Goal: Task Accomplishment & Management: Use online tool/utility

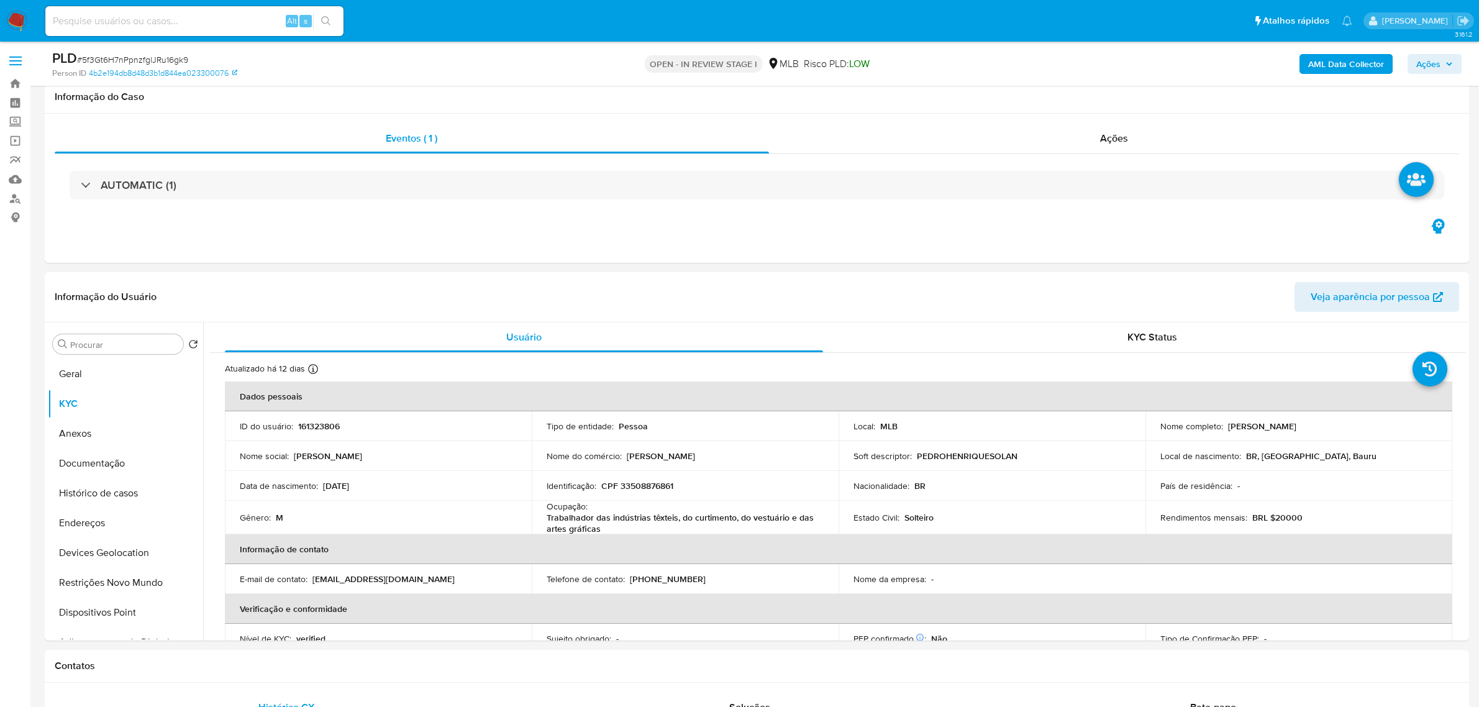
select select "10"
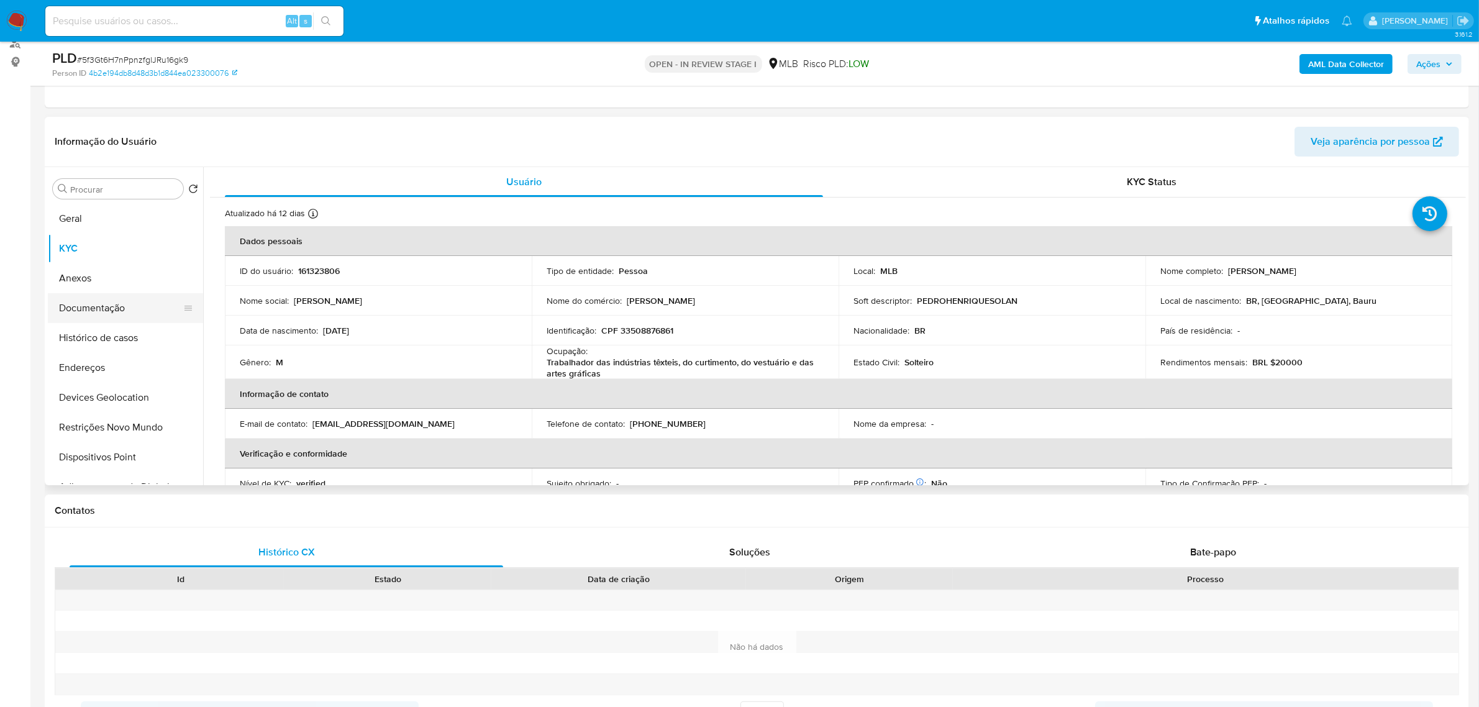
click at [101, 309] on button "Documentação" at bounding box center [120, 308] width 145 height 30
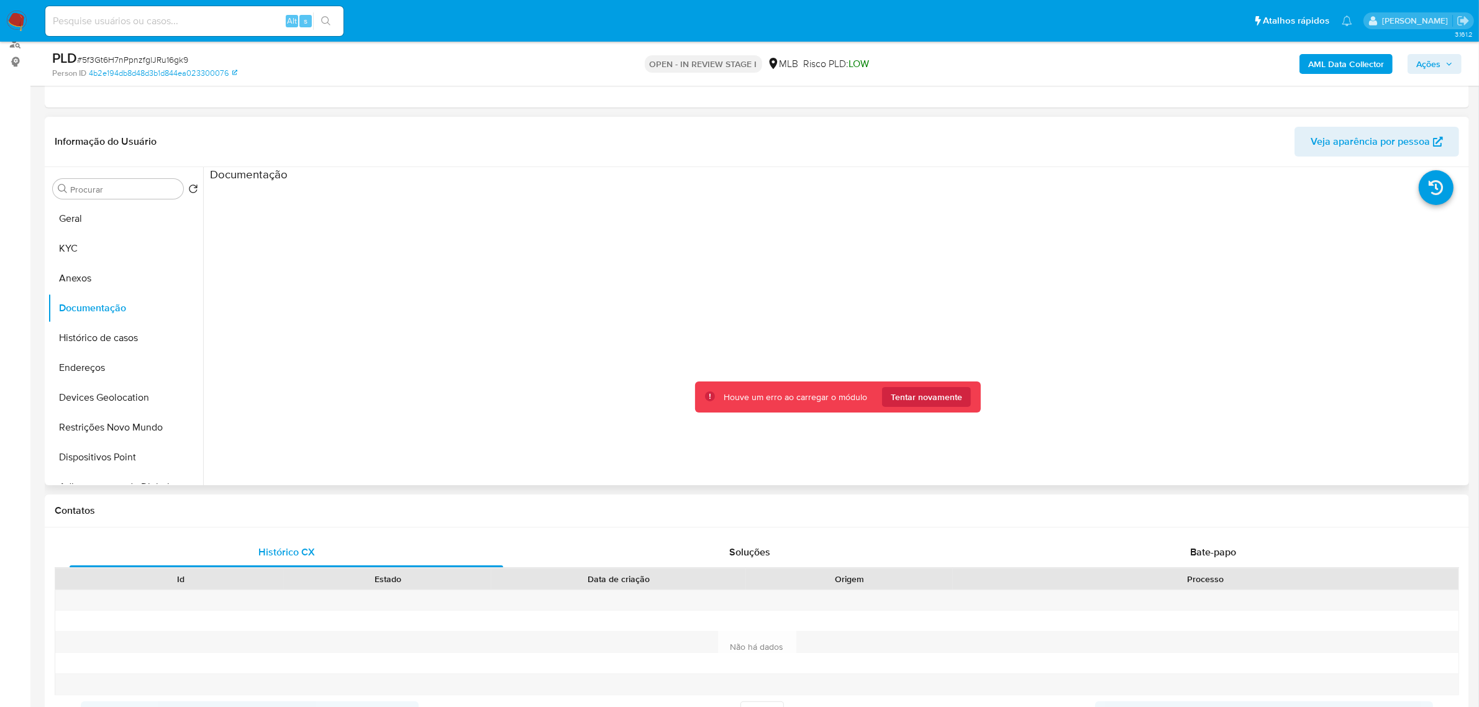
click at [920, 410] on div "Houve um erro ao carregar o módulo Tentar novamente" at bounding box center [838, 397] width 286 height 32
click at [928, 394] on span "Tentar novamente" at bounding box center [926, 397] width 71 height 20
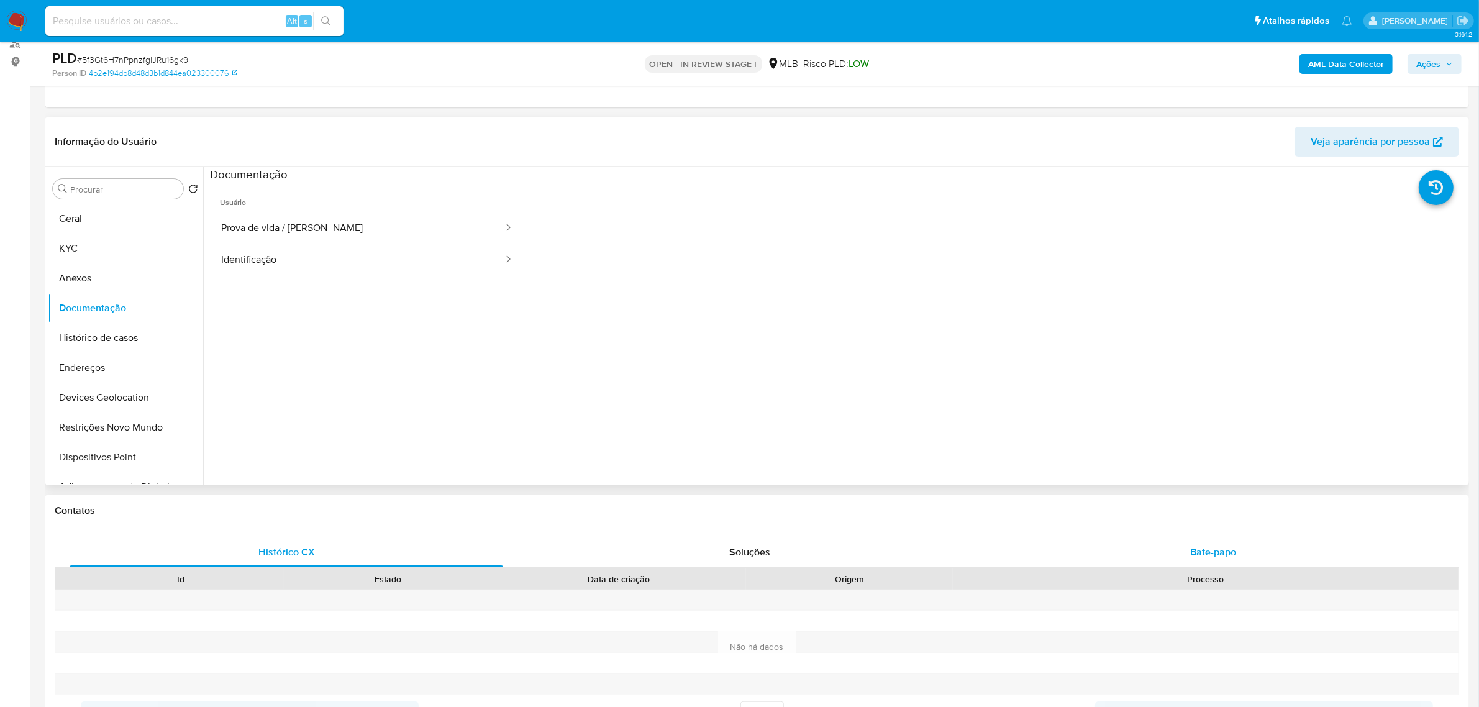
click at [1209, 555] on span "Bate-papo" at bounding box center [1213, 552] width 46 height 14
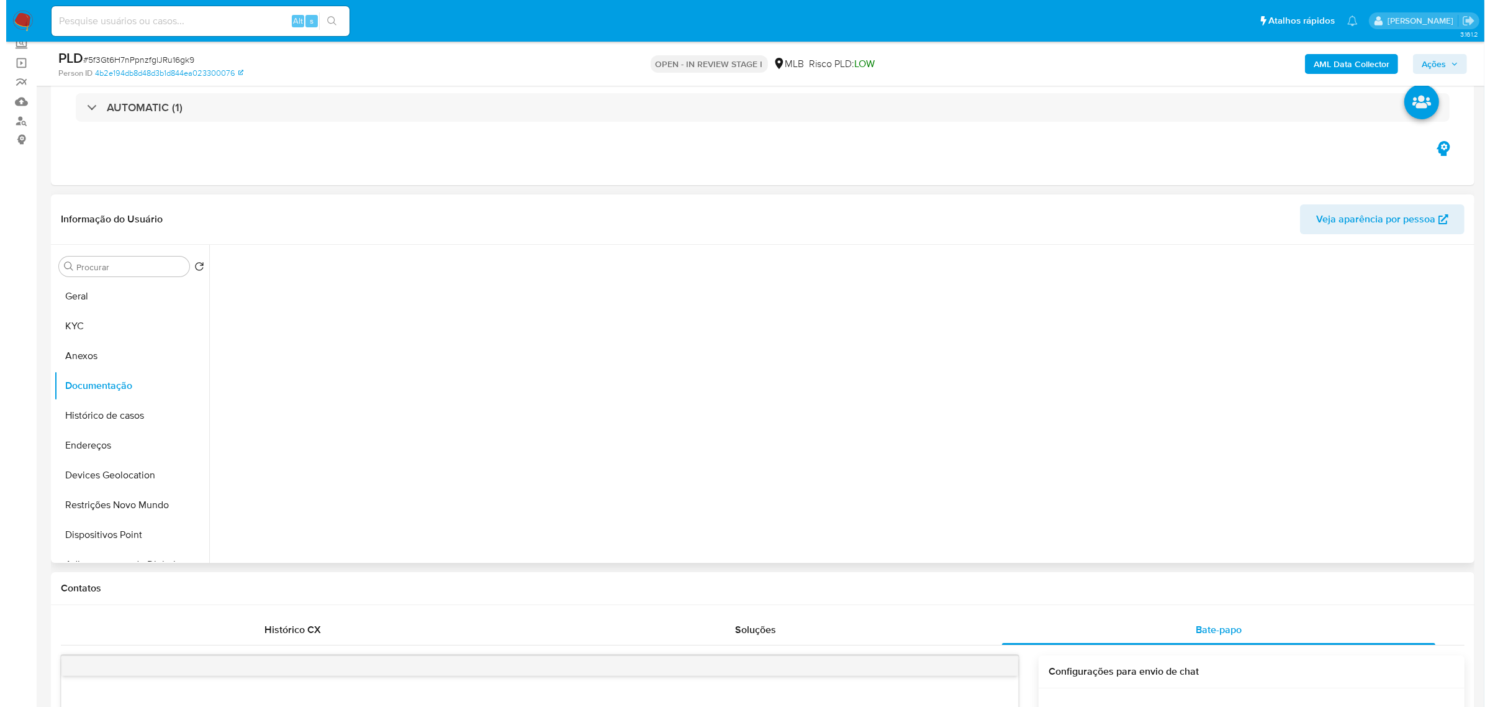
scroll to position [0, 0]
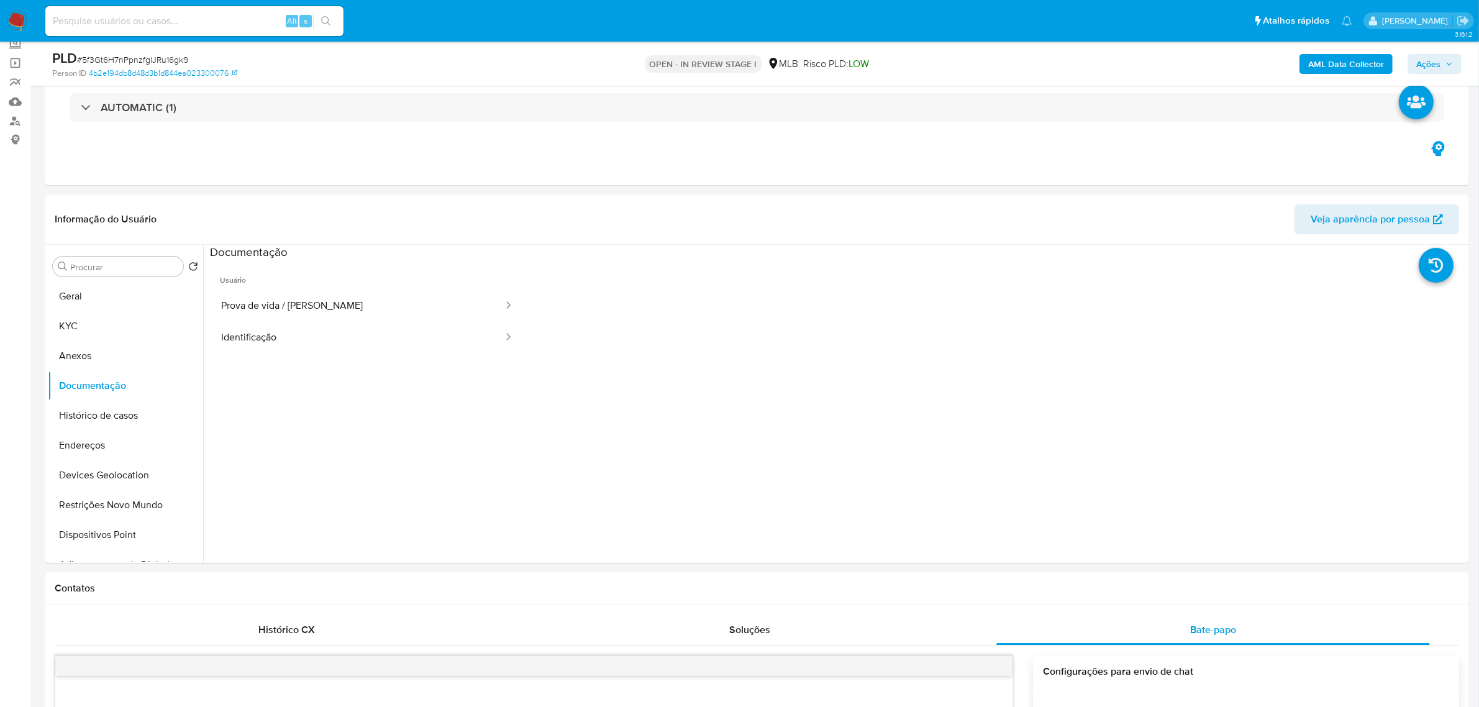
click at [1431, 60] on span "Ações" at bounding box center [1428, 64] width 24 height 20
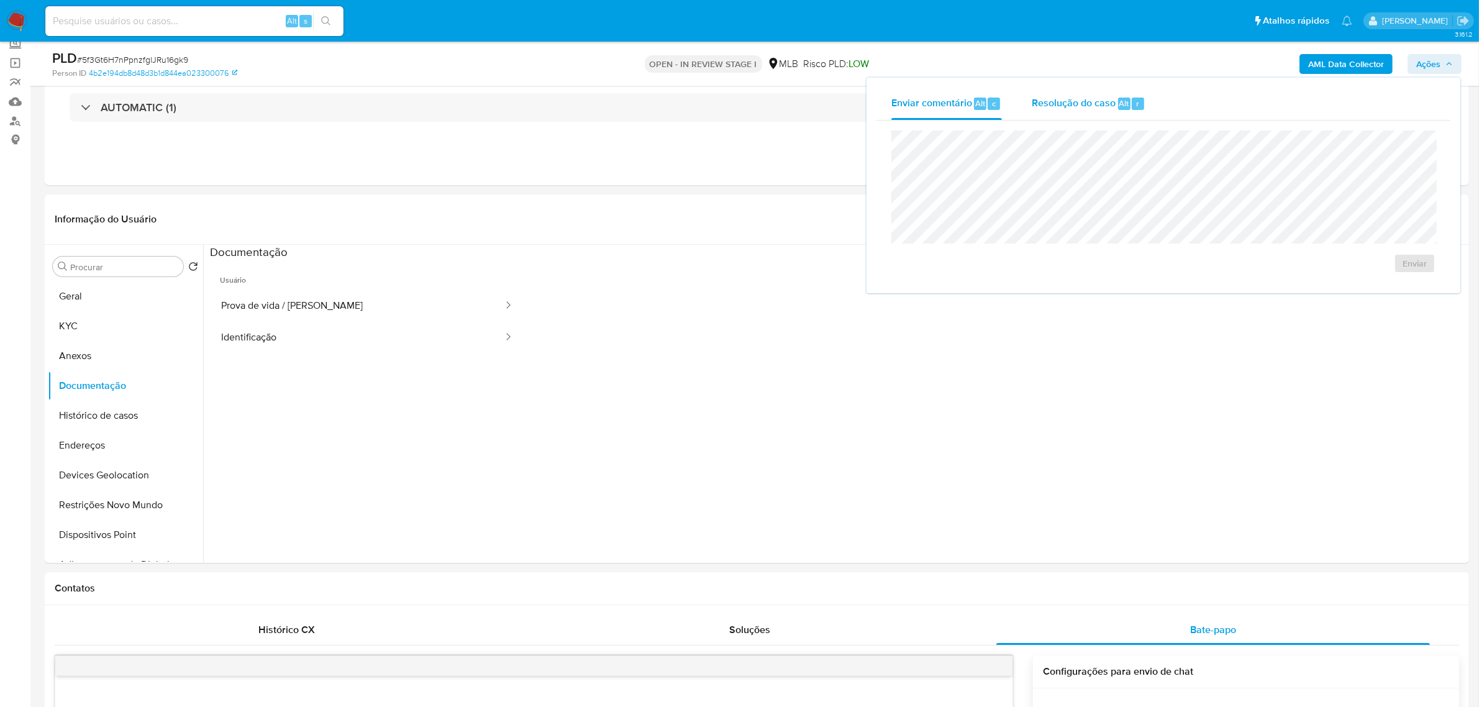
click at [1089, 107] on span "Resolução do caso" at bounding box center [1074, 103] width 84 height 14
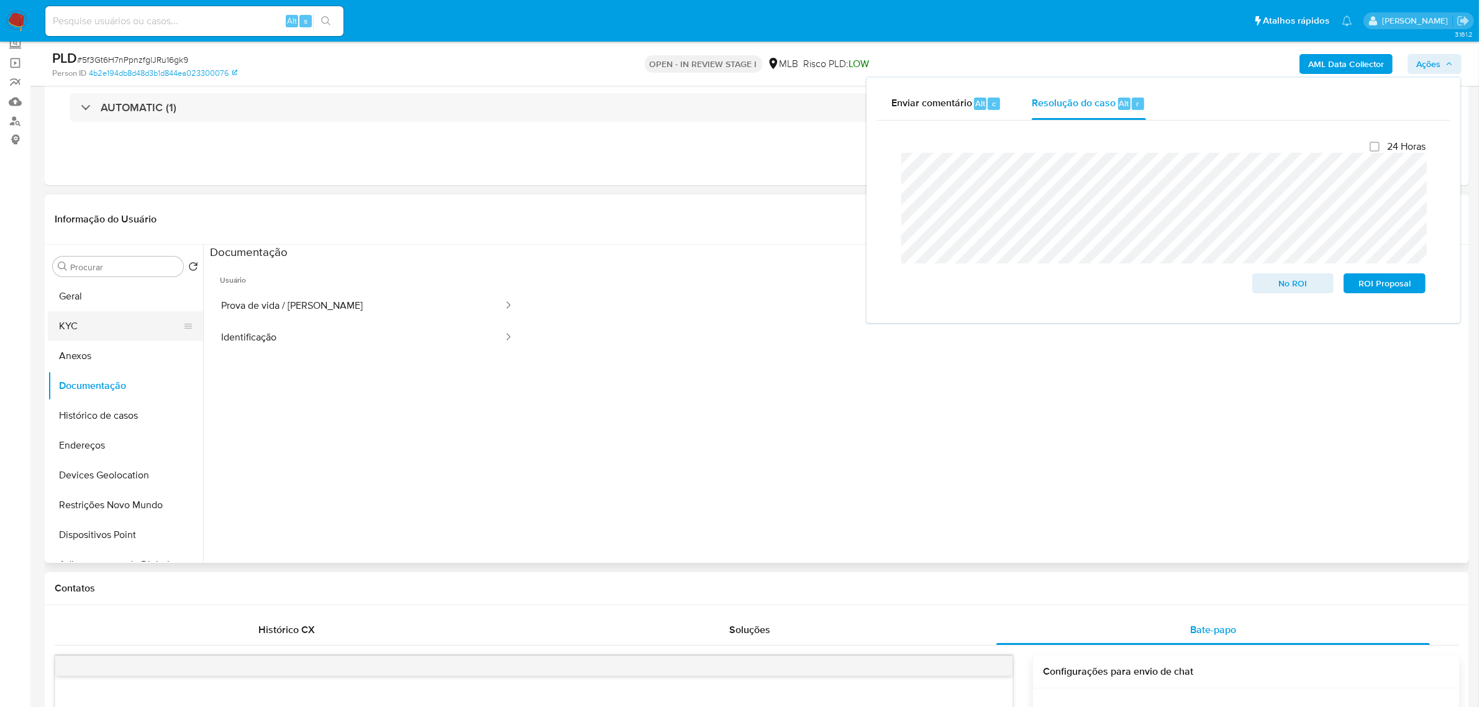
drag, startPoint x: 84, startPoint y: 332, endPoint x: 98, endPoint y: 332, distance: 13.7
click at [84, 332] on button "KYC" at bounding box center [120, 326] width 145 height 30
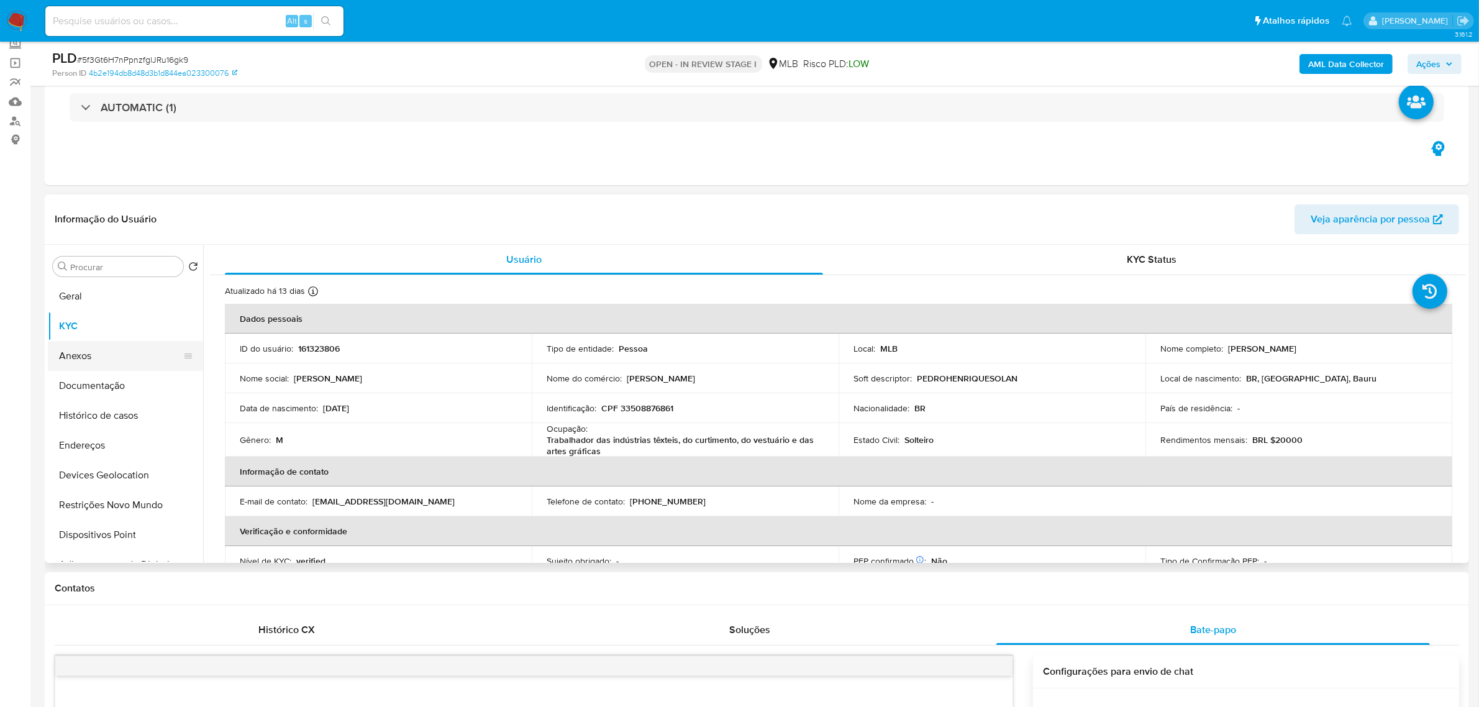
click at [107, 350] on button "Anexos" at bounding box center [120, 356] width 145 height 30
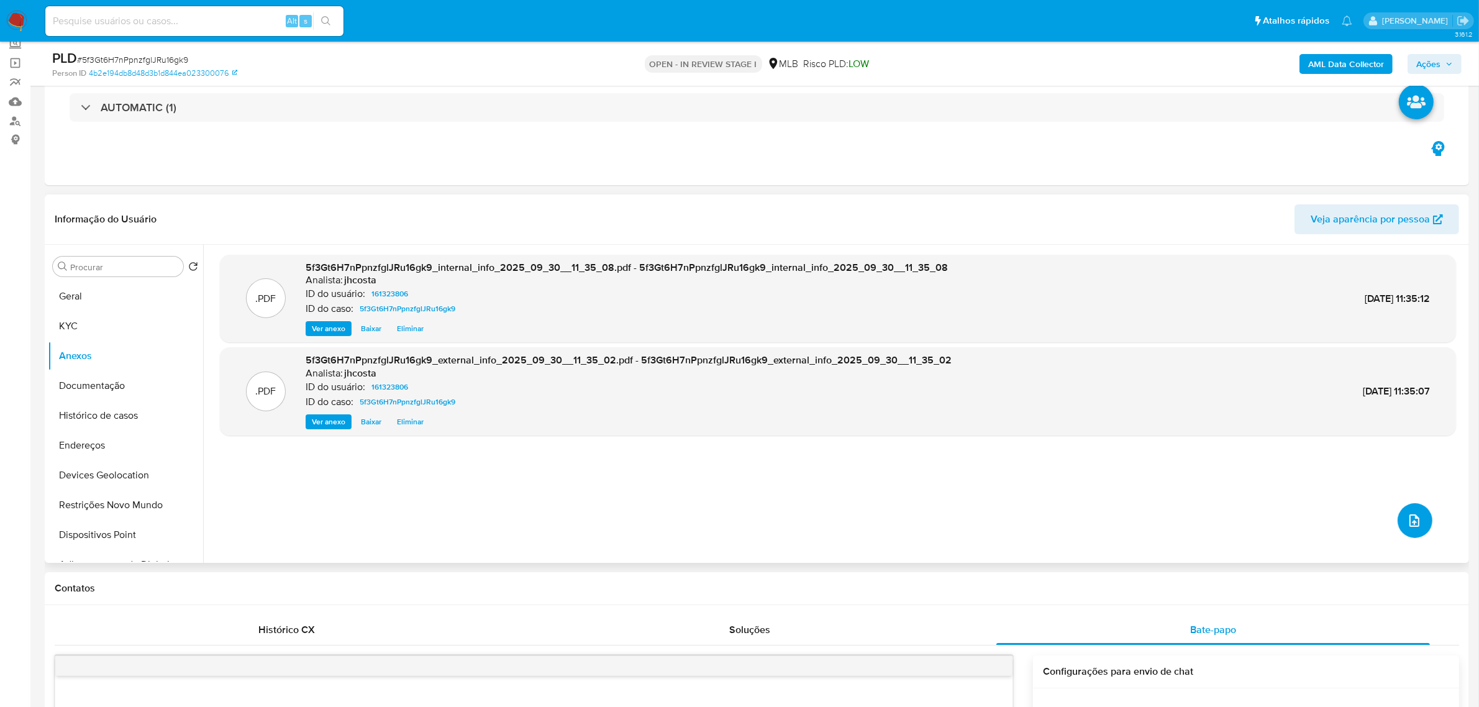
click at [1427, 520] on div ".PDF 5f3Gt6H7nPpnzfglJRu16gk9_internal_info_2025_09_30__11_35_08.pdf - 5f3Gt6H7…" at bounding box center [838, 404] width 1236 height 298
click at [1415, 524] on icon "upload-file" at bounding box center [1414, 520] width 15 height 15
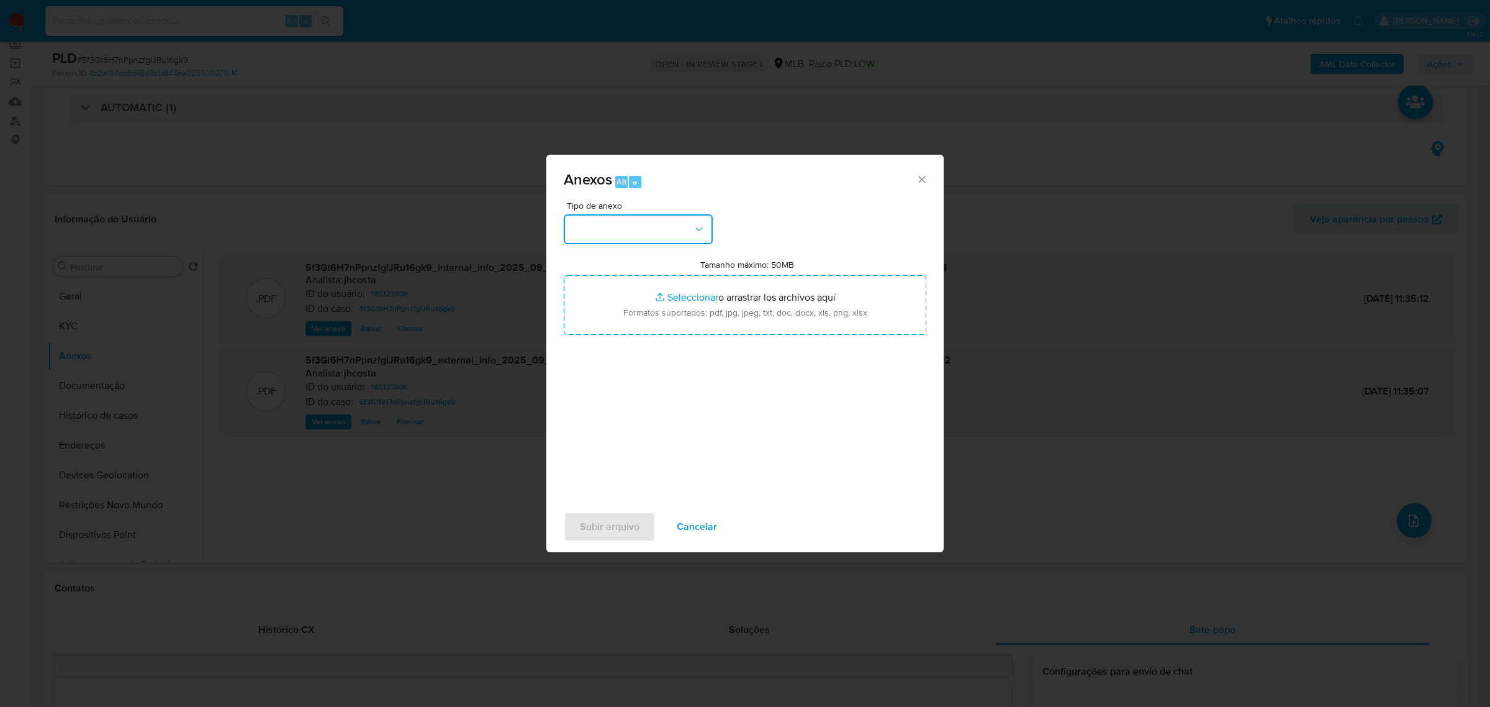
click at [700, 227] on icon "button" at bounding box center [699, 229] width 12 height 12
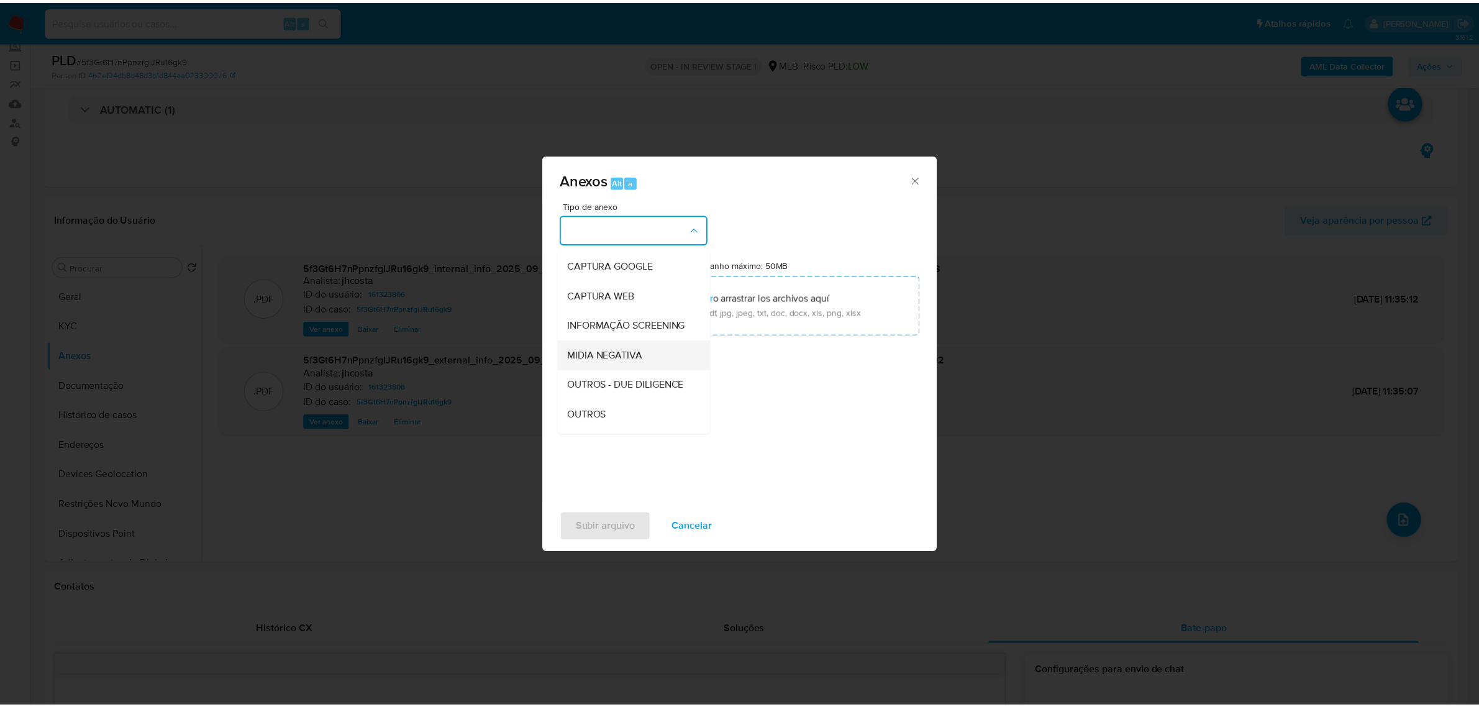
scroll to position [78, 0]
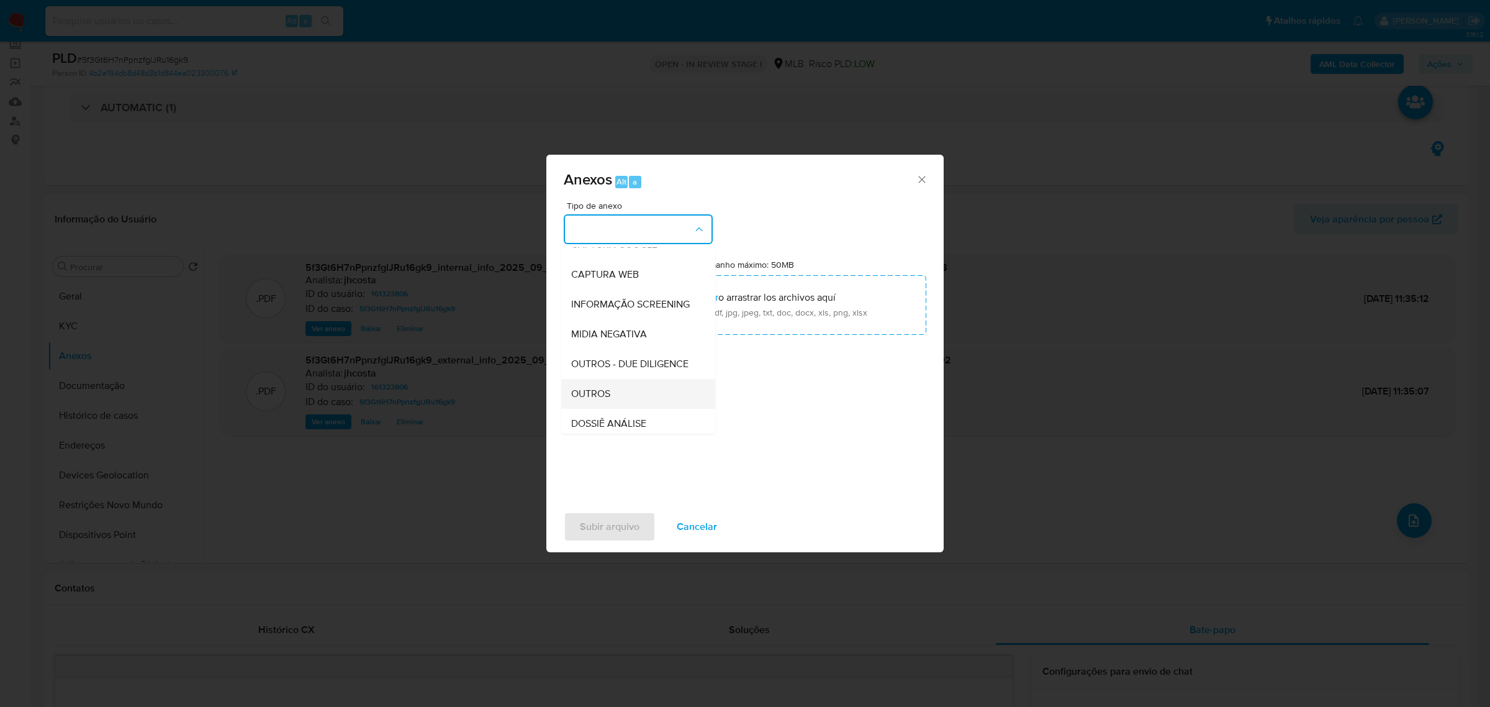
click at [594, 399] on span "OUTROS" at bounding box center [590, 393] width 39 height 12
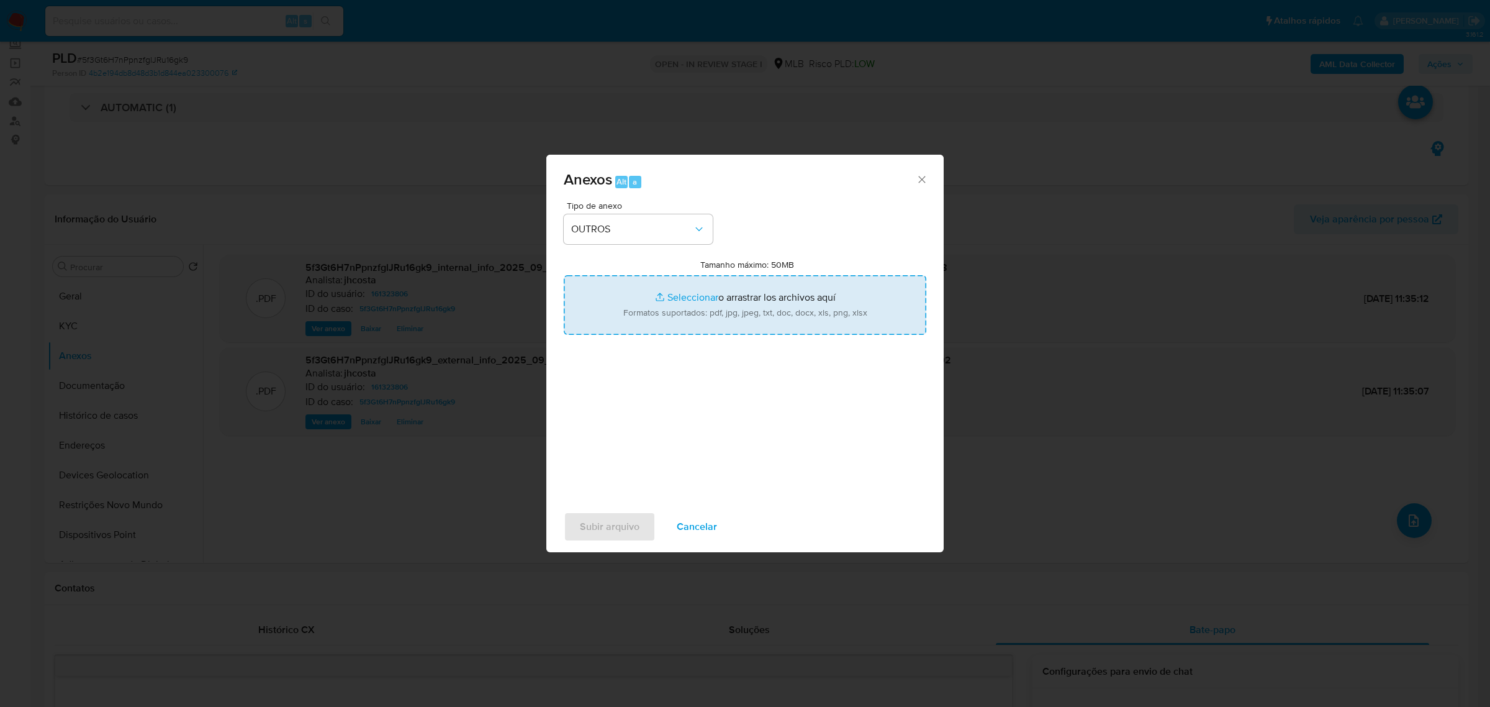
click at [758, 300] on input "Tamanho máximo: 50MB Seleccionar archivos" at bounding box center [745, 305] width 363 height 60
type input "C:\fakepath\Mulan 161323806_2025_09_29_14_06_58.xlsx"
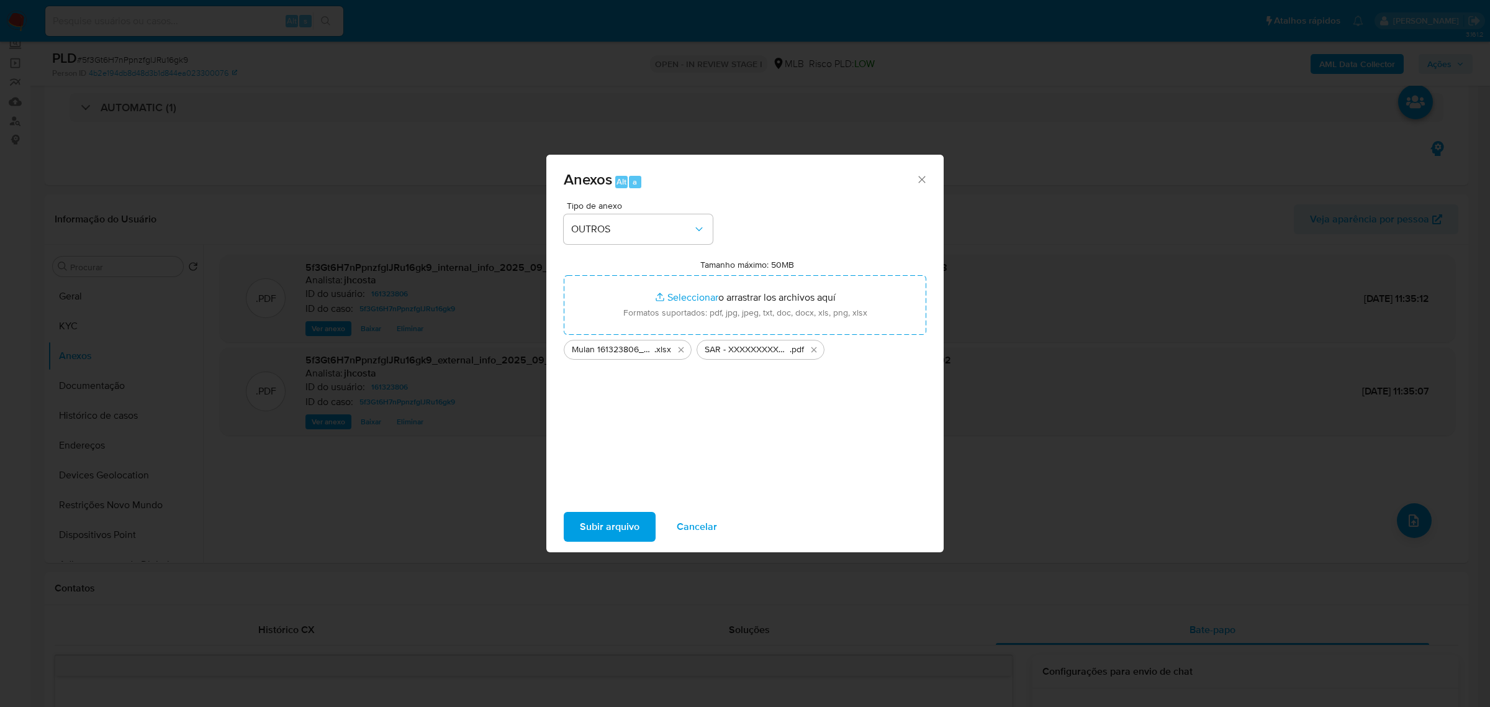
click at [627, 525] on span "Subir arquivo" at bounding box center [610, 526] width 60 height 27
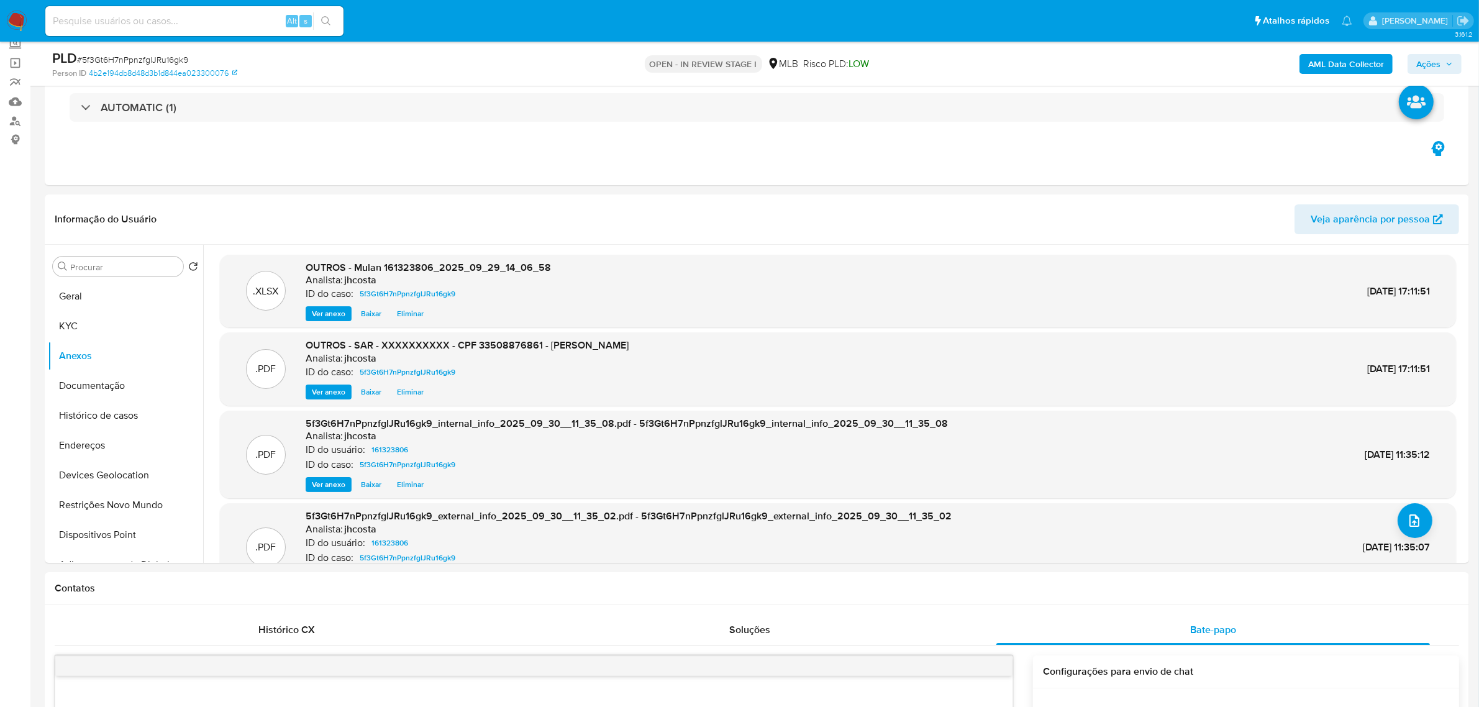
click at [1441, 65] on span "Ações" at bounding box center [1434, 63] width 37 height 17
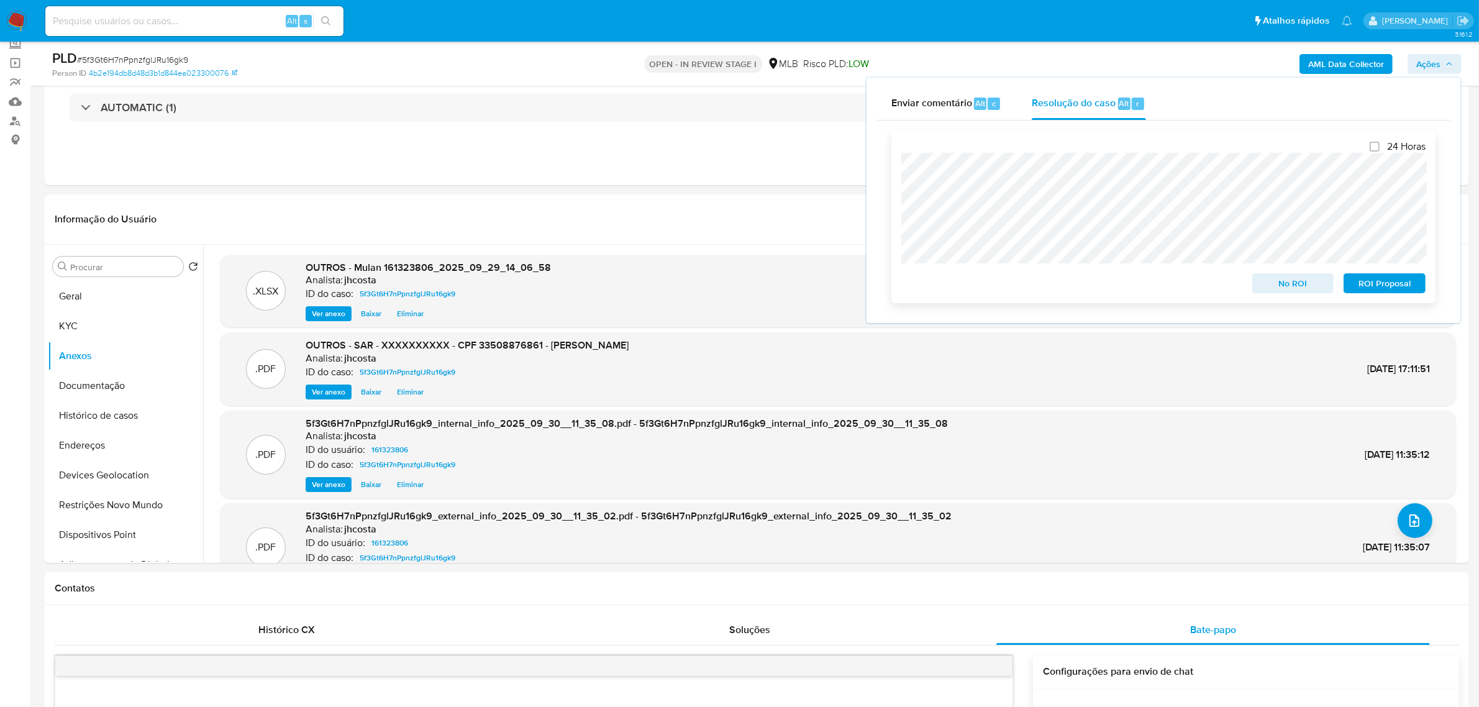
click at [1386, 283] on span "ROI Proposal" at bounding box center [1384, 282] width 65 height 17
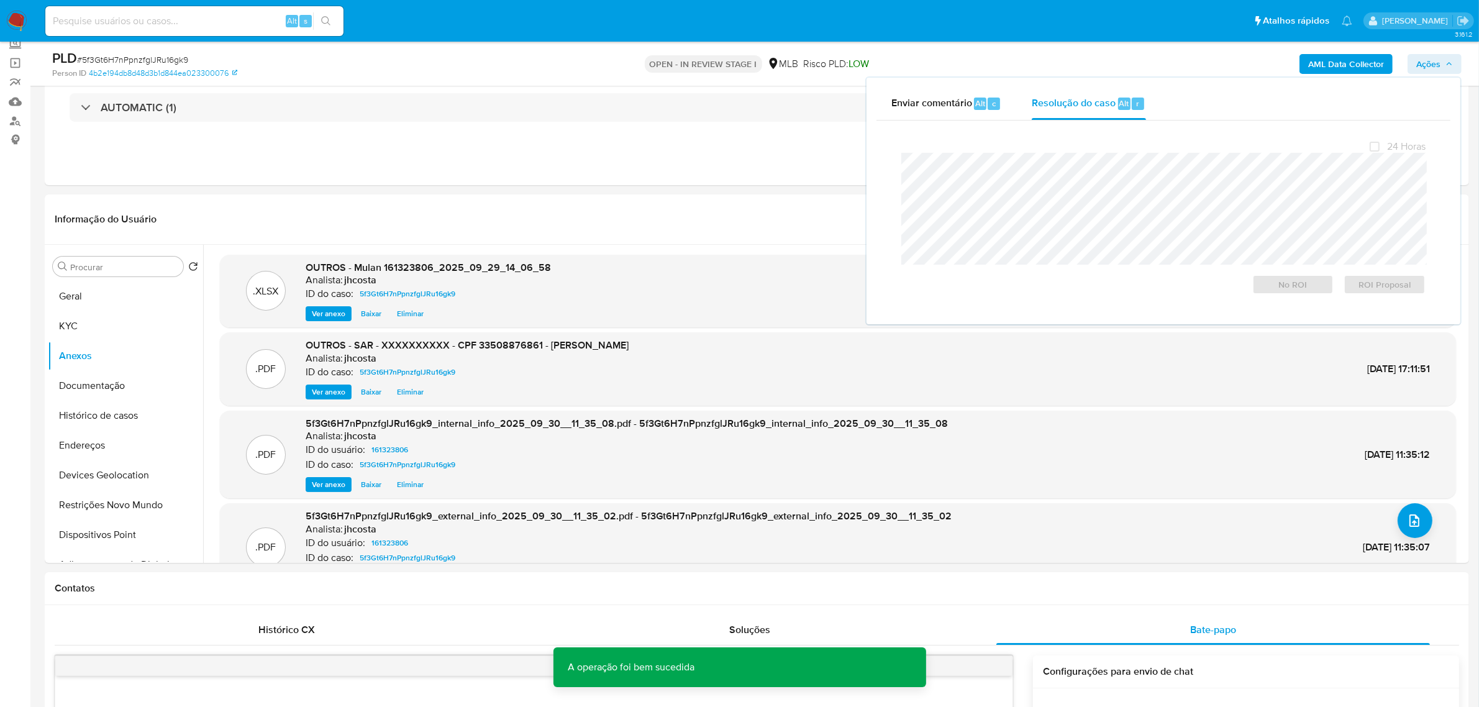
click at [134, 57] on span "# 5f3Gt6H7nPpnzfglJRu16gk9" at bounding box center [132, 59] width 111 height 12
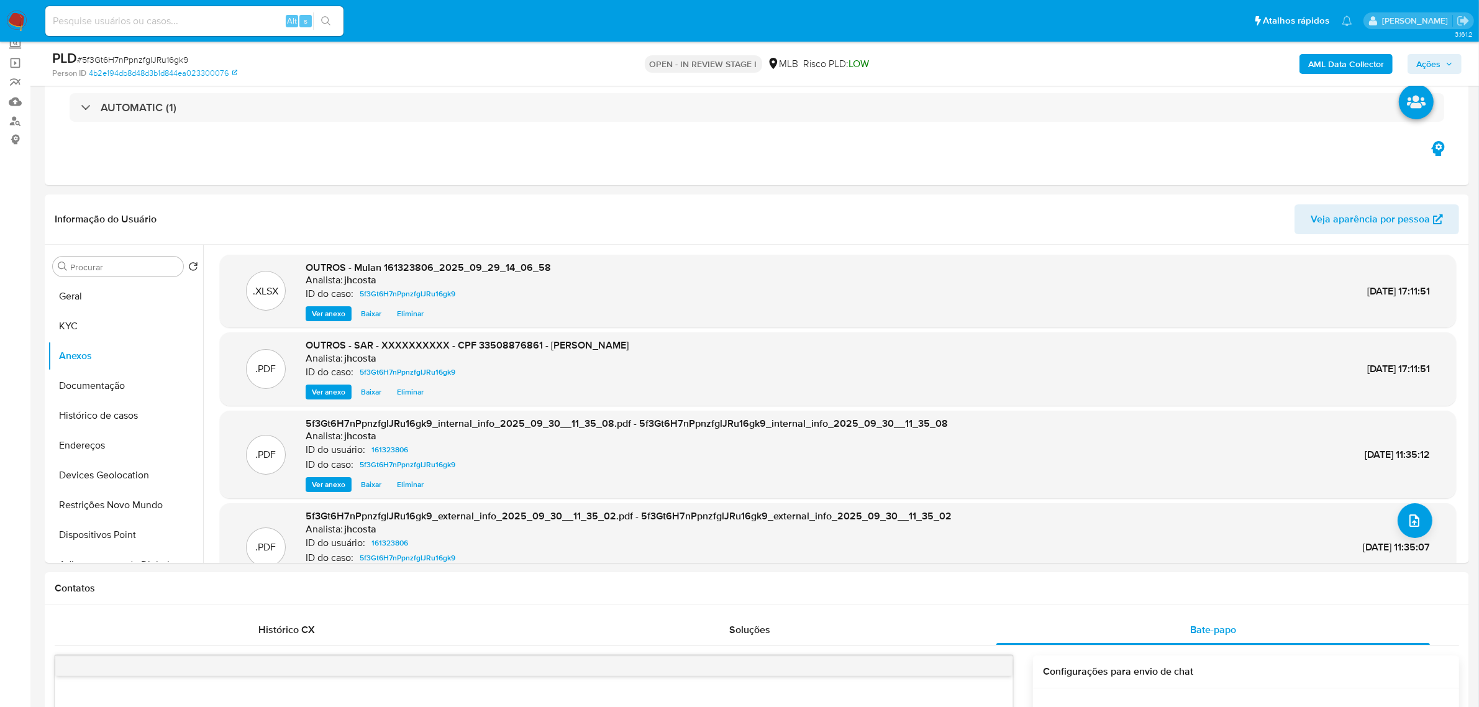
click at [134, 56] on span "# 5f3Gt6H7nPpnzfglJRu16gk9" at bounding box center [132, 59] width 111 height 12
click at [135, 58] on span "# 5f3Gt6H7nPpnzfglJRu16gk9" at bounding box center [132, 59] width 111 height 12
copy span "5f3Gt6H7nPpnzfglJRu16gk9"
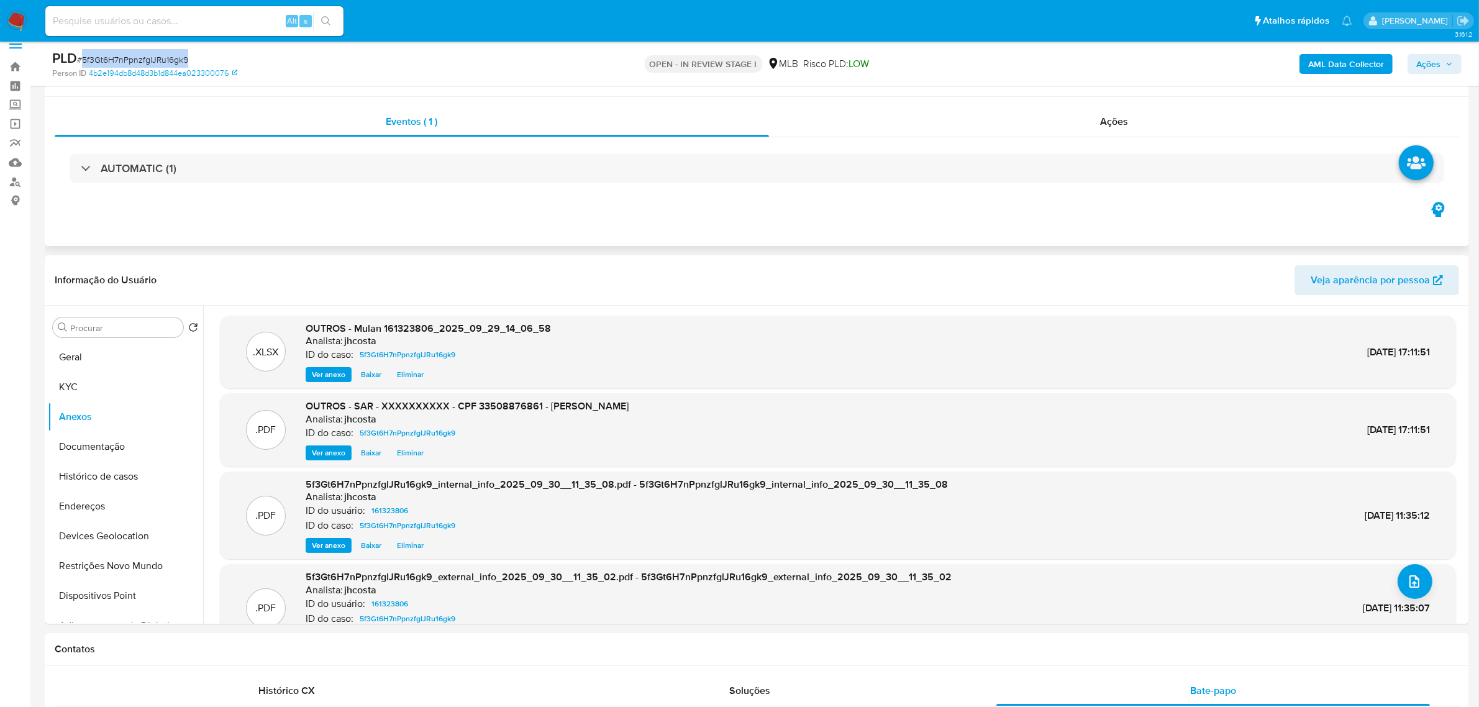
scroll to position [0, 0]
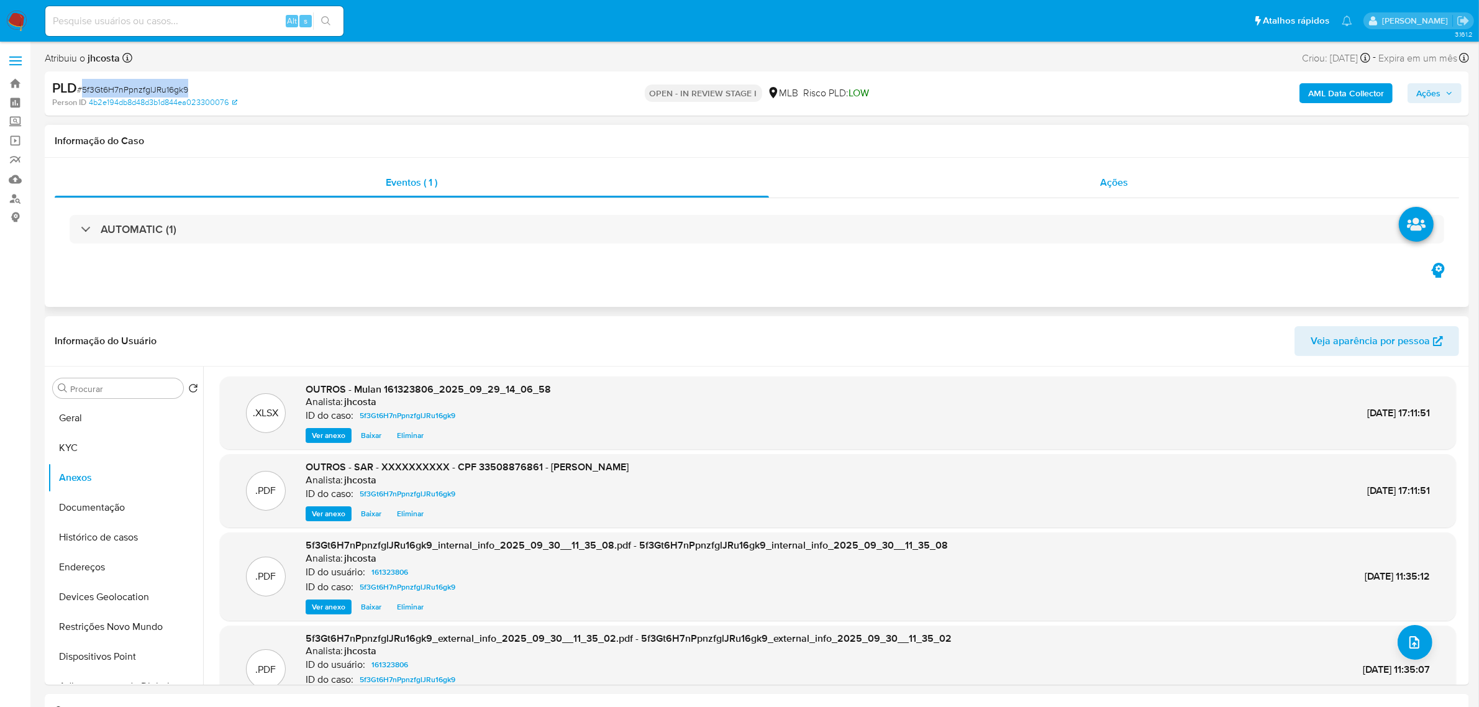
click at [1116, 188] on span "Ações" at bounding box center [1114, 182] width 28 height 14
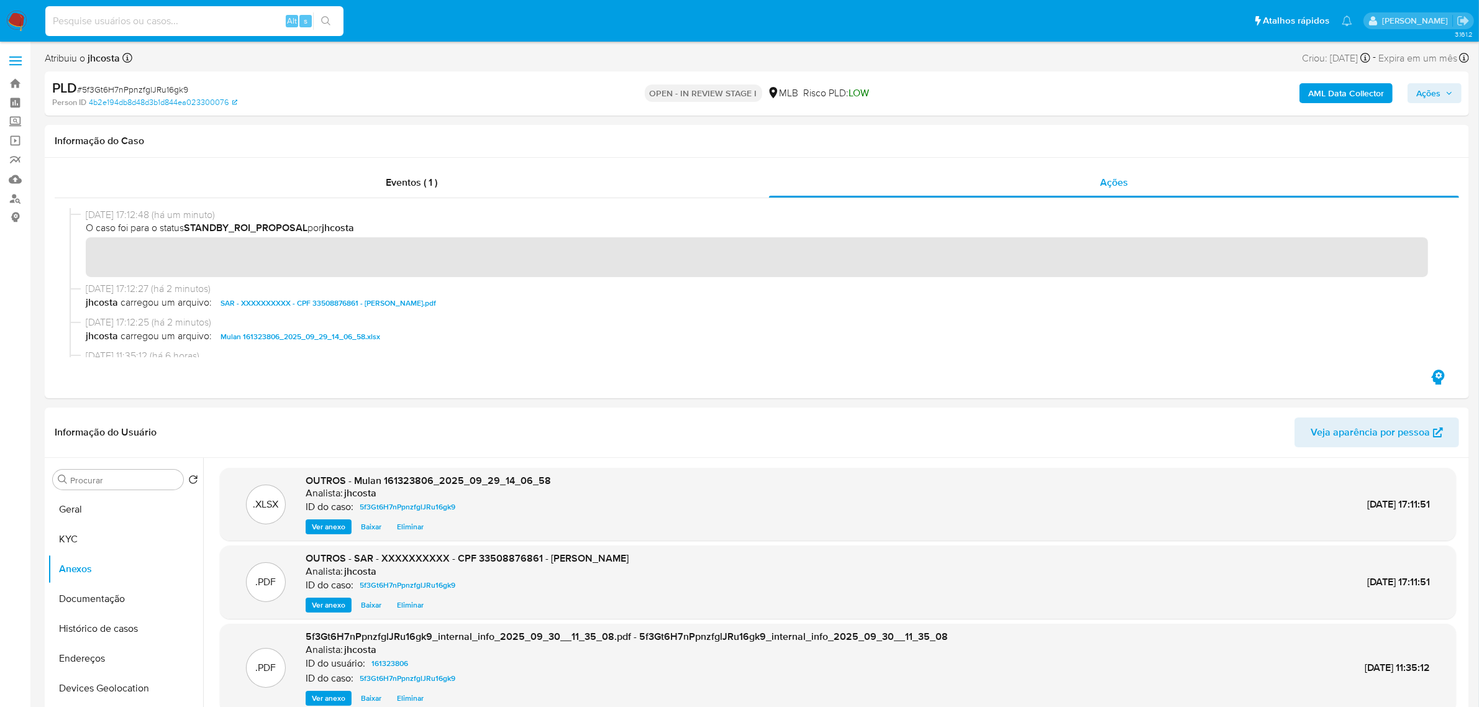
click at [228, 22] on input at bounding box center [194, 21] width 298 height 16
paste input "UXfFxC5lWi9R40MflxqKqsQH"
type input "UXfFxC5lWi9R40MflxqKqsQH"
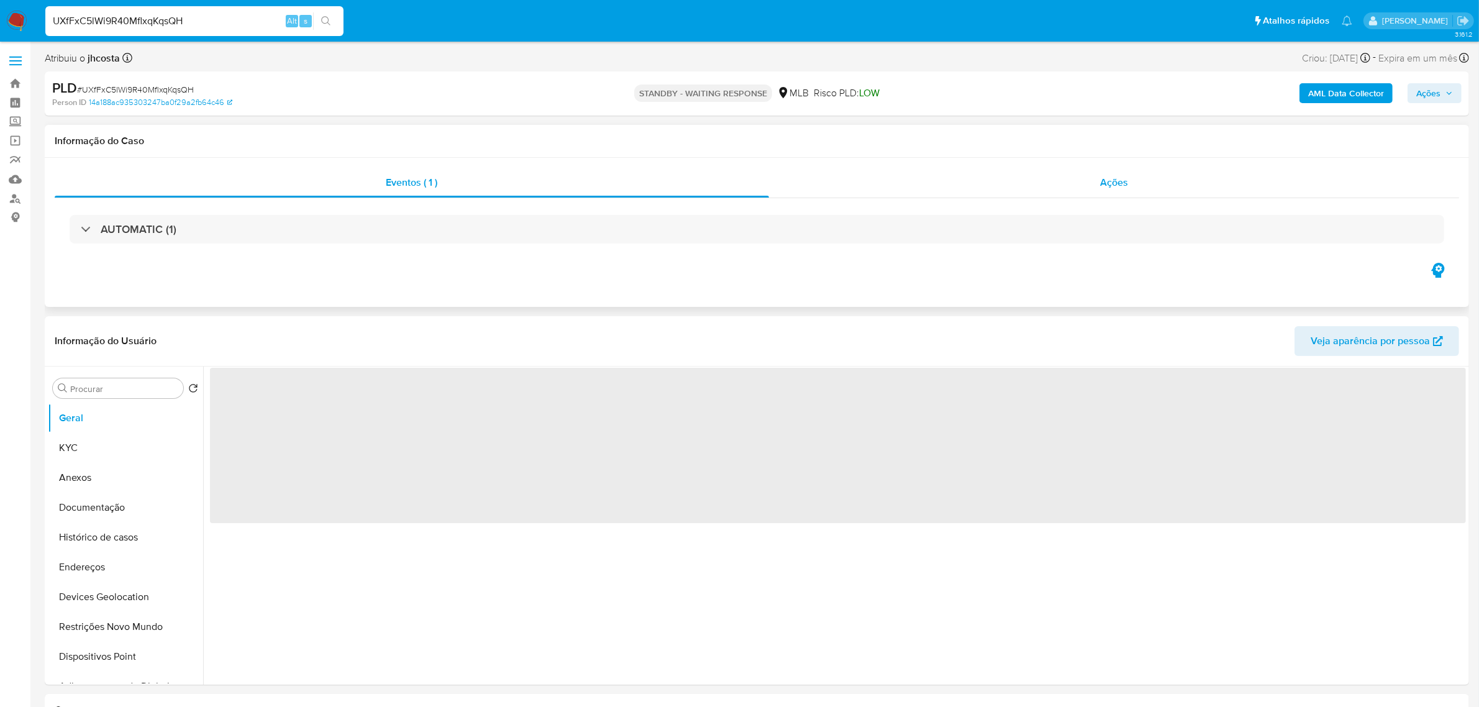
select select "10"
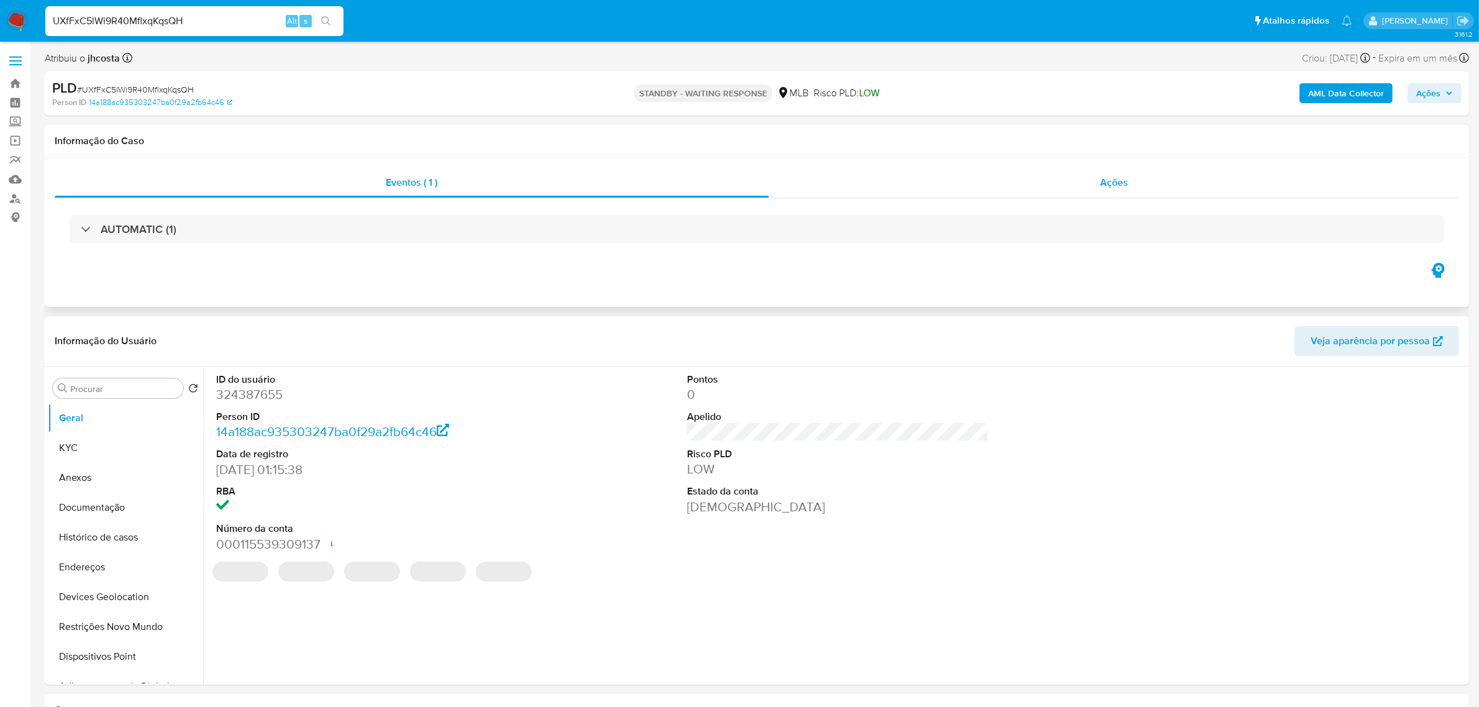
click at [1107, 184] on span "Ações" at bounding box center [1114, 182] width 28 height 14
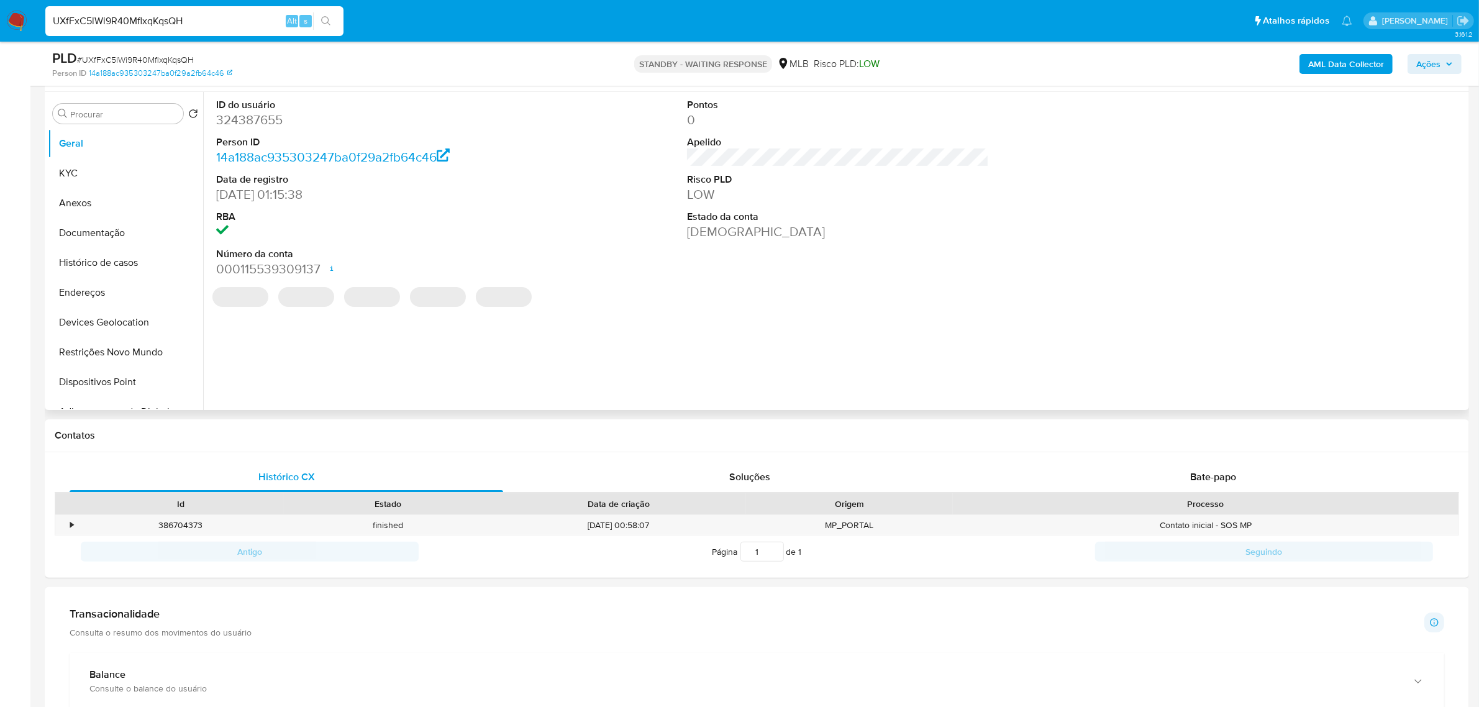
scroll to position [233, 0]
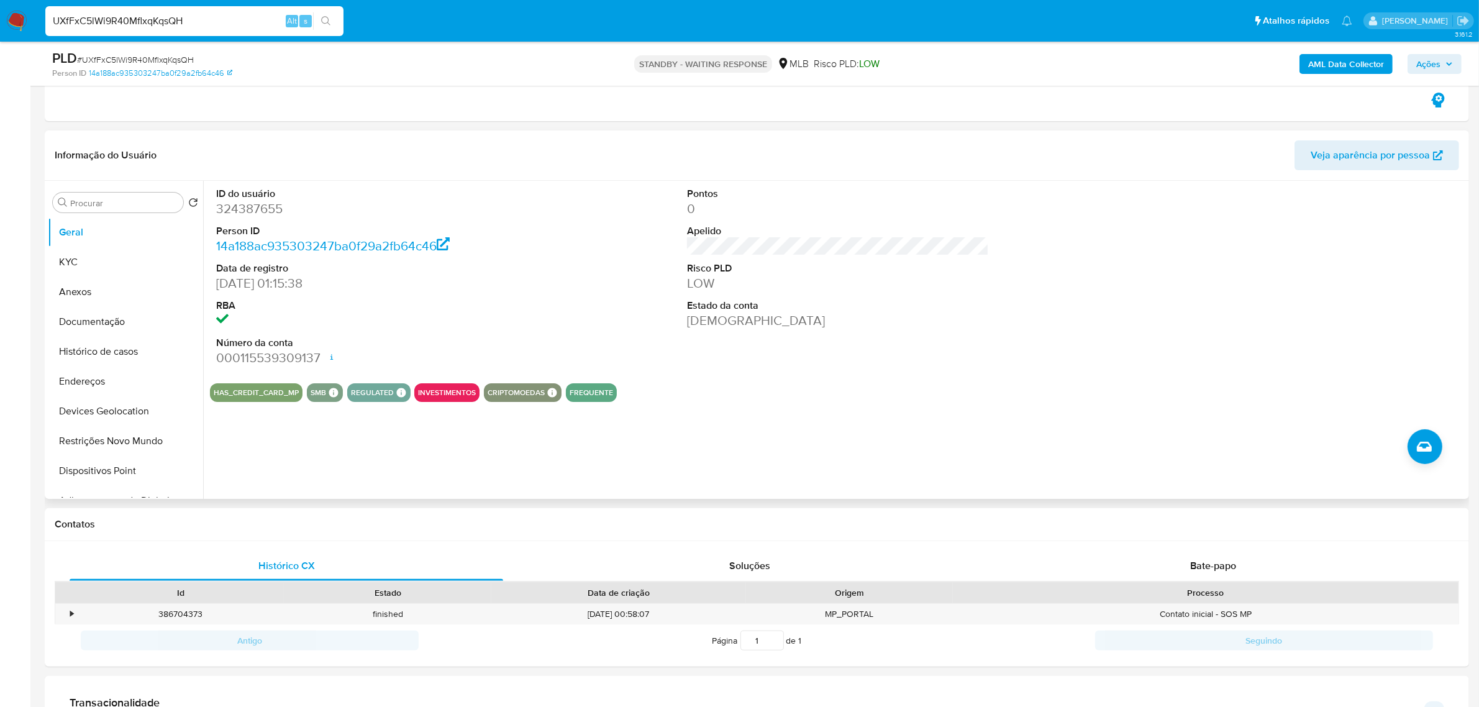
click at [1192, 467] on div "ID do usuário 324387655 Person ID 14a188ac935303247ba0f29a2fb64c46 Data de regi…" at bounding box center [834, 340] width 1263 height 318
drag, startPoint x: 1211, startPoint y: 562, endPoint x: 1174, endPoint y: 551, distance: 38.9
click at [1209, 562] on span "Bate-papo" at bounding box center [1213, 565] width 46 height 14
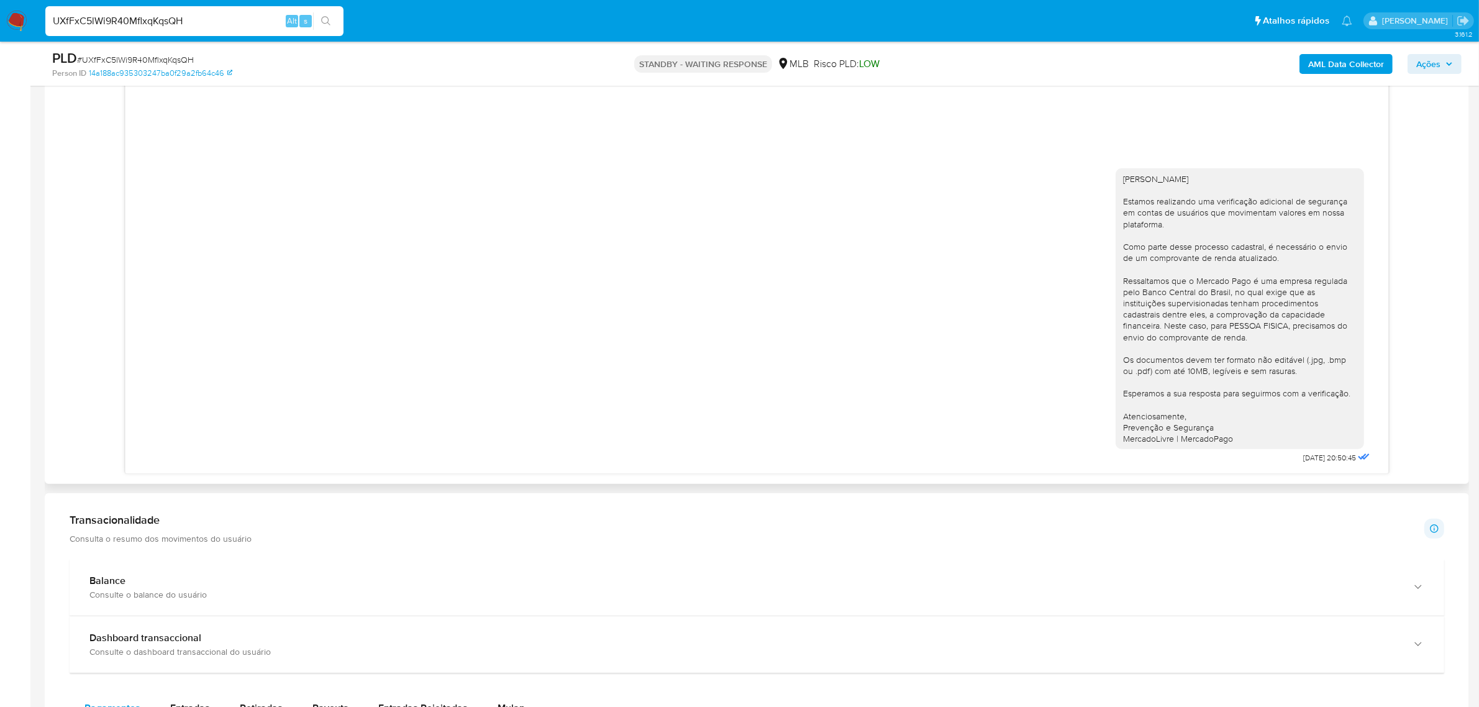
scroll to position [854, 0]
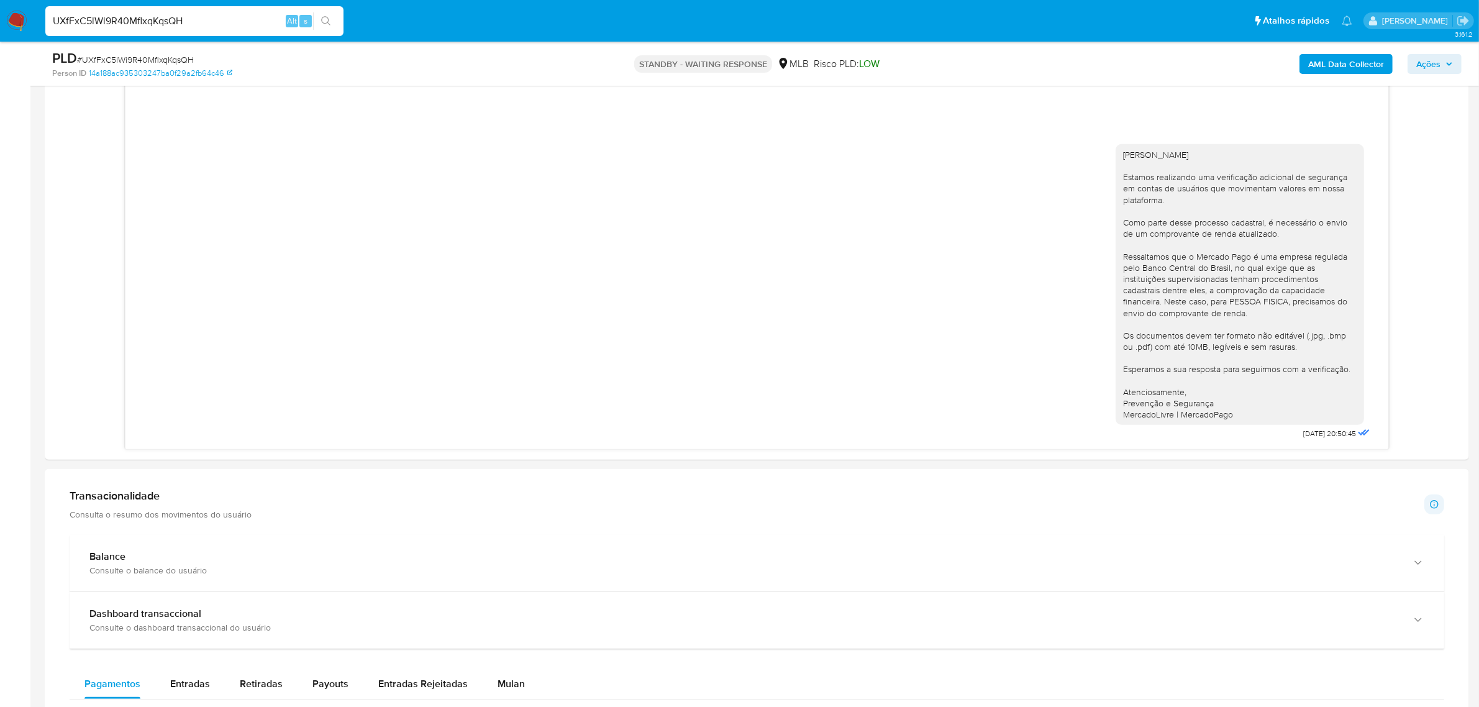
click at [184, 17] on input "UXfFxC5lWi9R40MflxqKqsQH" at bounding box center [194, 21] width 298 height 16
paste input "tyOC34V5pQlgvj5A6oB8xFQe"
type input "tyOC34V5pQlgvj5A6oB8xFQe"
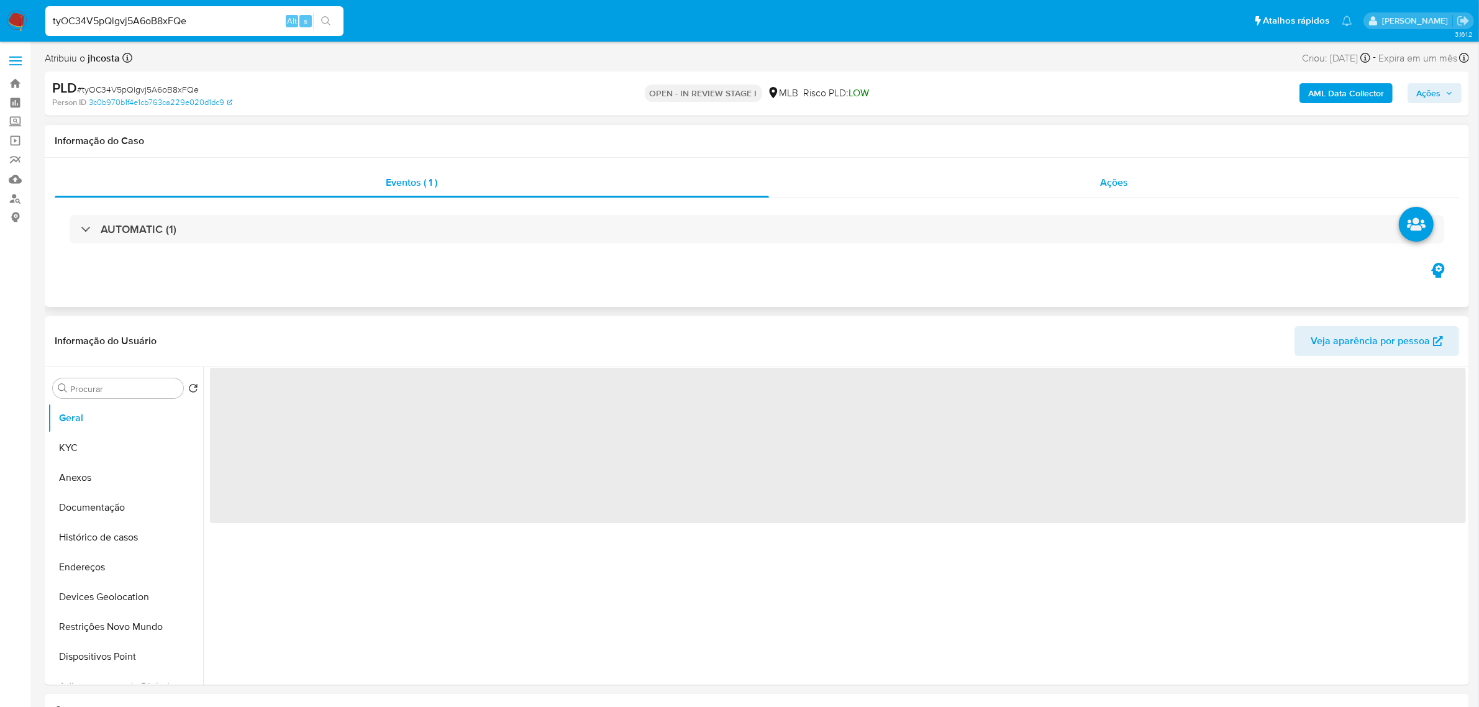
select select "10"
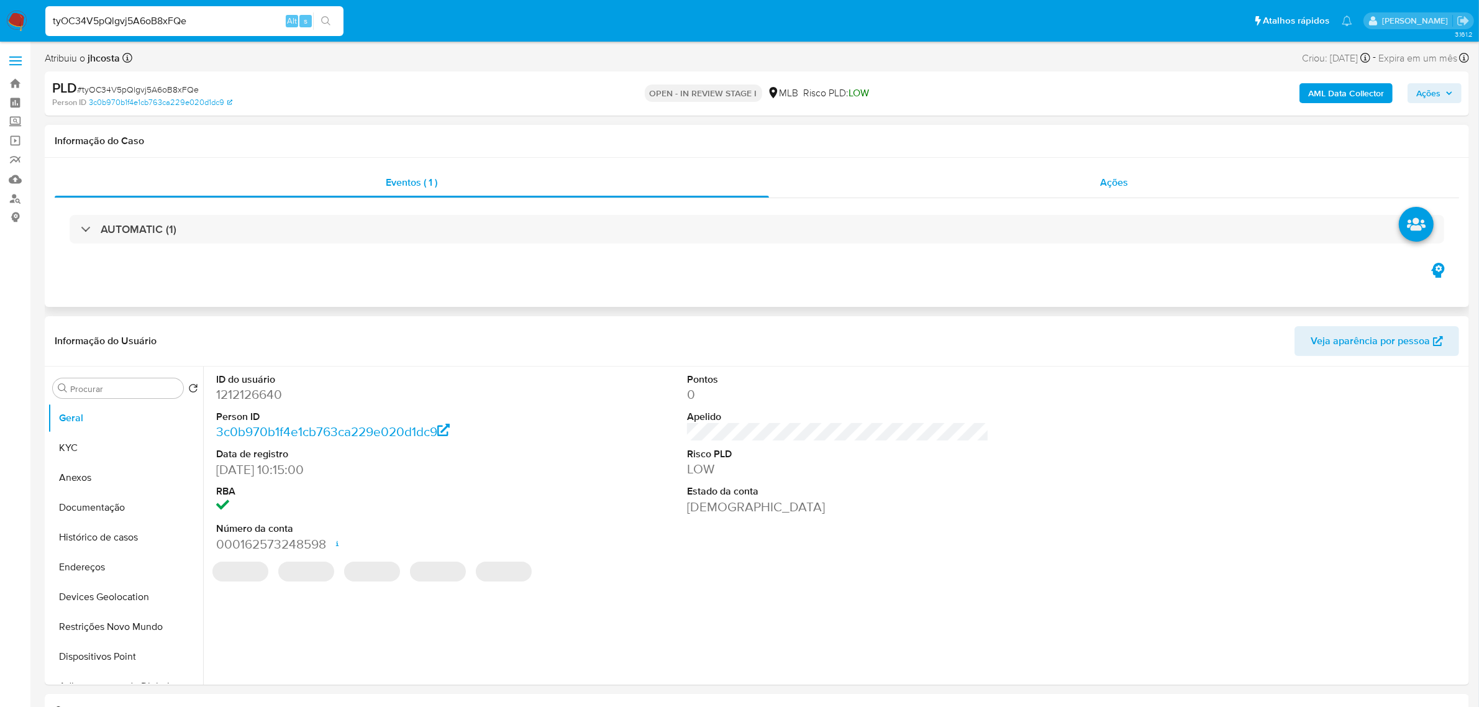
click at [1125, 182] on span "Ações" at bounding box center [1114, 182] width 28 height 14
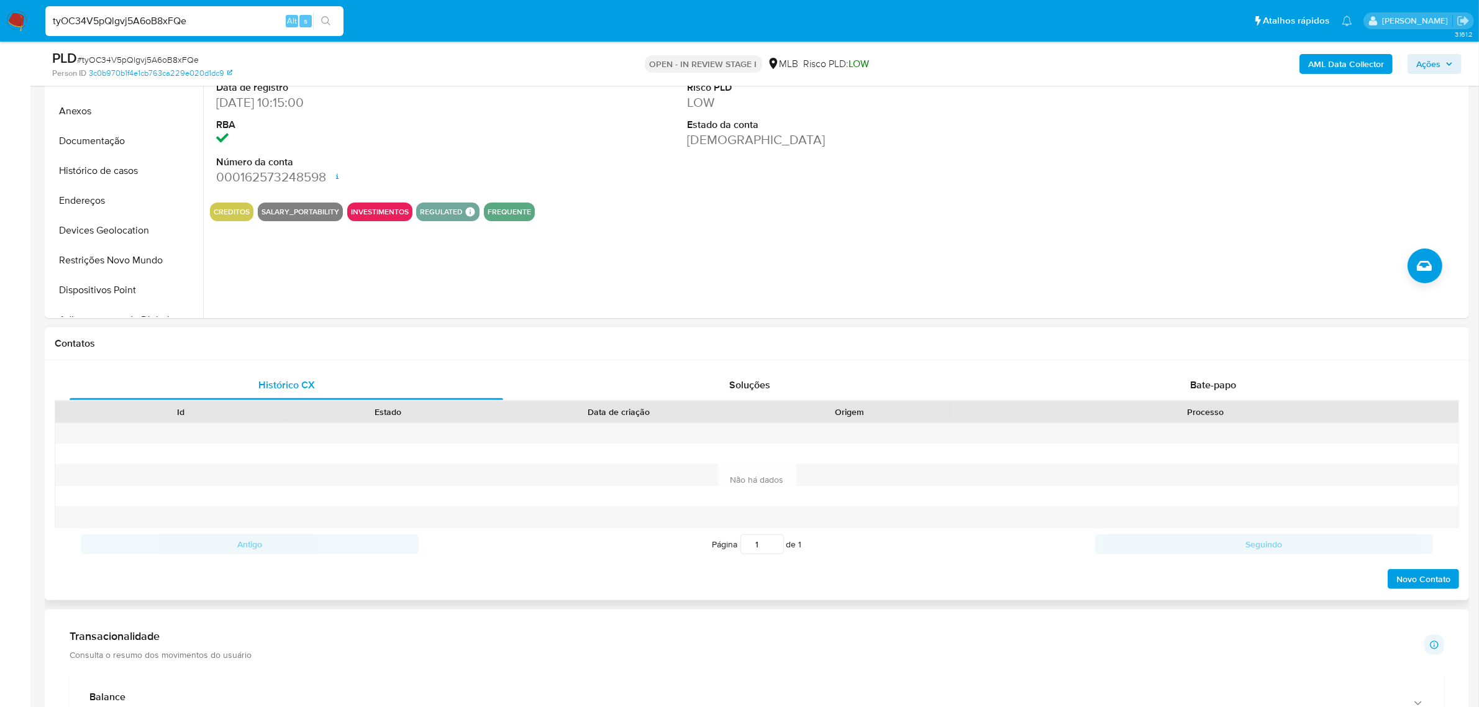
scroll to position [543, 0]
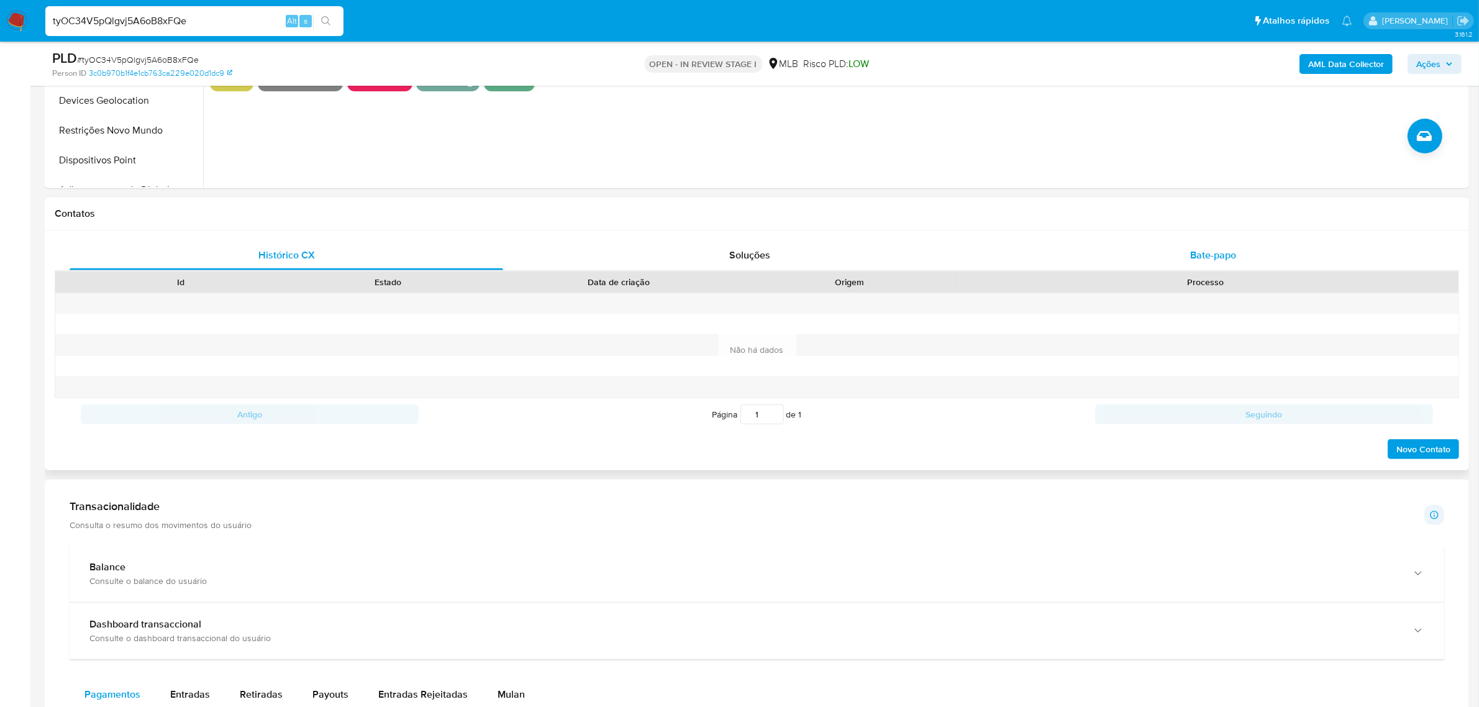
drag, startPoint x: 1227, startPoint y: 258, endPoint x: 1189, endPoint y: 265, distance: 38.0
click at [1227, 256] on span "Bate-papo" at bounding box center [1213, 255] width 46 height 14
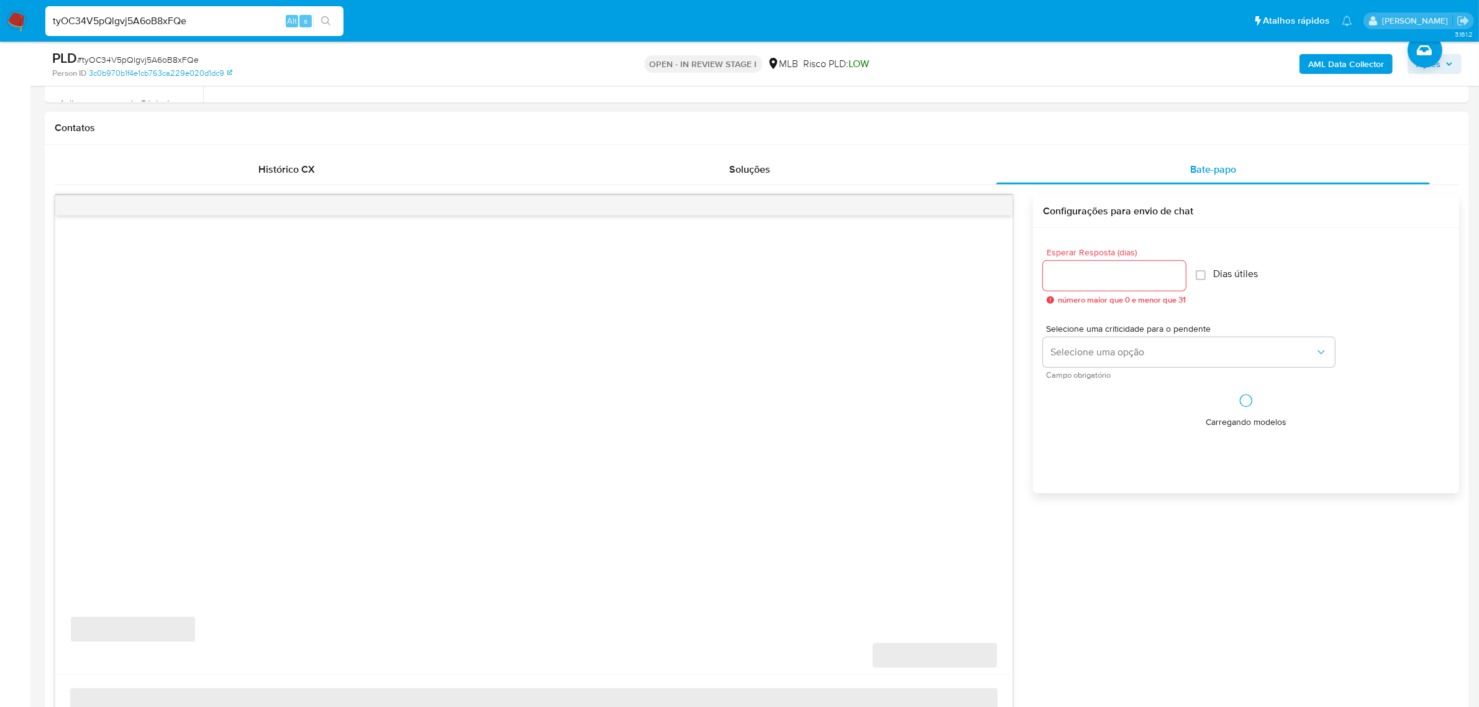
scroll to position [776, 0]
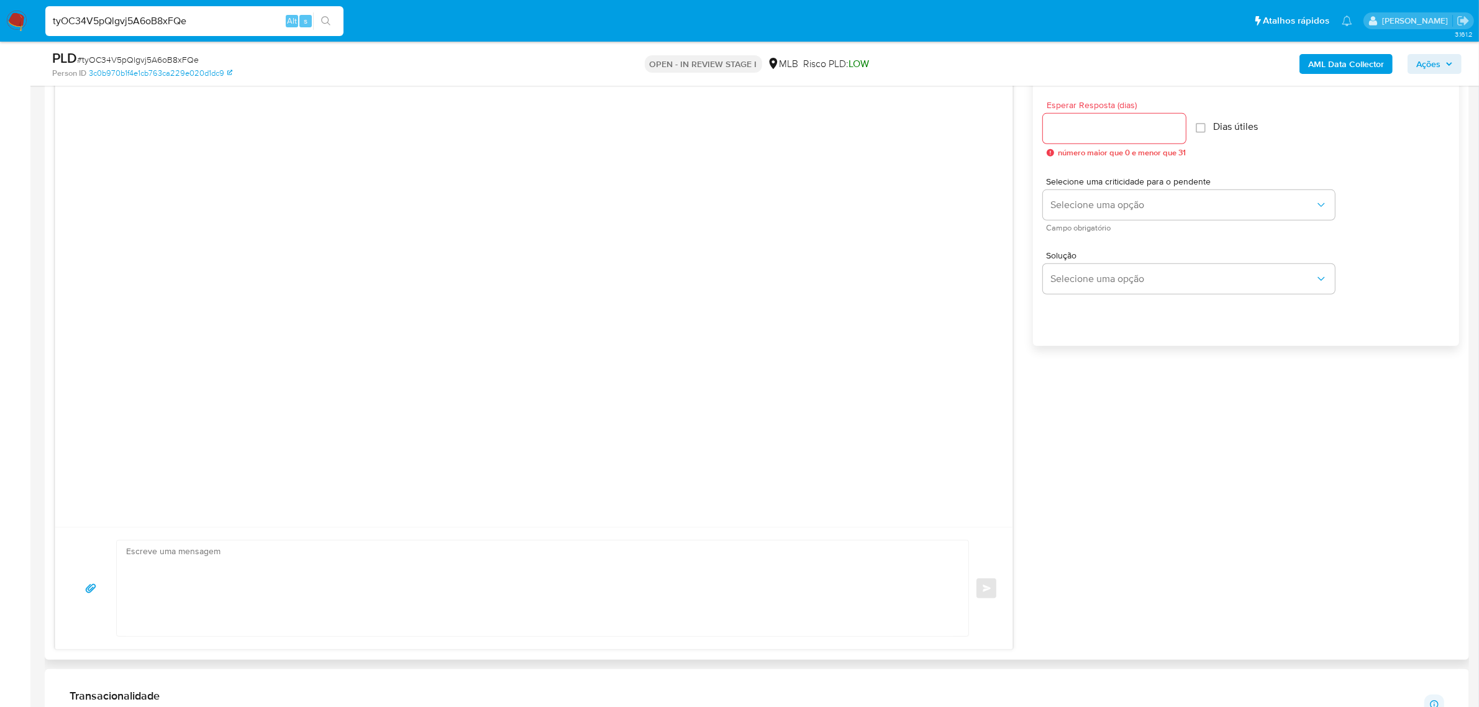
click at [1096, 132] on input "Esperar Resposta (dias)" at bounding box center [1114, 128] width 143 height 16
type input "3"
click at [494, 568] on textarea at bounding box center [539, 588] width 827 height 96
click at [1107, 200] on span "Selecione uma opção" at bounding box center [1182, 205] width 265 height 12
drag, startPoint x: 1128, startPoint y: 208, endPoint x: 1127, endPoint y: 269, distance: 60.9
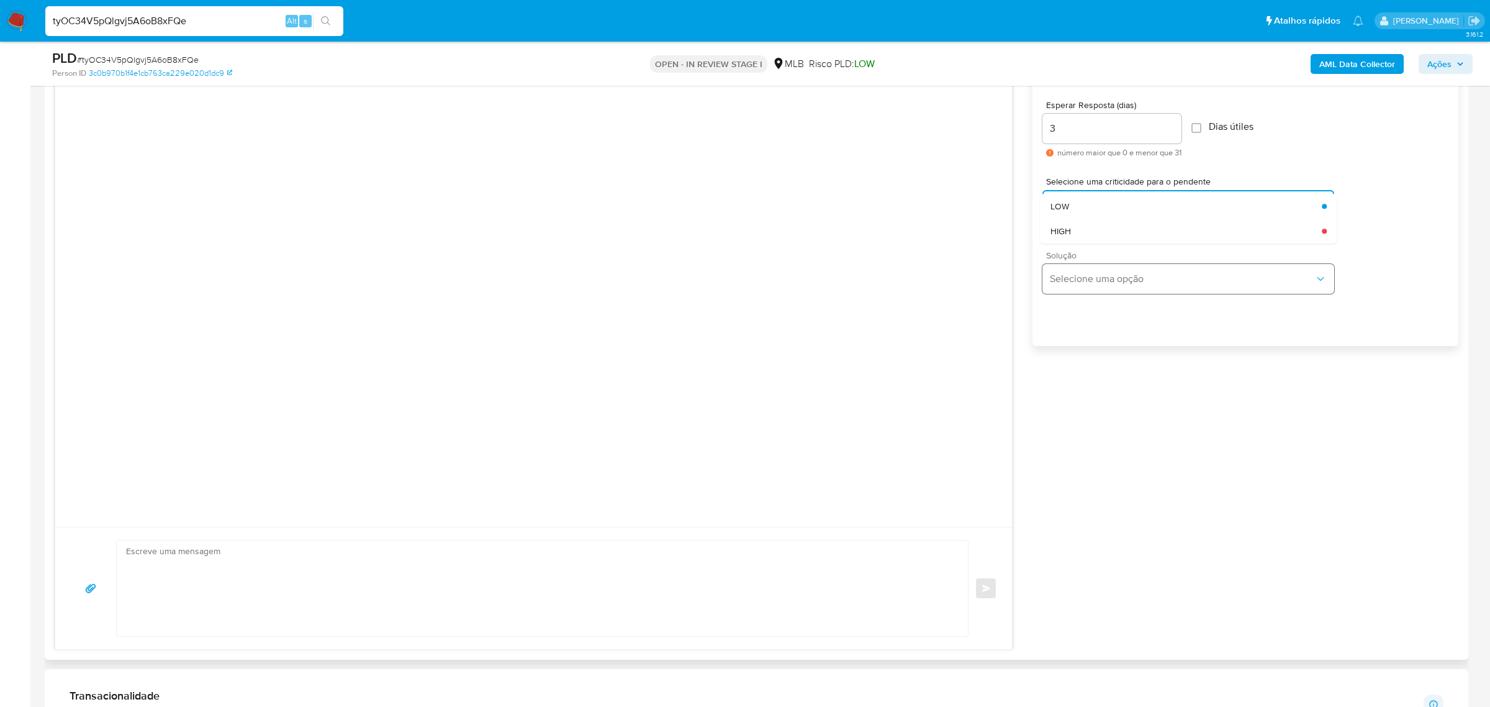
click at [1128, 208] on div "LOW" at bounding box center [1187, 206] width 272 height 25
click at [1138, 280] on span "Selecione uma opção" at bounding box center [1182, 279] width 265 height 12
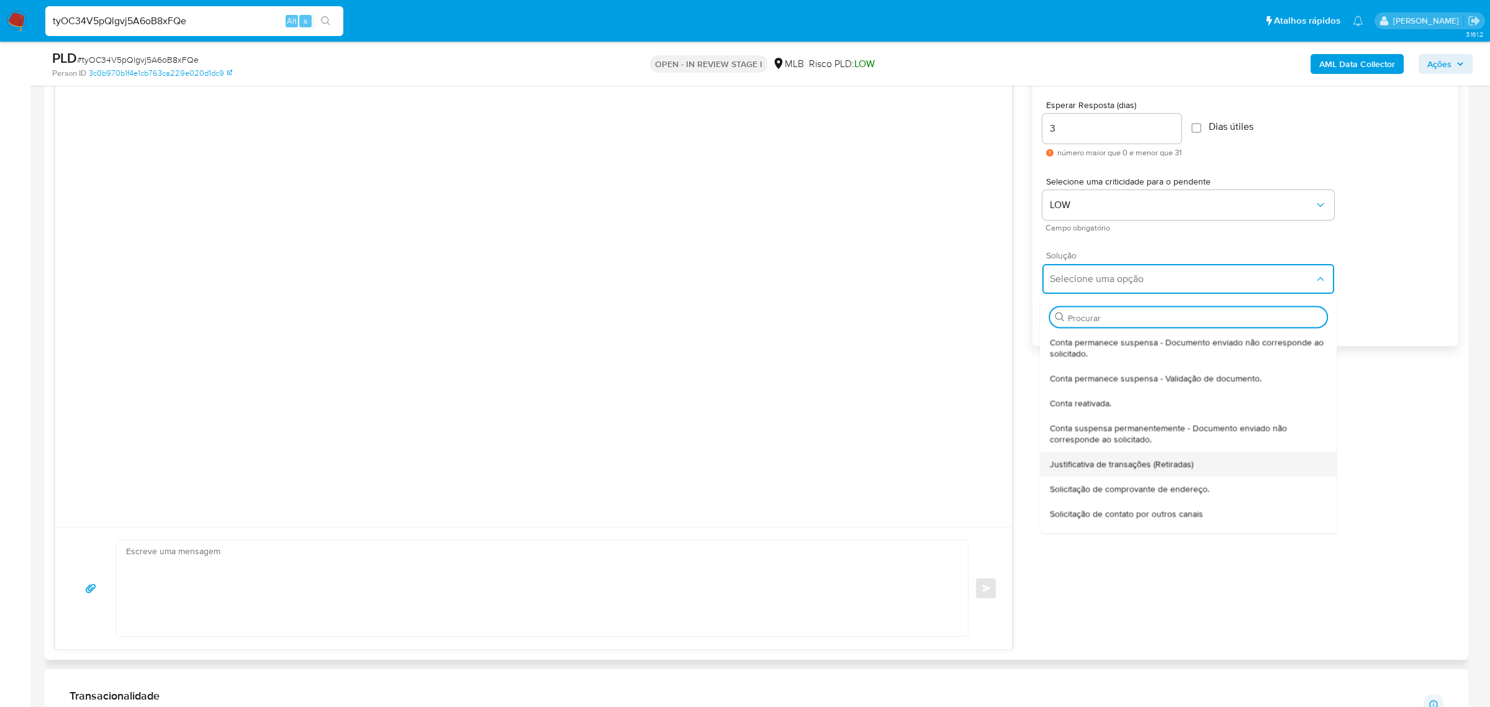
click at [1125, 466] on span "Justificativa de transações (Retiradas)" at bounding box center [1122, 463] width 143 height 11
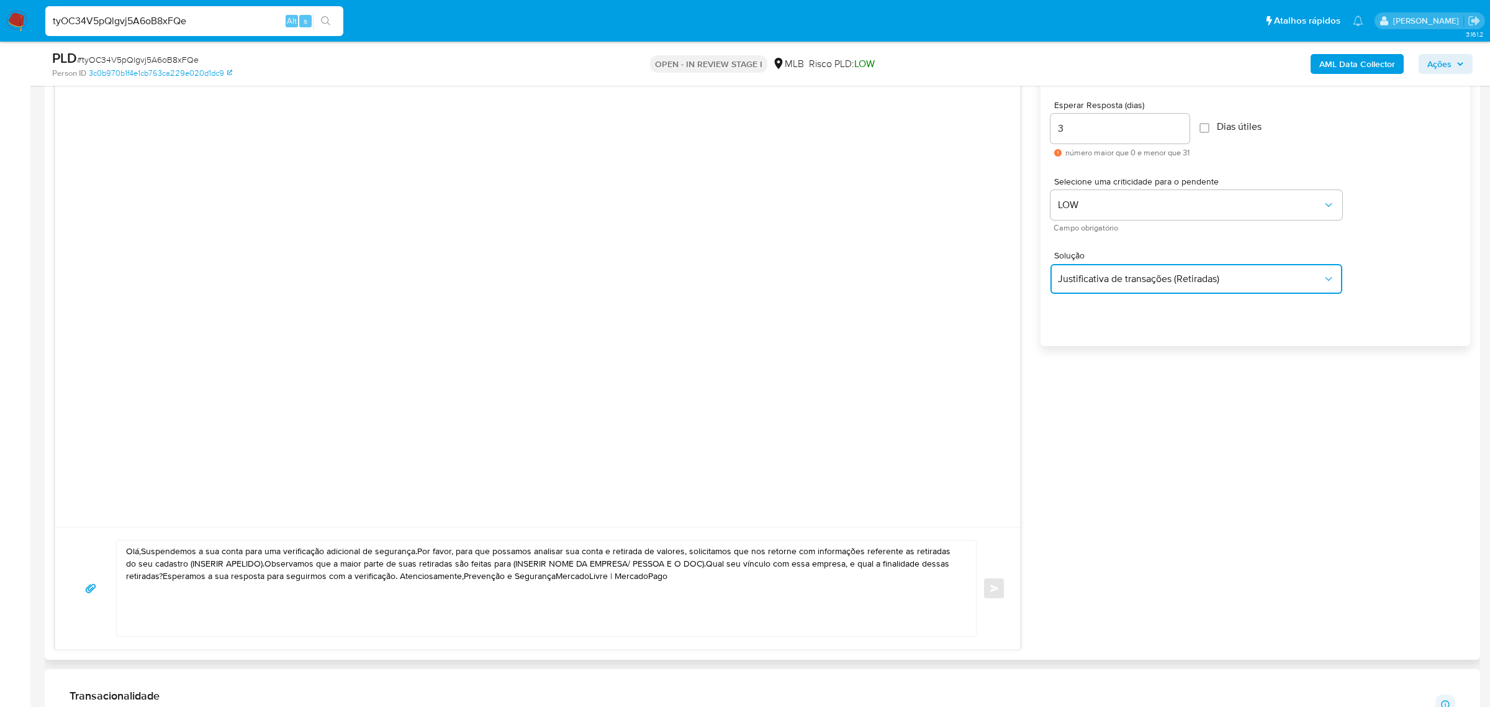
type textarea "Olá,Suspendemos a sua conta para uma verificação adicional de segurança.Por fav…"
click at [311, 594] on textarea "Olá,Suspendemos a sua conta para uma verificação adicional de segurança.Por fav…" at bounding box center [539, 588] width 827 height 96
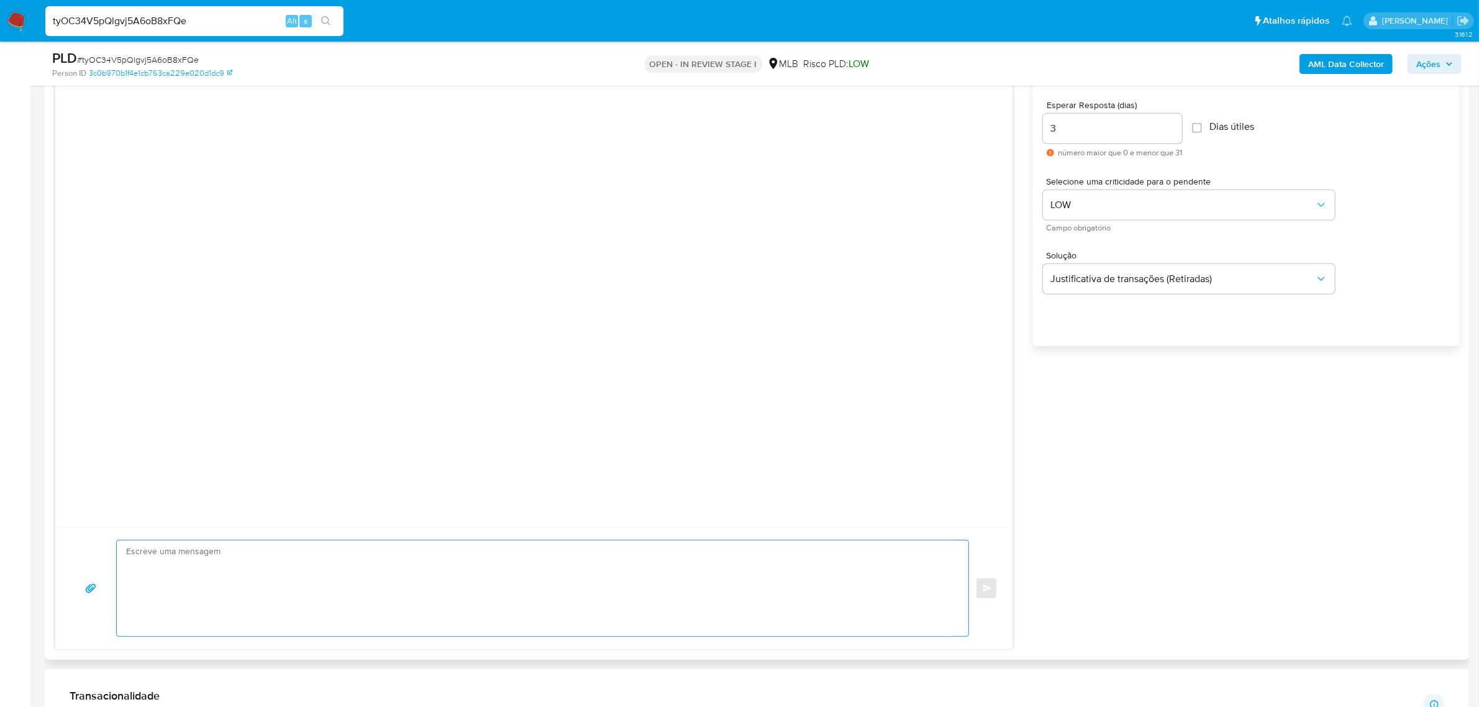
paste textarea "Ola, Valena Estamos realizando uma verificação adicional de segurança em contas…"
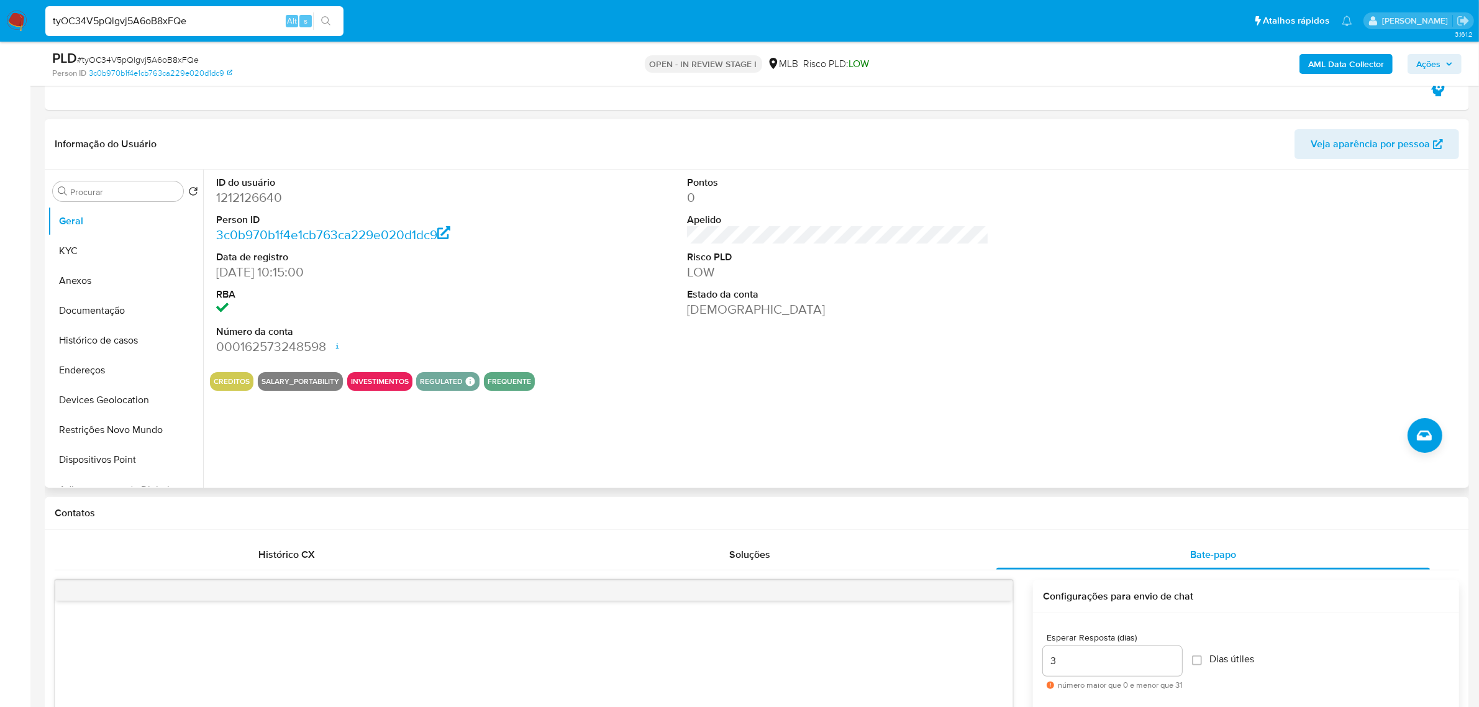
scroll to position [233, 0]
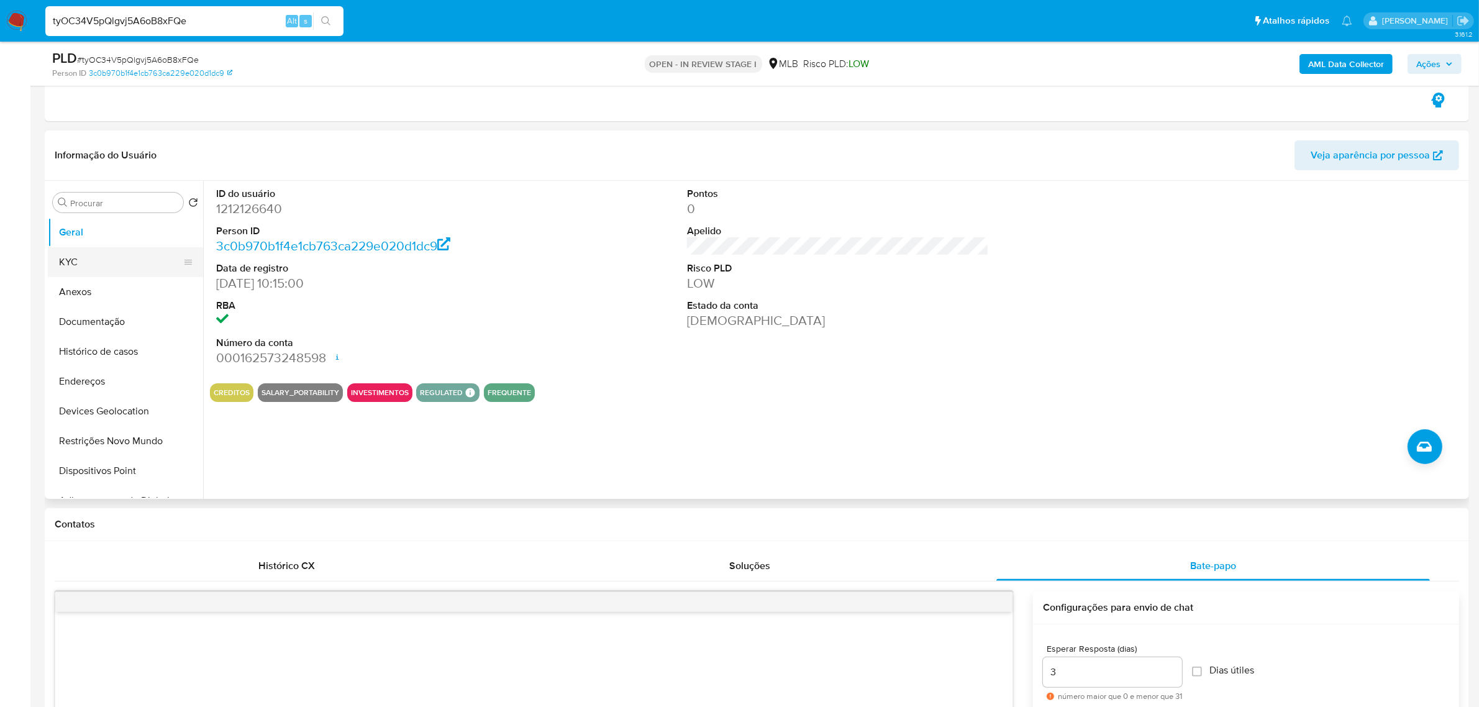
click at [89, 265] on button "KYC" at bounding box center [120, 262] width 145 height 30
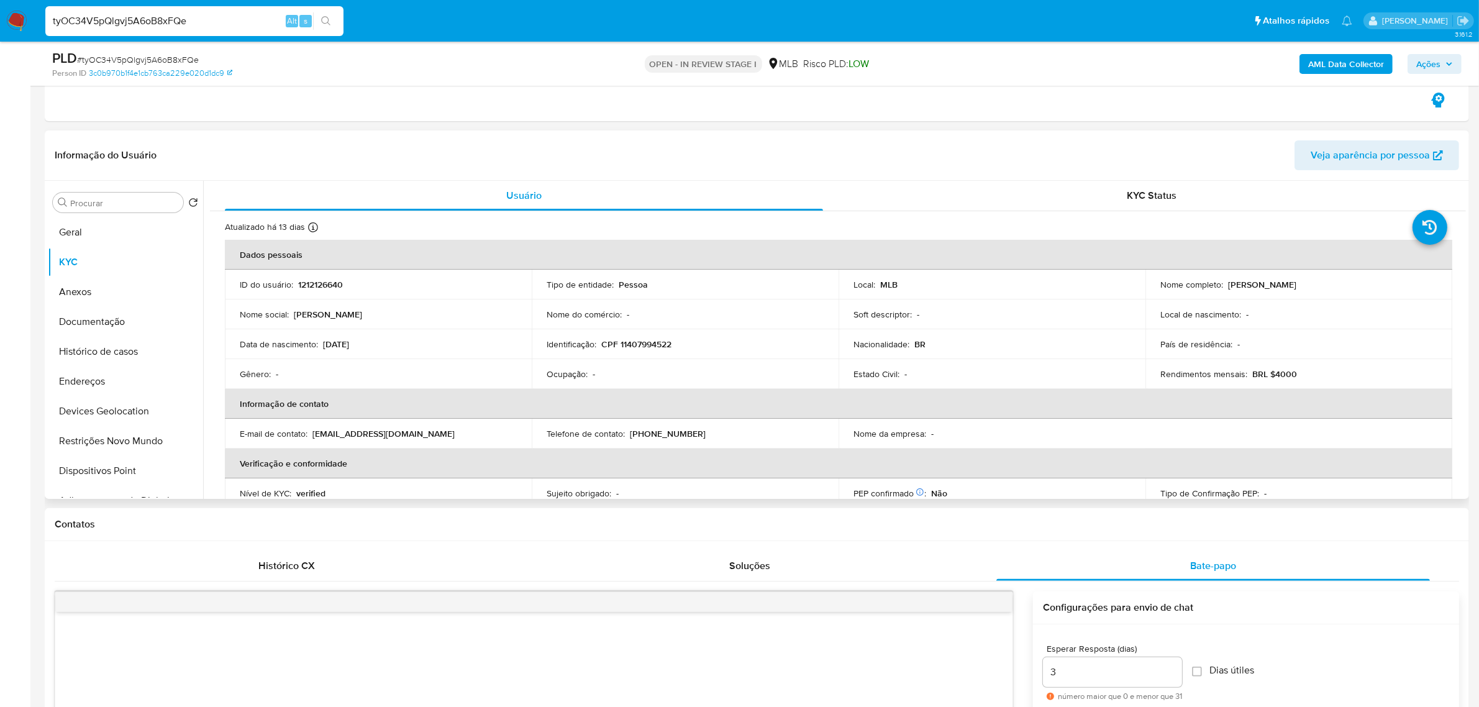
click at [1247, 288] on p "Reidson Gabriel Santos Dourado" at bounding box center [1262, 284] width 68 height 11
copy p "Reidson"
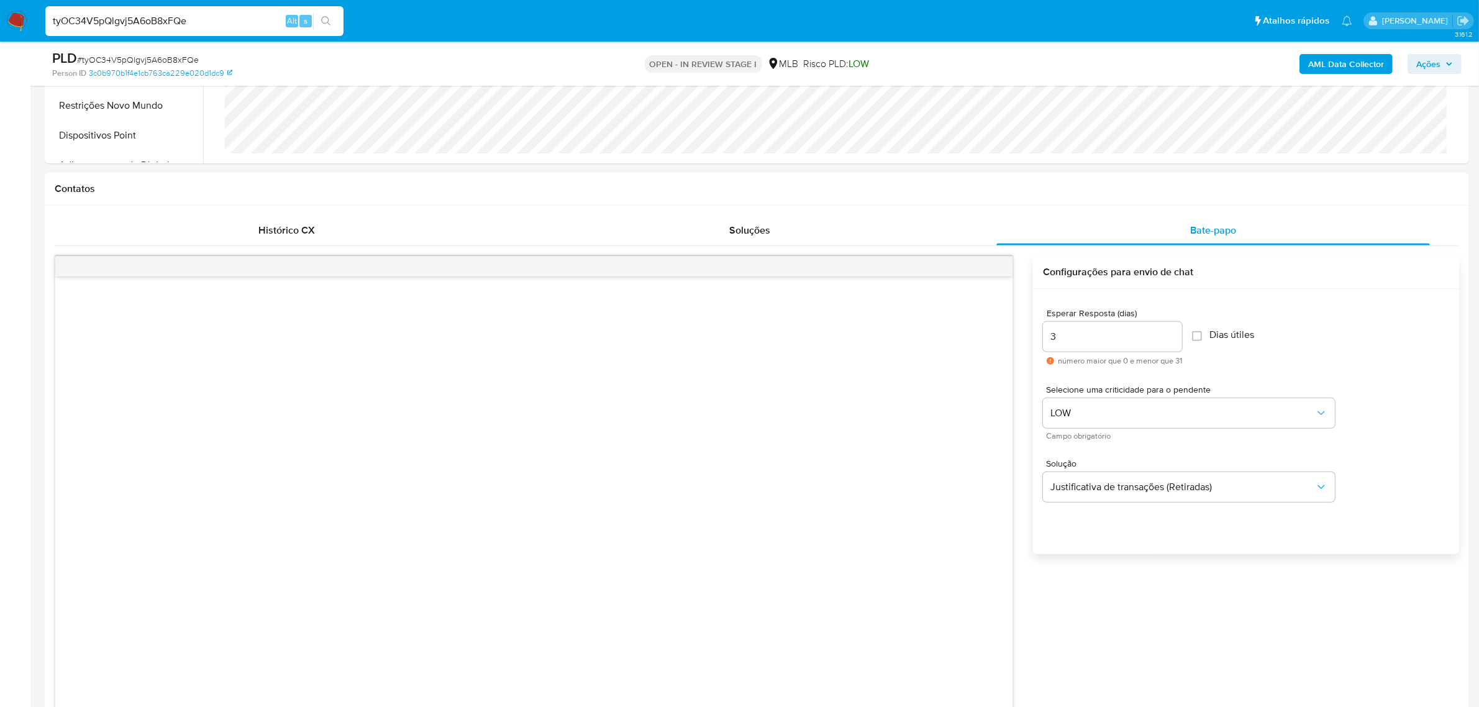
scroll to position [776, 0]
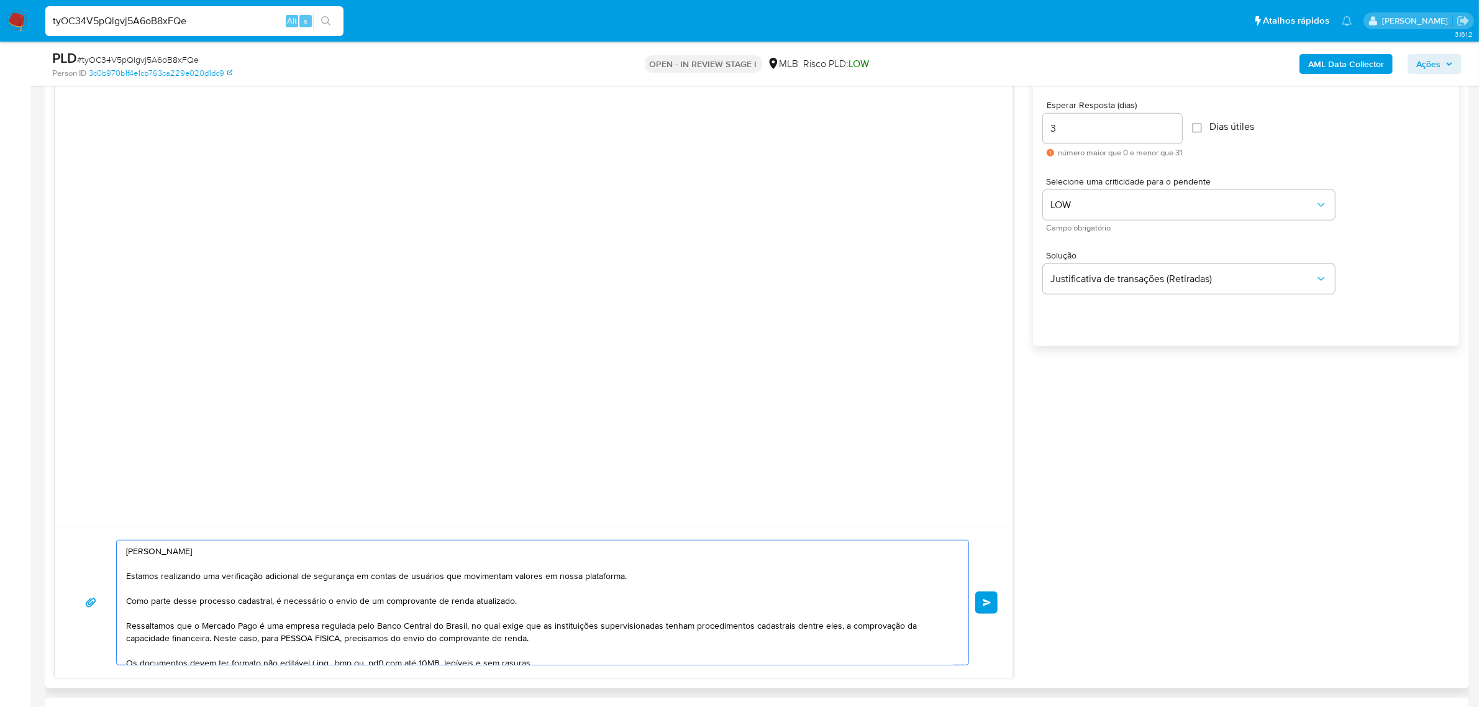
click at [153, 554] on textarea "Ola, Valena Estamos realizando uma verificação adicional de segurança em contas…" at bounding box center [539, 602] width 827 height 124
paste textarea "Reidson"
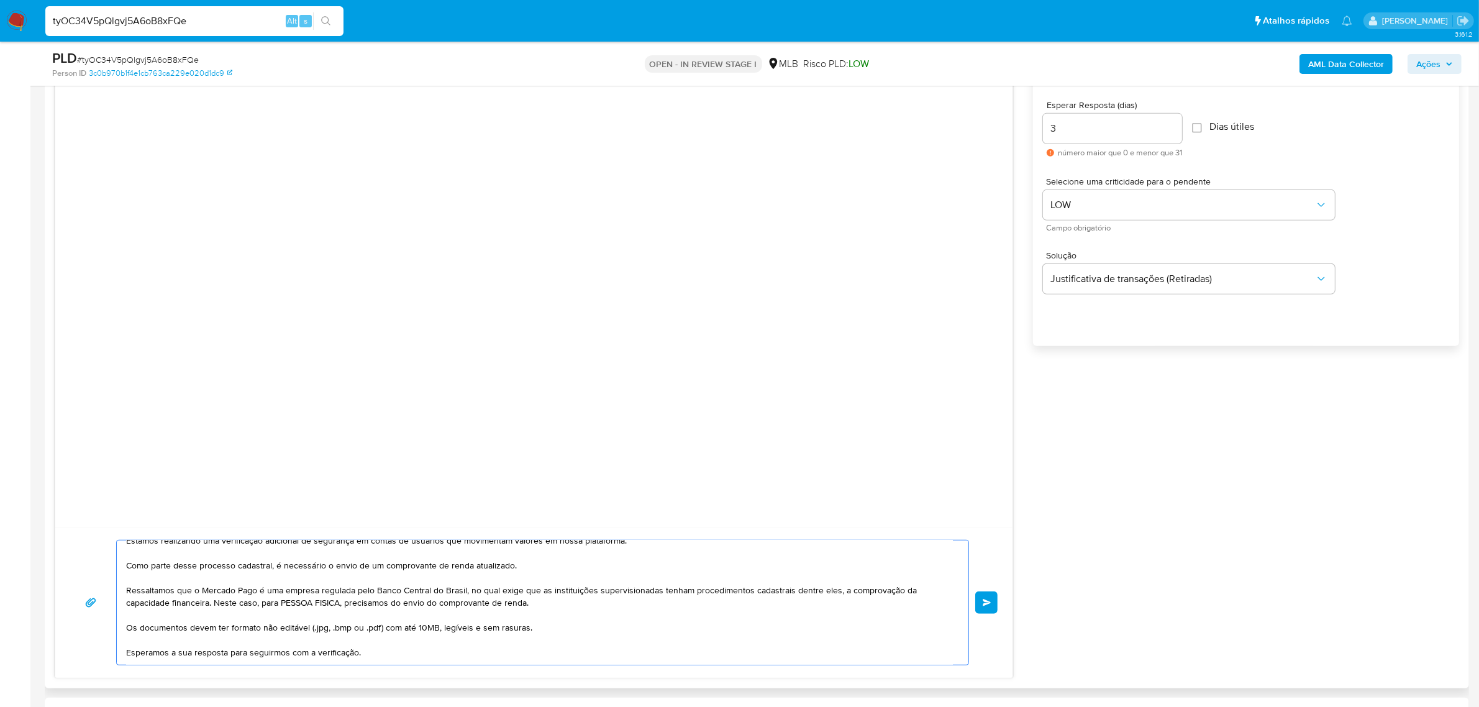
scroll to position [0, 0]
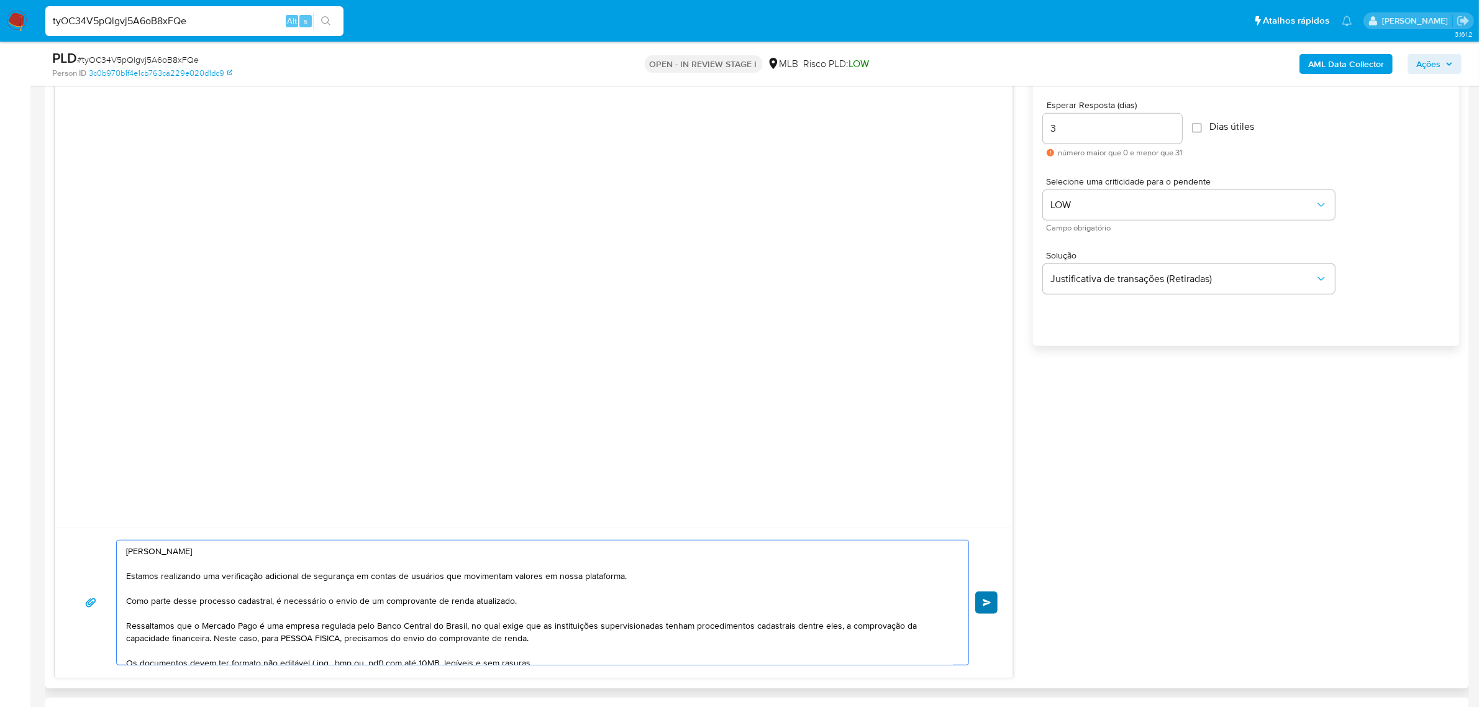
type textarea "Ola, Reidson Estamos realizando uma verificação adicional de segurança em conta…"
click at [992, 606] on button "common.send" at bounding box center [986, 602] width 22 height 22
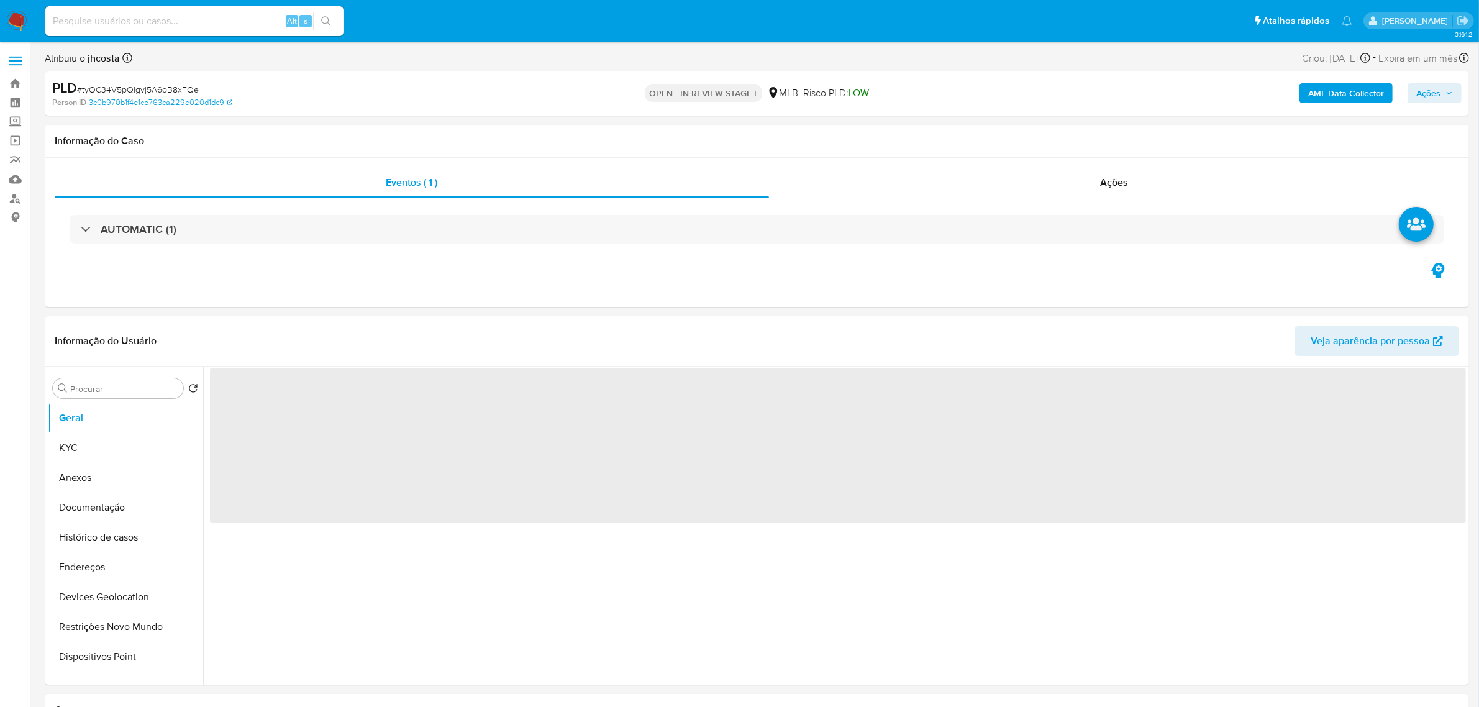
select select "10"
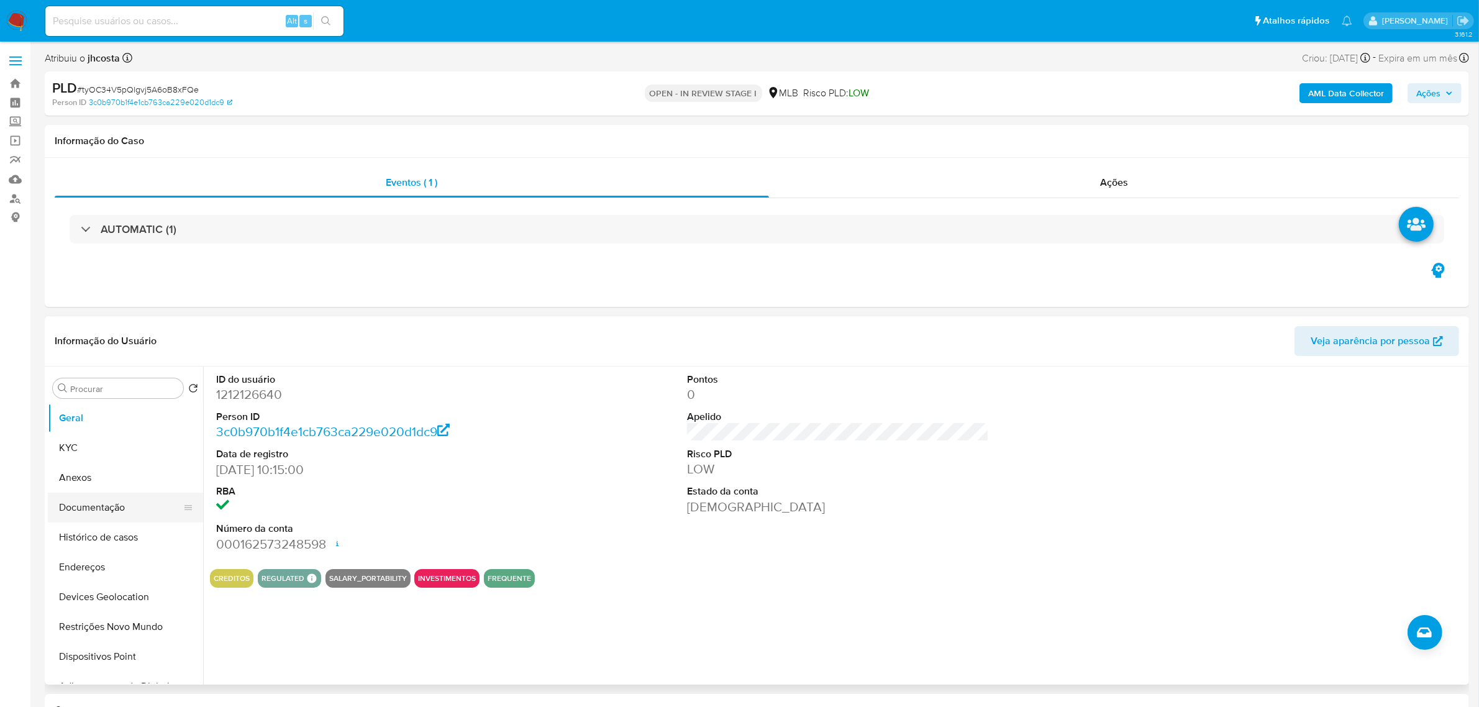
click at [109, 512] on button "Documentação" at bounding box center [120, 507] width 145 height 30
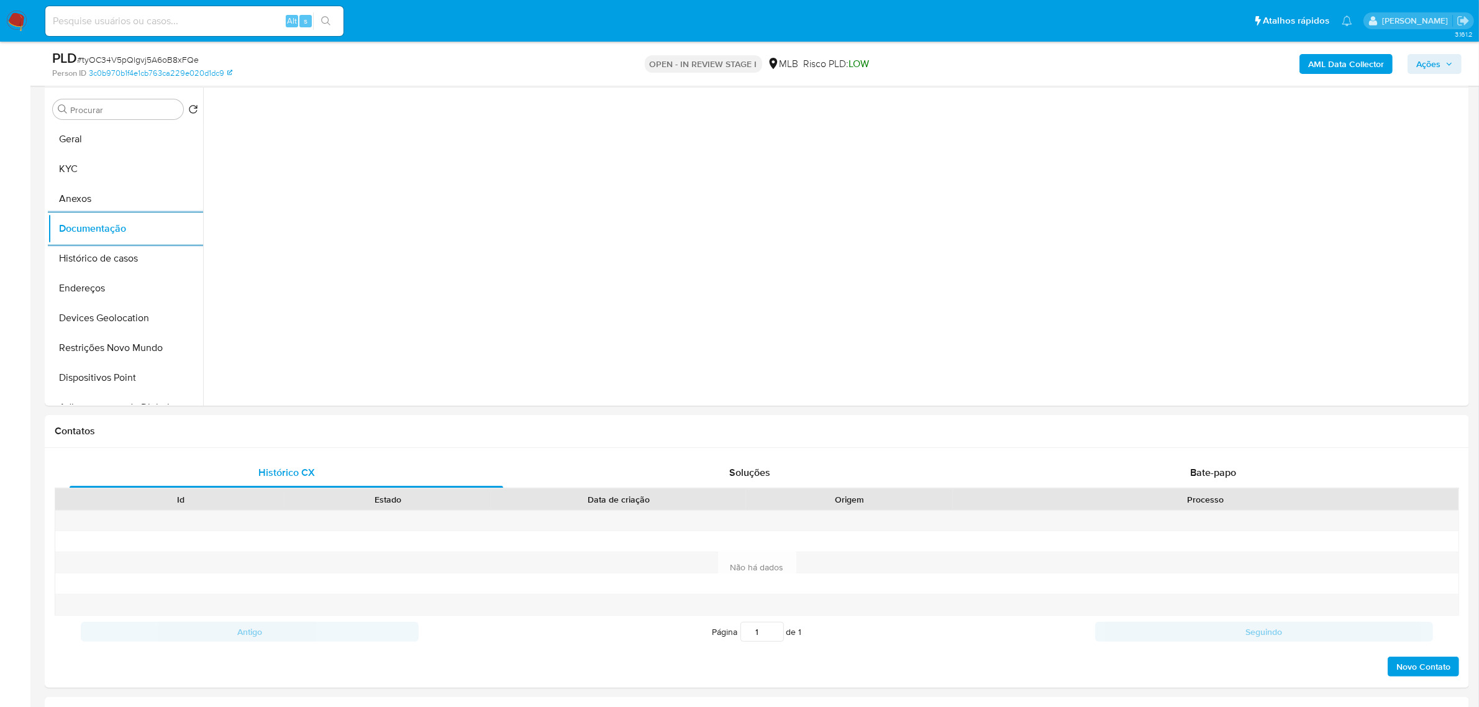
scroll to position [466, 0]
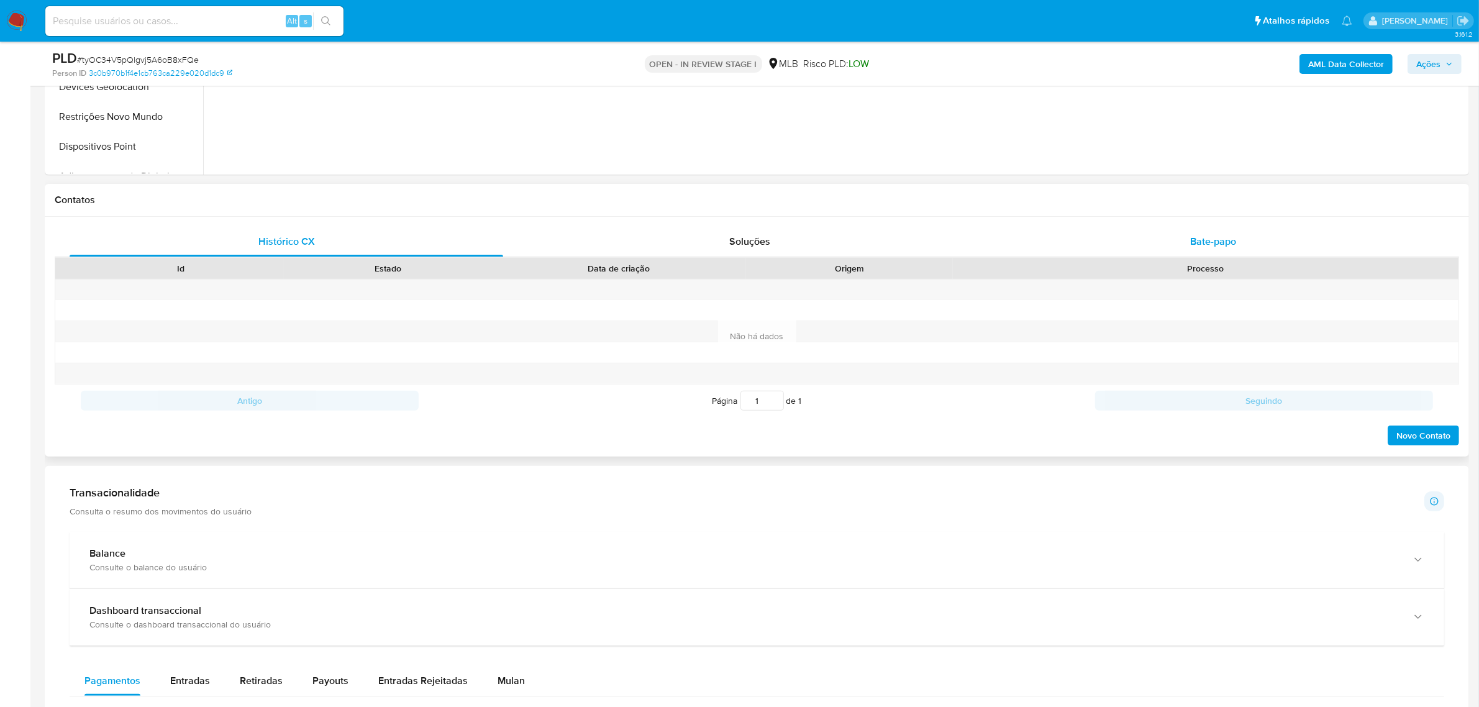
click at [1222, 241] on span "Bate-papo" at bounding box center [1213, 241] width 46 height 14
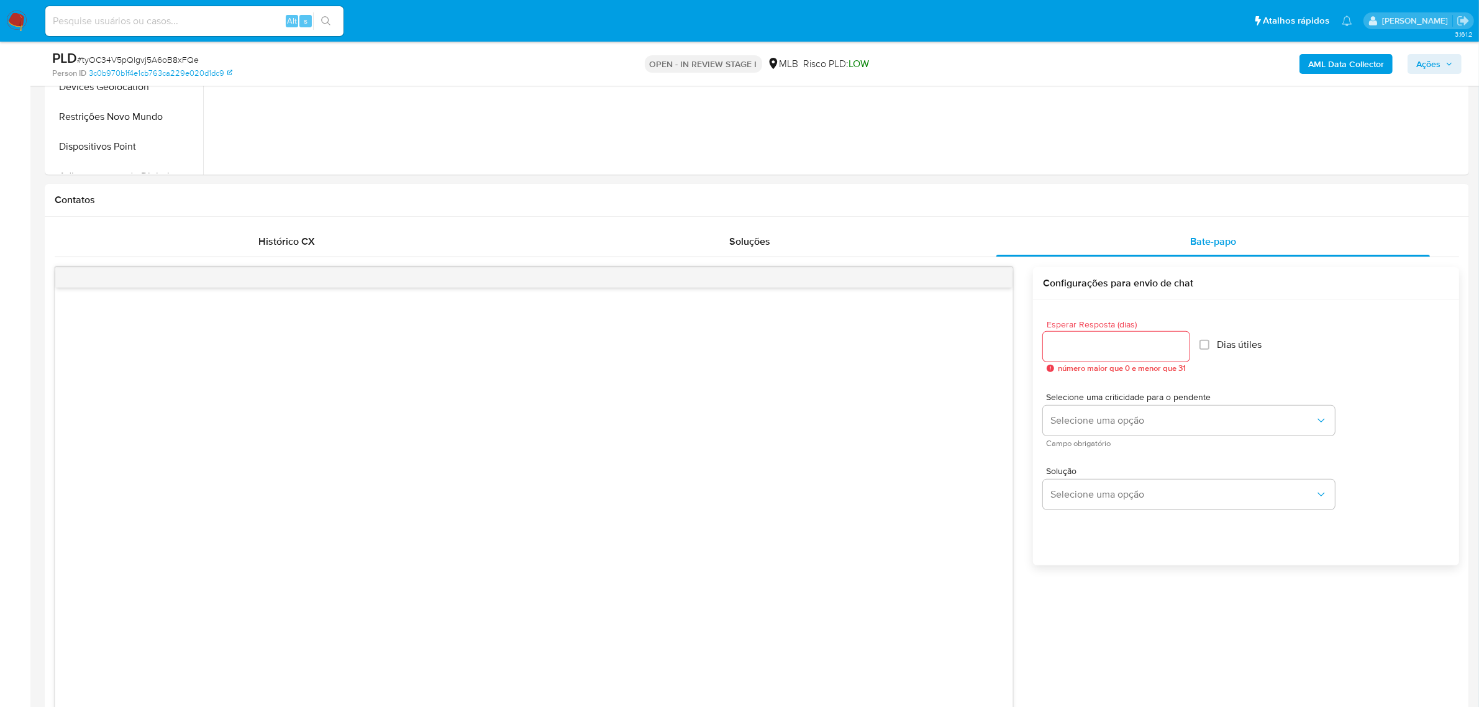
click at [196, 11] on div "Alt s" at bounding box center [194, 21] width 298 height 30
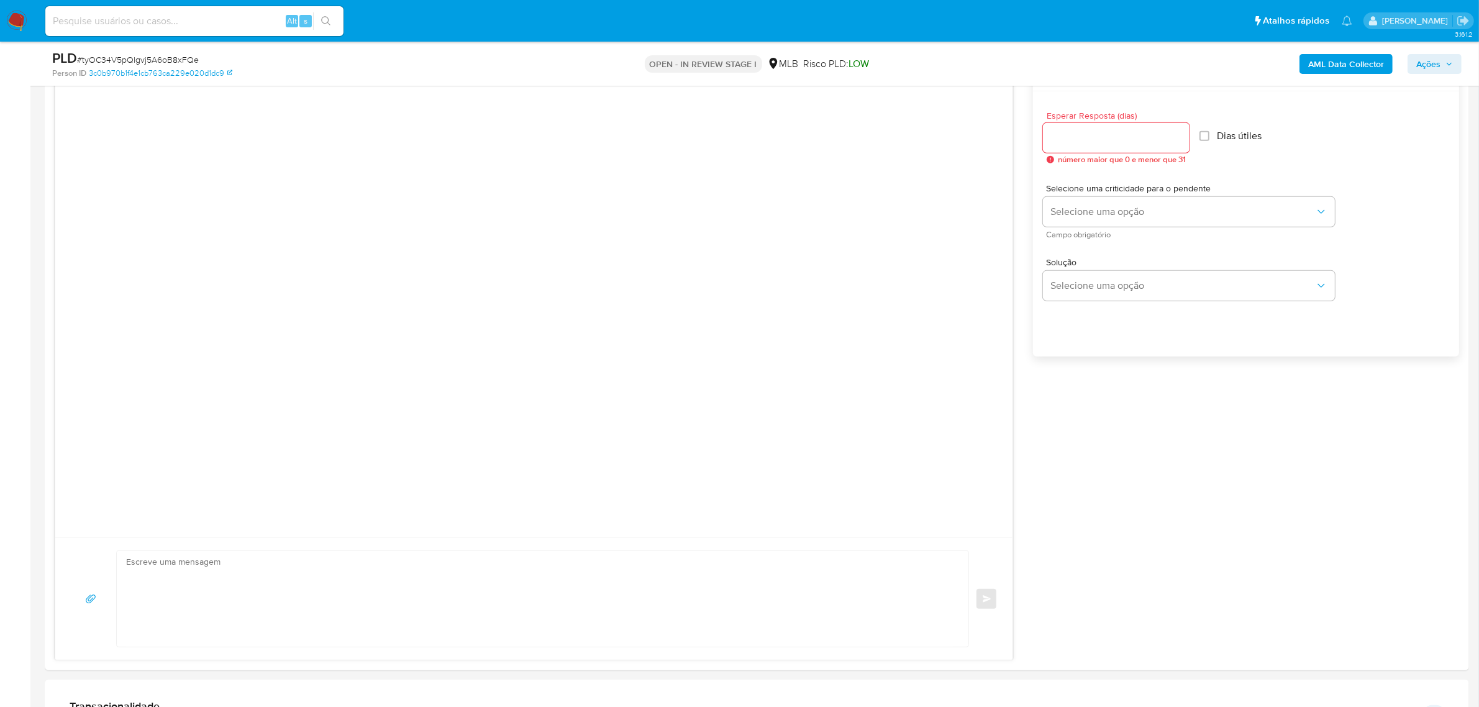
scroll to position [543, 0]
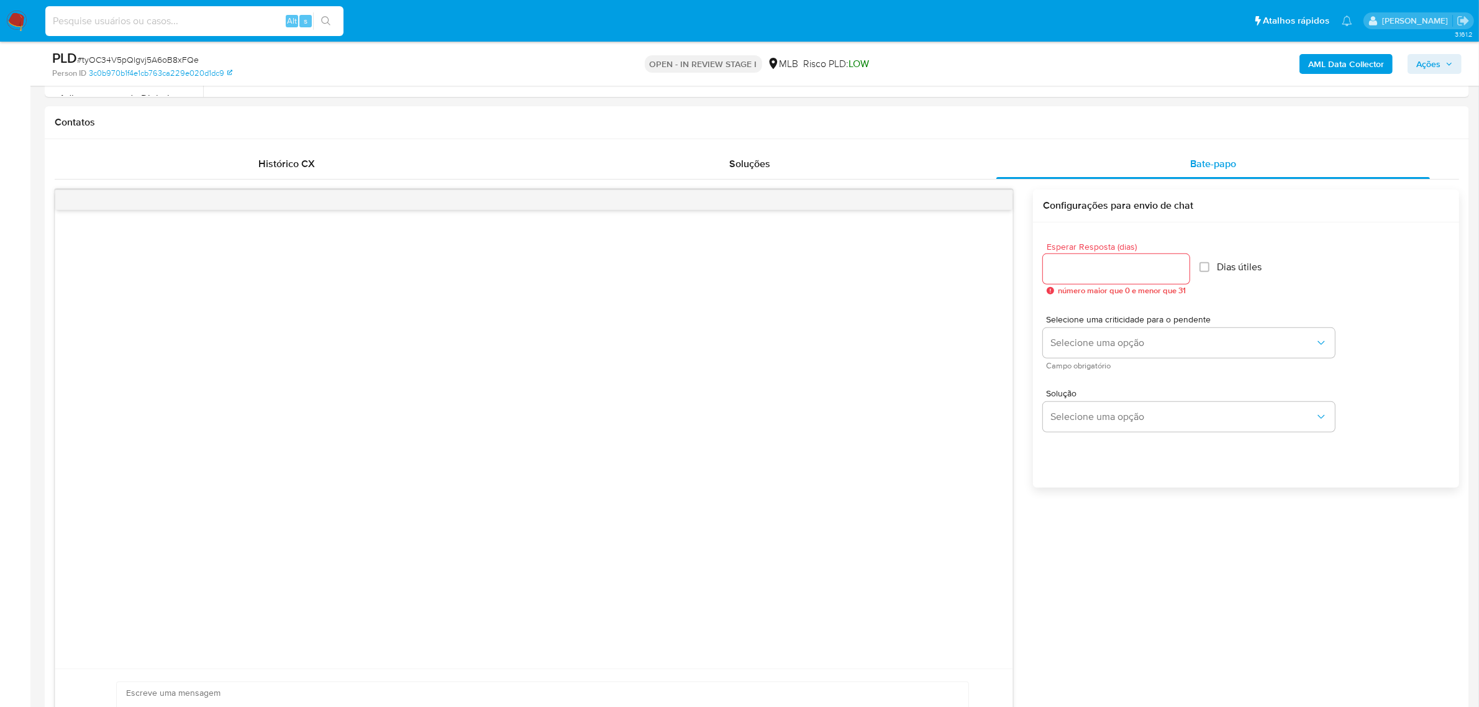
click at [215, 17] on input at bounding box center [194, 21] width 298 height 16
paste input "UXfFxC5lWi9R40MflxqKqsQH"
type input "UXfFxC5lWi9R40MflxqKqsQH"
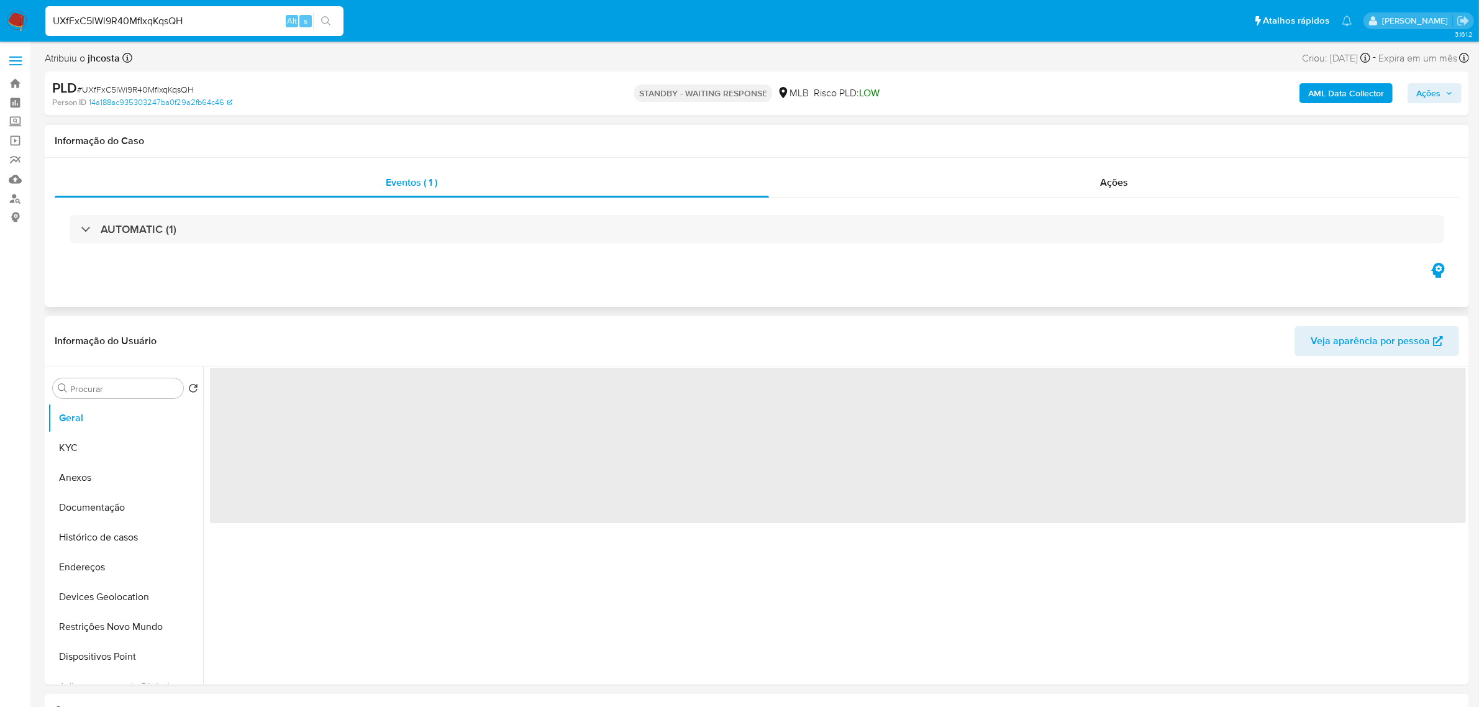
select select "10"
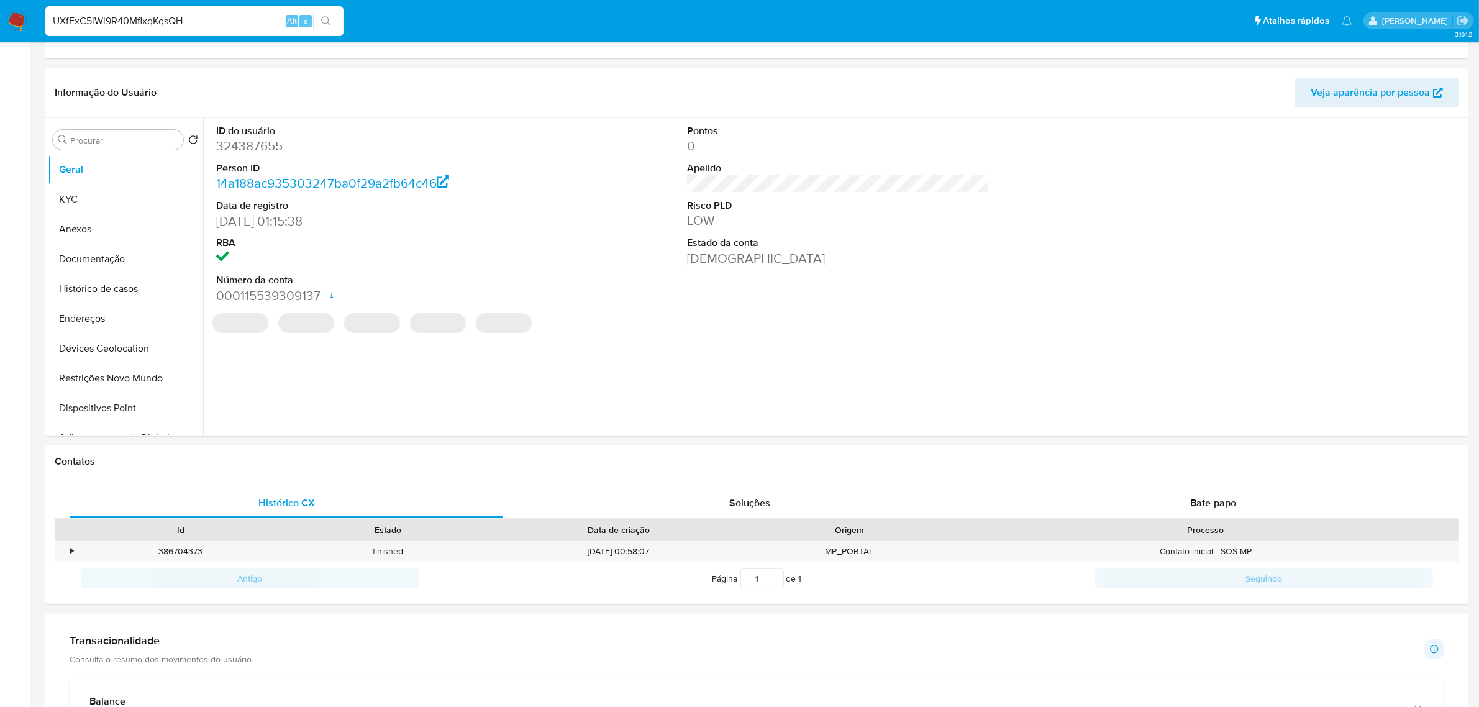
scroll to position [388, 0]
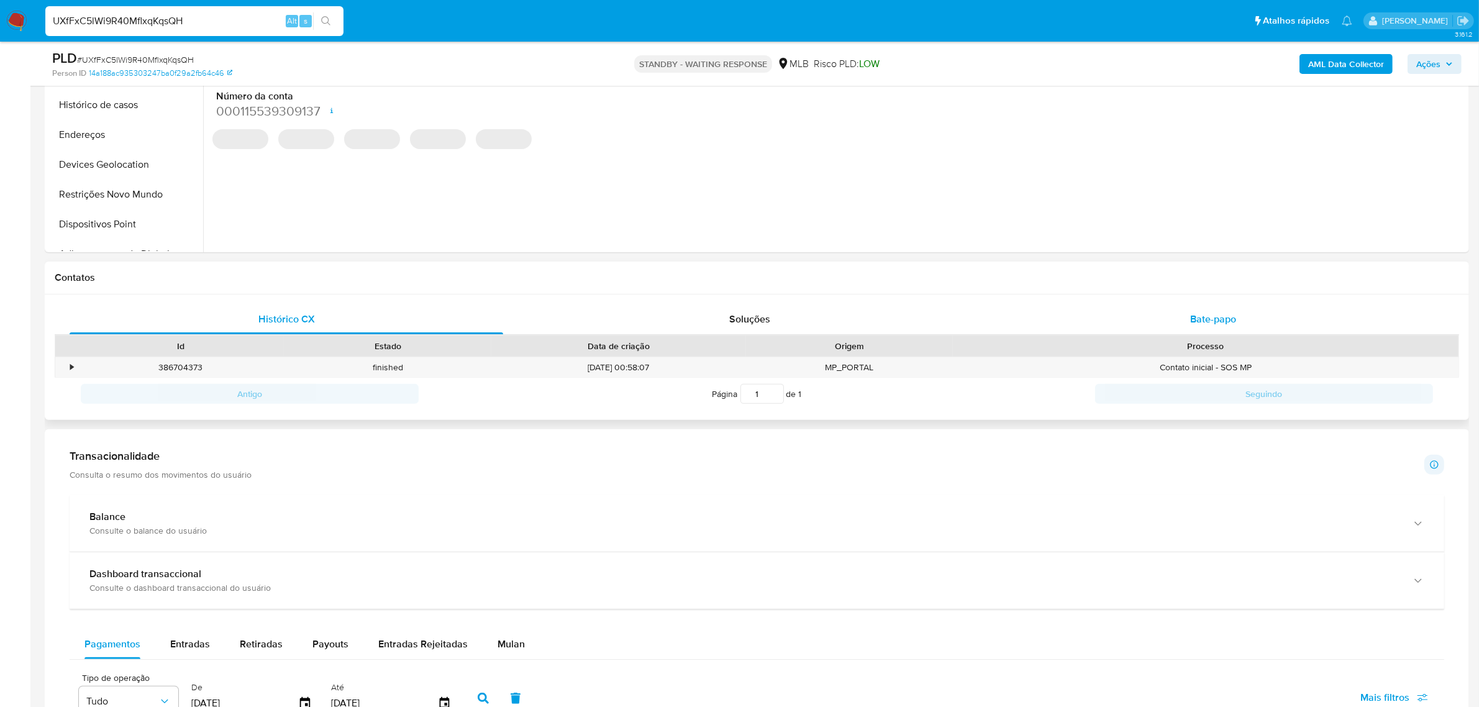
click at [1216, 321] on span "Bate-papo" at bounding box center [1213, 319] width 46 height 14
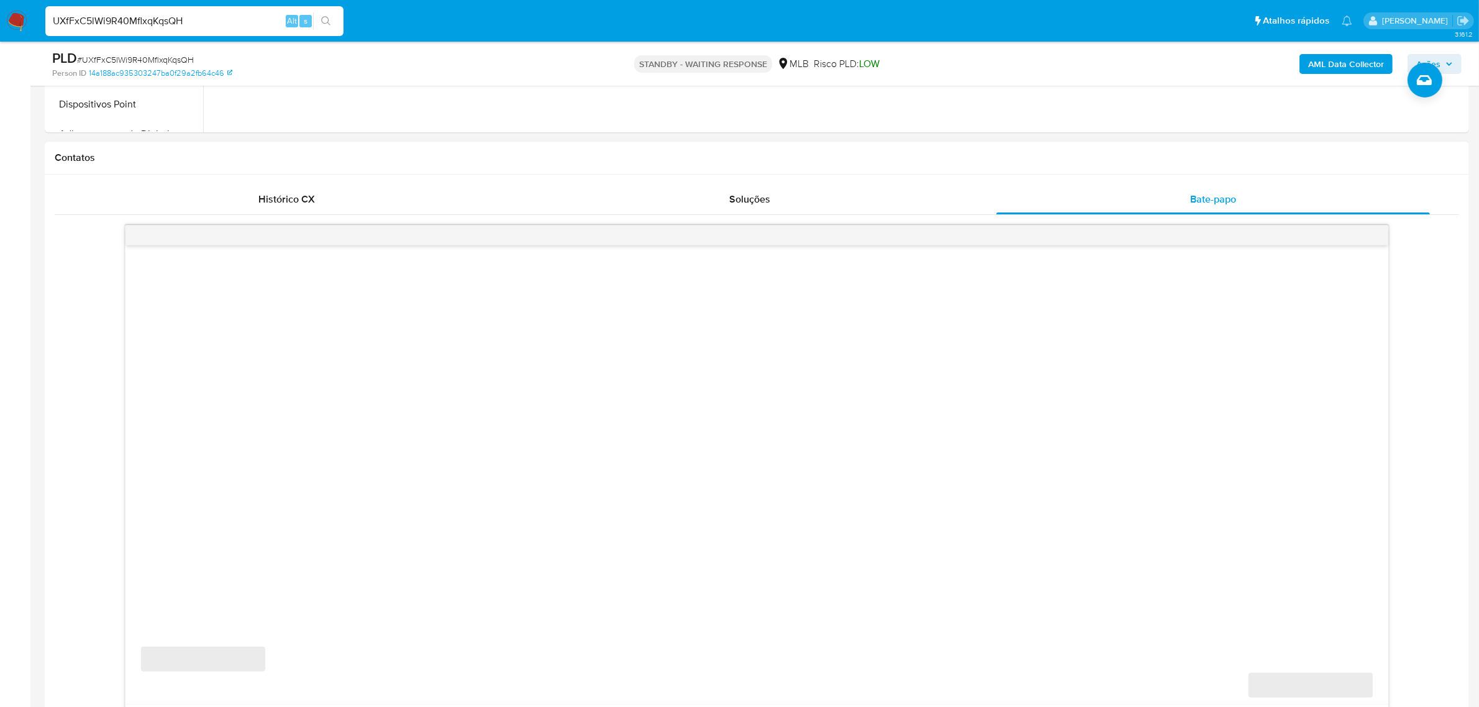
scroll to position [621, 0]
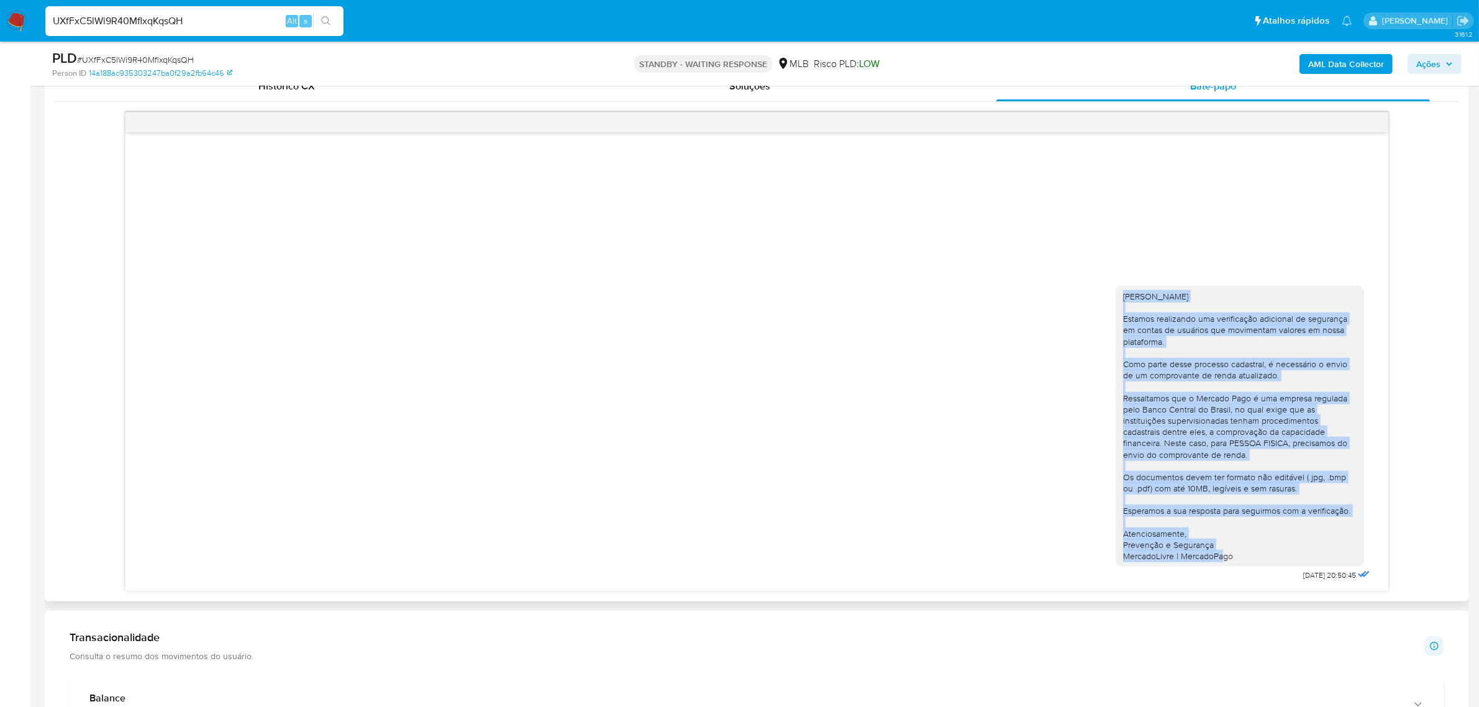
drag, startPoint x: 1122, startPoint y: 297, endPoint x: 1220, endPoint y: 542, distance: 264.4
click at [1236, 554] on div "Ola, Valena Estamos realizando uma verificação adicional de segurança em contas…" at bounding box center [1239, 426] width 248 height 281
copy div "Ola, Valena Estamos realizando uma verificação adicional de segurança em contas…"
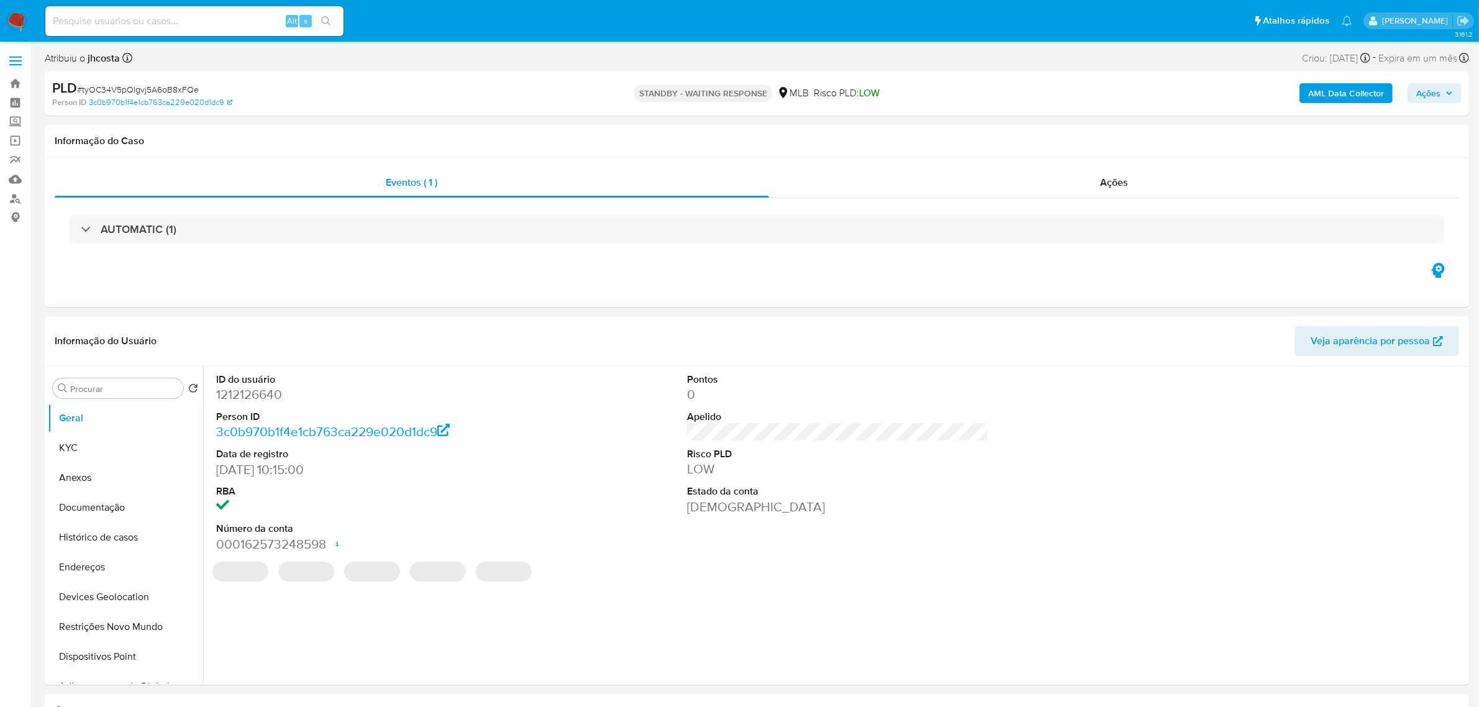
select select "10"
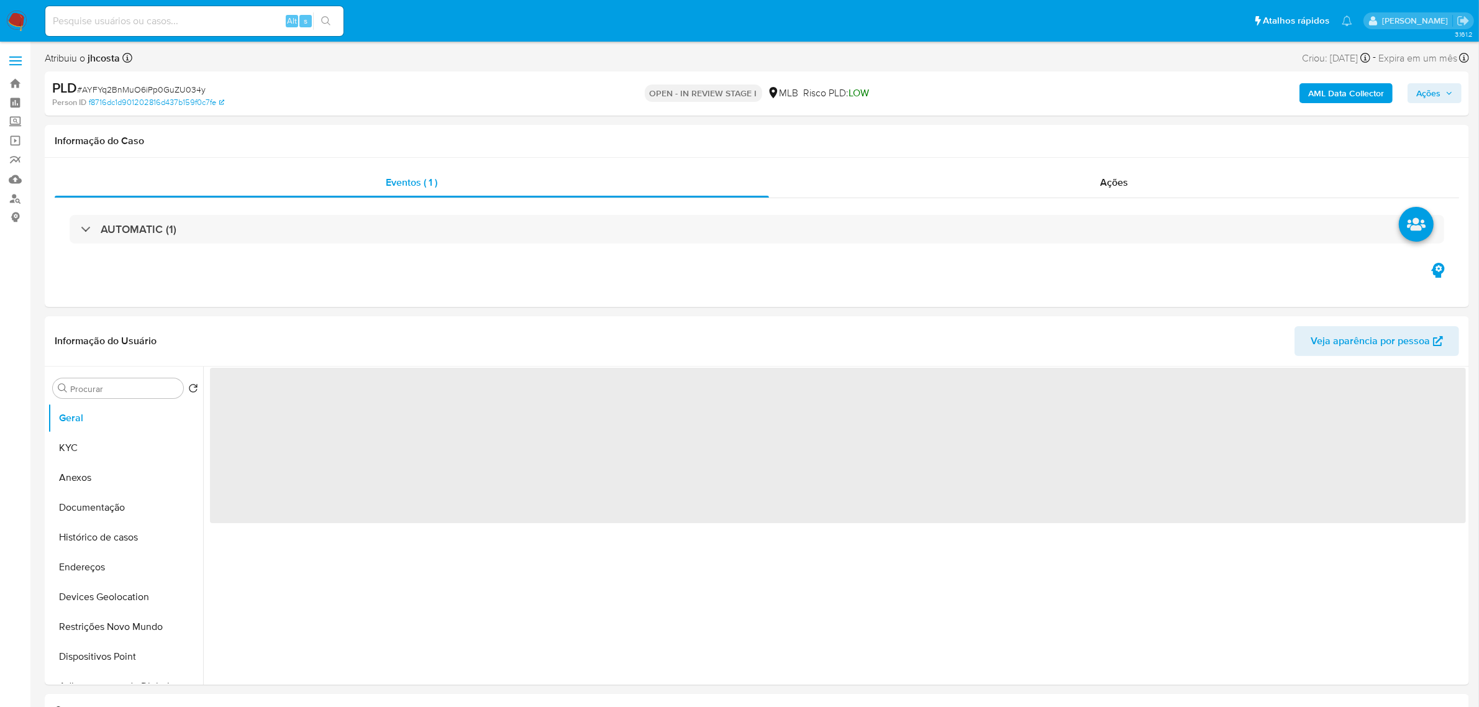
select select "10"
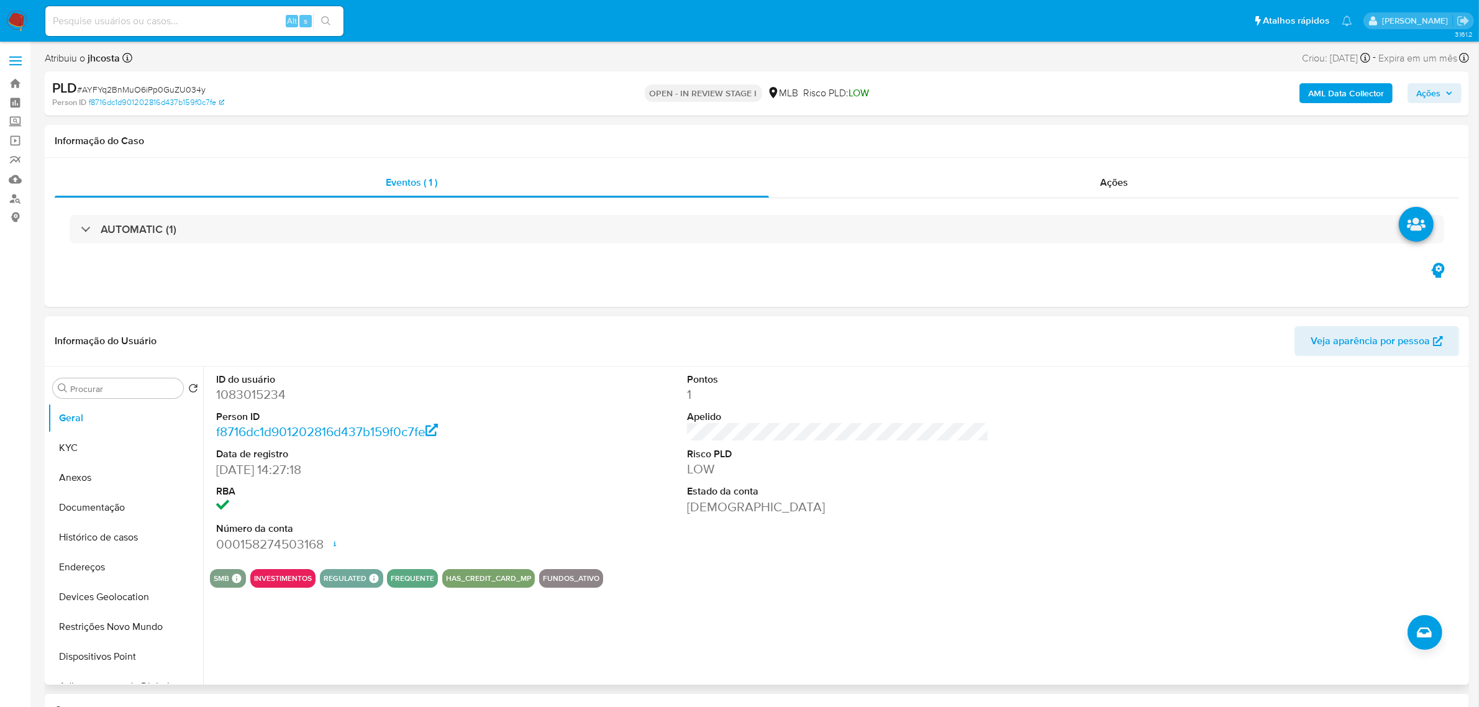
click at [275, 389] on dd "1083015234" at bounding box center [367, 394] width 302 height 17
click at [274, 394] on dd "1083015234" at bounding box center [367, 394] width 302 height 17
copy dd "1083015234"
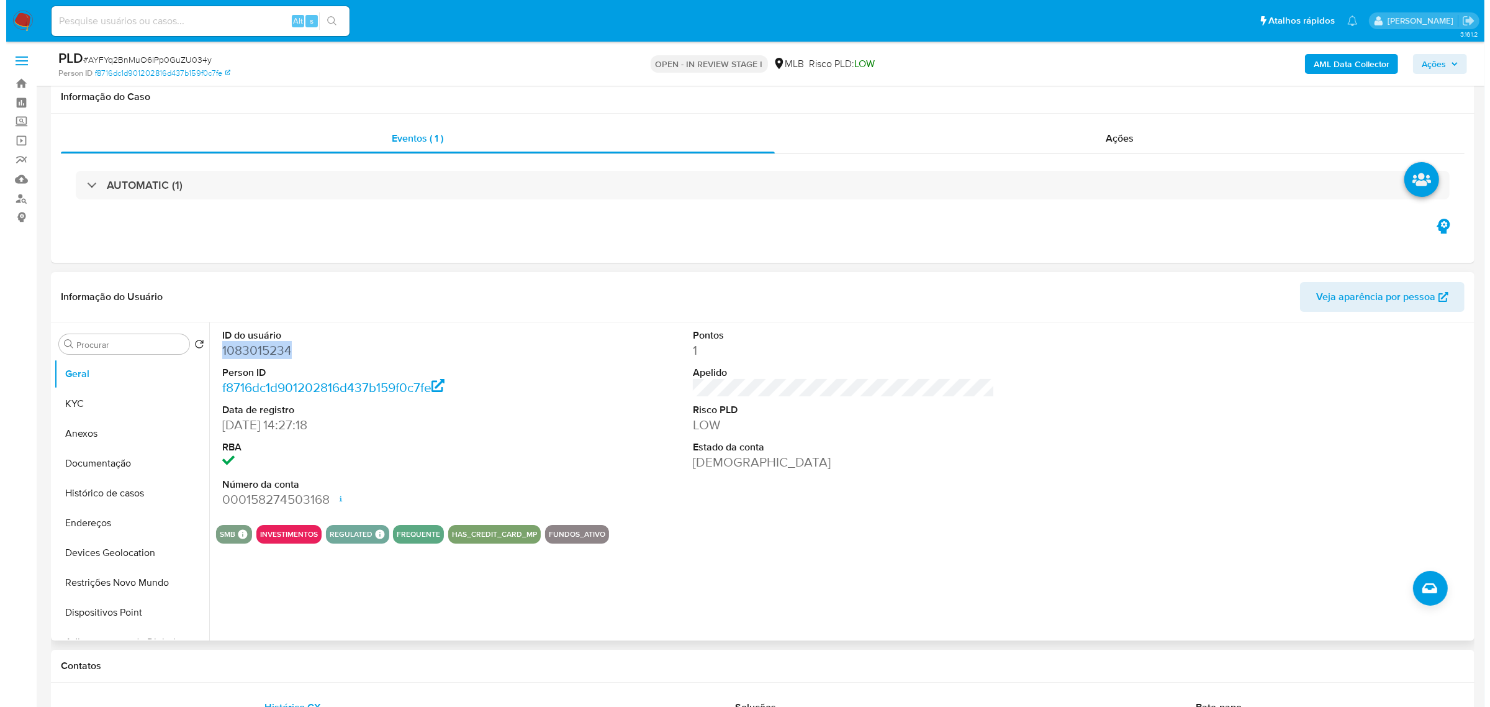
scroll to position [155, 0]
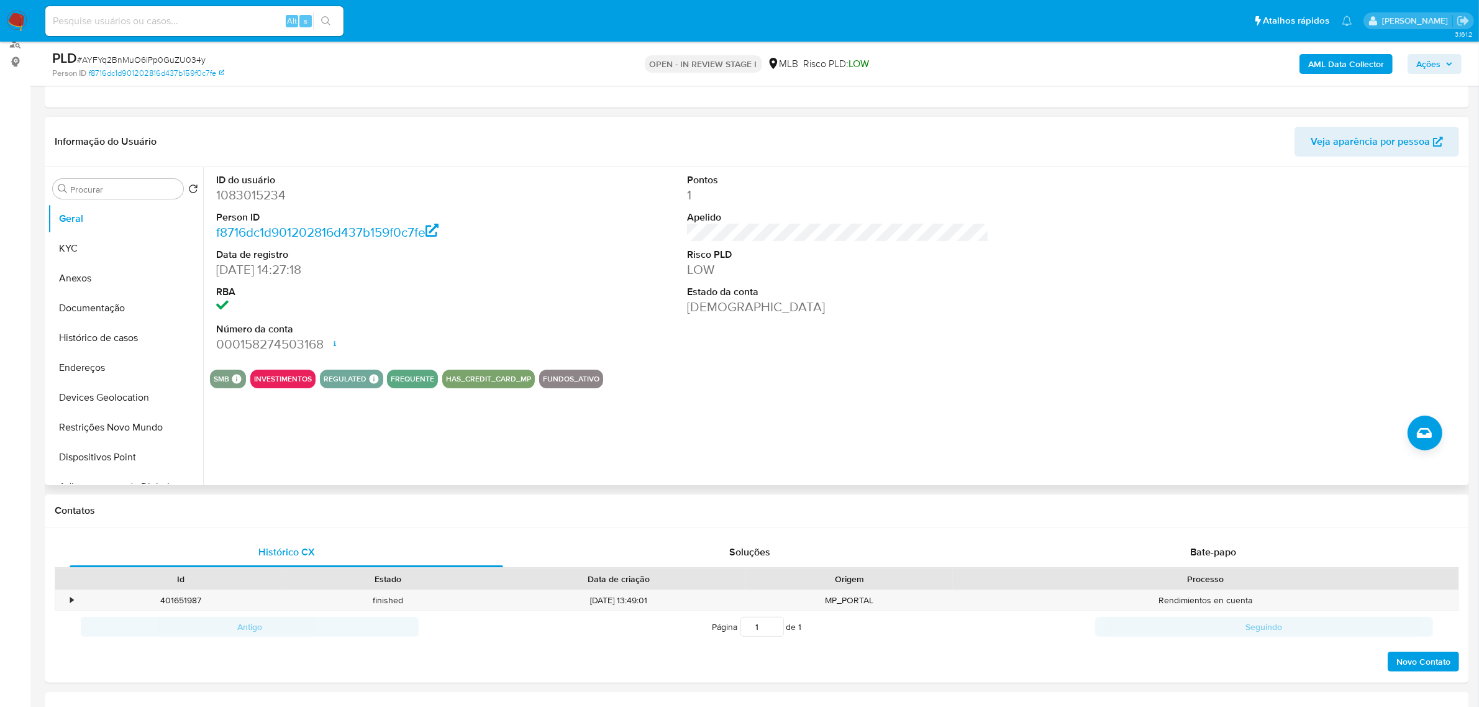
click at [598, 255] on div "ID do usuário 1083015234 Person ID f8716dc1d901202816d437b159f0c7fe Data de reg…" at bounding box center [838, 263] width 1256 height 193
click at [48, 260] on button "KYC" at bounding box center [120, 249] width 145 height 30
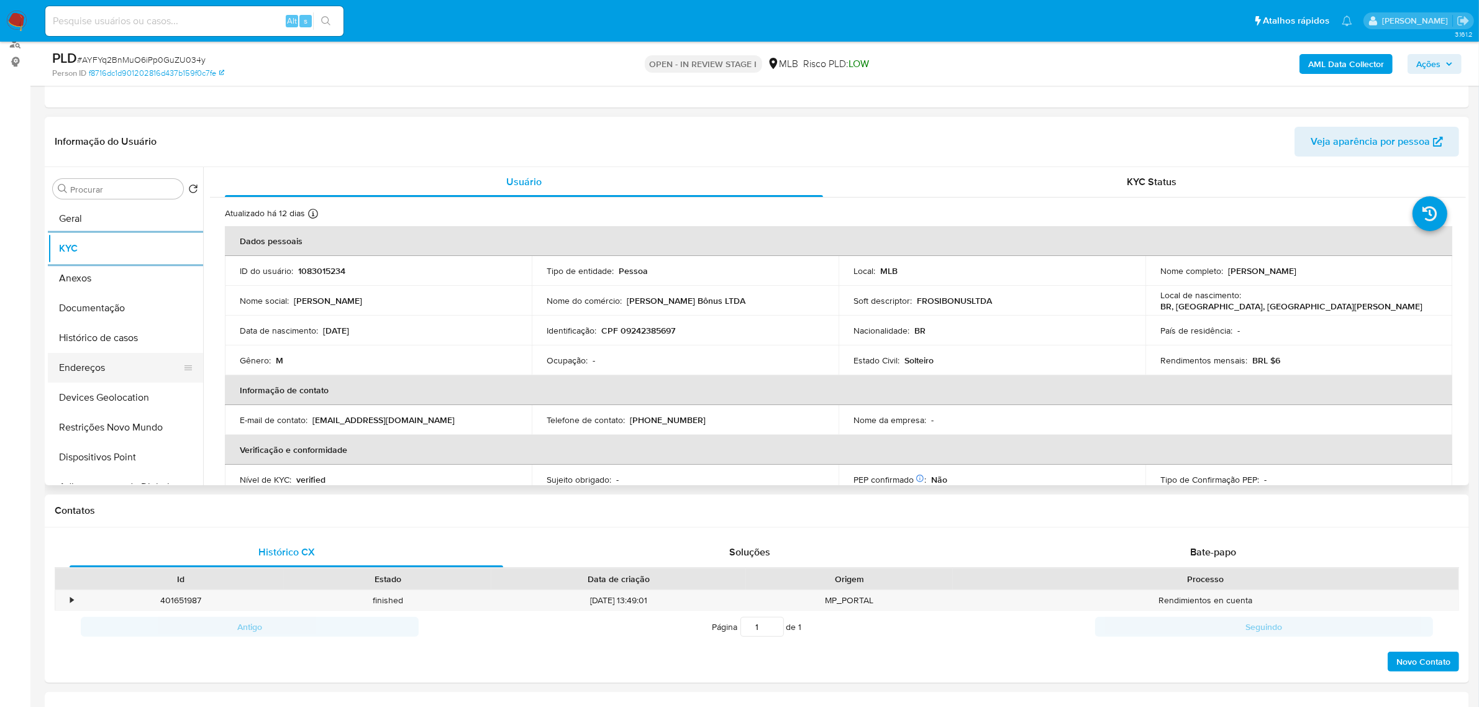
click at [98, 368] on button "Endereços" at bounding box center [120, 368] width 145 height 30
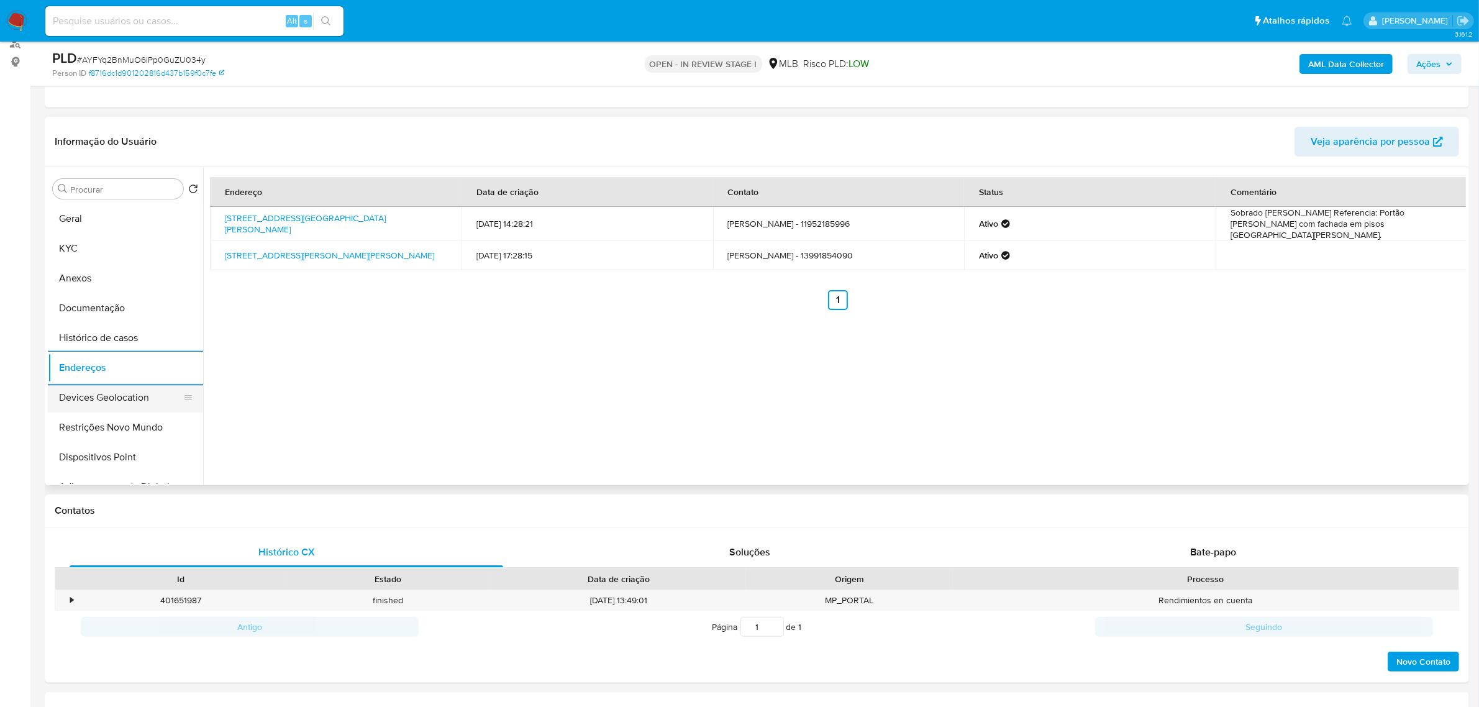
click at [142, 399] on button "Devices Geolocation" at bounding box center [120, 398] width 145 height 30
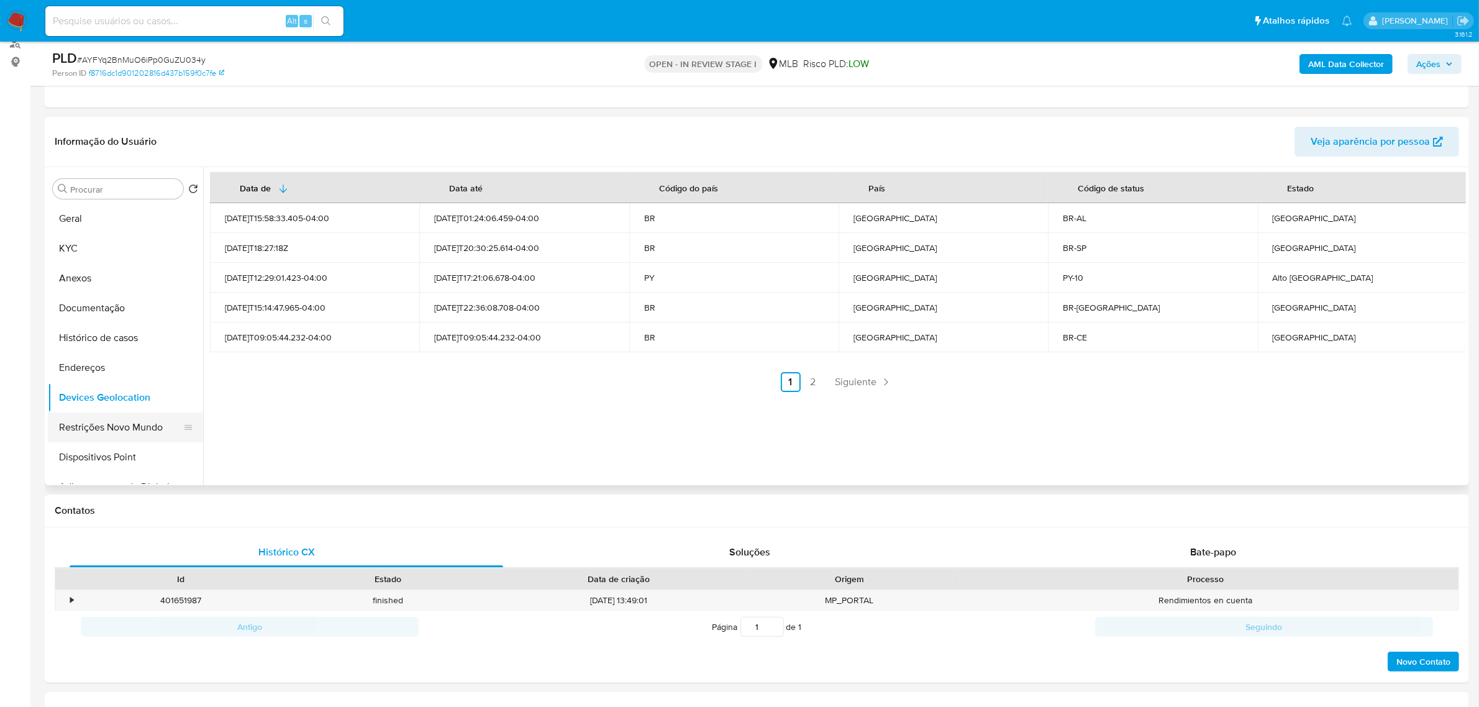
click at [146, 427] on button "Restrições Novo Mundo" at bounding box center [120, 427] width 145 height 30
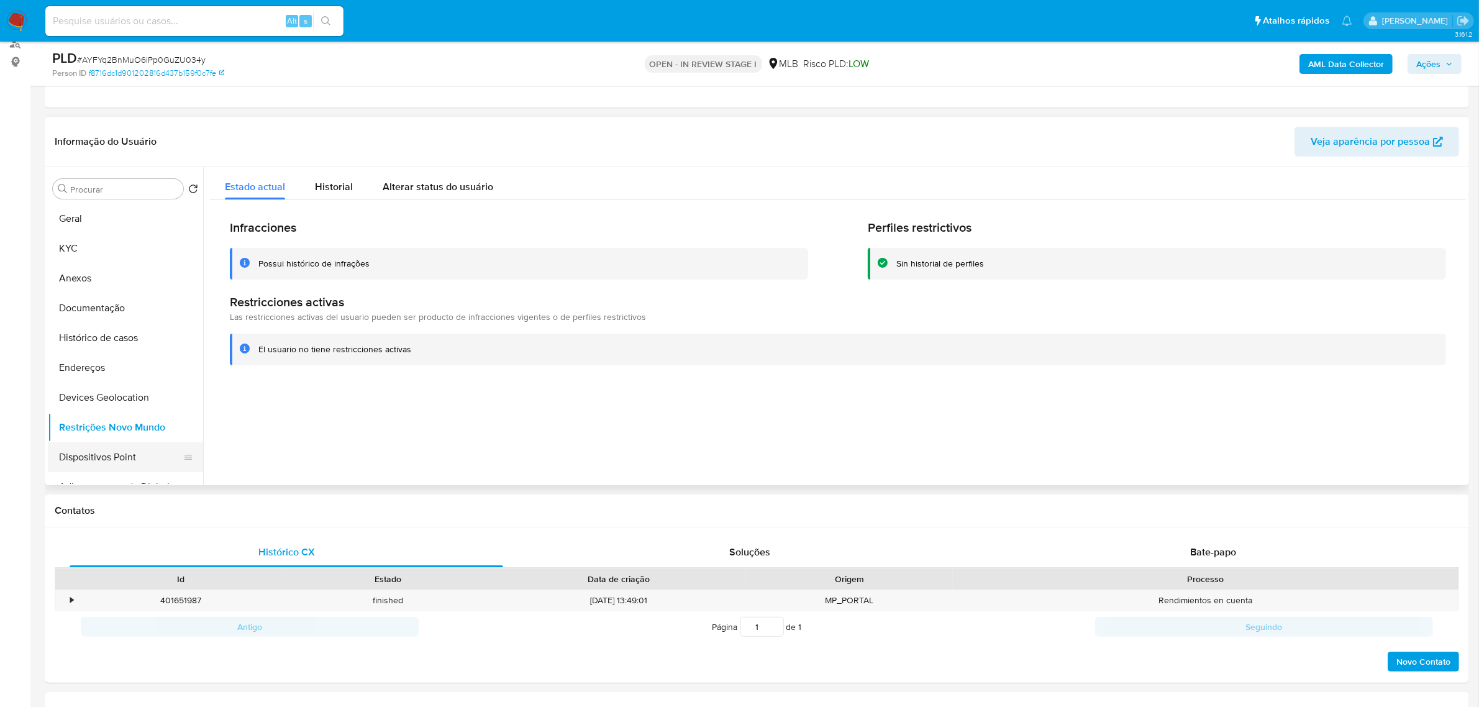
click at [122, 461] on button "Dispositivos Point" at bounding box center [120, 457] width 145 height 30
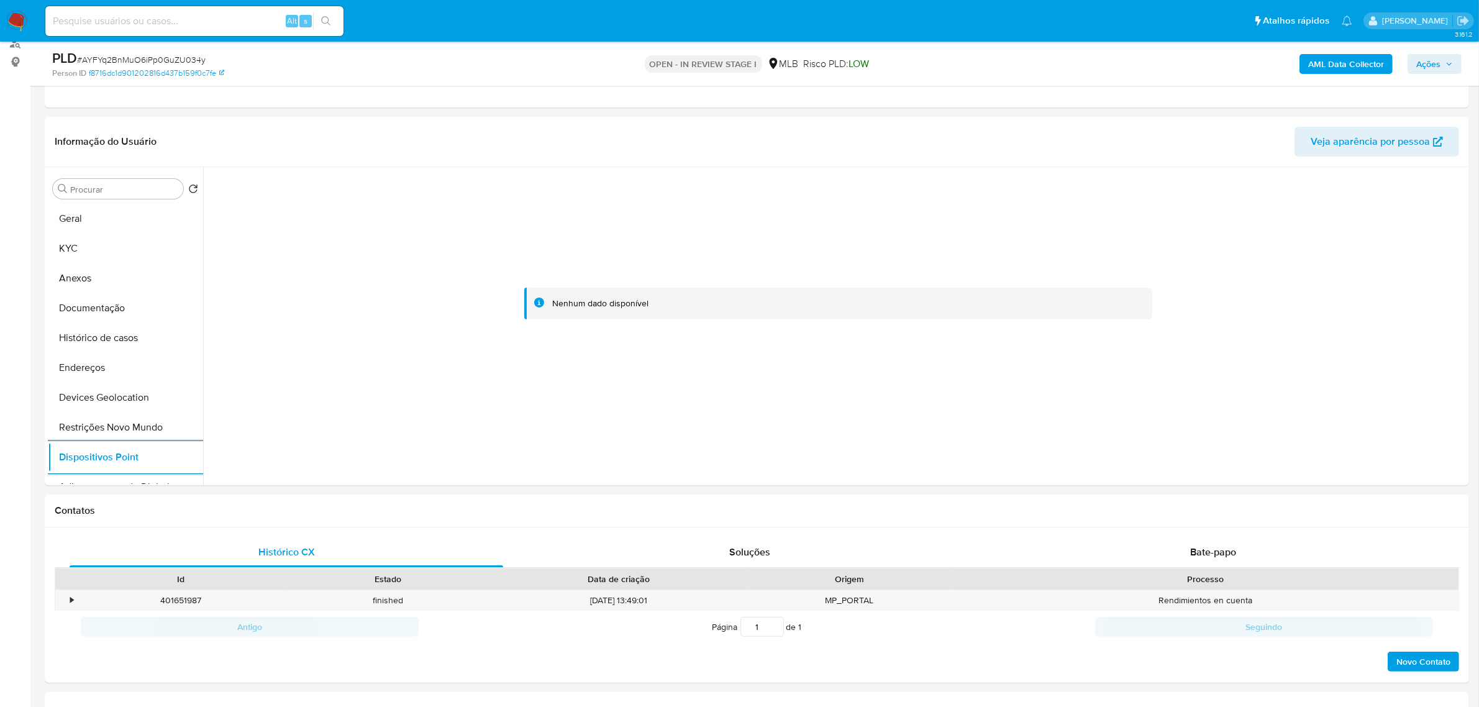
click at [1343, 60] on b "AML Data Collector" at bounding box center [1346, 64] width 76 height 20
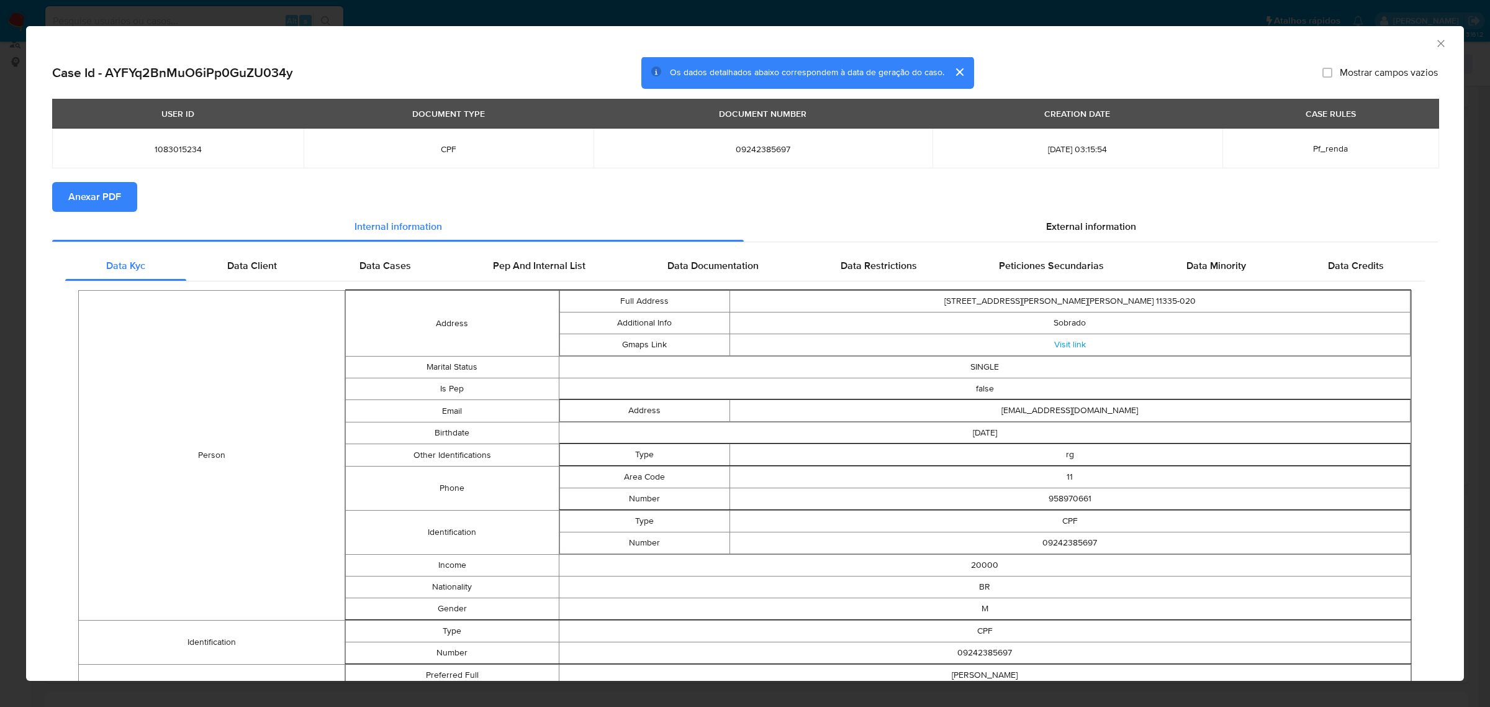
click at [82, 197] on span "Anexar PDF" at bounding box center [94, 196] width 53 height 27
click at [1086, 225] on span "External information" at bounding box center [1091, 229] width 90 height 14
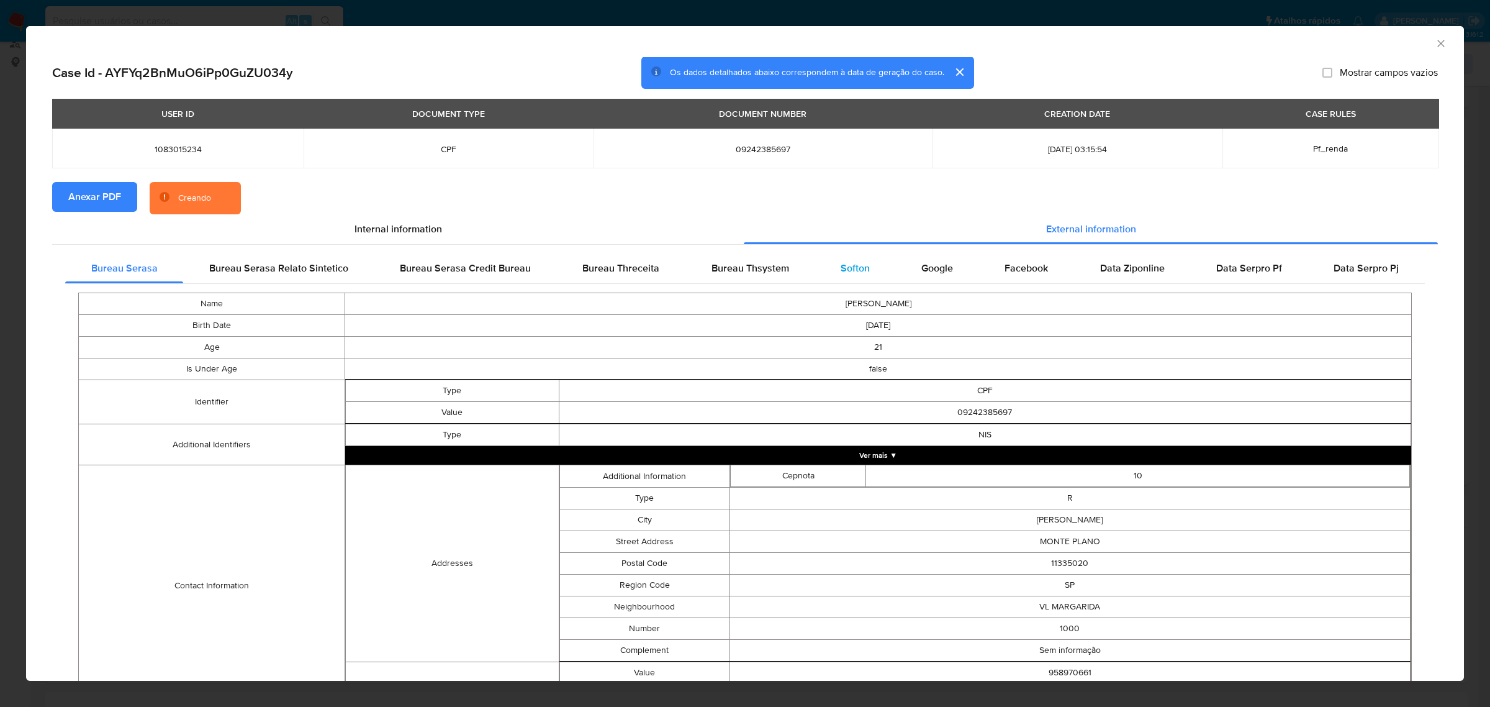
click at [843, 261] on span "Softon" at bounding box center [855, 268] width 29 height 14
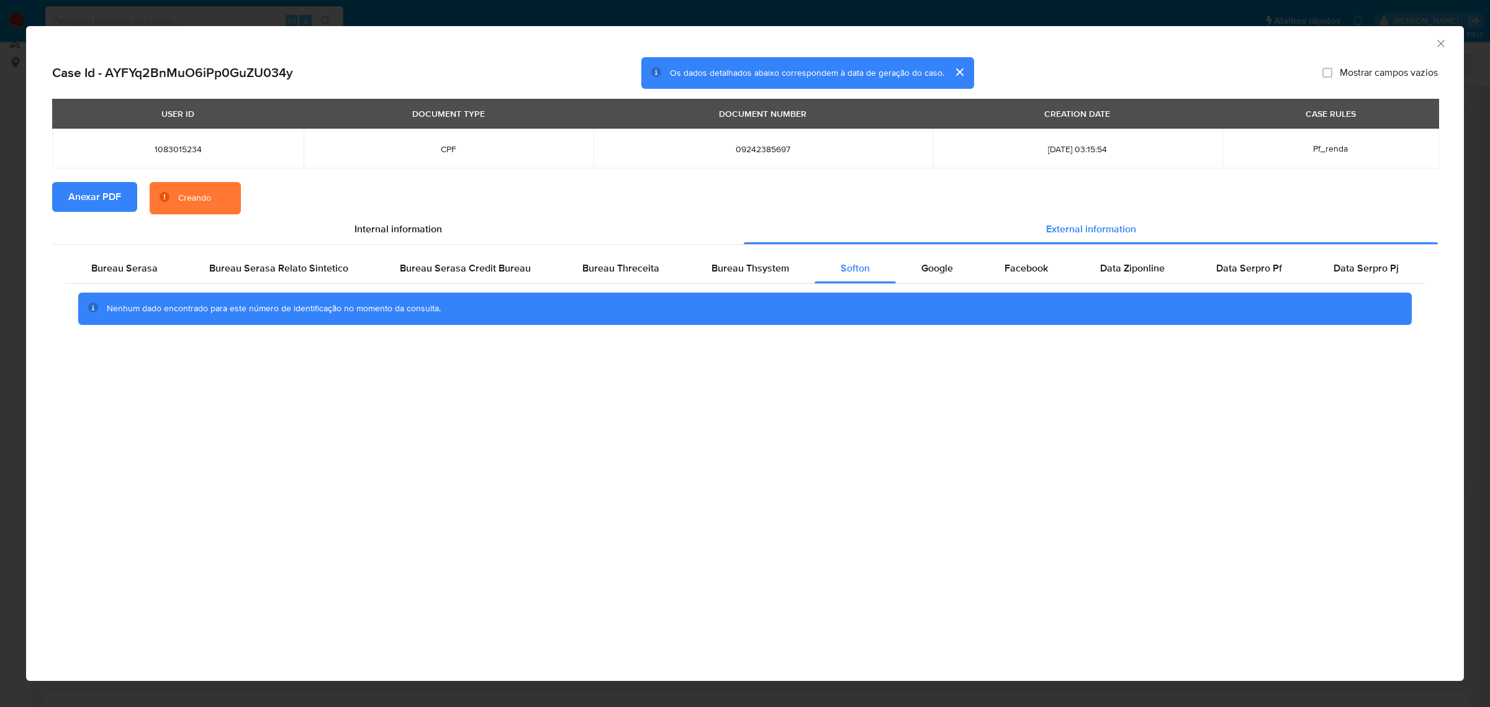
click at [622, 6] on div "AML Data Collector Case Id - AYFYq2BnMuO6iPp0GuZU034y Os dados detalhados abaix…" at bounding box center [745, 353] width 1490 height 707
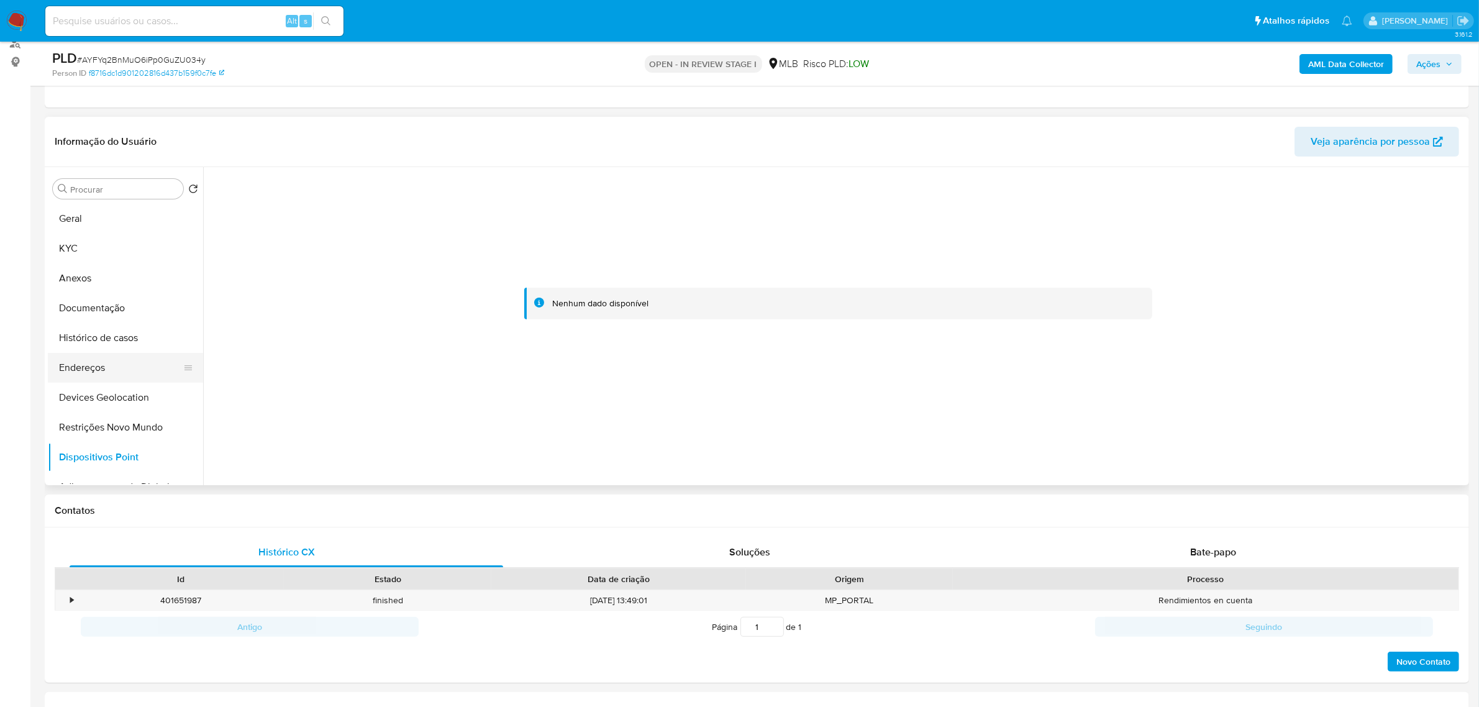
click at [84, 367] on button "Endereços" at bounding box center [120, 368] width 145 height 30
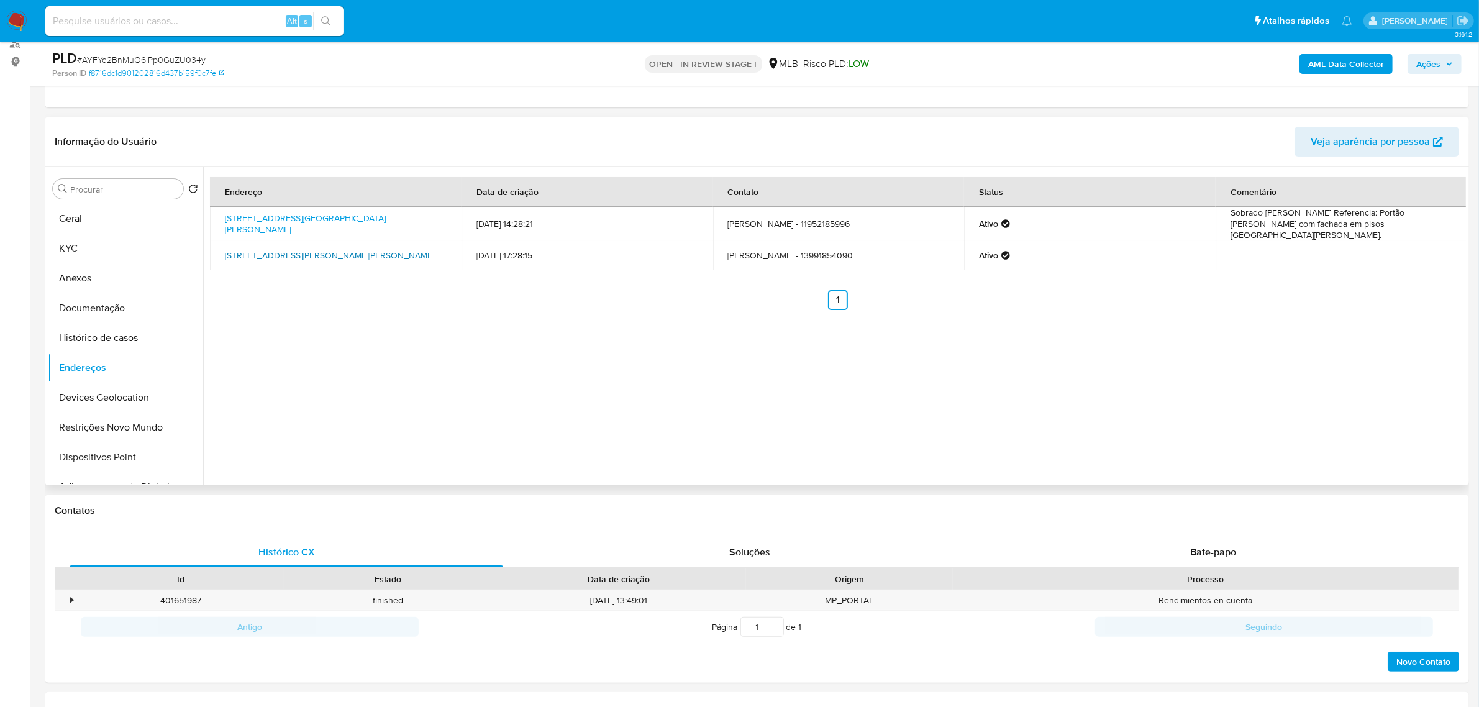
drag, startPoint x: 215, startPoint y: 250, endPoint x: 284, endPoint y: 261, distance: 69.9
click at [284, 261] on td "Rua Capitão Gregório De Freitas 223, São Vicente, São Paulo, 11360010, Brasil 2…" at bounding box center [336, 255] width 252 height 30
copy link "Rua Capitão Gregório De Freitas 223, São Vicente, São Paulo, 11360010"
click at [270, 252] on link "Rua Capitão Gregório De Freitas 223, São Vicente, São Paulo, 11360010, Brasil 2…" at bounding box center [329, 255] width 209 height 12
click at [92, 253] on button "KYC" at bounding box center [120, 249] width 145 height 30
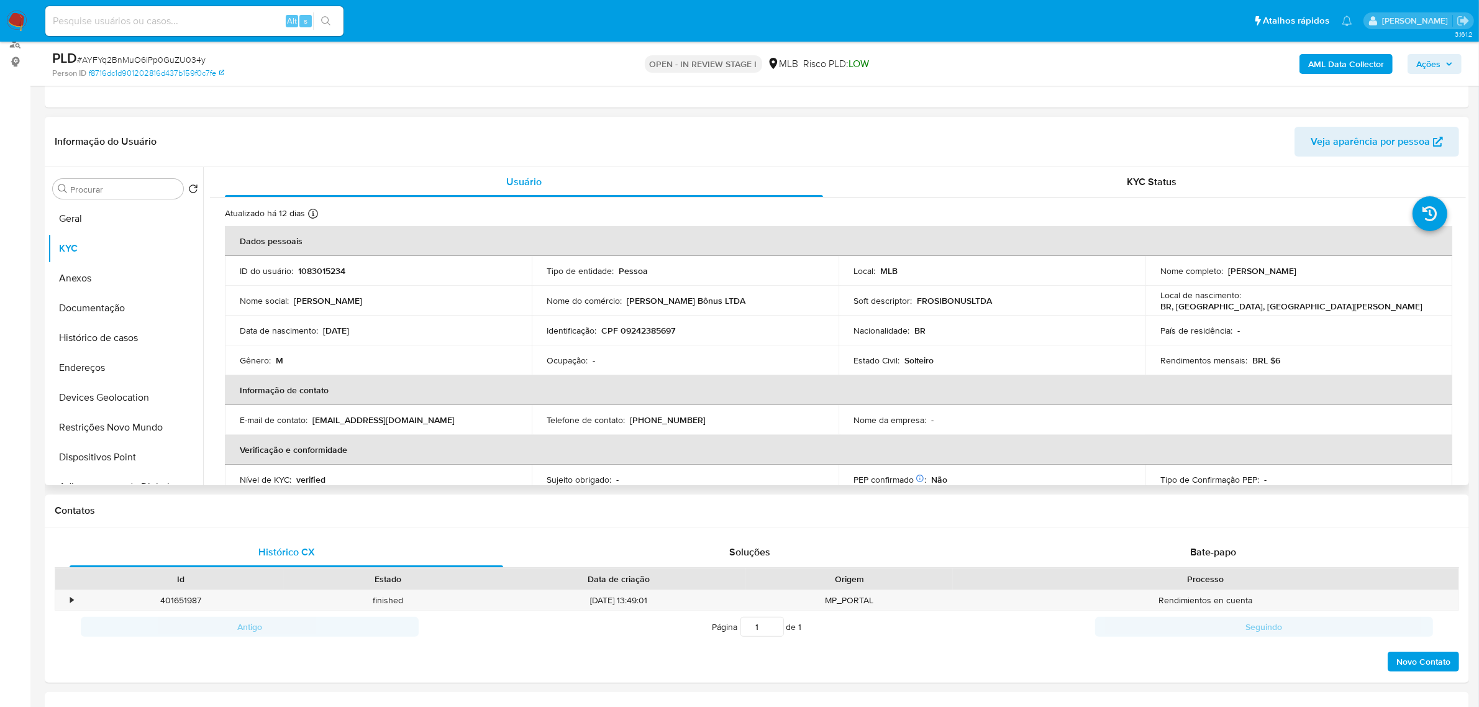
click at [642, 331] on p "CPF 09242385697" at bounding box center [638, 330] width 74 height 11
copy p "09242385697"
click at [651, 339] on td "Identificação : CPF 09242385697" at bounding box center [685, 330] width 307 height 30
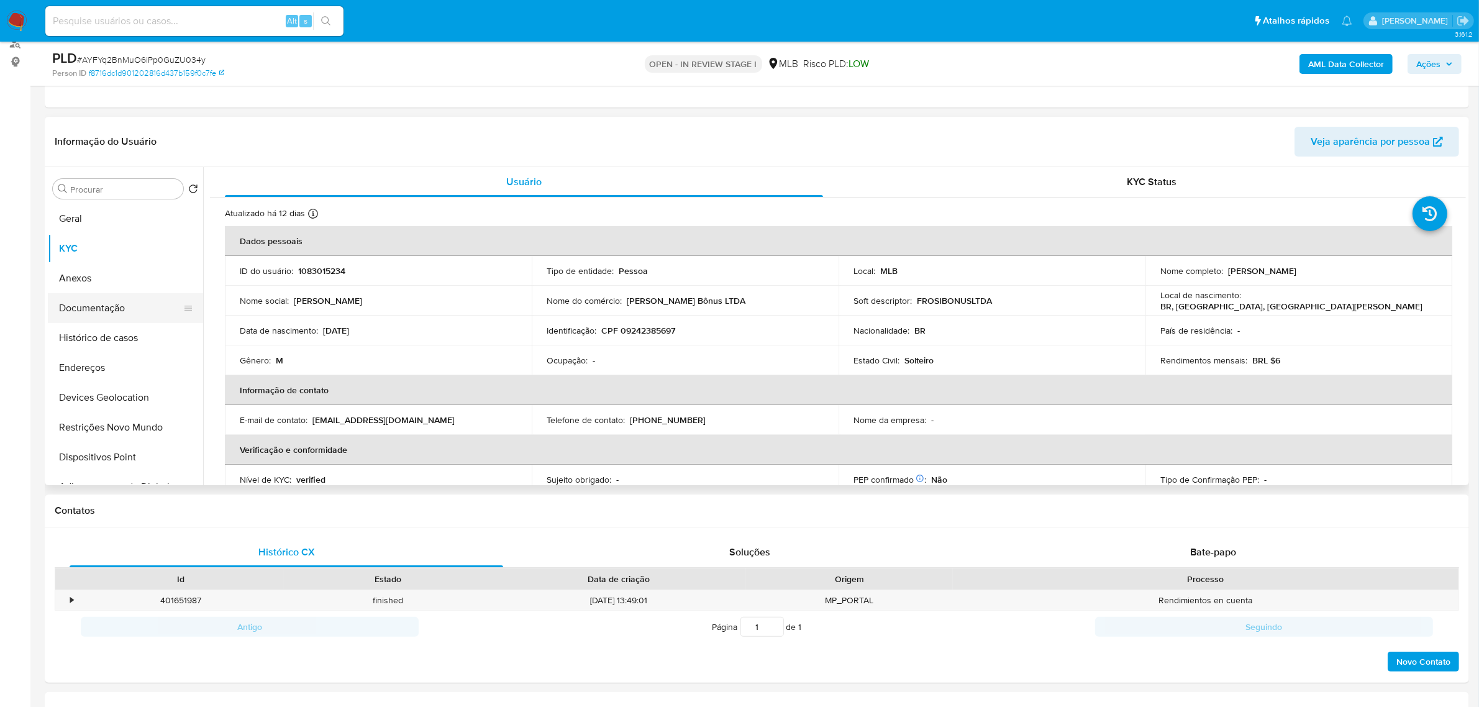
click at [119, 309] on button "Documentação" at bounding box center [120, 308] width 145 height 30
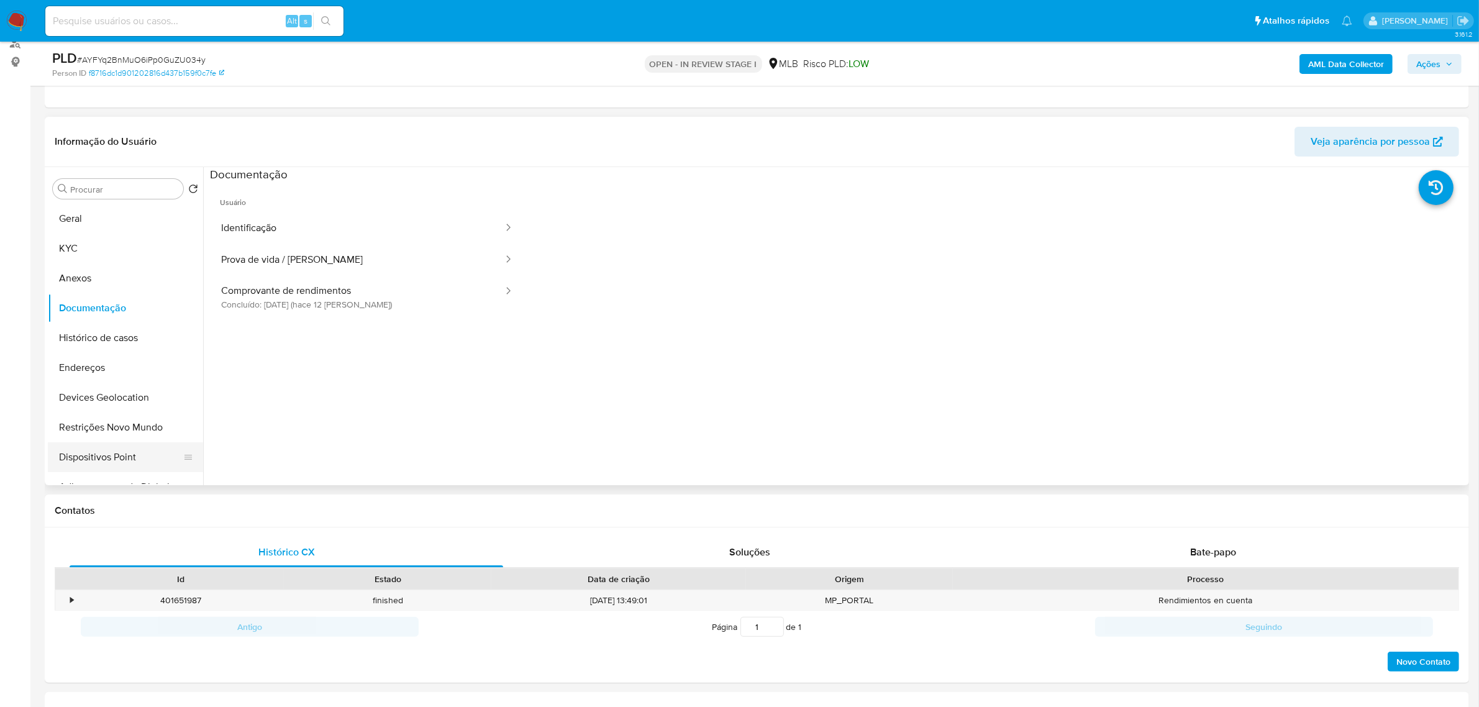
drag, startPoint x: 2, startPoint y: 437, endPoint x: 155, endPoint y: 466, distance: 156.3
click at [286, 230] on button "Identificação" at bounding box center [357, 228] width 294 height 32
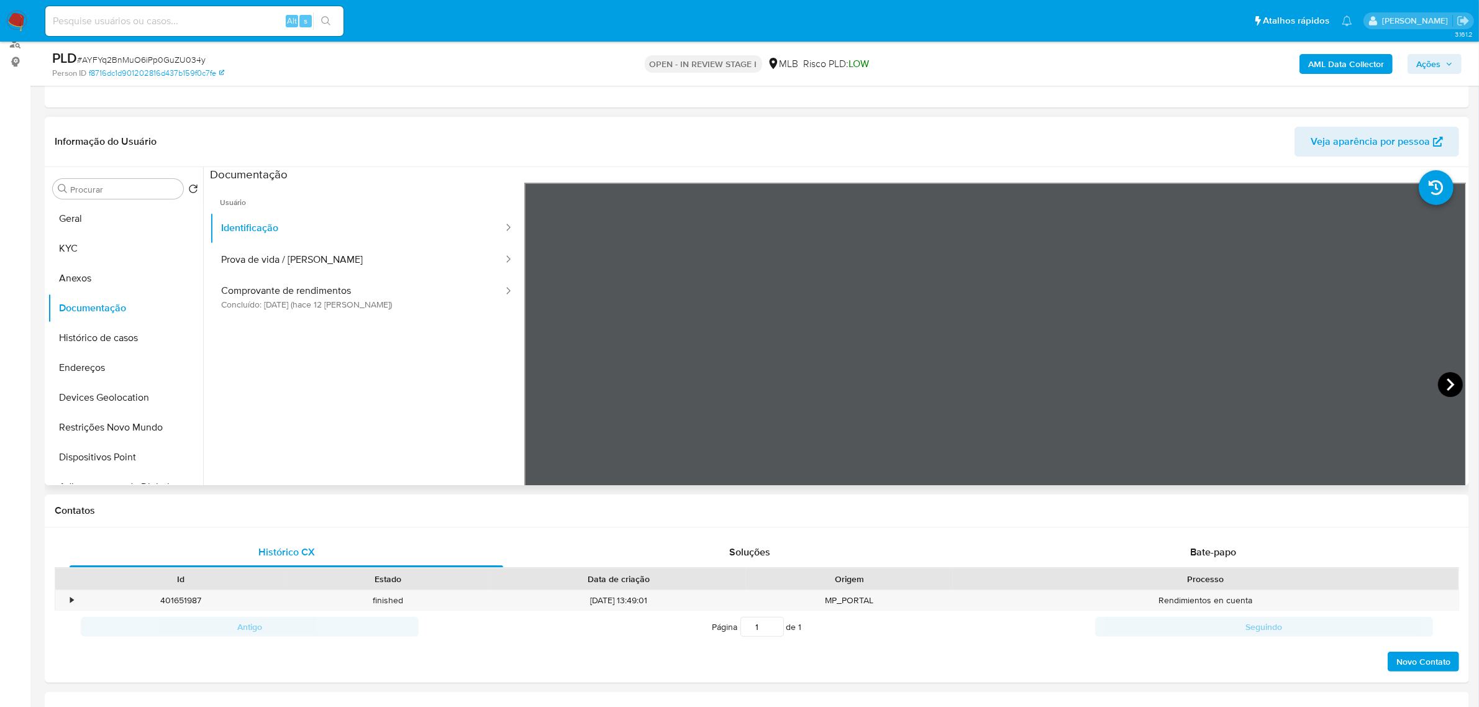
click at [1447, 388] on icon at bounding box center [1450, 384] width 25 height 25
click at [79, 246] on button "KYC" at bounding box center [120, 249] width 145 height 30
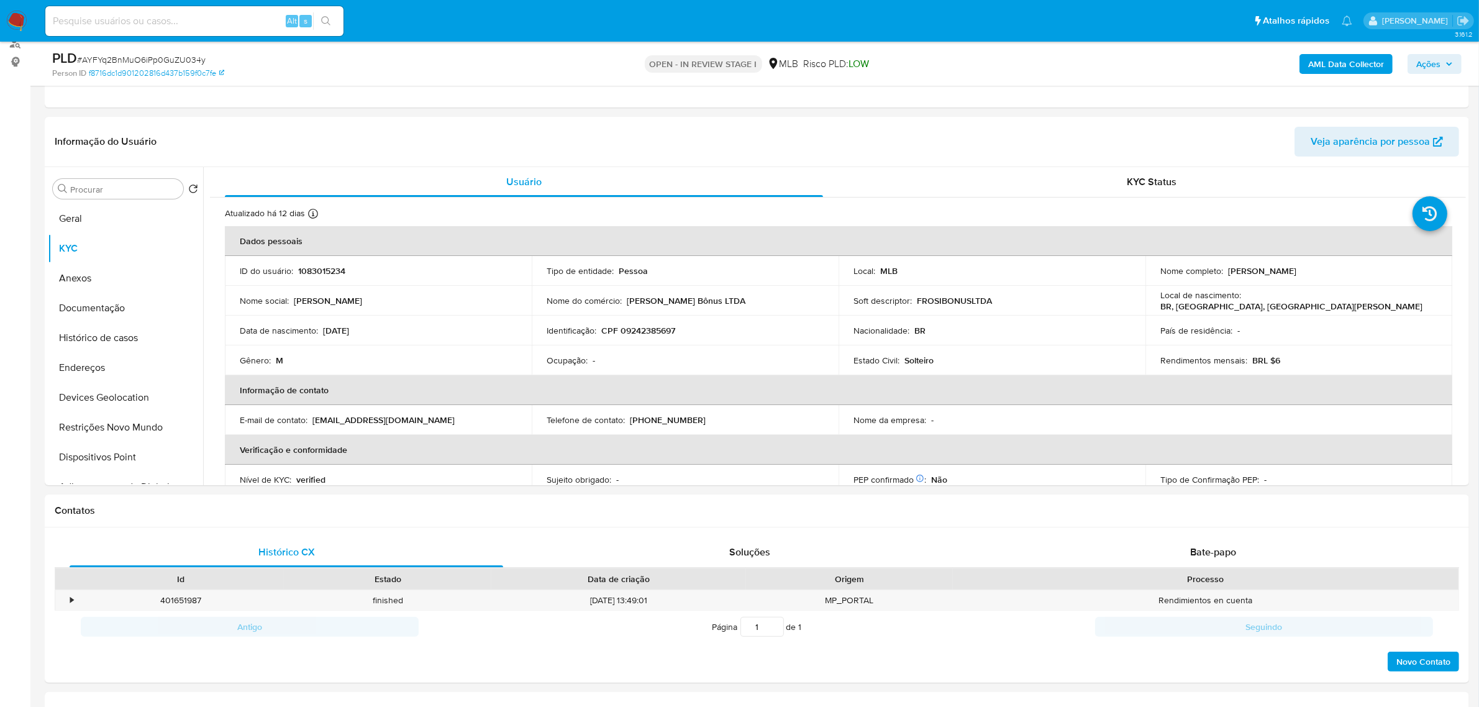
click at [655, 333] on p "CPF 09242385697" at bounding box center [638, 330] width 74 height 11
copy p "09242385697"
drag, startPoint x: 1227, startPoint y: 270, endPoint x: 1320, endPoint y: 268, distance: 93.8
click at [1320, 268] on div "Nome completo : Celso Lorenzo Frosi" at bounding box center [1298, 270] width 277 height 11
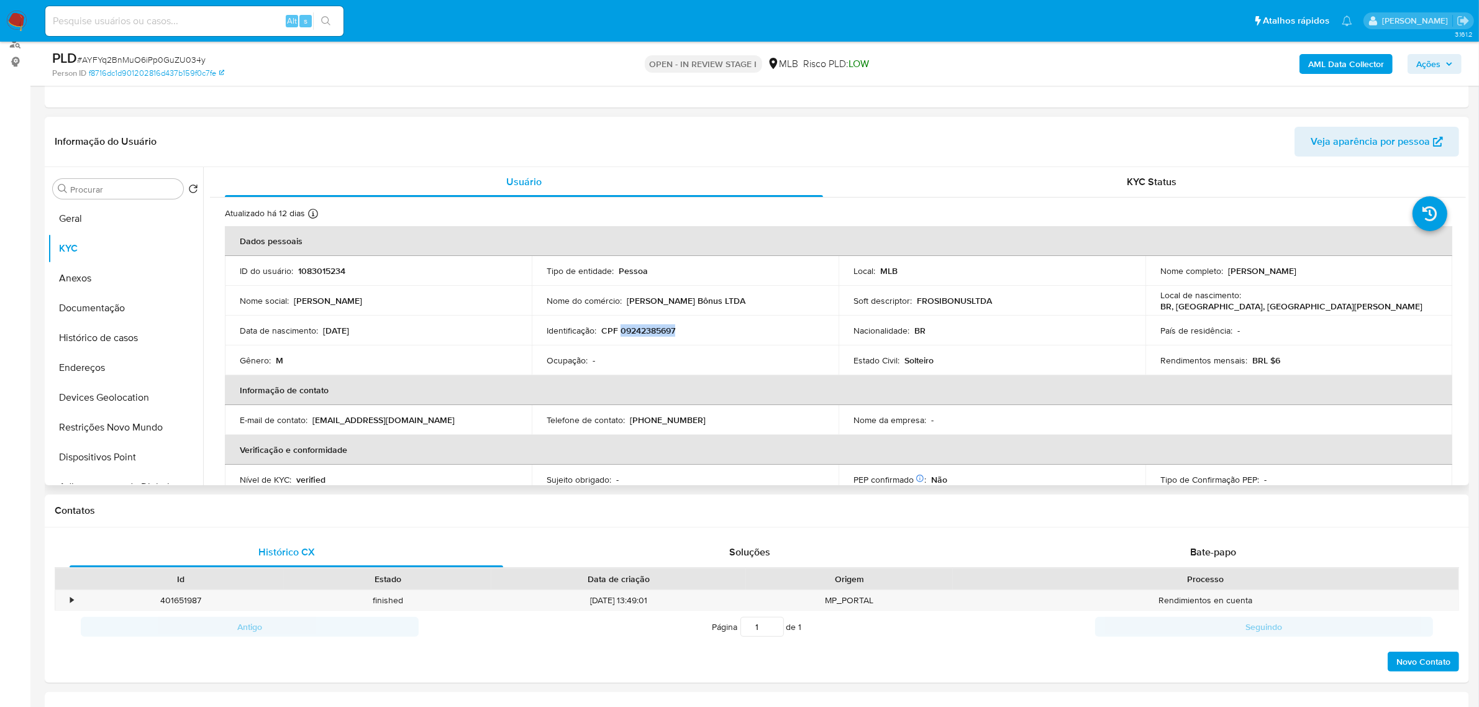
copy p "Celso Lorenzo Frosi"
click at [109, 322] on button "Documentação" at bounding box center [120, 308] width 145 height 30
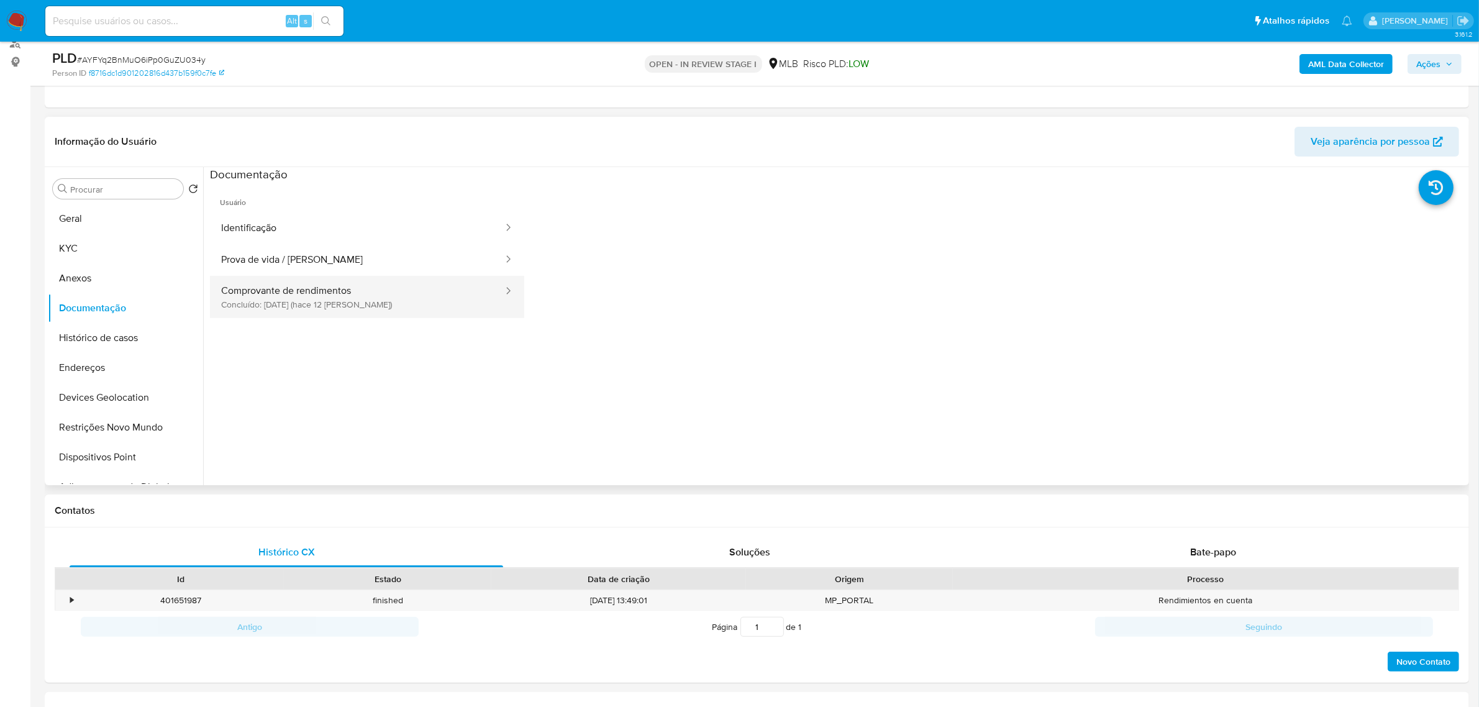
click at [370, 289] on button "Comprovante de rendimentos Concluído: 18/09/2025 (hace 12 días)" at bounding box center [357, 297] width 294 height 42
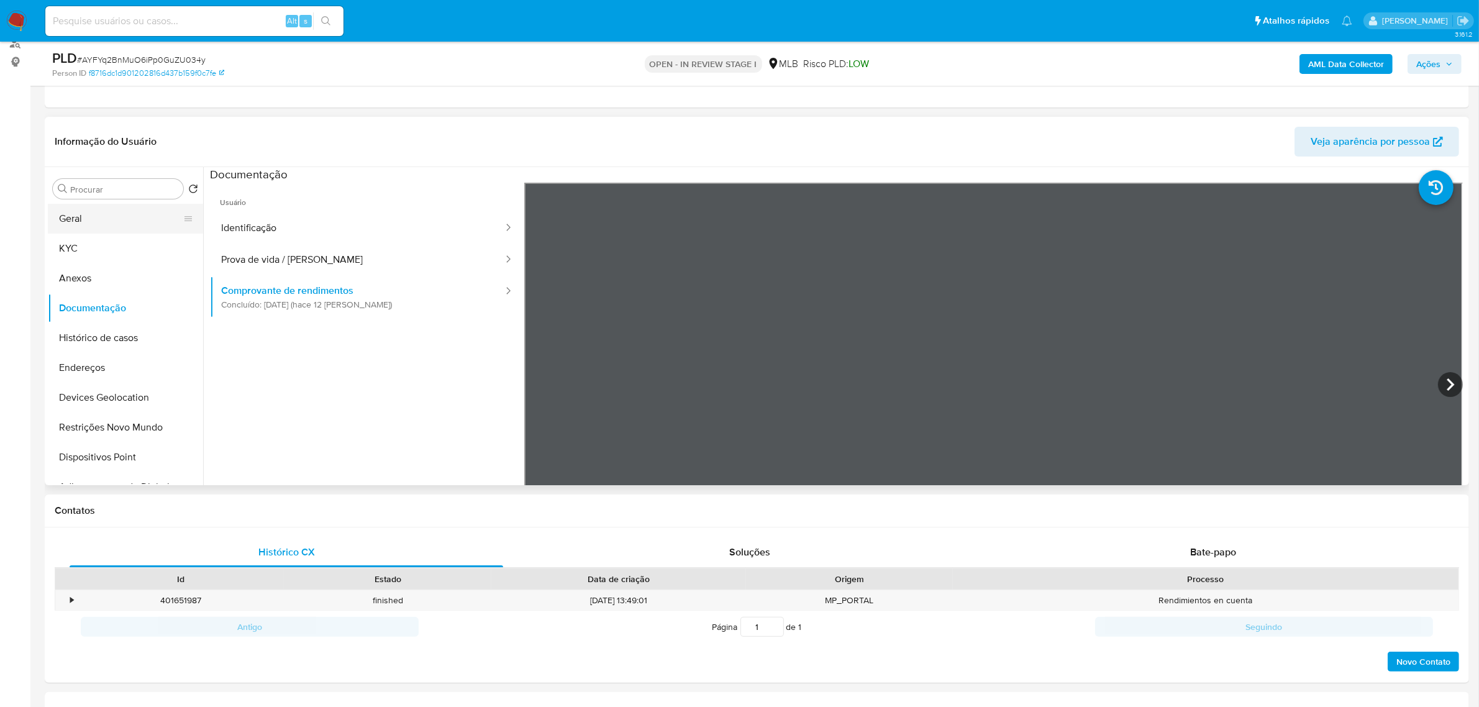
click at [76, 213] on button "Geral" at bounding box center [120, 219] width 145 height 30
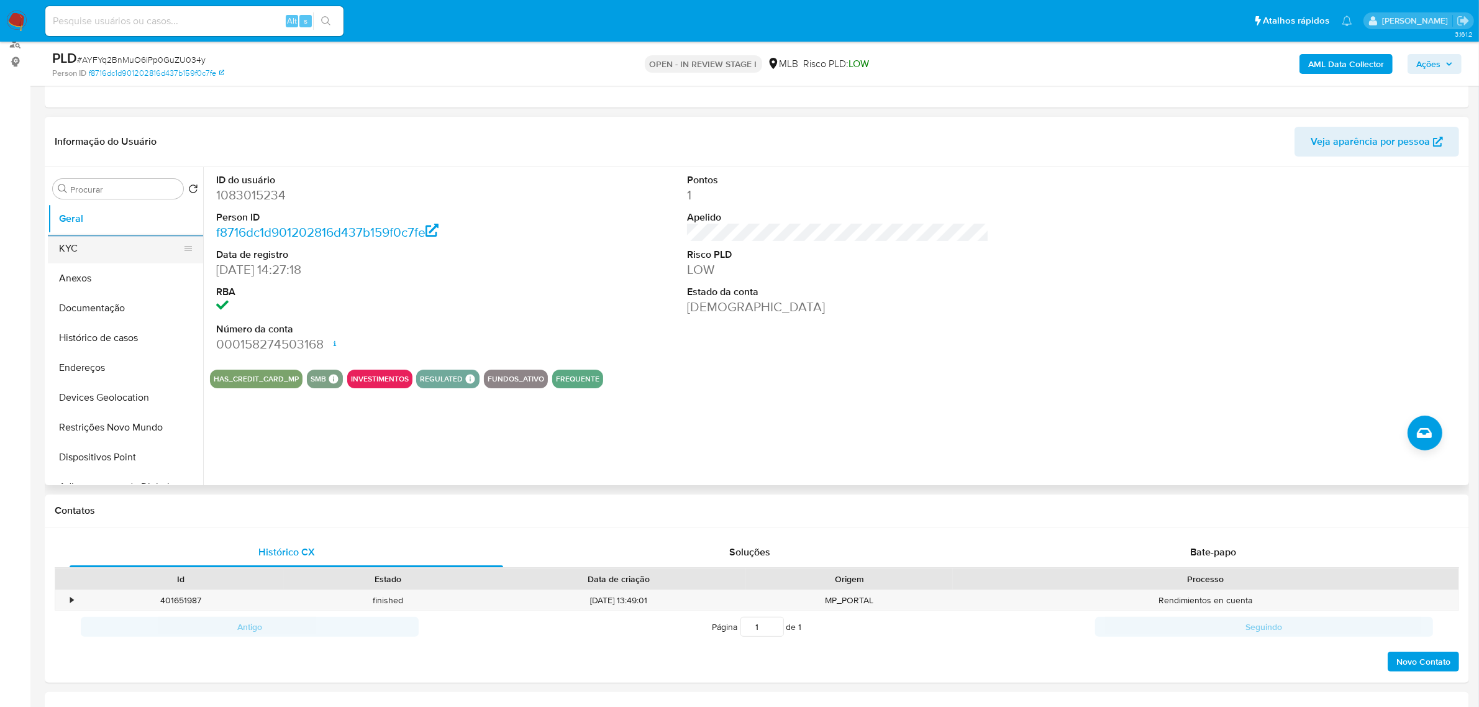
click at [63, 242] on button "KYC" at bounding box center [120, 249] width 145 height 30
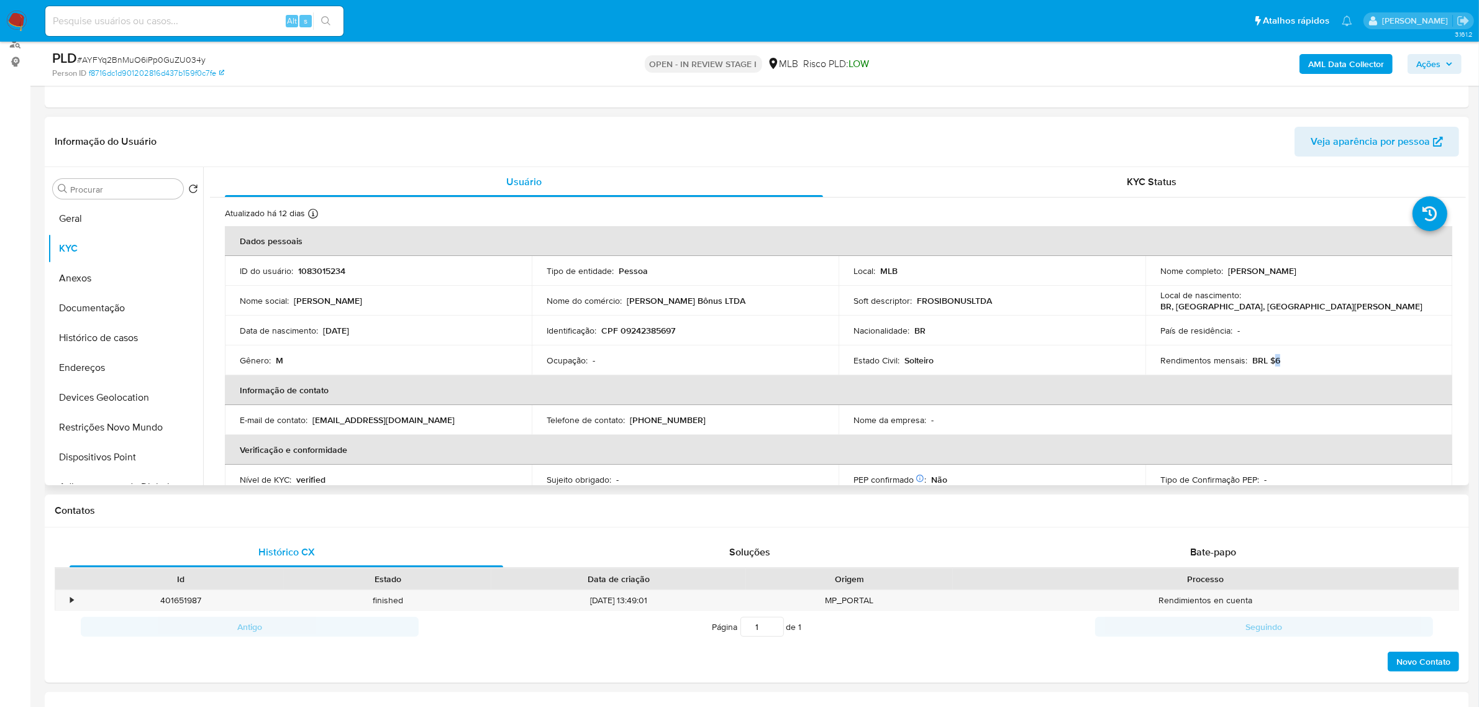
drag, startPoint x: 1269, startPoint y: 362, endPoint x: 1310, endPoint y: 371, distance: 42.5
click at [1306, 368] on td "Rendimentos mensais : BRL $6" at bounding box center [1298, 360] width 307 height 30
click at [1184, 430] on table "Dados pessoais ID do usuário : 1083015234 Tipo de entidade : Pessoa Local : MLB…" at bounding box center [838, 405] width 1227 height 358
click at [119, 314] on button "Documentação" at bounding box center [120, 308] width 145 height 30
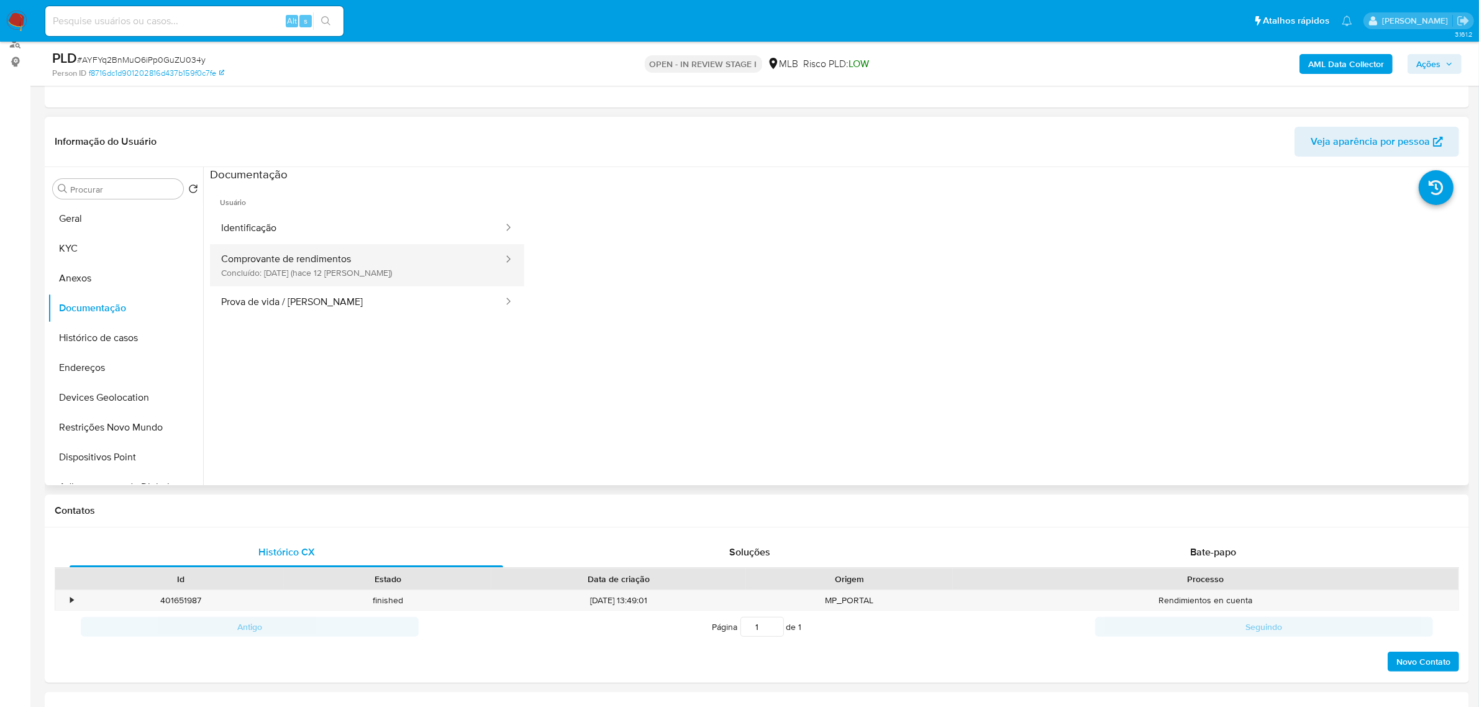
click at [334, 271] on button "Comprovante de rendimentos Concluído: 18/09/2025 (hace 12 días)" at bounding box center [357, 265] width 294 height 42
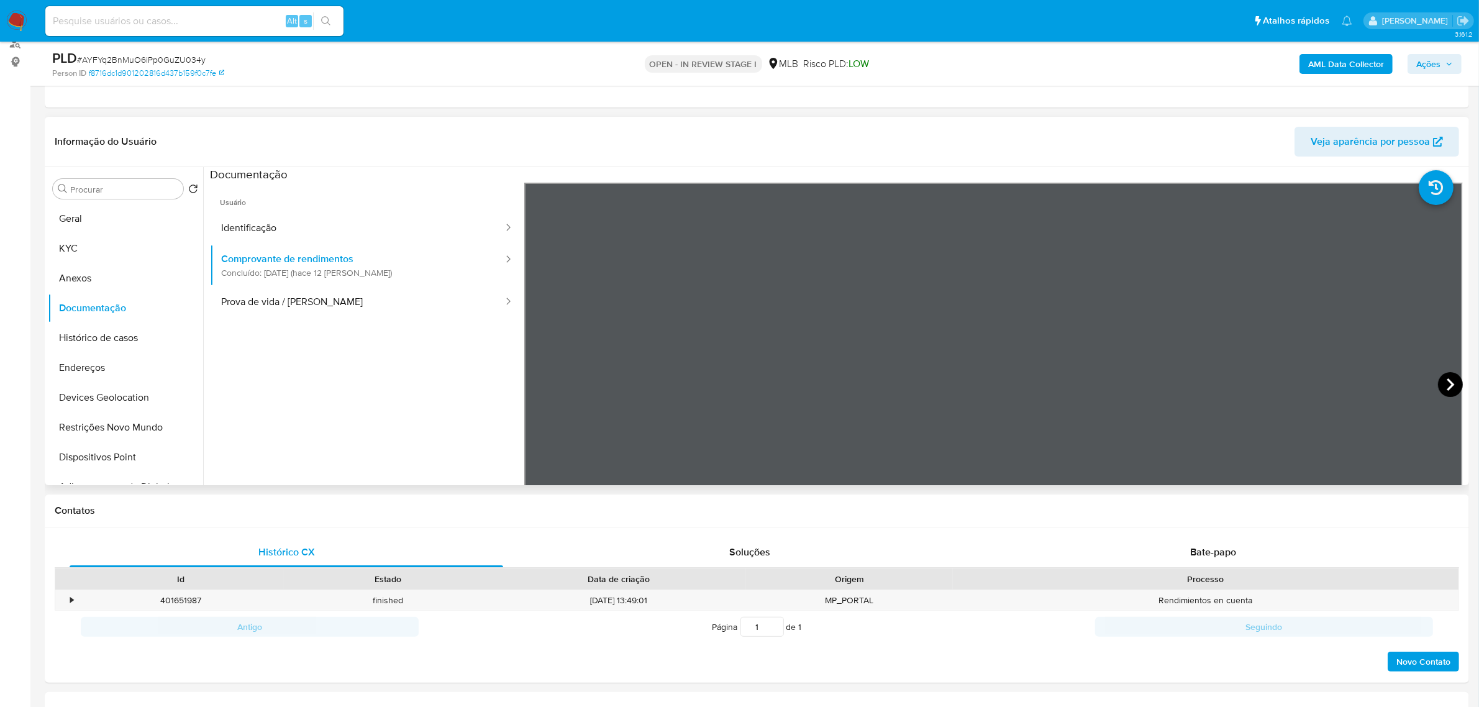
click at [1446, 386] on icon at bounding box center [1449, 384] width 7 height 12
click at [68, 237] on button "KYC" at bounding box center [120, 249] width 145 height 30
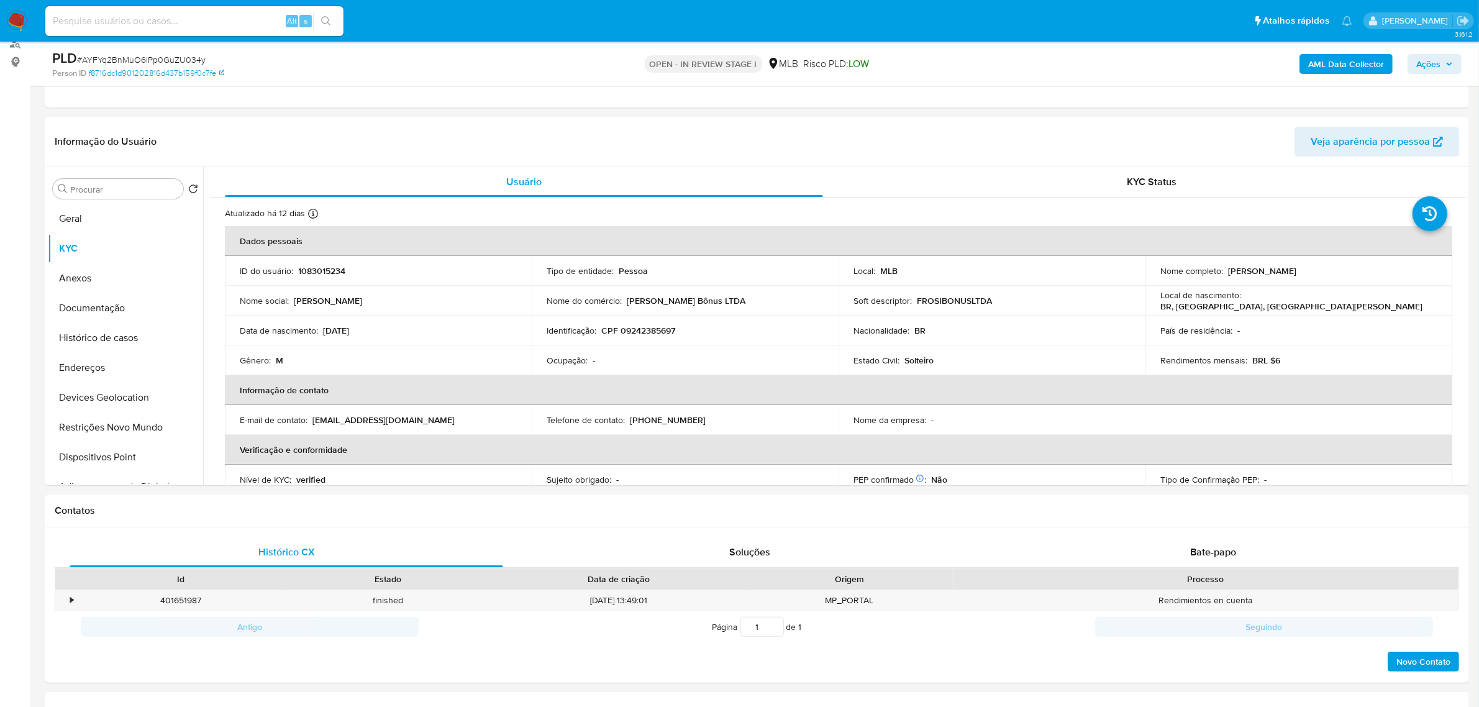
click at [1445, 63] on span "Ações" at bounding box center [1434, 63] width 37 height 17
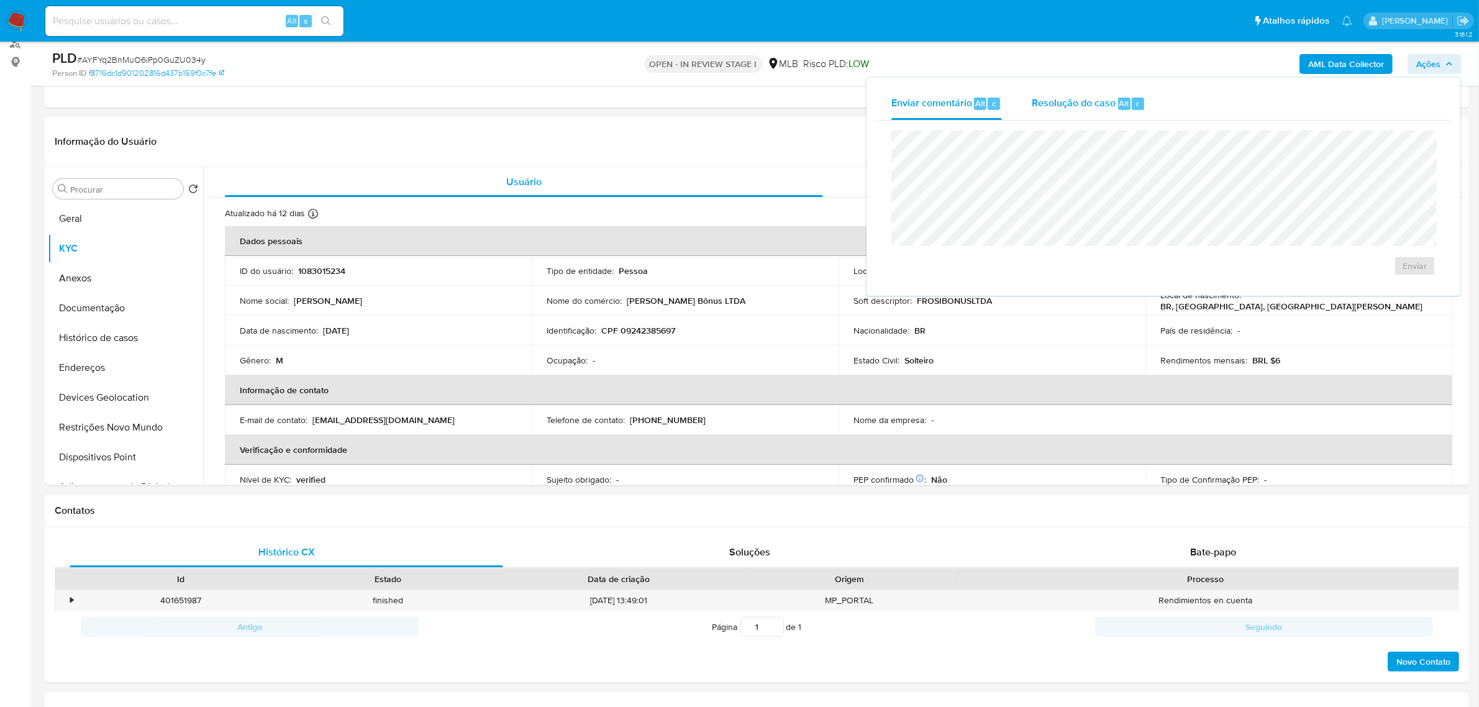
click at [1059, 106] on span "Resolução do caso" at bounding box center [1074, 103] width 84 height 14
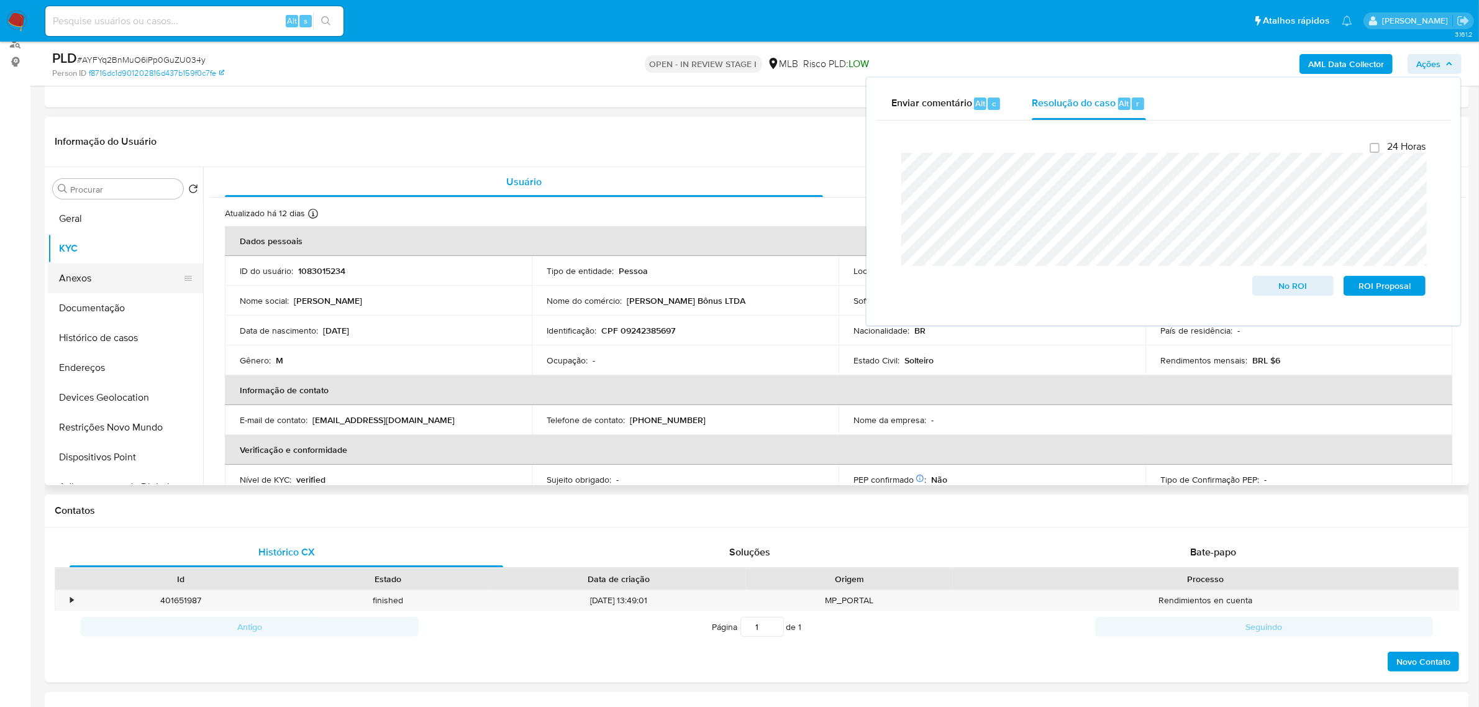
click at [113, 284] on button "Anexos" at bounding box center [120, 278] width 145 height 30
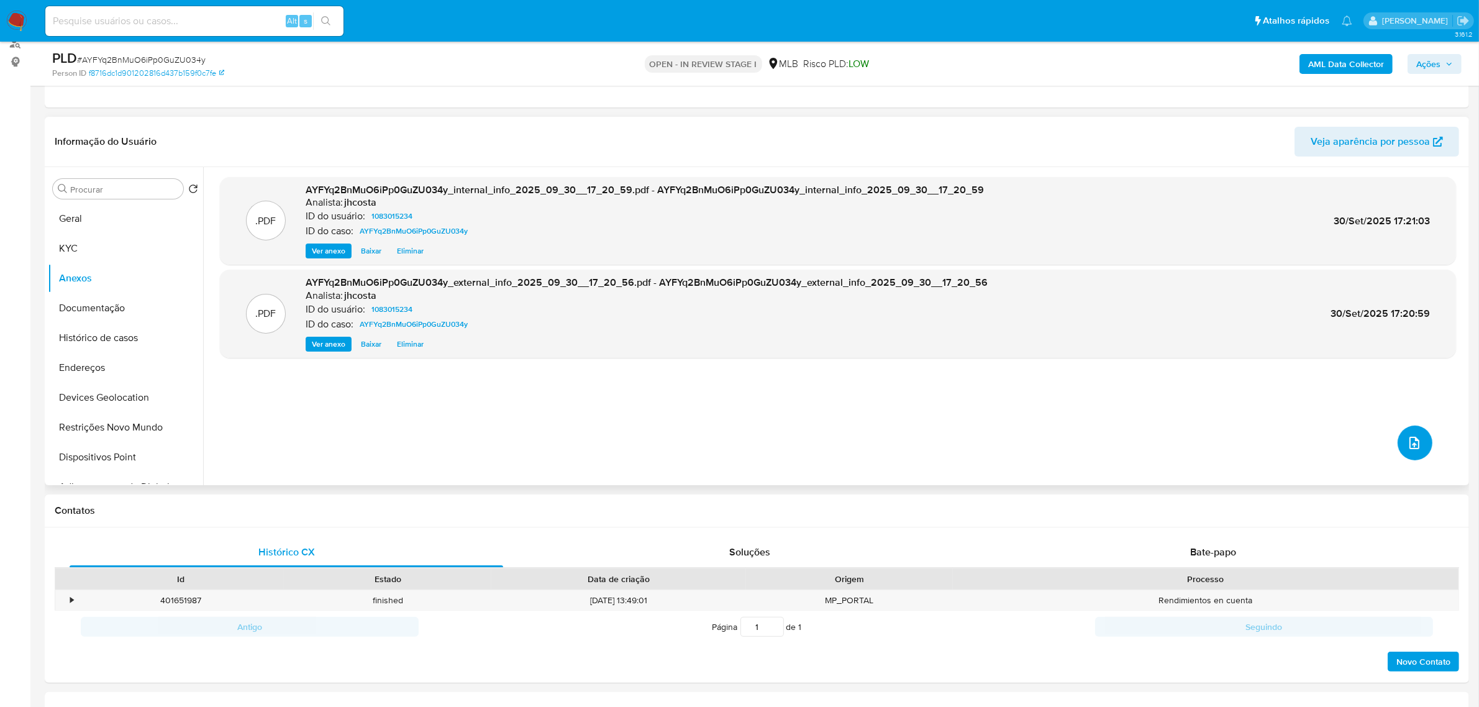
click at [1407, 433] on button "upload-file" at bounding box center [1414, 442] width 35 height 35
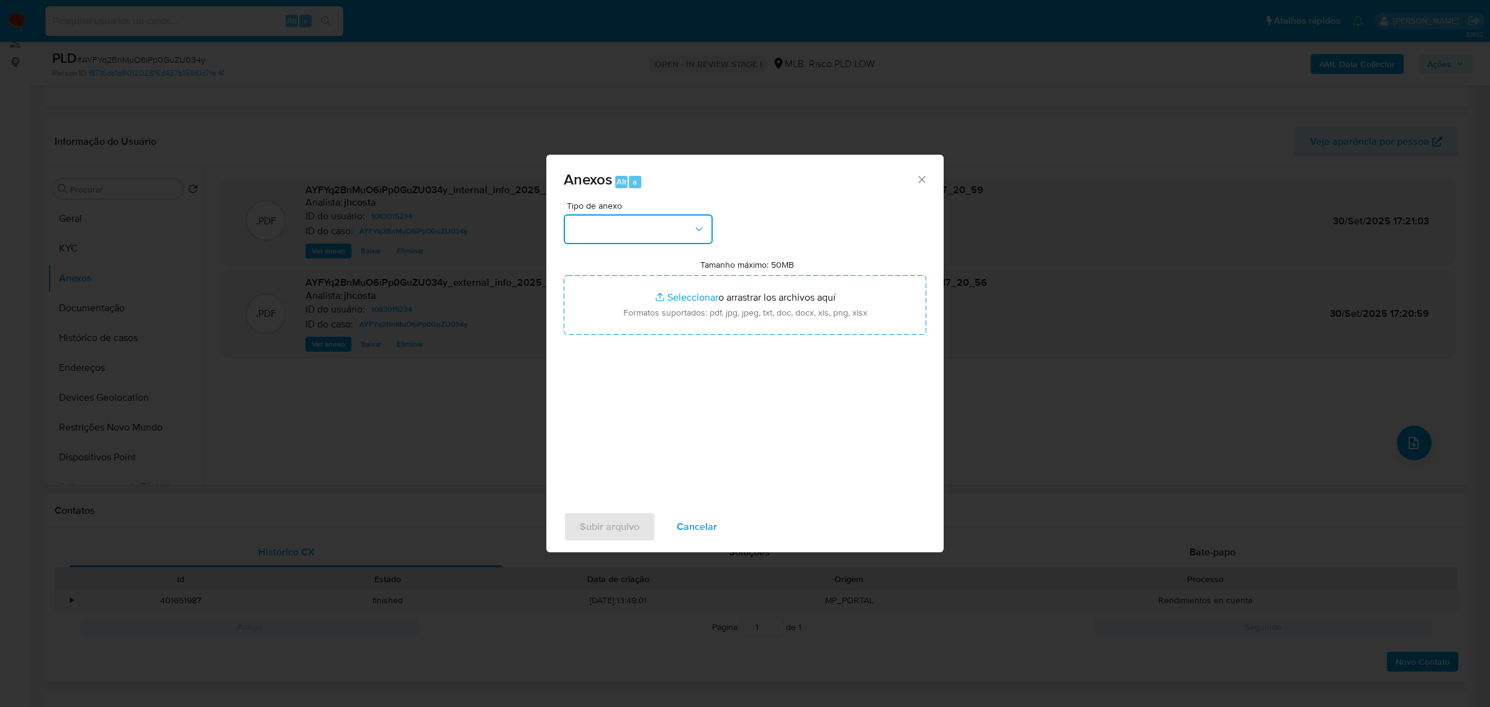
drag, startPoint x: 630, startPoint y: 227, endPoint x: 594, endPoint y: 241, distance: 38.7
click at [630, 227] on button "button" at bounding box center [638, 229] width 149 height 30
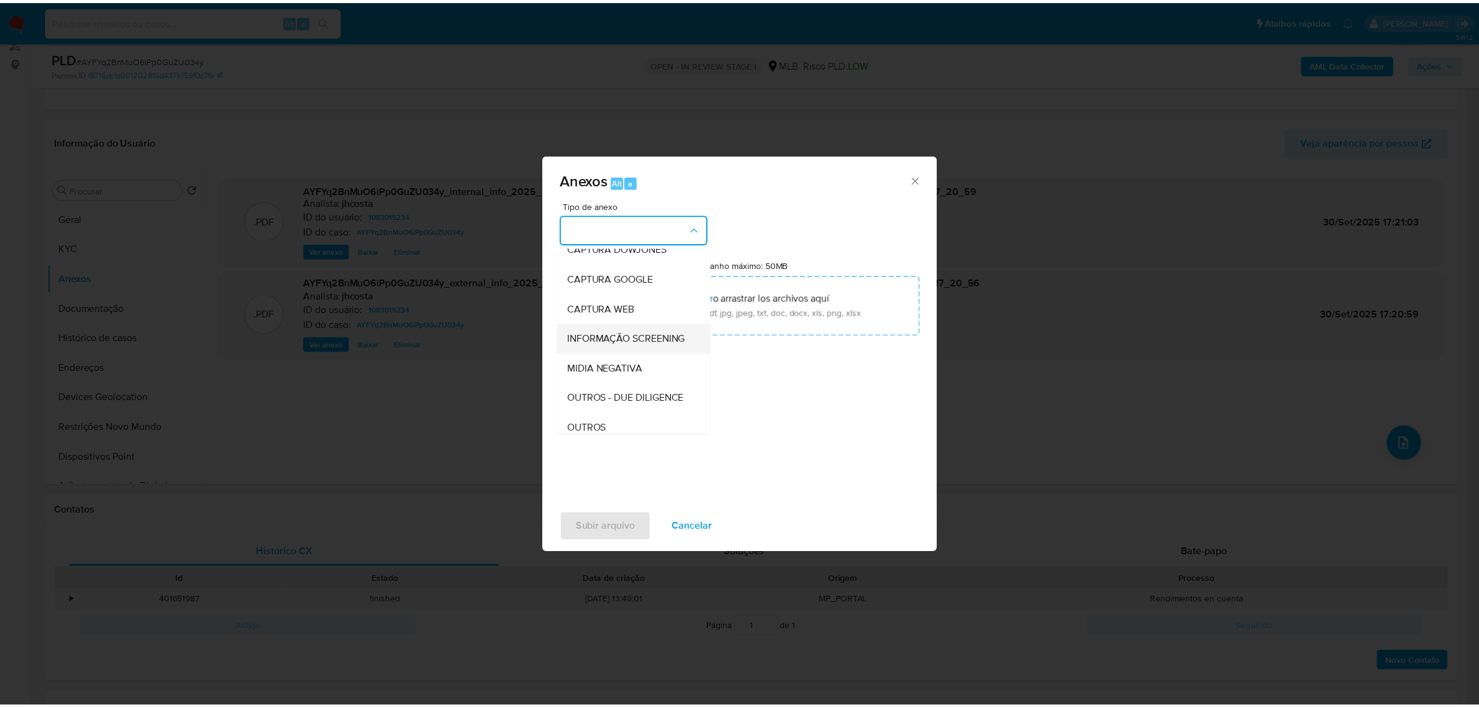
scroll to position [78, 0]
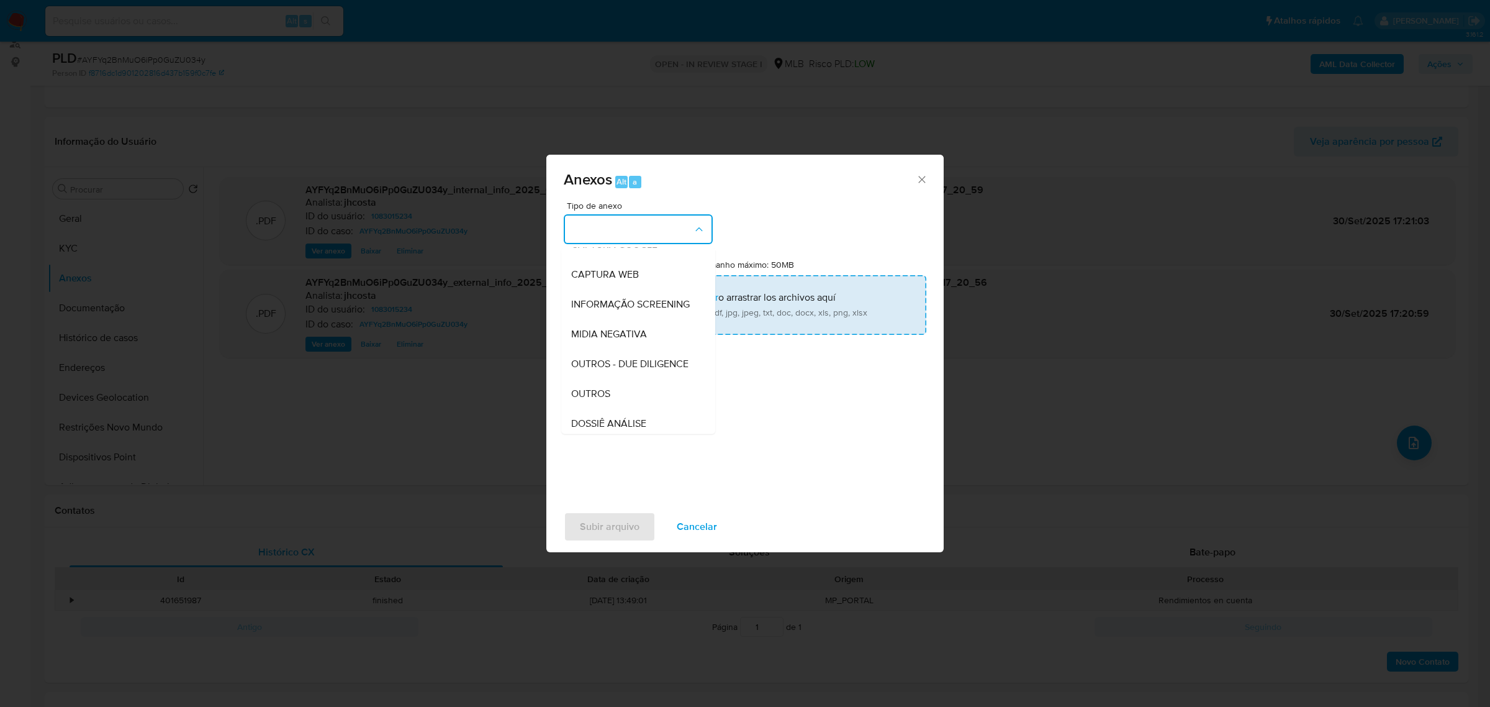
drag, startPoint x: 596, startPoint y: 417, endPoint x: 714, endPoint y: 333, distance: 144.7
click at [596, 399] on span "OUTROS" at bounding box center [590, 393] width 39 height 12
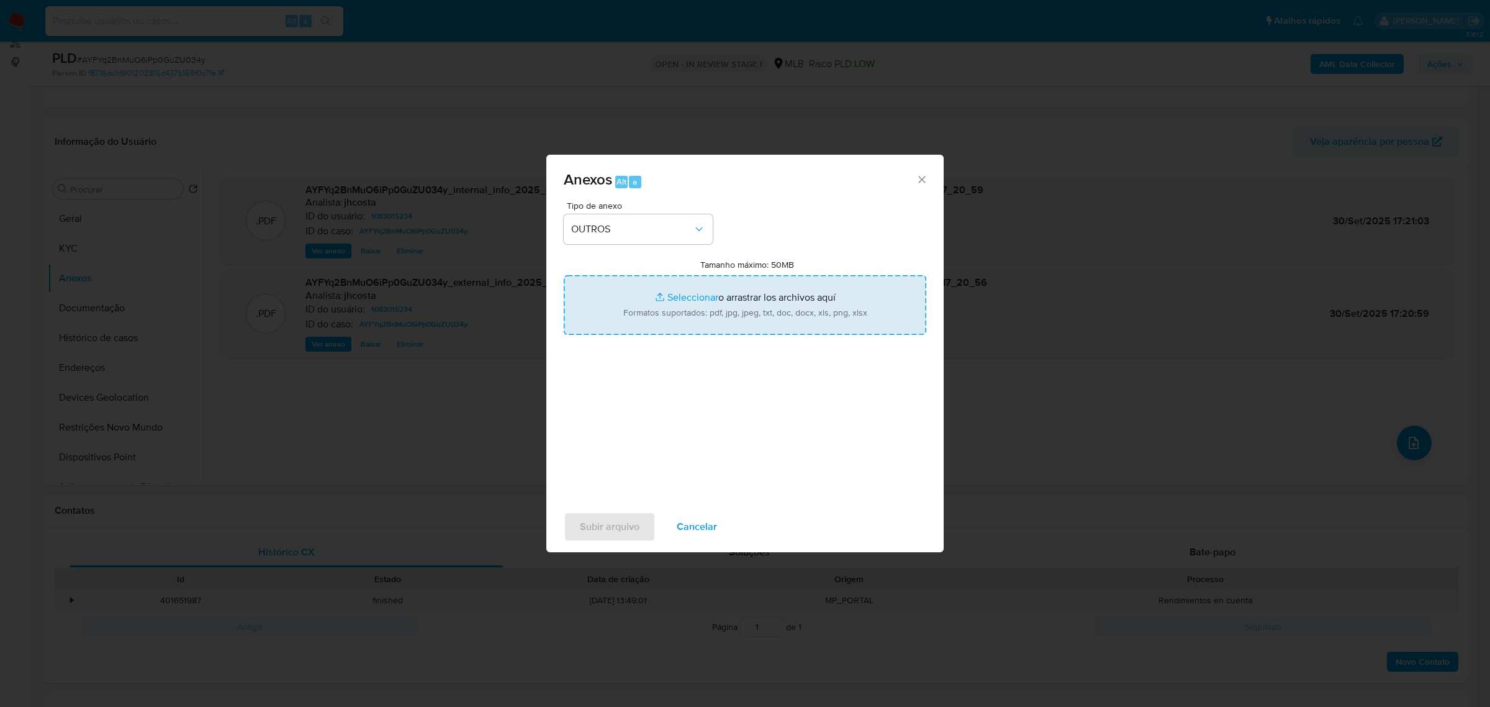
click at [775, 293] on input "Tamanho máximo: 50MB Seleccionar archivos" at bounding box center [745, 305] width 363 height 60
type input "C:\fakepath\Mulan 1083015234_2025_09_29_15_09_46.xlsx"
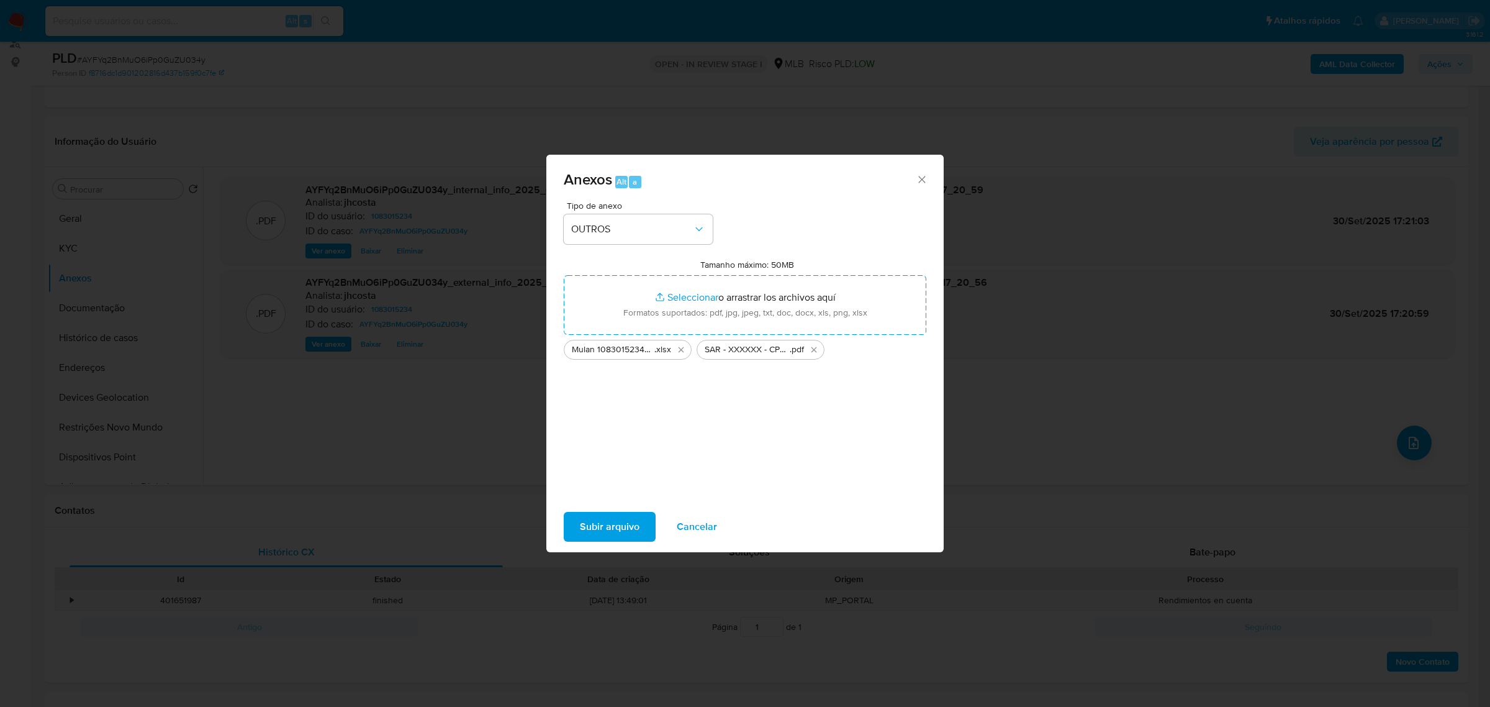
click at [635, 515] on span "Subir arquivo" at bounding box center [610, 526] width 60 height 27
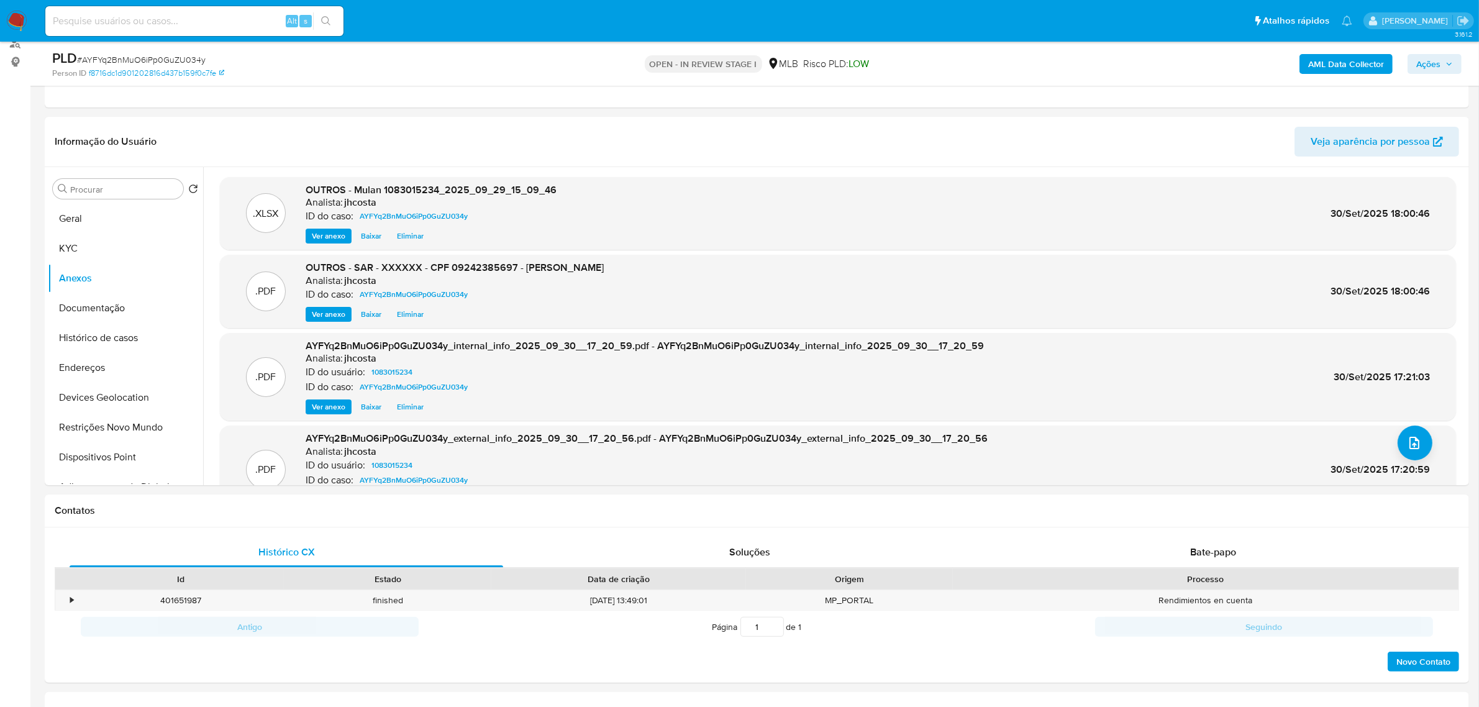
click at [1440, 56] on span "Ações" at bounding box center [1428, 64] width 24 height 20
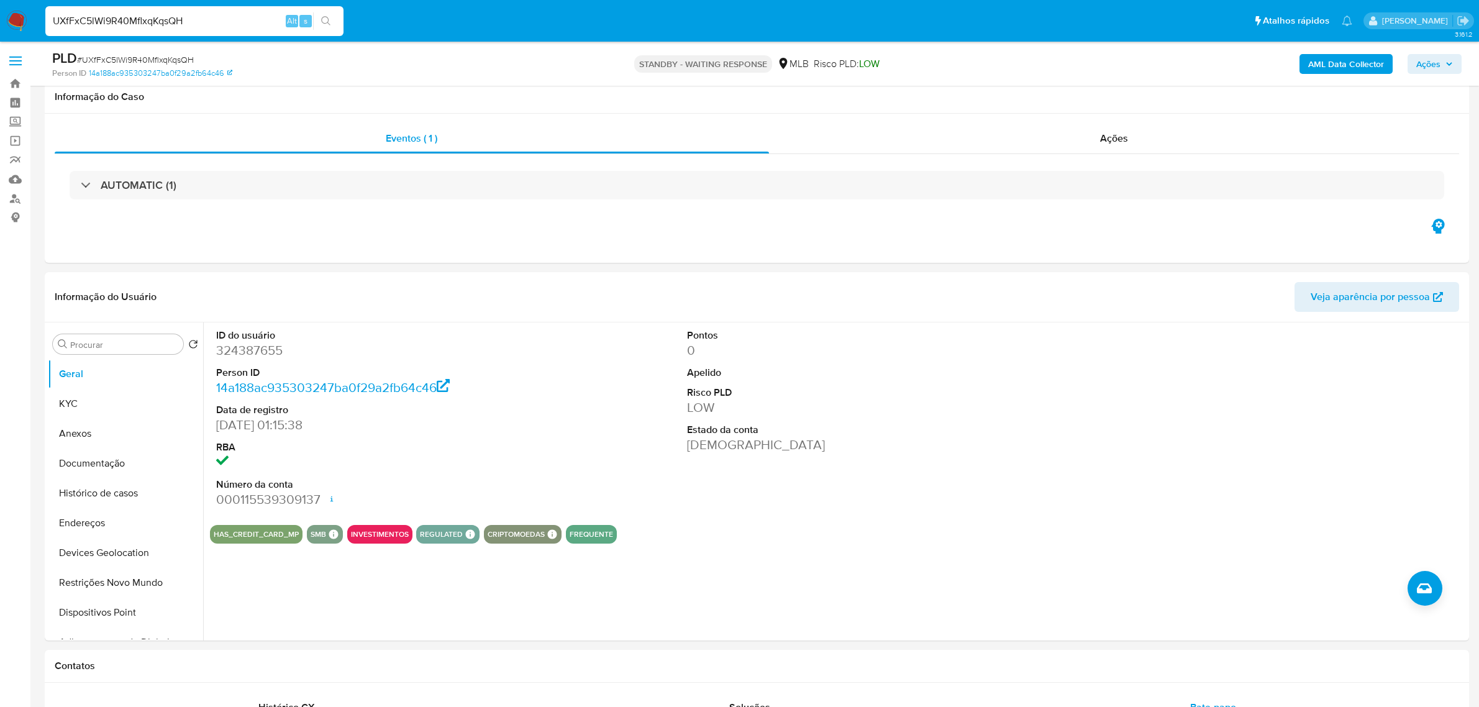
select select "10"
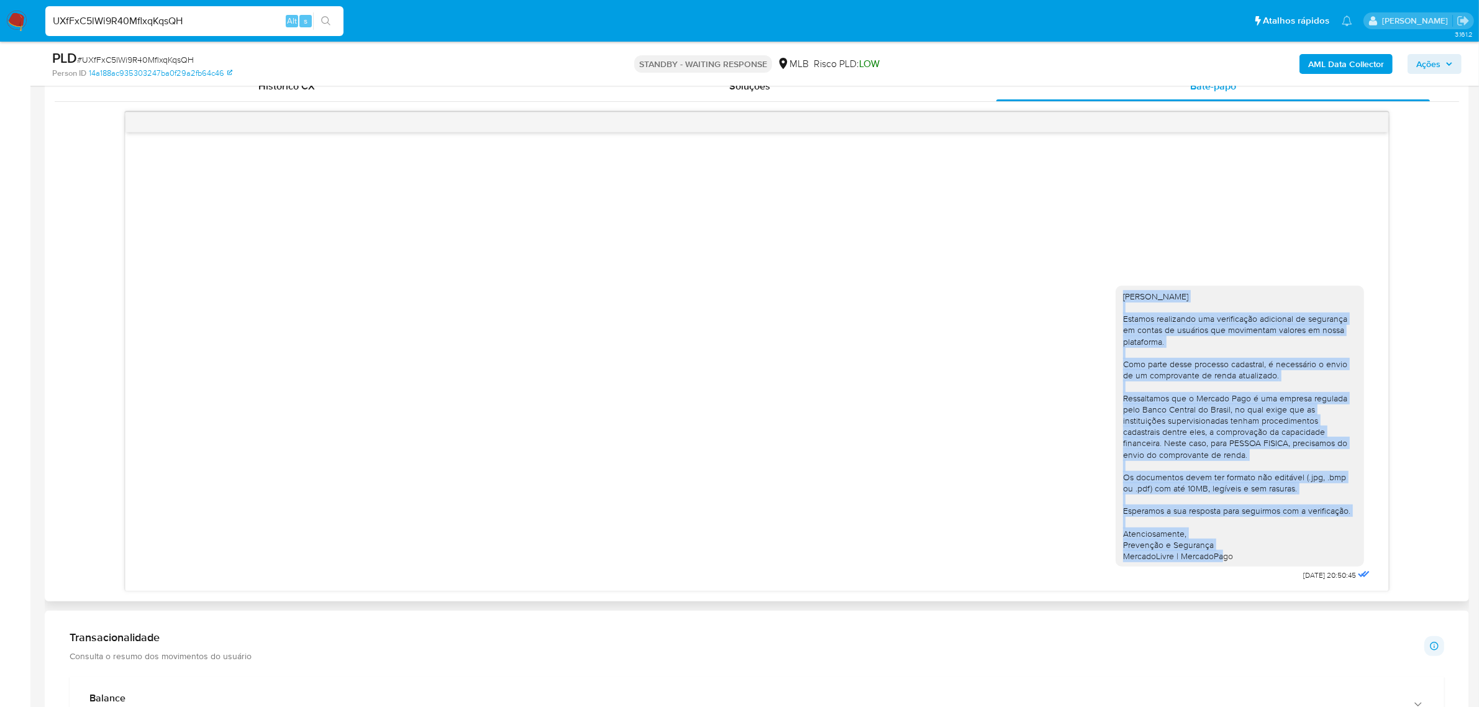
click at [1115, 306] on div "[PERSON_NAME] Estamos realizando uma verificação adicional de segurança em cont…" at bounding box center [1239, 426] width 248 height 281
drag, startPoint x: 1124, startPoint y: 294, endPoint x: 1247, endPoint y: 560, distance: 292.9
click at [1247, 560] on div "[PERSON_NAME] Estamos realizando uma verificação adicional de segurança em cont…" at bounding box center [1240, 426] width 234 height 271
copy div "Ola, Valena Estamos realizando uma verificação adicional de segurança em contas…"
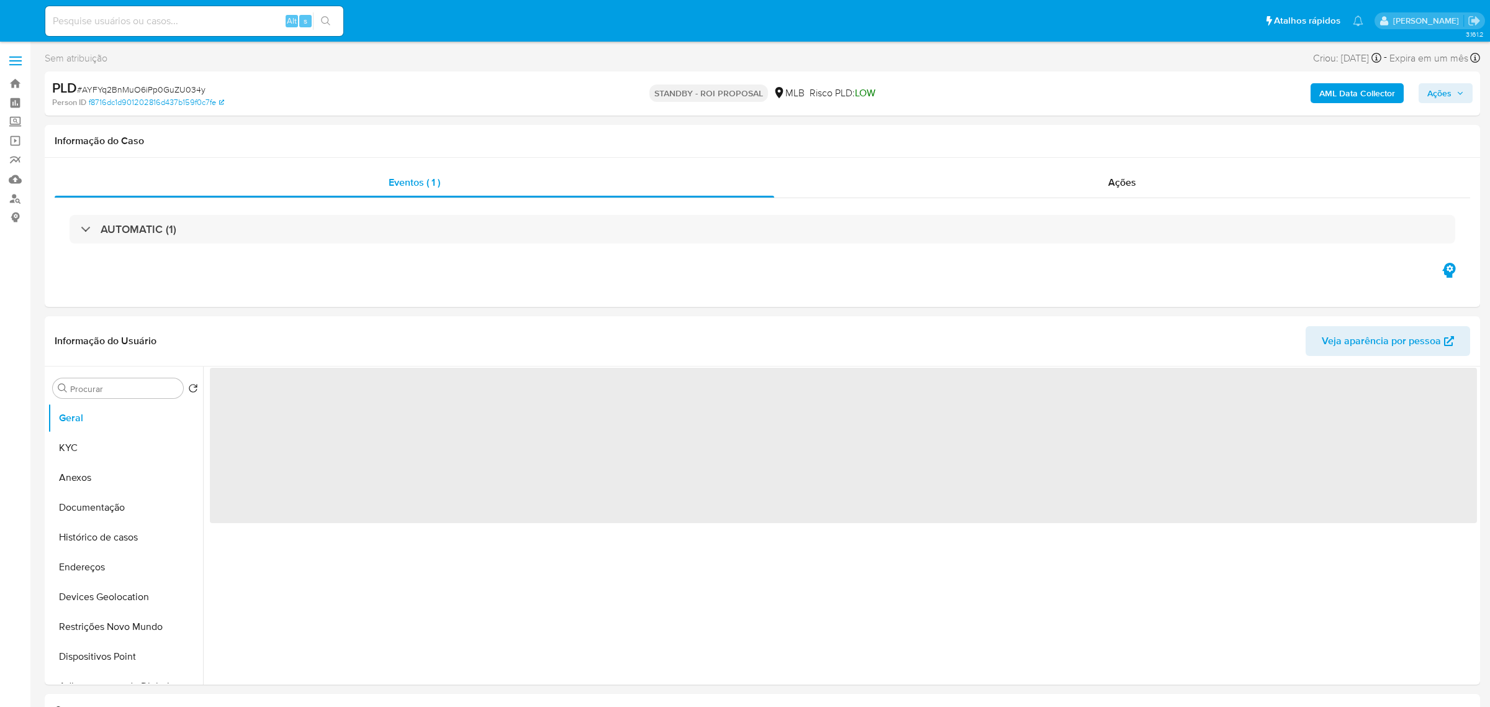
select select "10"
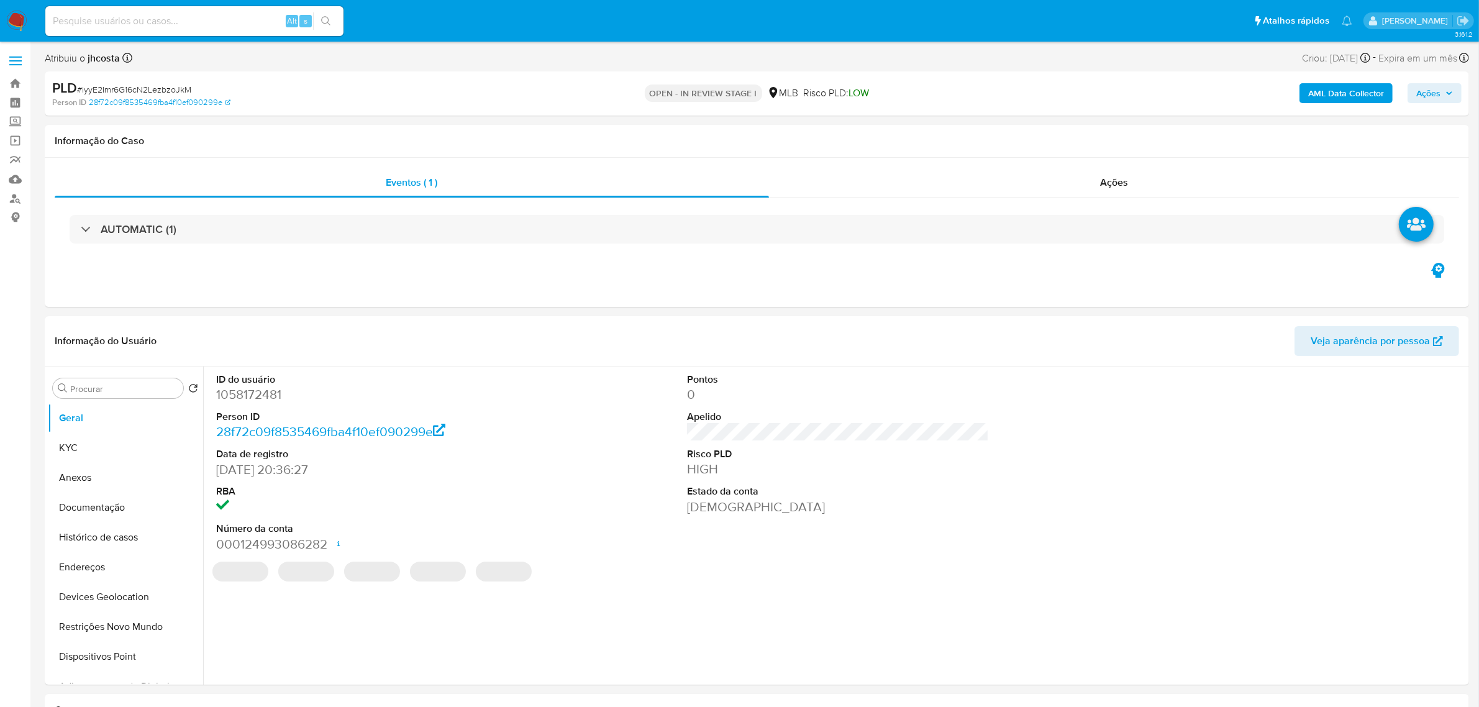
select select "10"
click at [242, 397] on dd "1058172481" at bounding box center [367, 394] width 302 height 17
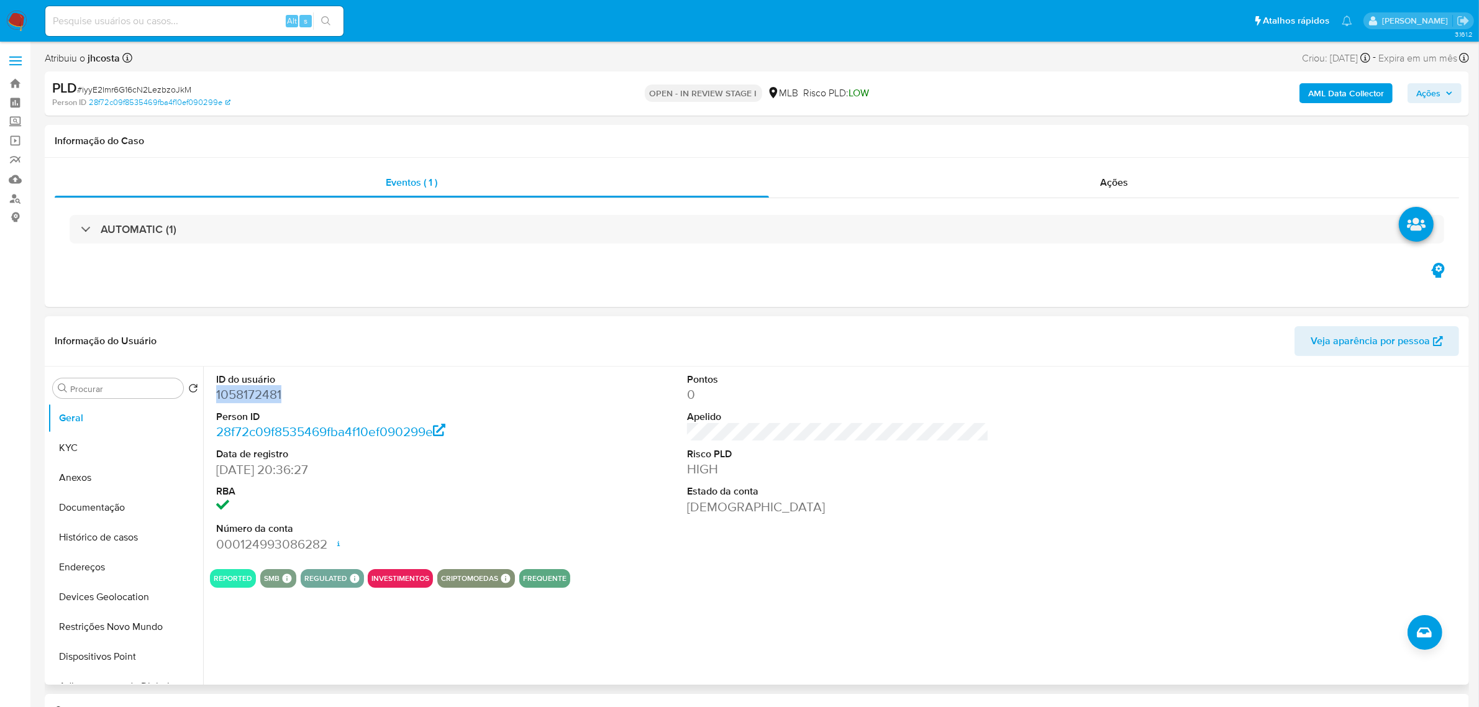
click at [241, 396] on dd "1058172481" at bounding box center [367, 394] width 302 height 17
copy dd "1058172481"
click at [1092, 179] on div "Ações" at bounding box center [1114, 183] width 691 height 30
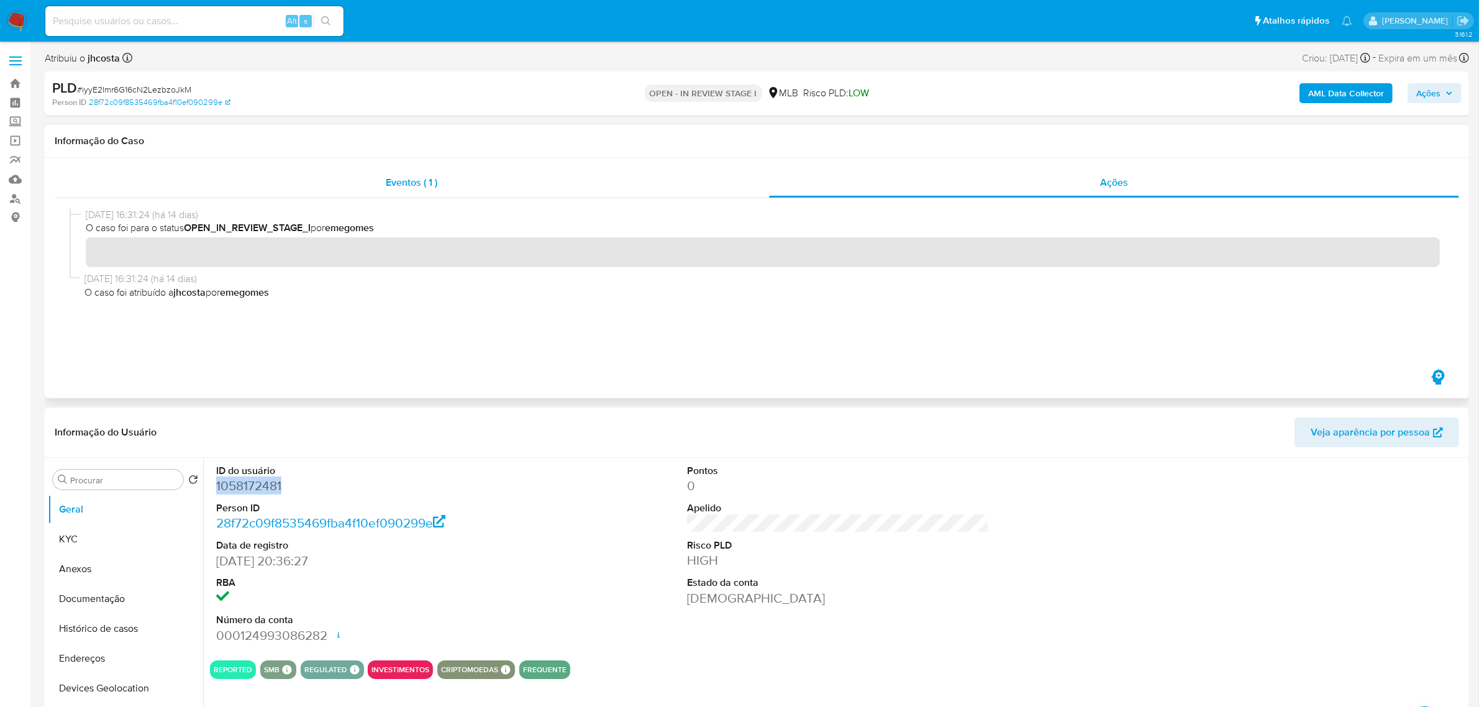
click at [389, 181] on span "Eventos ( 1 )" at bounding box center [412, 182] width 52 height 14
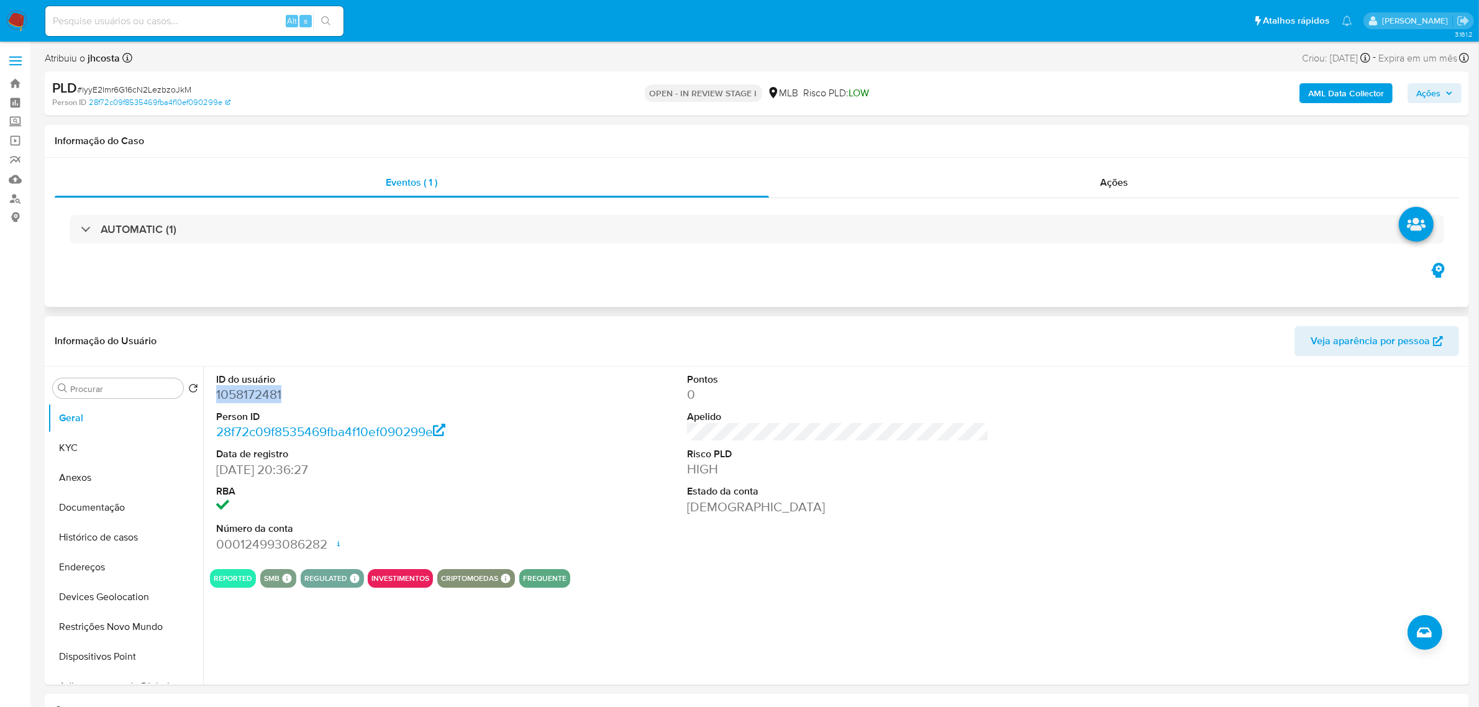
scroll to position [78, 0]
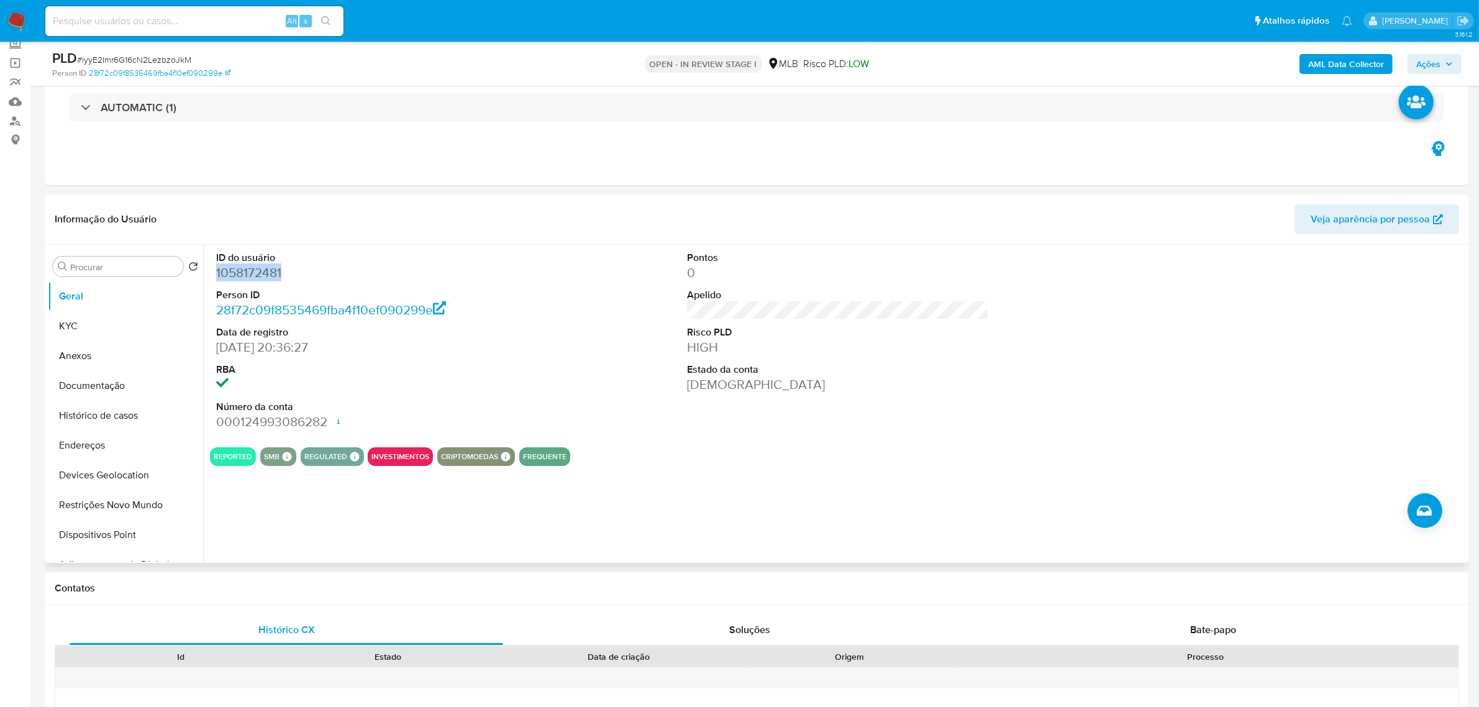
click at [253, 277] on dd "1058172481" at bounding box center [367, 272] width 302 height 17
click at [100, 389] on button "Documentação" at bounding box center [120, 386] width 145 height 30
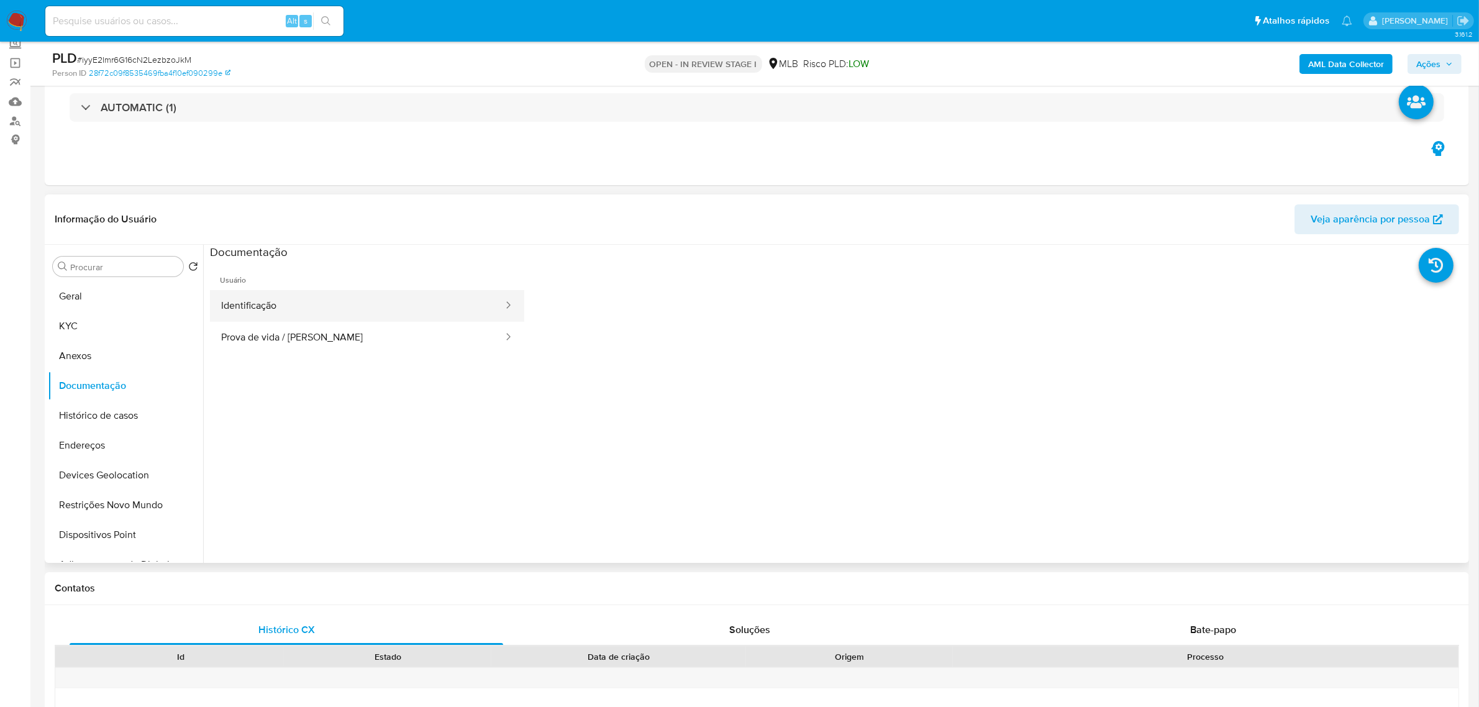
click at [366, 302] on button "Identificação" at bounding box center [357, 306] width 294 height 32
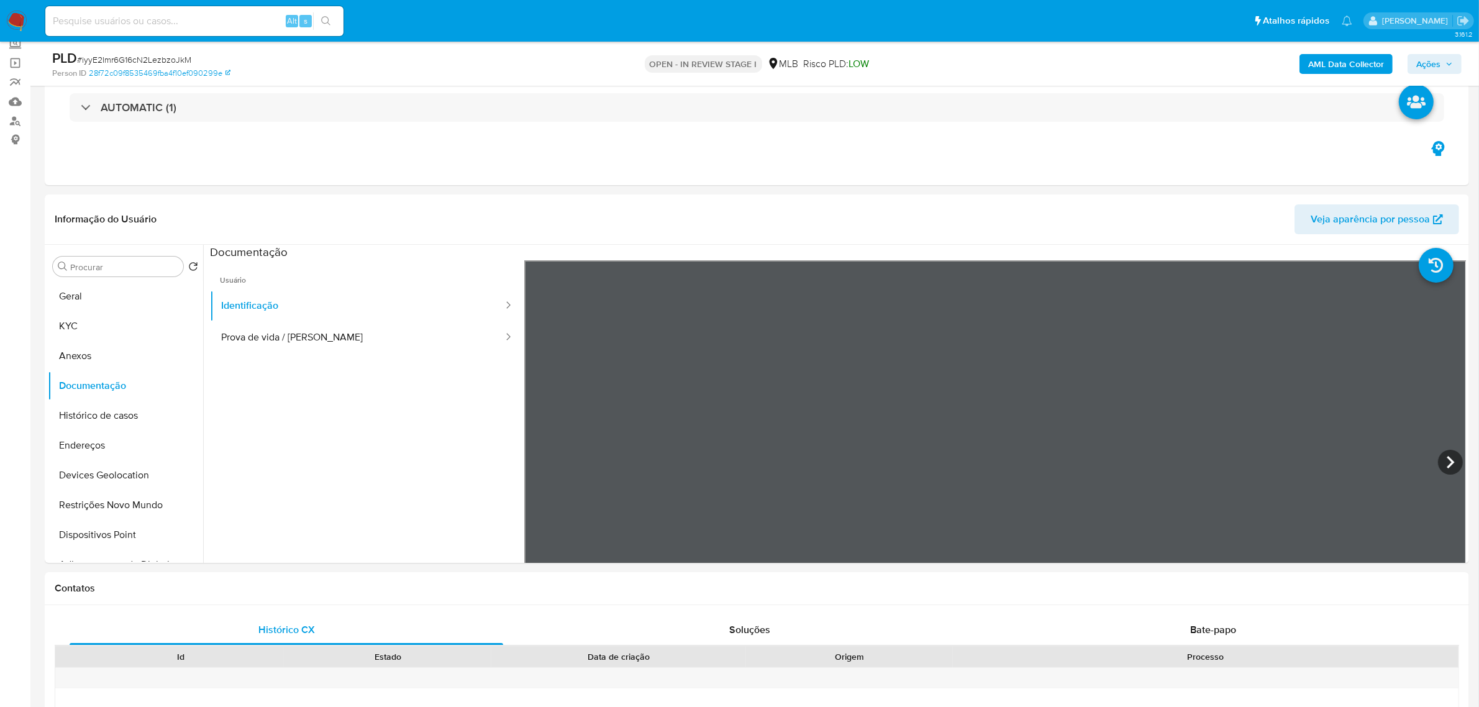
click at [82, 299] on button "Geral" at bounding box center [120, 296] width 145 height 30
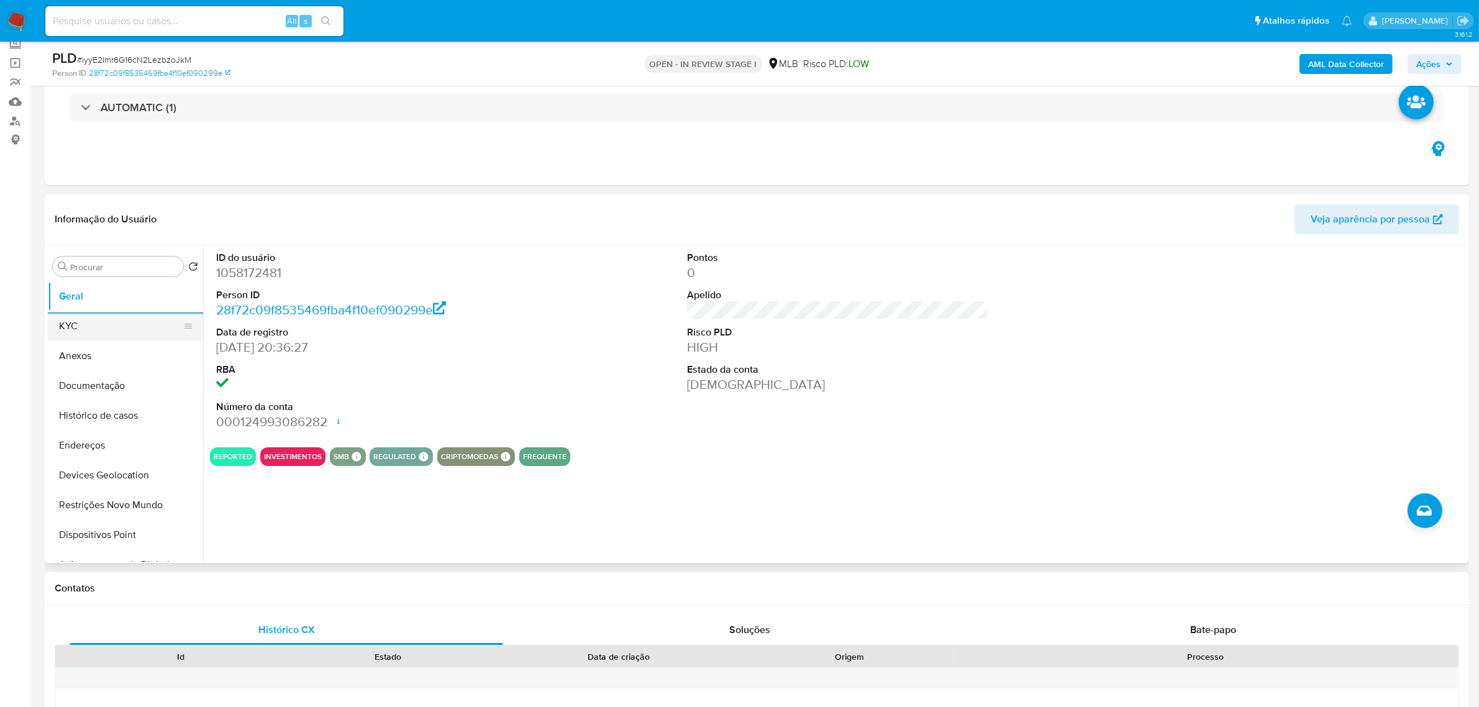
click at [117, 321] on button "KYC" at bounding box center [120, 326] width 145 height 30
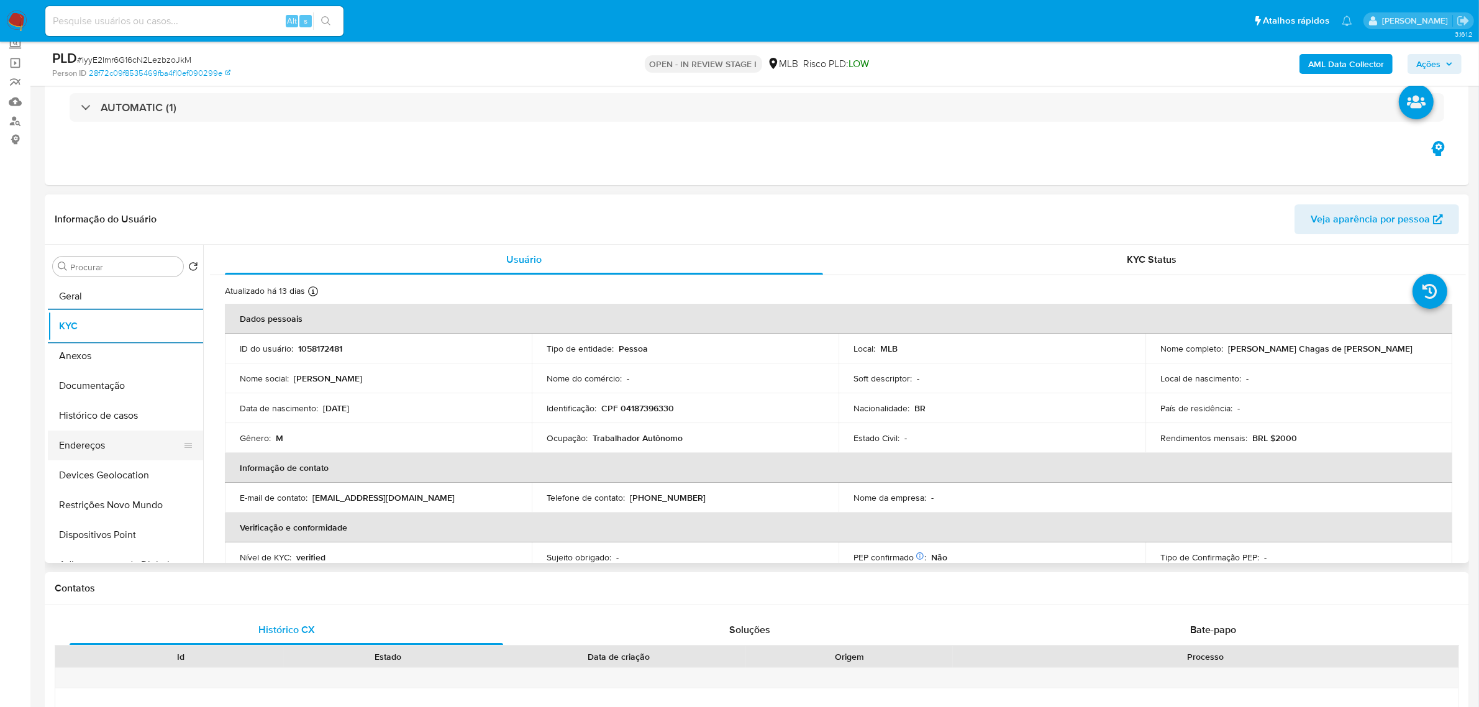
click at [109, 432] on button "Endereços" at bounding box center [120, 445] width 145 height 30
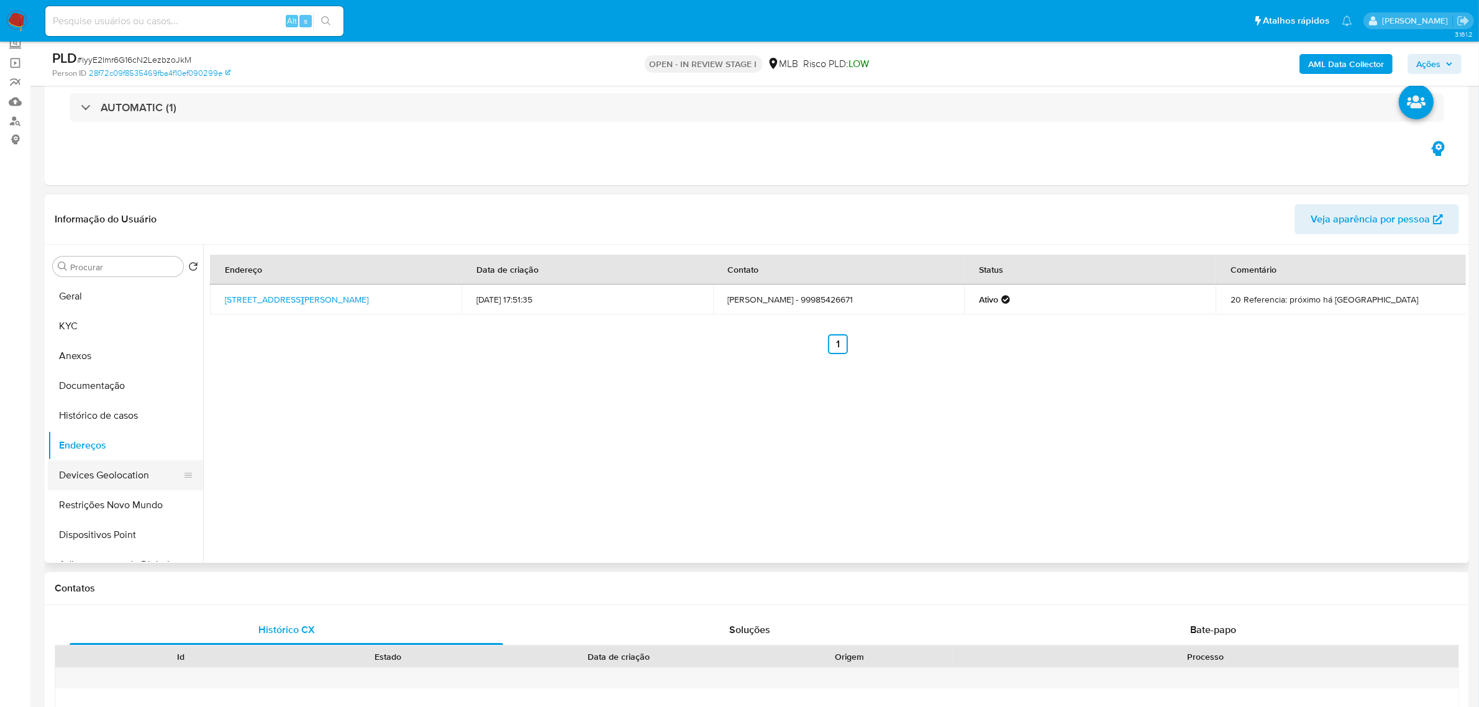
click at [122, 466] on button "Devices Geolocation" at bounding box center [120, 475] width 145 height 30
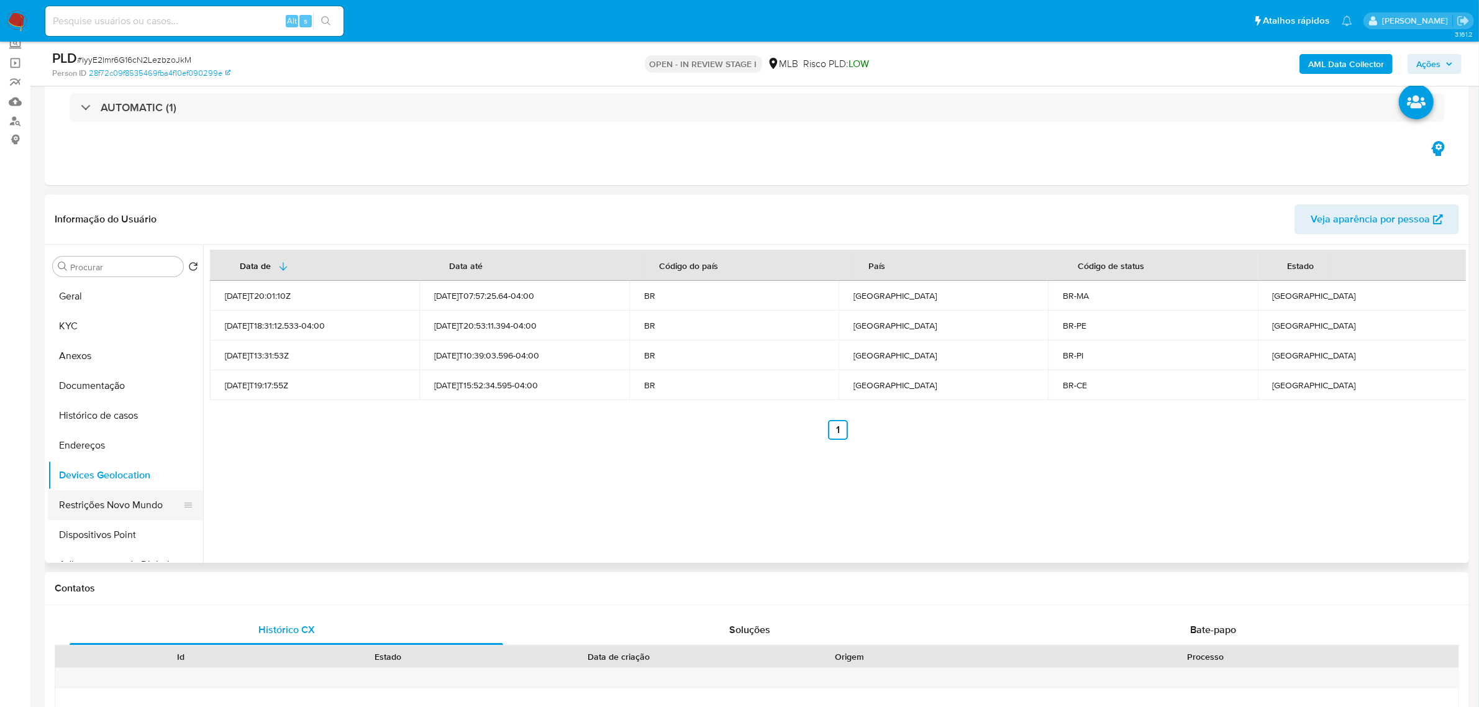
click at [149, 506] on button "Restrições Novo Mundo" at bounding box center [120, 505] width 145 height 30
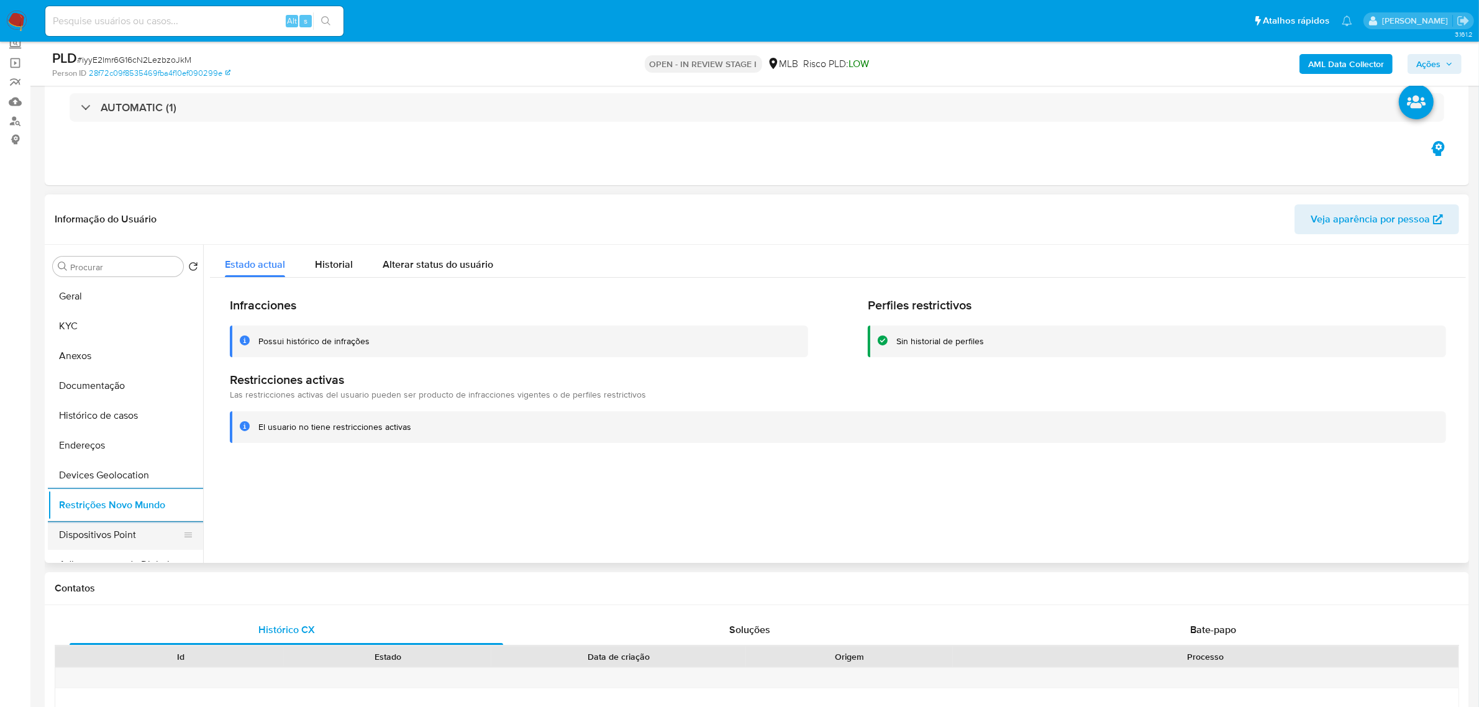
click at [114, 533] on button "Dispositivos Point" at bounding box center [120, 535] width 145 height 30
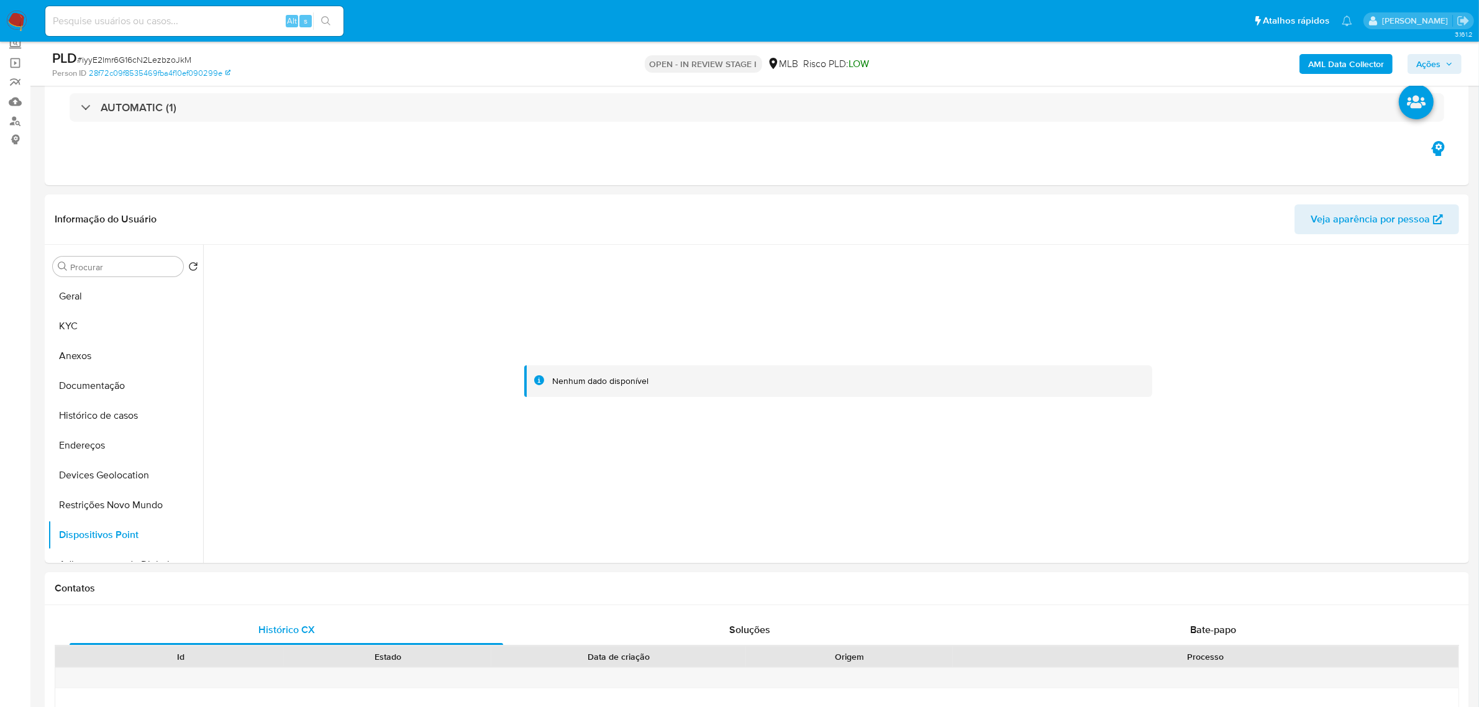
click at [1320, 68] on b "AML Data Collector" at bounding box center [1346, 64] width 76 height 20
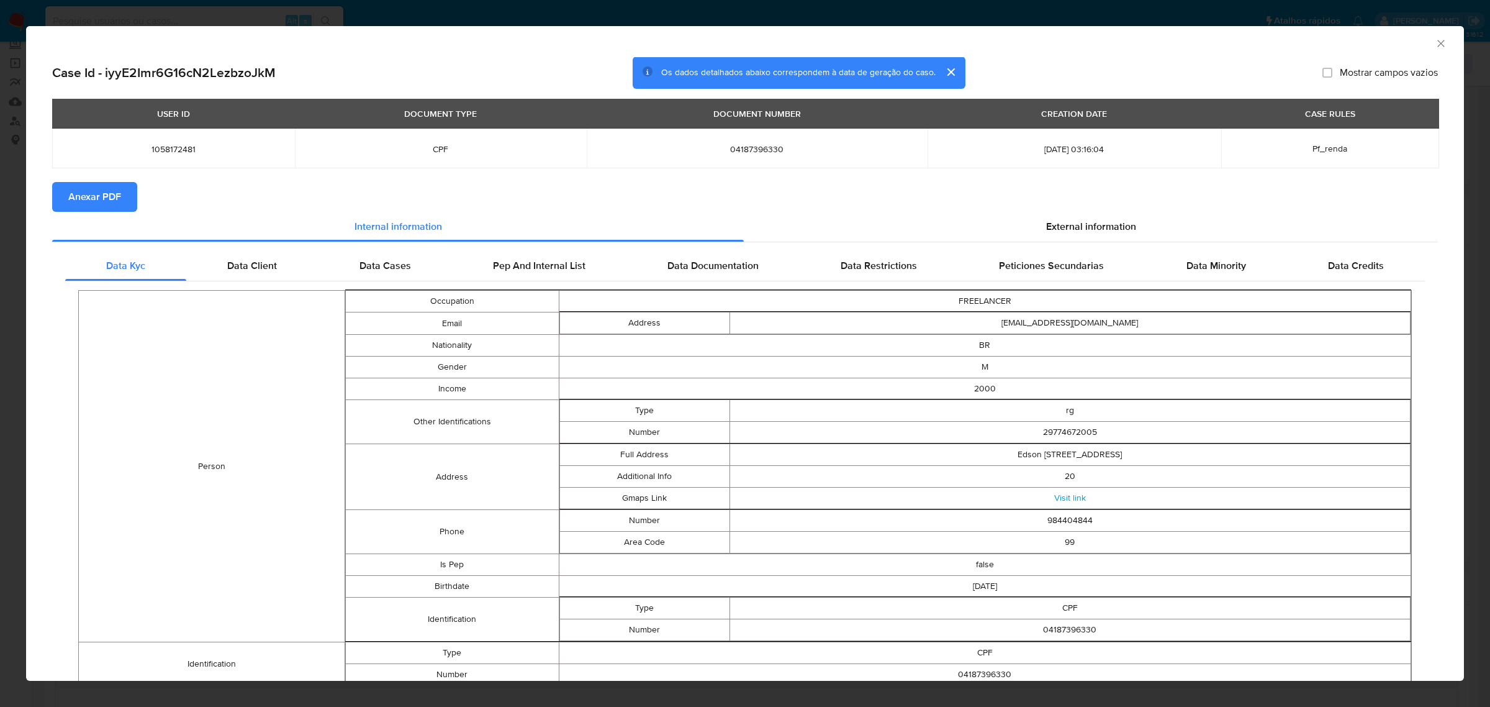
click at [132, 191] on button "Anexar PDF" at bounding box center [94, 197] width 85 height 30
click at [1099, 230] on span "External information" at bounding box center [1091, 229] width 90 height 14
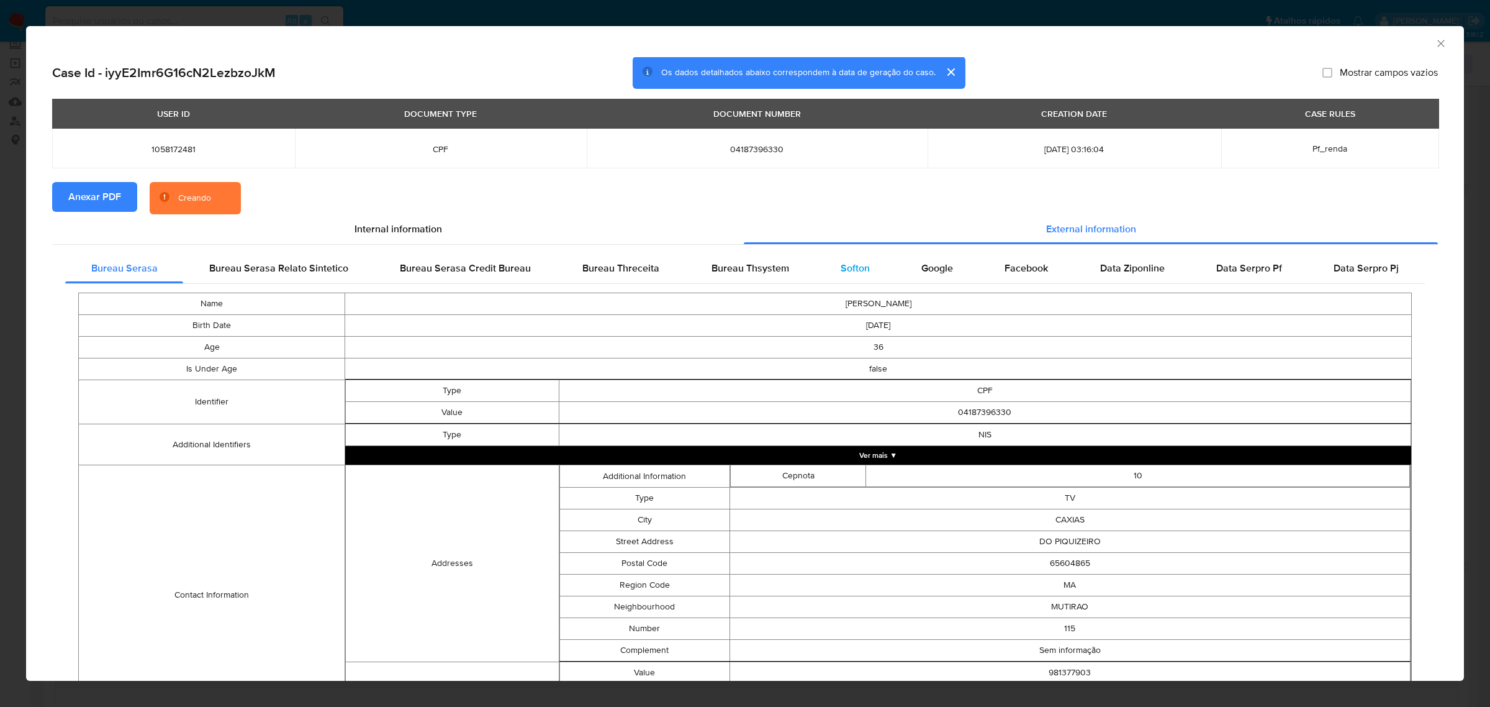
click at [846, 267] on span "Softon" at bounding box center [855, 268] width 29 height 14
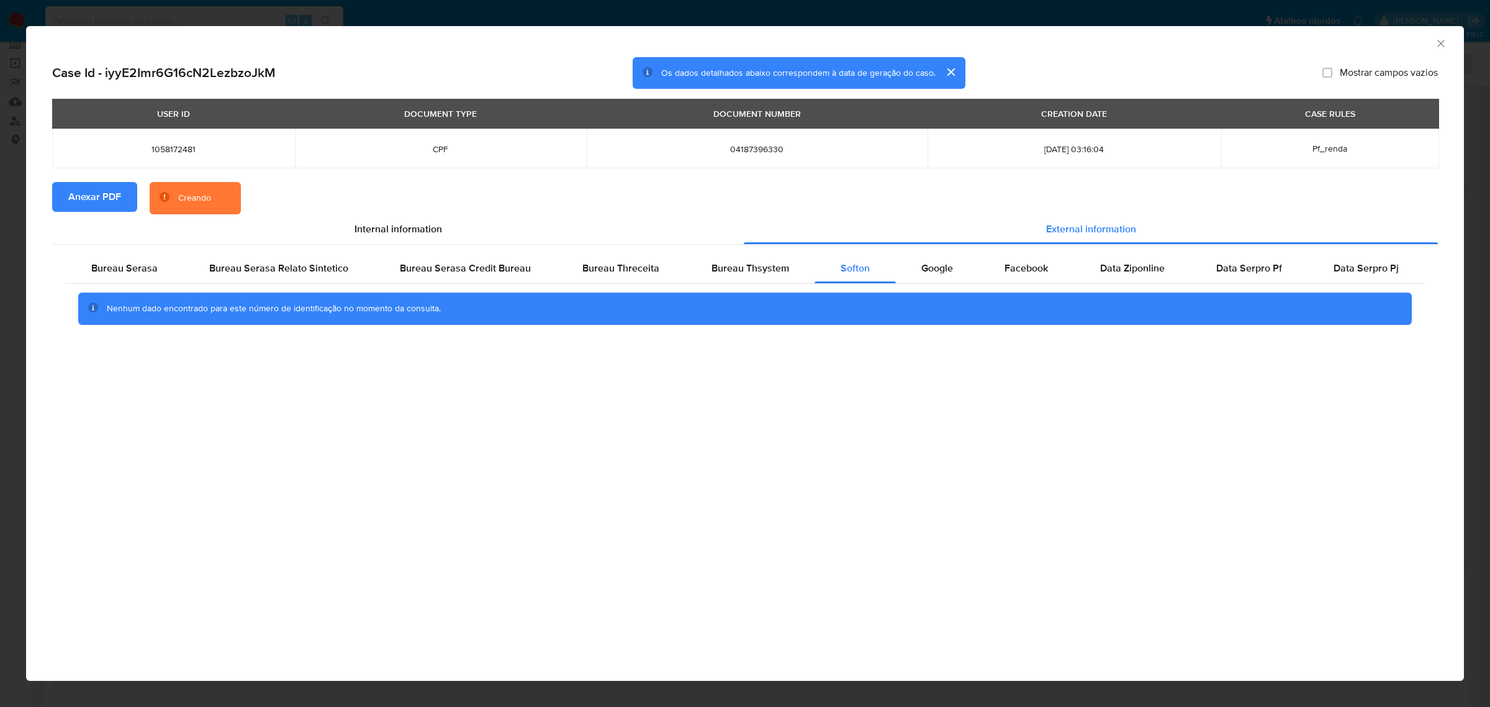
click at [850, 7] on div "AML Data Collector Case Id - iyyE2Imr6G16cN2LezbzoJkM Os dados detalhados abaix…" at bounding box center [745, 353] width 1490 height 707
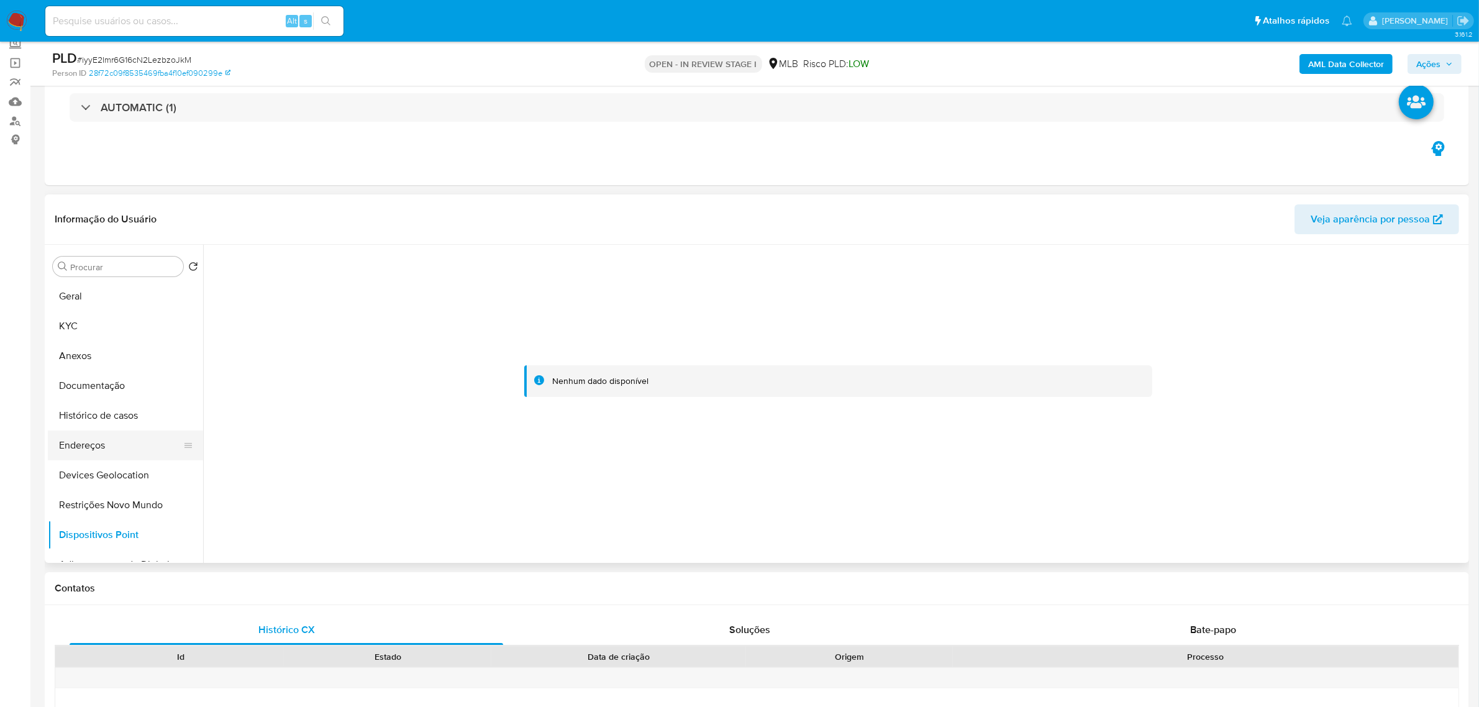
click at [78, 449] on button "Endereços" at bounding box center [120, 445] width 145 height 30
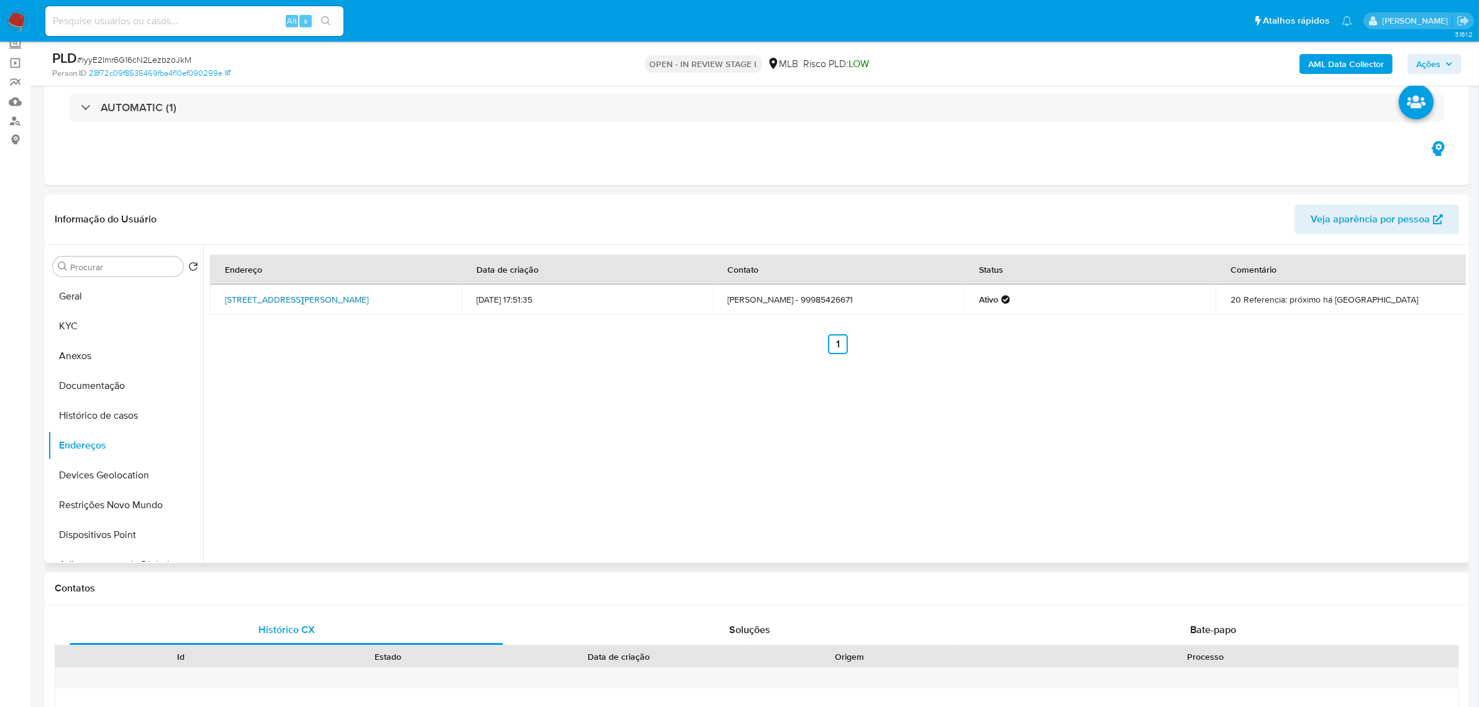
drag, startPoint x: 217, startPoint y: 293, endPoint x: 420, endPoint y: 292, distance: 202.5
click at [420, 292] on td "Rua Edson Lobão 23, Caxias, Maranhão, 65604885, Brasil 23" at bounding box center [336, 299] width 252 height 30
copy link "Rua Edson Lobão 23, Caxias, Maranhão, 65604885"
click at [368, 293] on link "Rua Edson Lobão 23, Caxias, Maranhão, 65604885, Brasil 23" at bounding box center [296, 299] width 143 height 12
click at [98, 325] on button "KYC" at bounding box center [120, 326] width 145 height 30
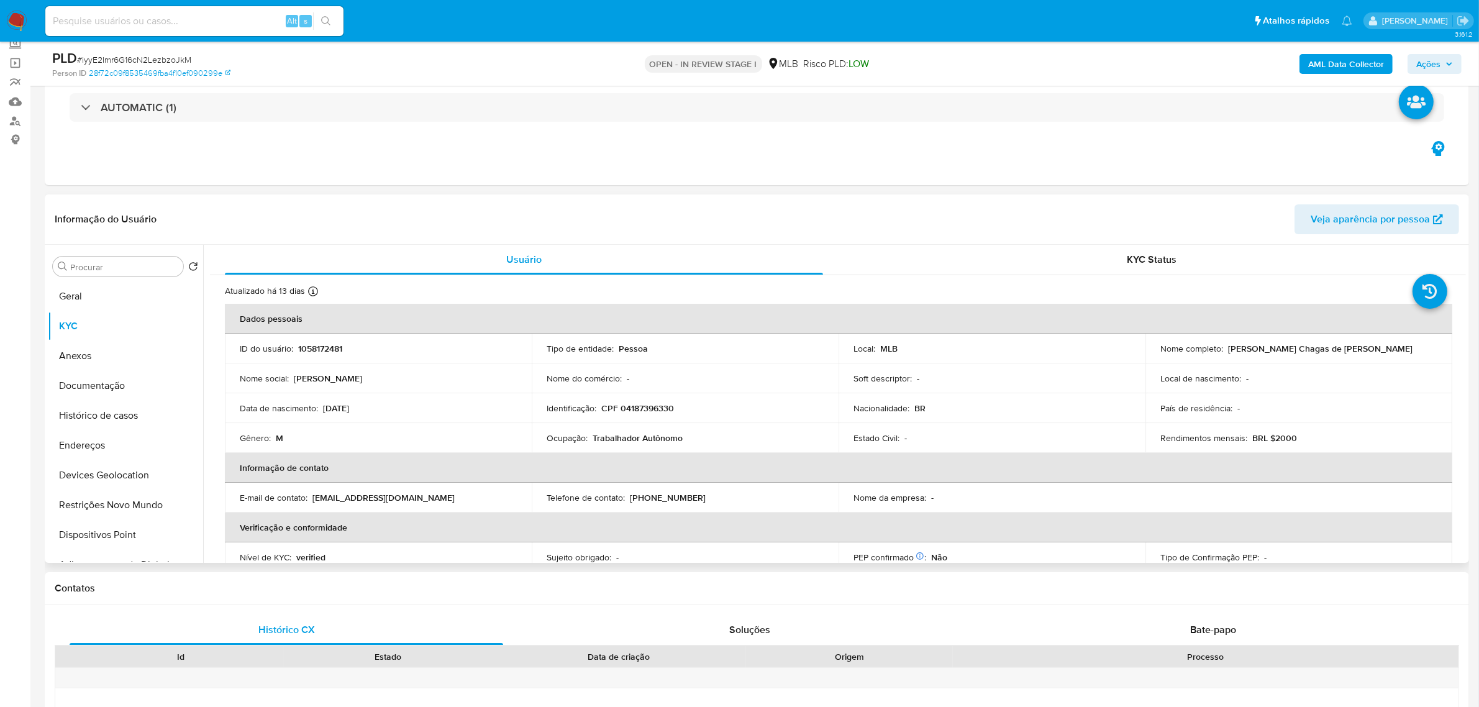
click at [664, 410] on p "CPF 04187396330" at bounding box center [637, 407] width 73 height 11
copy p "04187396330"
click at [123, 393] on button "Documentação" at bounding box center [120, 386] width 145 height 30
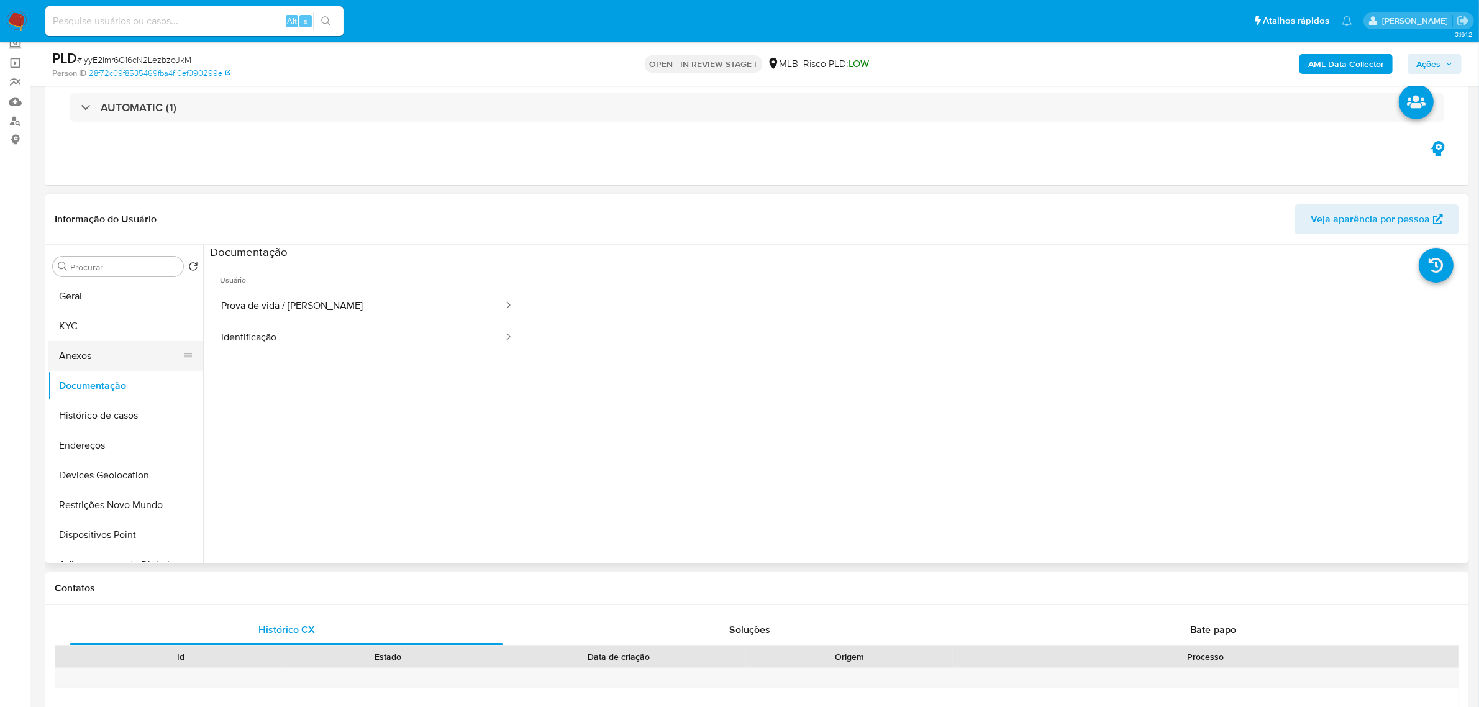
click at [87, 352] on button "Anexos" at bounding box center [120, 356] width 145 height 30
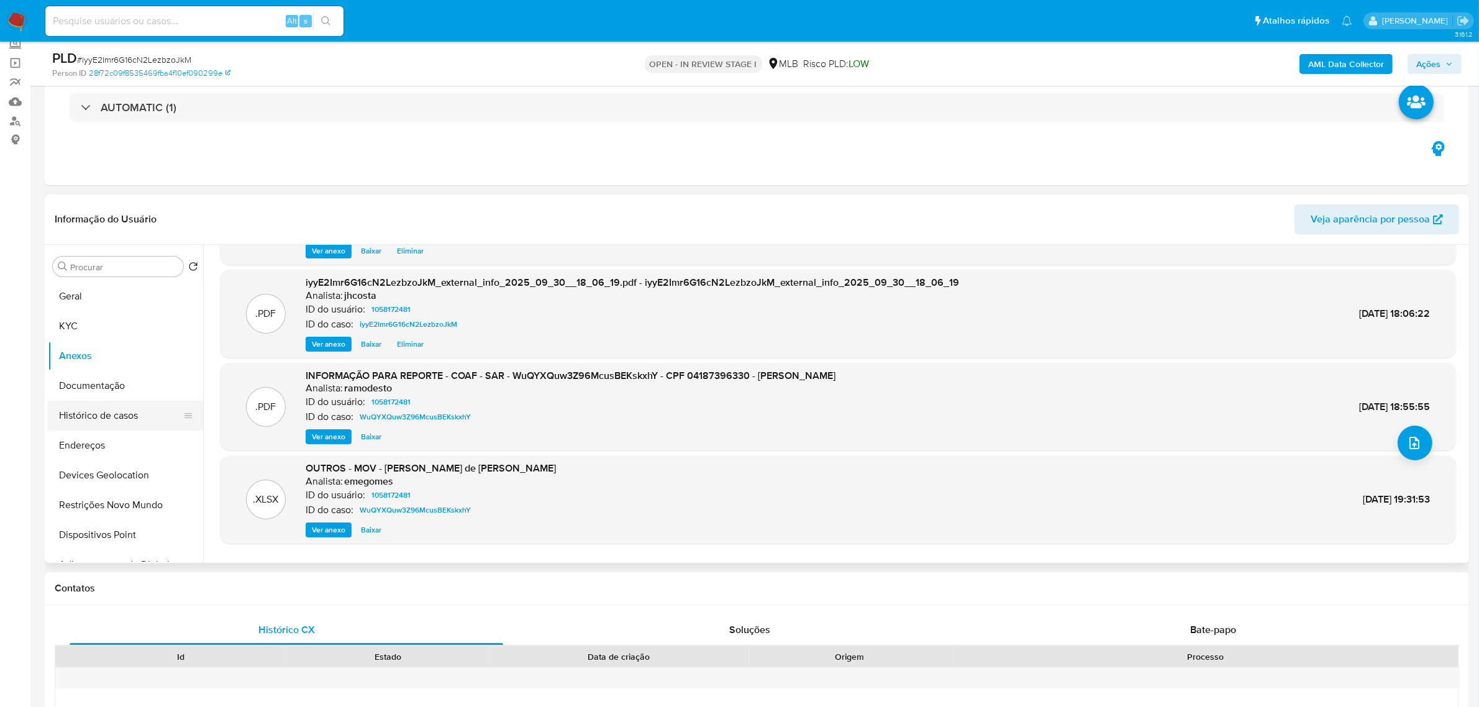
click at [119, 410] on button "Histórico de casos" at bounding box center [120, 416] width 145 height 30
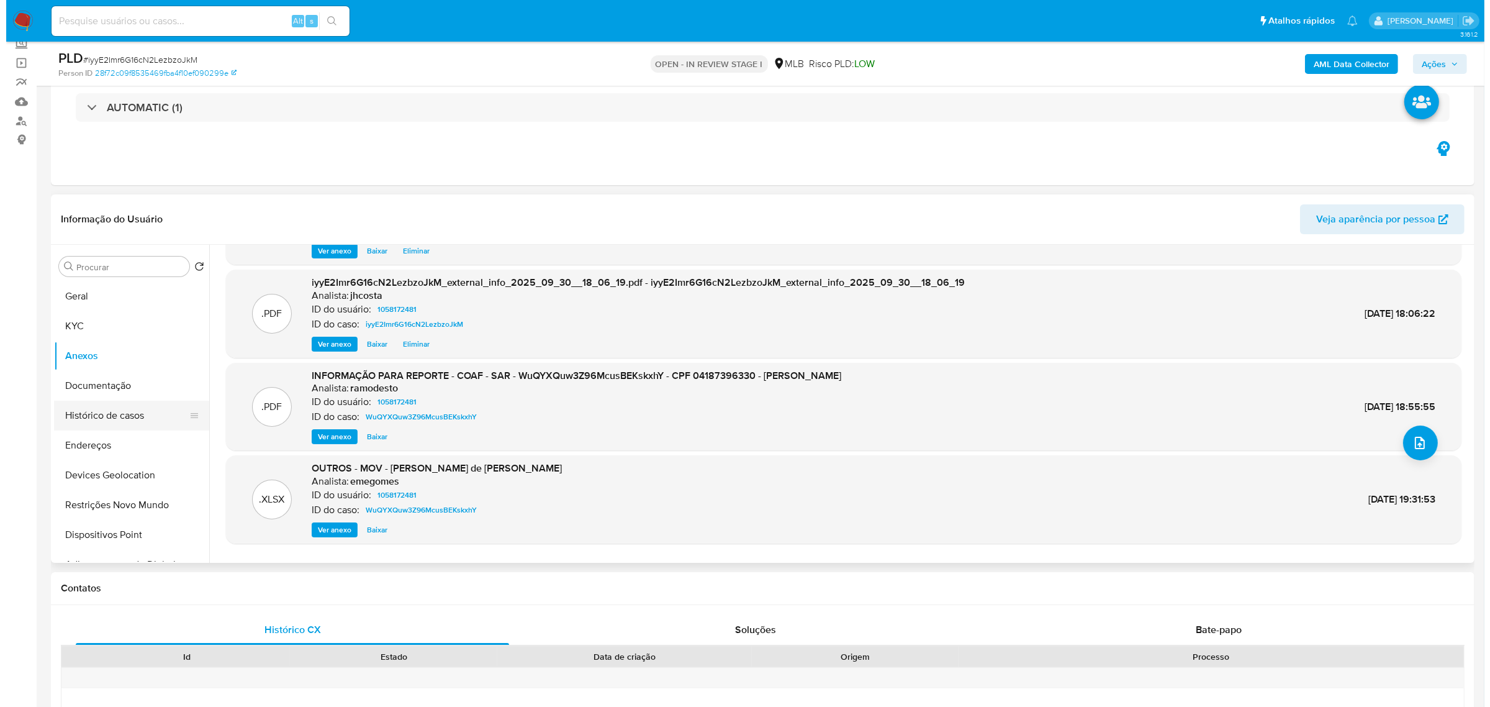
scroll to position [0, 0]
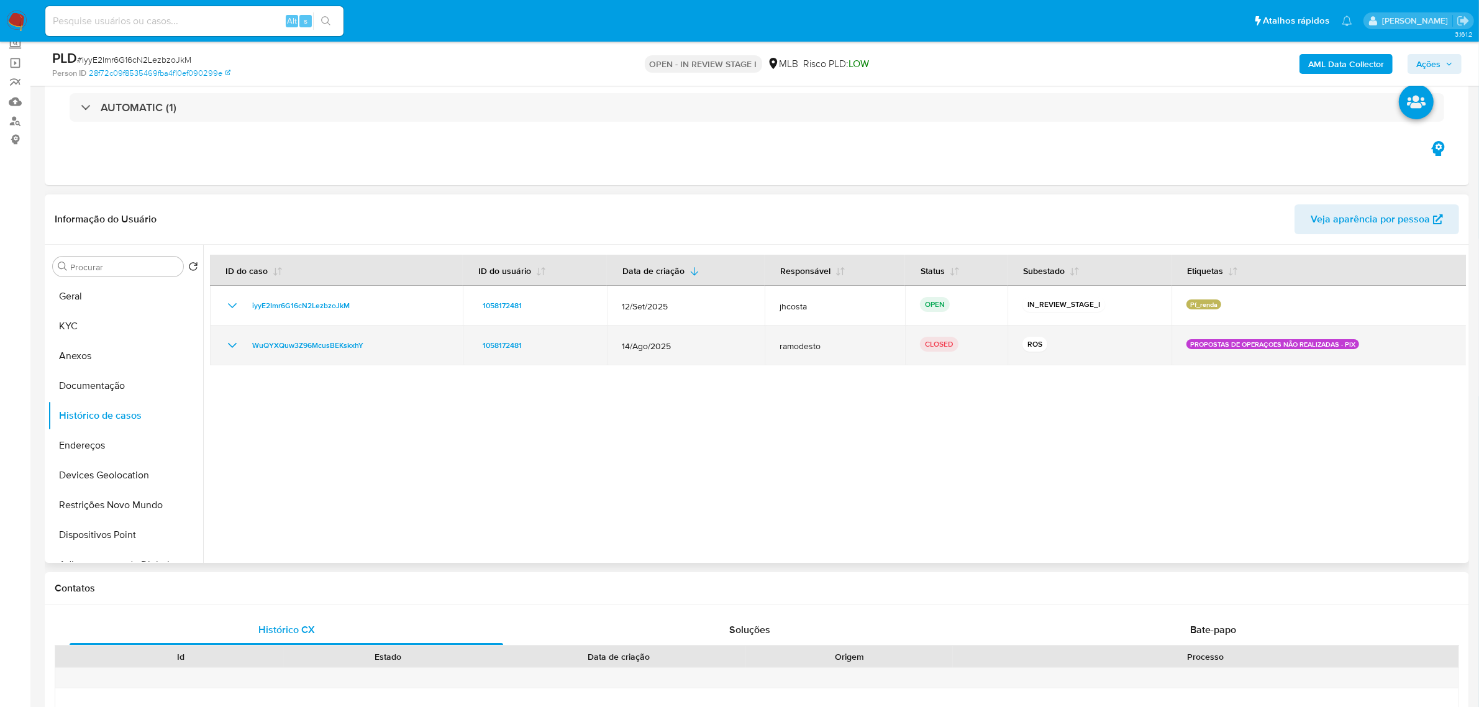
click at [231, 338] on icon "Mostrar/Ocultar" at bounding box center [232, 345] width 15 height 15
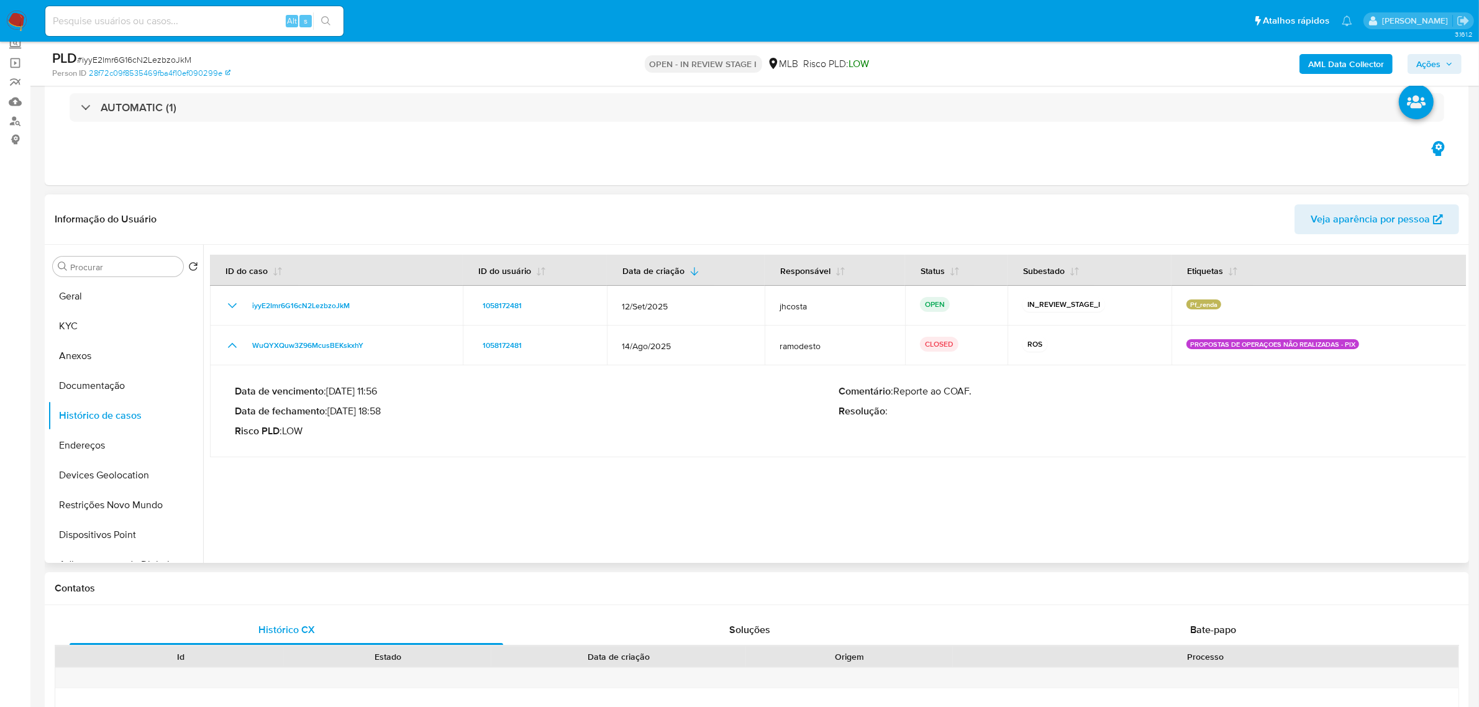
drag, startPoint x: 333, startPoint y: 410, endPoint x: 482, endPoint y: 432, distance: 150.7
click at [447, 409] on p "Data de fechamento : 23/09/2025 18:58" at bounding box center [537, 411] width 604 height 12
click at [109, 386] on button "Documentação" at bounding box center [120, 386] width 145 height 30
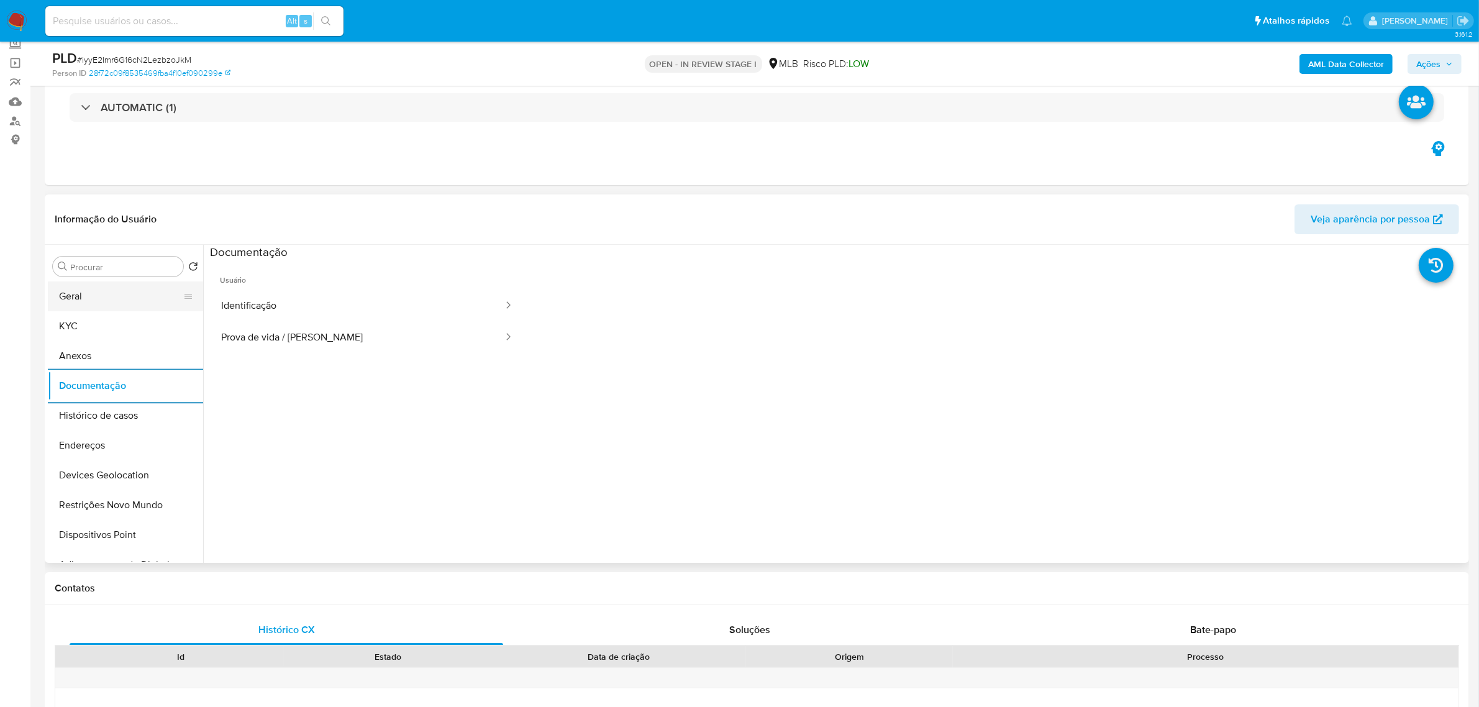
click at [90, 289] on button "Geral" at bounding box center [120, 296] width 145 height 30
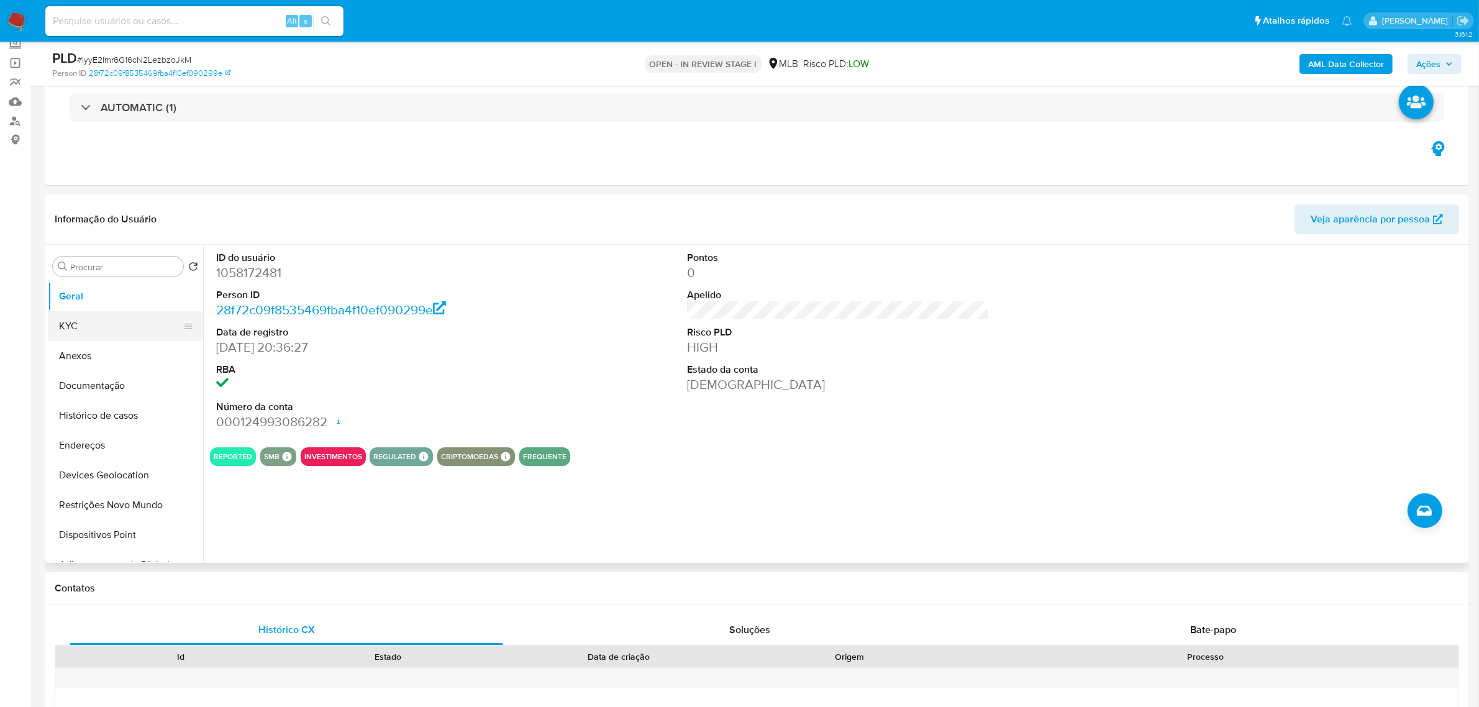
click at [84, 320] on button "KYC" at bounding box center [120, 326] width 145 height 30
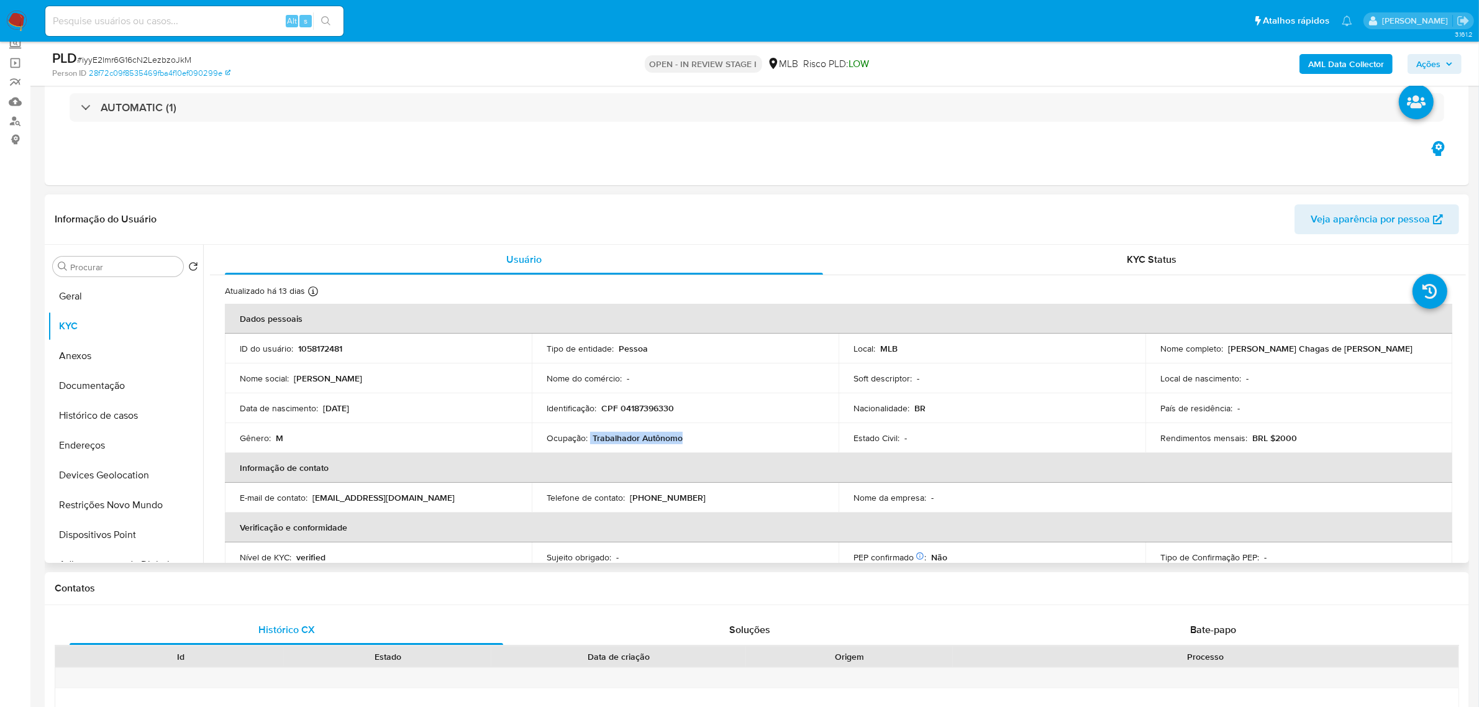
drag, startPoint x: 590, startPoint y: 438, endPoint x: 687, endPoint y: 438, distance: 97.5
click at [687, 438] on div "Ocupação : Trabalhador Autônomo" at bounding box center [685, 437] width 277 height 11
click at [89, 426] on button "Histórico de casos" at bounding box center [120, 416] width 145 height 30
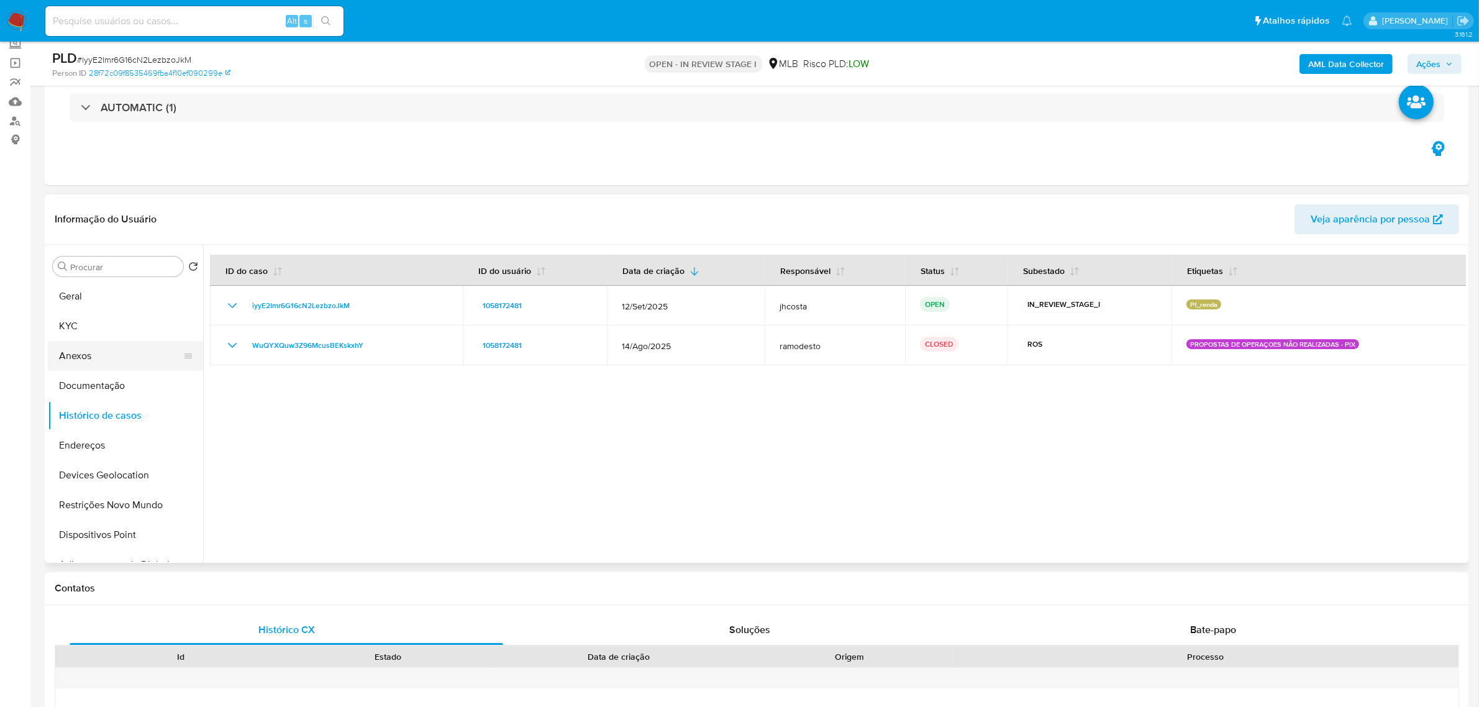
click at [70, 368] on button "Anexos" at bounding box center [120, 356] width 145 height 30
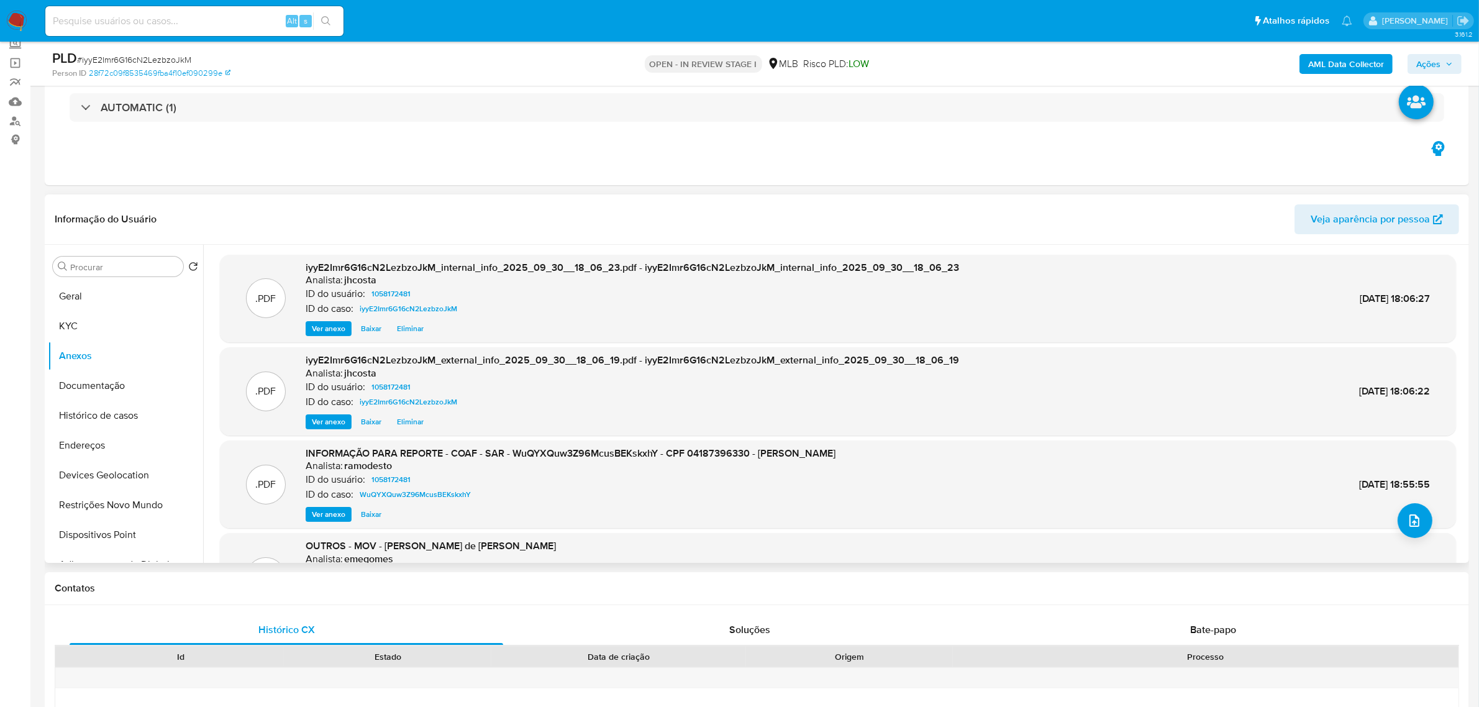
click at [321, 511] on span "Ver anexo" at bounding box center [329, 514] width 34 height 12
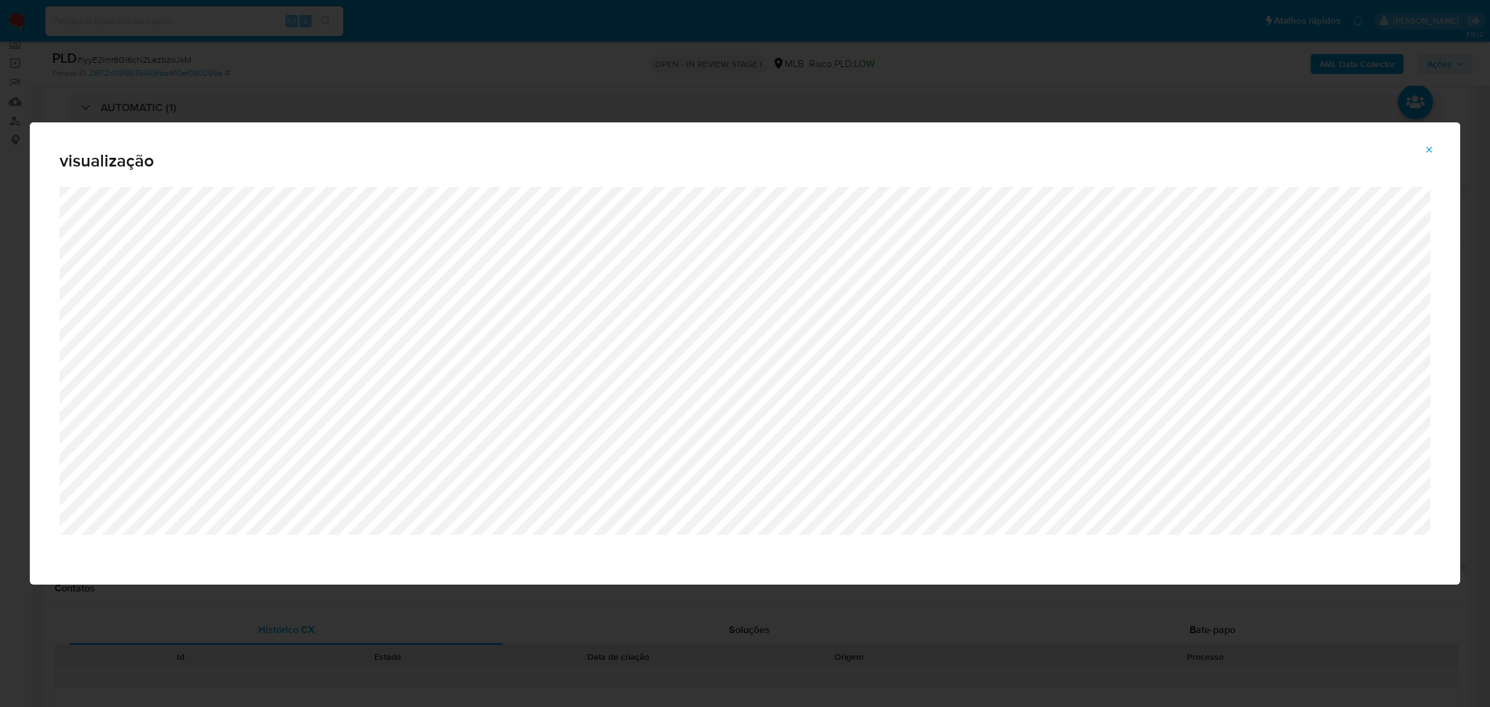
click at [1432, 150] on icon "Attachment preview" at bounding box center [1430, 150] width 10 height 10
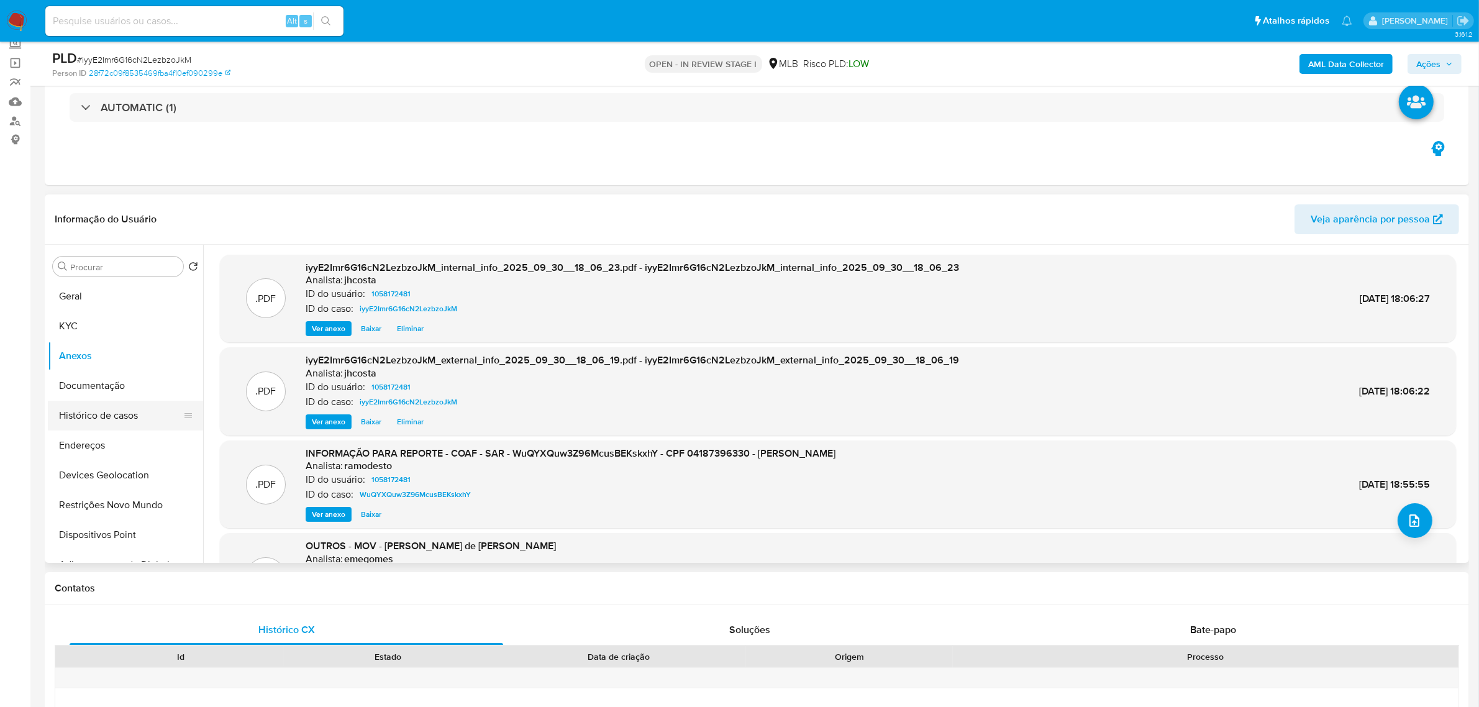
click at [100, 410] on button "Histórico de casos" at bounding box center [120, 416] width 145 height 30
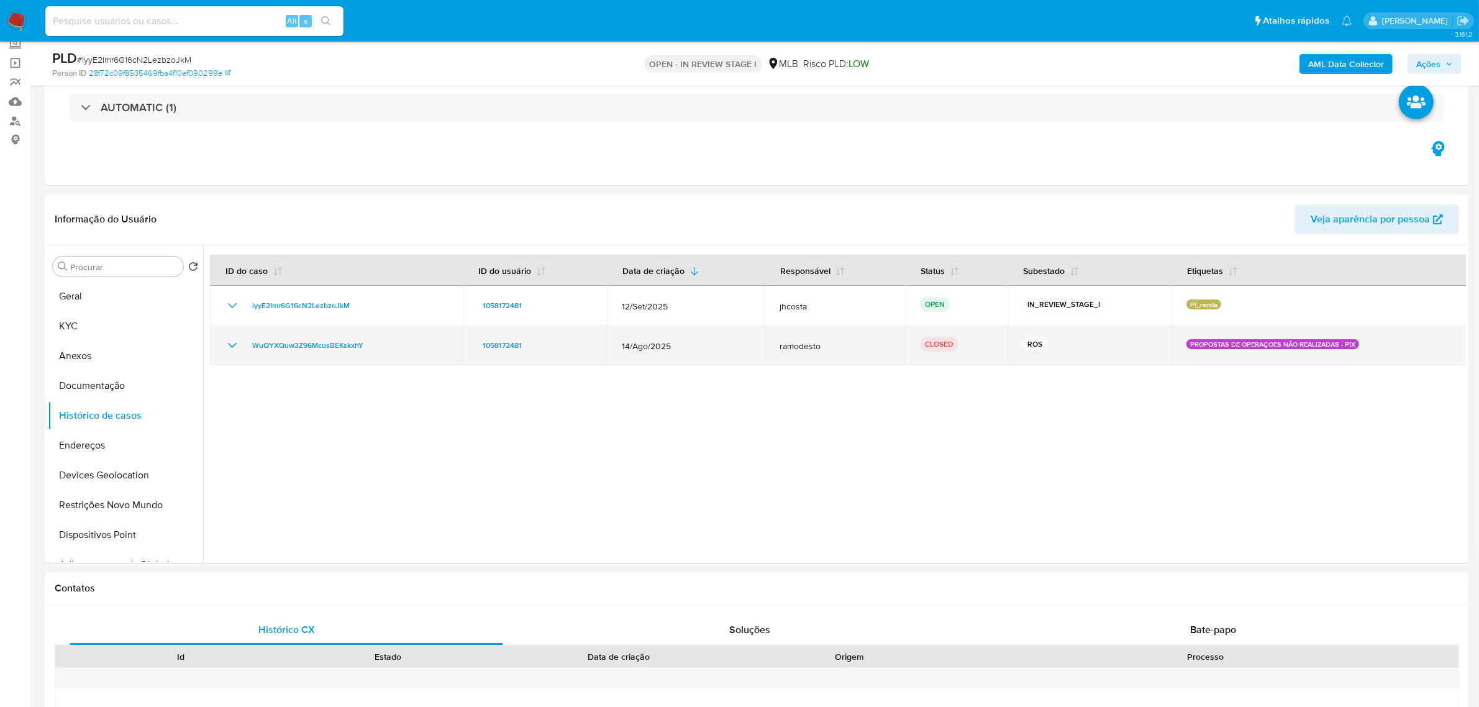
click at [237, 348] on icon "Mostrar/Ocultar" at bounding box center [232, 345] width 15 height 15
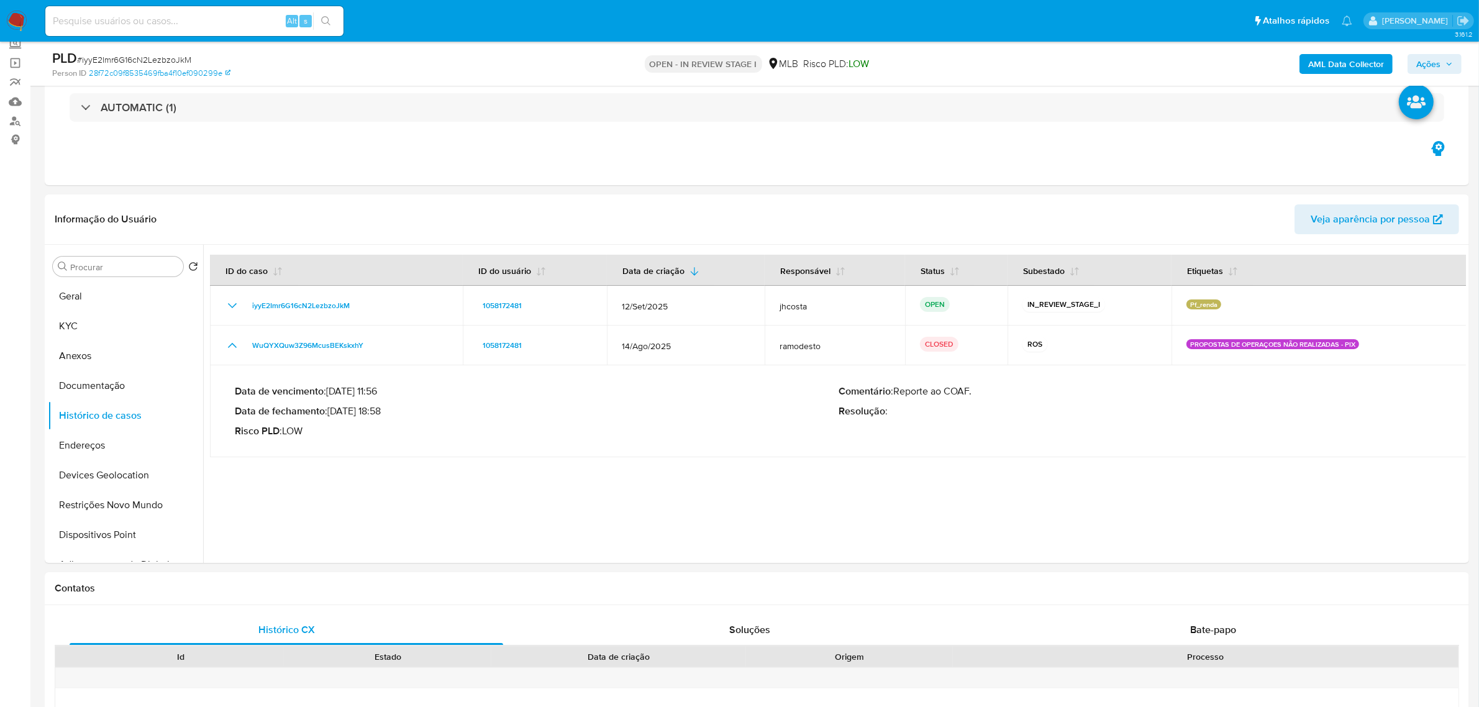
drag, startPoint x: 1438, startPoint y: 63, endPoint x: 1414, endPoint y: 71, distance: 24.9
click at [1440, 64] on span "Ações" at bounding box center [1428, 64] width 24 height 20
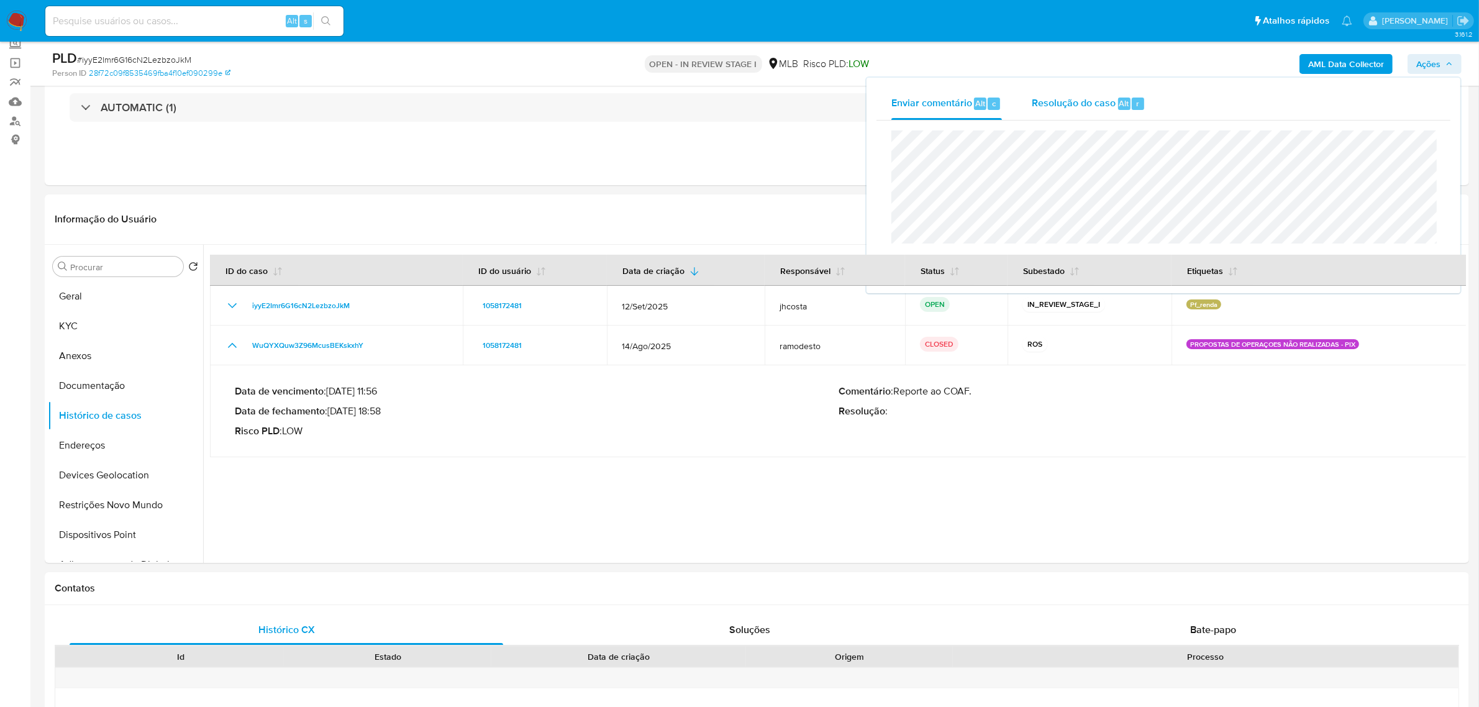
drag, startPoint x: 1101, startPoint y: 100, endPoint x: 1092, endPoint y: 125, distance: 26.5
click at [1100, 101] on span "Resolução do caso" at bounding box center [1074, 103] width 84 height 14
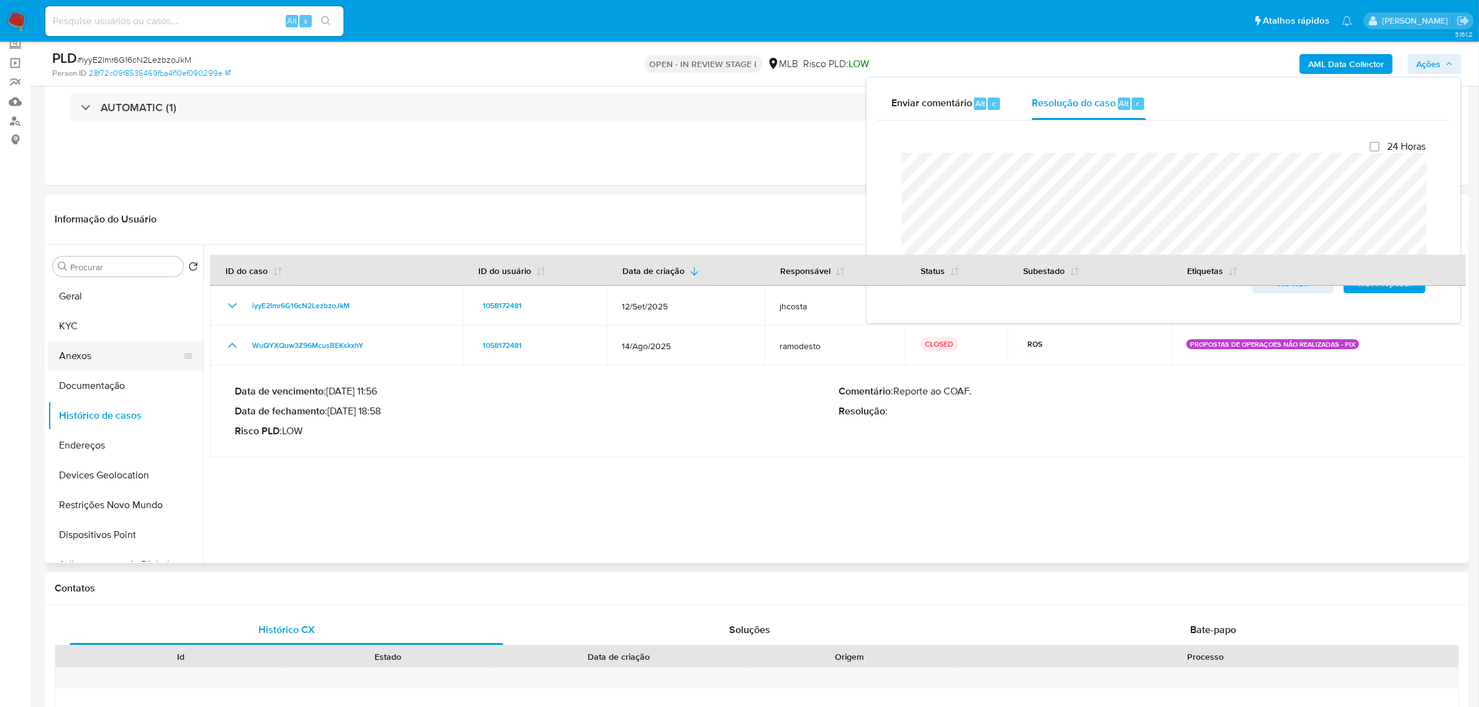
click at [84, 364] on button "Anexos" at bounding box center [120, 356] width 145 height 30
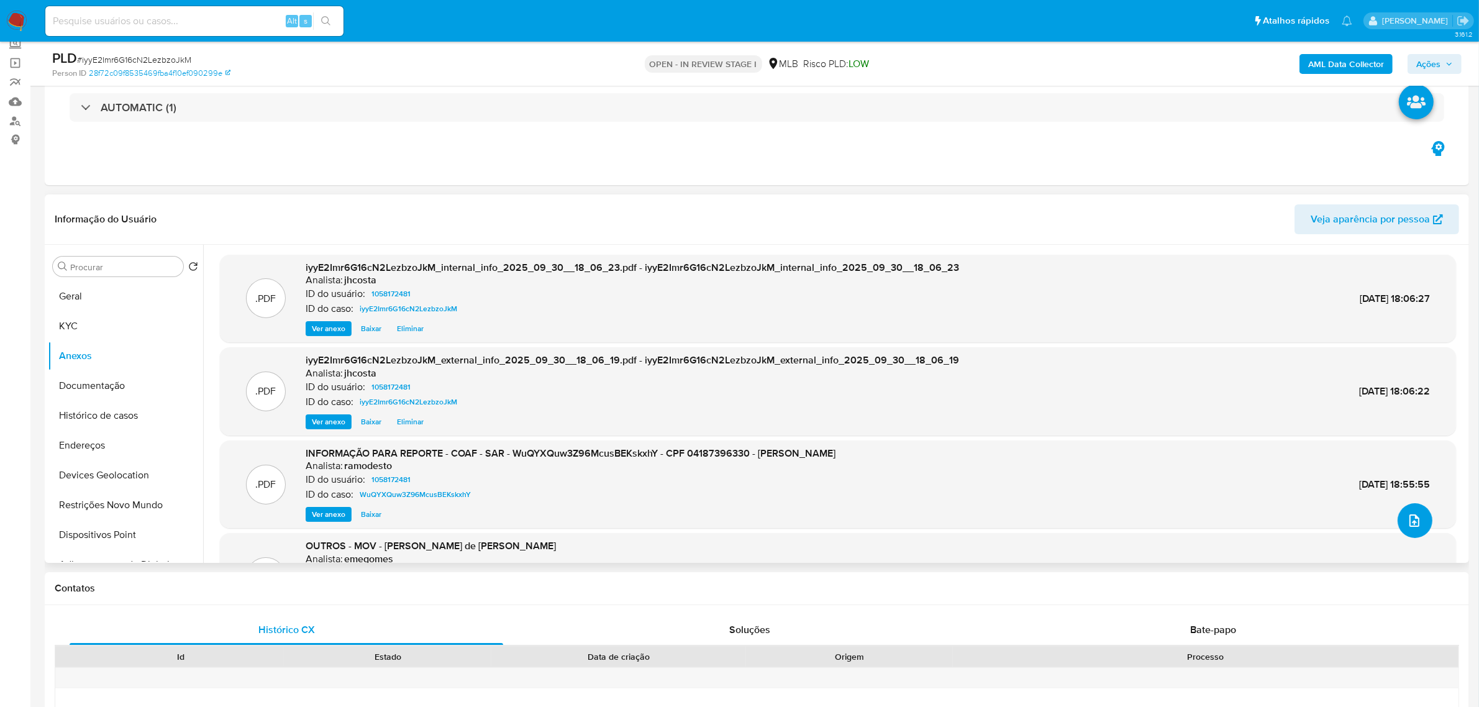
click at [1407, 525] on icon "upload-file" at bounding box center [1414, 520] width 15 height 15
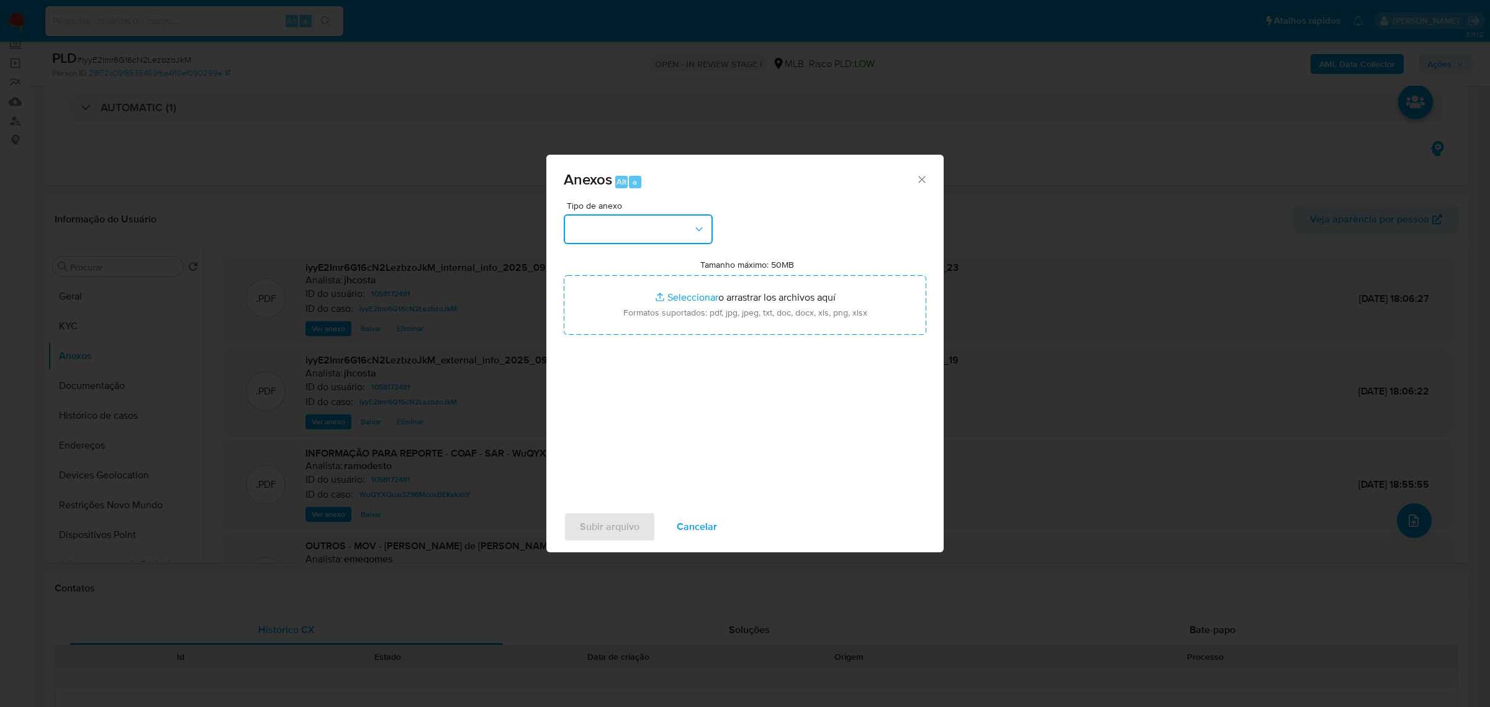
click at [696, 224] on icon "button" at bounding box center [699, 229] width 12 height 12
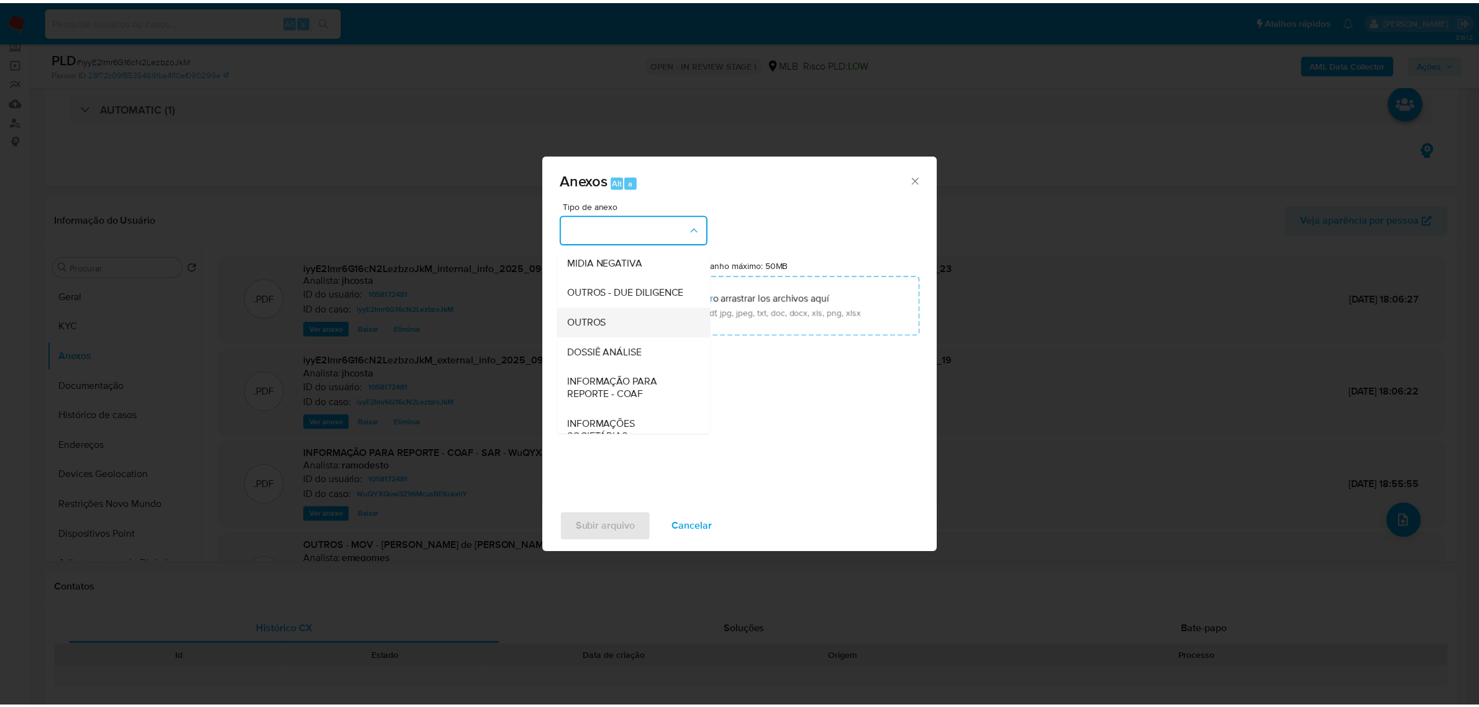
scroll to position [155, 0]
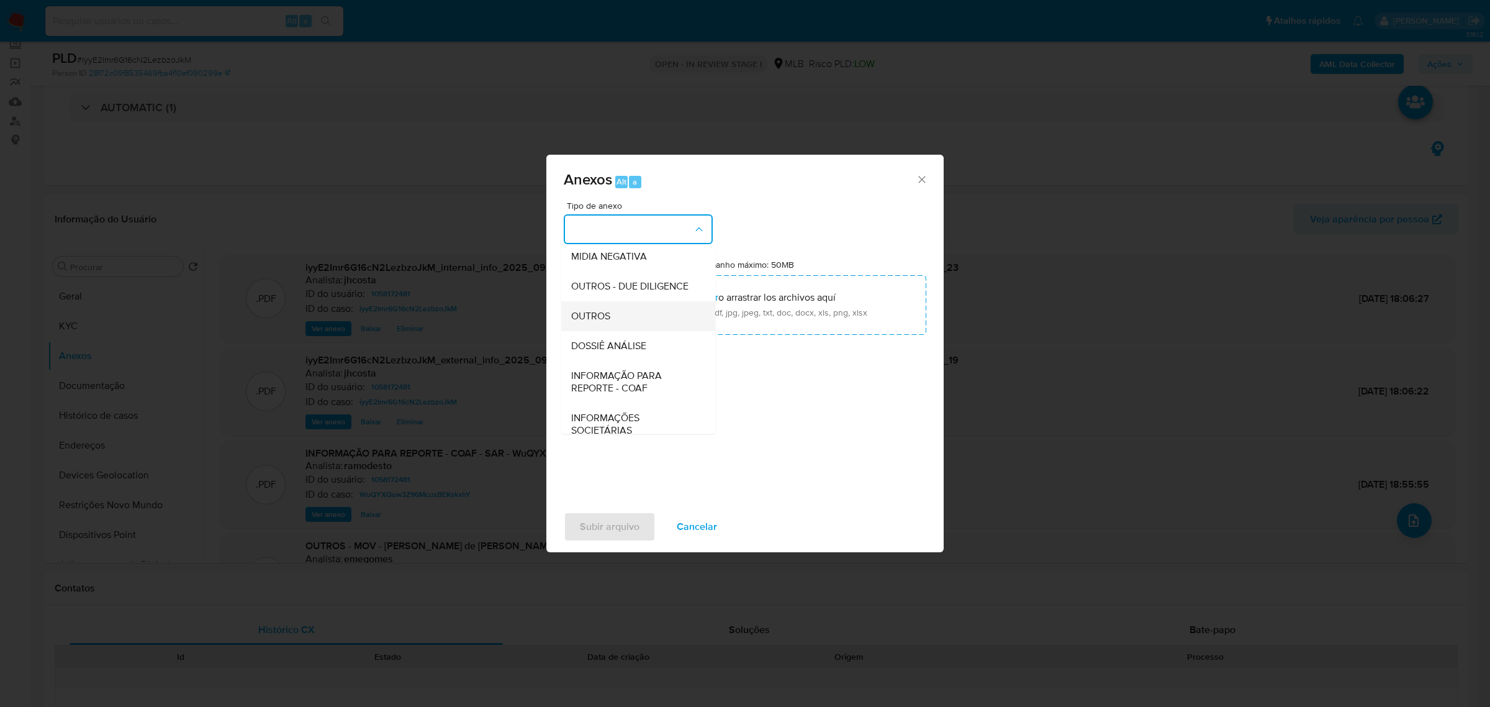
click at [612, 330] on div "OUTROS" at bounding box center [634, 316] width 127 height 30
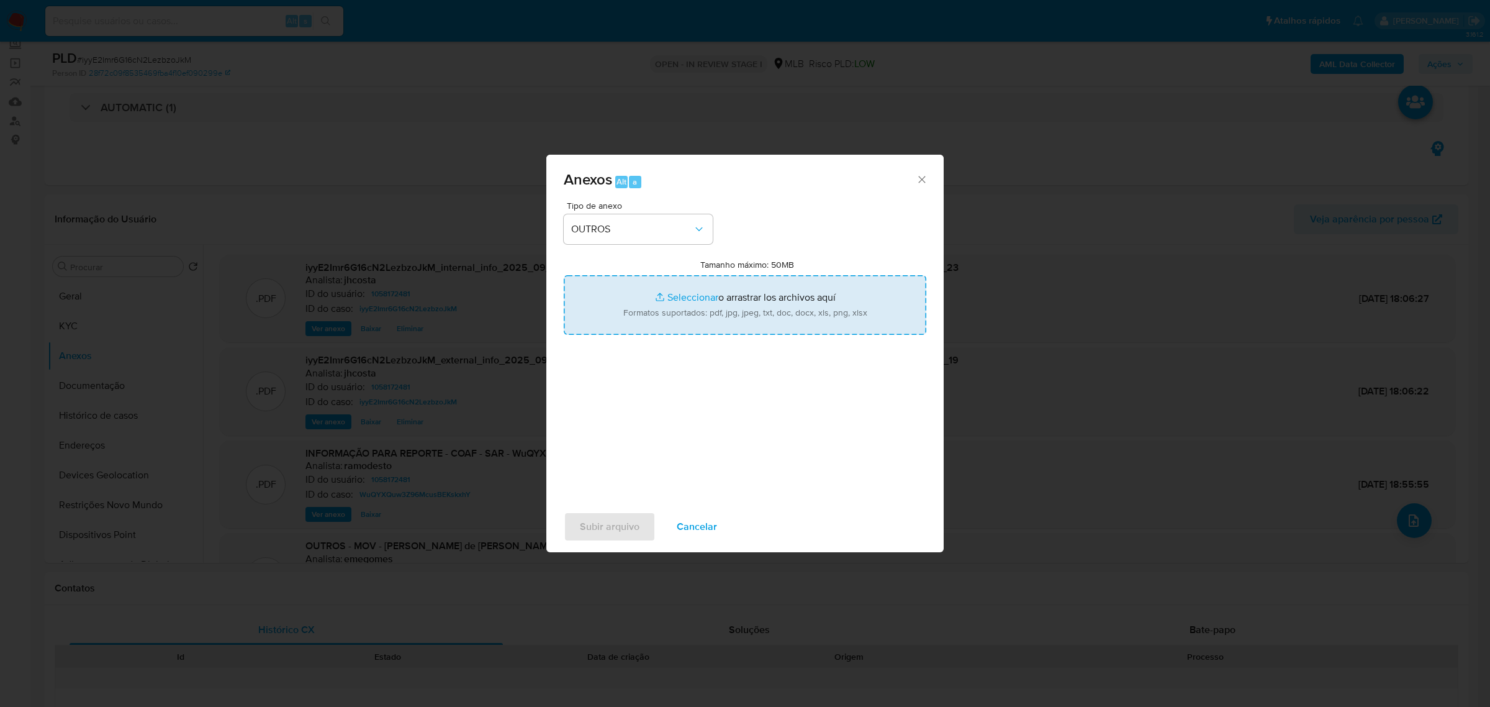
click at [764, 295] on input "Tamanho máximo: 50MB Seleccionar archivos" at bounding box center [745, 305] width 363 height 60
type input "C:\fakepath\Mulan 1058172481_2025_09_29_14_28_53.xlsx"
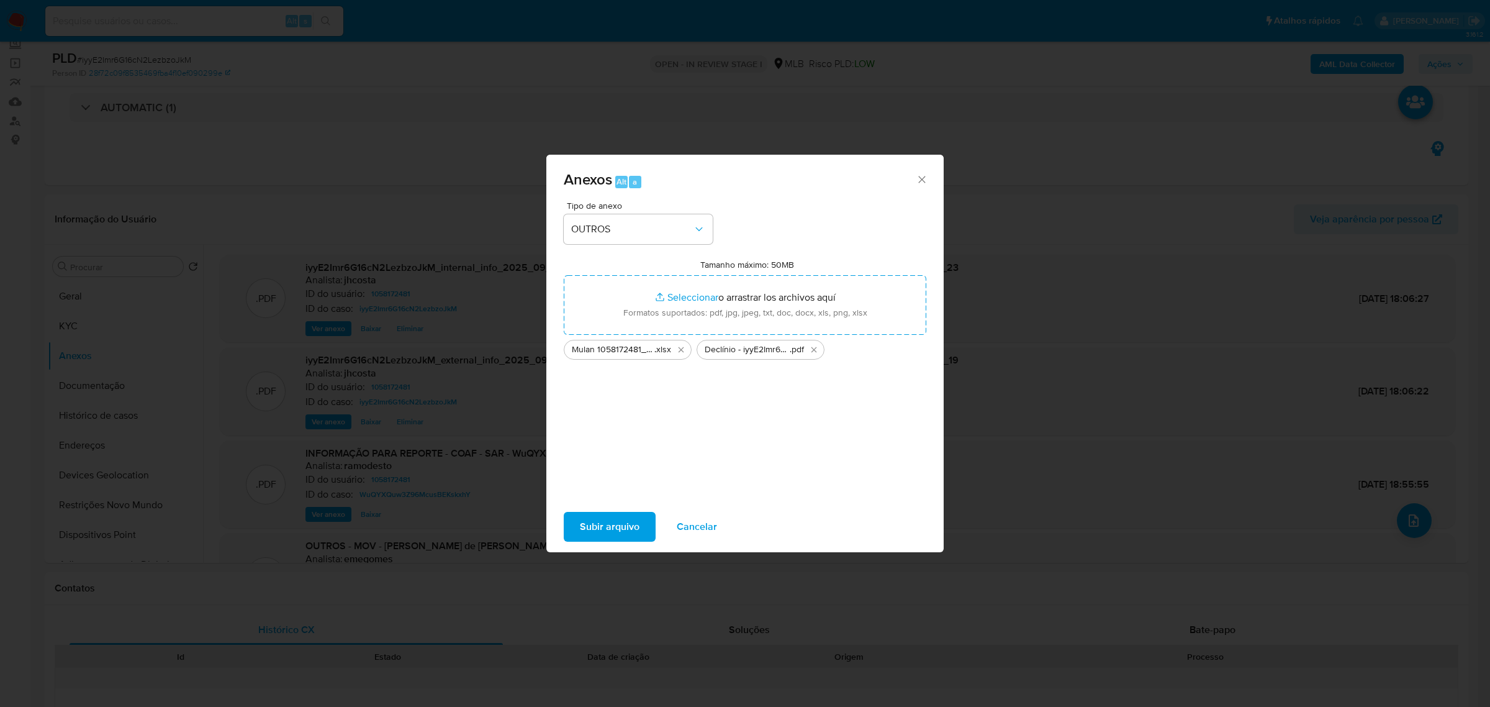
click at [588, 527] on span "Subir arquivo" at bounding box center [610, 526] width 60 height 27
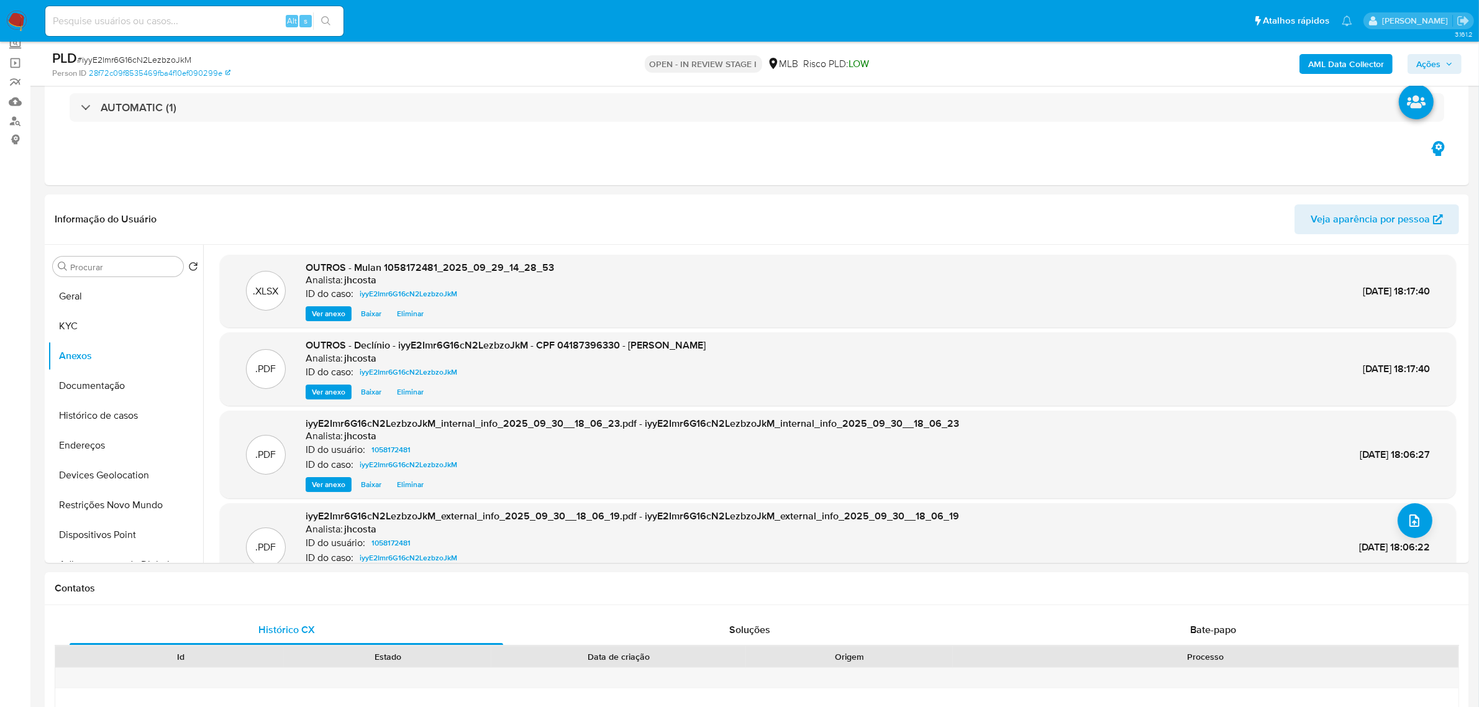
click at [1444, 58] on span "Ações" at bounding box center [1434, 63] width 37 height 17
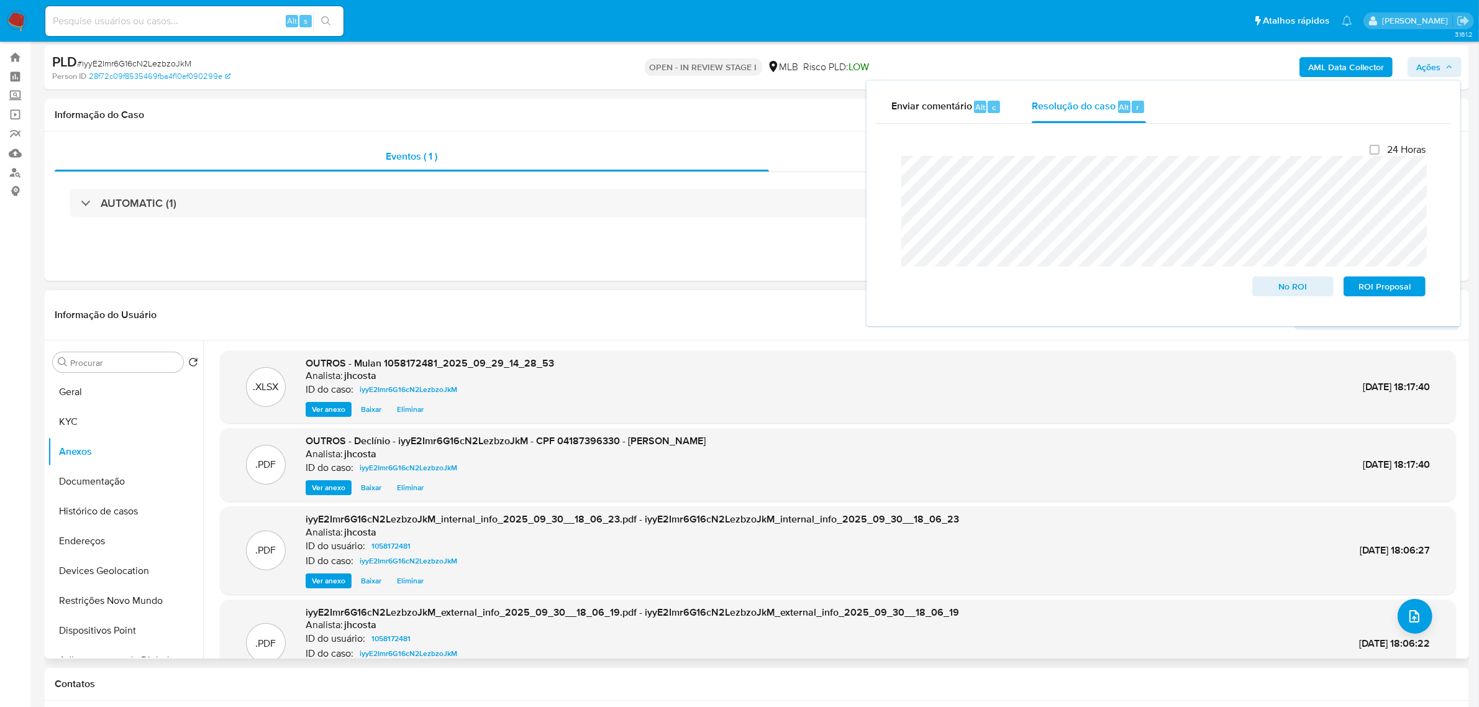
scroll to position [0, 0]
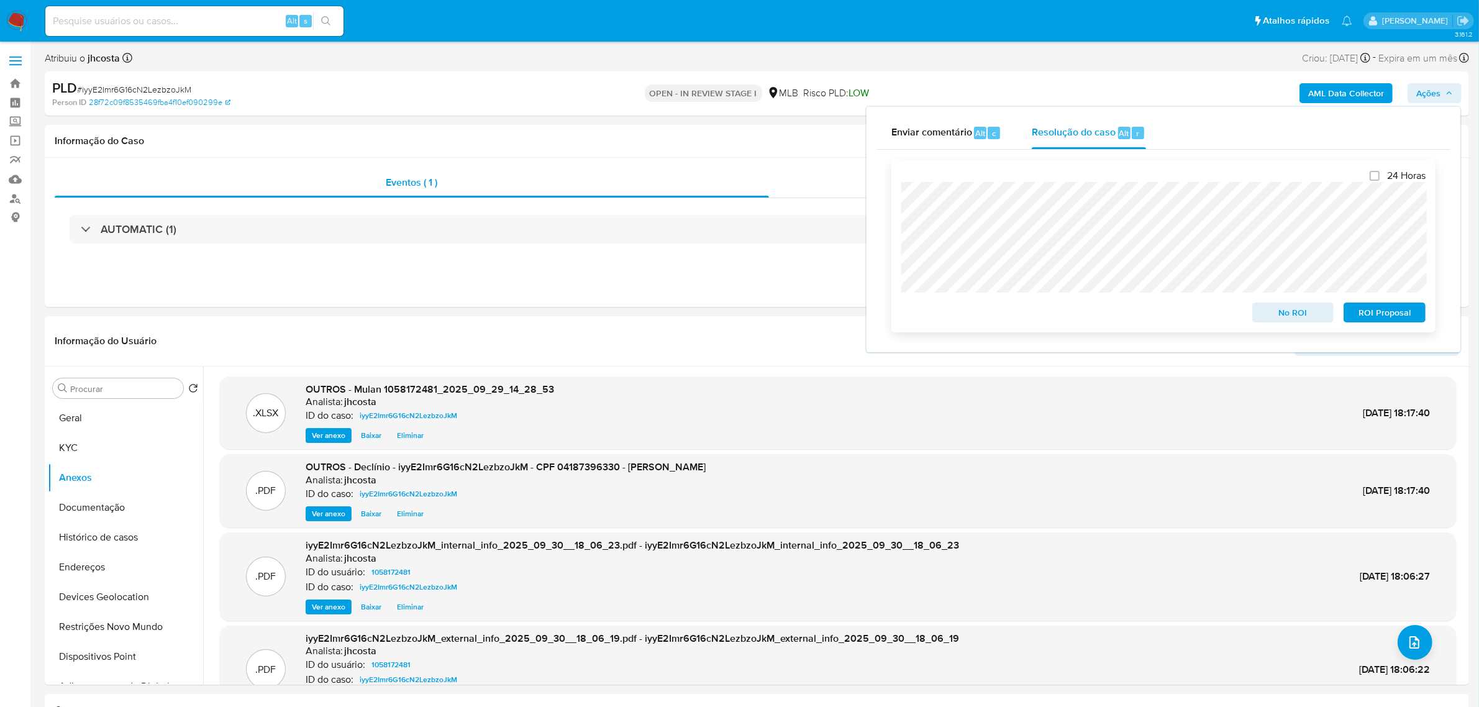
click at [1303, 317] on span "No ROI" at bounding box center [1293, 312] width 65 height 17
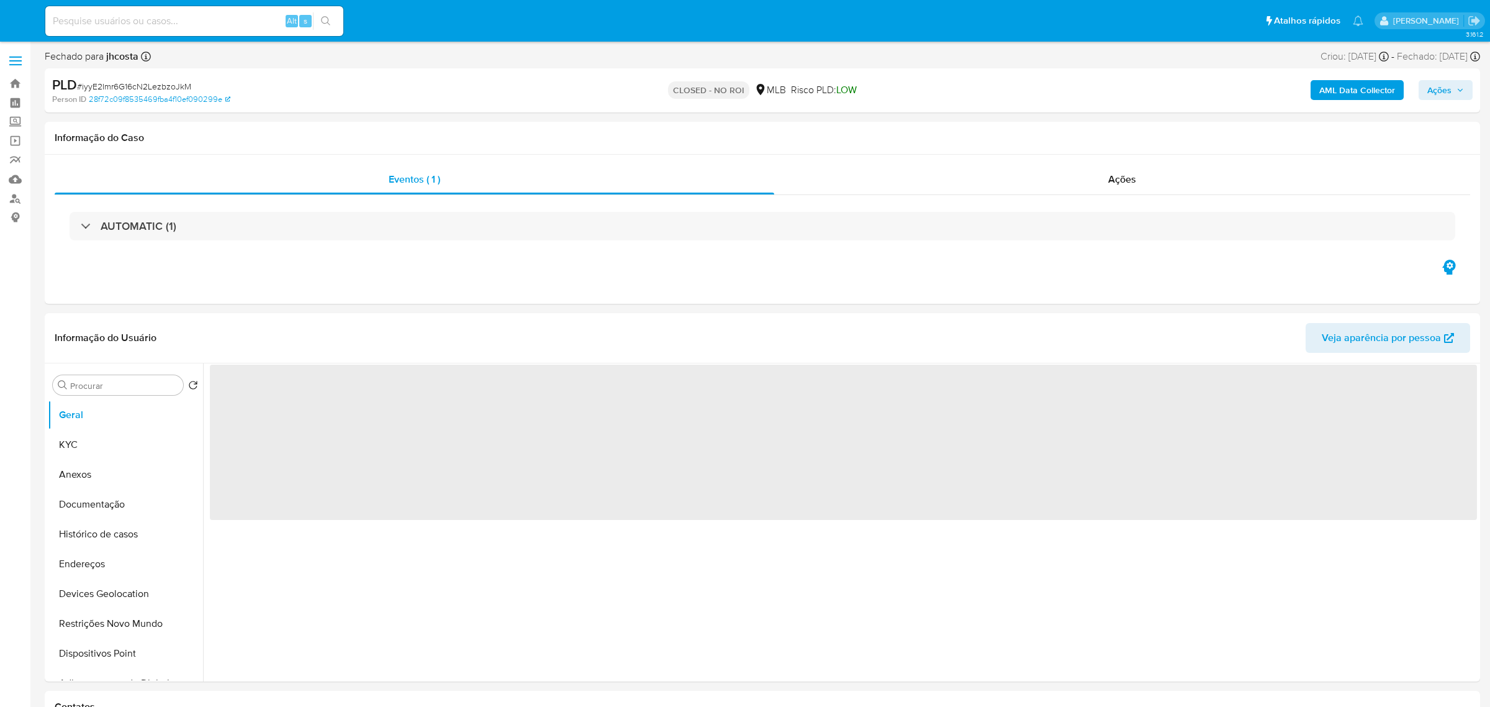
select select "10"
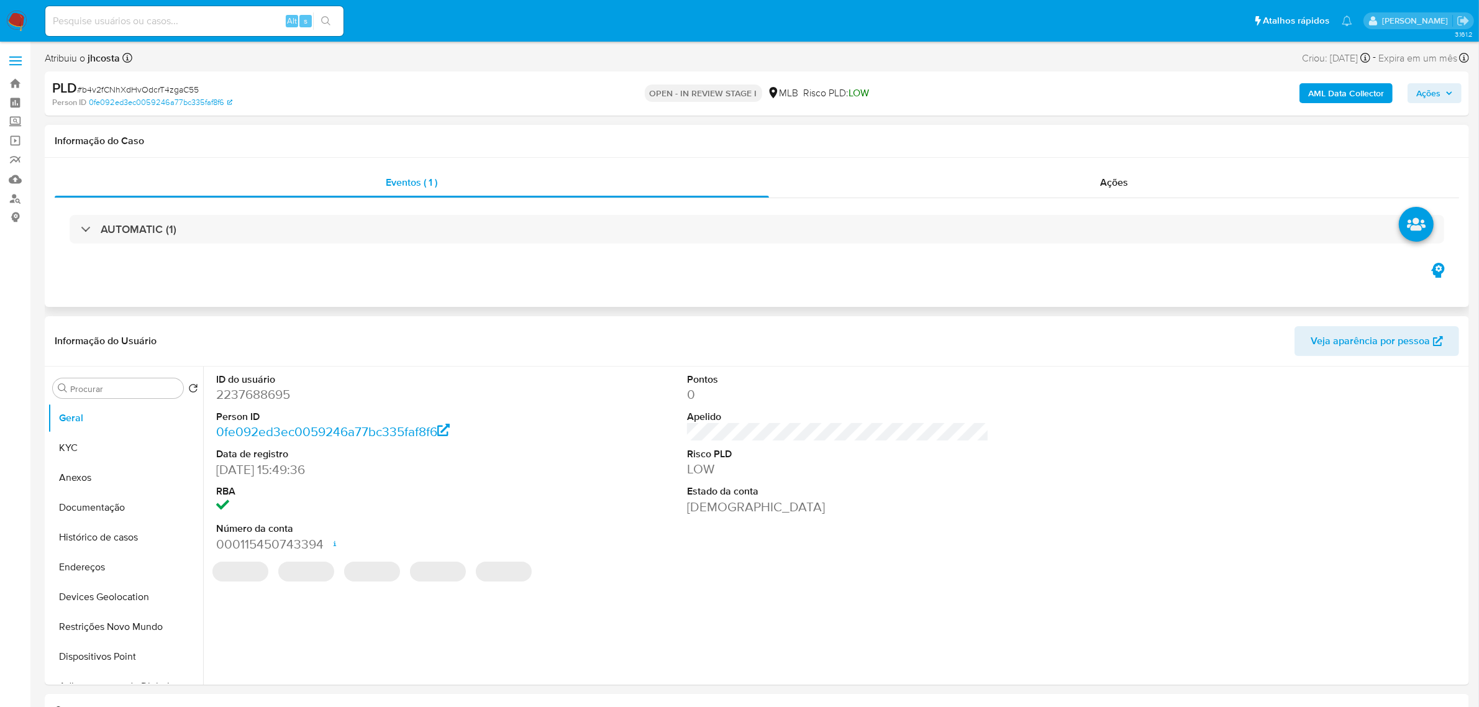
select select "10"
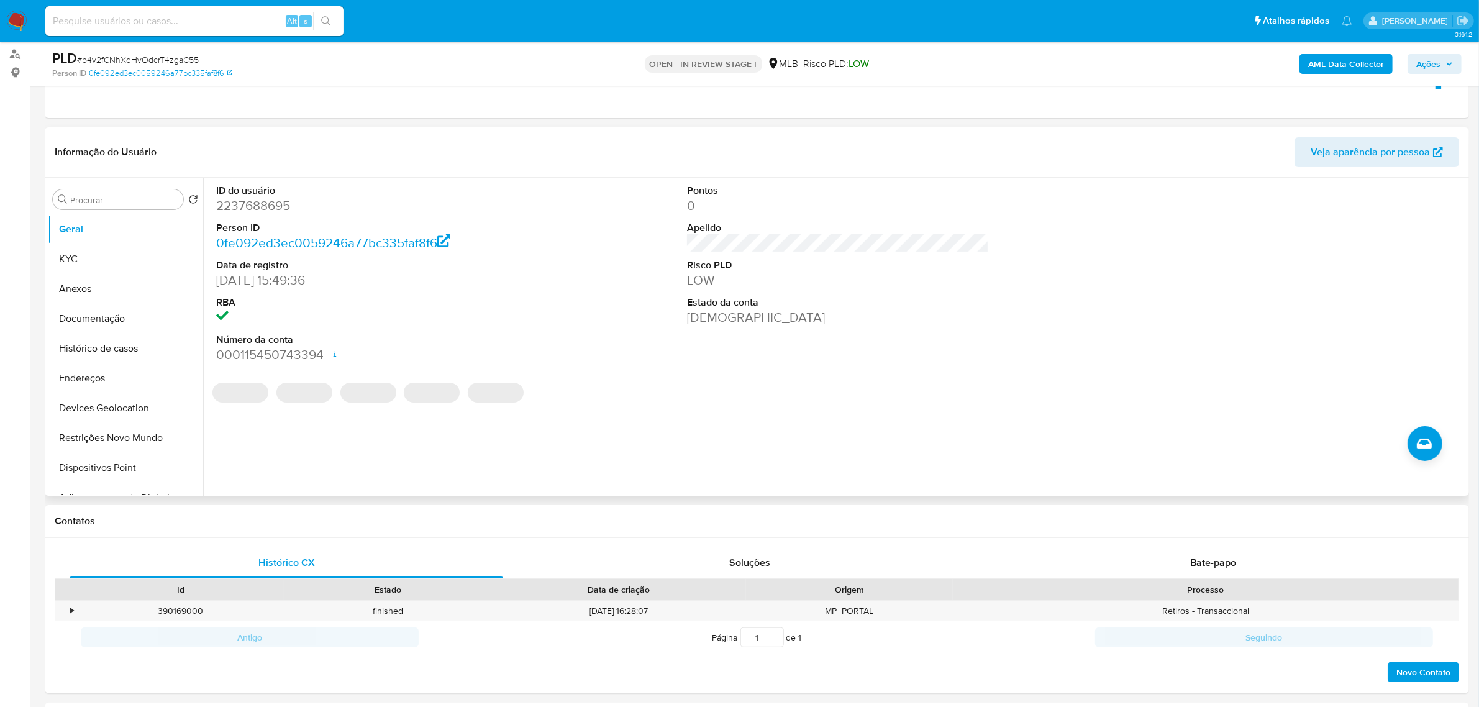
scroll to position [155, 0]
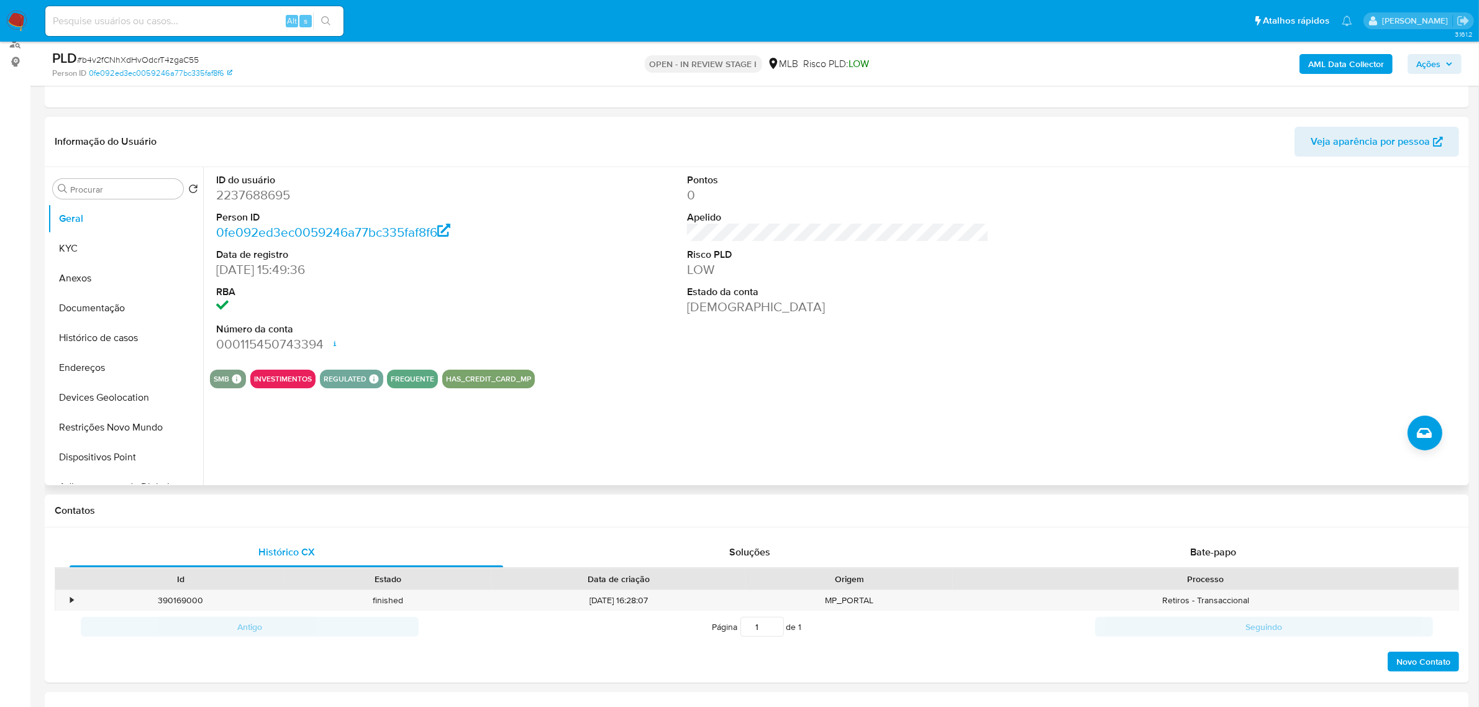
click at [274, 196] on dd "2237688695" at bounding box center [367, 194] width 302 height 17
copy dd "2237688695"
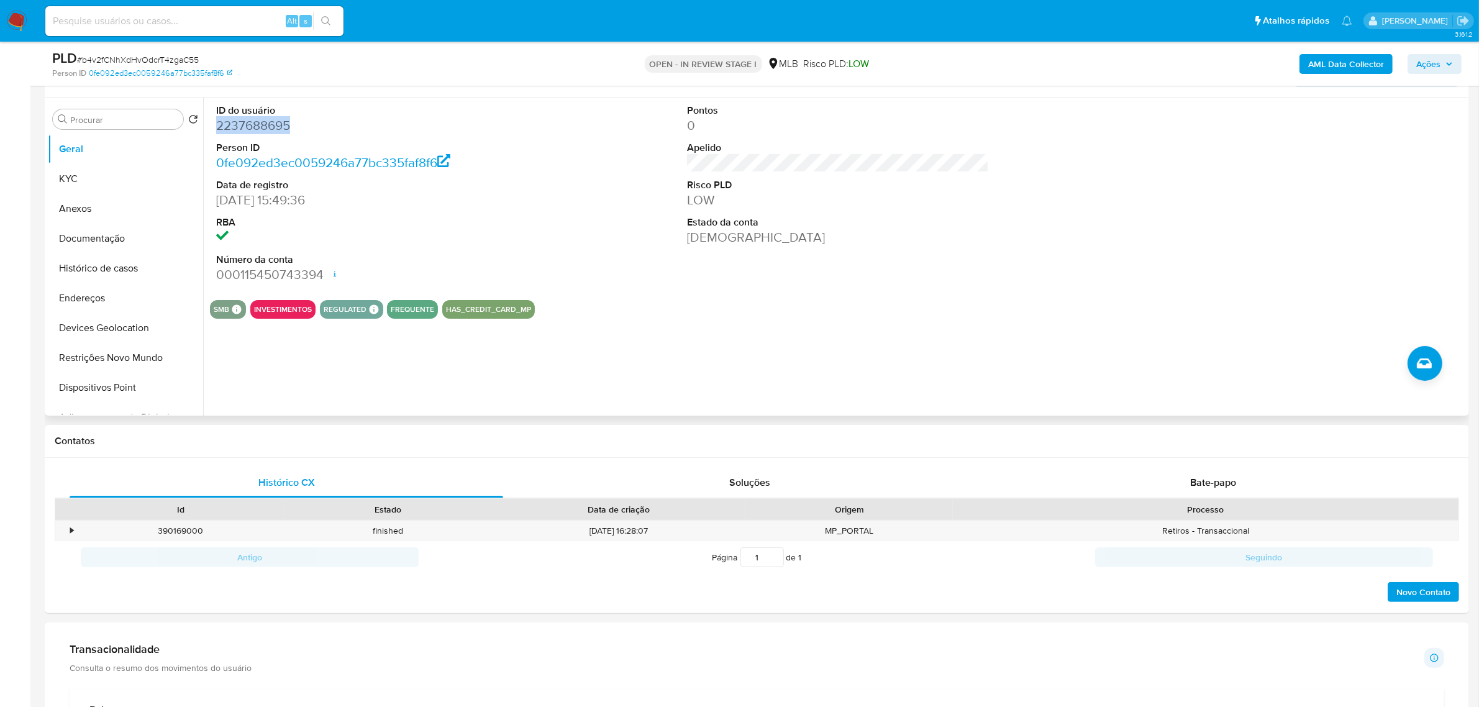
scroll to position [233, 0]
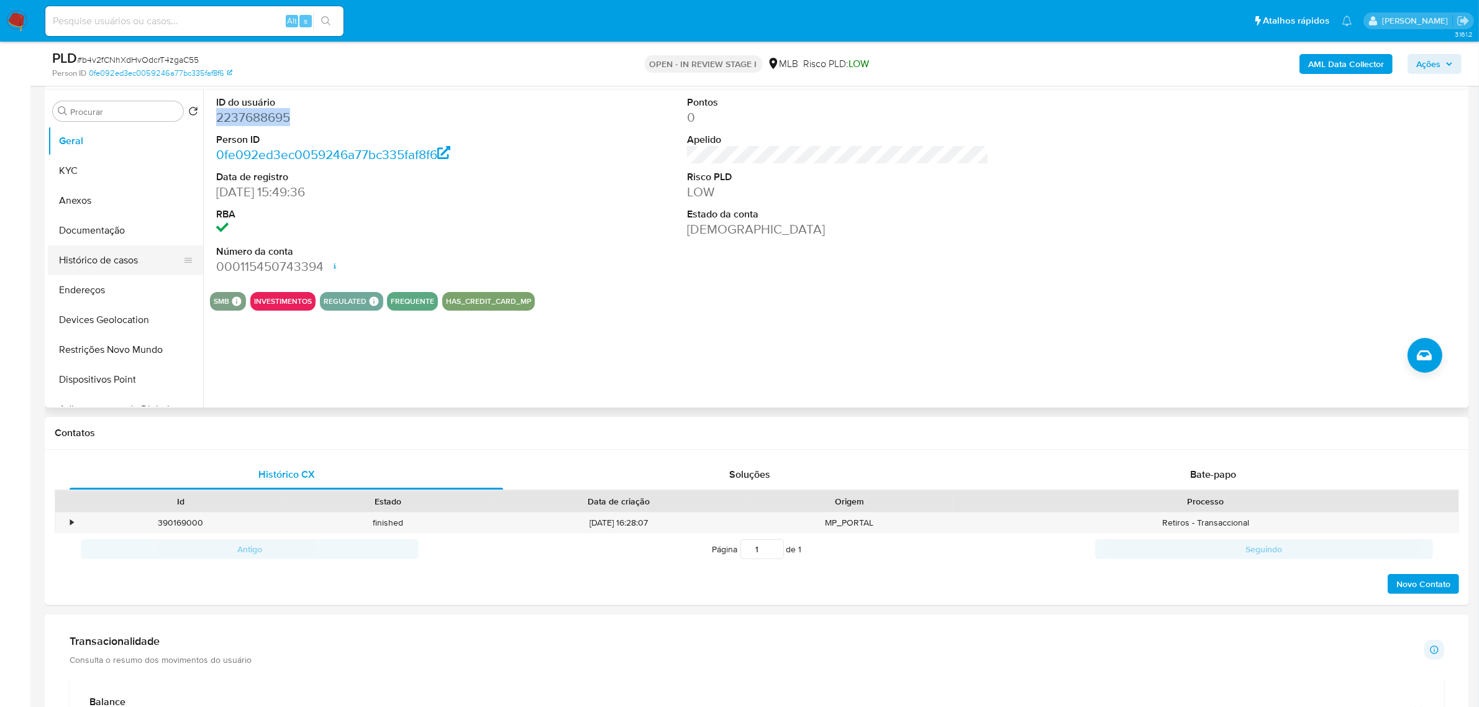
click at [124, 253] on button "Histórico de casos" at bounding box center [120, 260] width 145 height 30
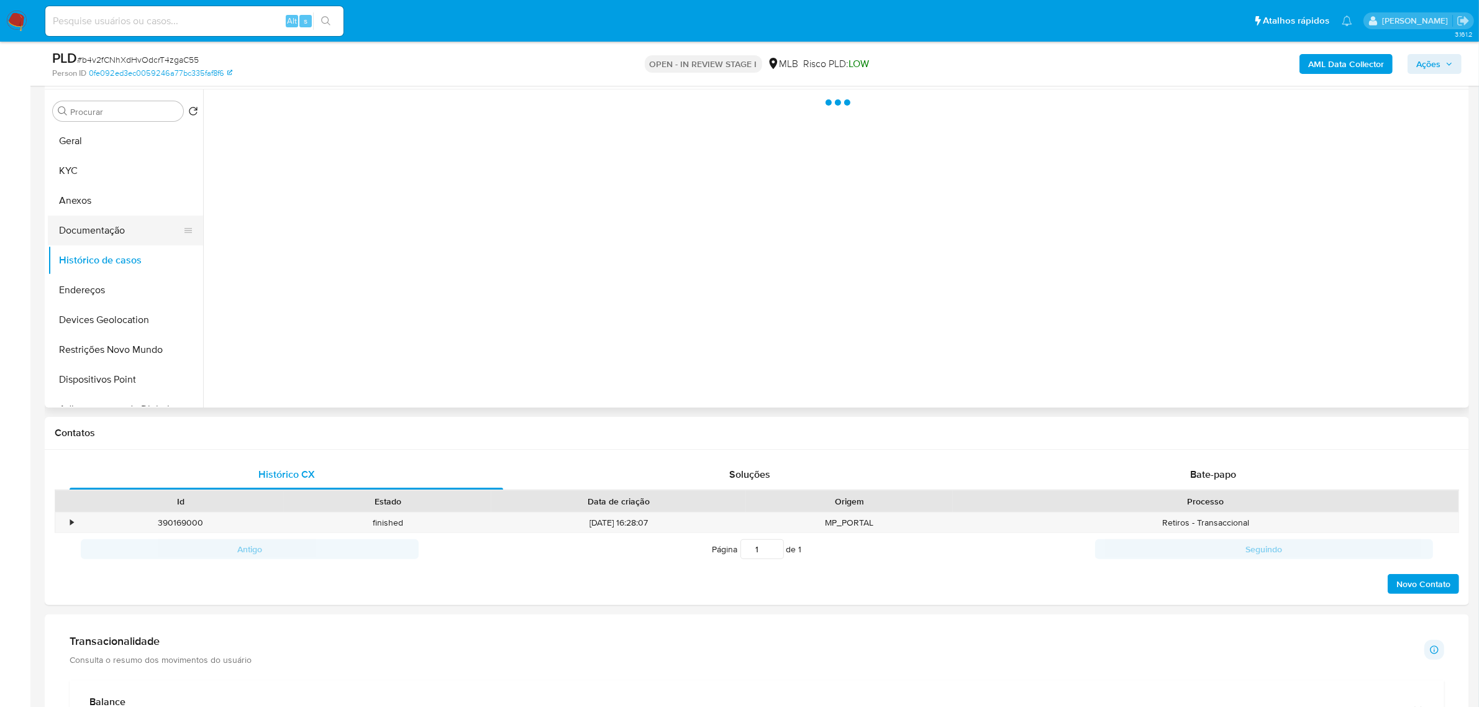
click at [143, 230] on button "Documentação" at bounding box center [120, 230] width 145 height 30
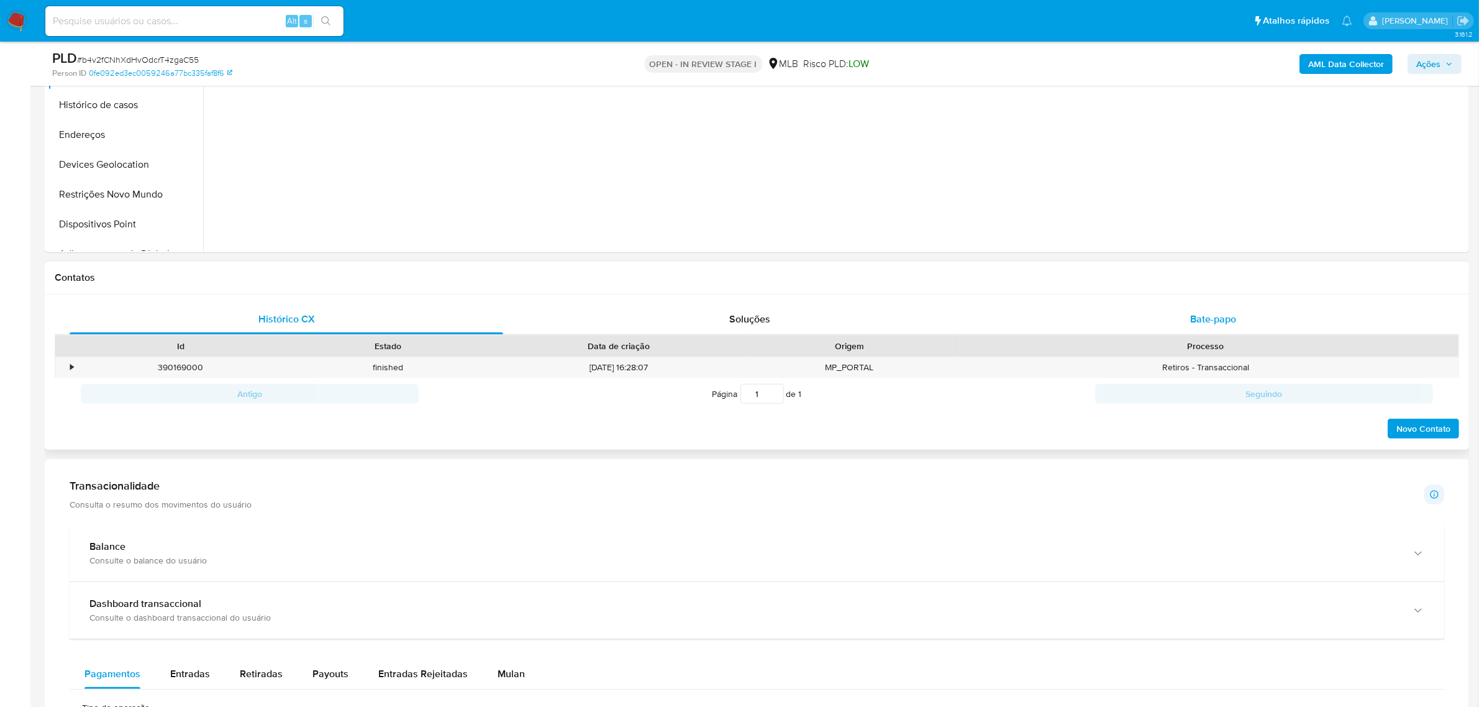
click at [1228, 314] on span "Bate-papo" at bounding box center [1213, 319] width 46 height 14
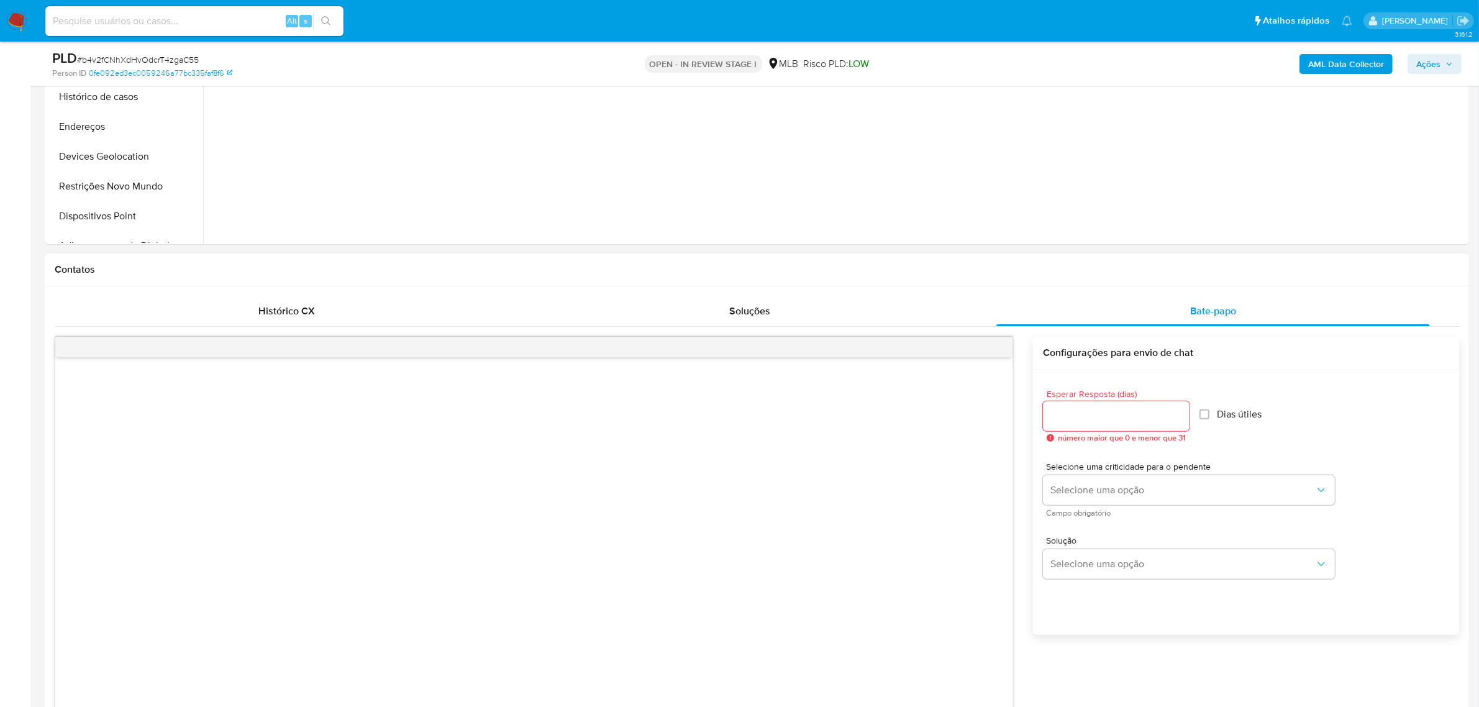
scroll to position [466, 0]
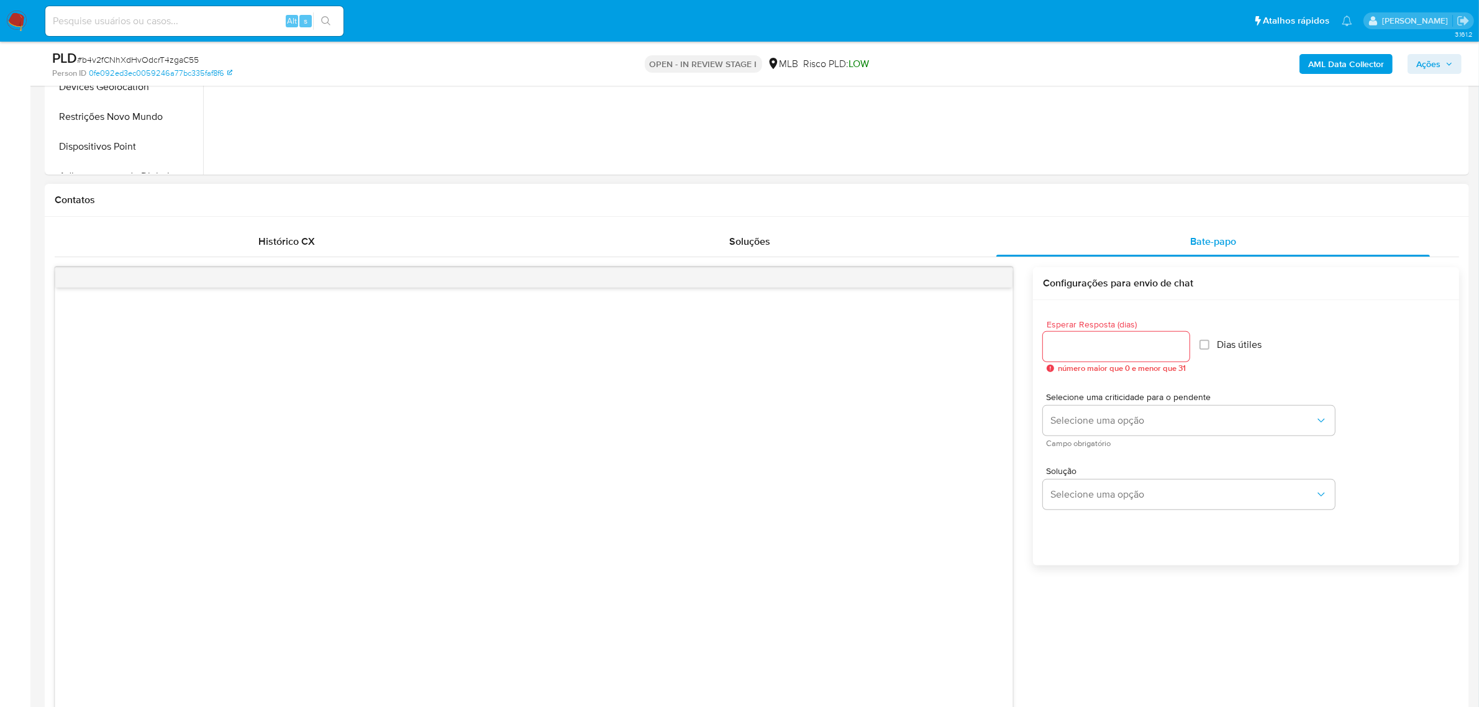
click at [1093, 348] on input "Esperar Resposta (dias)" at bounding box center [1116, 346] width 147 height 16
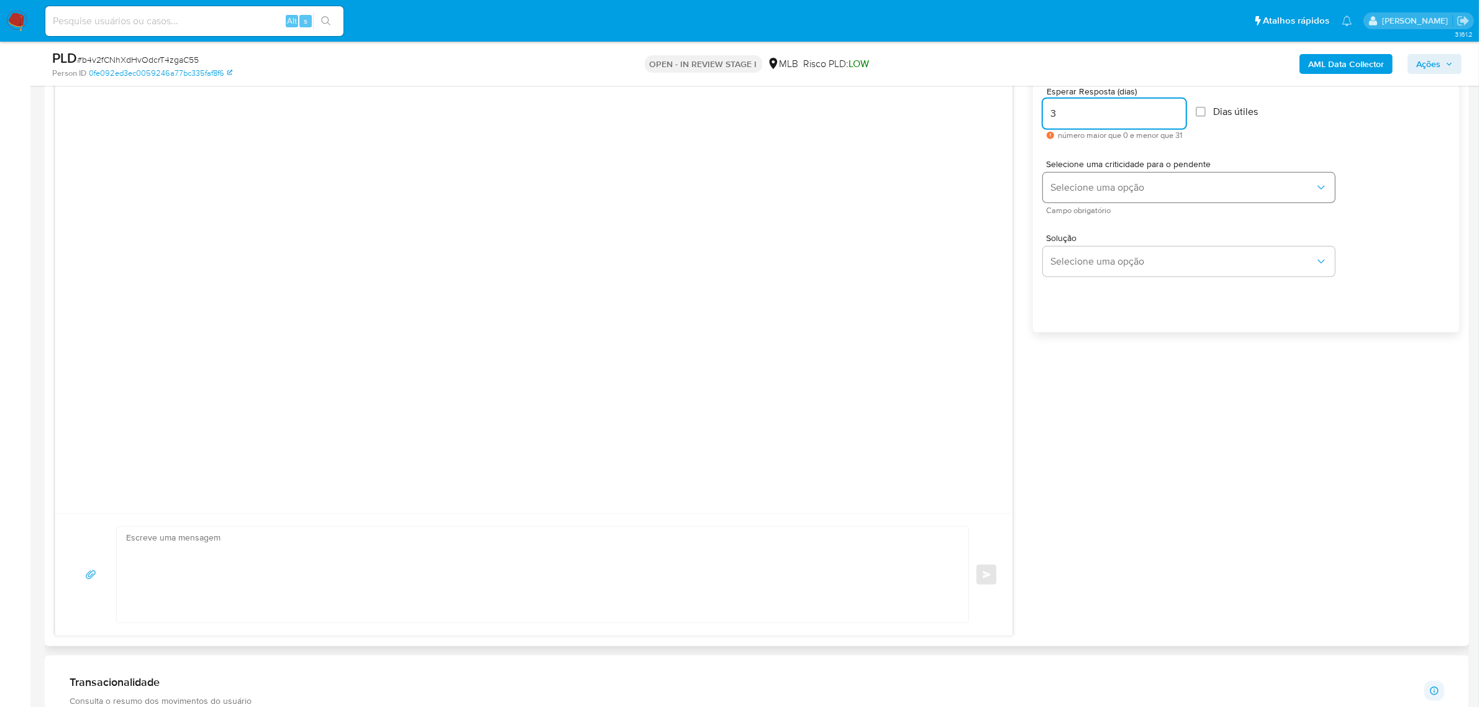
type input "3"
click at [1197, 186] on span "Selecione uma opção" at bounding box center [1182, 187] width 265 height 12
click at [1093, 194] on div "LOW" at bounding box center [1183, 188] width 265 height 25
click at [1134, 261] on span "Selecione uma opção" at bounding box center [1182, 261] width 265 height 12
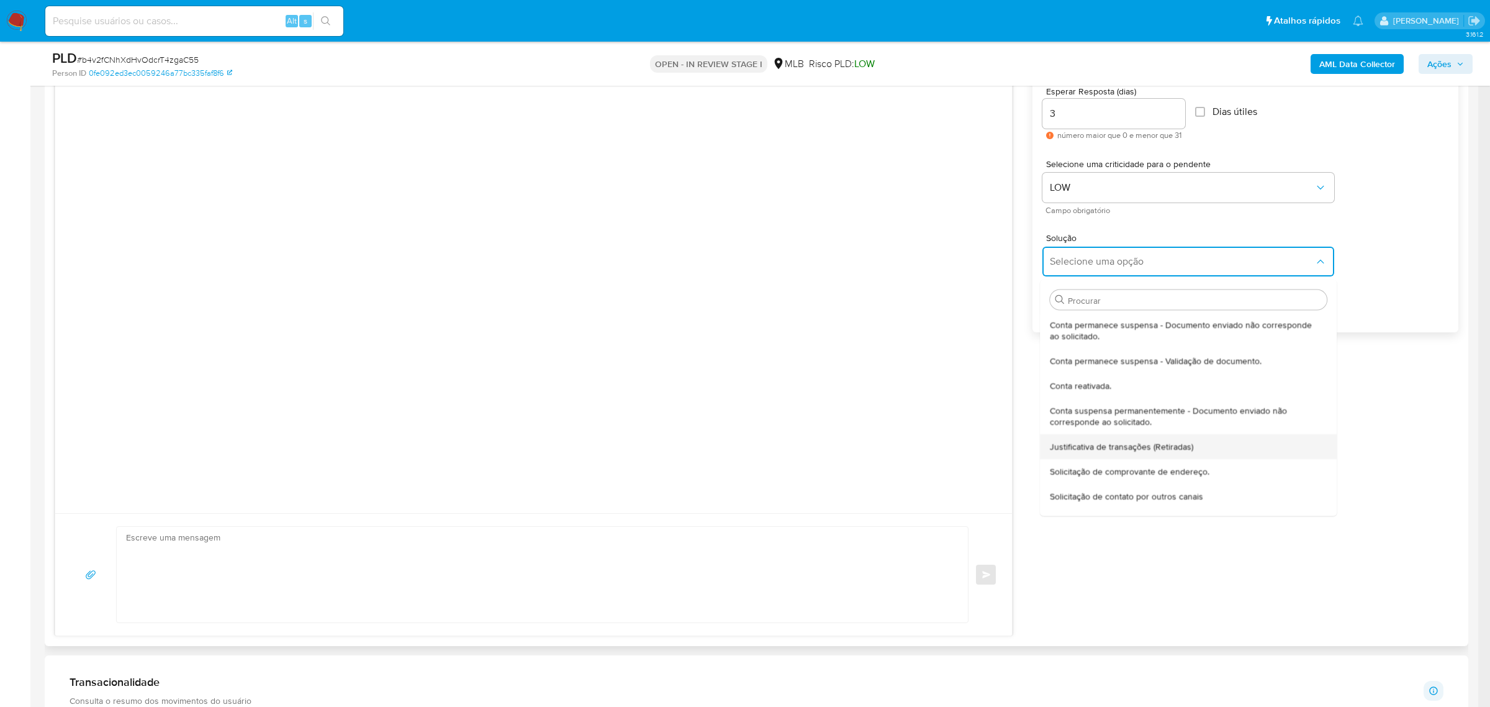
click at [1151, 454] on div "Justificativa de transações (Retiradas)" at bounding box center [1186, 445] width 270 height 25
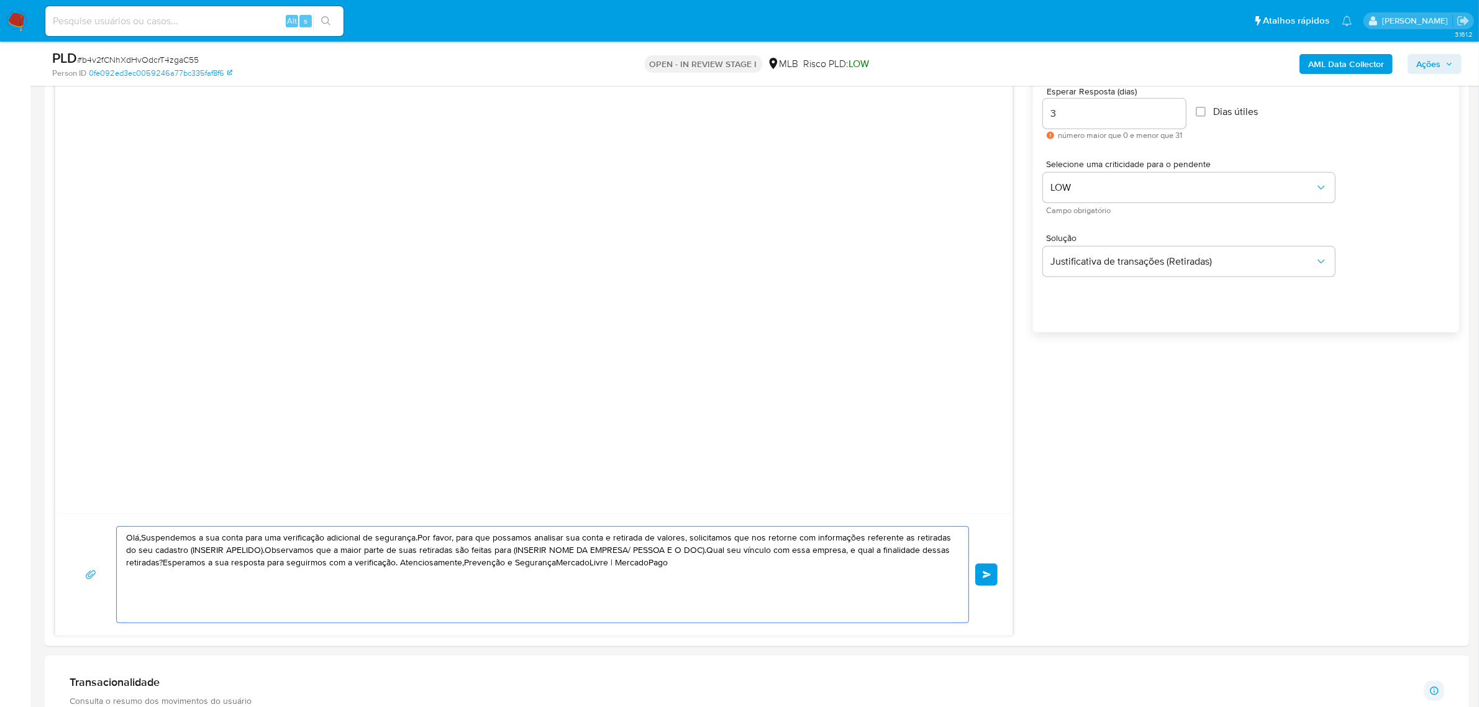
drag, startPoint x: 688, startPoint y: 579, endPoint x: 0, endPoint y: 522, distance: 690.5
click at [0, 522] on section "Bandeja Painel Screening Pesquisa em Listas Watchlist Ferramentas Operações em …" at bounding box center [739, 640] width 1479 height 2678
paste textarea "a, Valena Estamos realizando uma verificação adicional de segurança em contas d…"
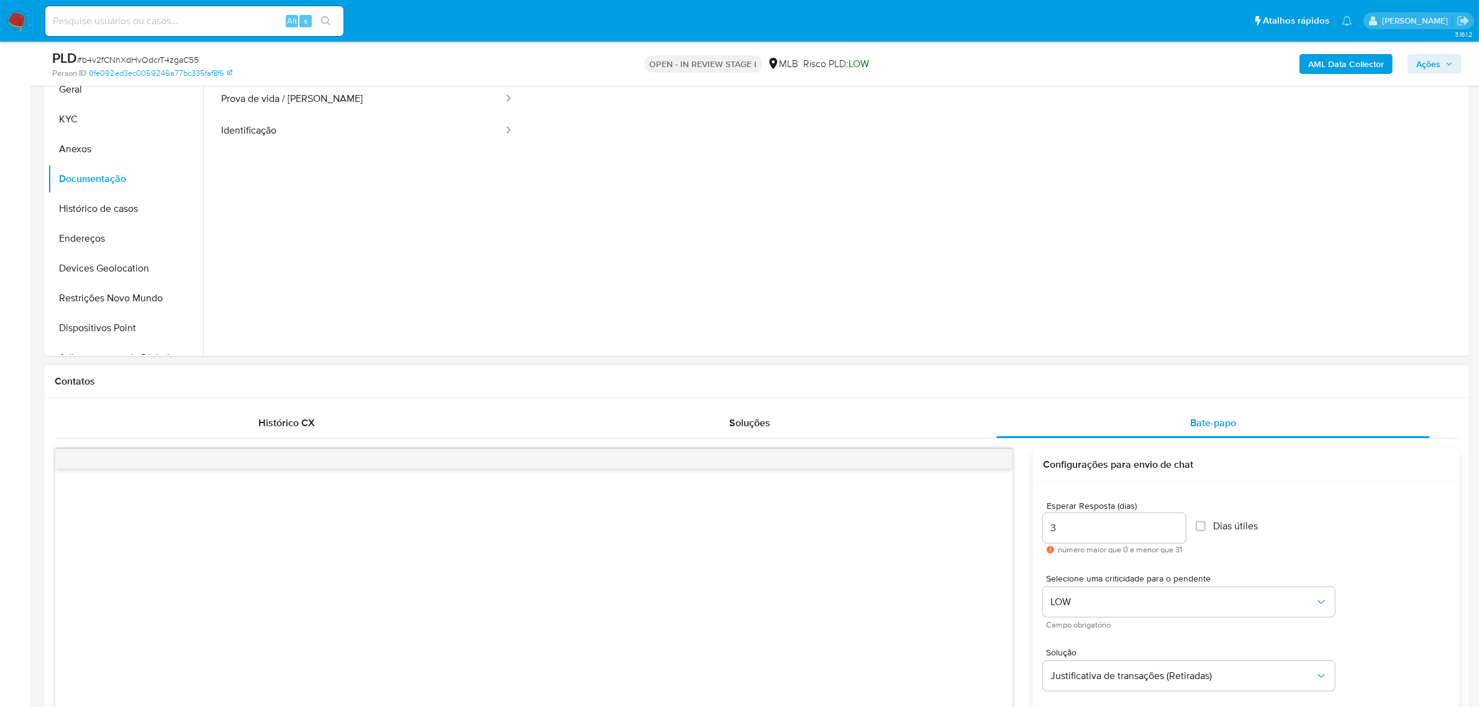
scroll to position [155, 0]
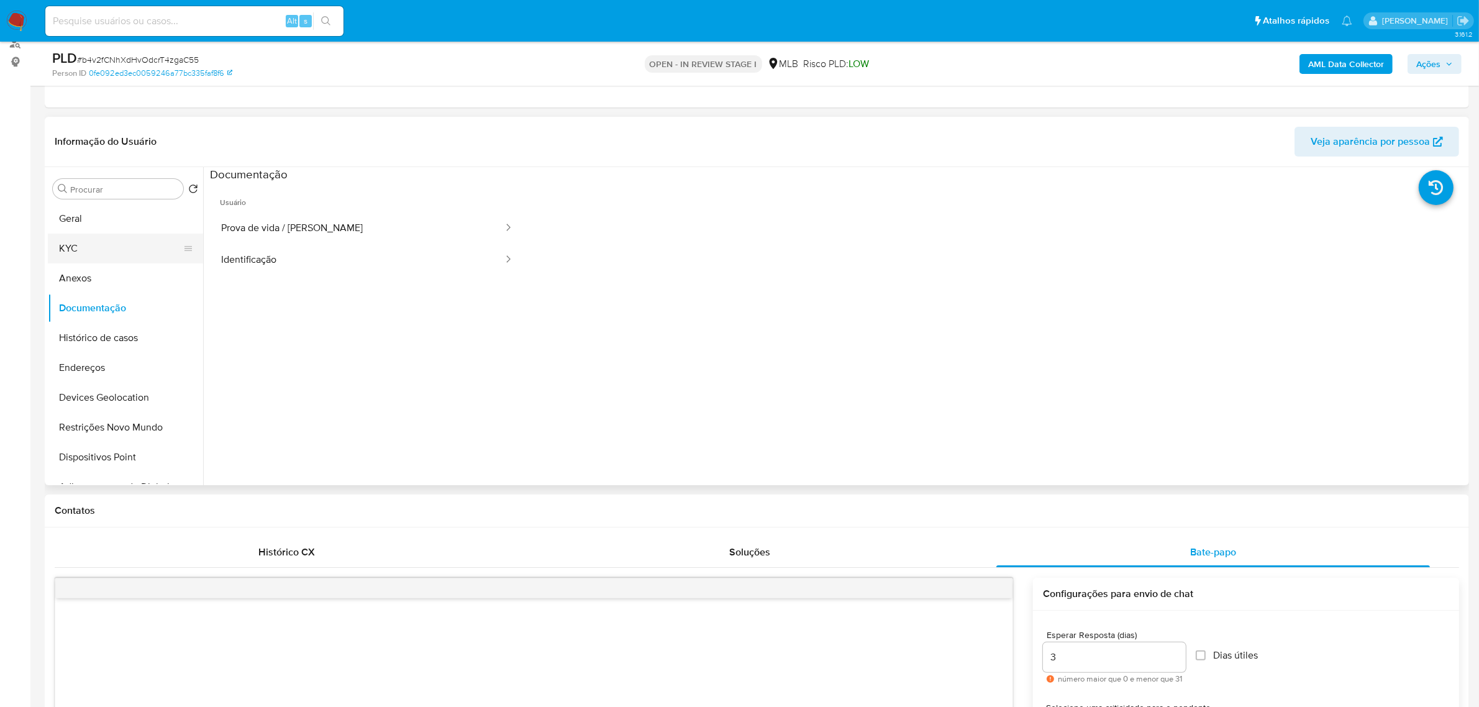
click at [104, 250] on button "KYC" at bounding box center [120, 249] width 145 height 30
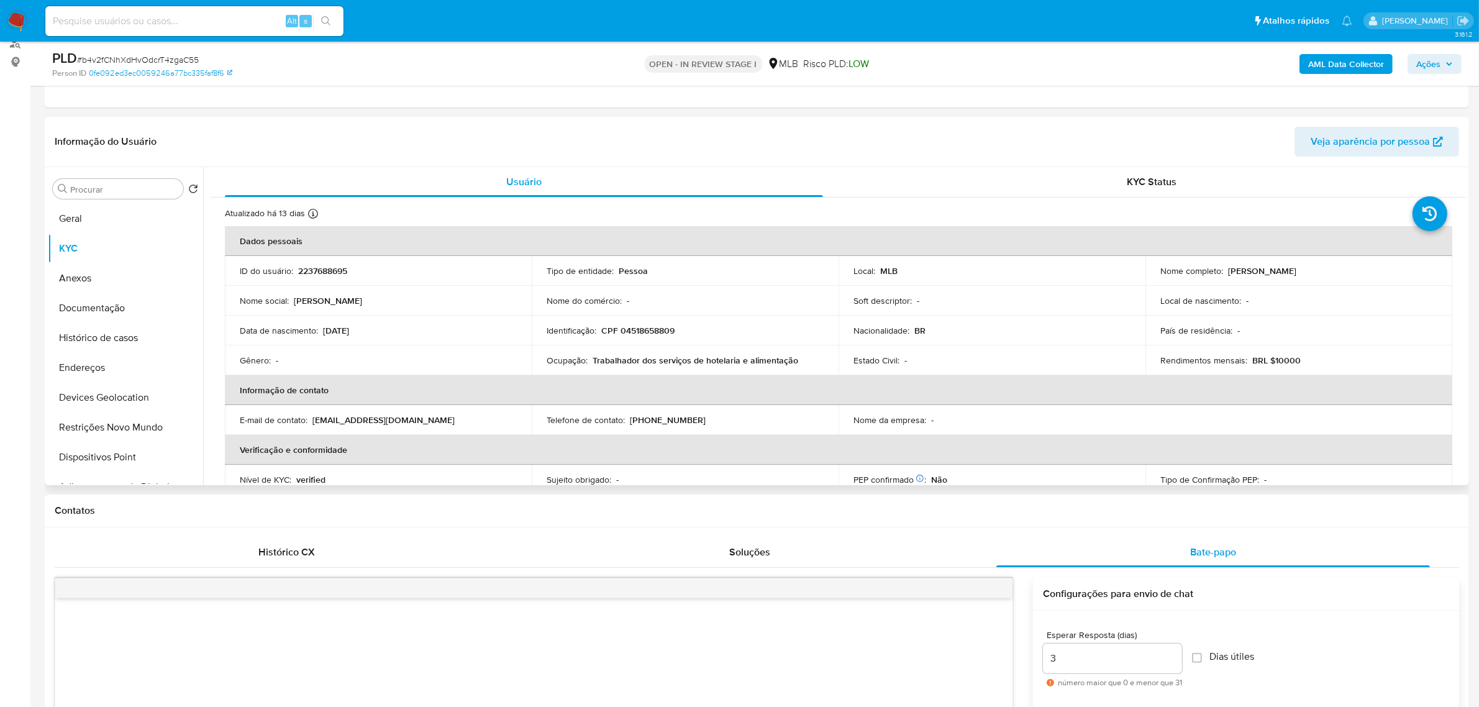
click at [1244, 271] on p "[PERSON_NAME]" at bounding box center [1262, 270] width 68 height 11
copy p "Aurelina"
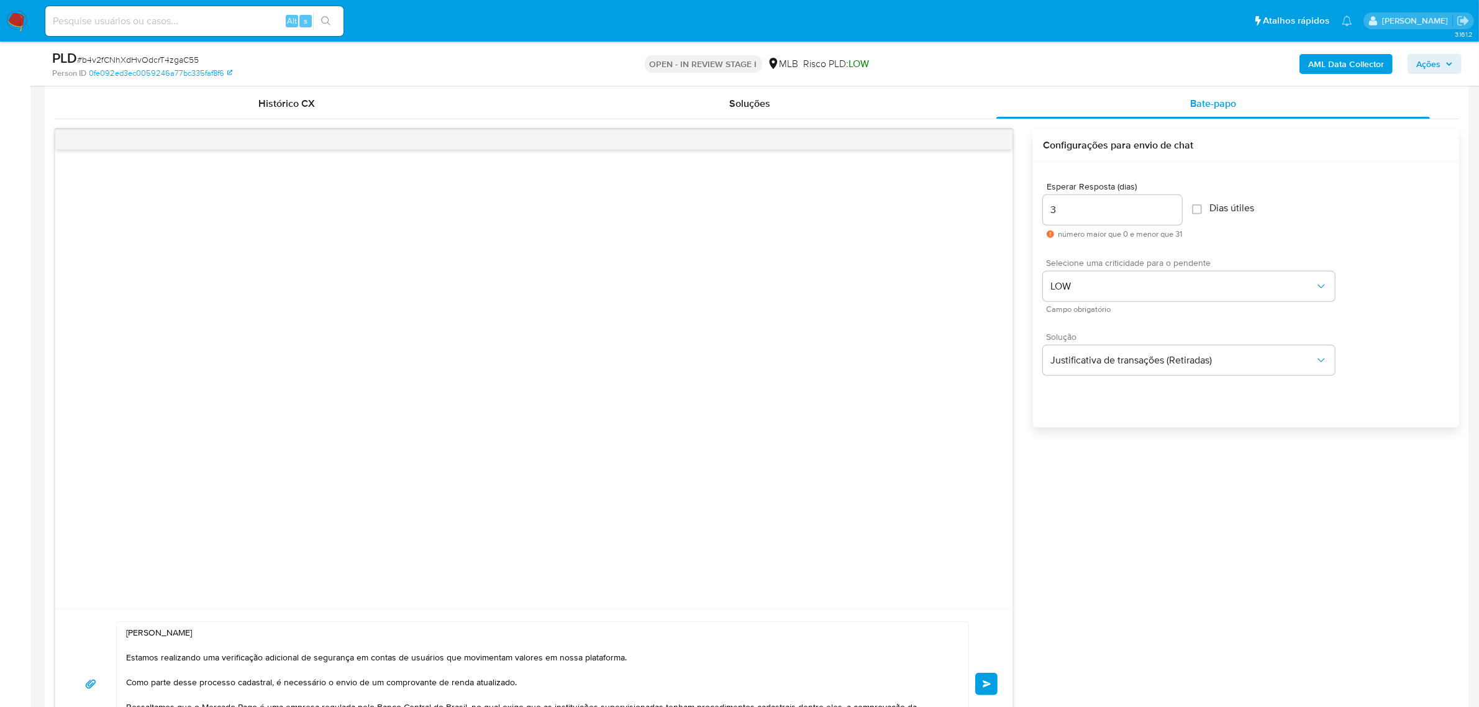
scroll to position [776, 0]
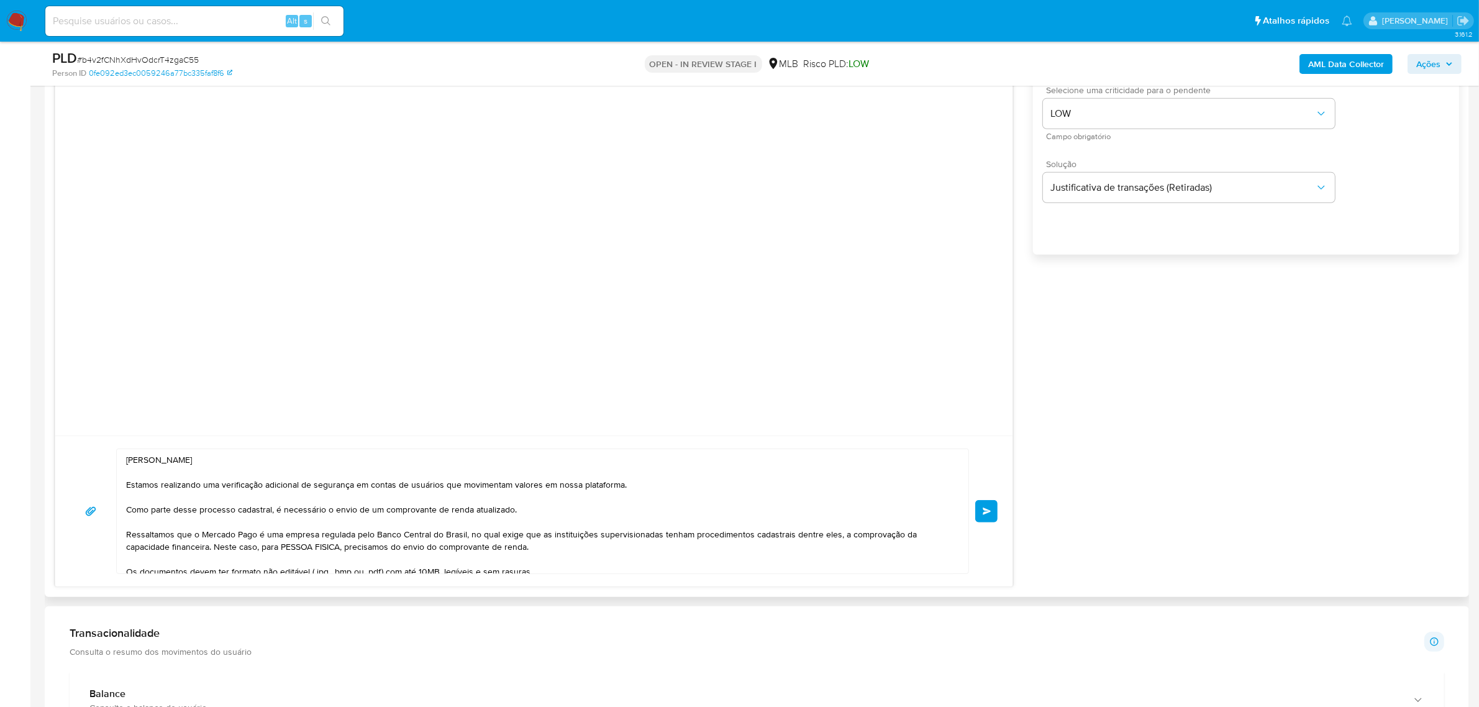
click at [156, 463] on textarea "[PERSON_NAME] Estamos realizando uma verificação adicional de segurança em cont…" at bounding box center [539, 511] width 827 height 124
paste textarea "Aurelina"
type textarea "Ola, Aurelina Estamos realizando uma verificação adicional de segurança em cont…"
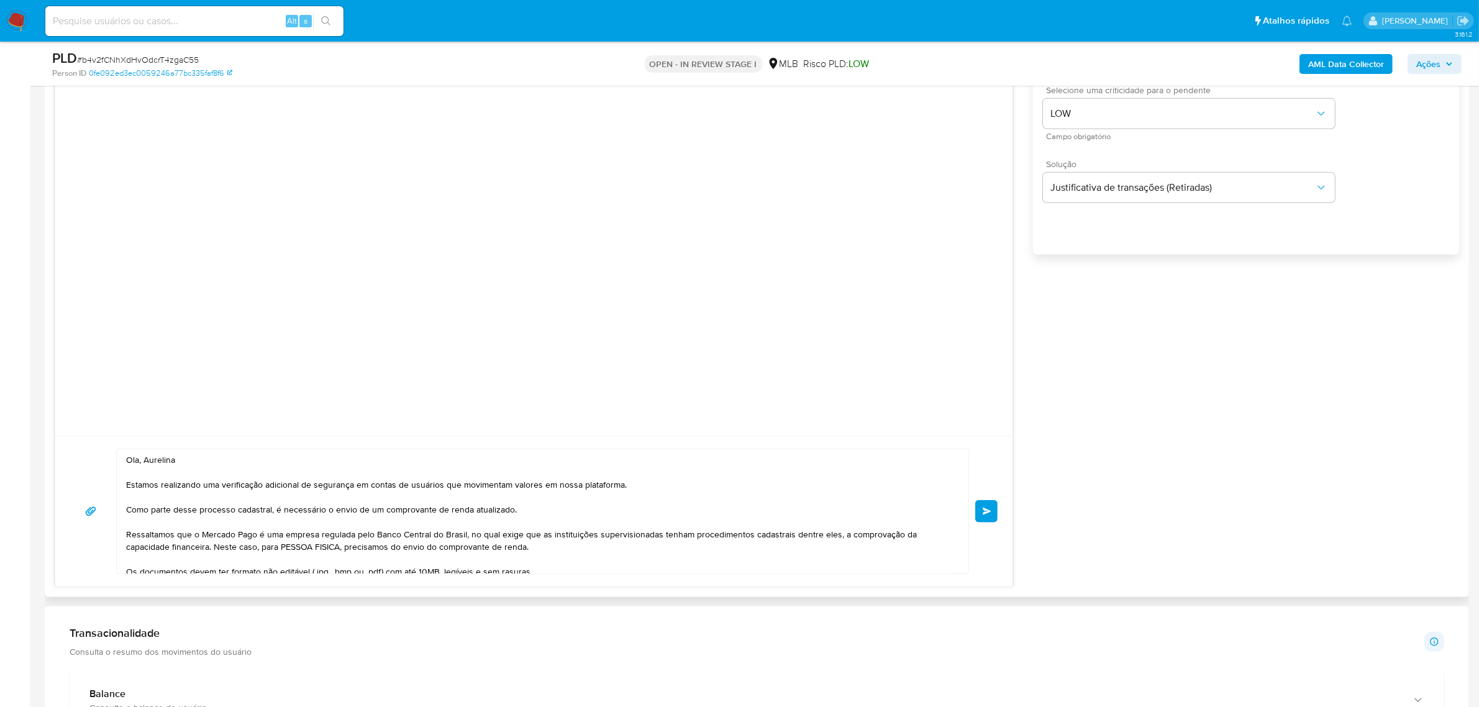
click at [984, 514] on span "common.send" at bounding box center [986, 510] width 9 height 7
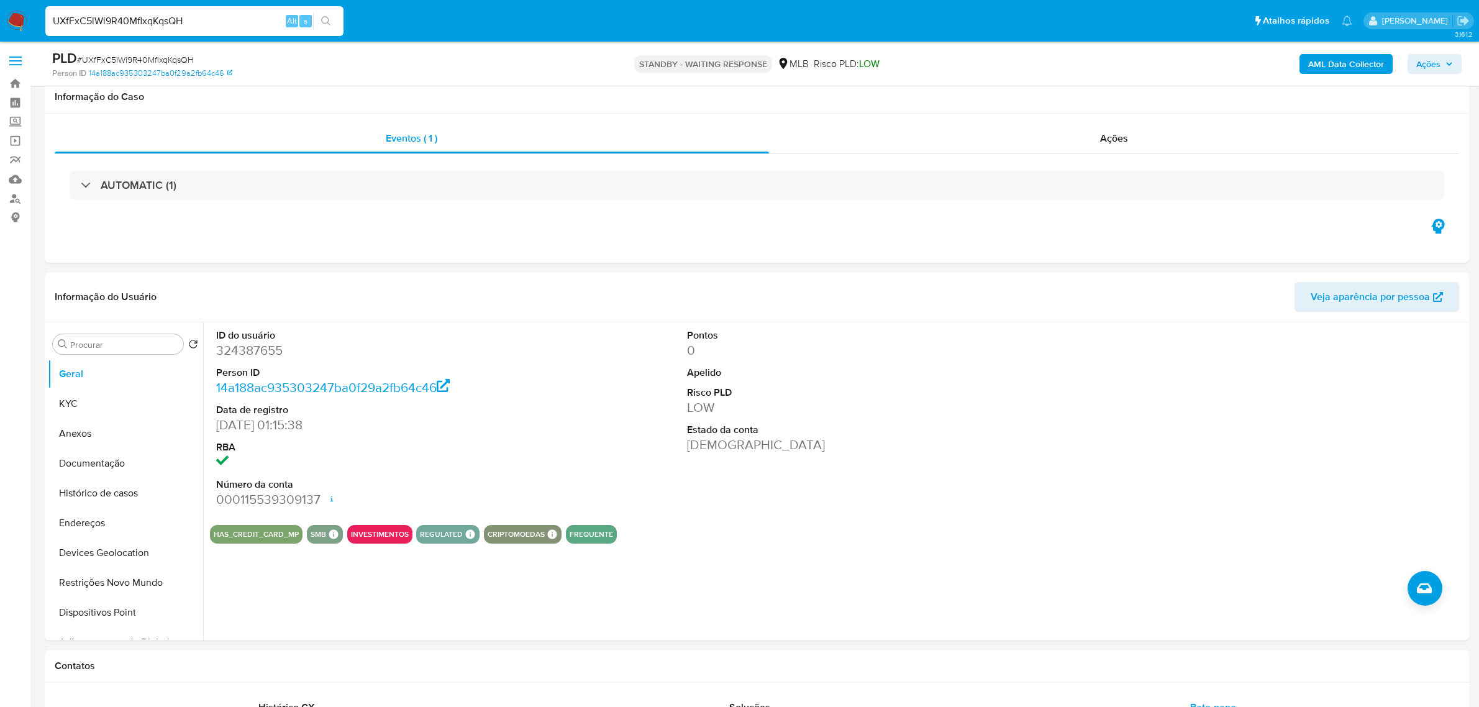
select select "10"
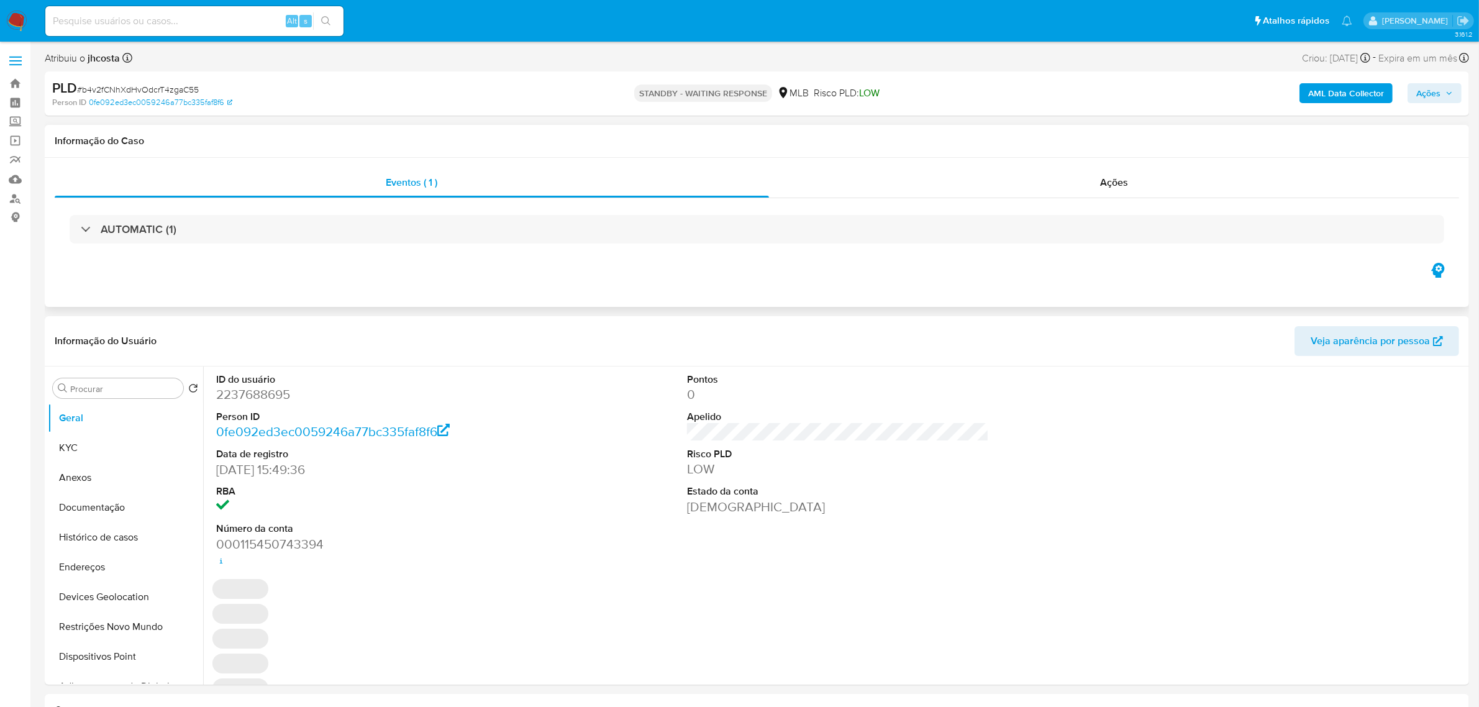
select select "10"
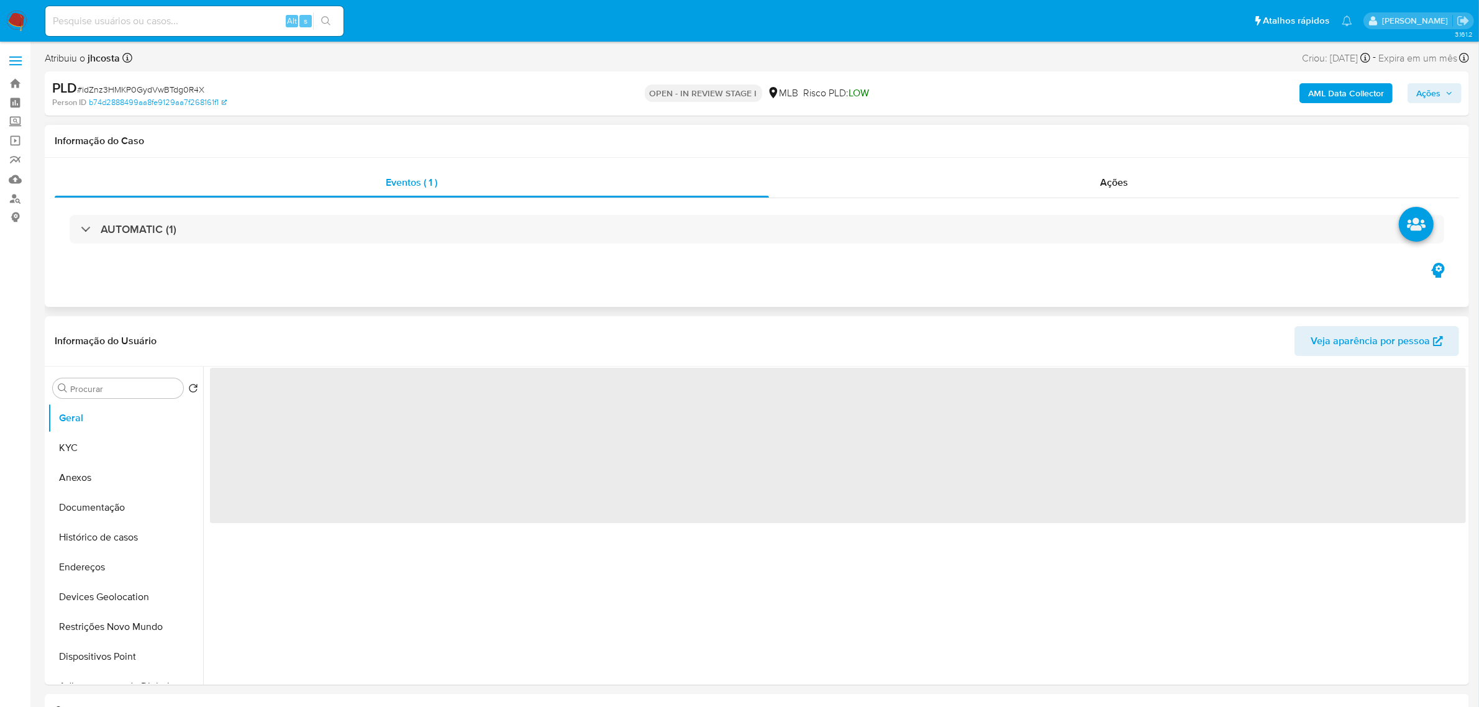
select select "10"
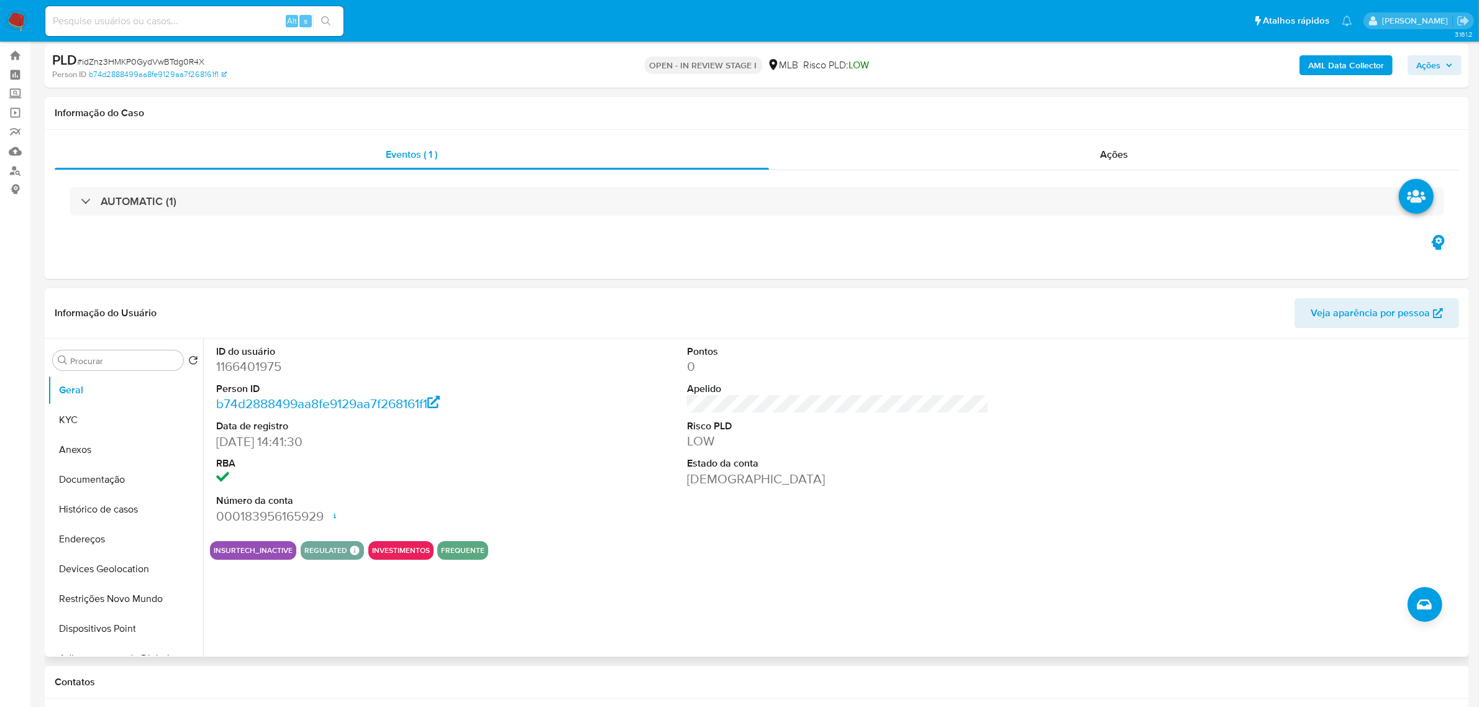
scroll to position [78, 0]
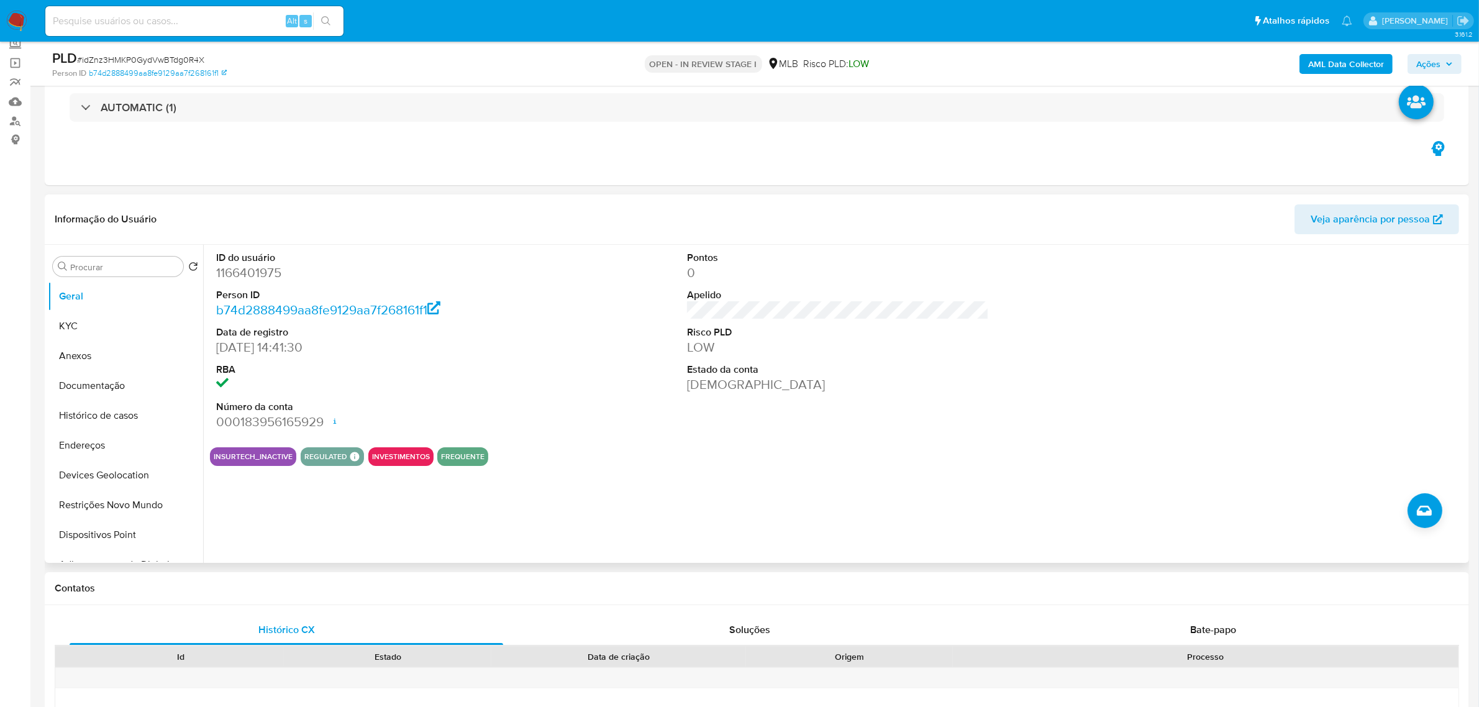
click at [268, 274] on dd "1166401975" at bounding box center [367, 272] width 302 height 17
copy dd "1166401975"
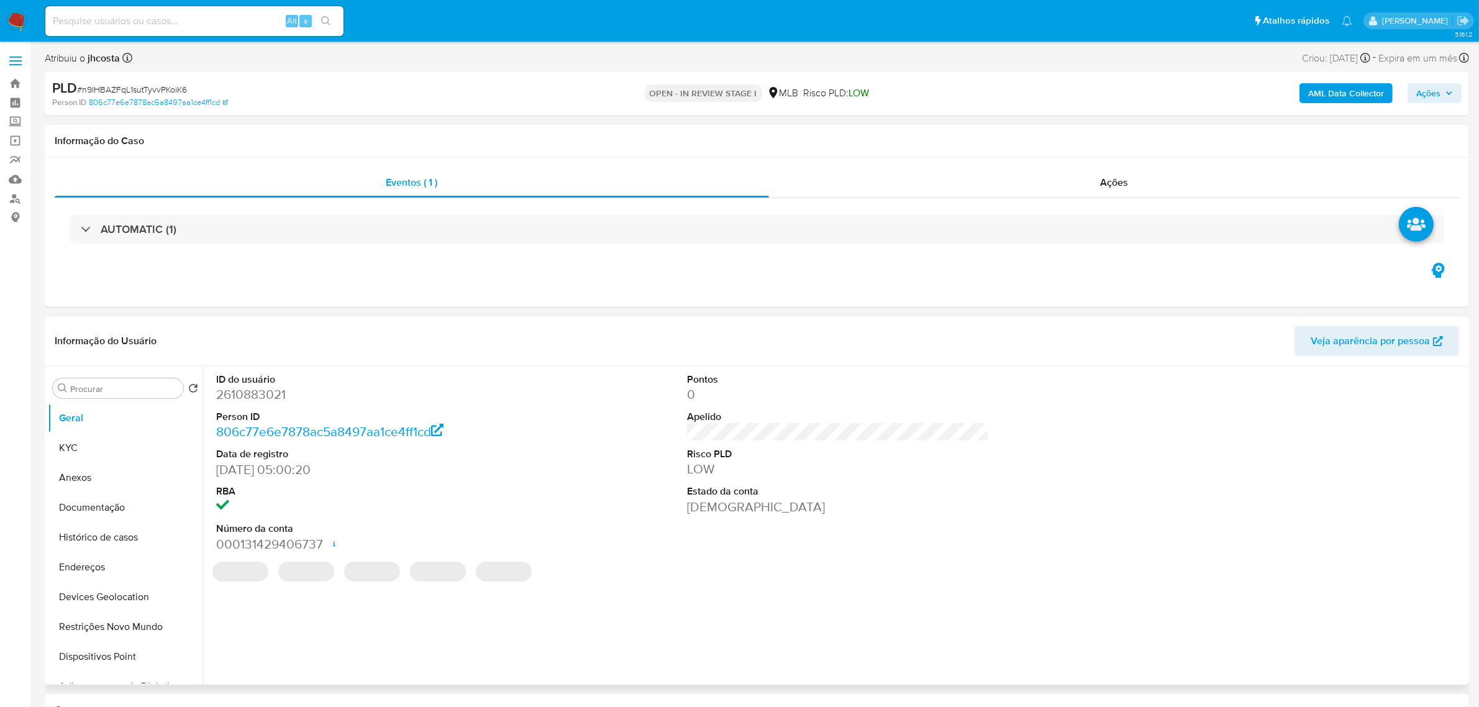
select select "10"
click at [250, 394] on dd "2610883021" at bounding box center [367, 394] width 302 height 17
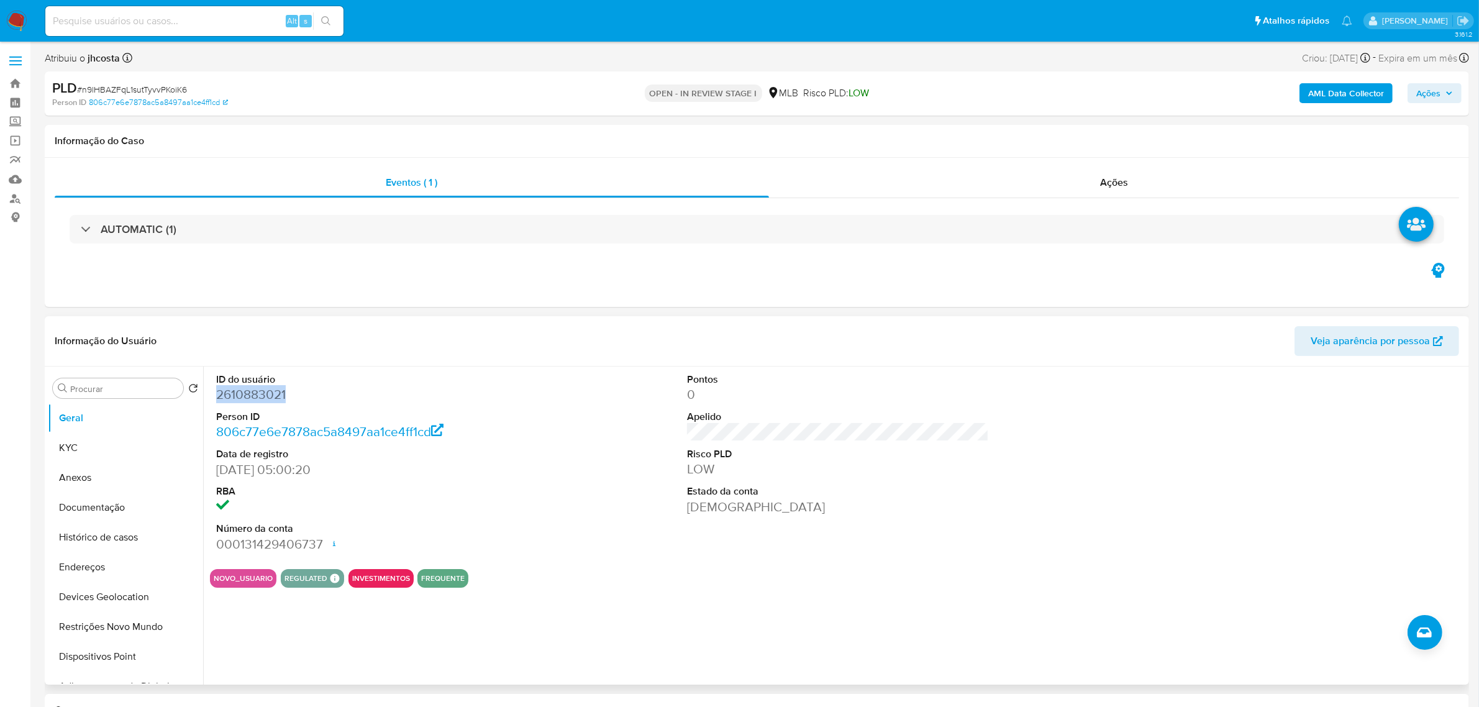
click at [250, 394] on dd "2610883021" at bounding box center [367, 394] width 302 height 17
copy dd "2610883021"
click at [252, 398] on dd "2610883021" at bounding box center [367, 394] width 302 height 17
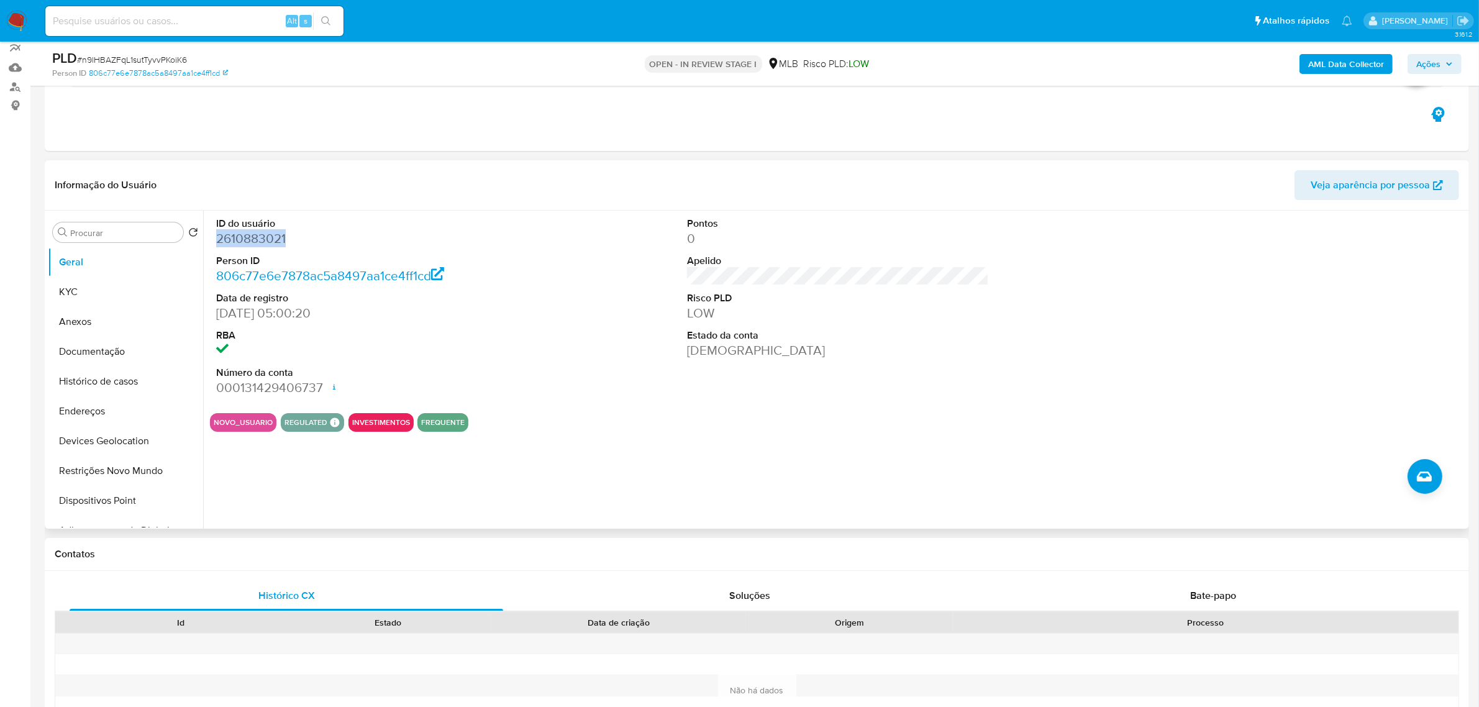
scroll to position [155, 0]
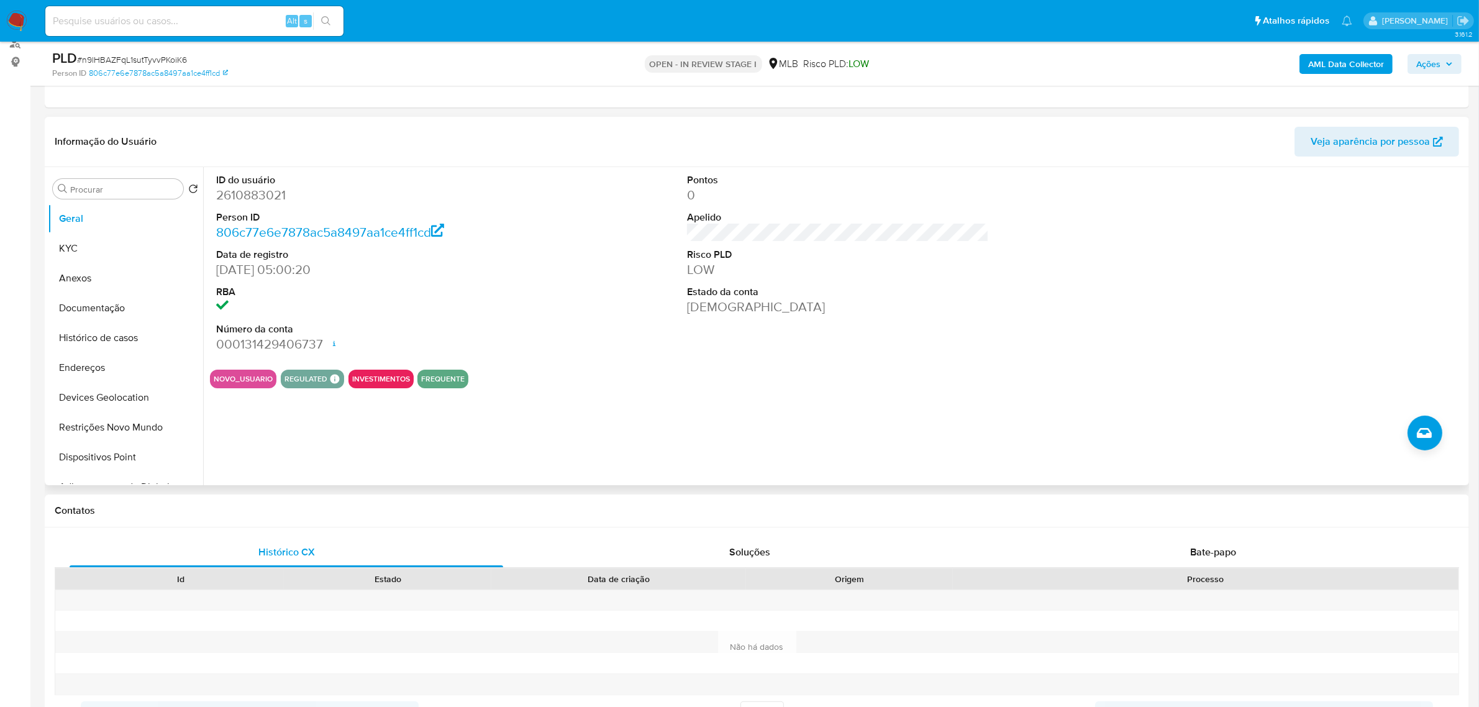
click at [540, 443] on div "ID do usuário 2610883021 Person ID 806c77e6e7878ac5a8497aa1ce4ff1cd Data de reg…" at bounding box center [834, 326] width 1263 height 318
click at [66, 242] on button "KYC" at bounding box center [120, 249] width 145 height 30
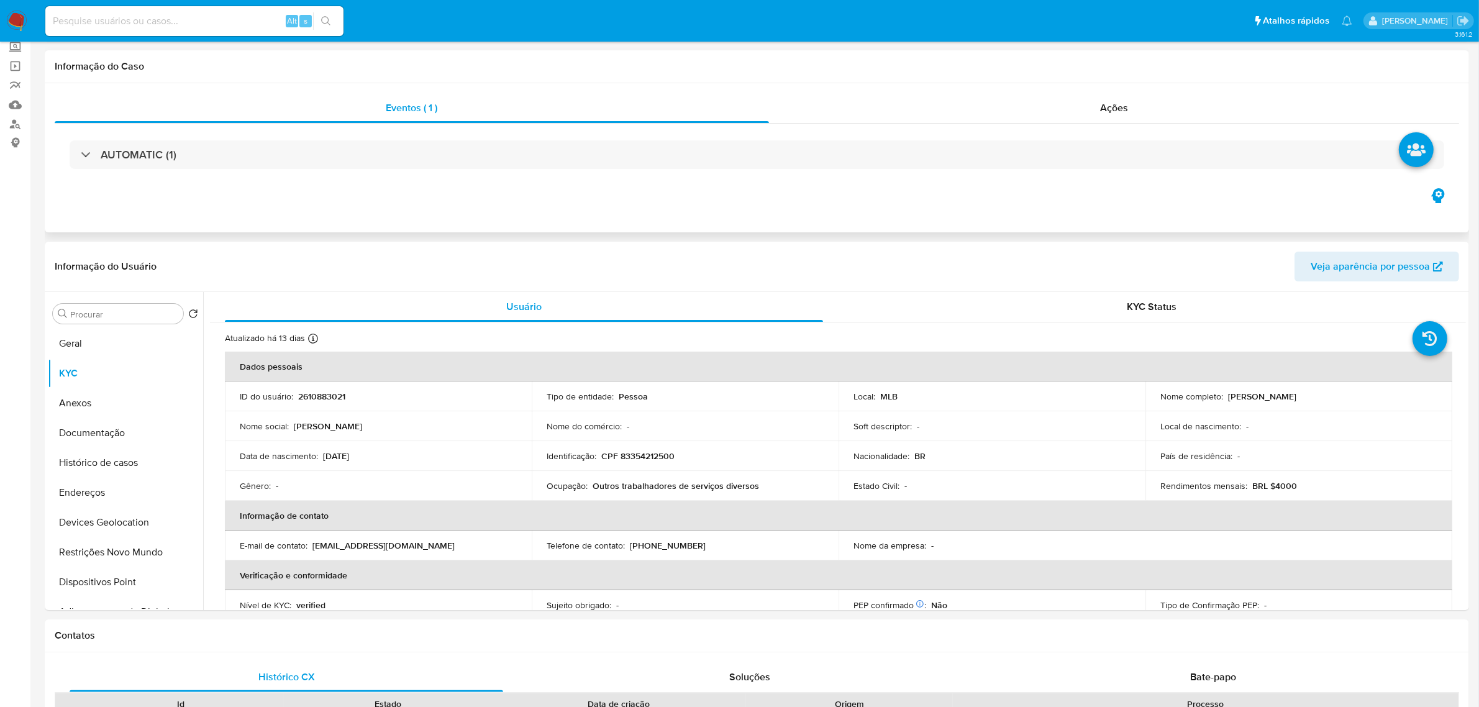
scroll to position [0, 0]
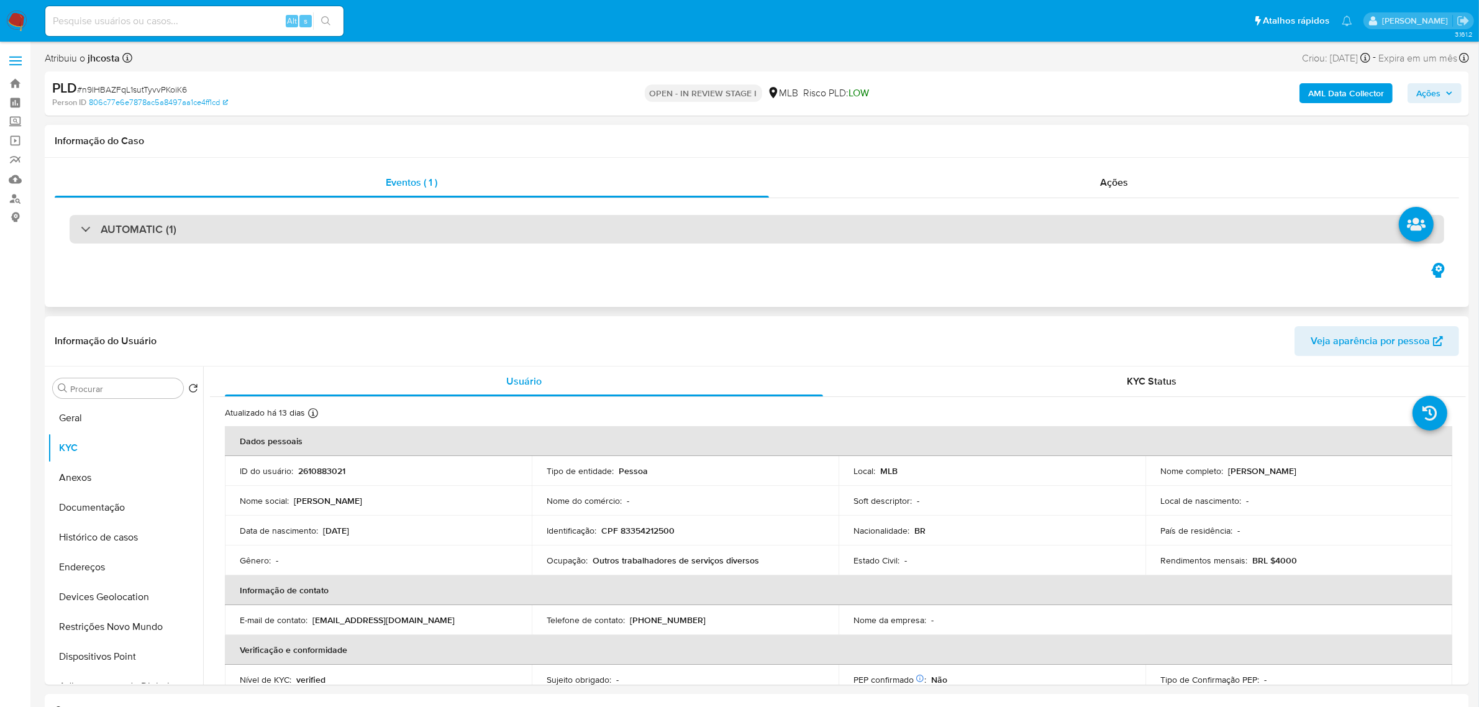
click at [216, 221] on div "AUTOMATIC (1)" at bounding box center [757, 229] width 1374 height 29
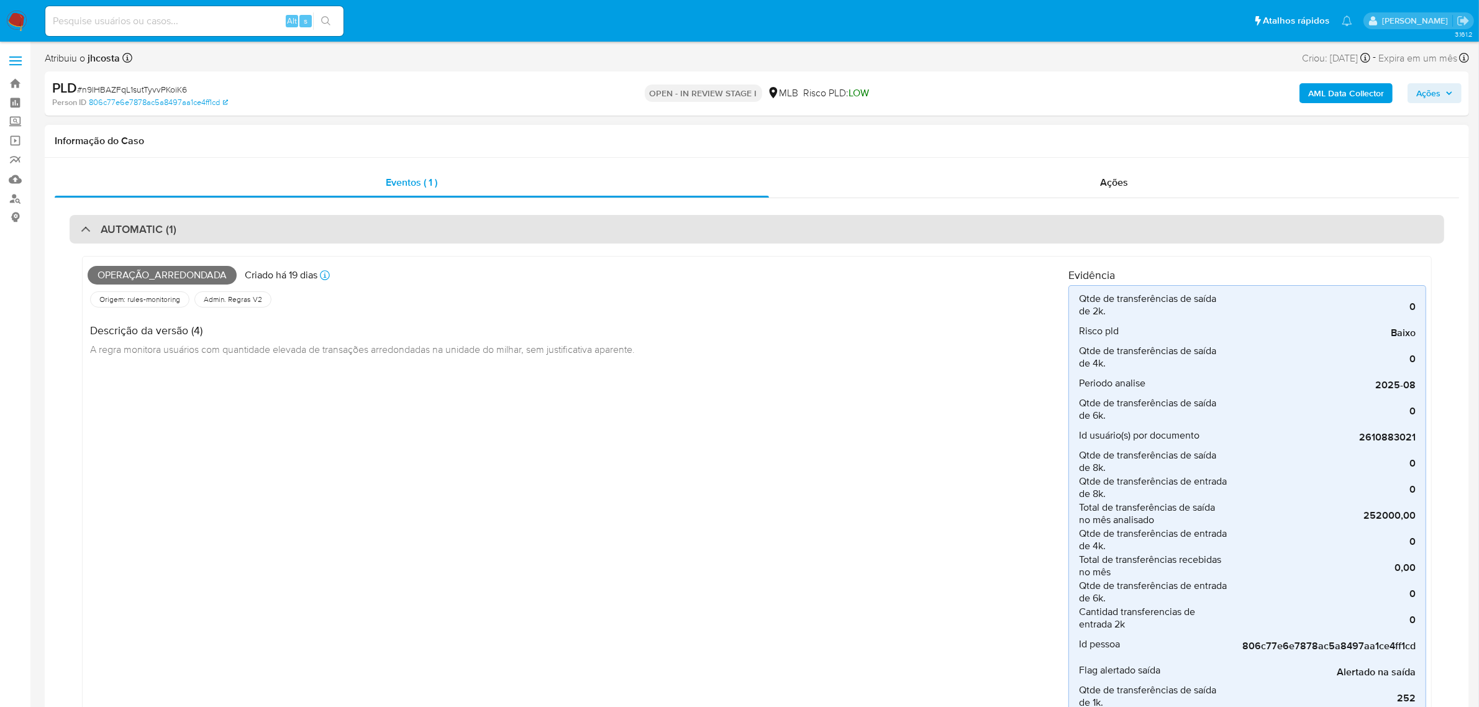
click at [215, 221] on div "AUTOMATIC (1)" at bounding box center [757, 229] width 1374 height 29
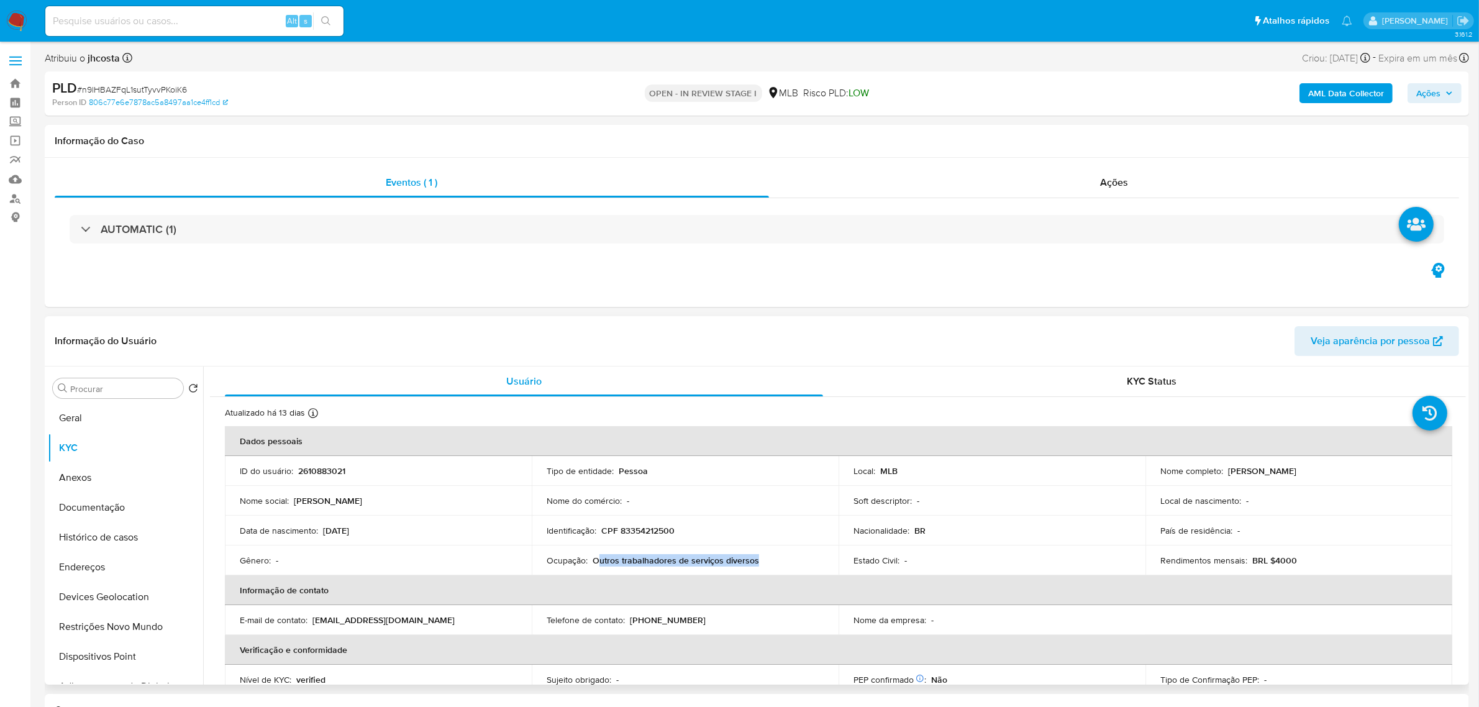
drag, startPoint x: 594, startPoint y: 563, endPoint x: 784, endPoint y: 563, distance: 190.0
click at [784, 563] on div "Ocupação : Outros trabalhadores de serviços diversos" at bounding box center [685, 560] width 277 height 11
copy p "utros trabalhadores de serviços diversos"
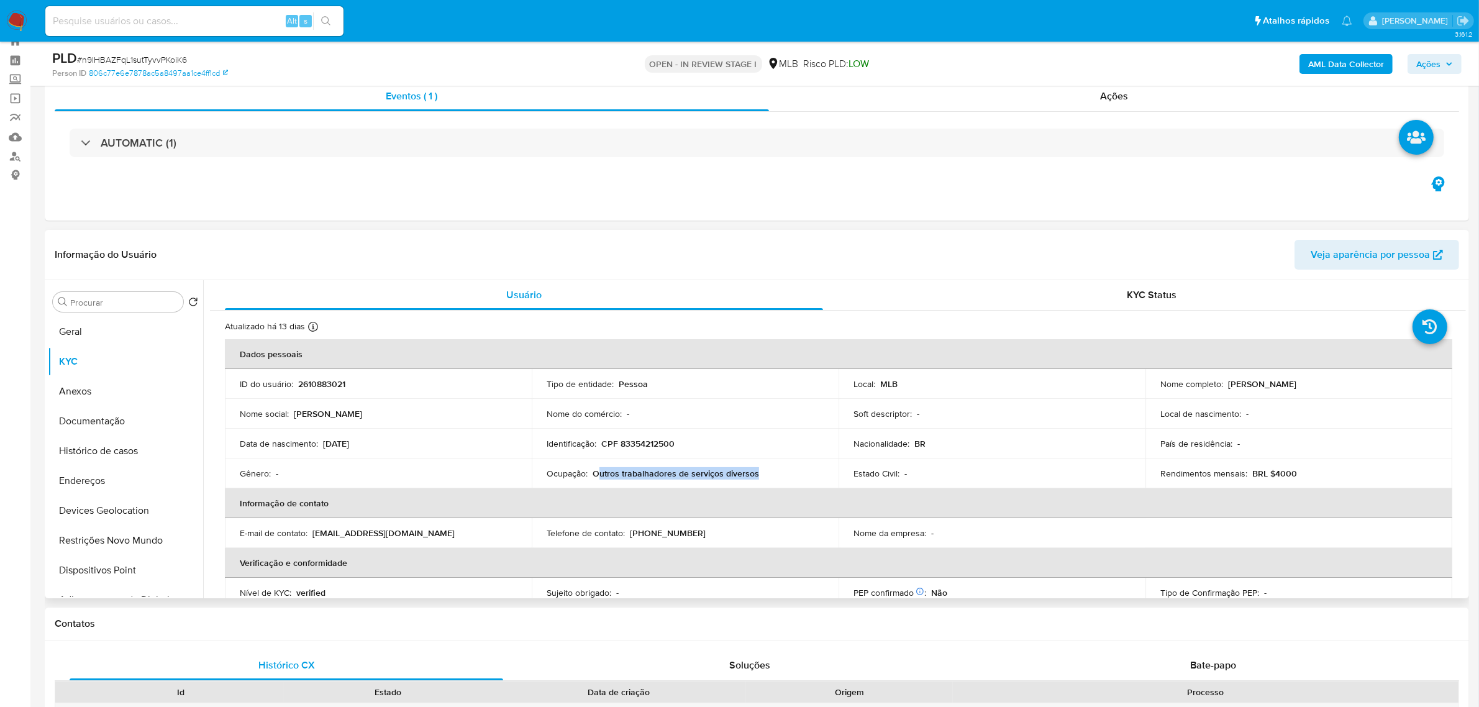
scroll to position [78, 0]
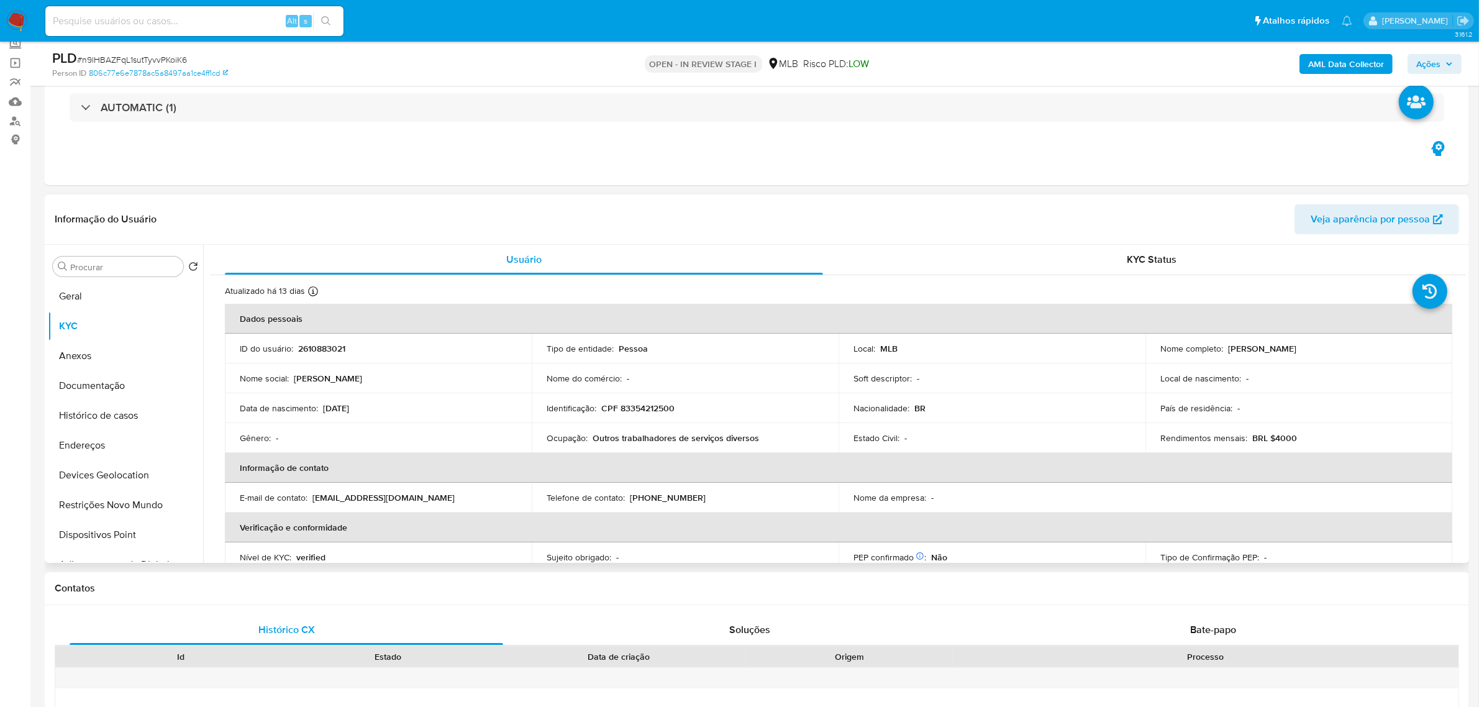
click at [463, 202] on div "Informação do Usuário Veja aparência por pessoa" at bounding box center [757, 219] width 1424 height 50
click at [56, 290] on button "Geral" at bounding box center [120, 296] width 145 height 30
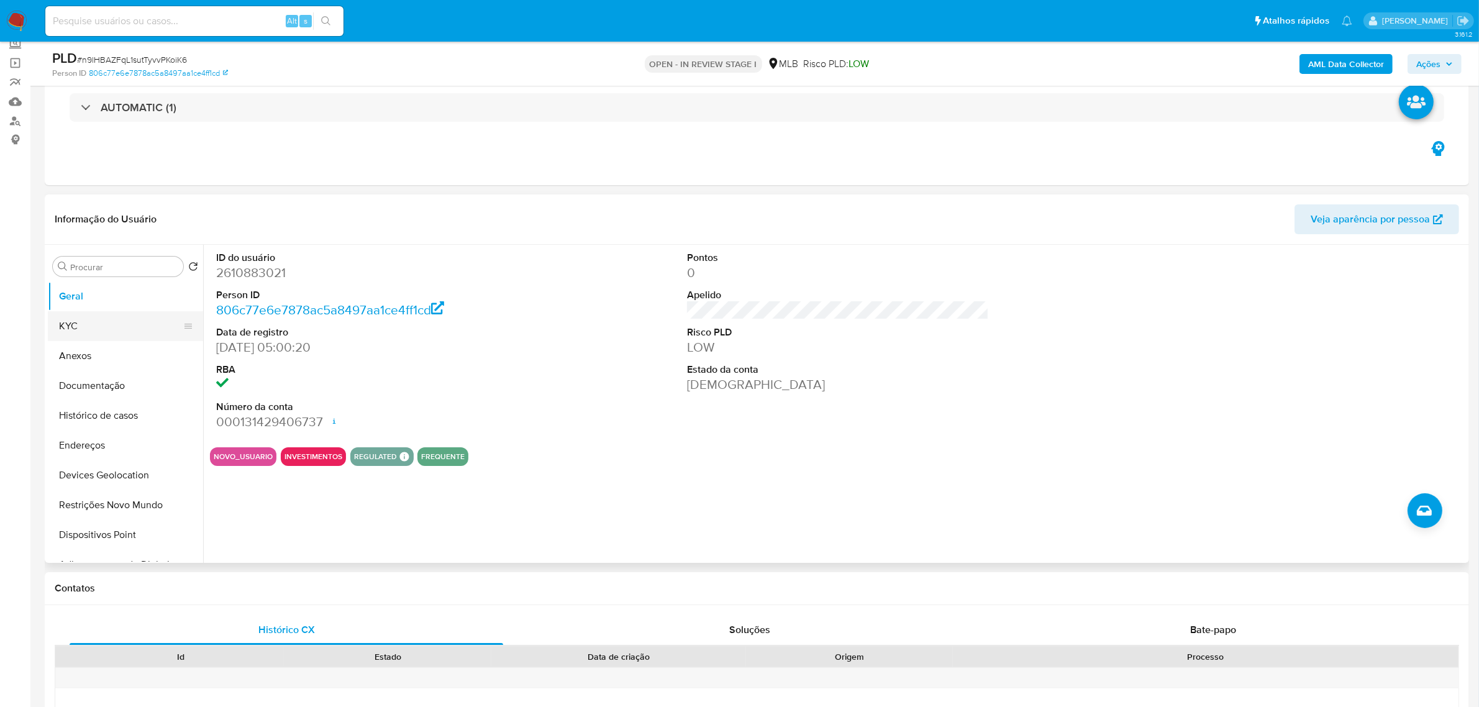
click at [104, 319] on button "KYC" at bounding box center [120, 326] width 145 height 30
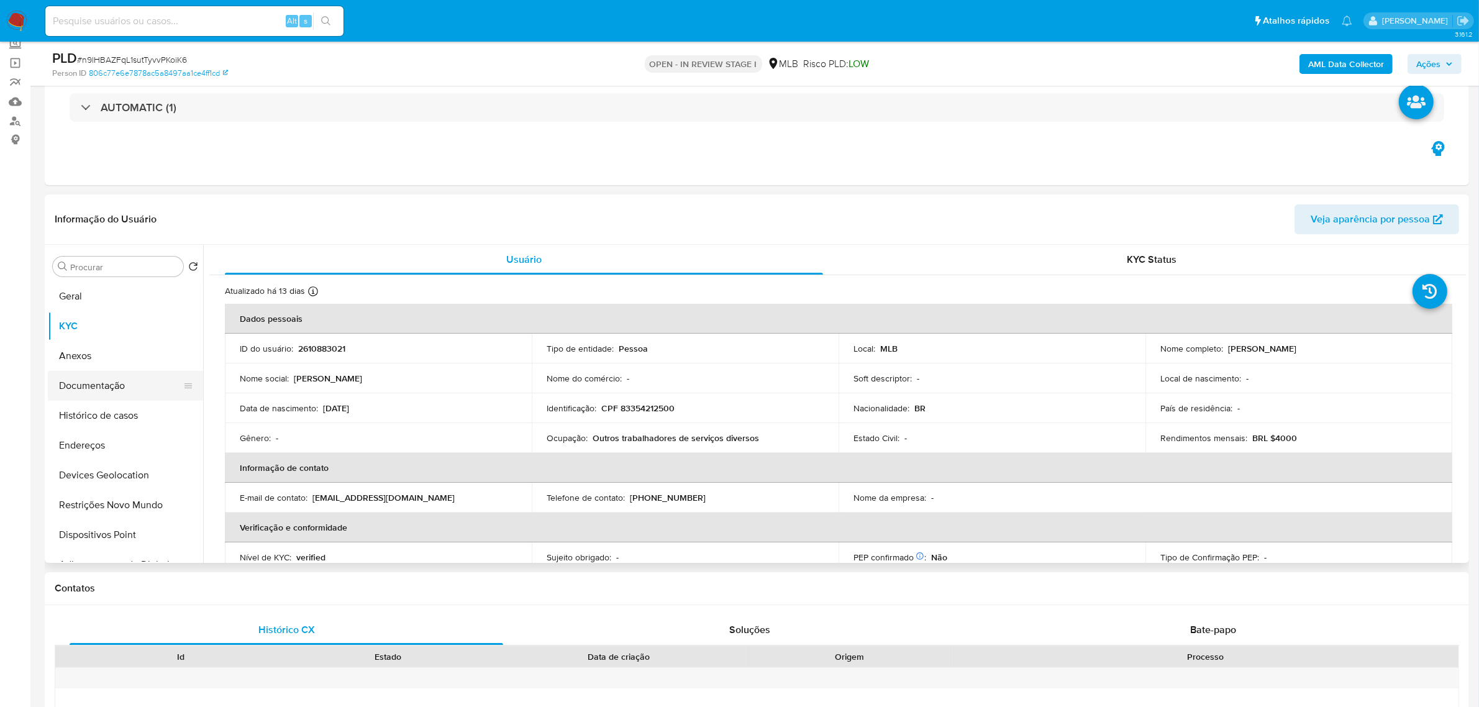
drag, startPoint x: 87, startPoint y: 357, endPoint x: 106, endPoint y: 376, distance: 26.8
click at [88, 357] on button "Anexos" at bounding box center [125, 356] width 155 height 30
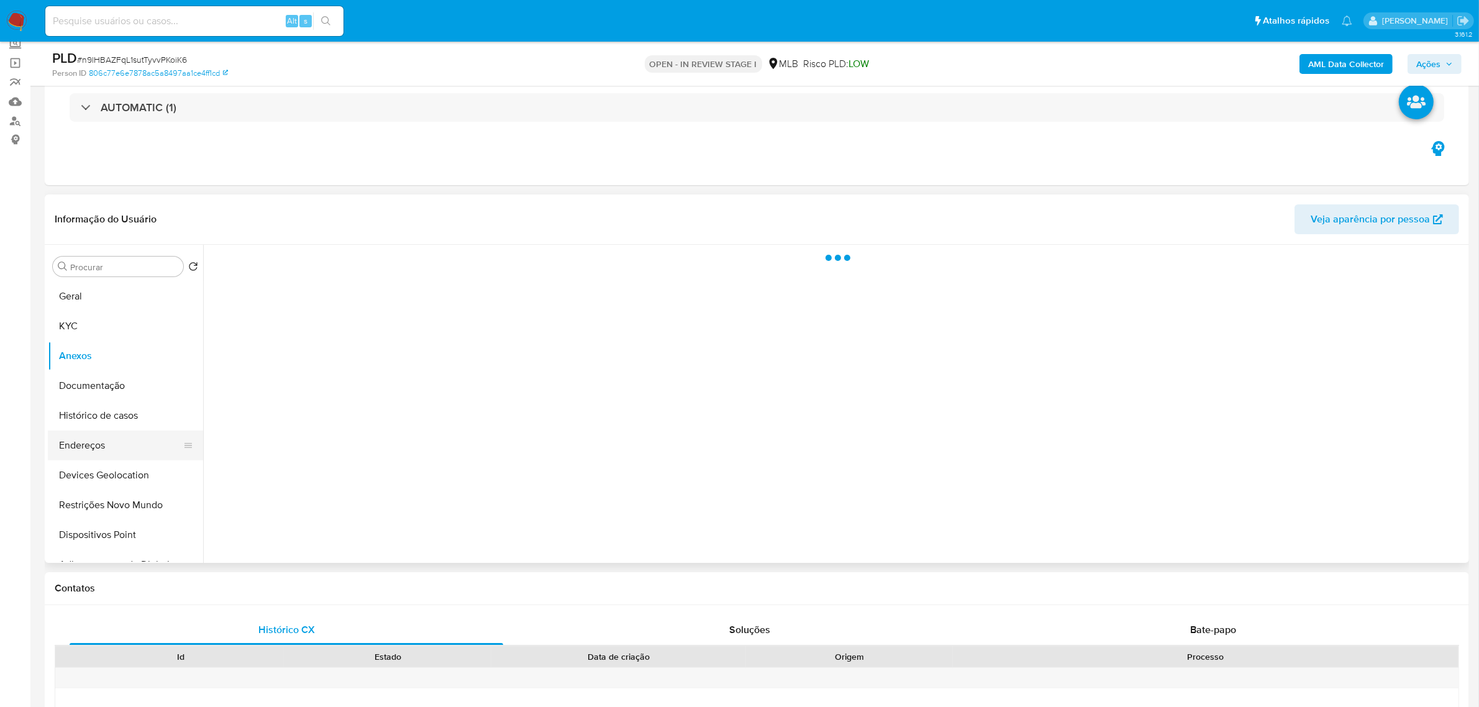
drag, startPoint x: 95, startPoint y: 432, endPoint x: 91, endPoint y: 438, distance: 8.1
click at [92, 436] on ul "Geral KYC Anexos Documentação Histórico de casos Endereços Devices Geolocation …" at bounding box center [125, 421] width 155 height 280
click at [89, 439] on button "Endereços" at bounding box center [120, 445] width 145 height 30
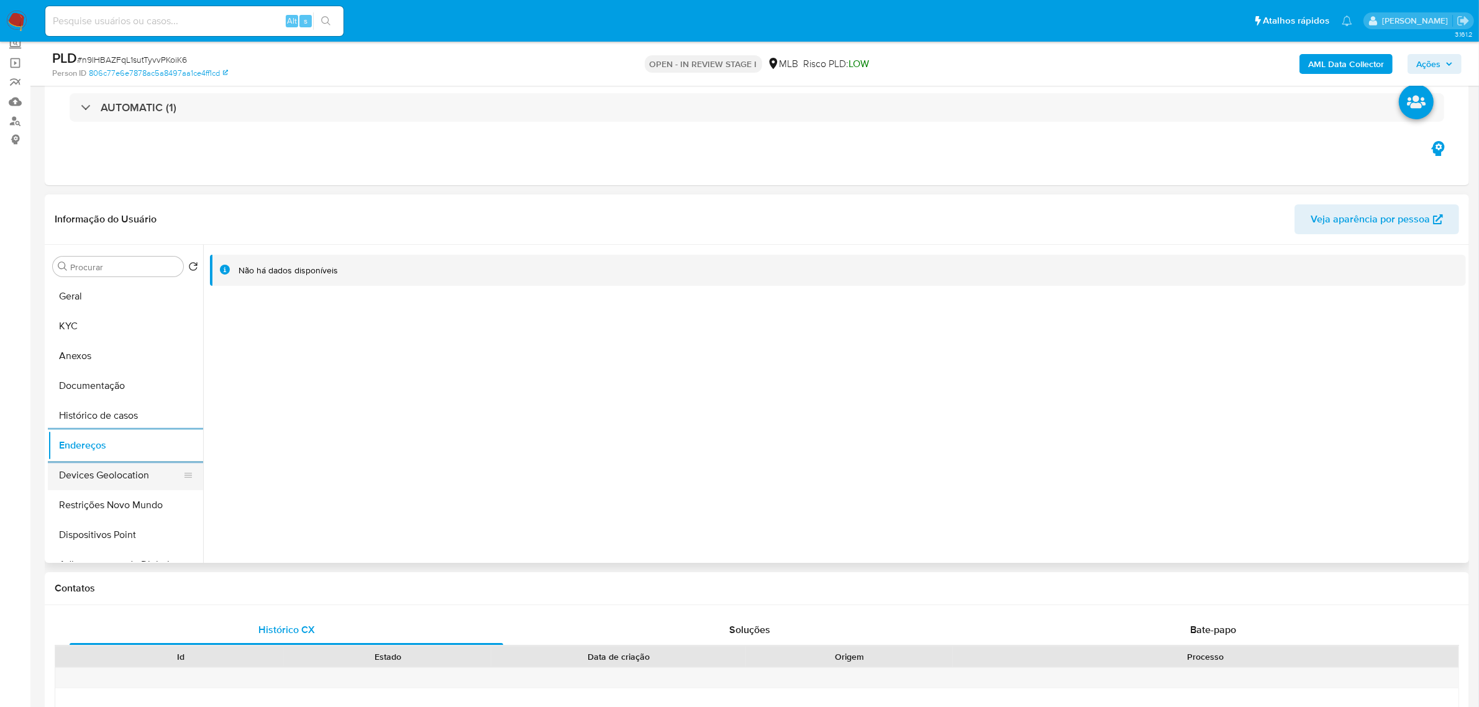
click at [122, 488] on button "Devices Geolocation" at bounding box center [120, 475] width 145 height 30
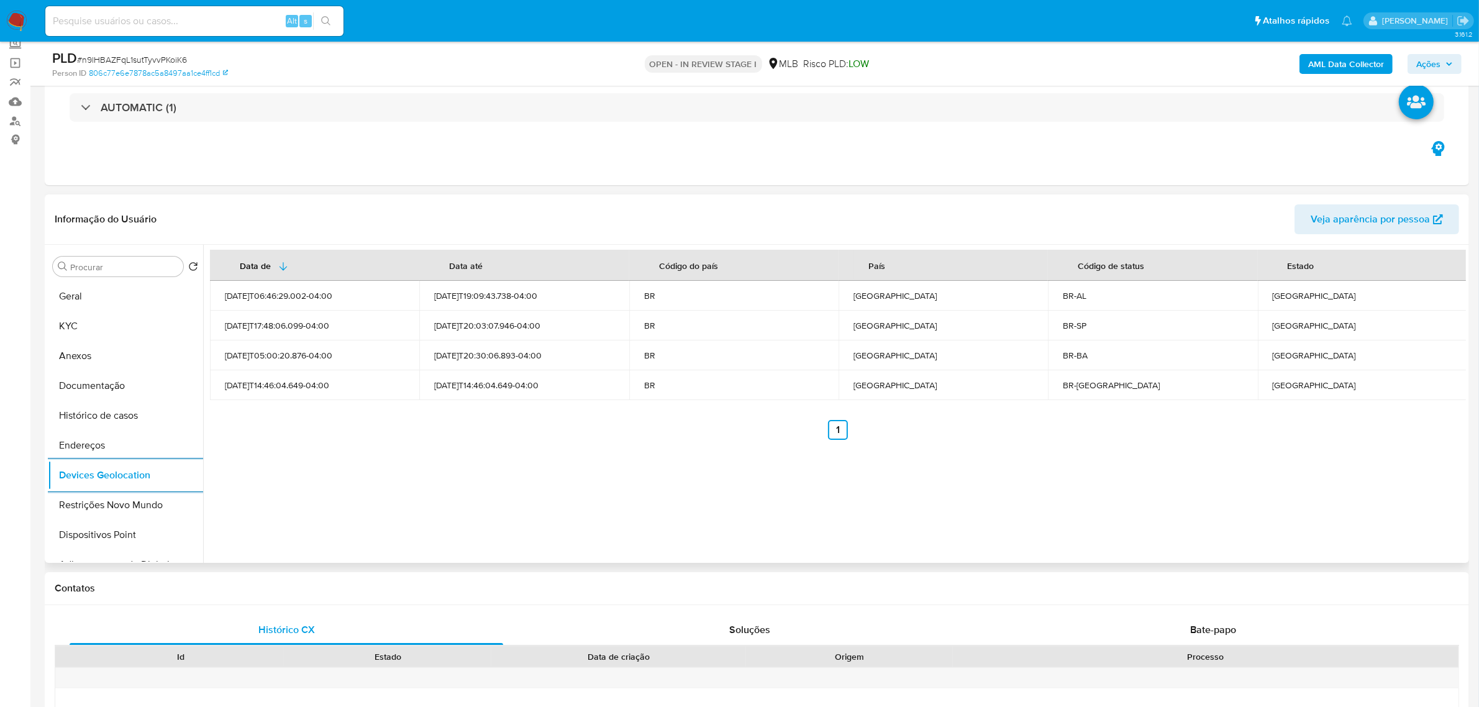
drag, startPoint x: 122, startPoint y: 500, endPoint x: 212, endPoint y: 512, distance: 90.3
click at [122, 499] on button "Restrições Novo Mundo" at bounding box center [125, 505] width 155 height 30
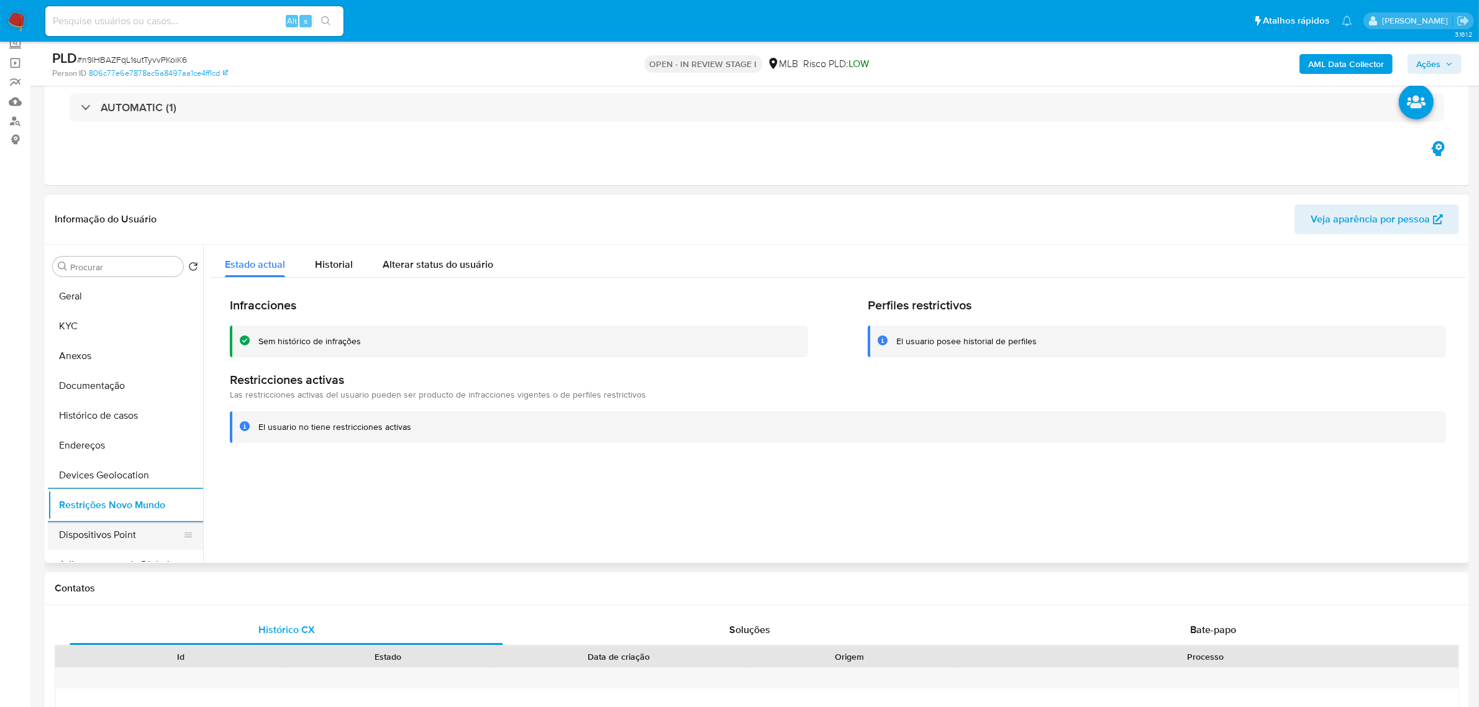
click at [118, 524] on button "Dispositivos Point" at bounding box center [120, 535] width 145 height 30
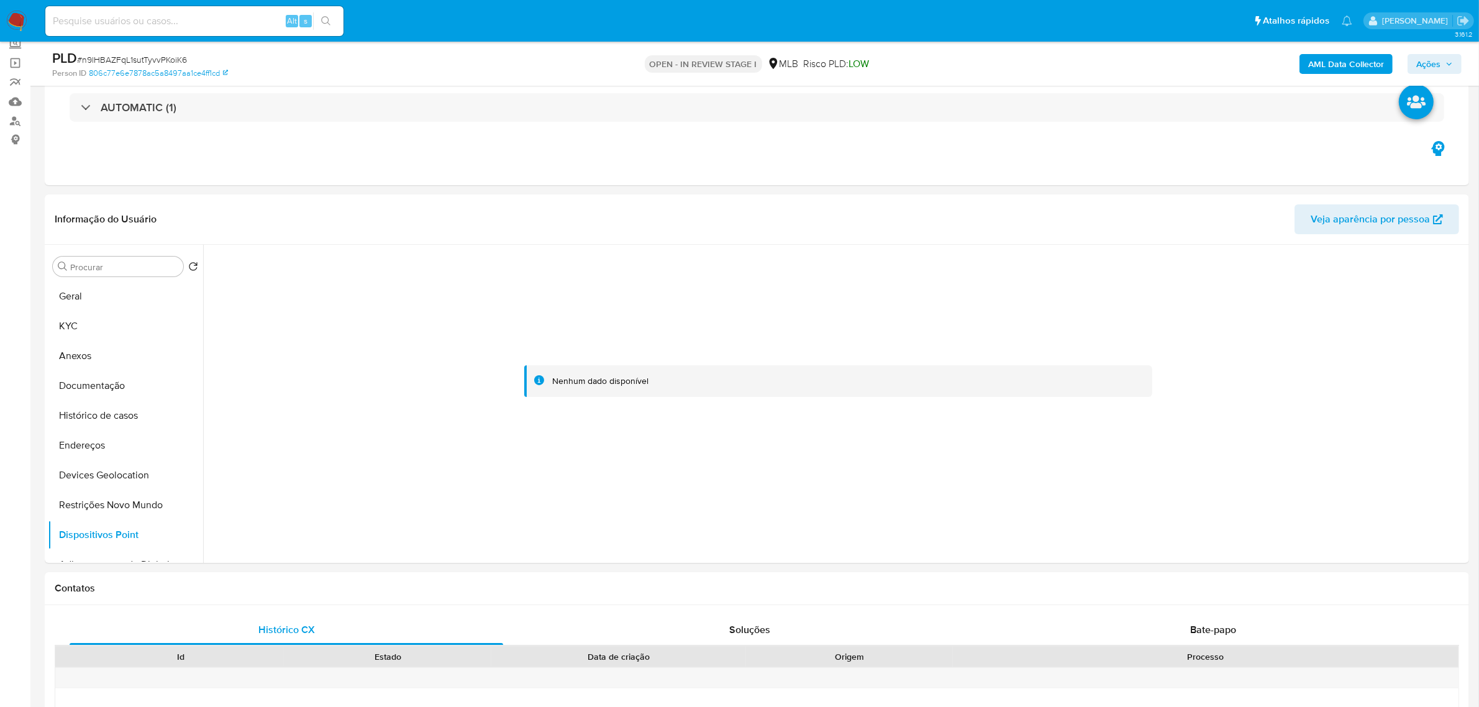
click at [1352, 57] on b "AML Data Collector" at bounding box center [1346, 64] width 76 height 20
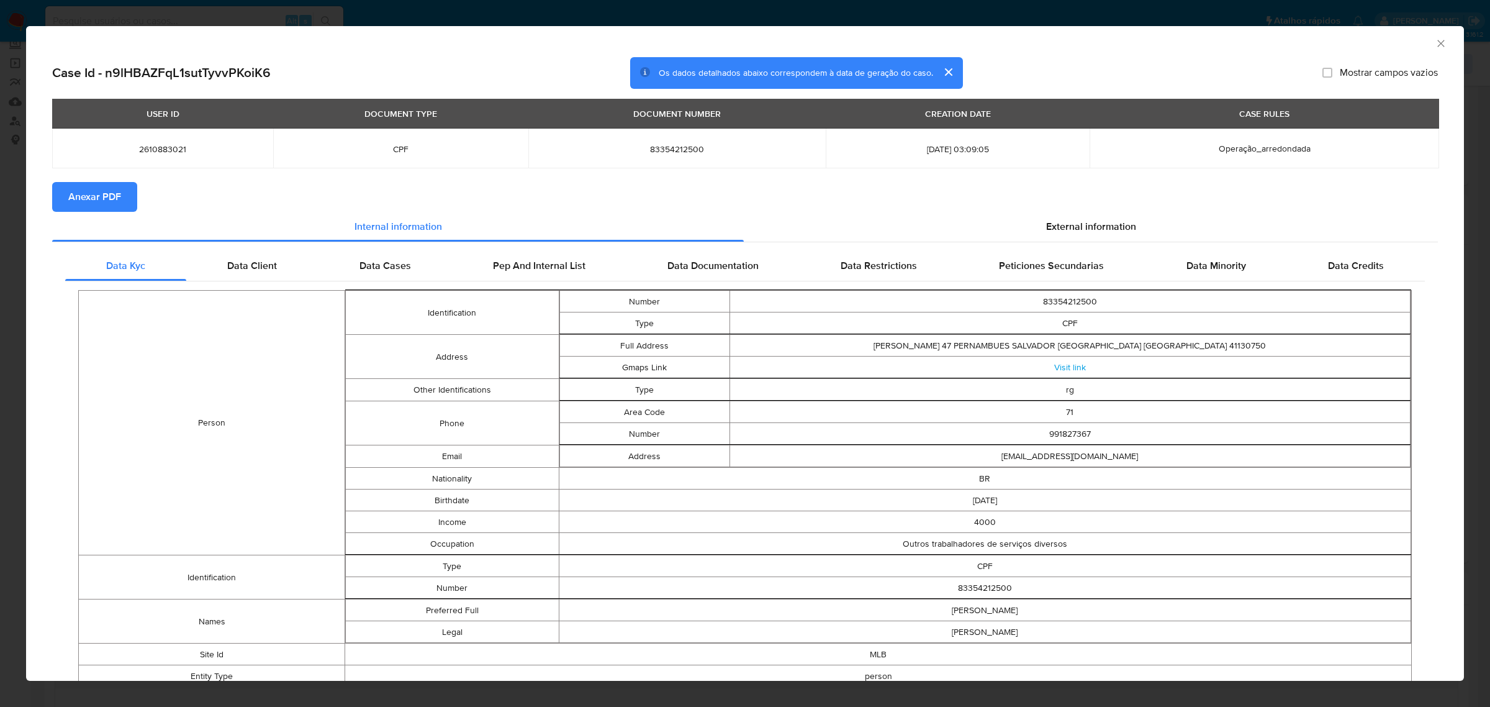
click at [71, 197] on span "Anexar PDF" at bounding box center [94, 196] width 53 height 27
click at [1084, 222] on span "External information" at bounding box center [1091, 229] width 90 height 14
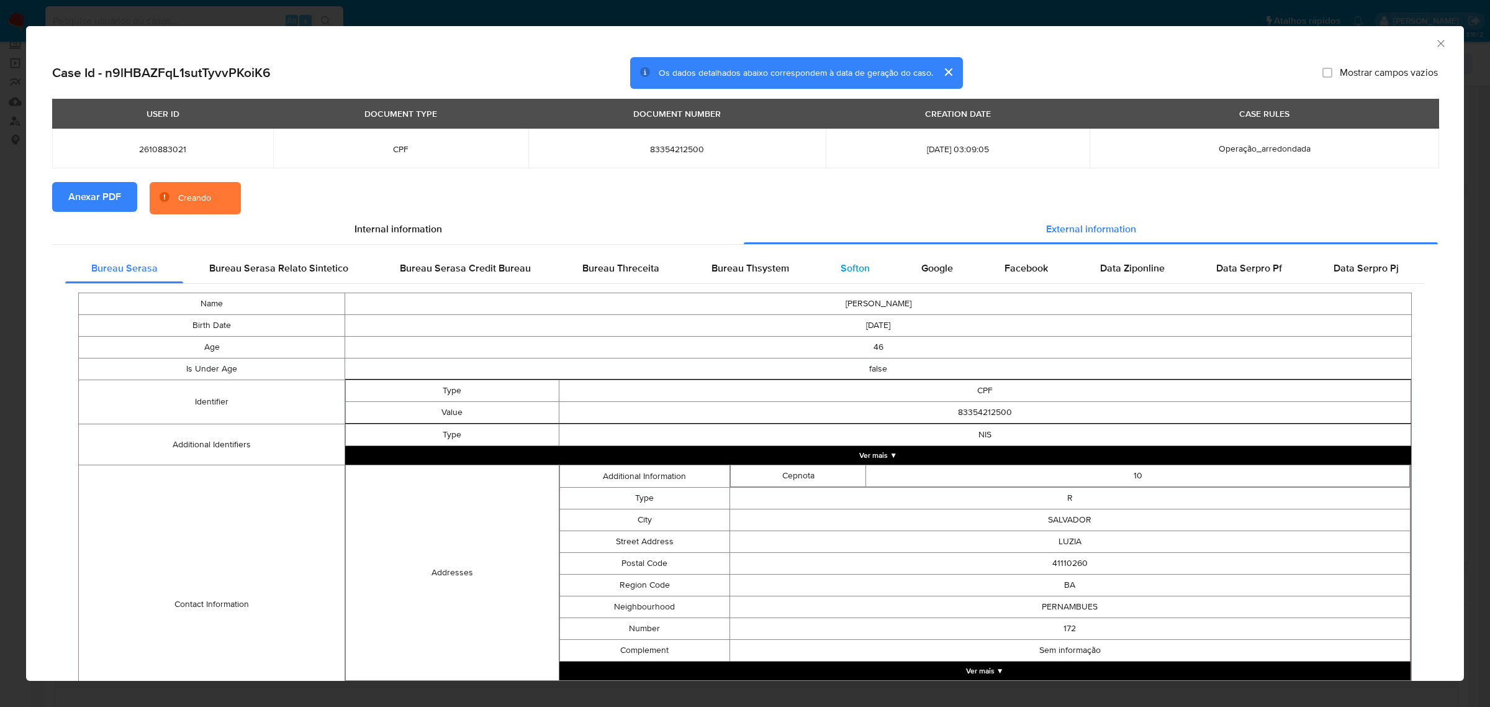
click at [848, 266] on span "Softon" at bounding box center [855, 268] width 29 height 14
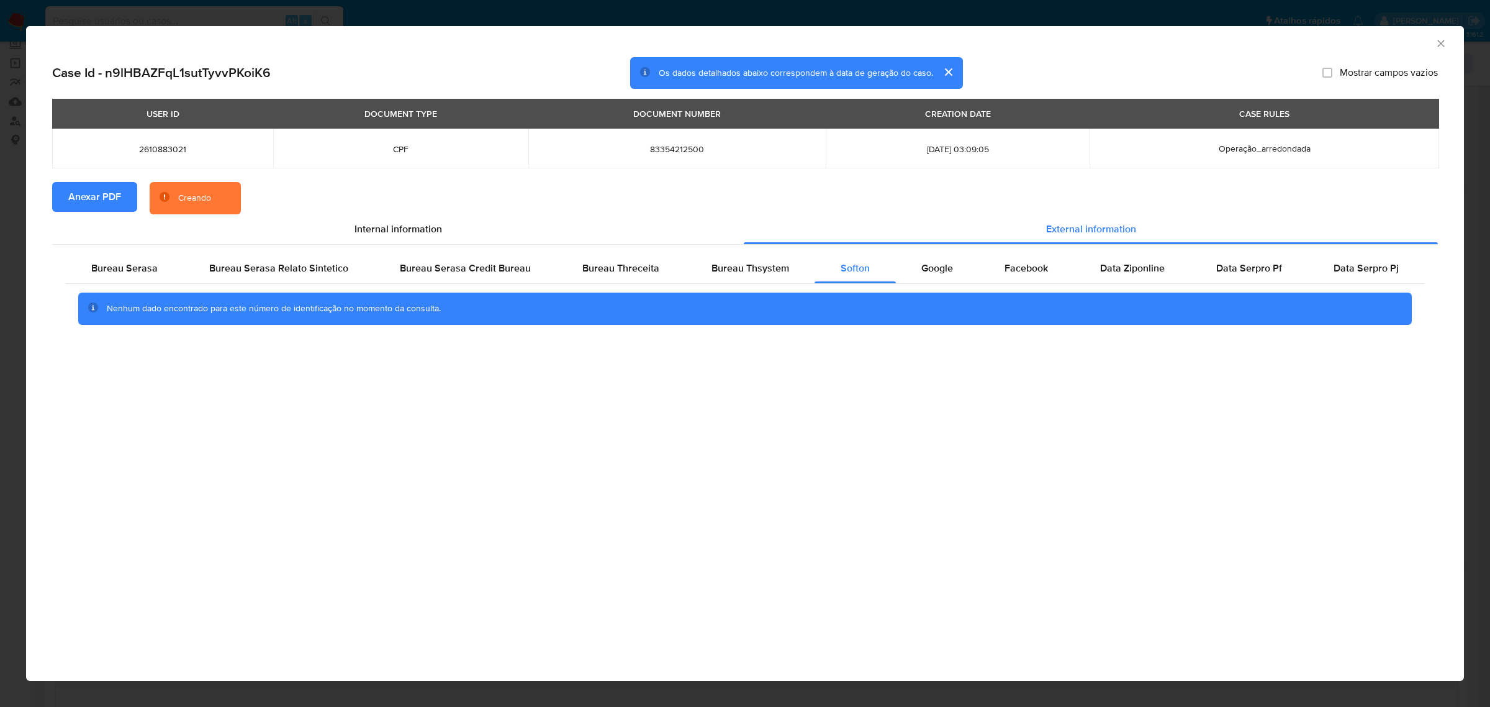
click at [1445, 42] on icon "Fechar a janela" at bounding box center [1441, 43] width 12 height 12
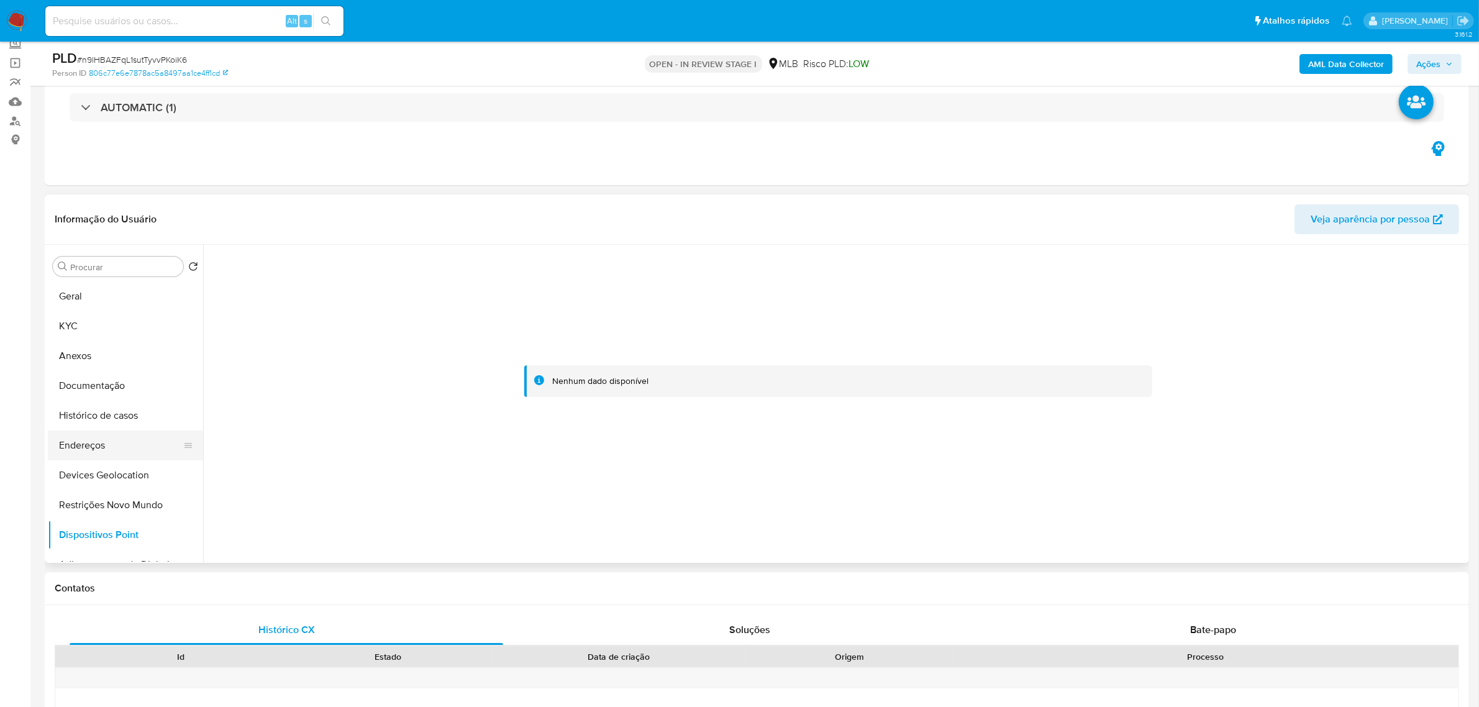
click at [106, 451] on button "Endereços" at bounding box center [120, 445] width 145 height 30
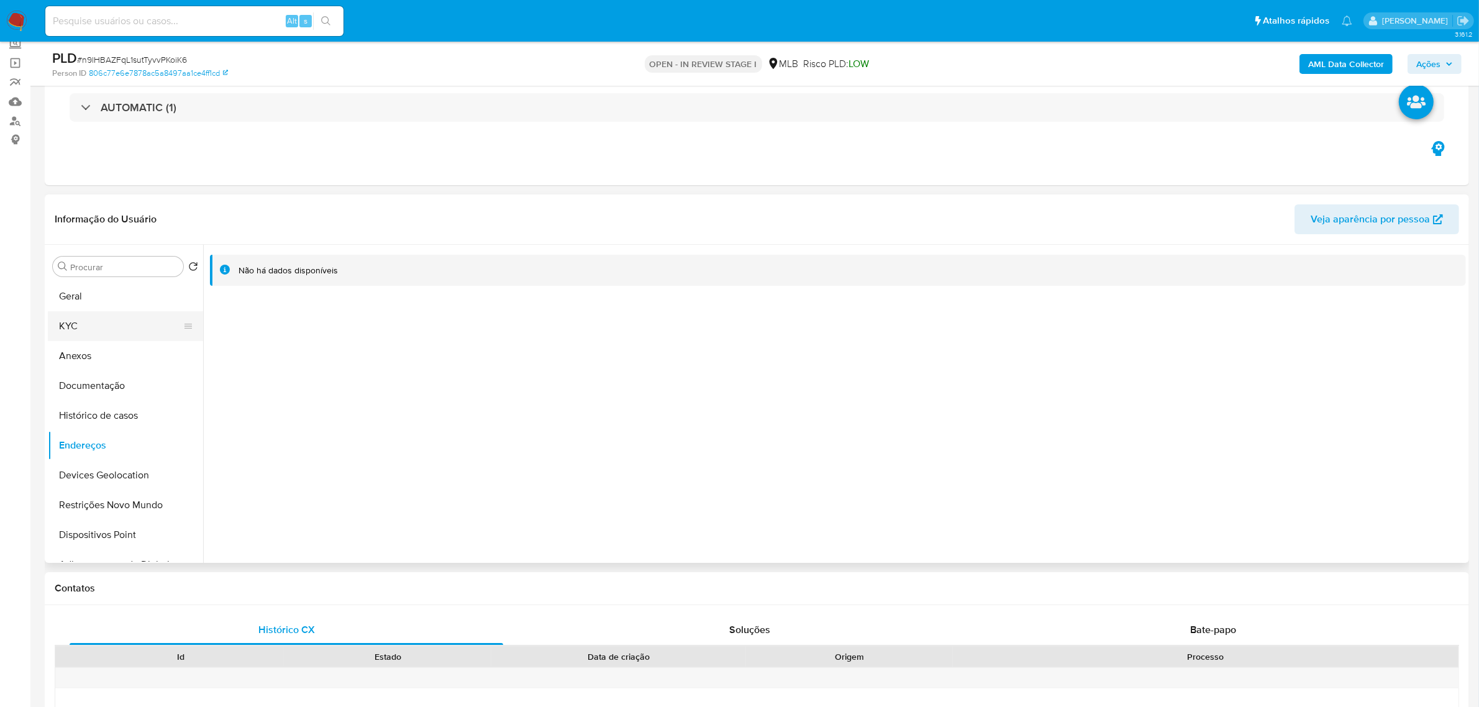
click at [84, 332] on button "KYC" at bounding box center [120, 326] width 145 height 30
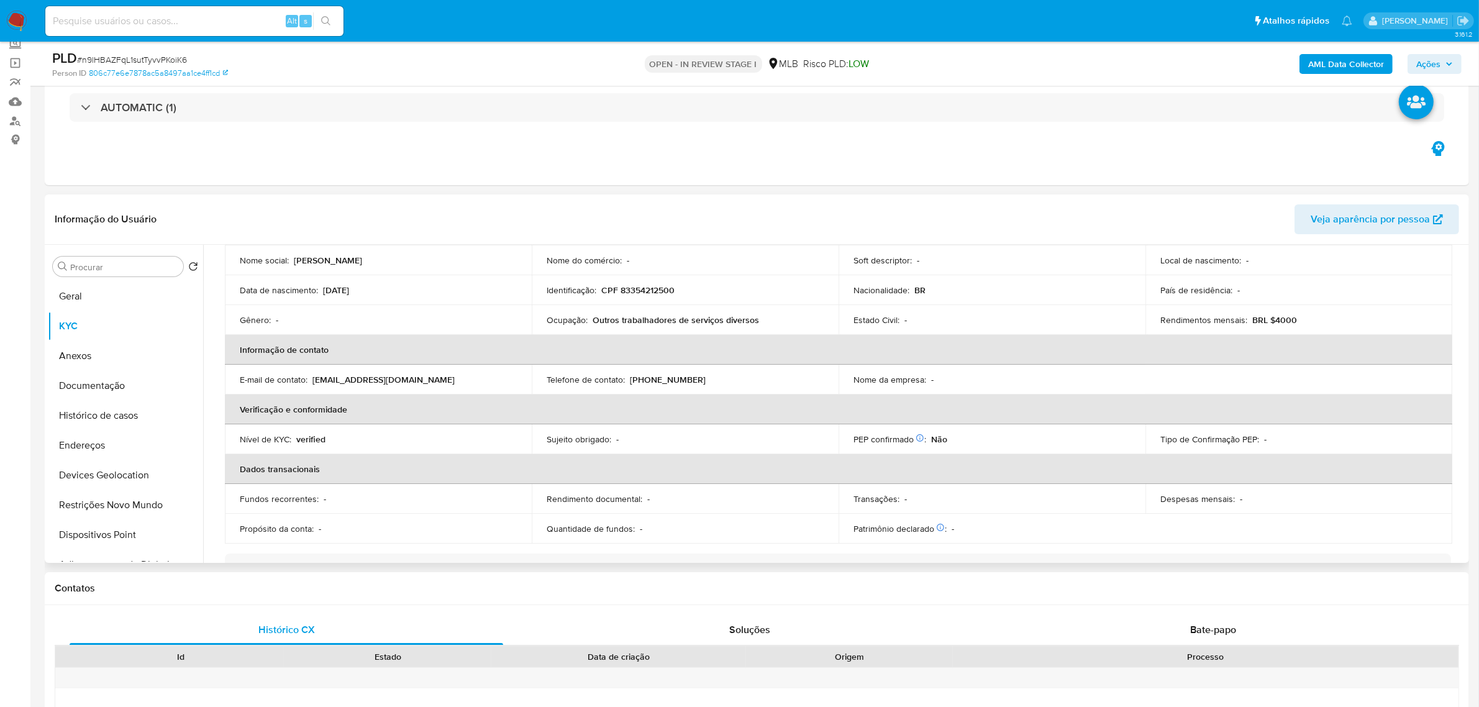
scroll to position [51, 0]
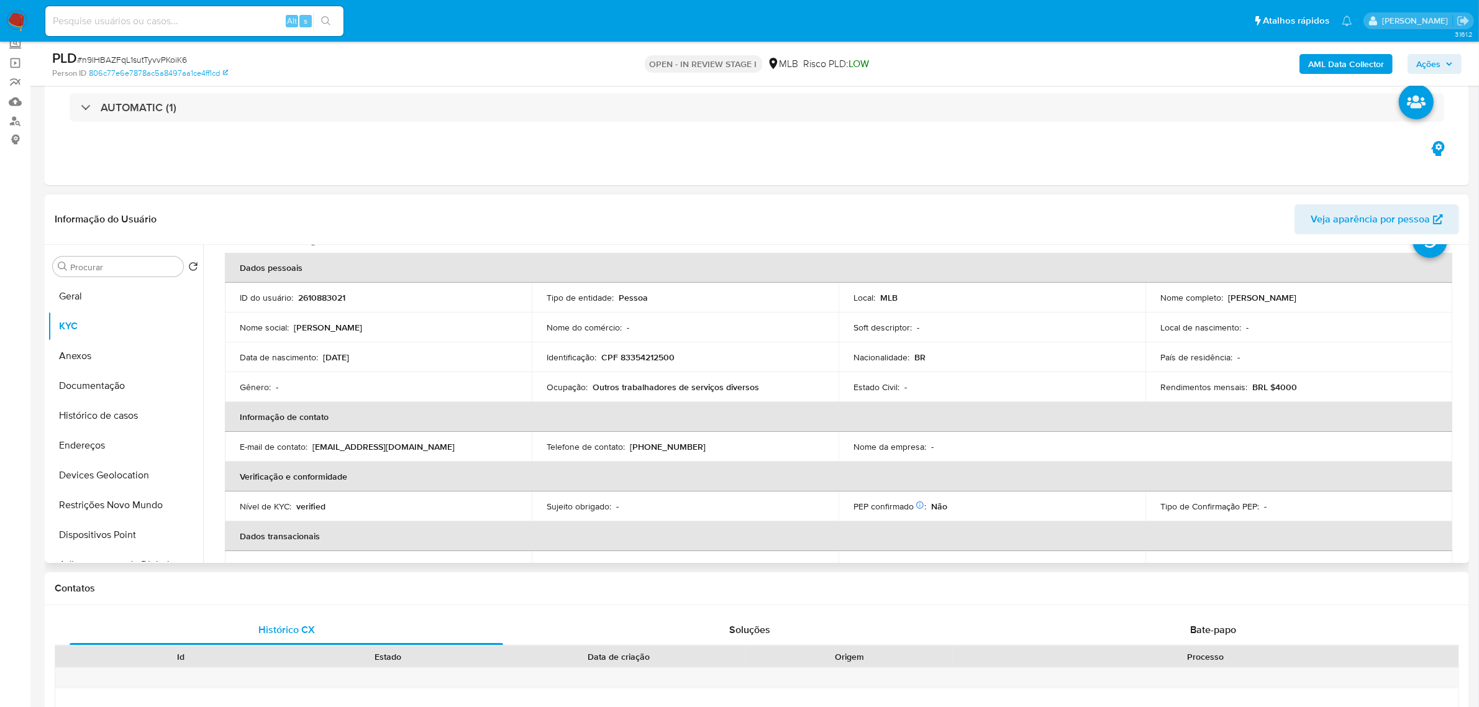
click at [640, 357] on p "CPF 83354212500" at bounding box center [637, 356] width 73 height 11
copy p "83354212500"
click at [126, 388] on button "Documentação" at bounding box center [120, 386] width 145 height 30
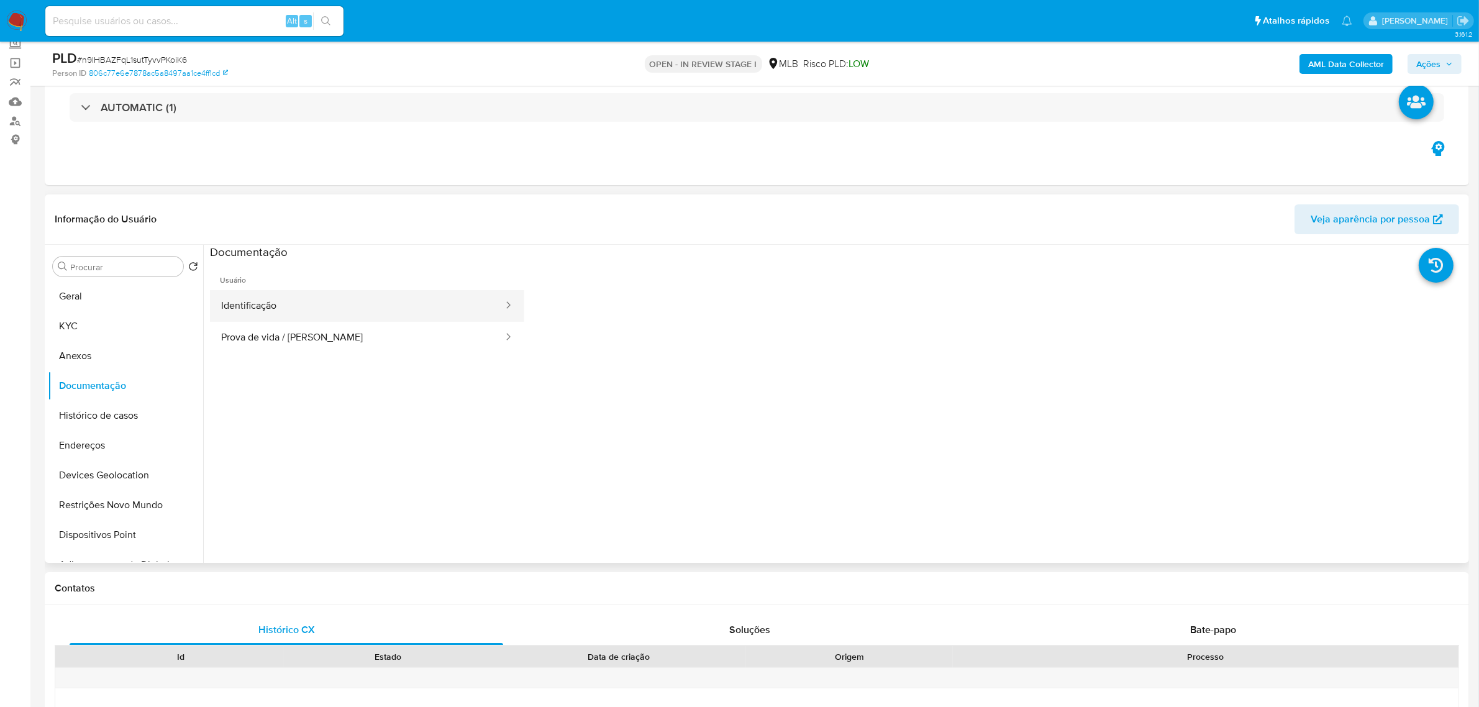
click at [342, 311] on button "Identificação" at bounding box center [357, 306] width 294 height 32
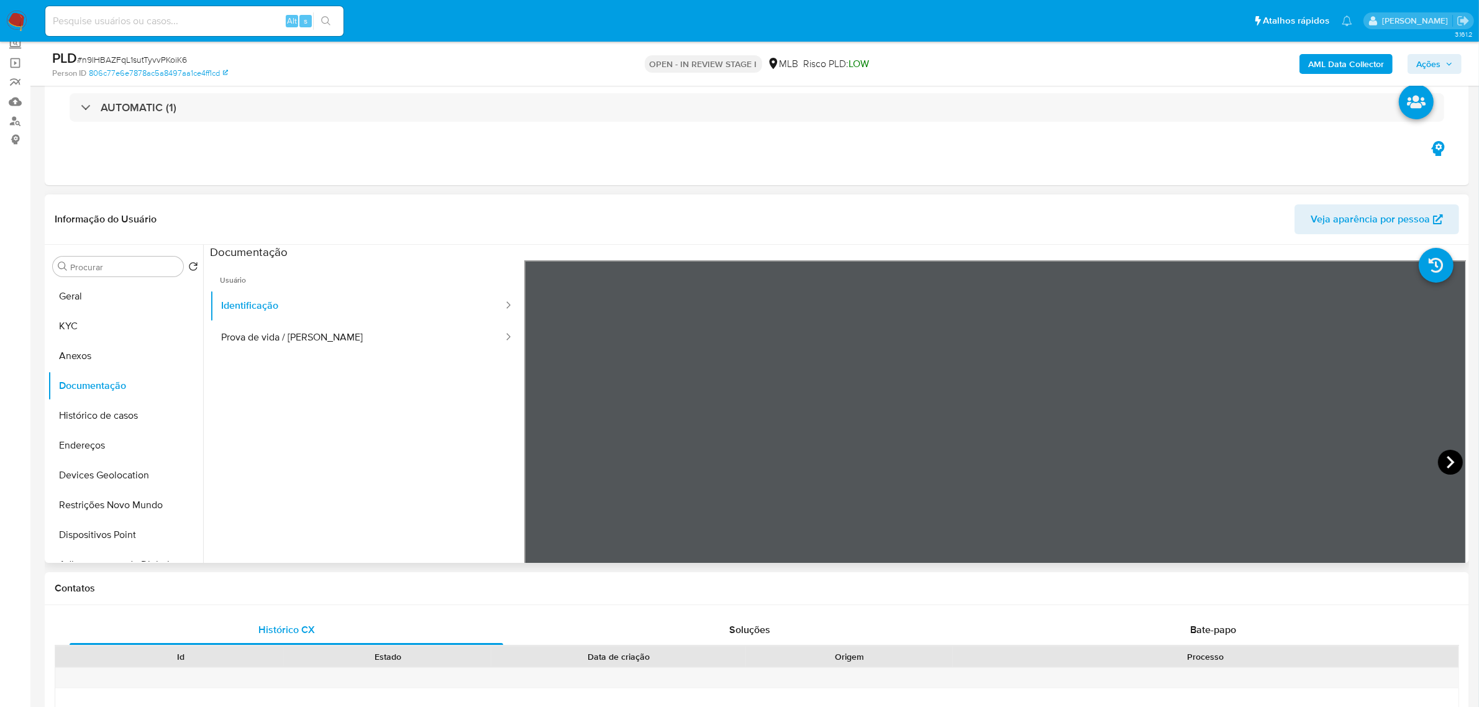
click at [1448, 466] on icon at bounding box center [1450, 462] width 25 height 25
click at [96, 324] on button "KYC" at bounding box center [120, 326] width 145 height 30
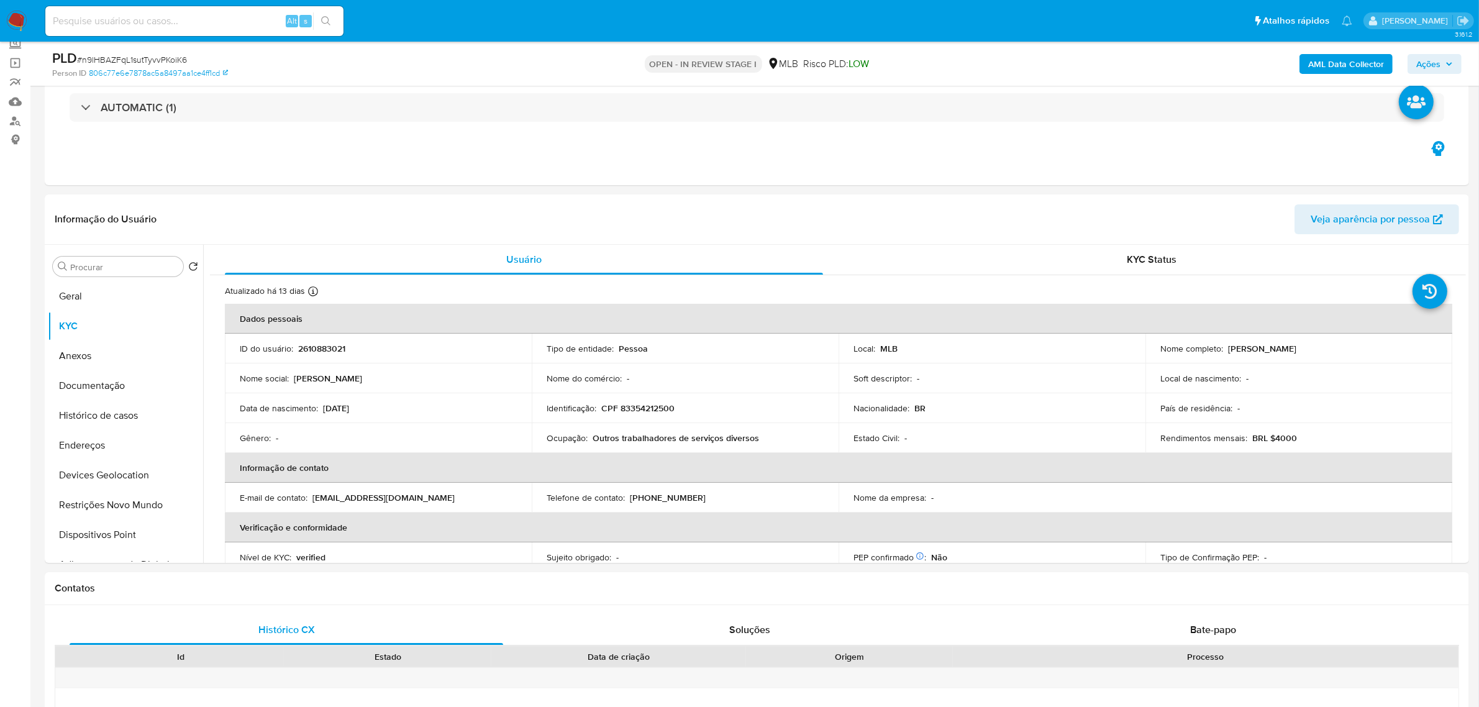
click at [657, 411] on p "CPF 83354212500" at bounding box center [637, 407] width 73 height 11
copy p "83354212500"
click at [653, 408] on p "CPF 83354212500" at bounding box center [637, 407] width 73 height 11
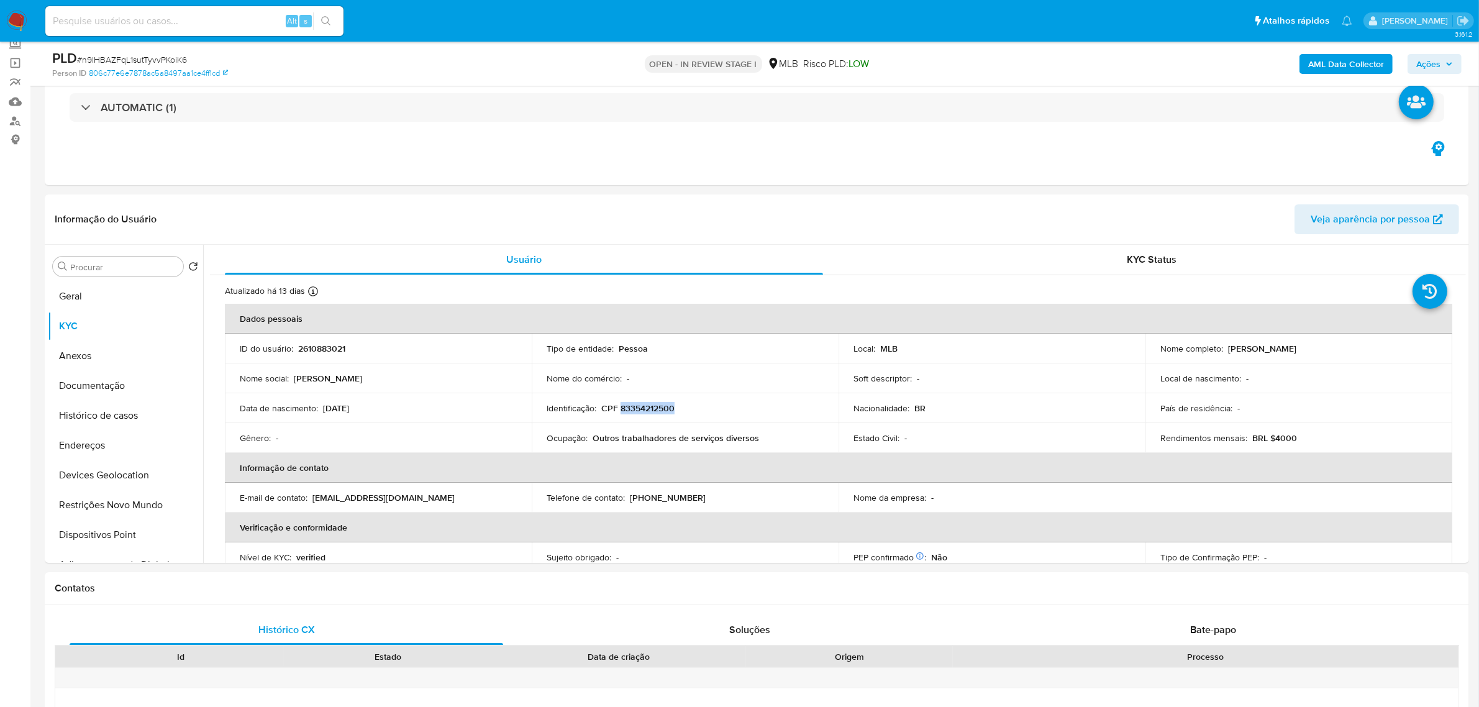
copy p "83354212500"
drag, startPoint x: 1223, startPoint y: 348, endPoint x: 1334, endPoint y: 348, distance: 110.5
click at [1334, 348] on div "Nome completo : Edna Tito Dos Santos Souza" at bounding box center [1298, 348] width 277 height 11
copy p "[PERSON_NAME] Dos [PERSON_NAME]"
click at [111, 383] on button "Documentação" at bounding box center [120, 386] width 145 height 30
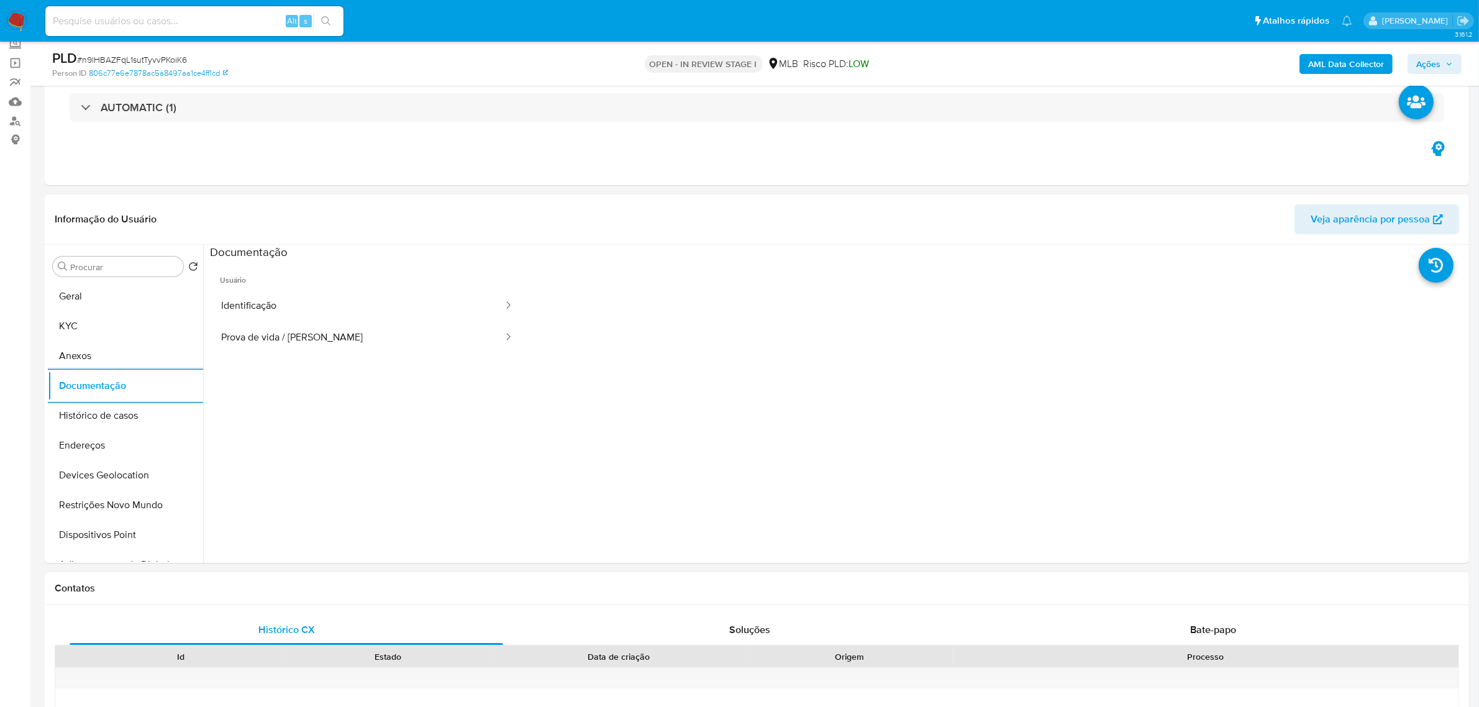
click at [1419, 61] on span "Ações" at bounding box center [1428, 64] width 24 height 20
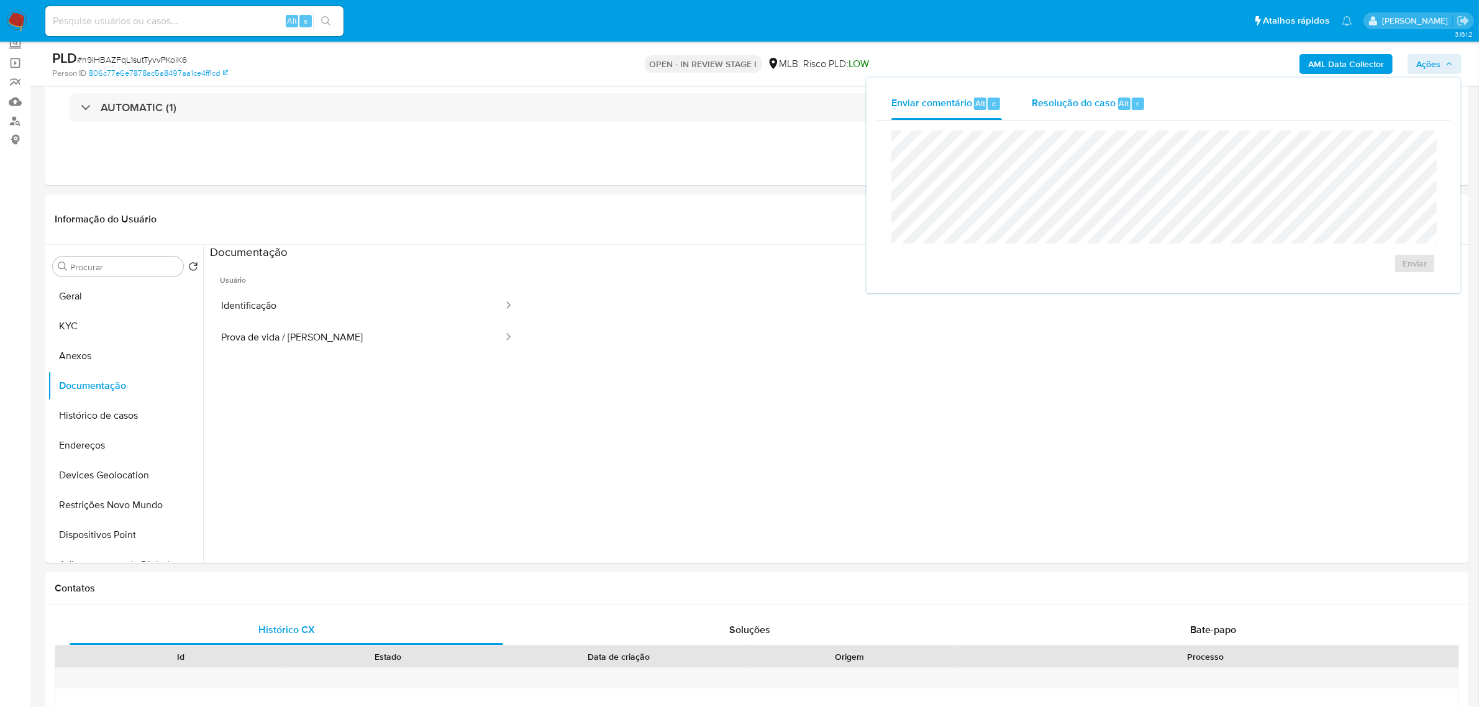
click at [1071, 107] on span "Resolução do caso" at bounding box center [1074, 103] width 84 height 14
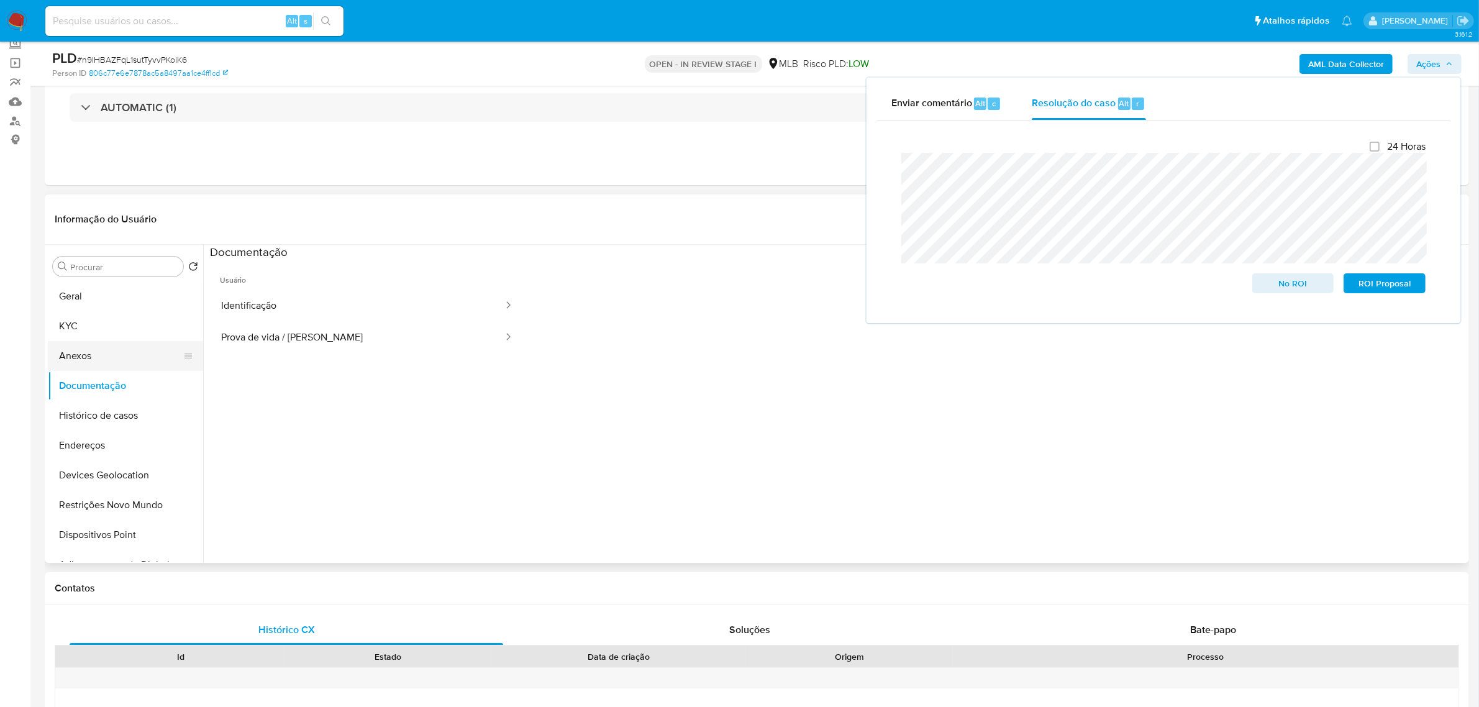
drag, startPoint x: 86, startPoint y: 352, endPoint x: 171, endPoint y: 357, distance: 85.2
click at [86, 352] on button "Anexos" at bounding box center [120, 356] width 145 height 30
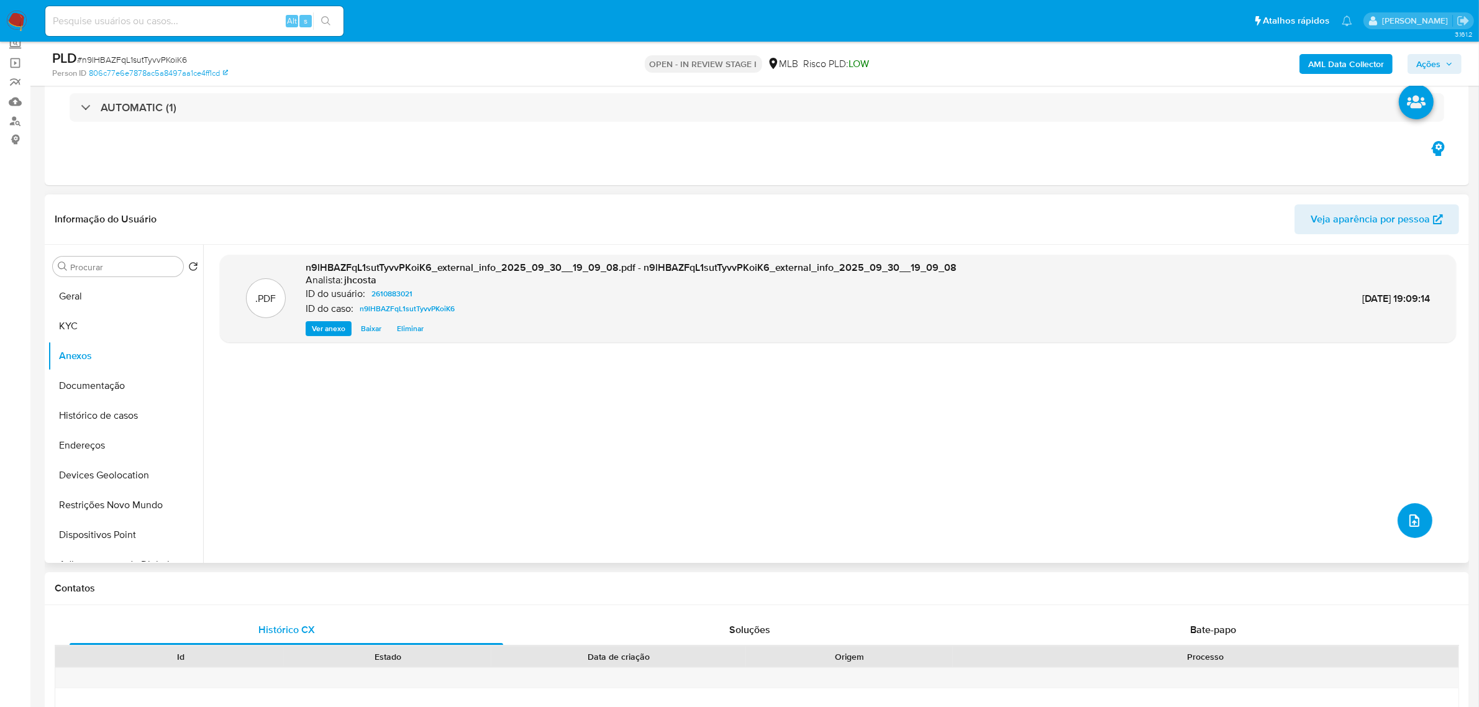
click at [1410, 517] on icon "upload-file" at bounding box center [1414, 520] width 15 height 15
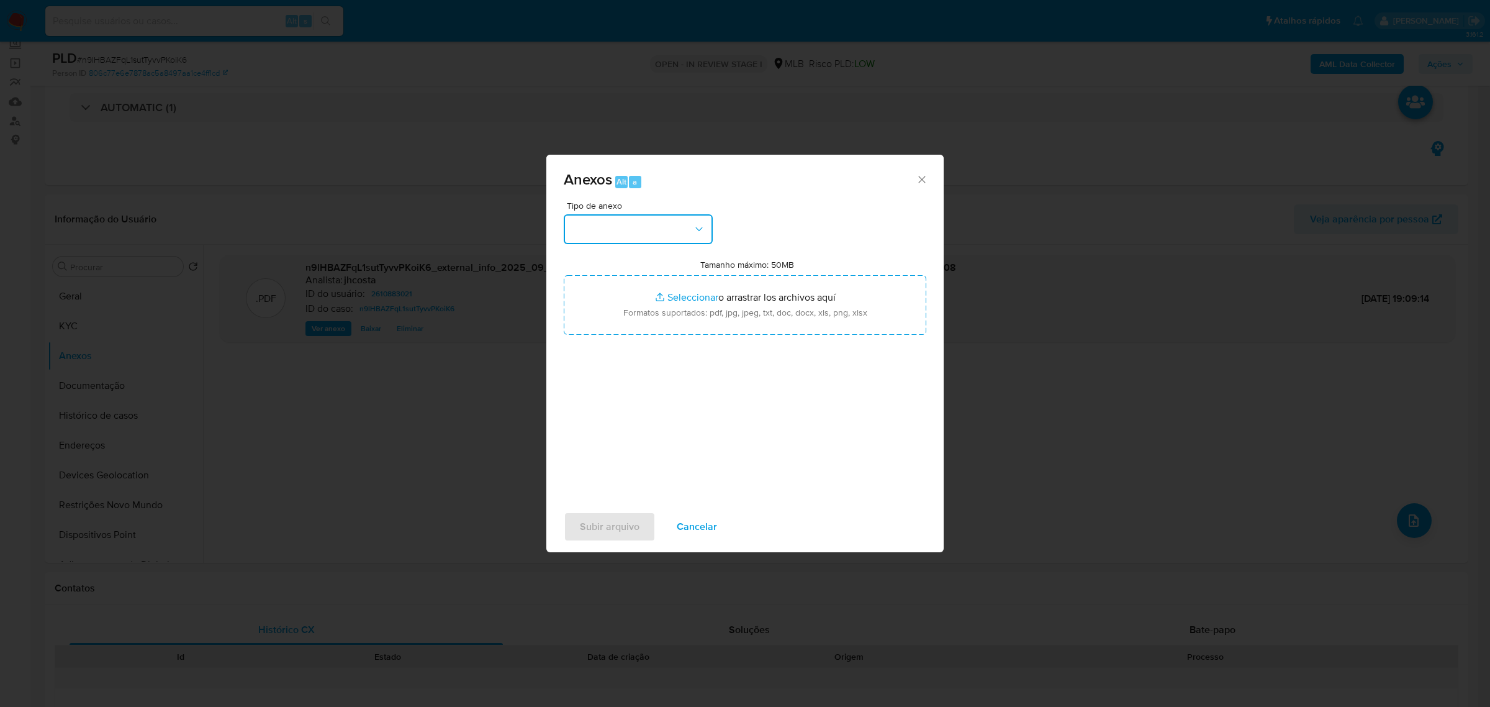
drag, startPoint x: 637, startPoint y: 220, endPoint x: 628, endPoint y: 233, distance: 15.5
click at [637, 221] on button "button" at bounding box center [638, 229] width 149 height 30
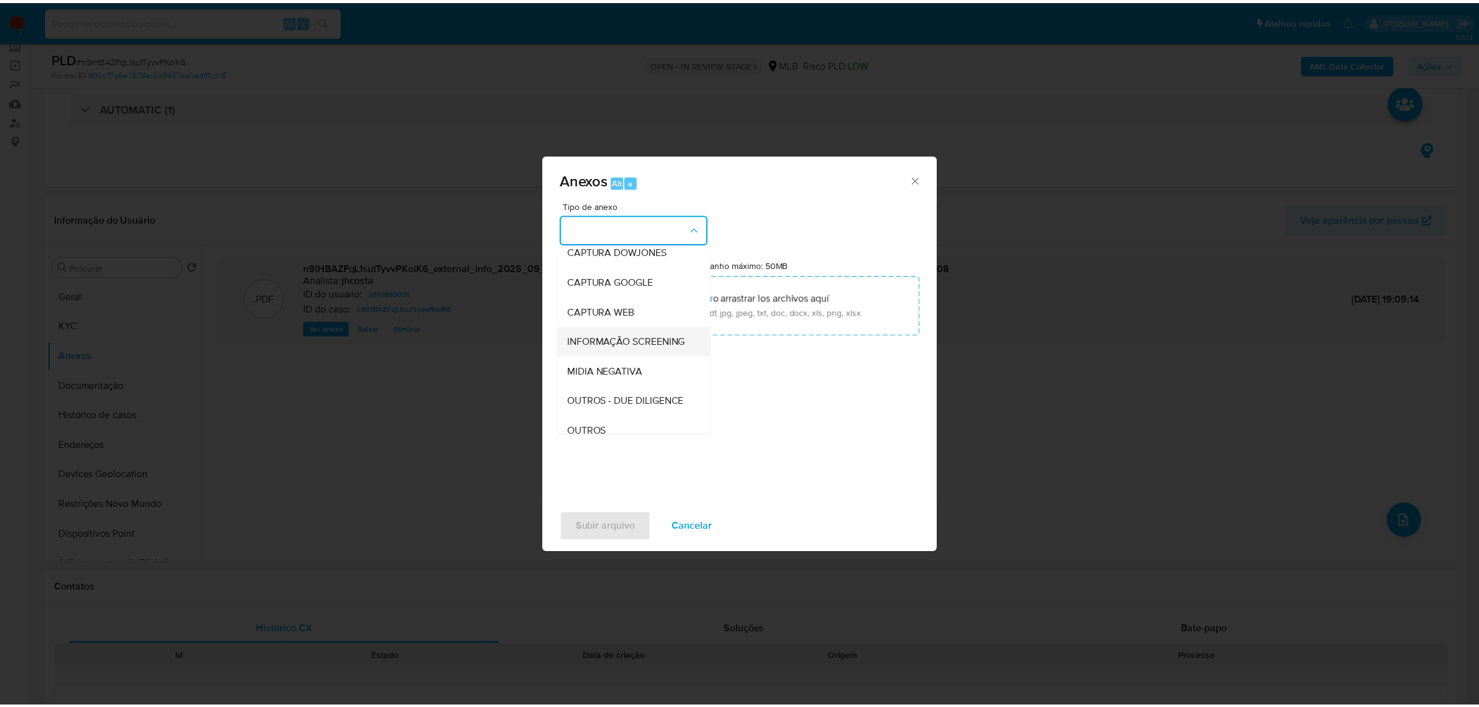
scroll to position [78, 0]
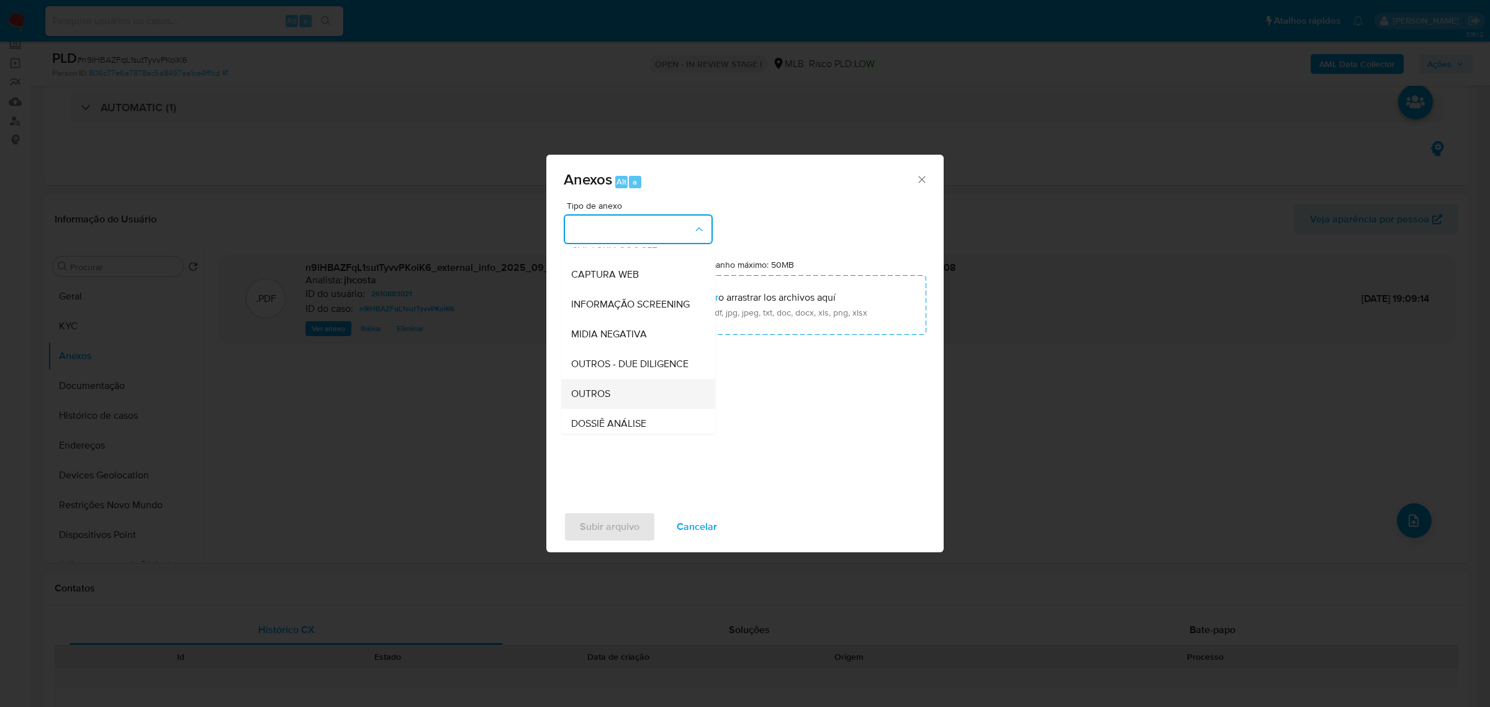
click at [606, 399] on span "OUTROS" at bounding box center [590, 393] width 39 height 12
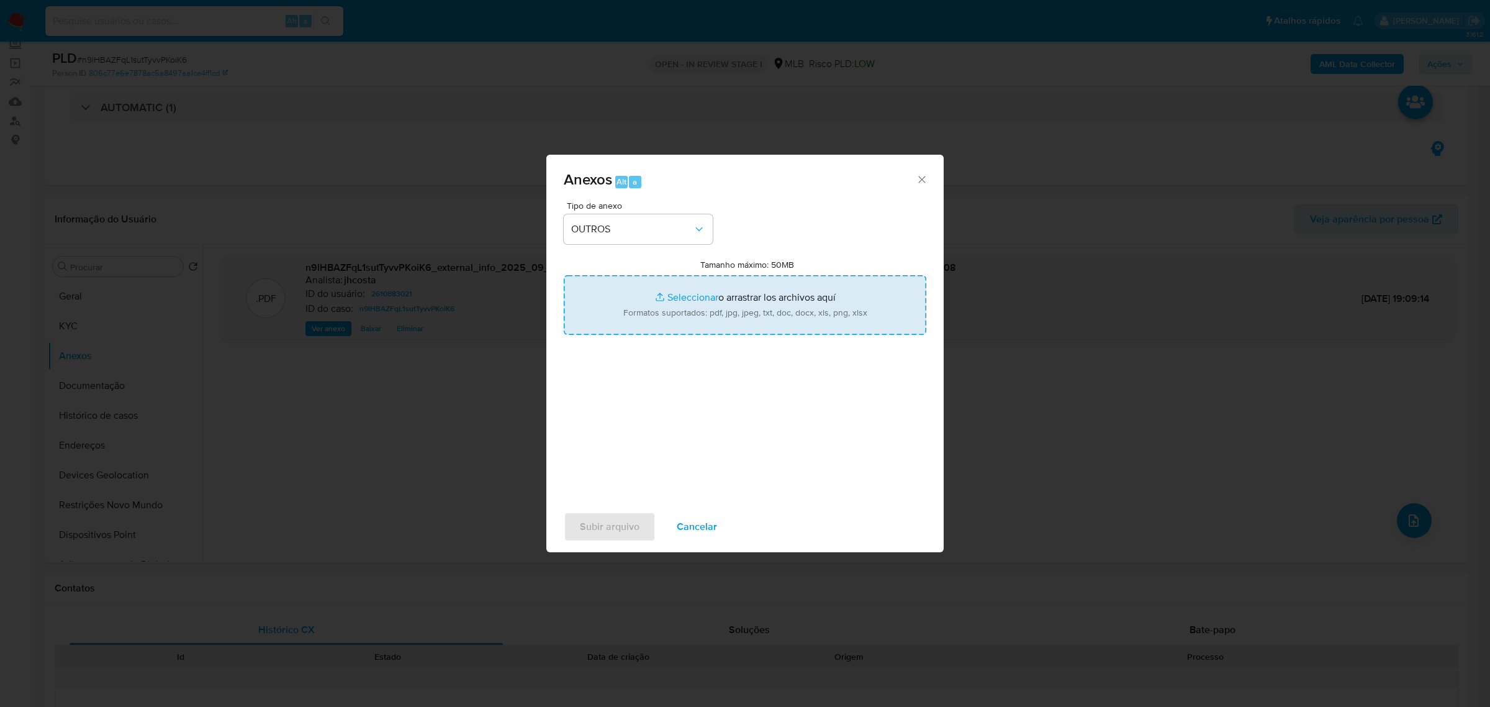
click at [751, 307] on input "Tamanho máximo: 50MB Seleccionar archivos" at bounding box center [745, 305] width 363 height 60
type input "C:\fakepath\Mulan 2610883021_2025_09_29_13_01_20.xlsx"
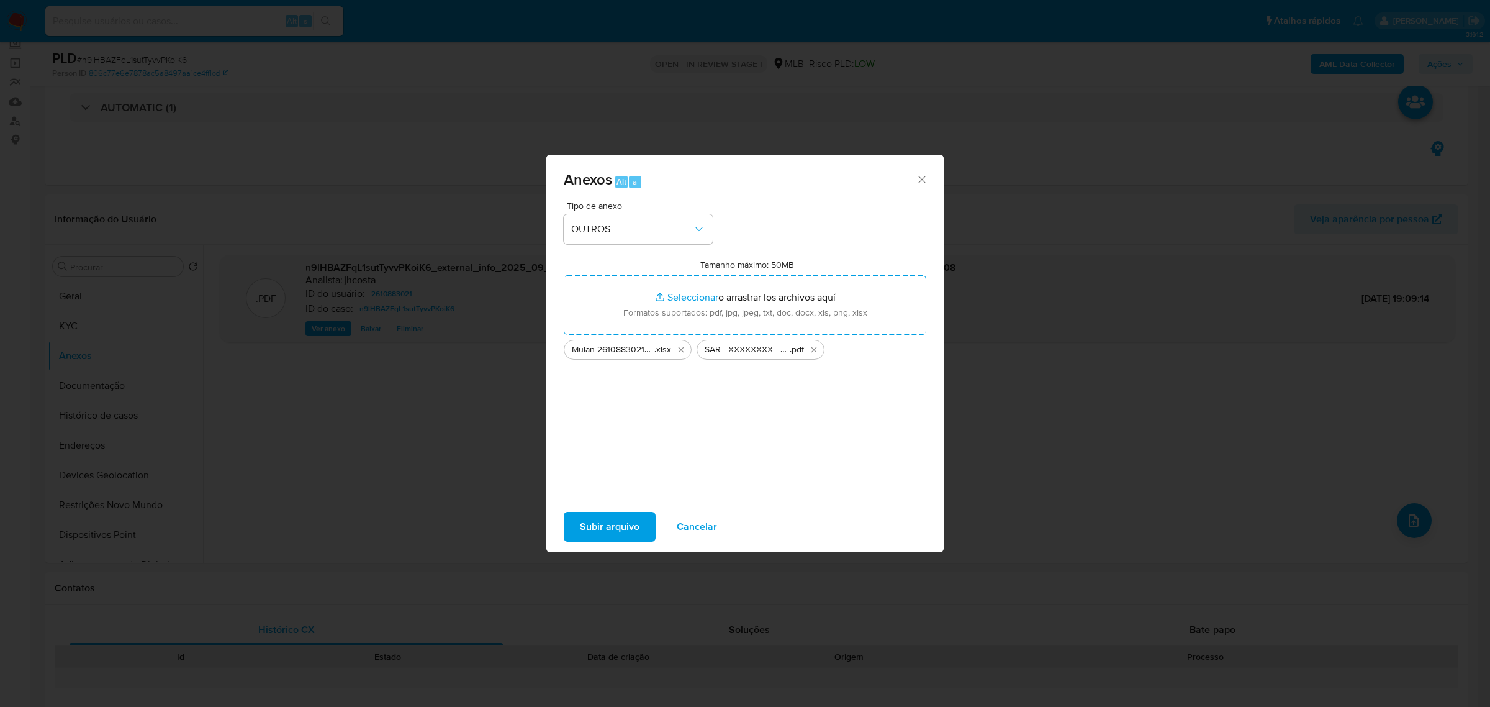
click at [616, 524] on span "Subir arquivo" at bounding box center [610, 526] width 60 height 27
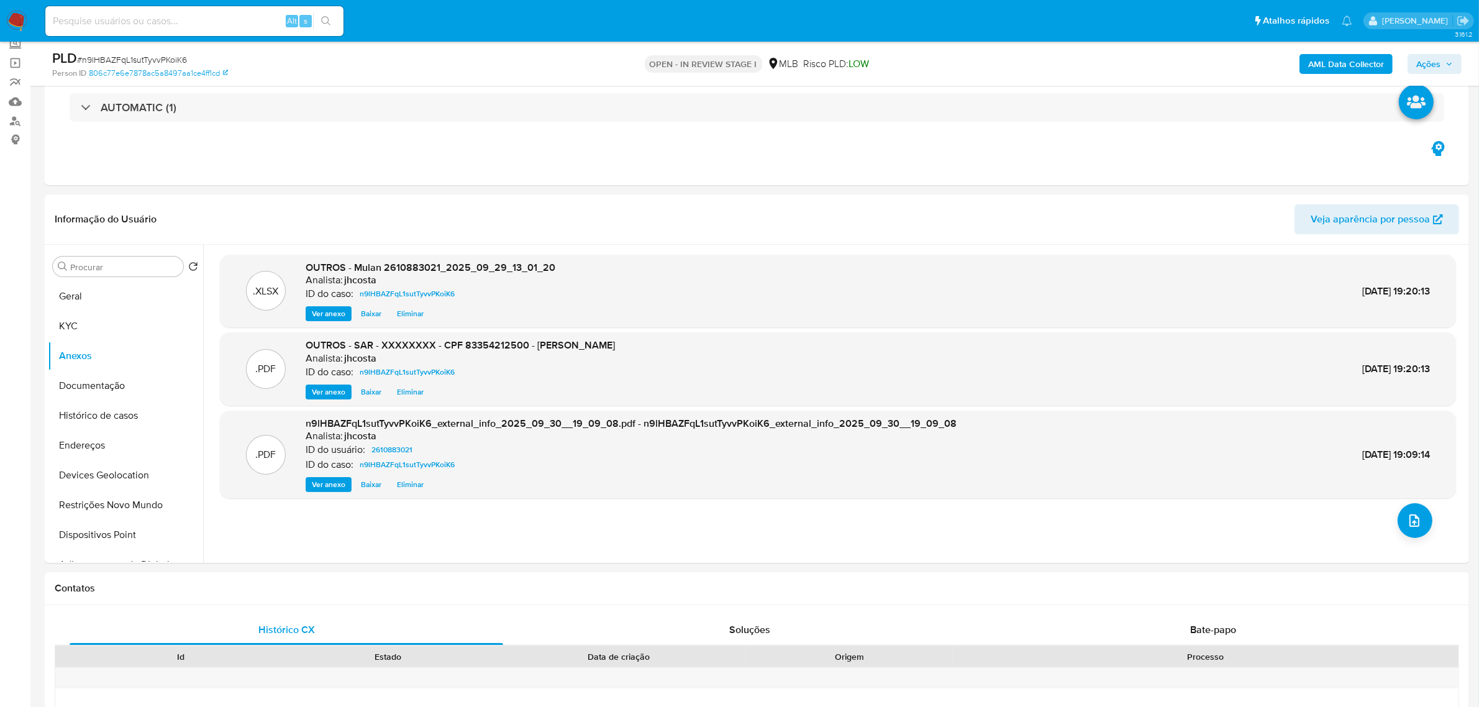
click at [1415, 66] on button "Ações" at bounding box center [1434, 64] width 54 height 20
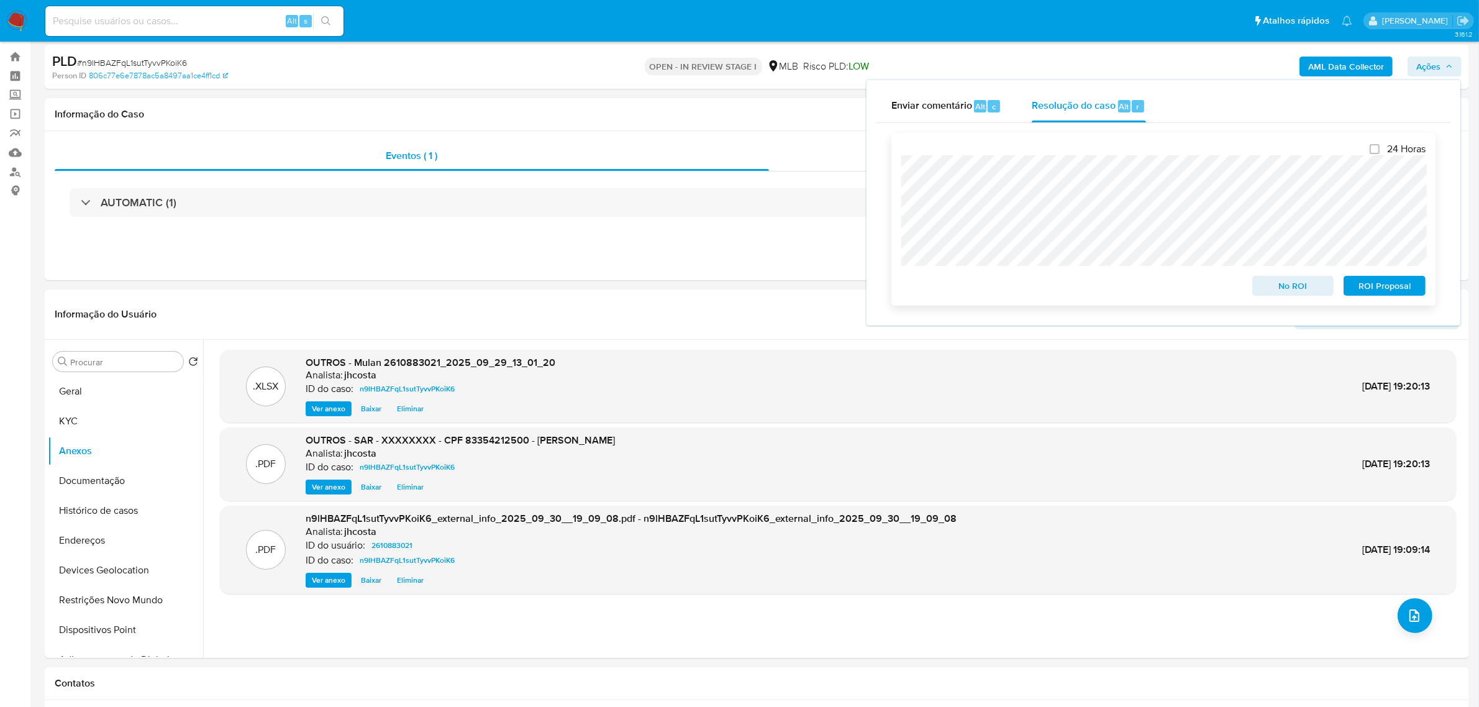
scroll to position [0, 0]
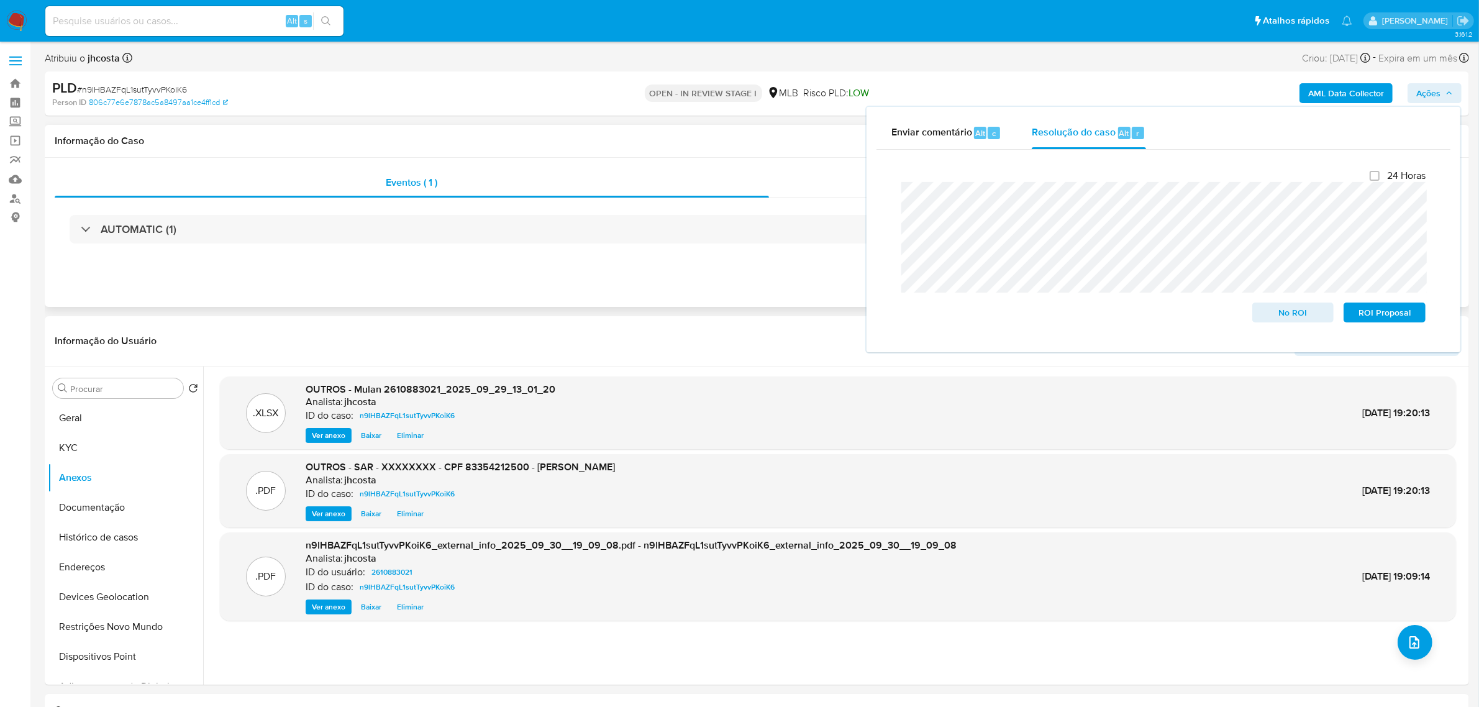
click at [299, 255] on div "AUTOMATIC (1)" at bounding box center [757, 229] width 1404 height 62
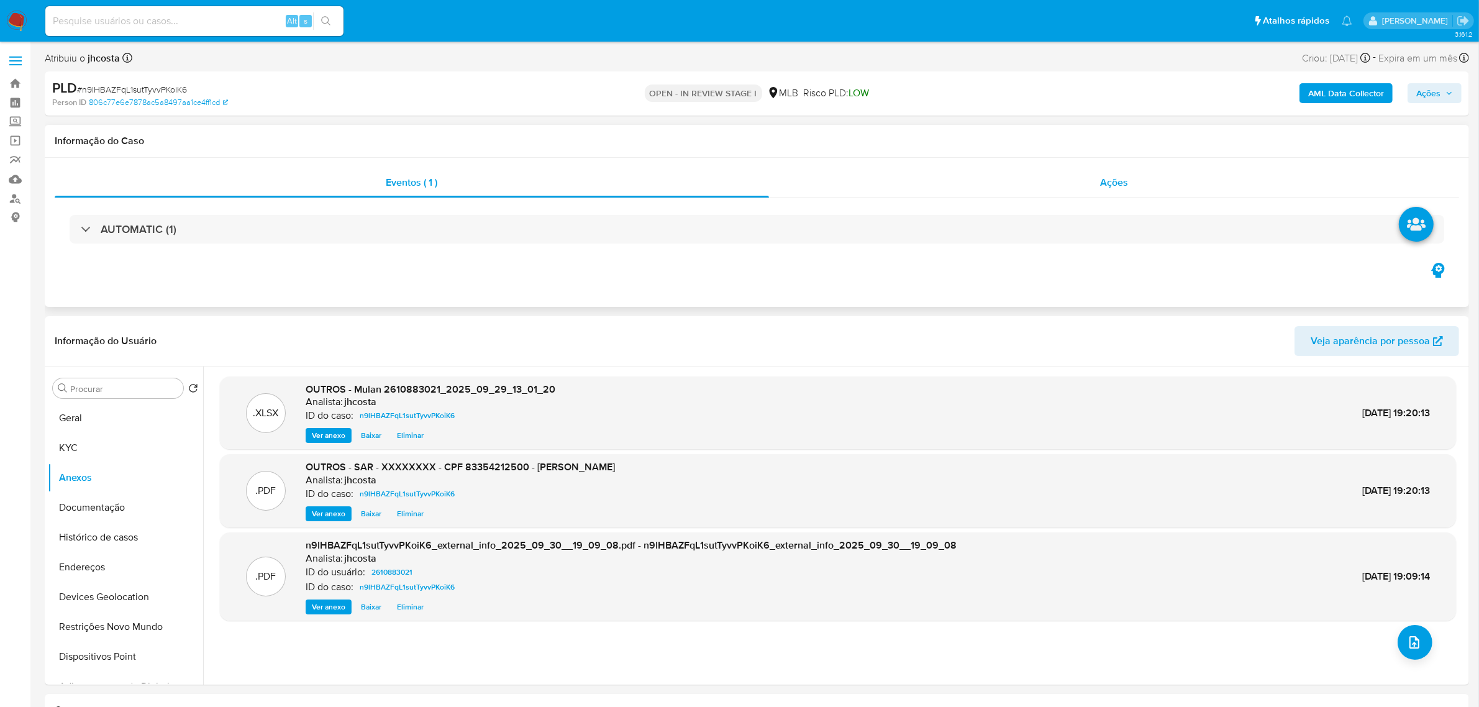
click at [1150, 184] on div "Ações" at bounding box center [1114, 183] width 691 height 30
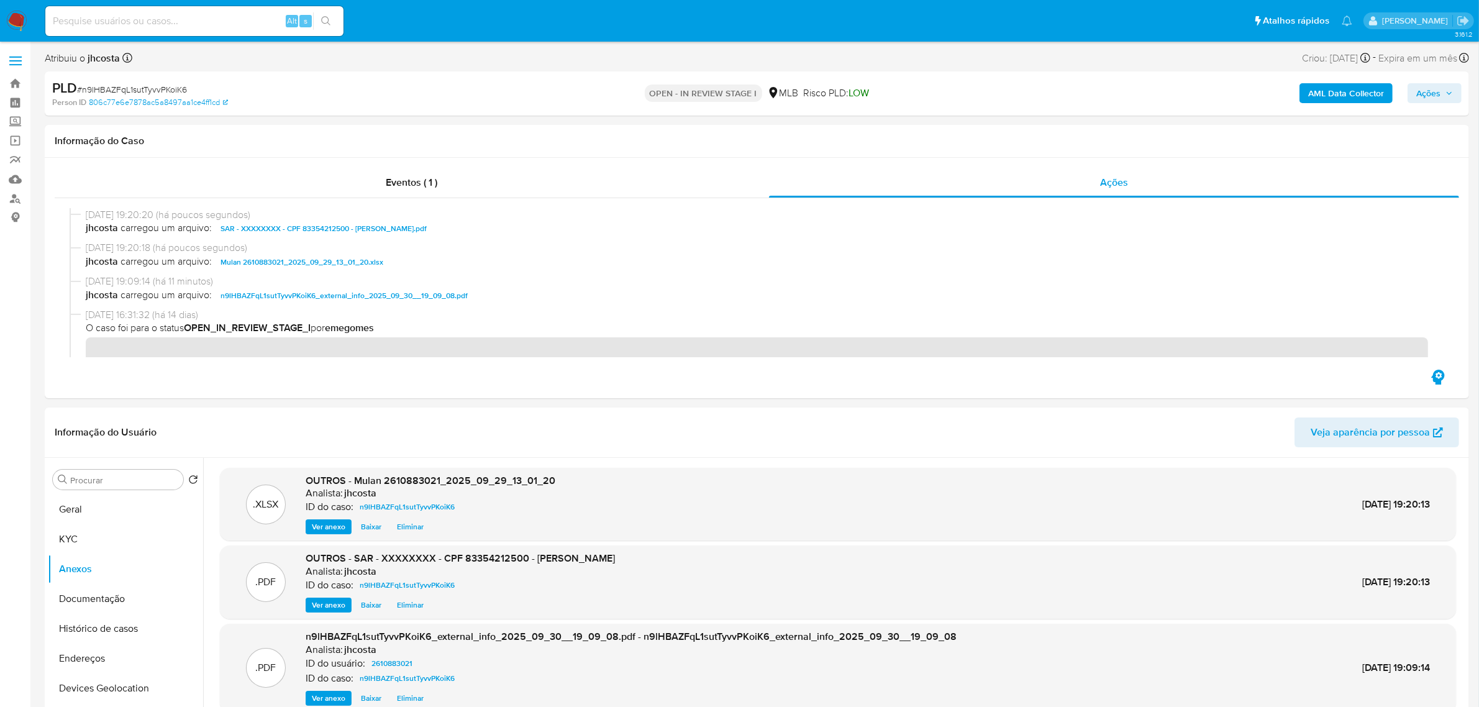
click at [1430, 98] on span "Ações" at bounding box center [1428, 93] width 24 height 20
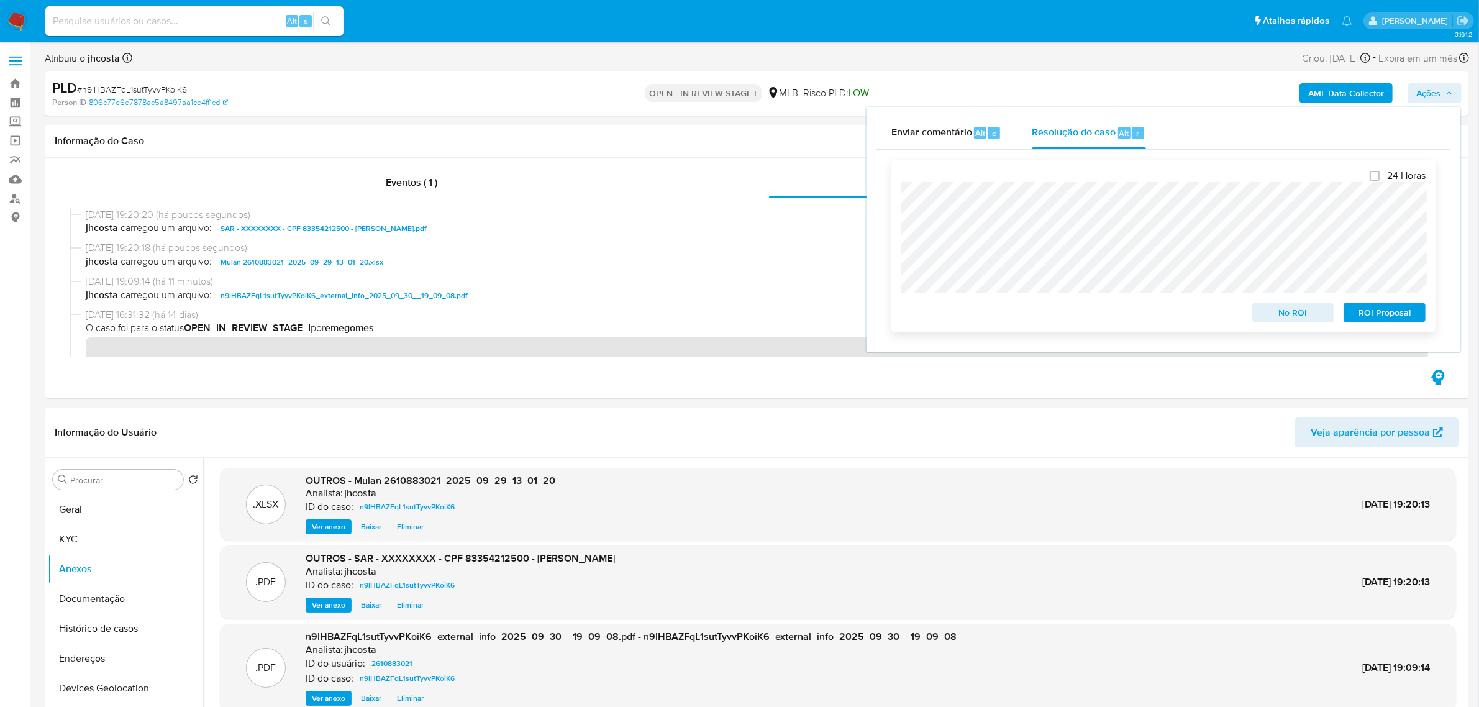
click at [1392, 315] on span "ROI Proposal" at bounding box center [1384, 312] width 65 height 17
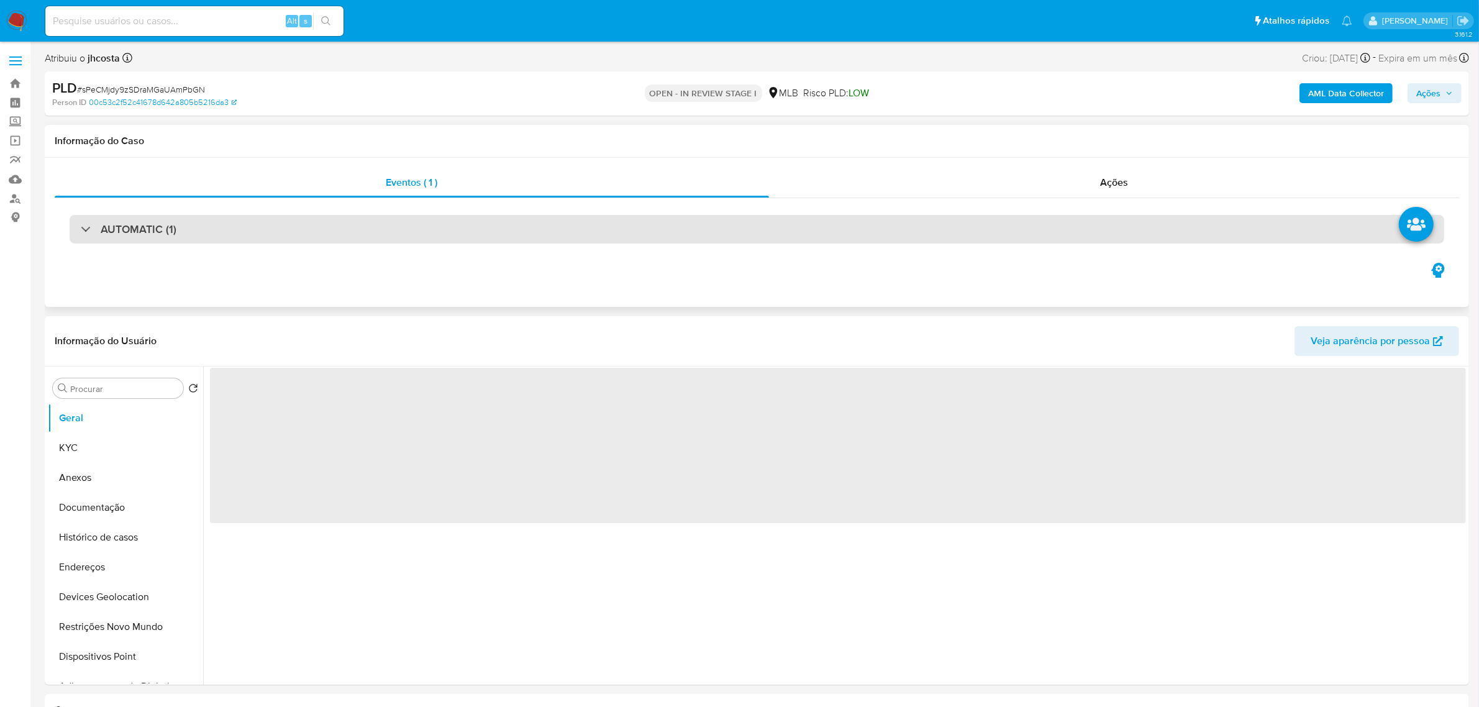
select select "10"
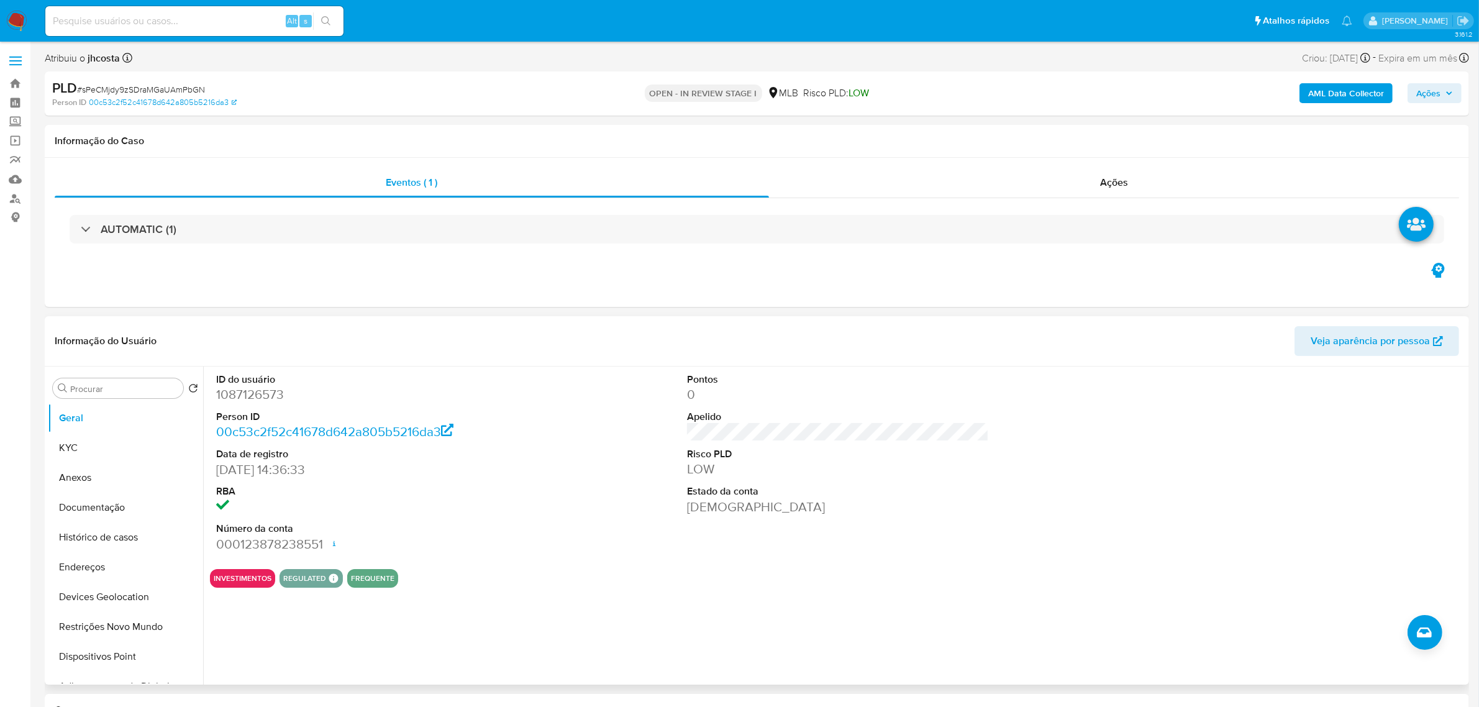
click at [250, 399] on dd "1087126573" at bounding box center [367, 394] width 302 height 17
copy dd "1087126573"
click at [273, 389] on dd "1087126573" at bounding box center [367, 394] width 302 height 17
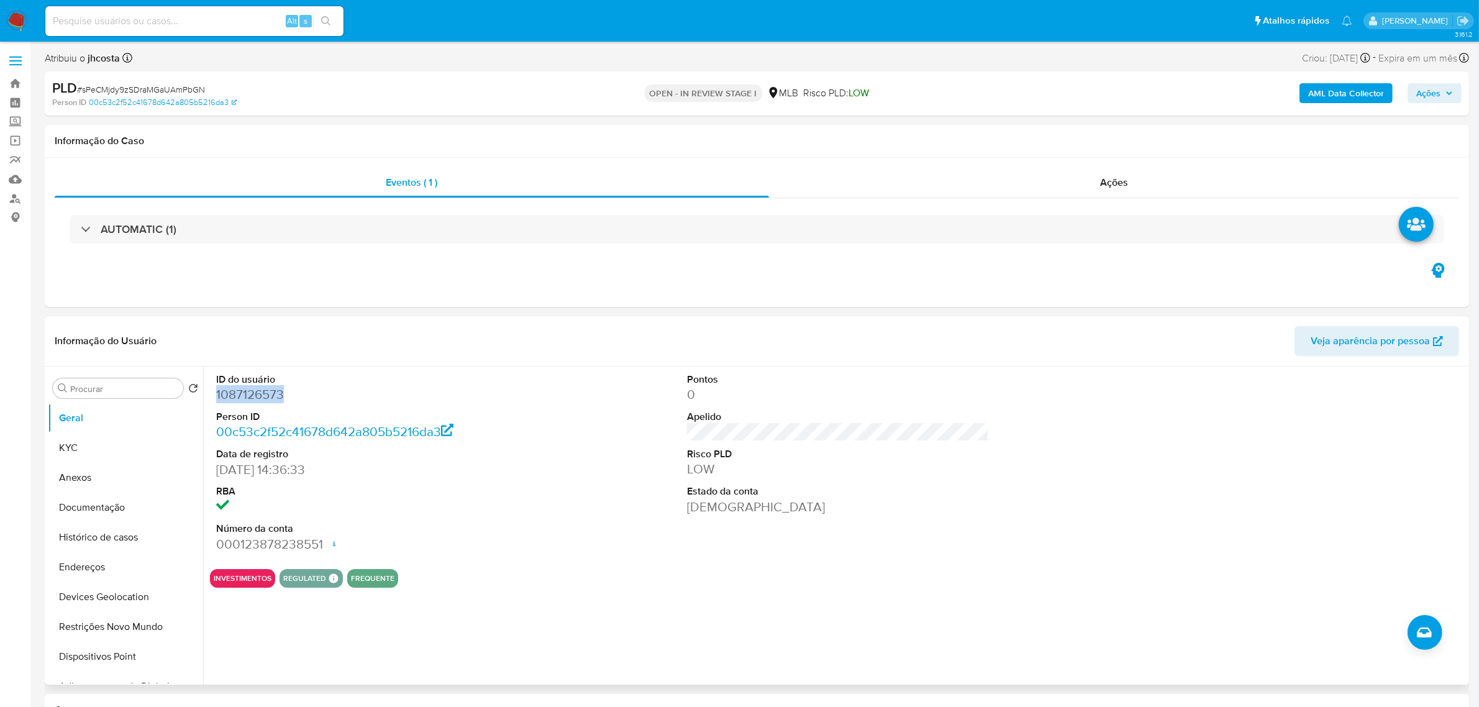
click at [255, 399] on dd "1087126573" at bounding box center [367, 394] width 302 height 17
click at [497, 422] on dt "Person ID" at bounding box center [367, 417] width 302 height 14
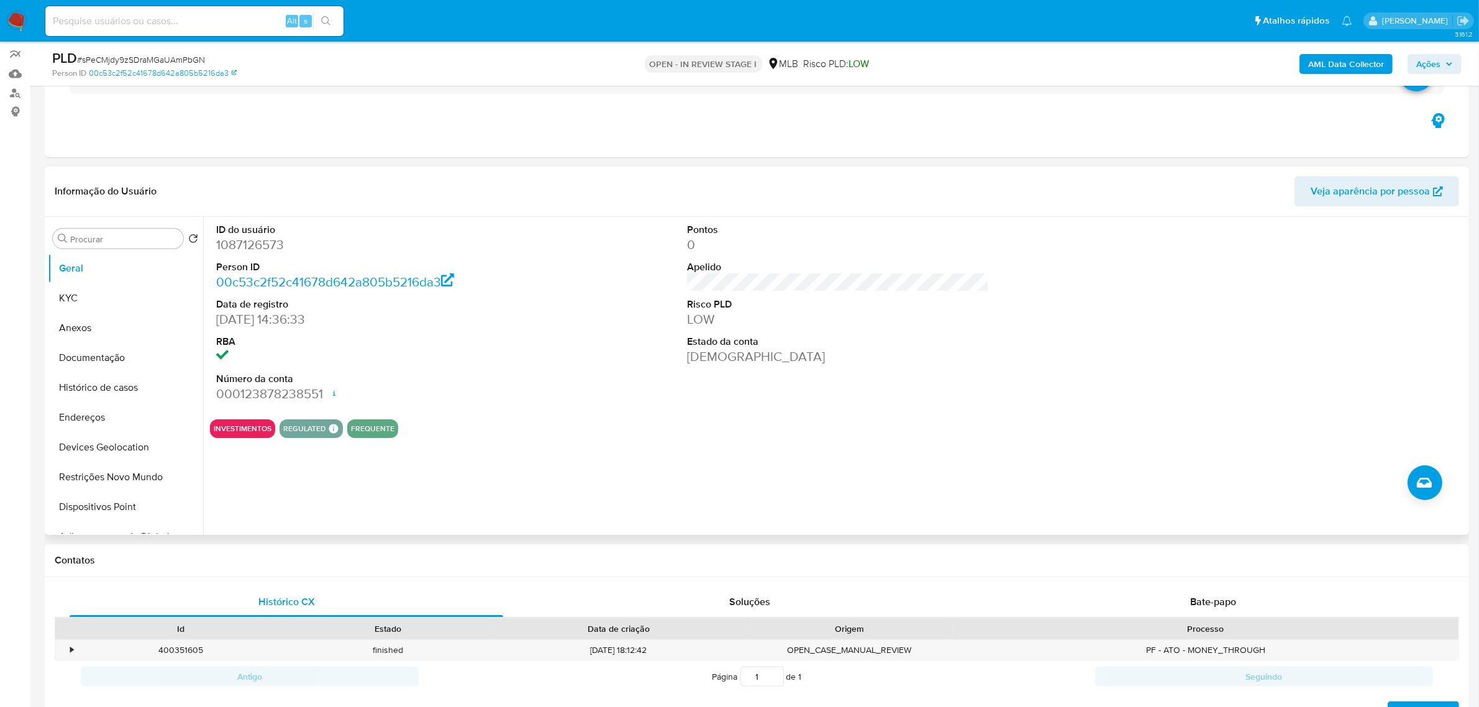
scroll to position [155, 0]
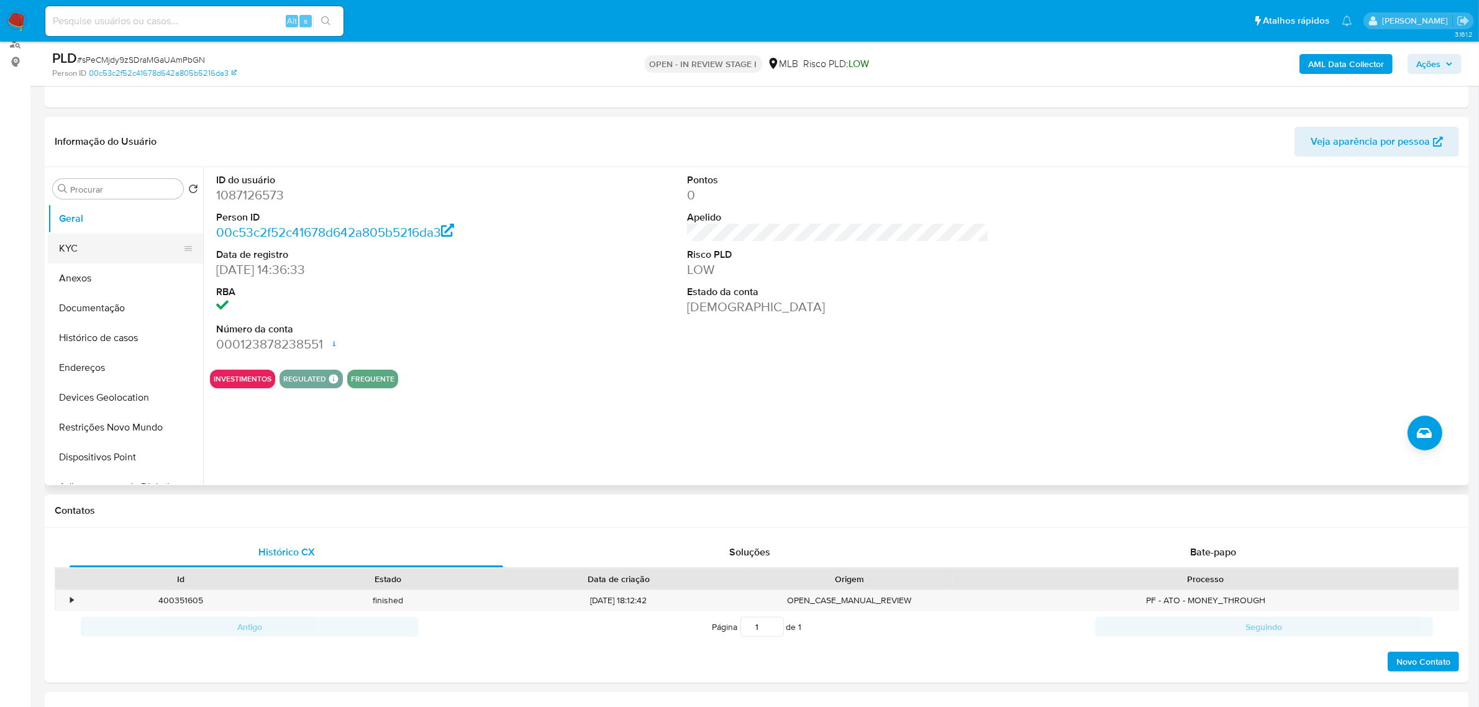
click at [134, 255] on button "KYC" at bounding box center [120, 249] width 145 height 30
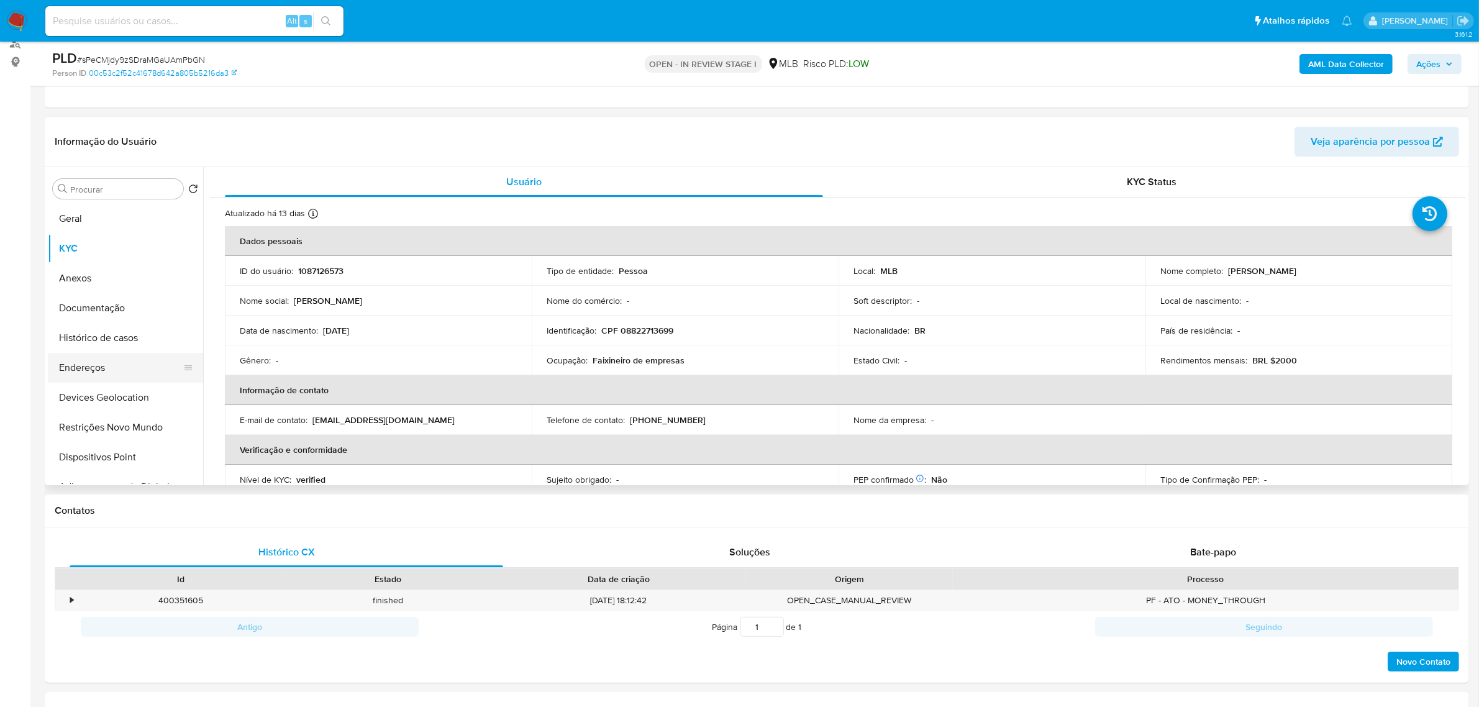
click at [126, 360] on button "Endereços" at bounding box center [120, 368] width 145 height 30
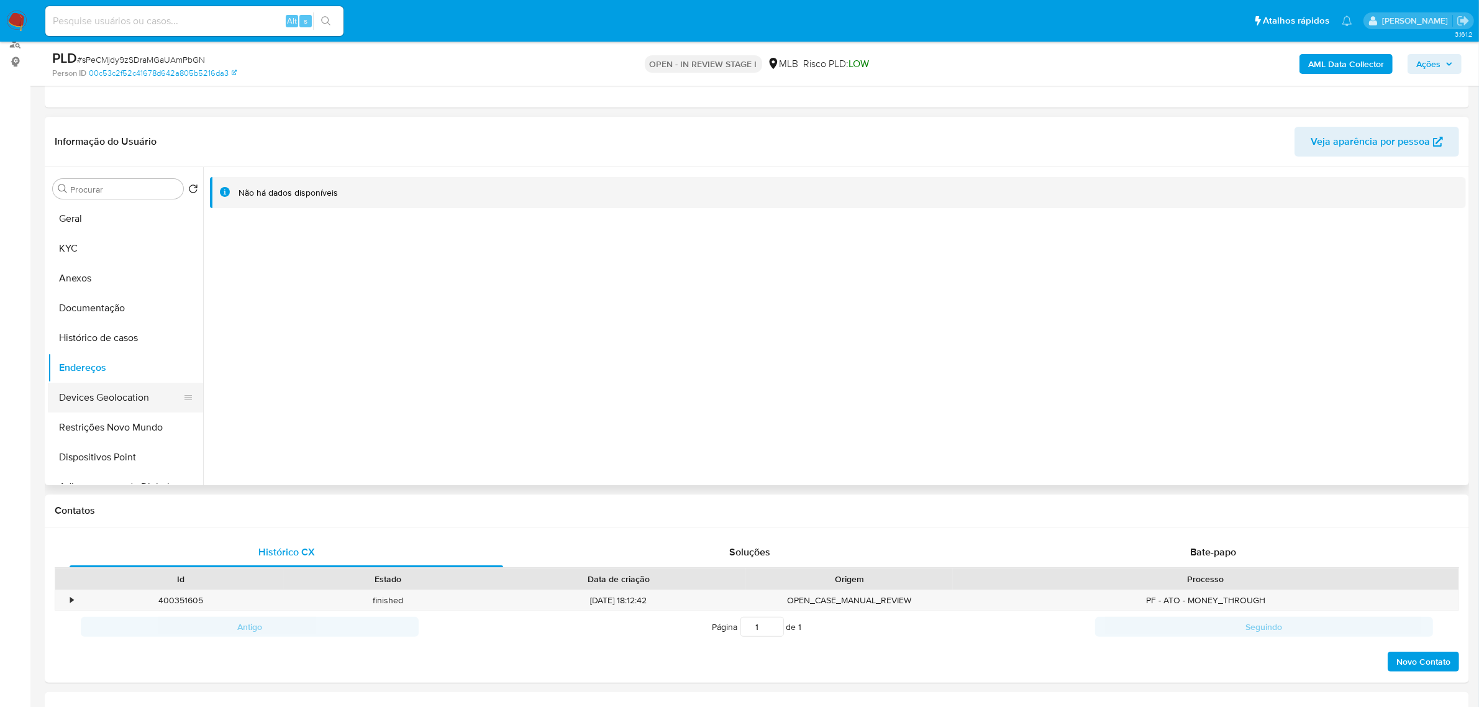
click at [140, 392] on button "Devices Geolocation" at bounding box center [120, 398] width 145 height 30
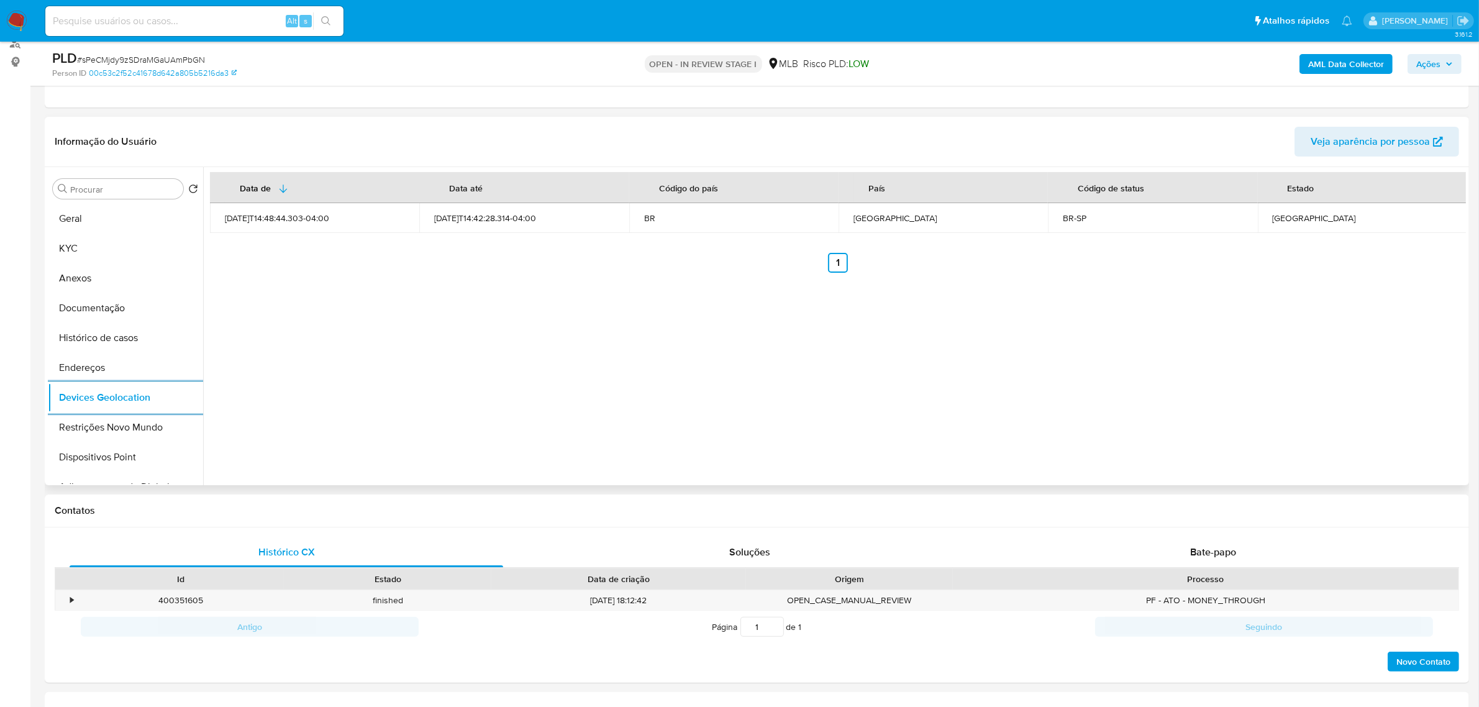
drag, startPoint x: 138, startPoint y: 422, endPoint x: 199, endPoint y: 427, distance: 61.0
click at [140, 426] on button "Restrições Novo Mundo" at bounding box center [125, 427] width 155 height 30
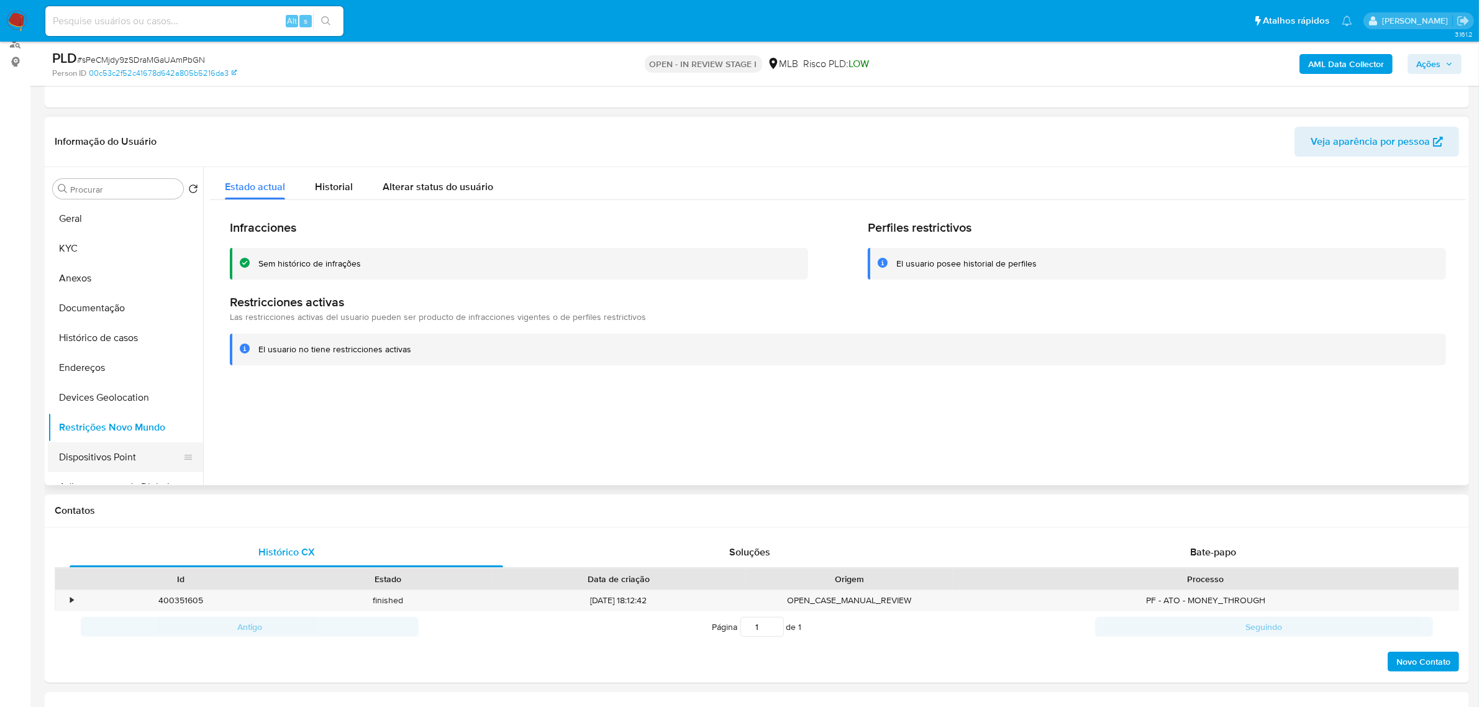
click at [150, 460] on button "Dispositivos Point" at bounding box center [120, 457] width 145 height 30
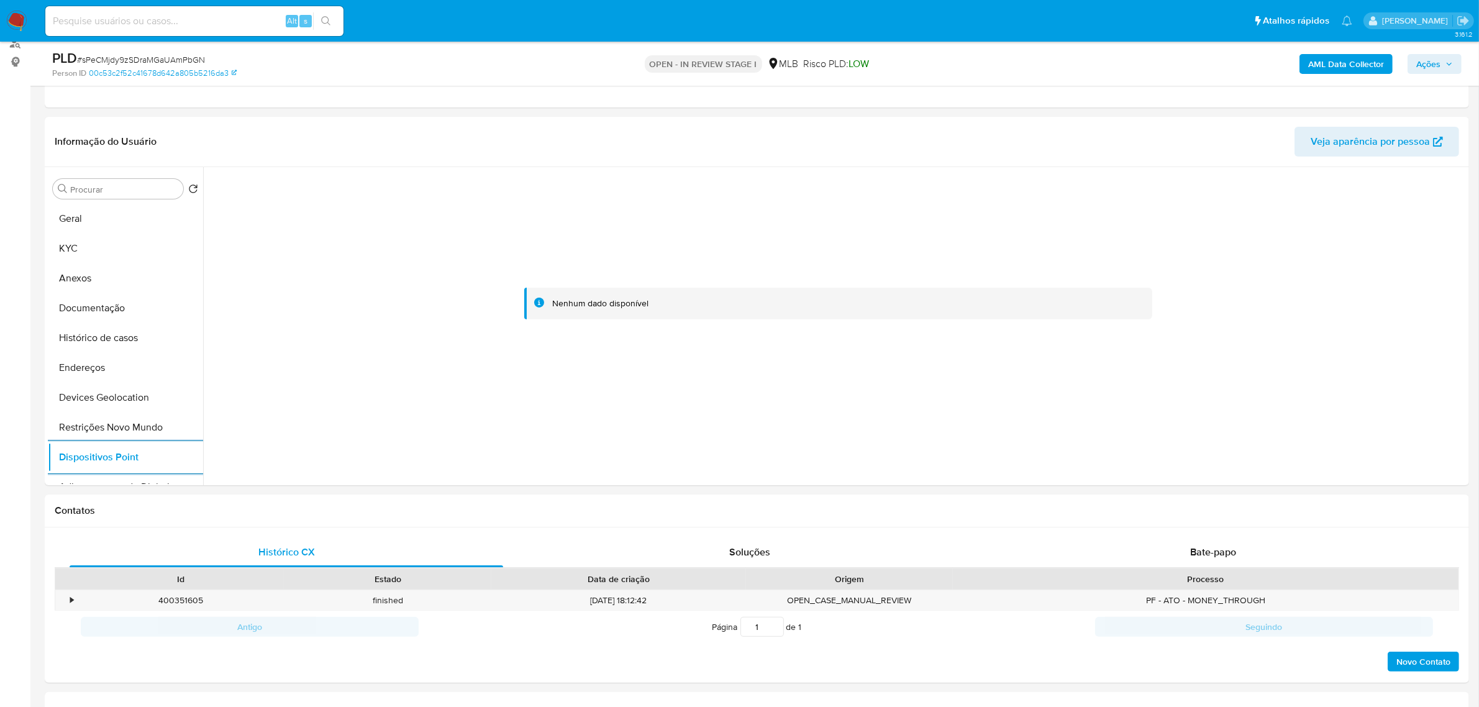
click at [1339, 68] on b "AML Data Collector" at bounding box center [1346, 64] width 76 height 20
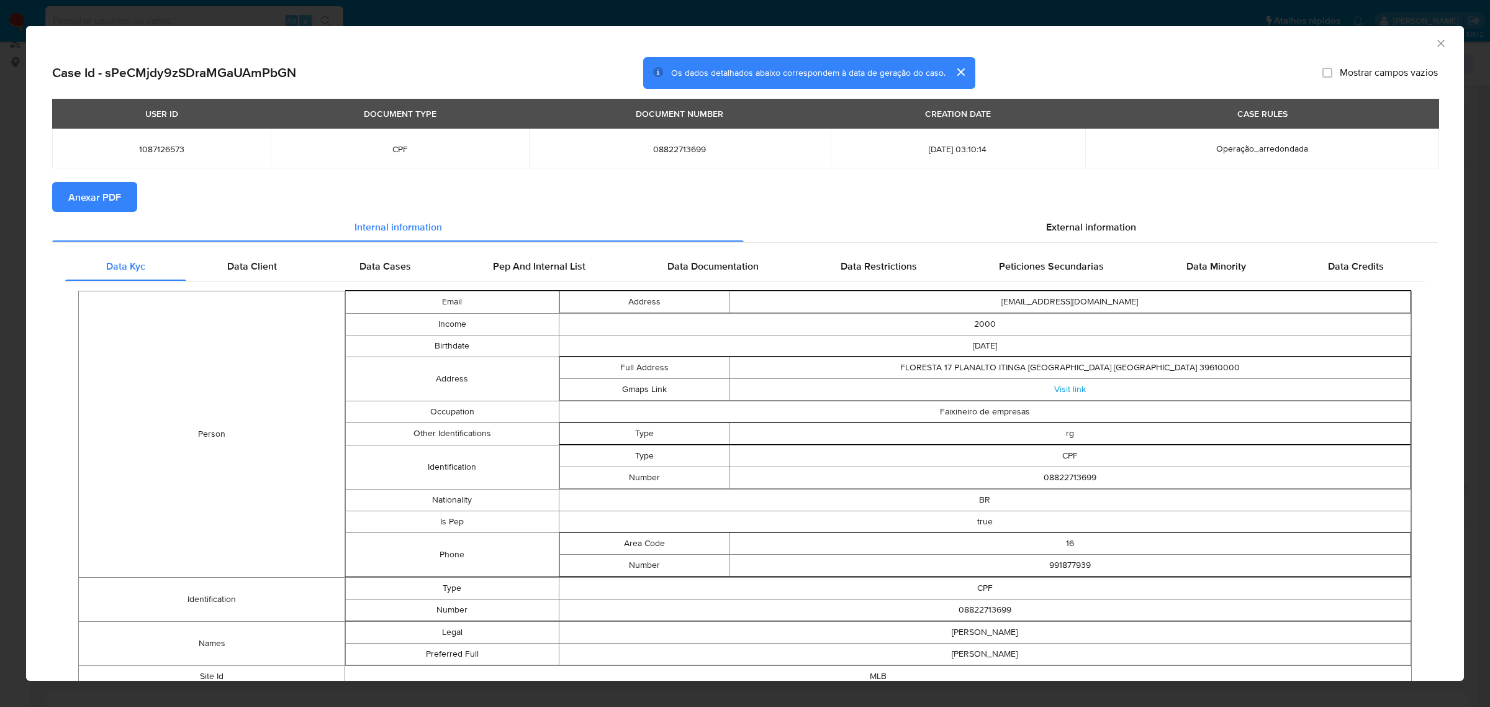
click at [119, 186] on span "Anexar PDF" at bounding box center [94, 196] width 53 height 27
drag, startPoint x: 1079, startPoint y: 219, endPoint x: 899, endPoint y: 272, distance: 188.3
click at [1078, 219] on div "External information" at bounding box center [1091, 229] width 694 height 30
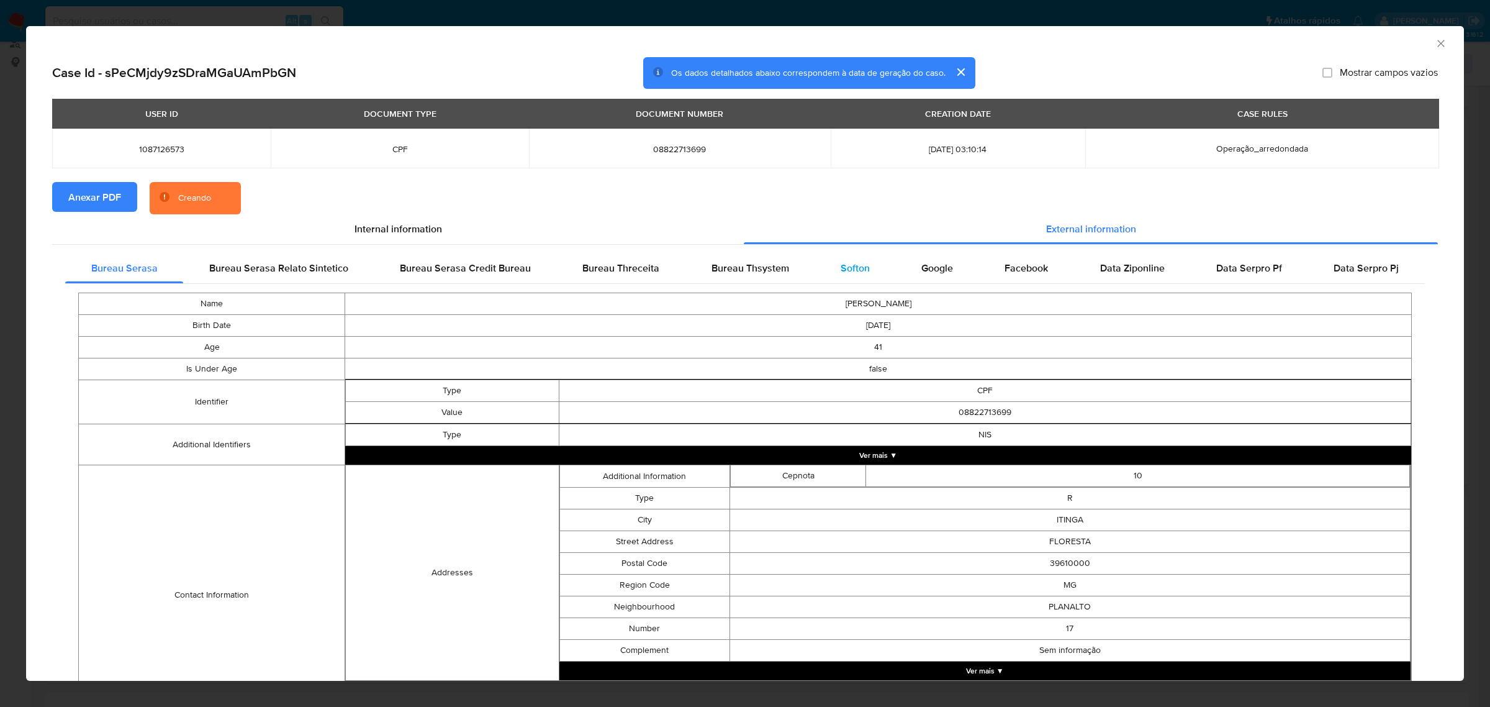
click at [841, 274] on span "Softon" at bounding box center [855, 268] width 29 height 14
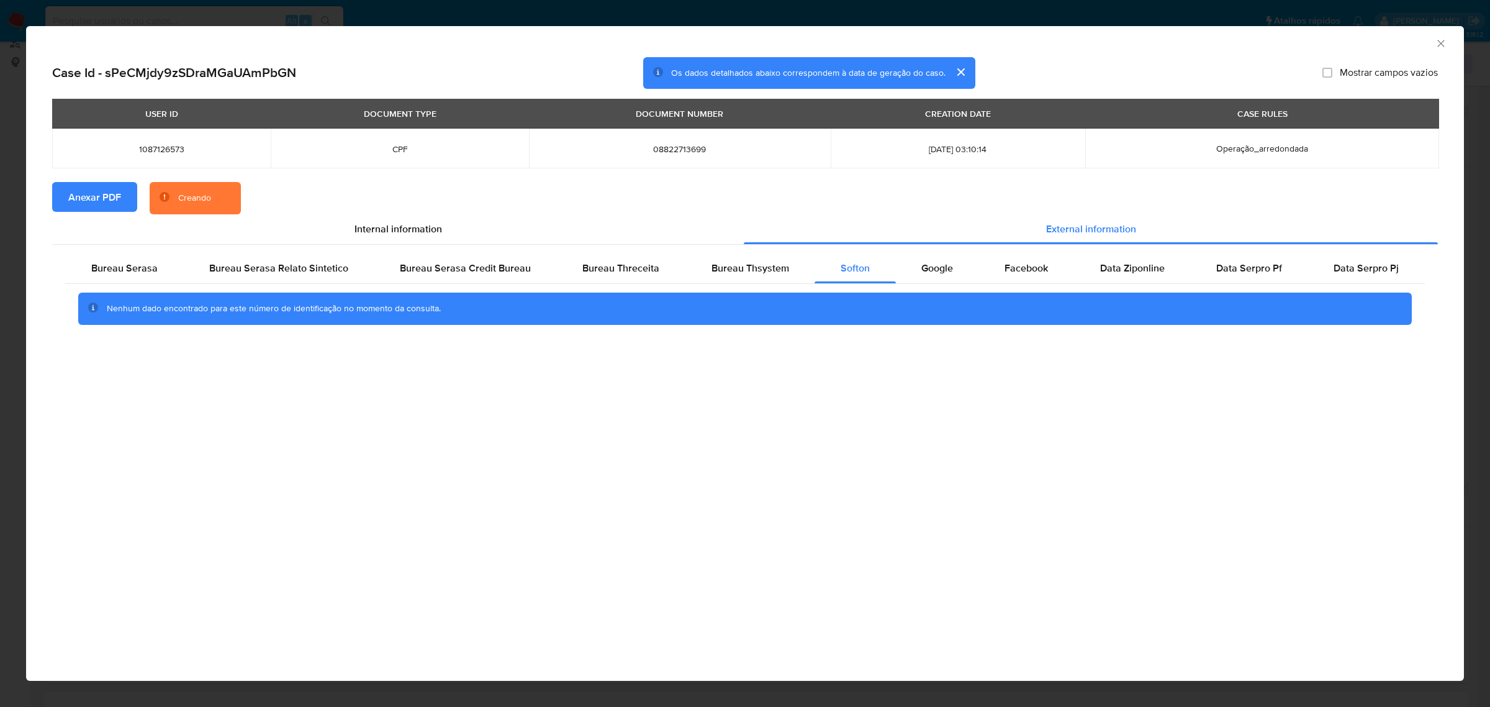
click at [1439, 37] on icon "Fechar a janela" at bounding box center [1441, 43] width 12 height 12
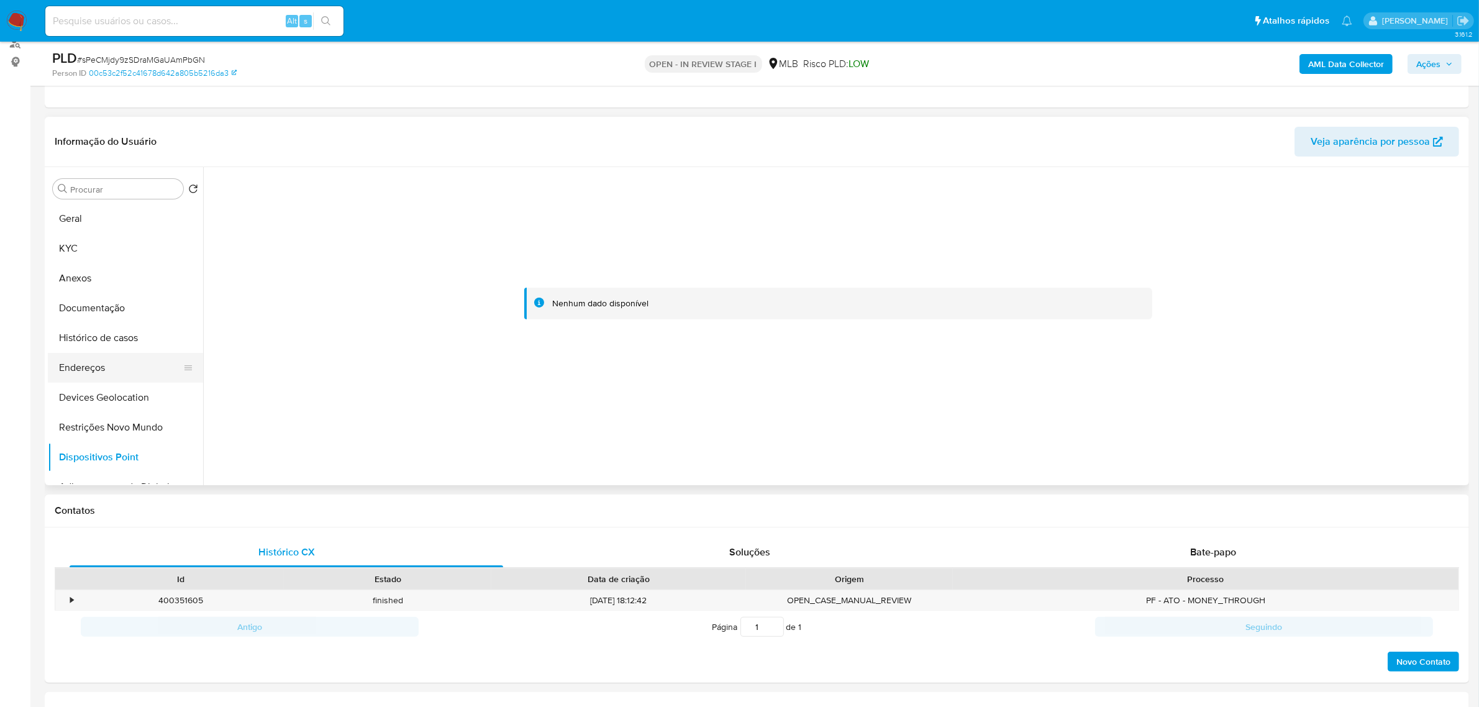
click at [101, 370] on button "Endereços" at bounding box center [120, 368] width 145 height 30
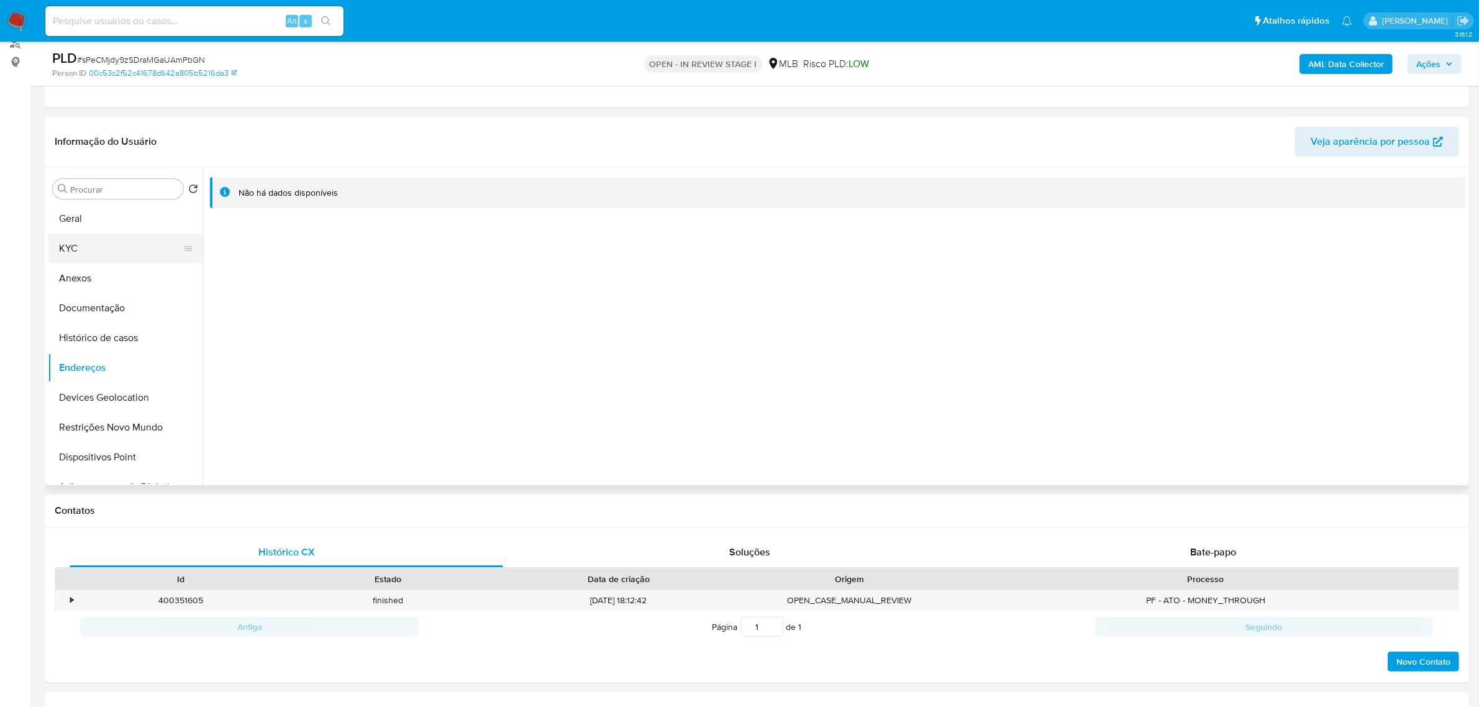
click at [91, 261] on button "KYC" at bounding box center [120, 249] width 145 height 30
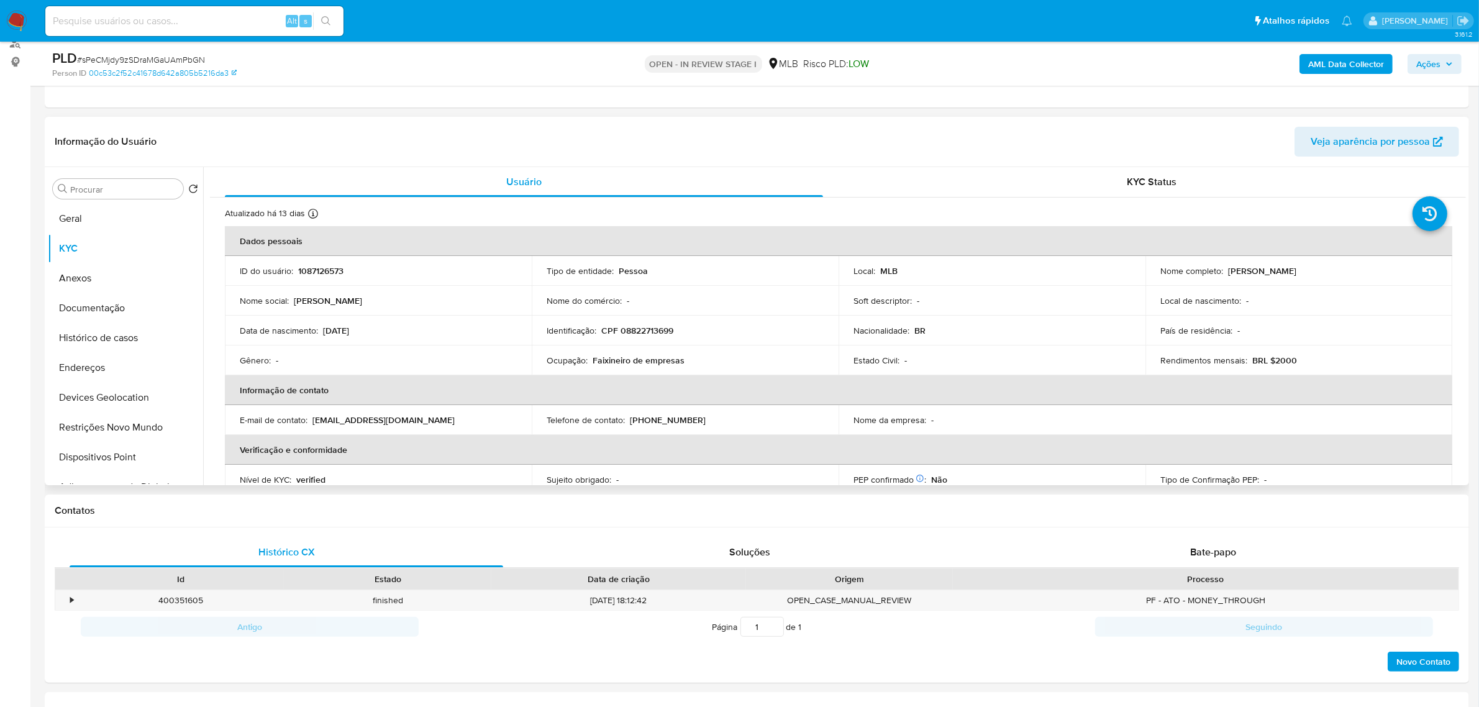
click at [638, 333] on p "CPF 08822713699" at bounding box center [637, 330] width 72 height 11
copy p "08822713699"
click at [106, 305] on button "Documentação" at bounding box center [120, 308] width 145 height 30
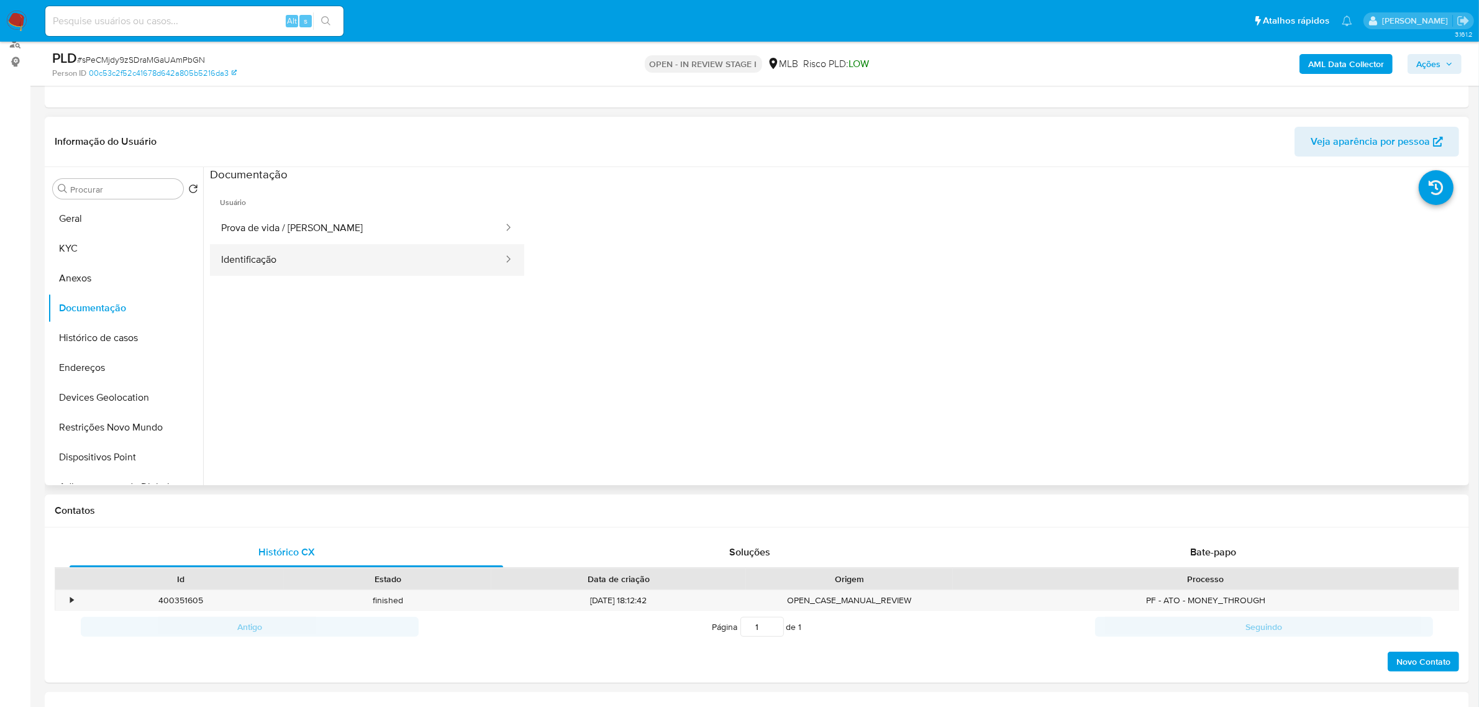
click at [268, 248] on button "Identificação" at bounding box center [357, 260] width 294 height 32
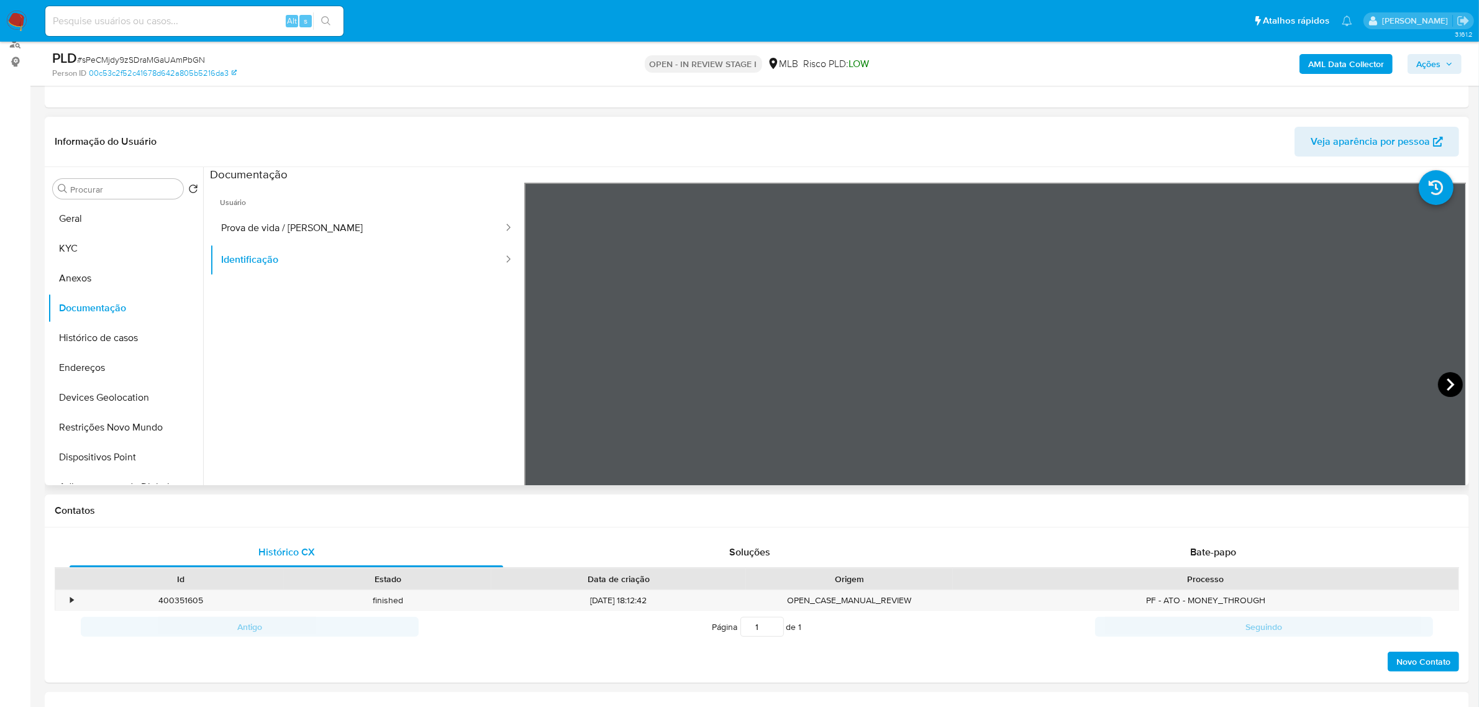
click at [1447, 379] on icon at bounding box center [1450, 384] width 25 height 25
click at [92, 256] on button "KYC" at bounding box center [120, 249] width 145 height 30
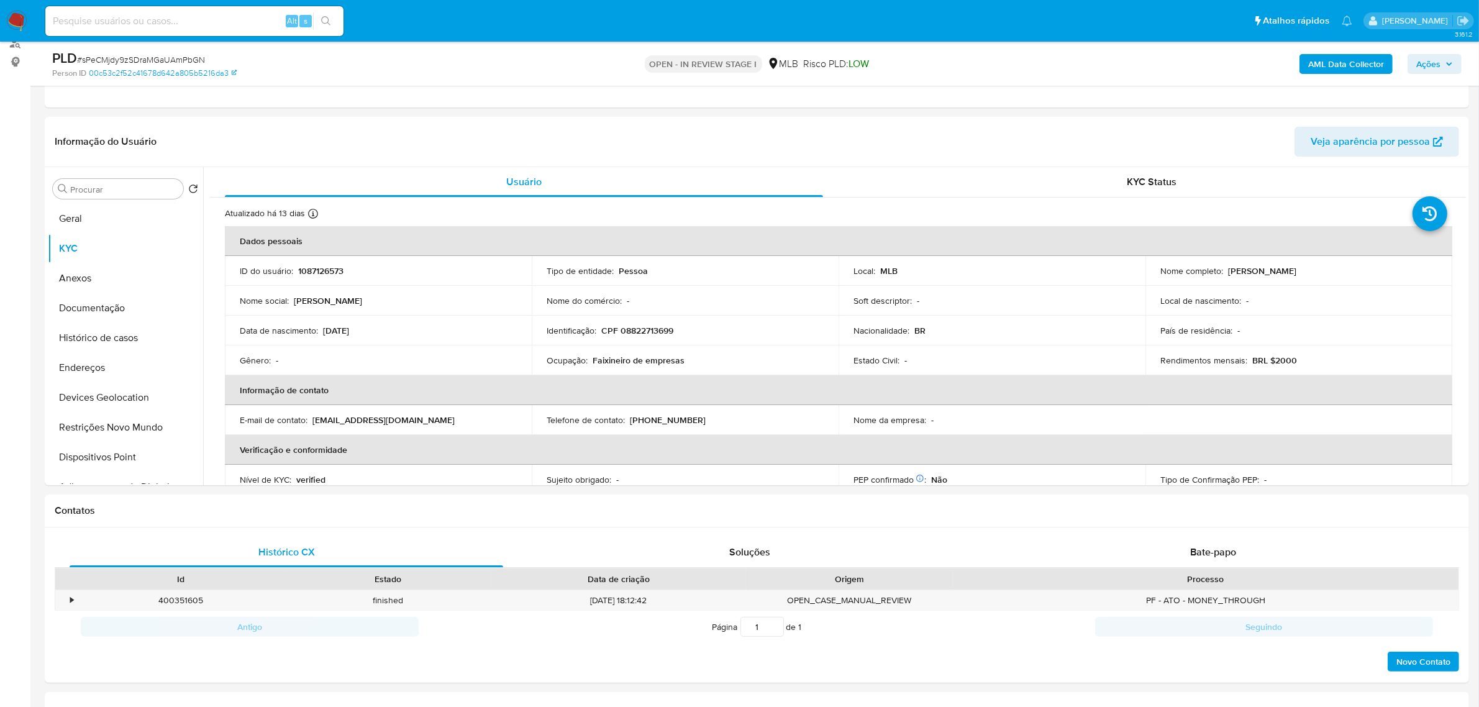
click at [638, 331] on p "CPF 08822713699" at bounding box center [637, 330] width 72 height 11
copy p "08822713699"
drag, startPoint x: 1225, startPoint y: 270, endPoint x: 1384, endPoint y: 271, distance: 159.0
click at [1384, 271] on div "Nome completo : Tatiane Rodrigues da Silva" at bounding box center [1298, 270] width 277 height 11
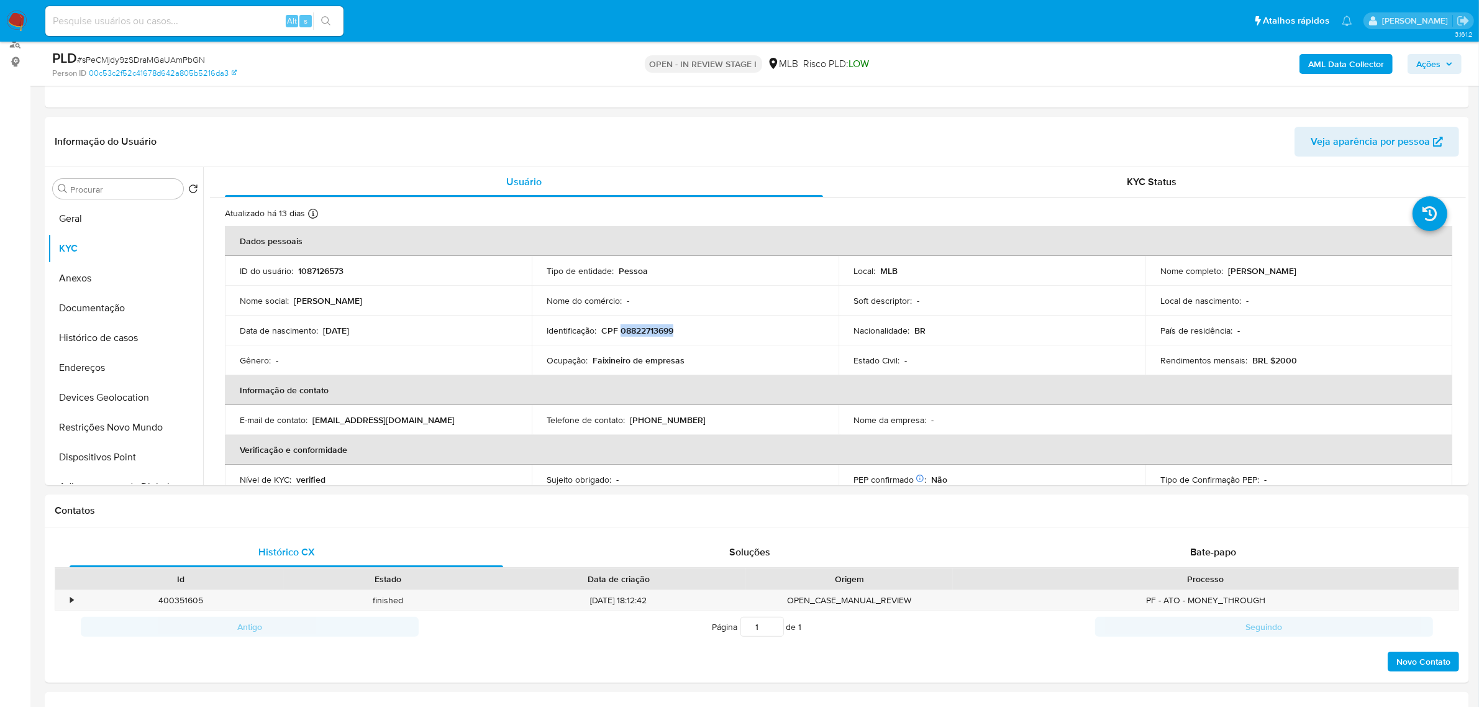
copy p "Tatiane Rodrigues da Silva"
click at [116, 312] on button "Documentação" at bounding box center [120, 308] width 145 height 30
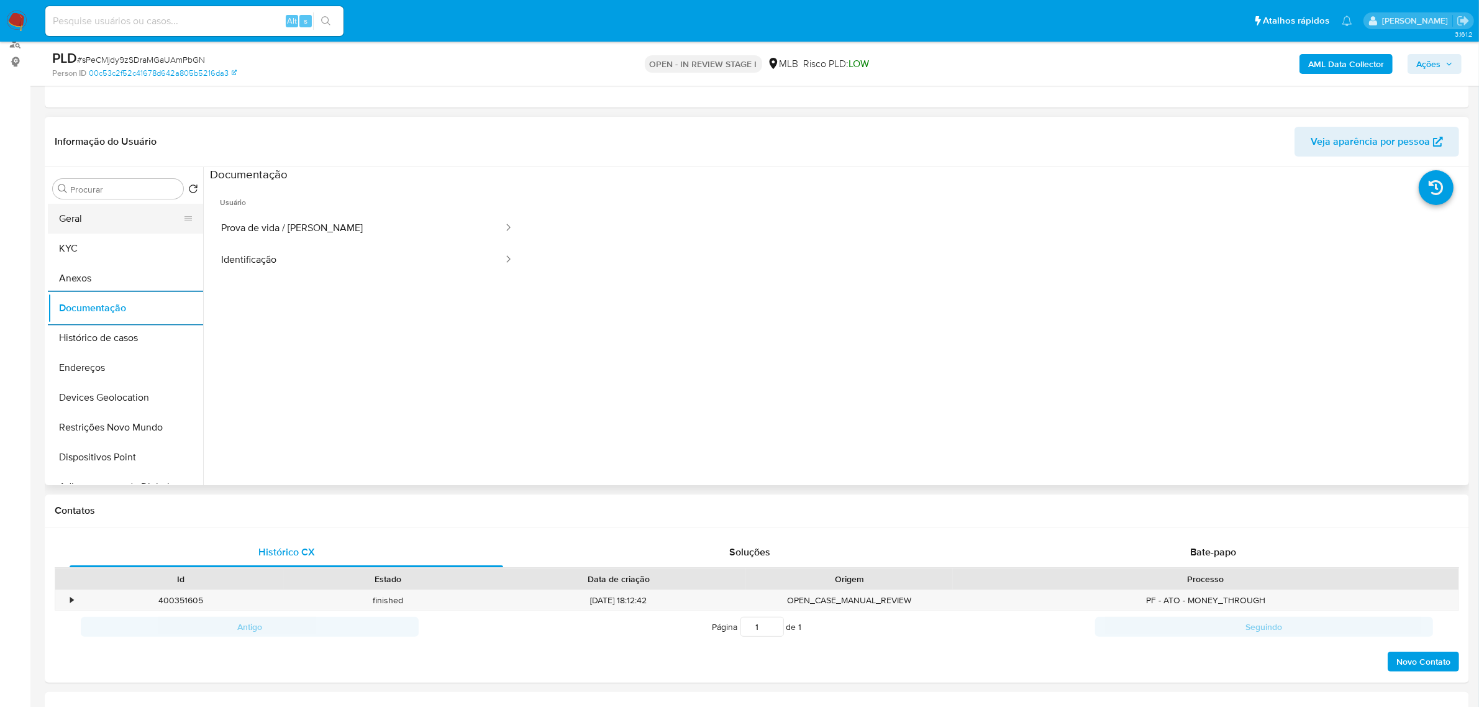
click at [113, 218] on button "Geral" at bounding box center [120, 219] width 145 height 30
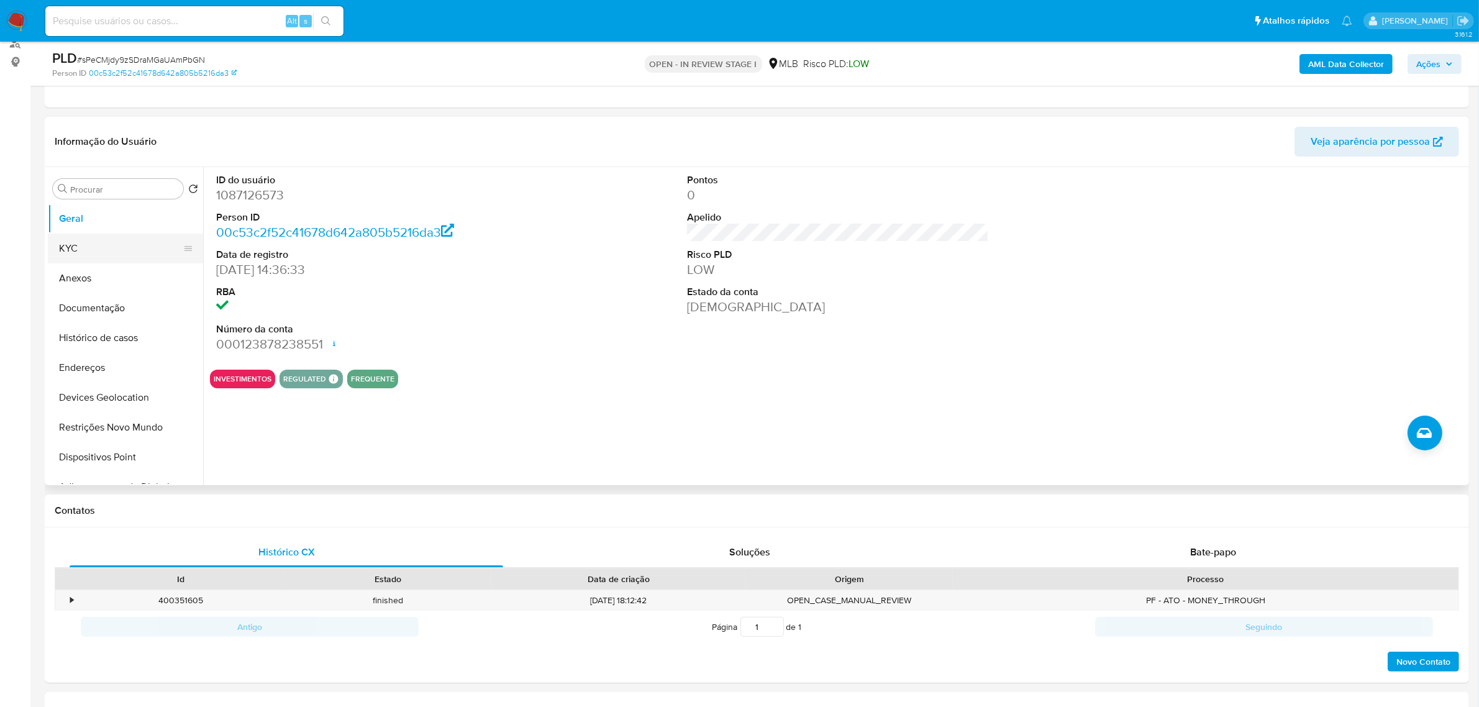
click at [117, 258] on button "KYC" at bounding box center [120, 249] width 145 height 30
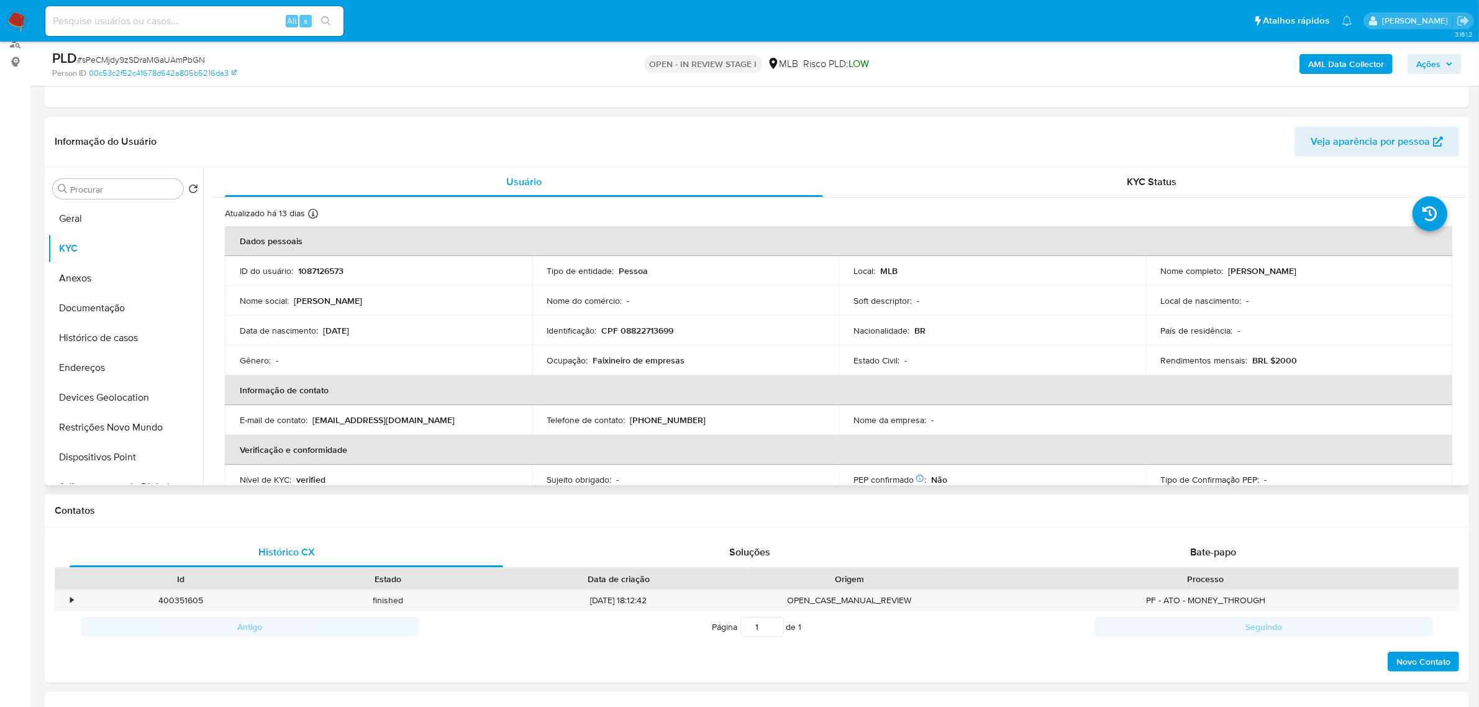
drag, startPoint x: 592, startPoint y: 366, endPoint x: 694, endPoint y: 365, distance: 102.5
click at [694, 365] on td "Ocupação : Faixineiro de empresas" at bounding box center [685, 360] width 307 height 30
drag, startPoint x: 596, startPoint y: 363, endPoint x: 716, endPoint y: 363, distance: 119.9
click at [716, 363] on div "Ocupação : Faixineiro de empresas" at bounding box center [685, 360] width 277 height 11
copy div "Faixineiro de empresas"
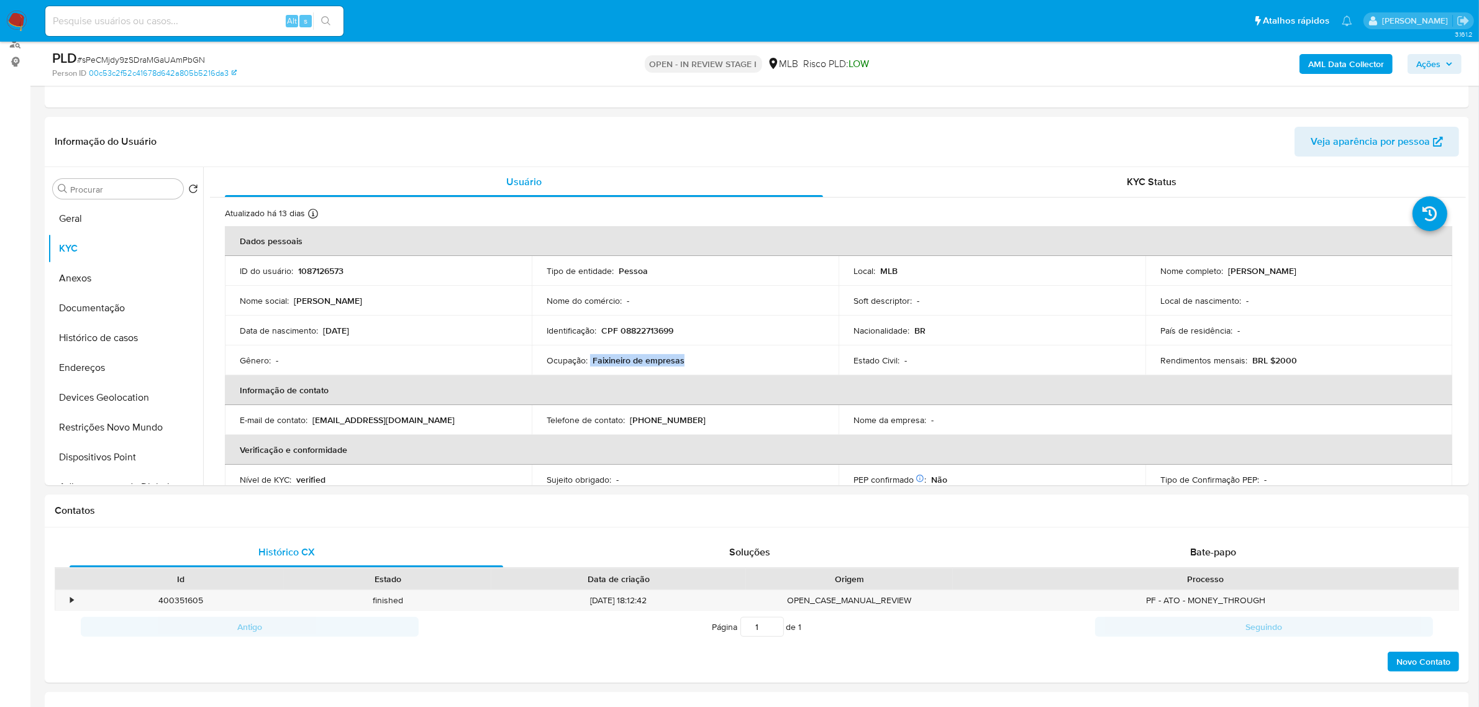
click at [1430, 60] on span "Ações" at bounding box center [1428, 64] width 24 height 20
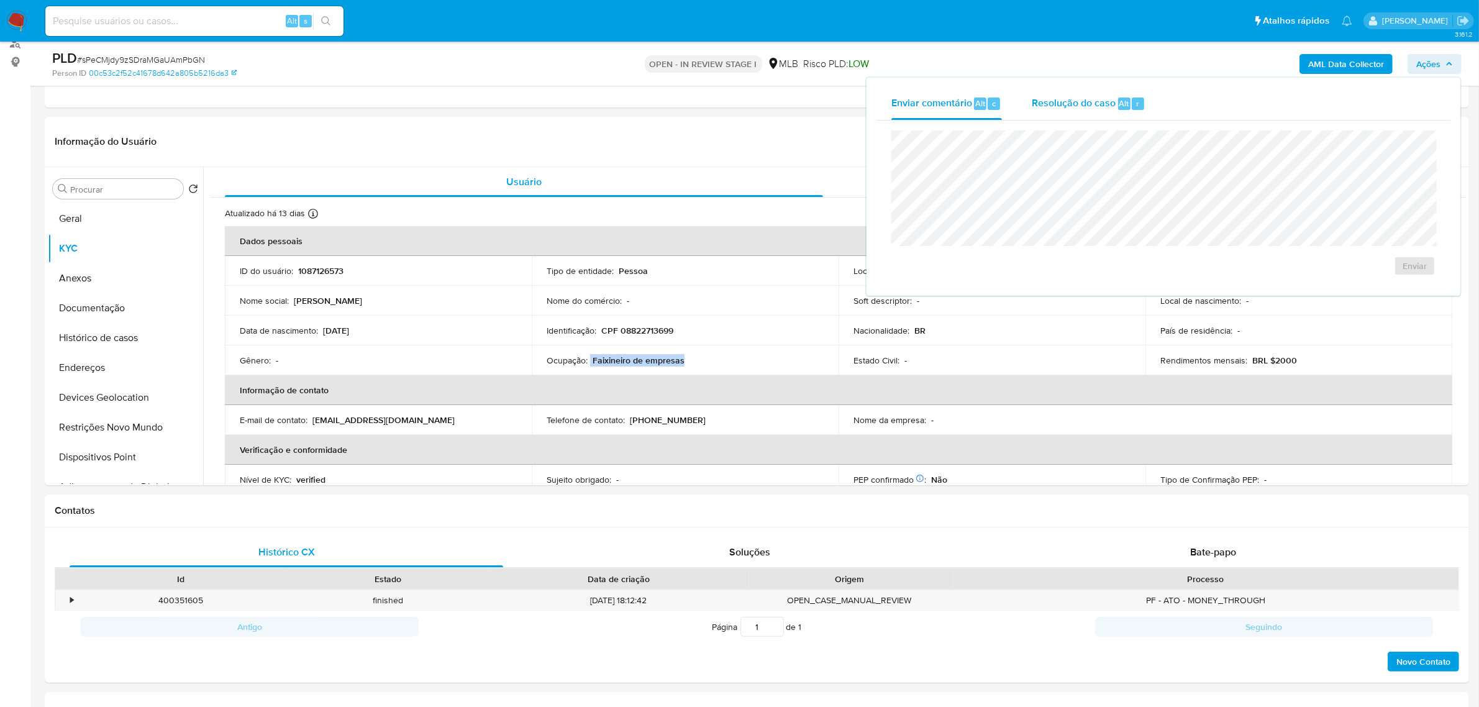
click at [1066, 106] on span "Resolução do caso" at bounding box center [1074, 103] width 84 height 14
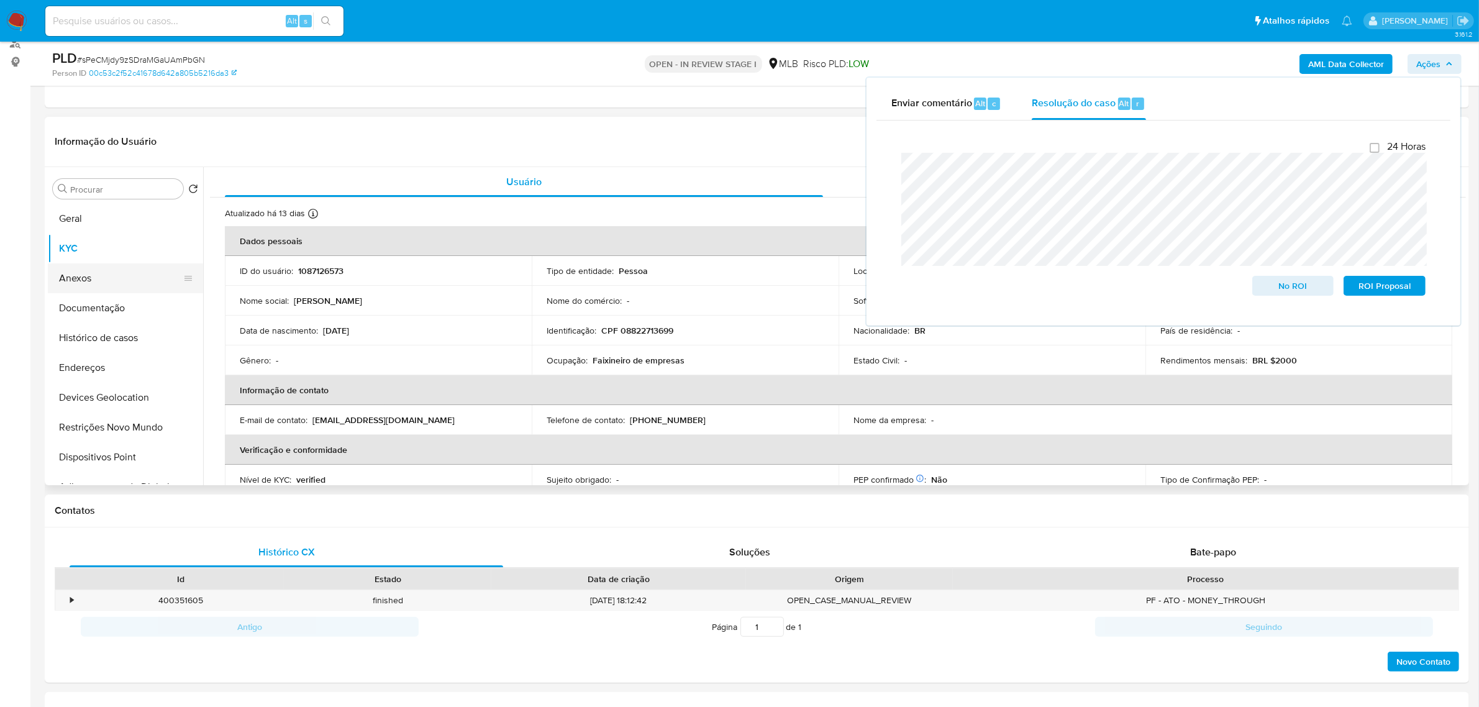
drag, startPoint x: 122, startPoint y: 276, endPoint x: 128, endPoint y: 280, distance: 7.2
click at [122, 276] on button "Anexos" at bounding box center [120, 278] width 145 height 30
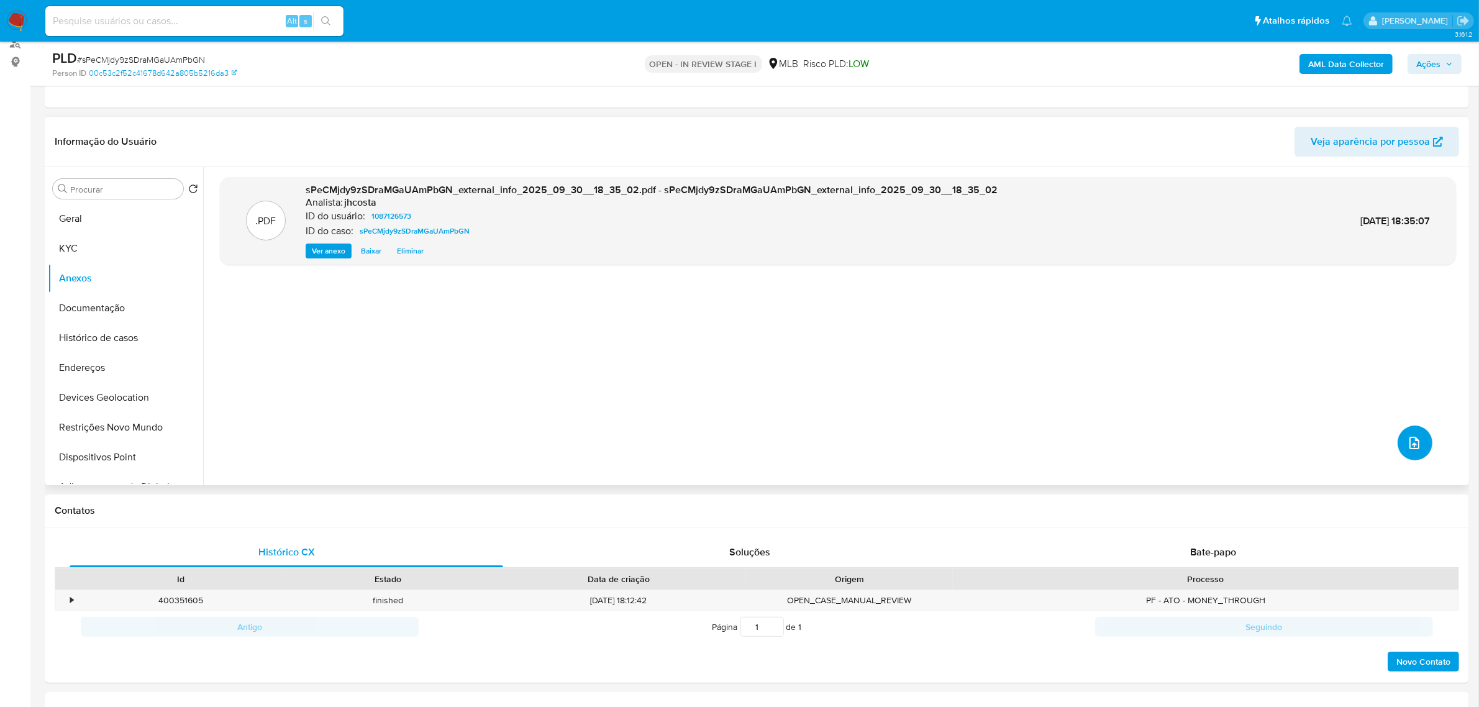
click at [1411, 445] on icon "upload-file" at bounding box center [1414, 442] width 15 height 15
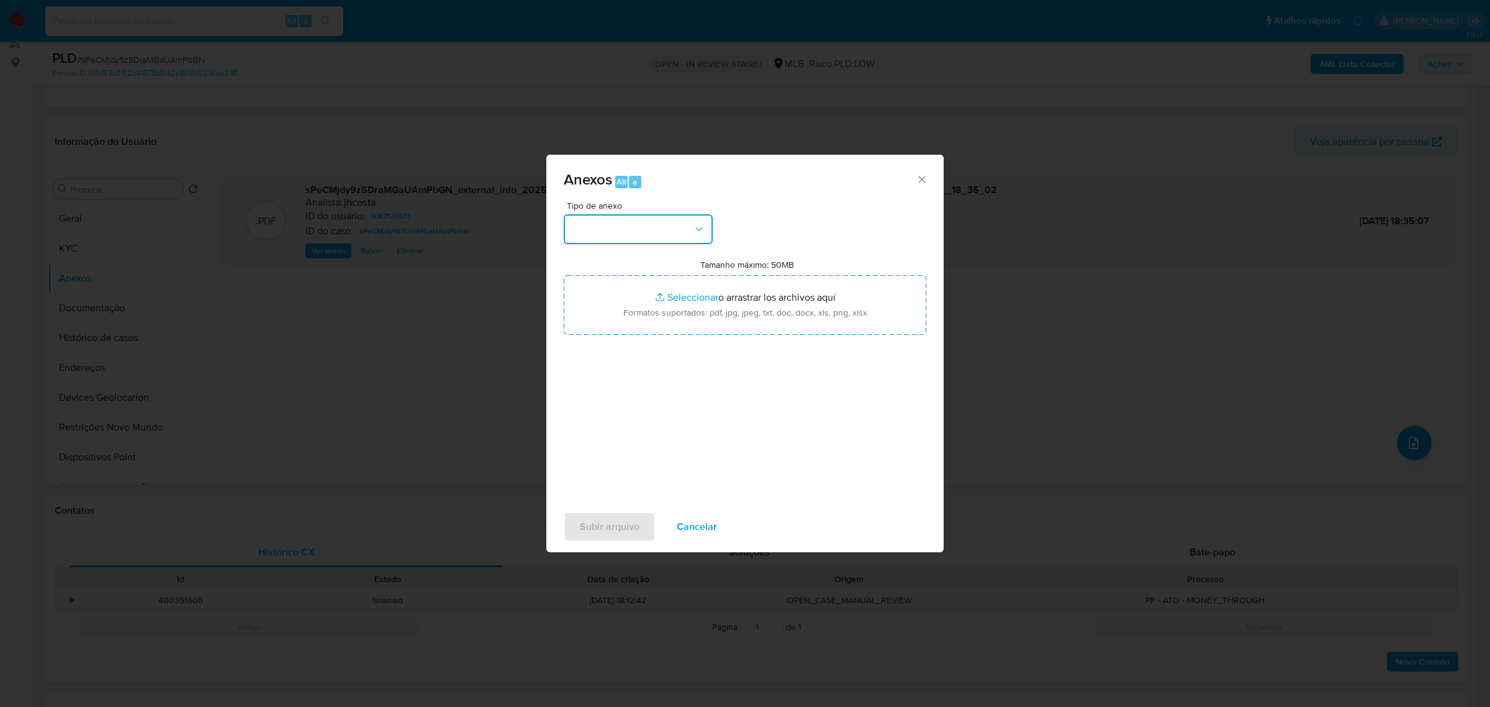
click at [681, 216] on button "button" at bounding box center [638, 229] width 149 height 30
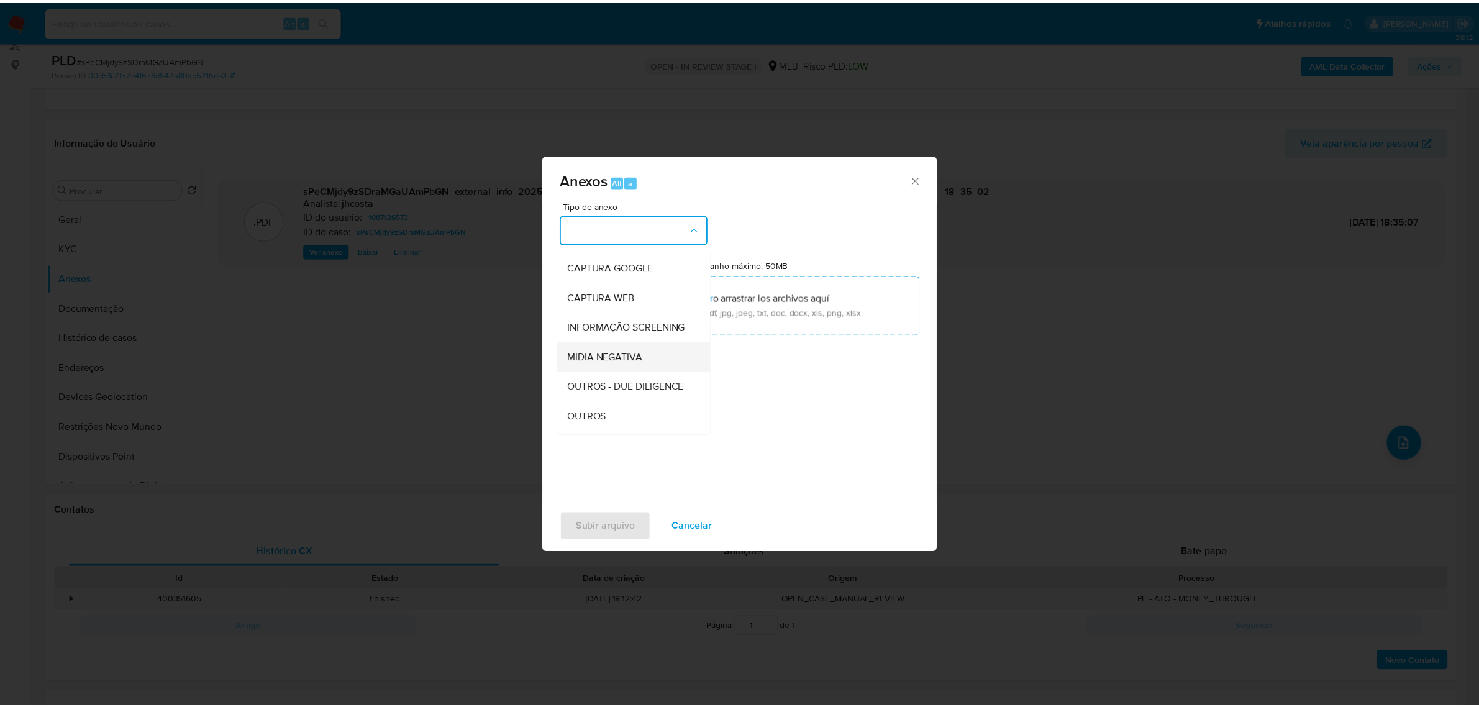
scroll to position [78, 0]
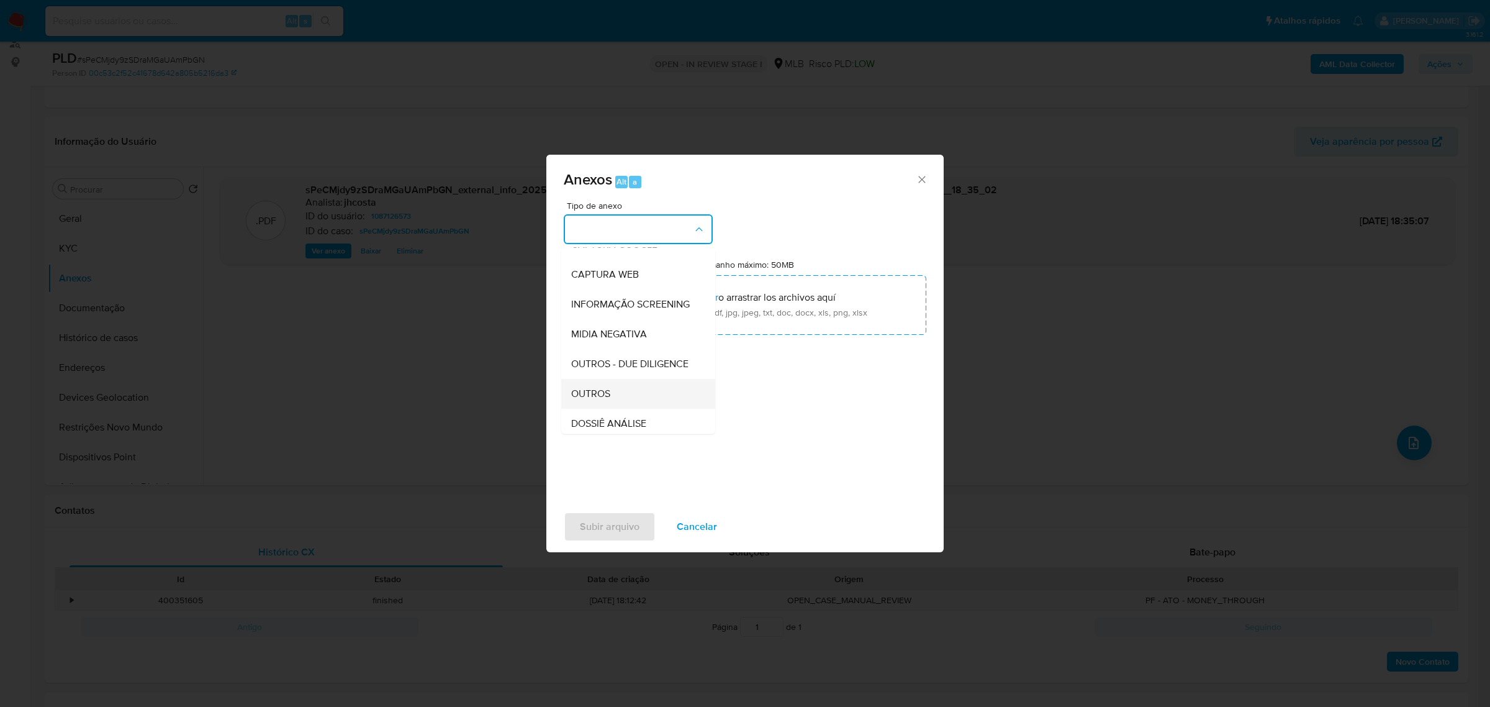
click at [603, 399] on span "OUTROS" at bounding box center [590, 393] width 39 height 12
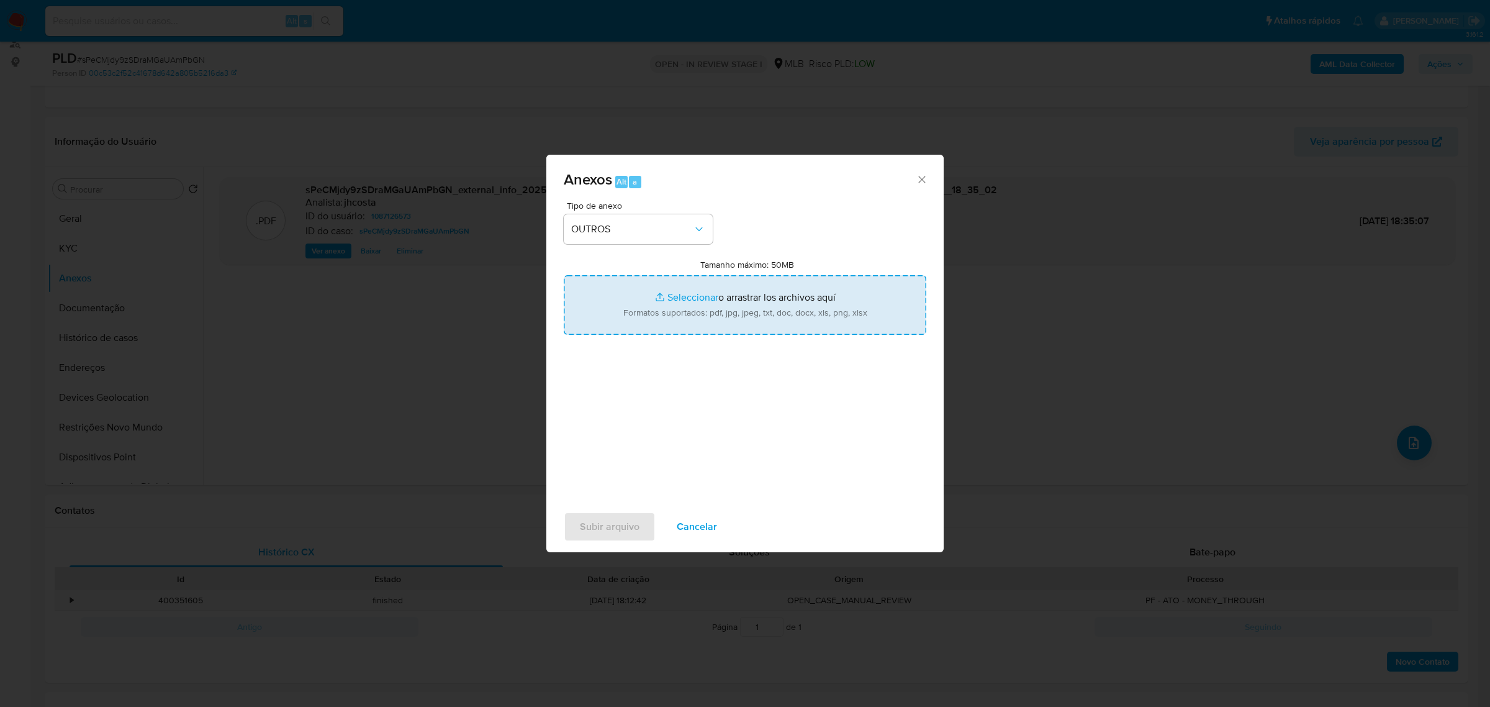
click at [761, 314] on input "Tamanho máximo: 50MB Seleccionar archivos" at bounding box center [745, 305] width 363 height 60
type input "C:\fakepath\Mulan 1087126573_2025_09_29_12_40_45.xlsx"
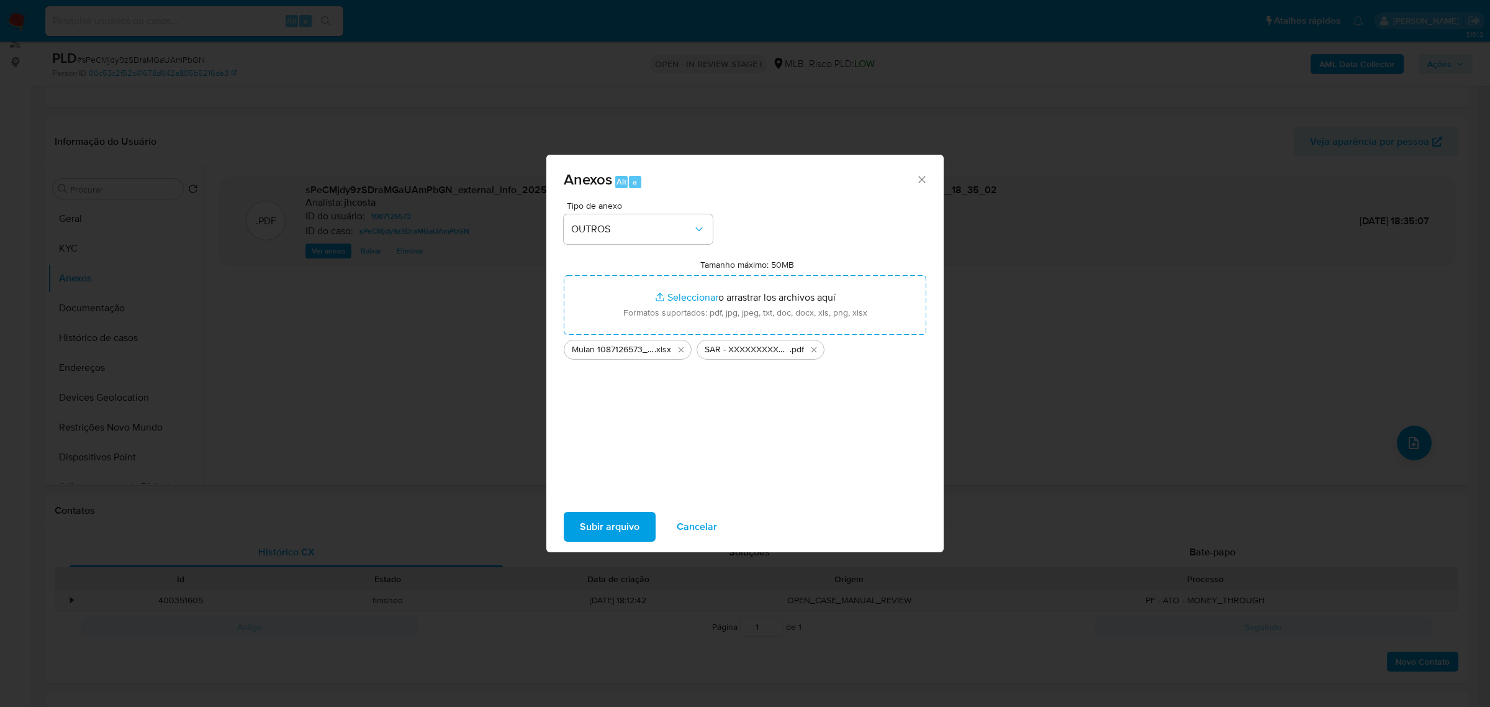
click at [612, 522] on span "Subir arquivo" at bounding box center [610, 526] width 60 height 27
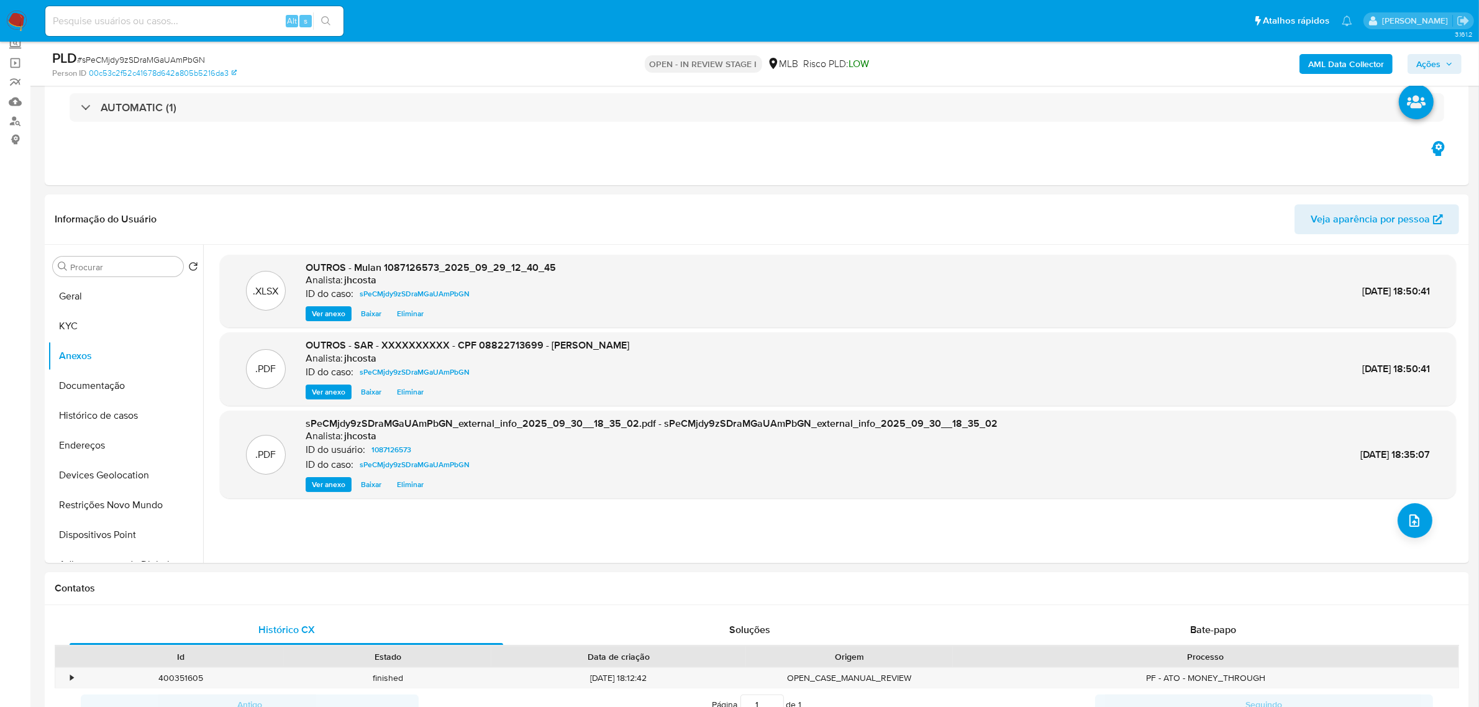
drag, startPoint x: 1439, startPoint y: 66, endPoint x: 1425, endPoint y: 75, distance: 15.9
click at [1441, 66] on span "Ações" at bounding box center [1434, 63] width 37 height 17
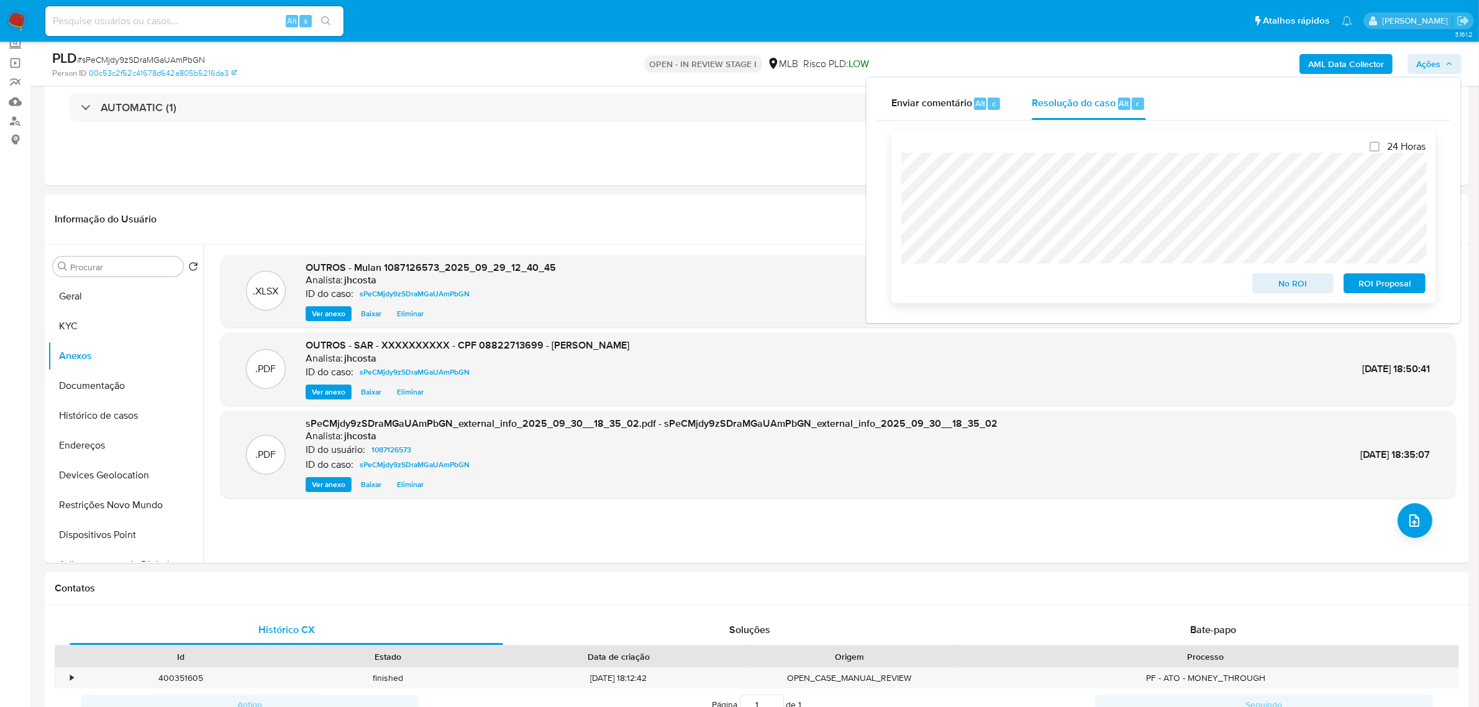
click at [1392, 287] on span "ROI Proposal" at bounding box center [1384, 282] width 65 height 17
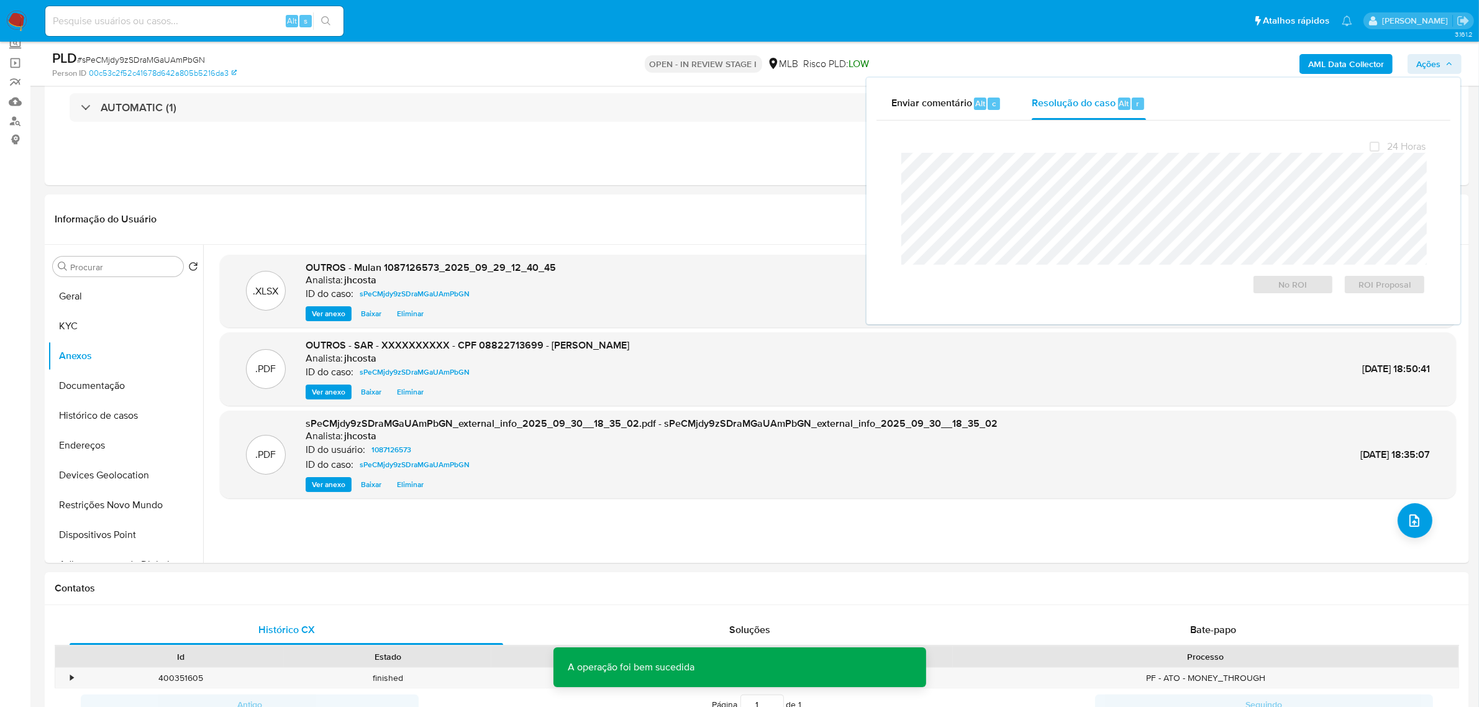
click at [175, 62] on span "# sPeCMjdy9zSDraMGaUAmPbGN" at bounding box center [141, 59] width 128 height 12
click at [175, 61] on span "# sPeCMjdy9zSDraMGaUAmPbGN" at bounding box center [141, 59] width 128 height 12
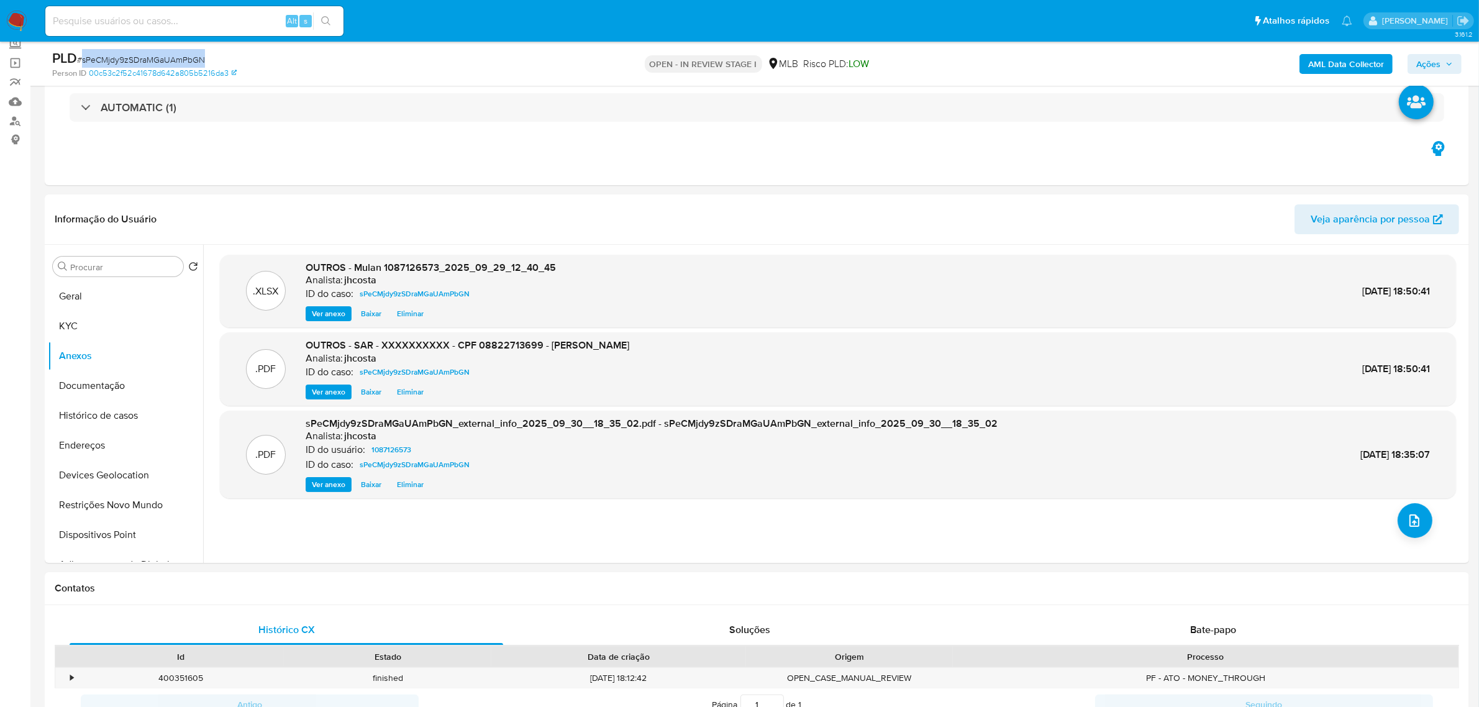
copy span "sPeCMjdy9zSDraMGaUAmPbGN"
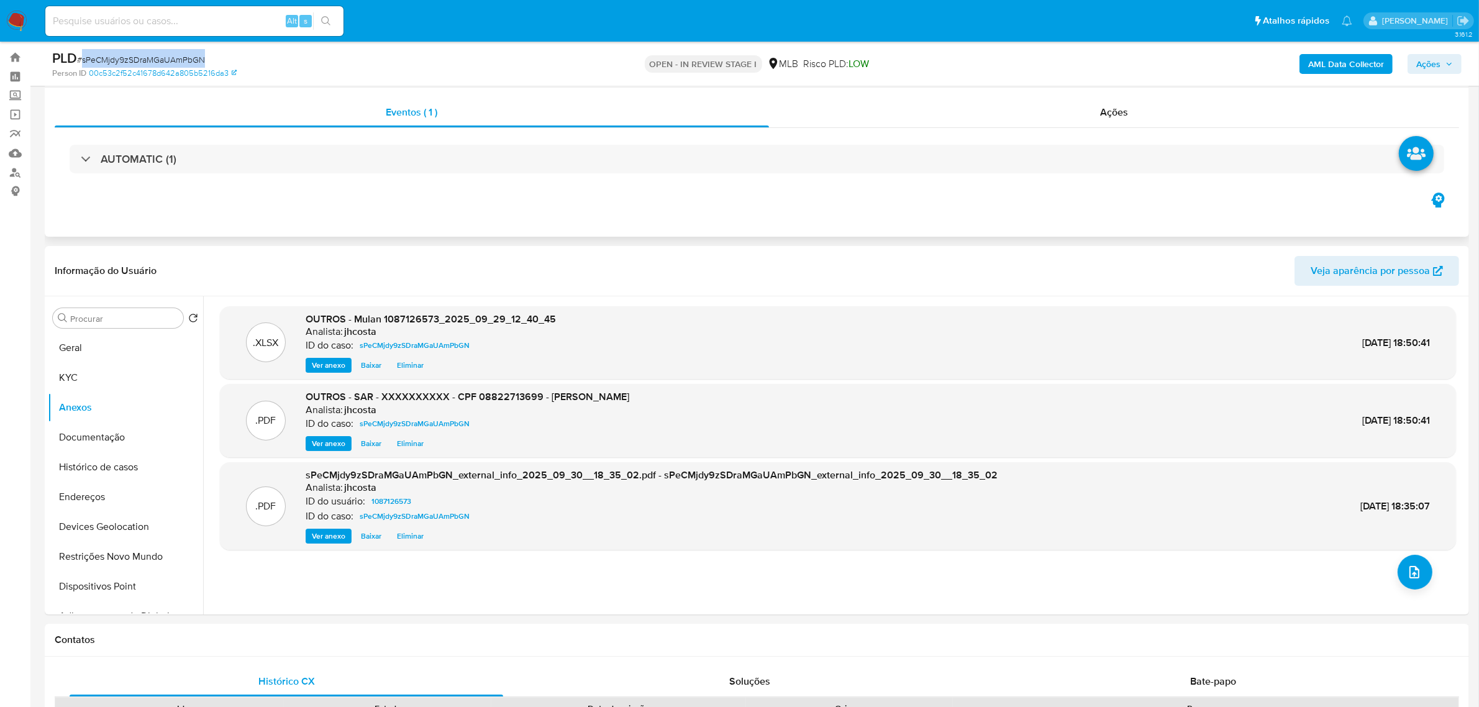
scroll to position [0, 0]
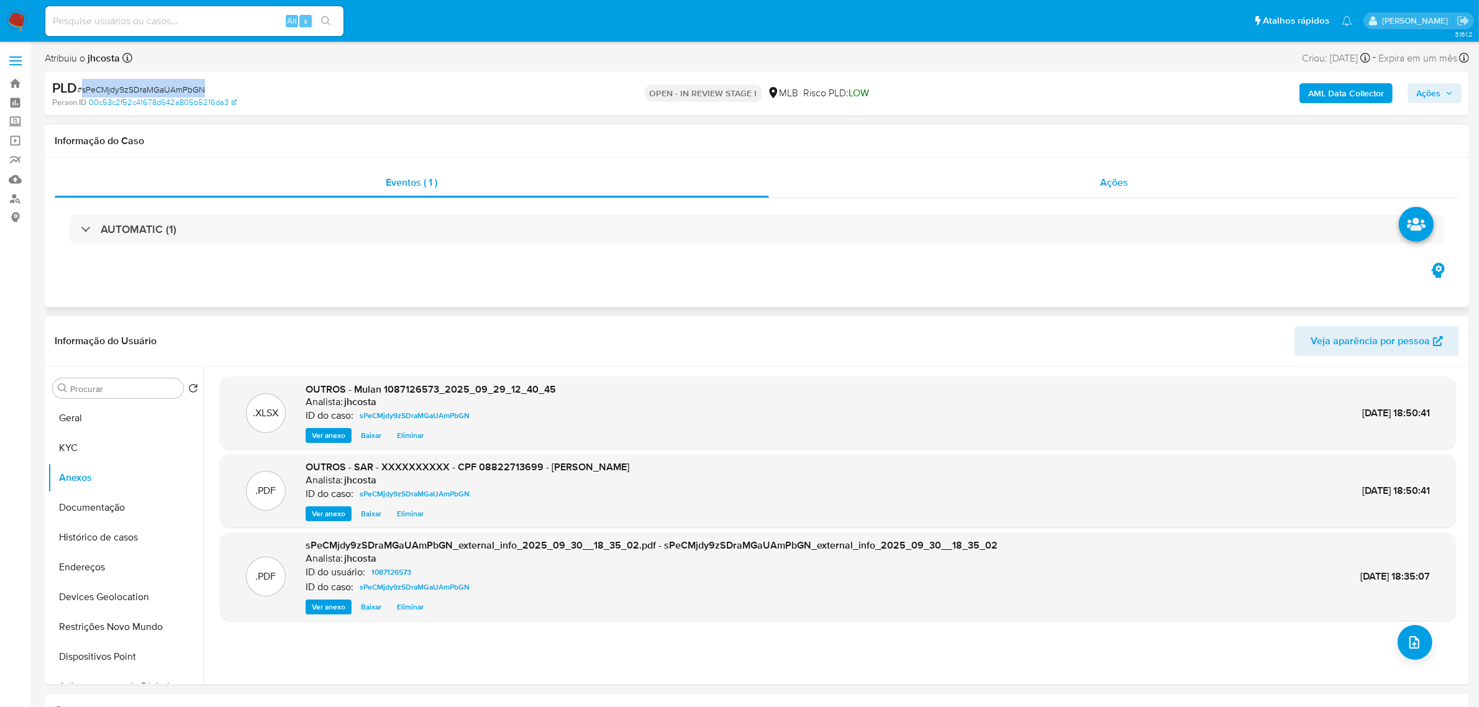
click at [1104, 176] on span "Ações" at bounding box center [1114, 182] width 28 height 14
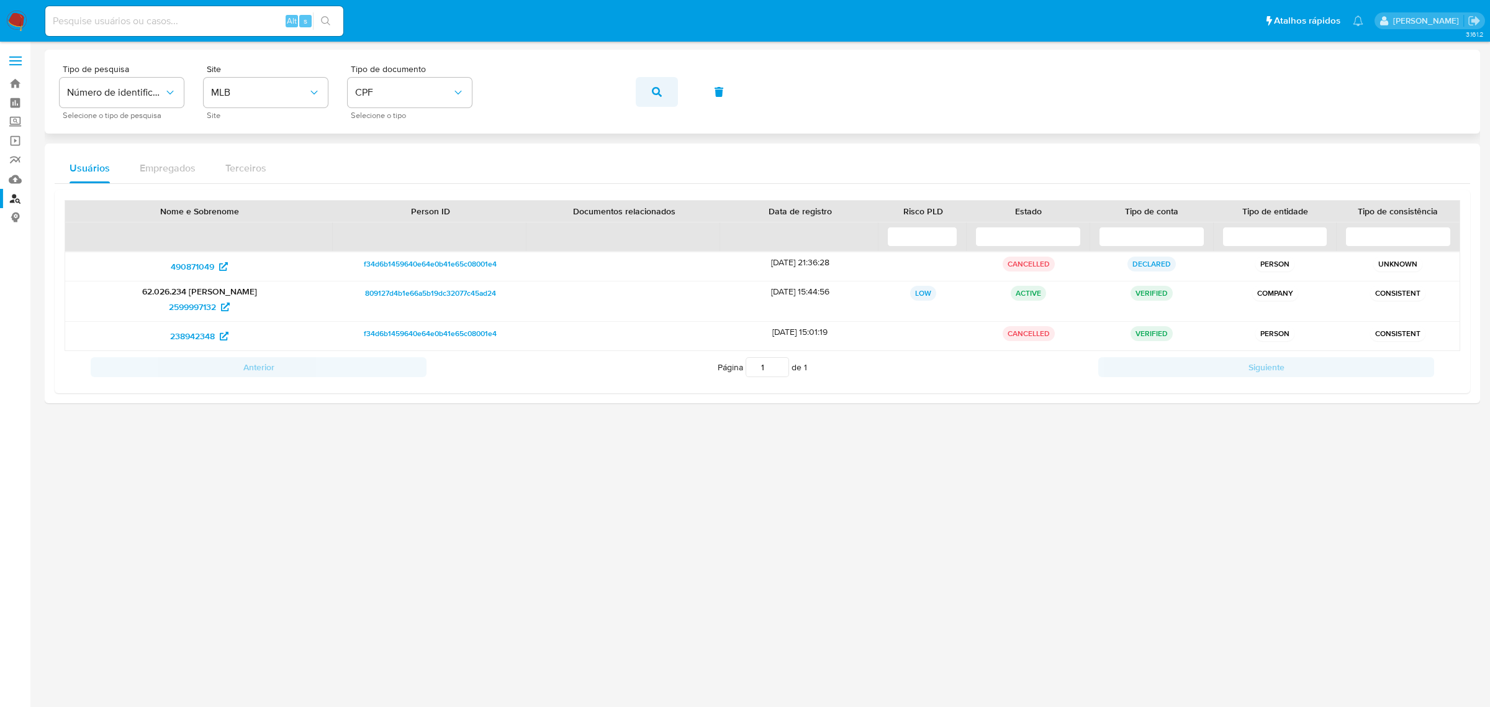
click at [656, 83] on span "button" at bounding box center [657, 91] width 10 height 27
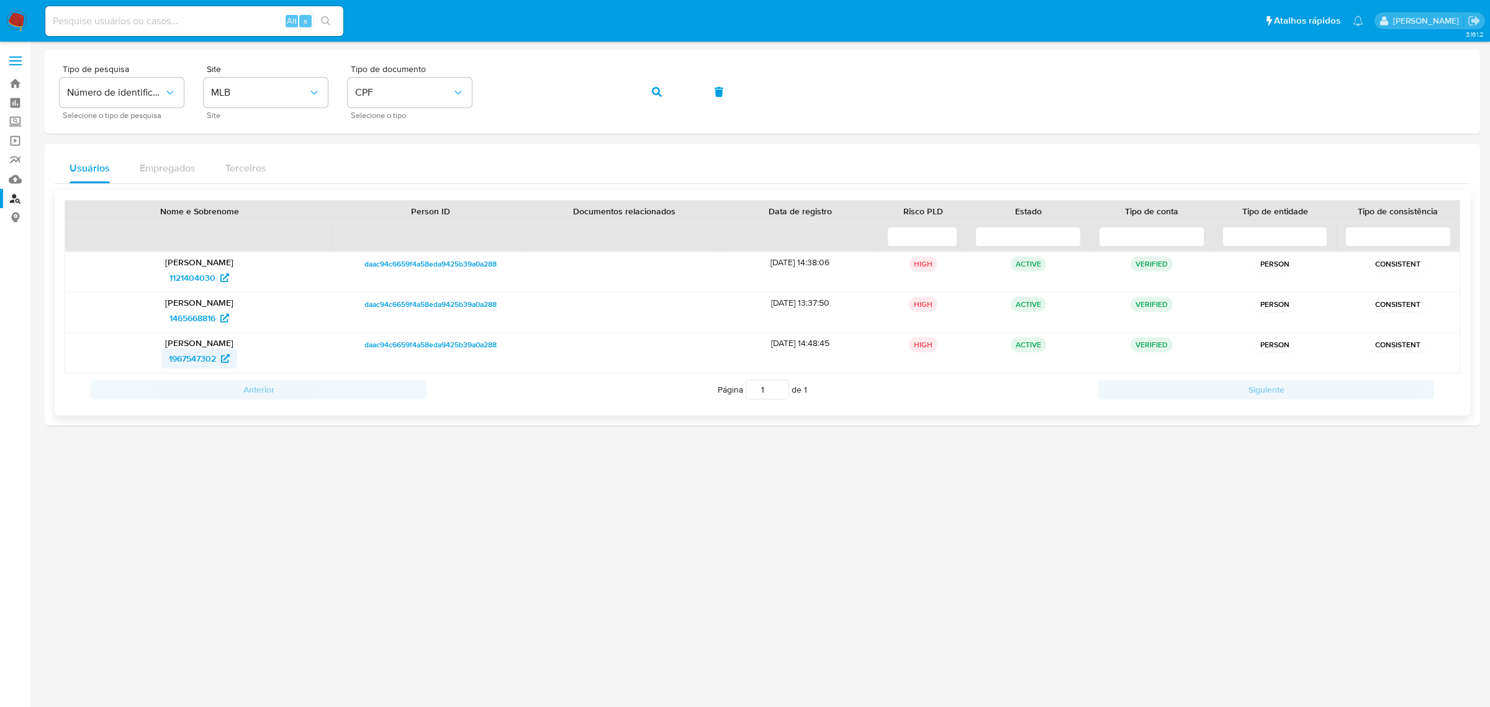
click at [181, 361] on span "1967547302" at bounding box center [192, 358] width 47 height 20
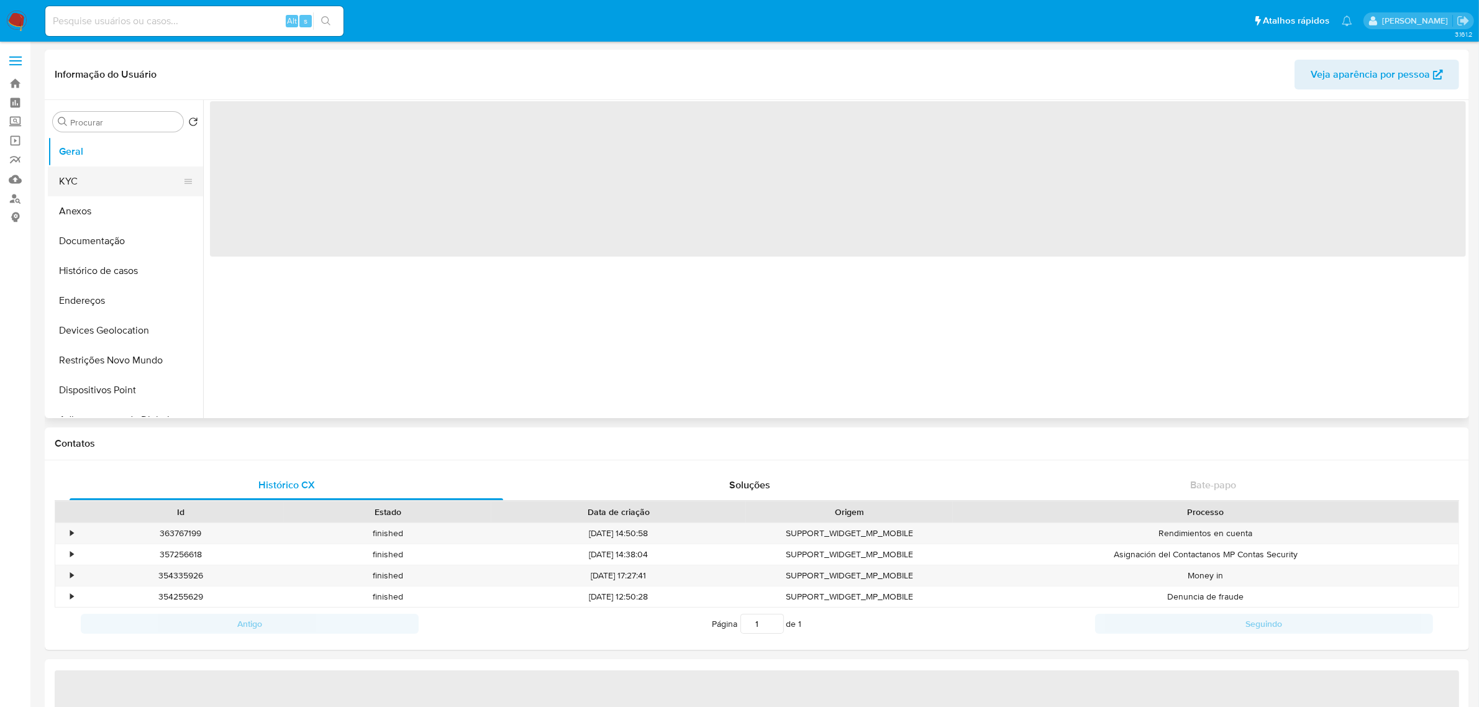
click at [87, 177] on button "KYC" at bounding box center [120, 181] width 145 height 30
select select "10"
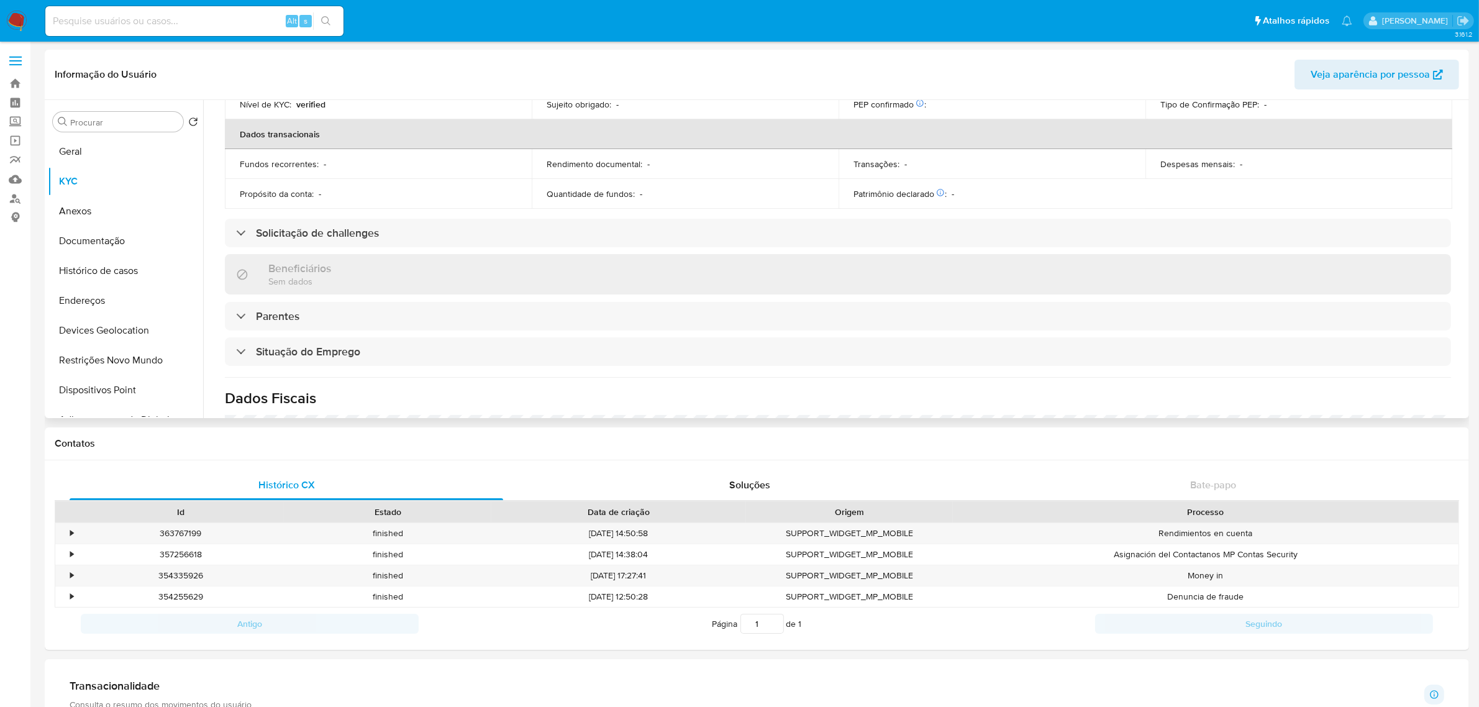
scroll to position [520, 0]
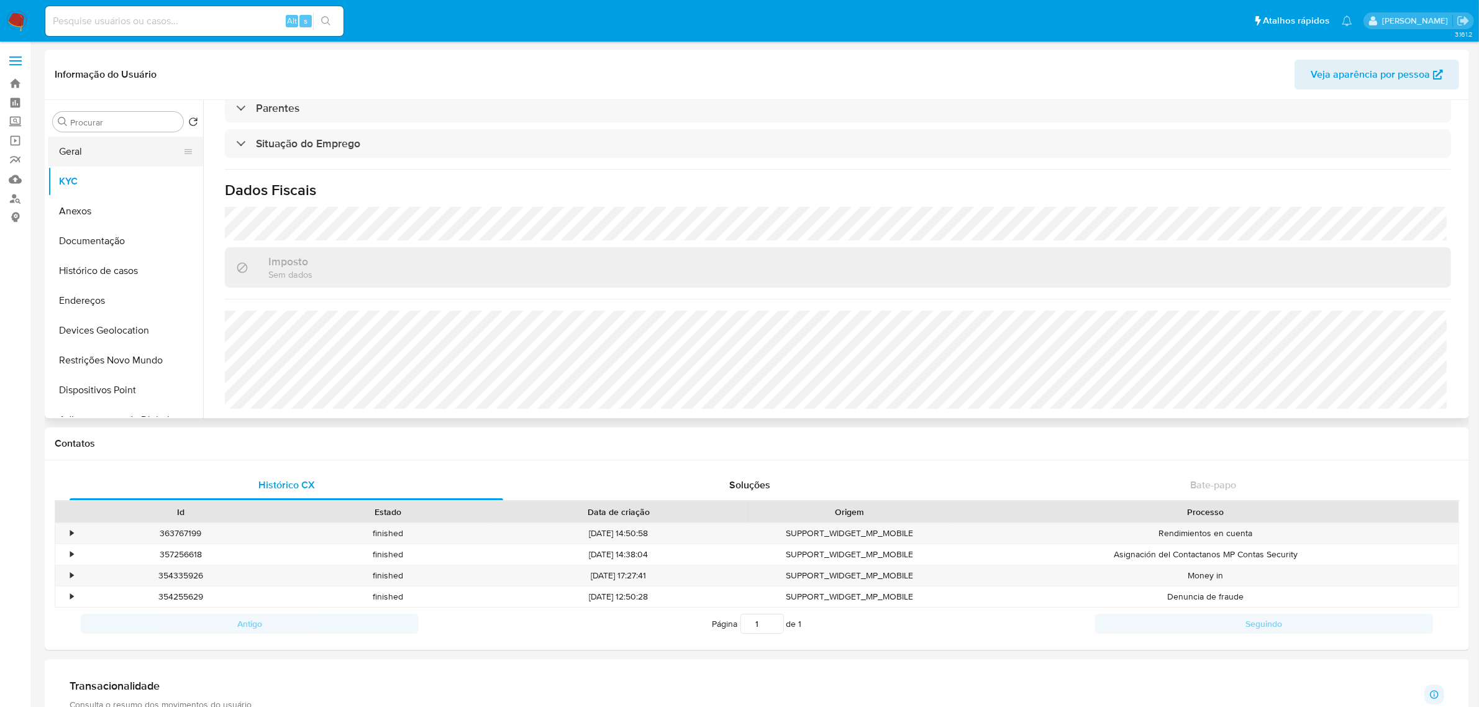
click at [84, 147] on button "Geral" at bounding box center [120, 152] width 145 height 30
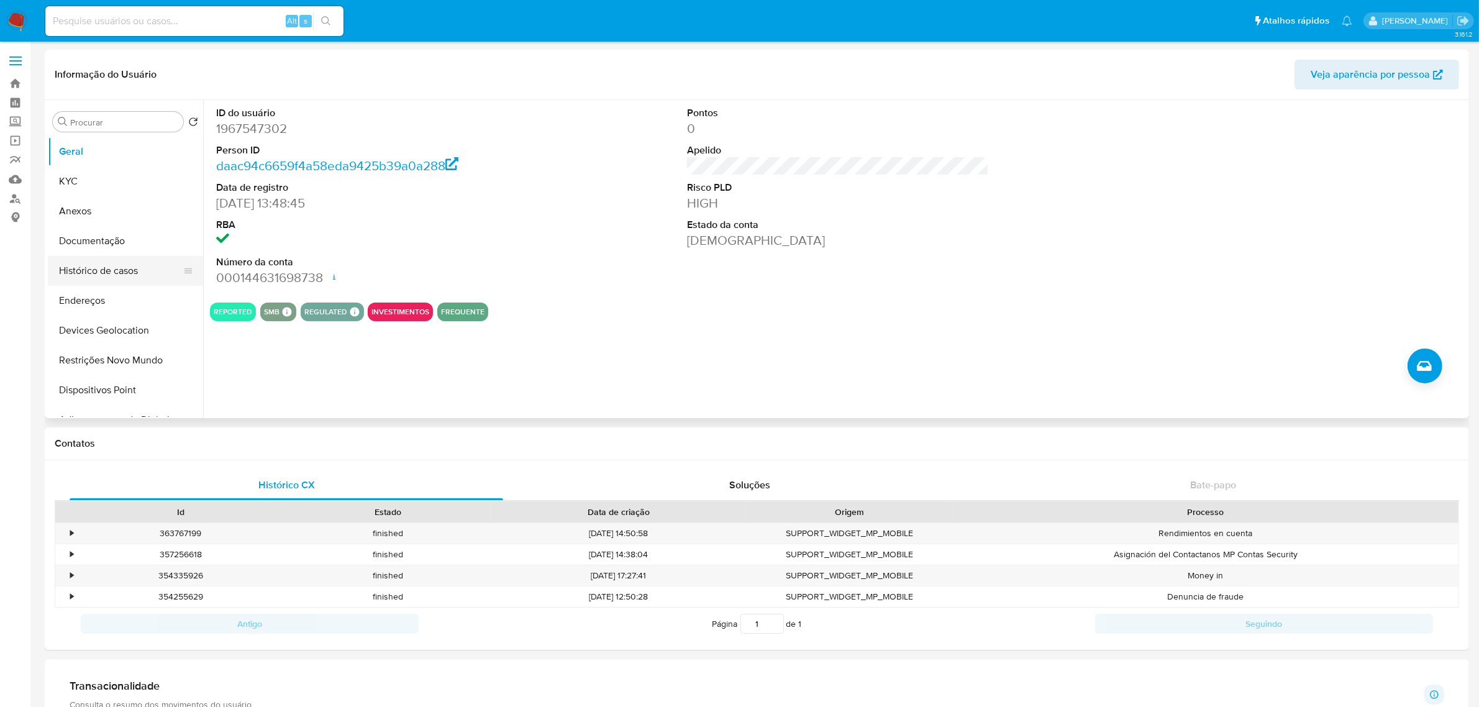
click at [122, 261] on button "Histórico de casos" at bounding box center [120, 271] width 145 height 30
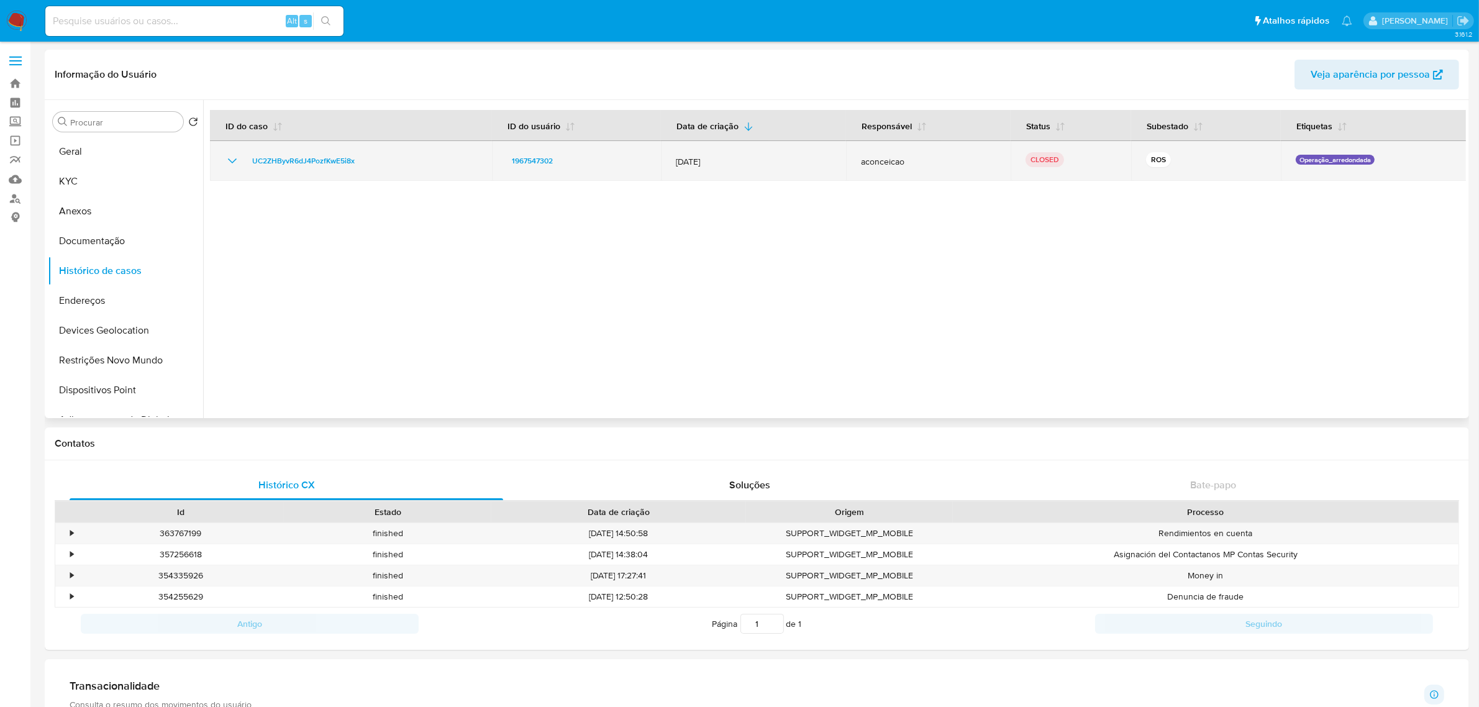
click at [227, 163] on icon "Mostrar/Ocultar" at bounding box center [232, 160] width 15 height 15
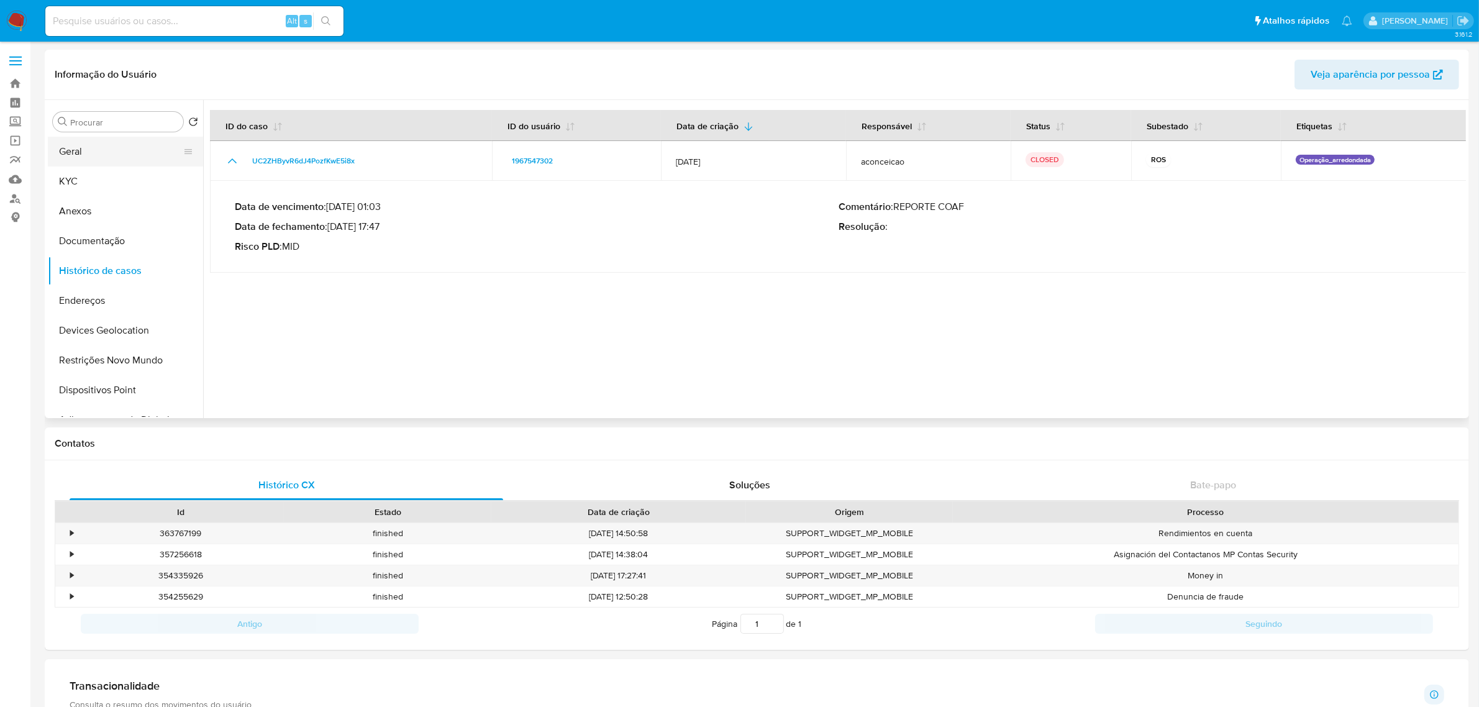
click at [87, 159] on button "Geral" at bounding box center [120, 152] width 145 height 30
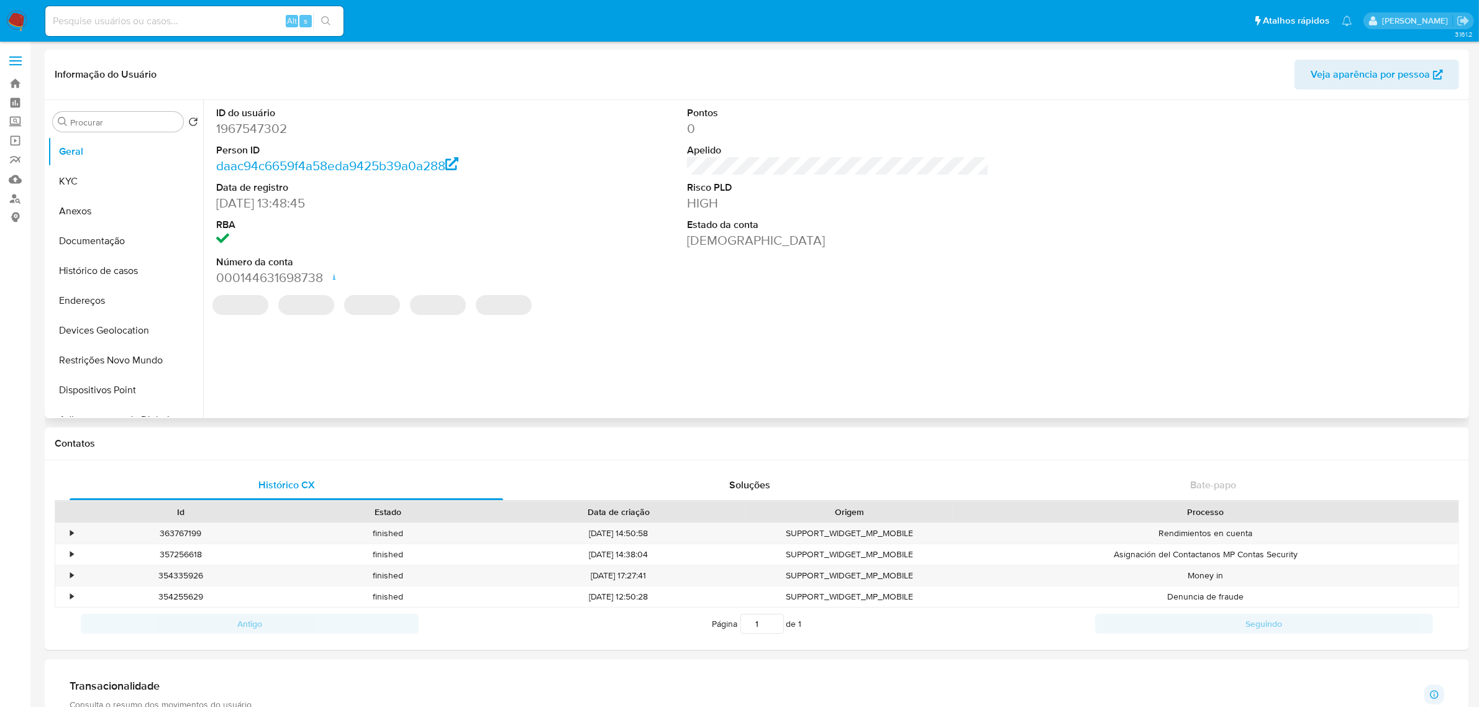
click at [258, 135] on dd "1967547302" at bounding box center [367, 128] width 302 height 17
copy dd "1967547302"
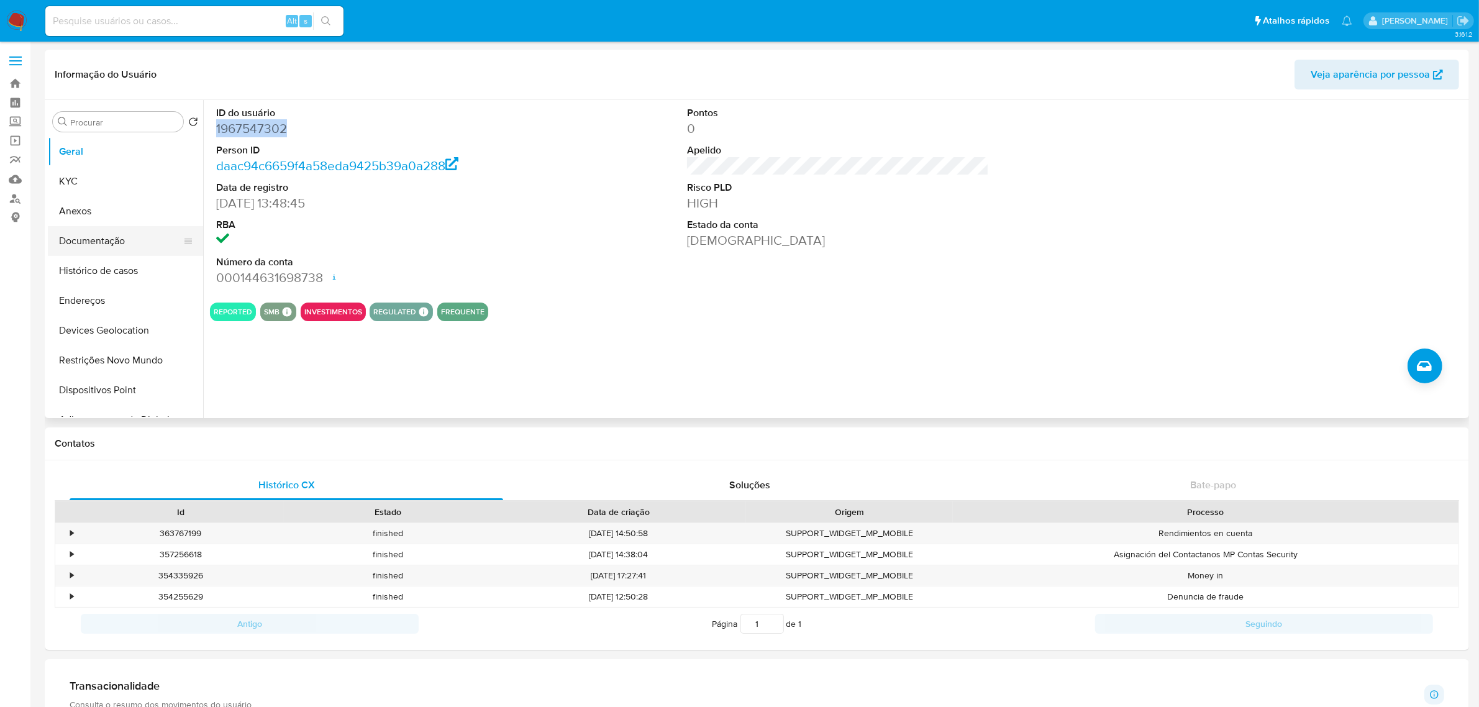
click at [102, 253] on button "Documentação" at bounding box center [120, 241] width 145 height 30
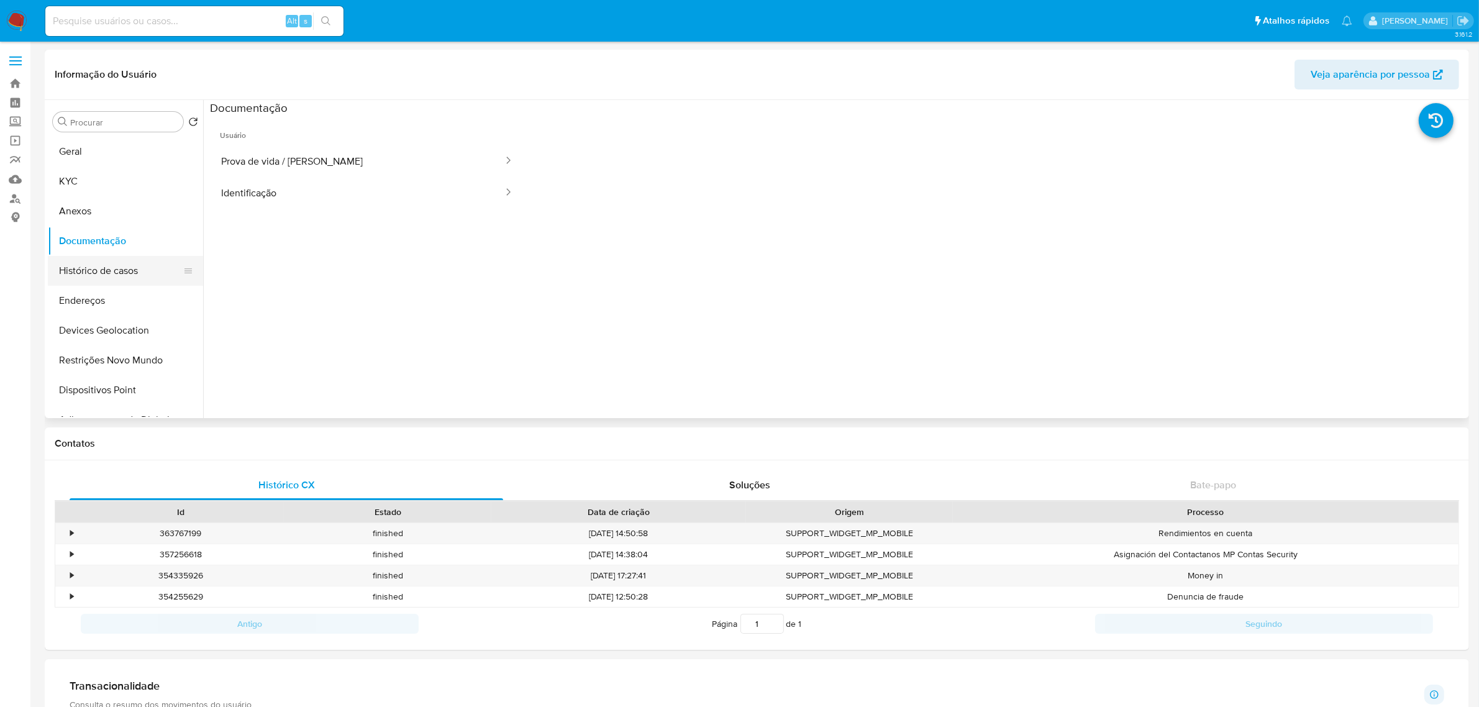
click at [114, 274] on button "Histórico de casos" at bounding box center [120, 271] width 145 height 30
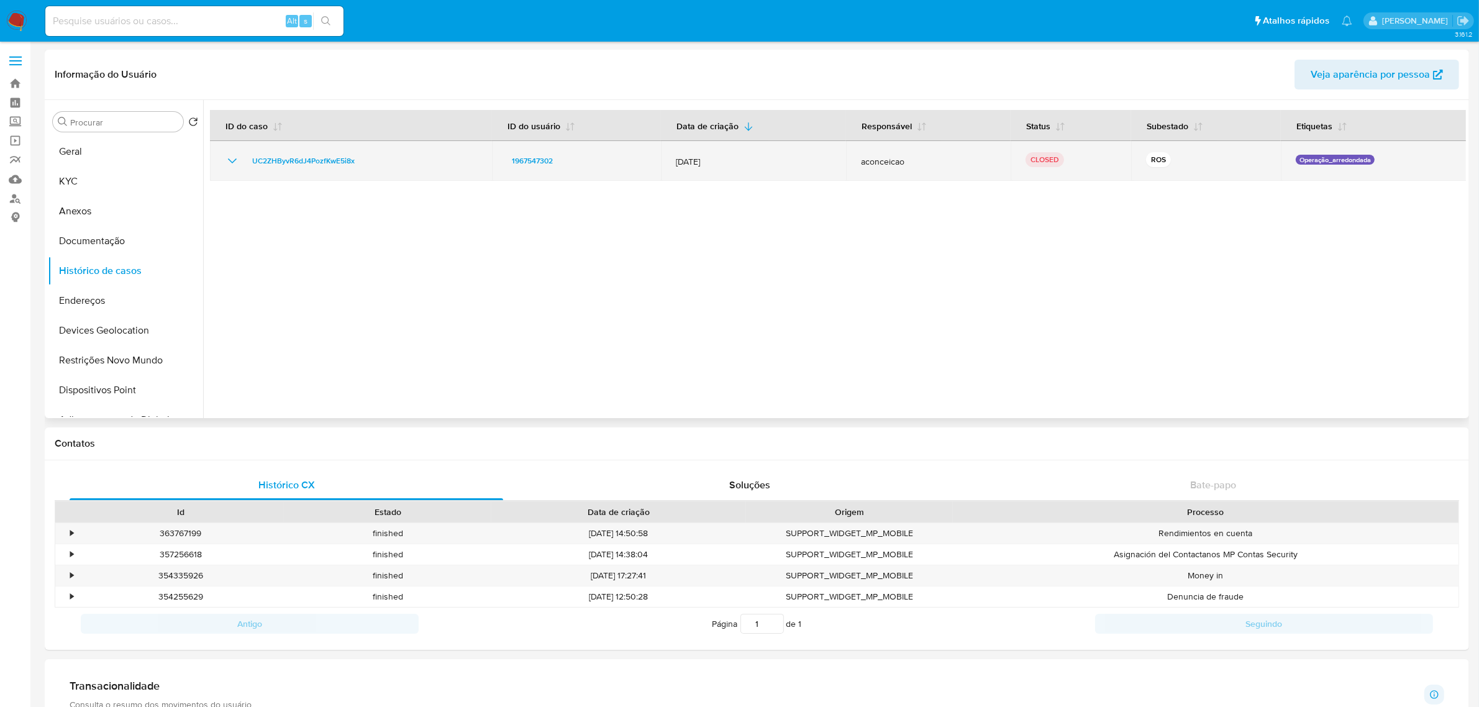
drag, startPoint x: 219, startPoint y: 156, endPoint x: 228, endPoint y: 156, distance: 8.7
click at [219, 156] on td "UC2ZHByvR6dJ4PozfKwE5i8x" at bounding box center [351, 161] width 282 height 40
click at [234, 156] on icon "Mostrar/Ocultar" at bounding box center [232, 160] width 15 height 15
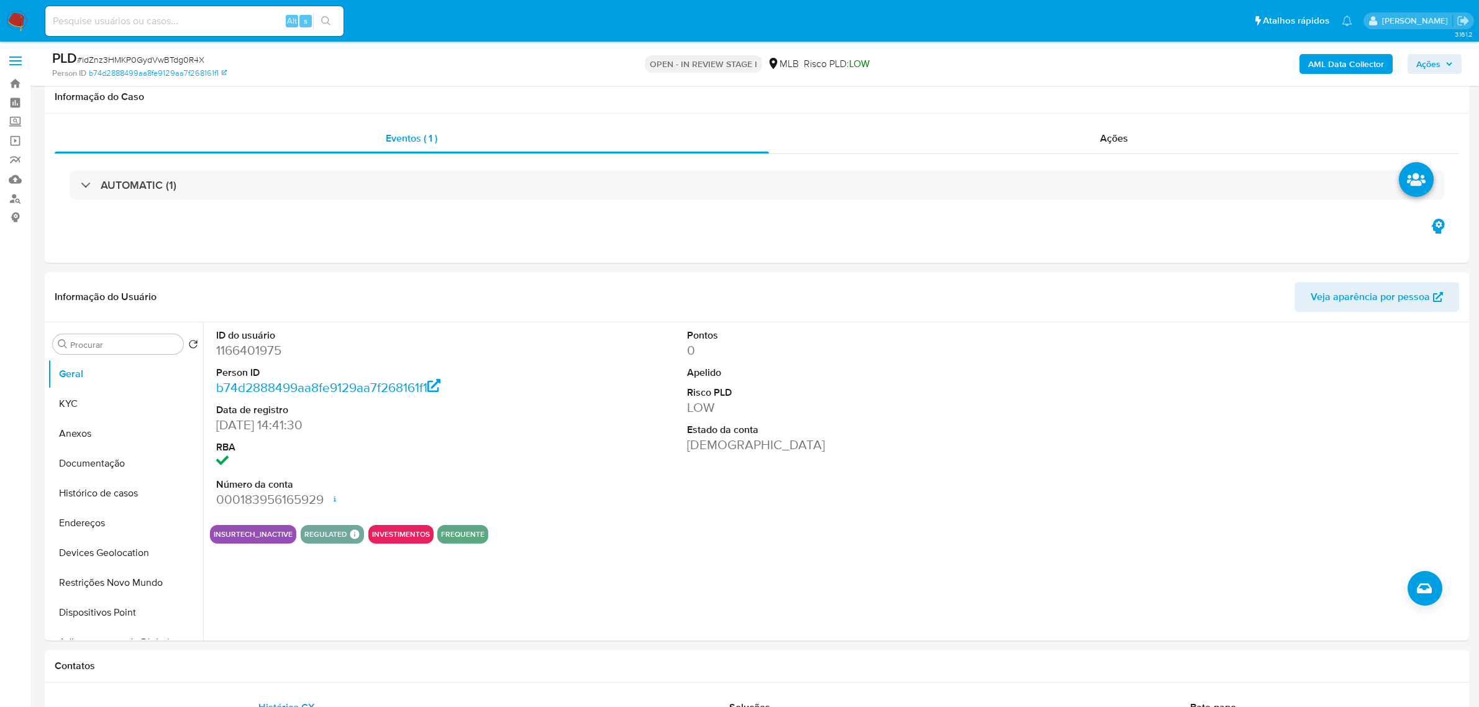
select select "10"
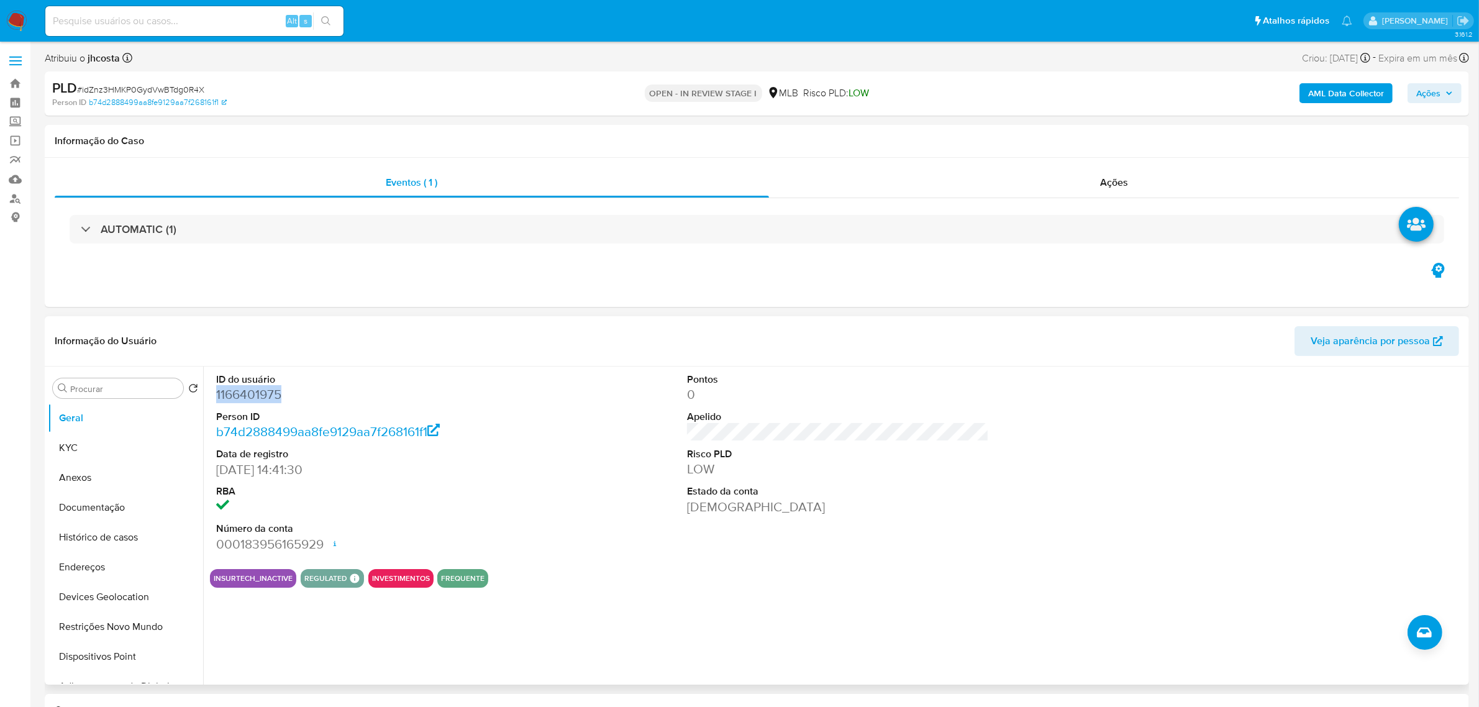
click at [225, 399] on dd "1166401975" at bounding box center [367, 394] width 302 height 17
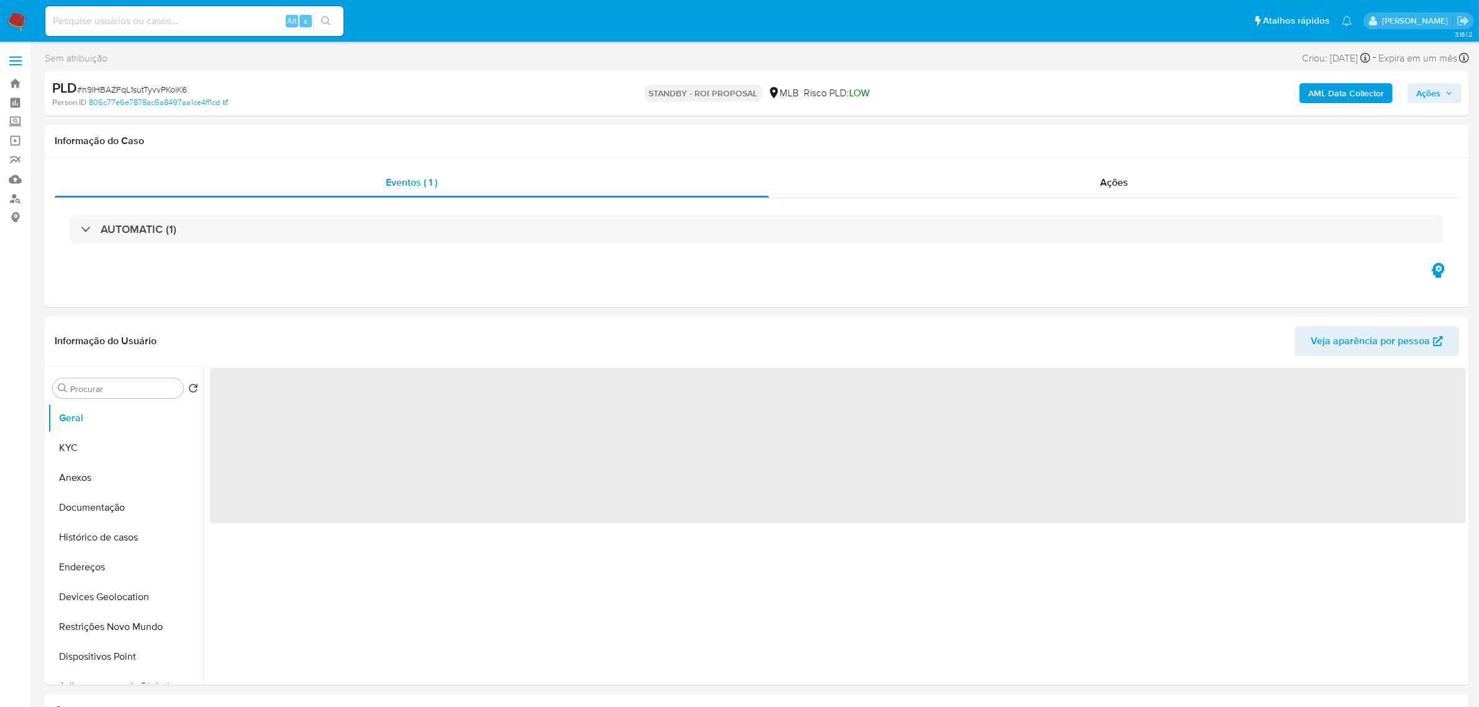
click at [161, 88] on span "# n9lHBAZFqL1sutTyvvPKoiK6" at bounding box center [132, 89] width 110 height 12
copy span "n9lHBAZFqL1sutTyvvPKoiK6"
select select "10"
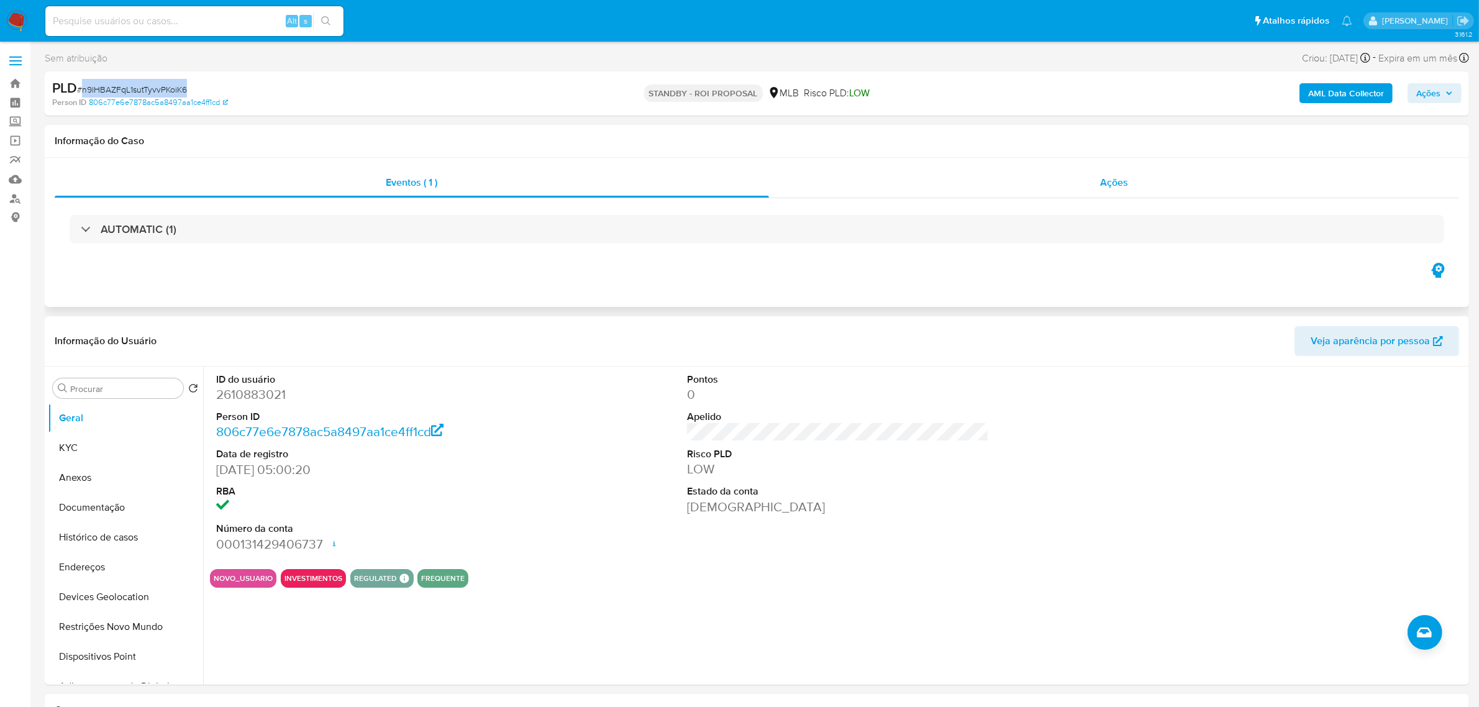
click at [1134, 182] on div "Ações" at bounding box center [1114, 183] width 691 height 30
